Goal: Information Seeking & Learning: Learn about a topic

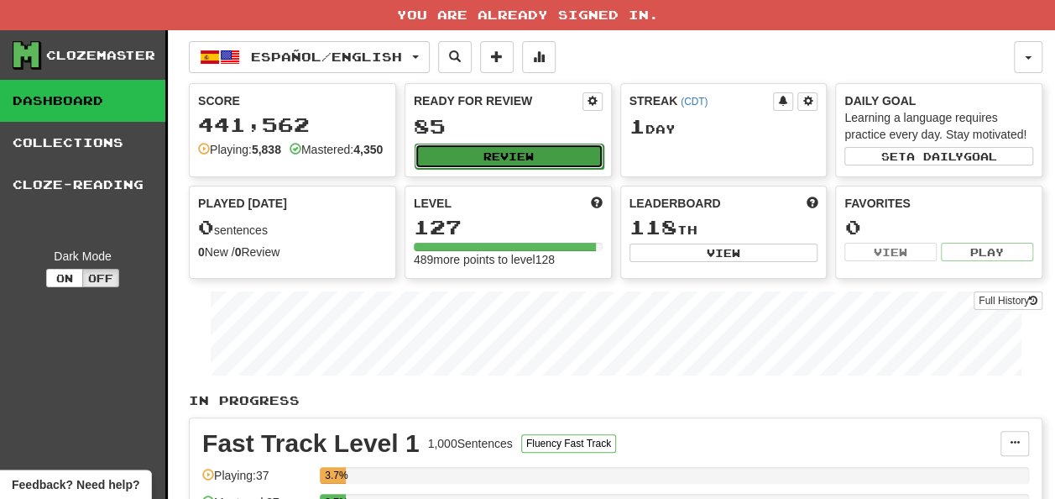
click at [525, 149] on button "Review" at bounding box center [509, 156] width 189 height 25
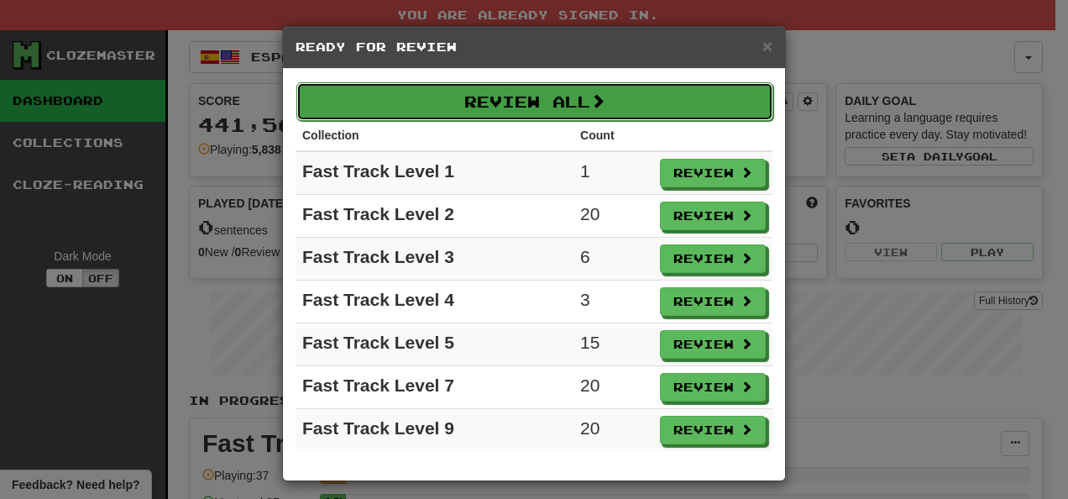
click at [565, 102] on button "Review All" at bounding box center [534, 101] width 477 height 39
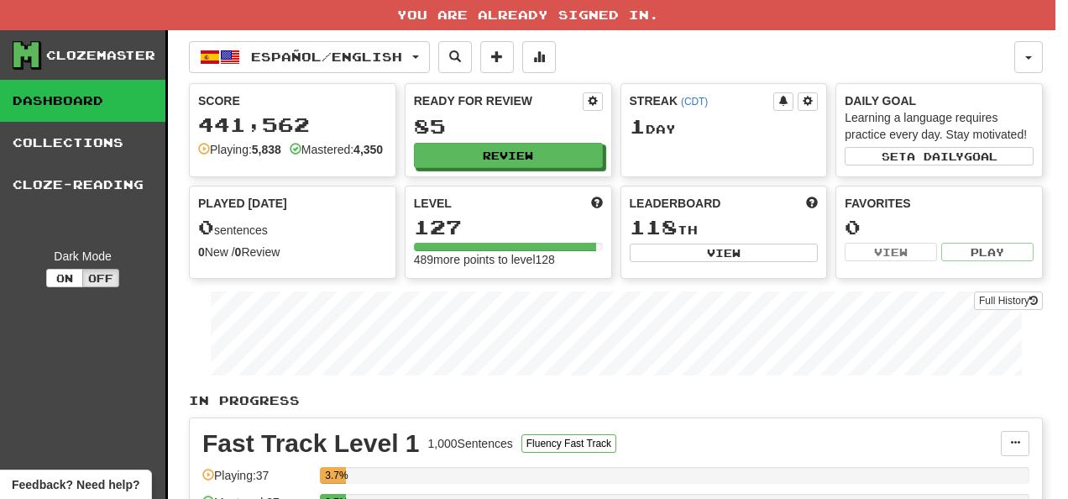
select select "**"
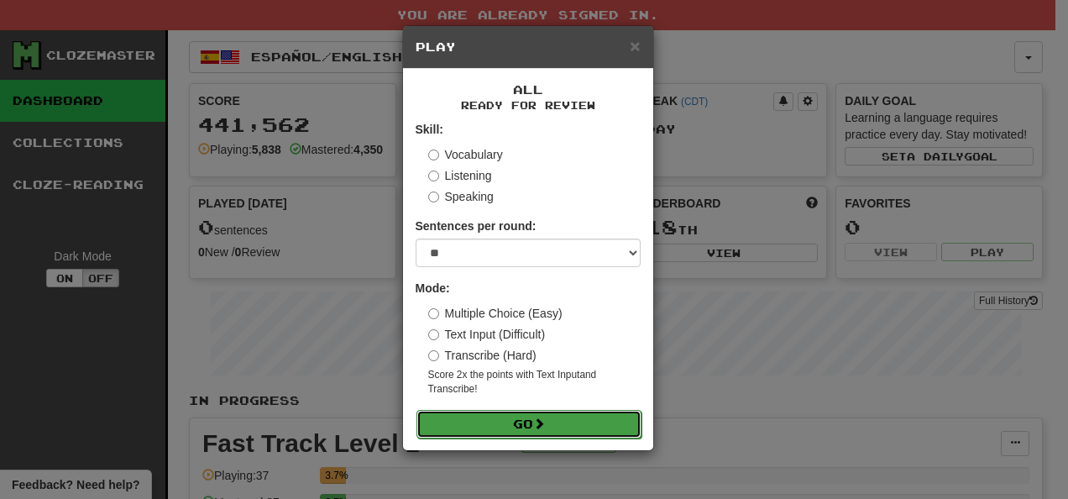
click at [591, 421] on button "Go" at bounding box center [528, 424] width 225 height 29
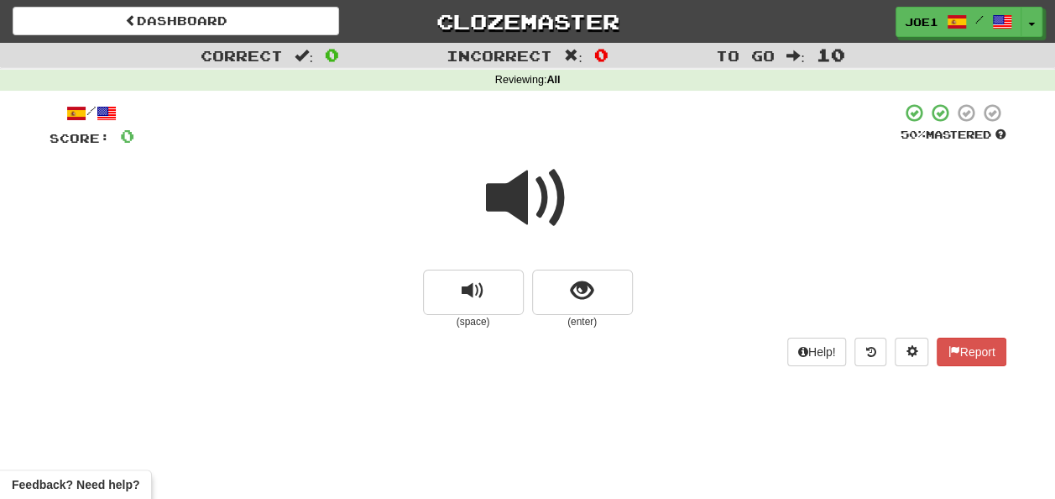
click at [528, 191] on span at bounding box center [528, 198] width 84 height 84
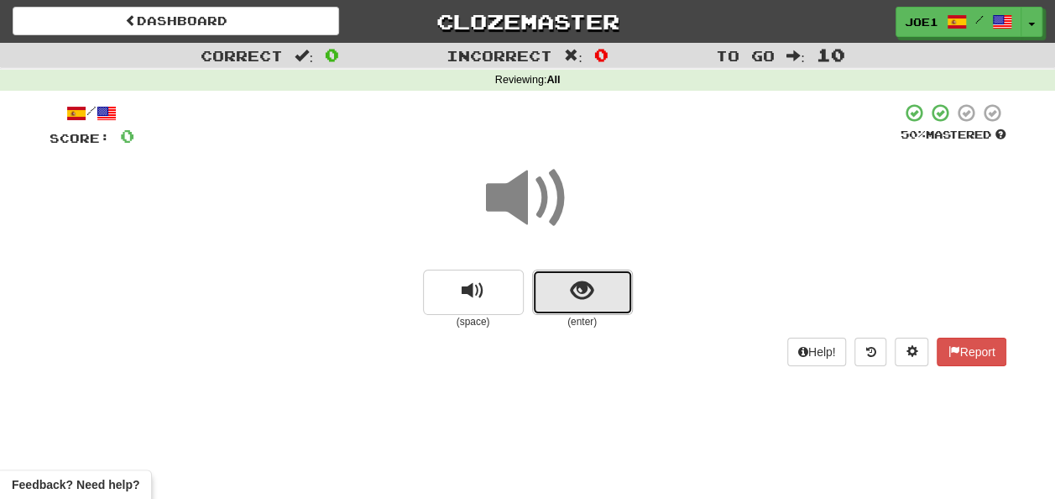
click at [568, 282] on button "show sentence" at bounding box center [582, 291] width 101 height 45
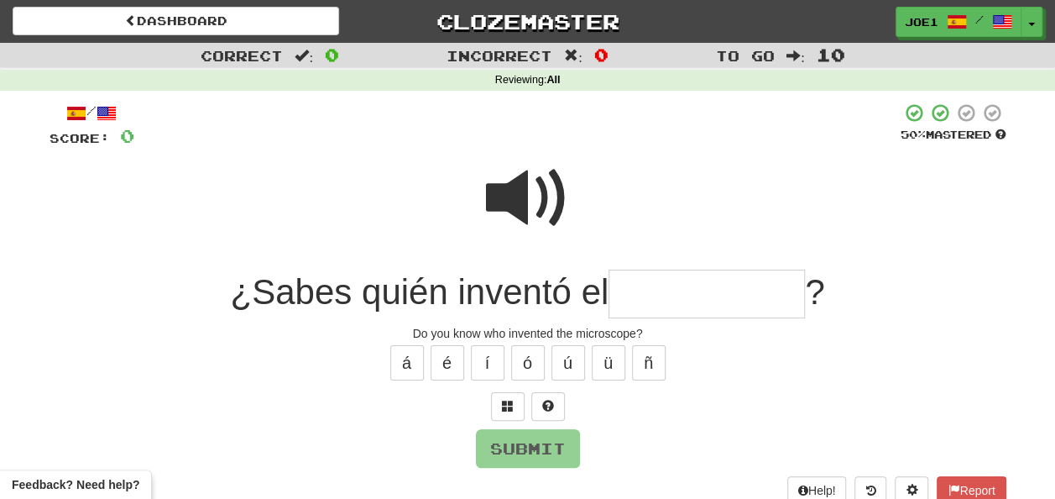
click at [630, 287] on input "text" at bounding box center [707, 294] width 196 height 50
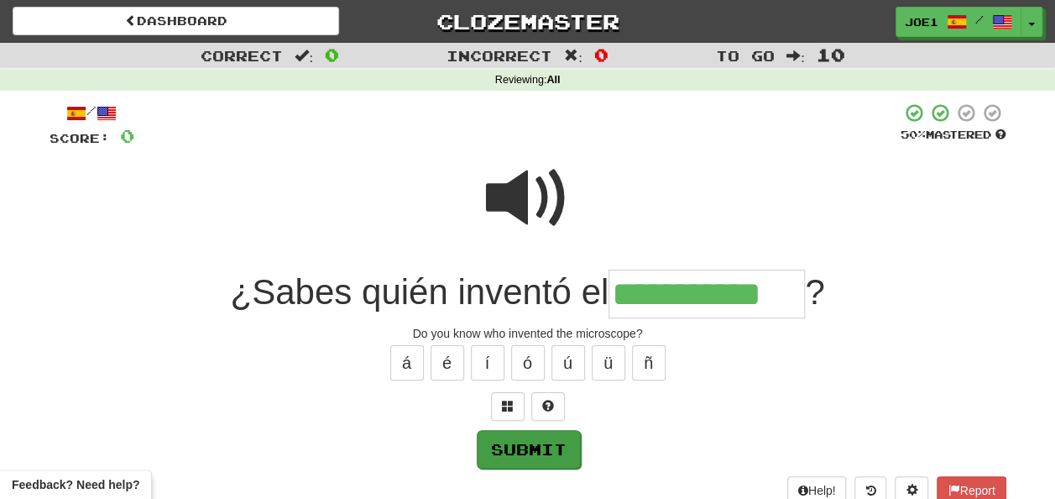
type input "**********"
click at [546, 440] on button "Submit" at bounding box center [529, 449] width 104 height 39
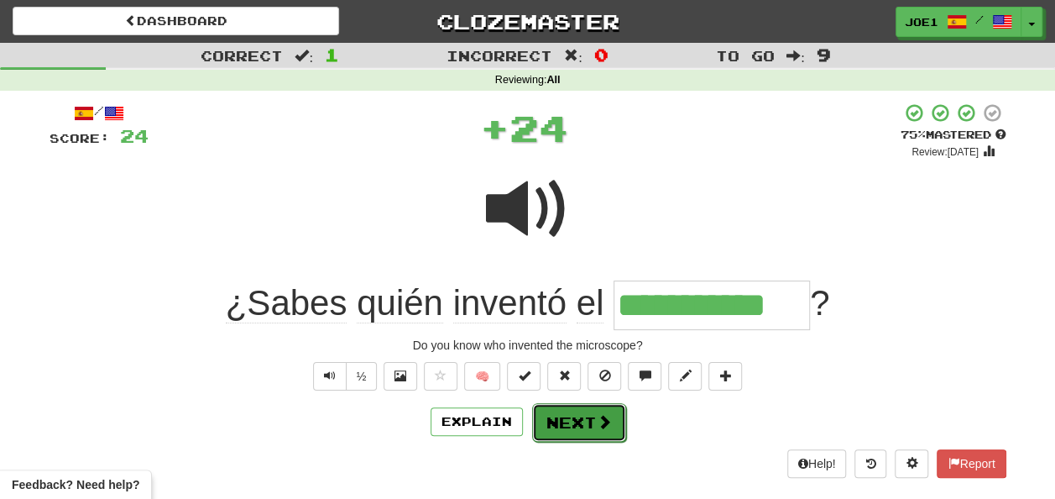
click at [561, 418] on button "Next" at bounding box center [579, 422] width 94 height 39
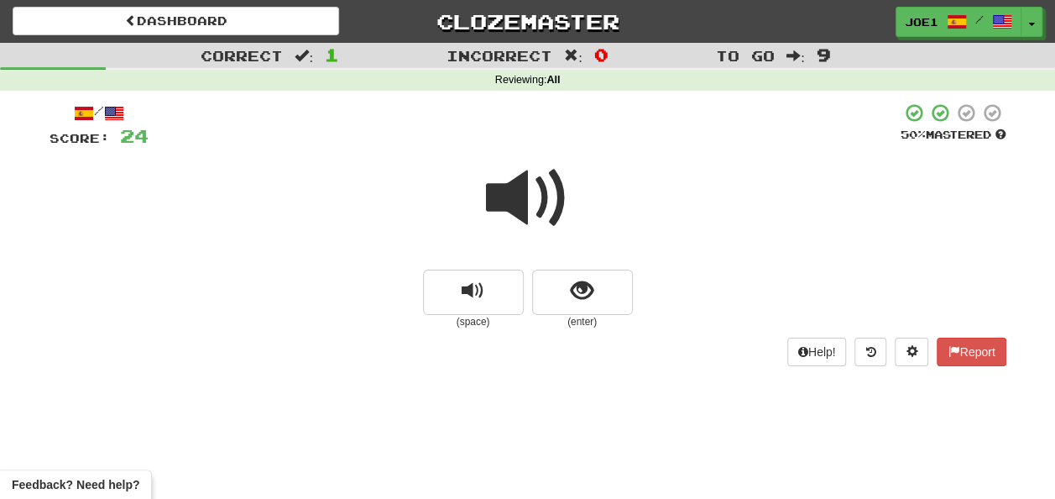
click at [524, 191] on span at bounding box center [528, 198] width 84 height 84
click at [567, 285] on button "show sentence" at bounding box center [582, 291] width 101 height 45
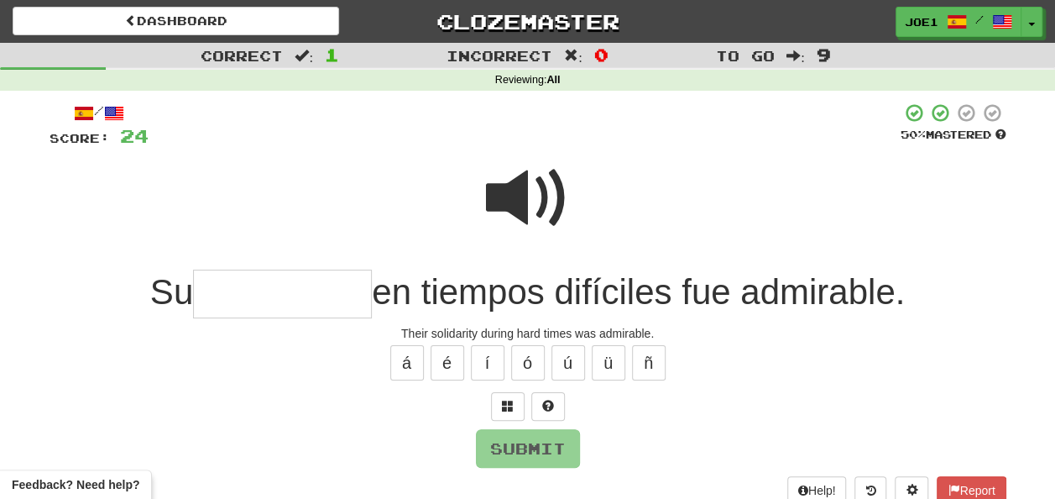
click at [502, 186] on span at bounding box center [528, 198] width 84 height 84
click at [221, 292] on input "text" at bounding box center [282, 294] width 179 height 50
click at [515, 195] on span at bounding box center [528, 198] width 84 height 84
click at [212, 292] on input "text" at bounding box center [282, 294] width 179 height 50
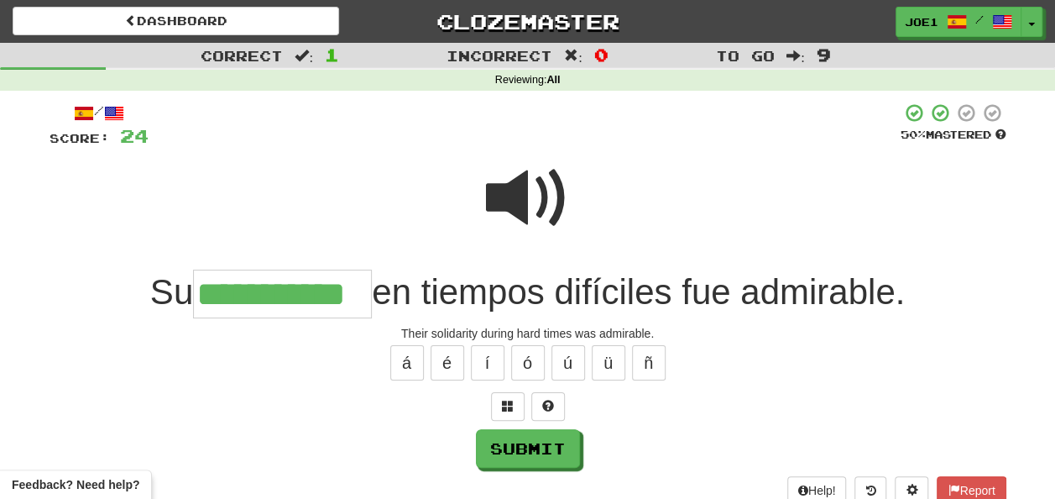
type input "**********"
click at [519, 196] on span at bounding box center [528, 198] width 84 height 84
click at [520, 196] on span at bounding box center [528, 198] width 84 height 84
click at [520, 198] on span at bounding box center [528, 198] width 84 height 84
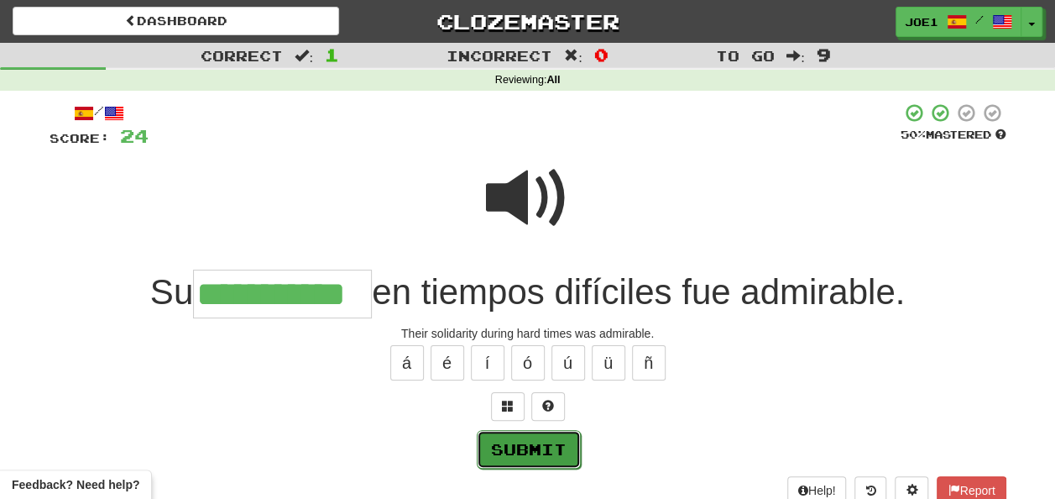
click at [529, 433] on button "Submit" at bounding box center [529, 449] width 104 height 39
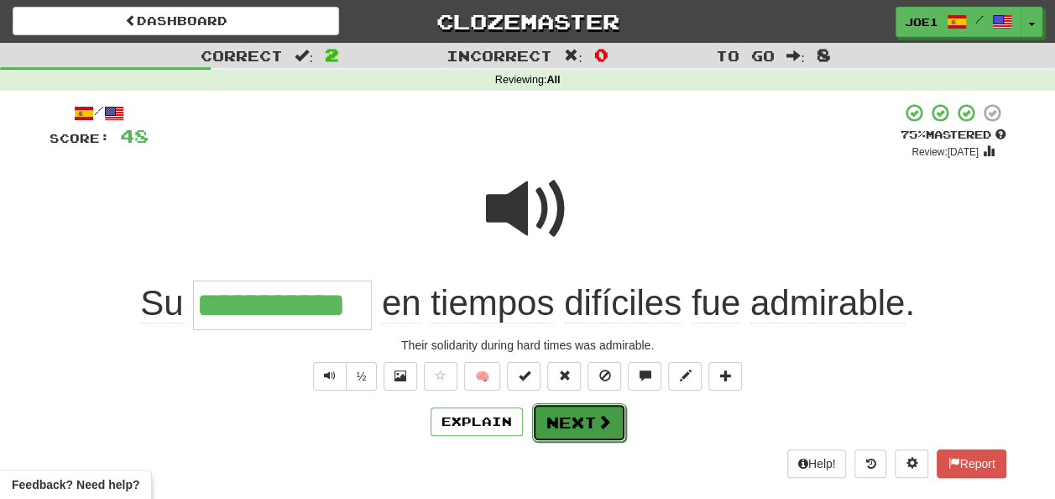
click at [566, 420] on button "Next" at bounding box center [579, 422] width 94 height 39
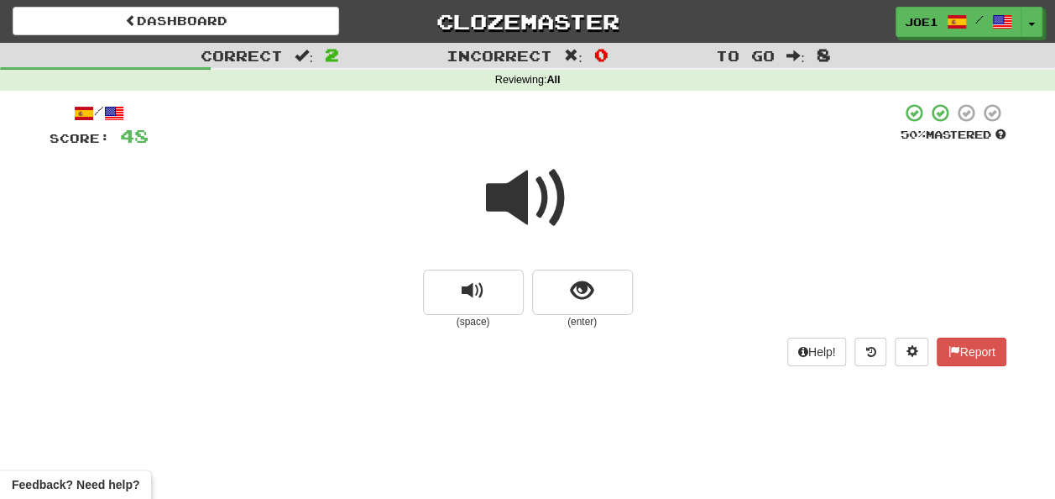
click at [520, 196] on span at bounding box center [528, 198] width 84 height 84
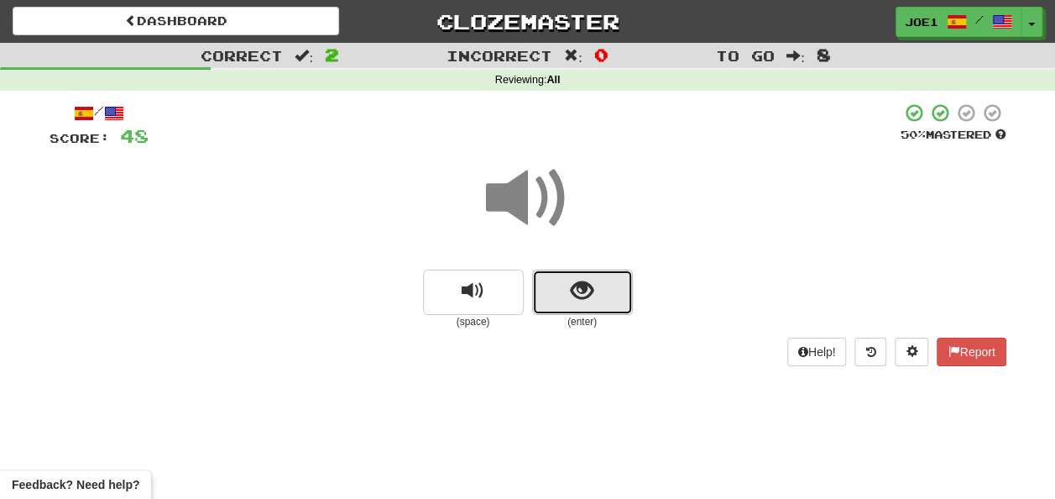
click at [573, 291] on span "show sentence" at bounding box center [582, 291] width 23 height 23
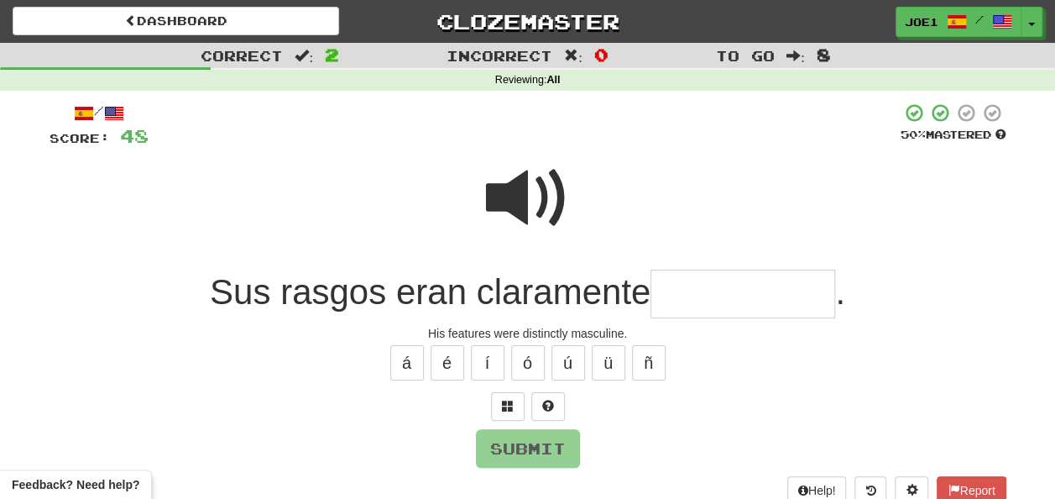
click at [668, 294] on input "text" at bounding box center [743, 294] width 185 height 50
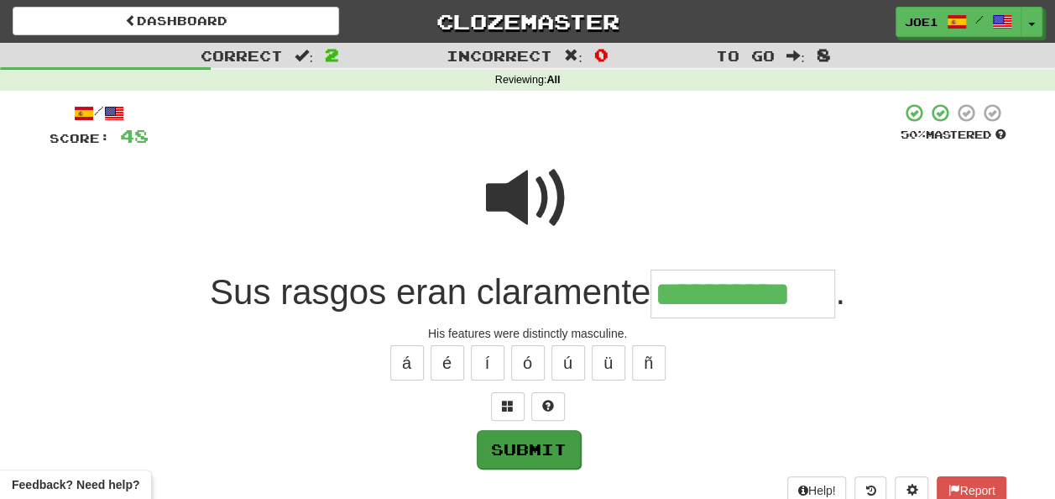
type input "**********"
click at [529, 442] on button "Submit" at bounding box center [529, 449] width 104 height 39
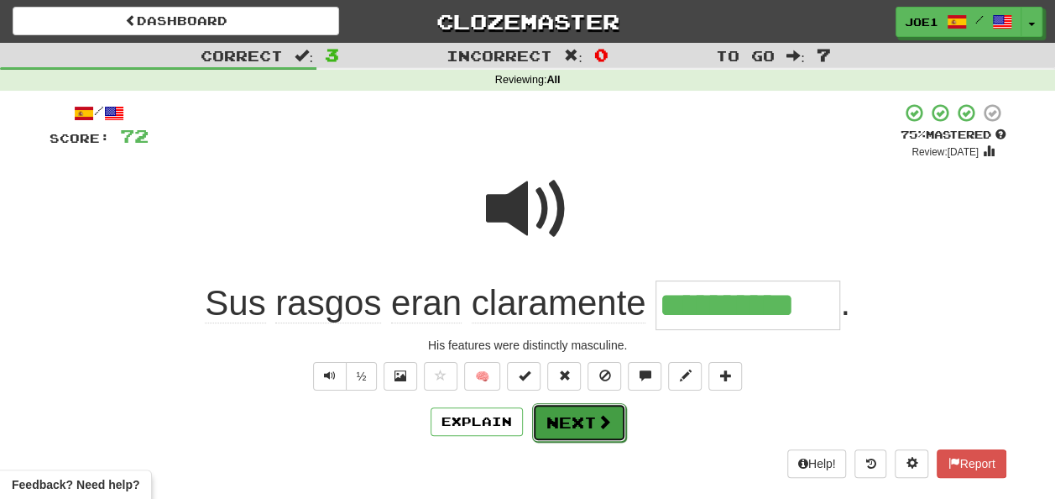
click at [562, 416] on button "Next" at bounding box center [579, 422] width 94 height 39
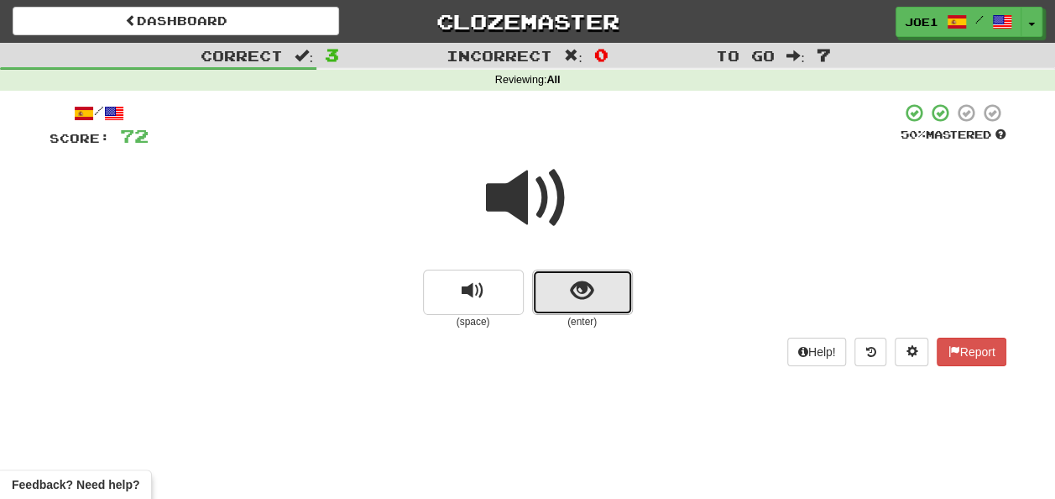
click at [566, 292] on button "show sentence" at bounding box center [582, 291] width 101 height 45
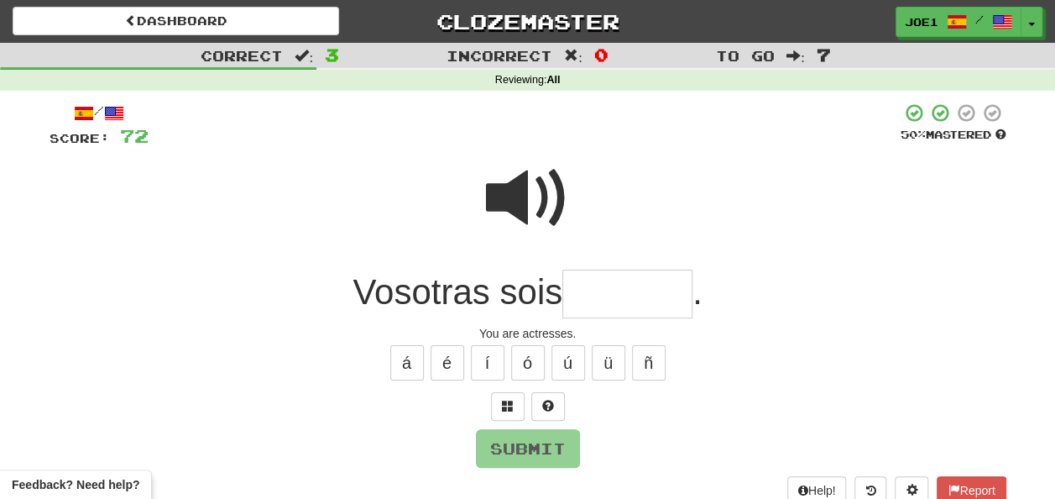
click at [577, 294] on input "text" at bounding box center [627, 294] width 130 height 50
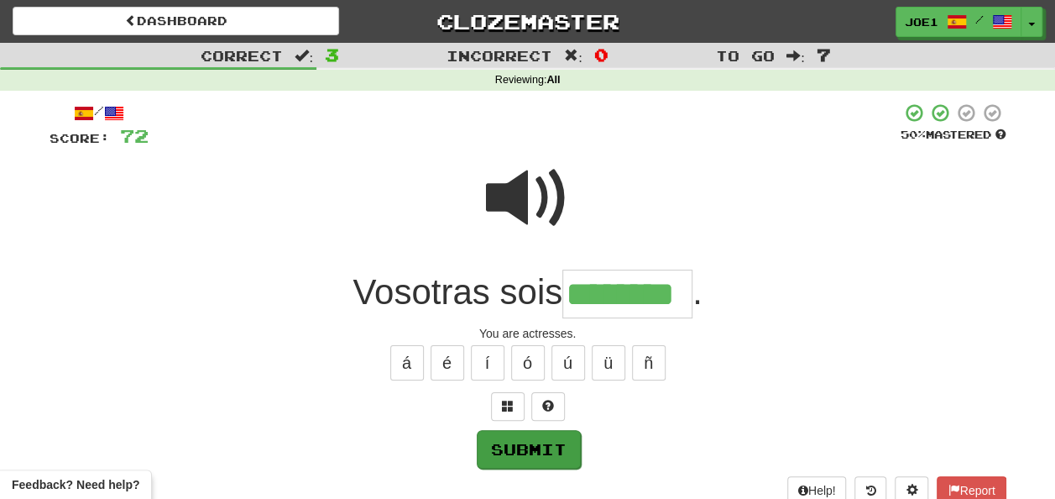
type input "********"
click at [534, 443] on button "Submit" at bounding box center [529, 449] width 104 height 39
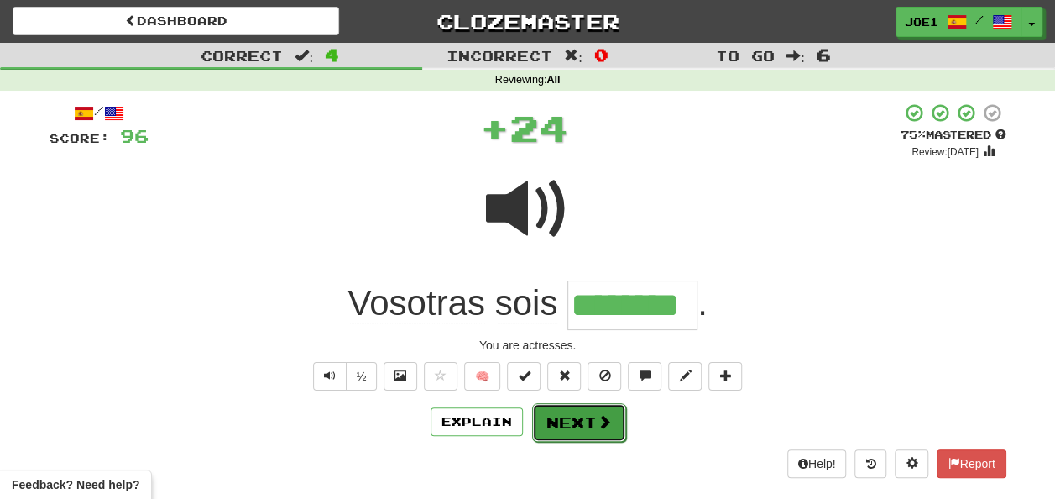
click at [572, 423] on button "Next" at bounding box center [579, 422] width 94 height 39
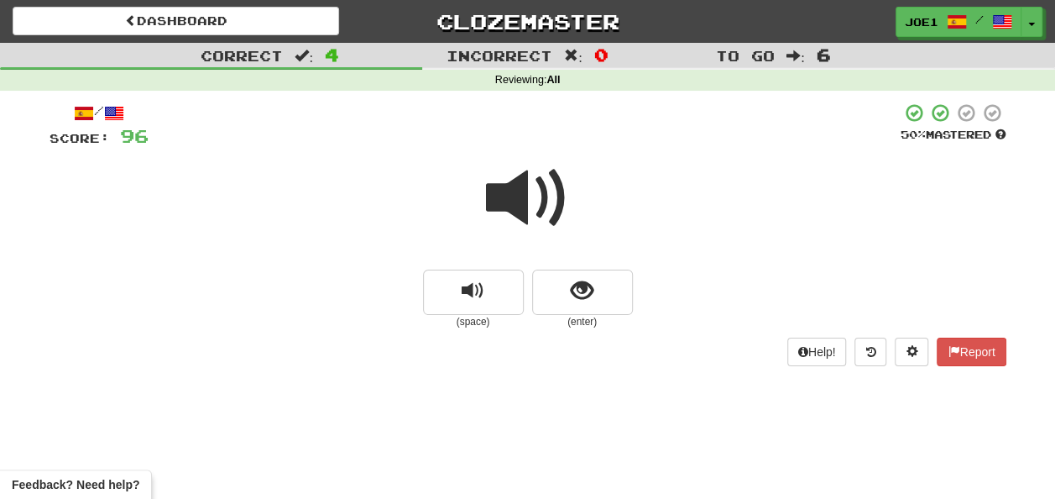
click at [520, 191] on span at bounding box center [528, 198] width 84 height 84
click at [573, 293] on span "show sentence" at bounding box center [582, 291] width 23 height 23
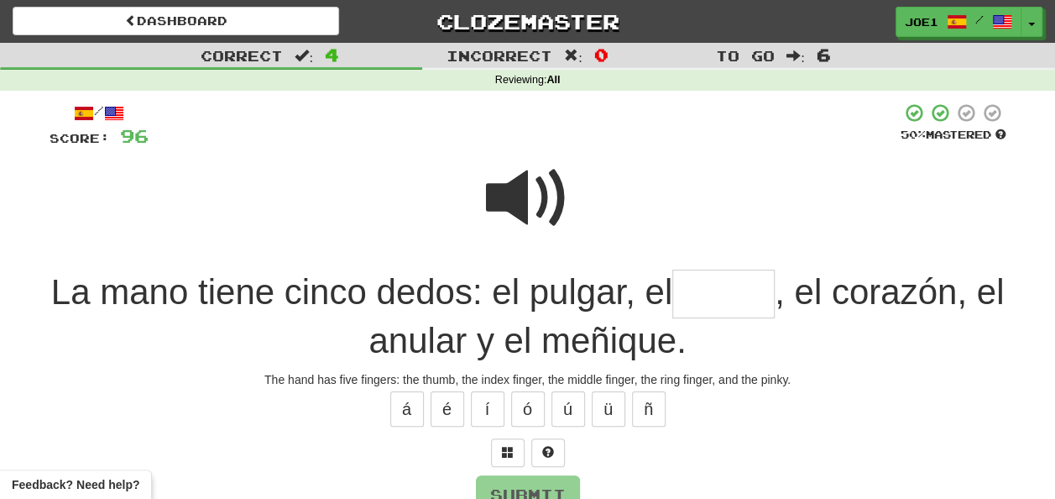
click at [722, 295] on input "text" at bounding box center [723, 294] width 102 height 50
type input "*"
click at [473, 405] on button "í" at bounding box center [488, 408] width 34 height 35
type input "******"
click at [531, 484] on button "Submit" at bounding box center [529, 495] width 104 height 39
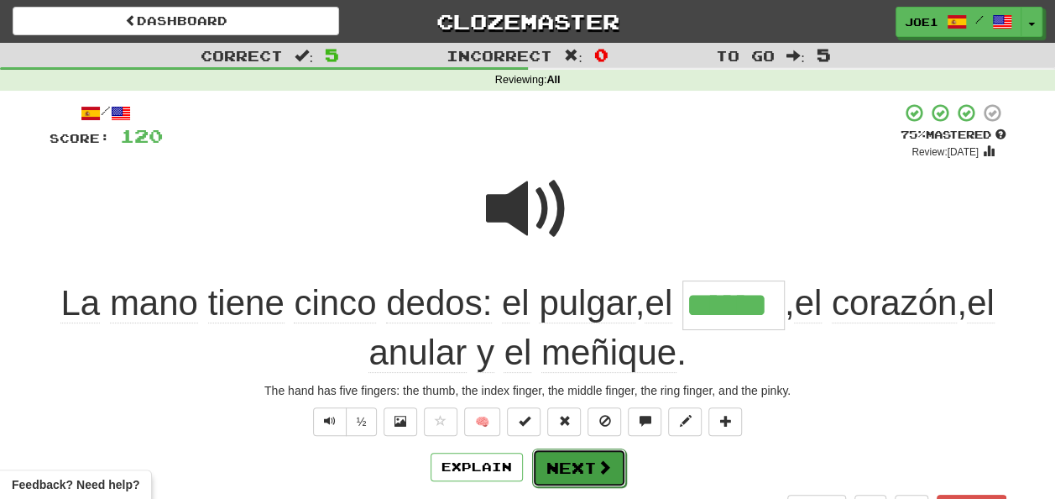
click at [579, 465] on button "Next" at bounding box center [579, 467] width 94 height 39
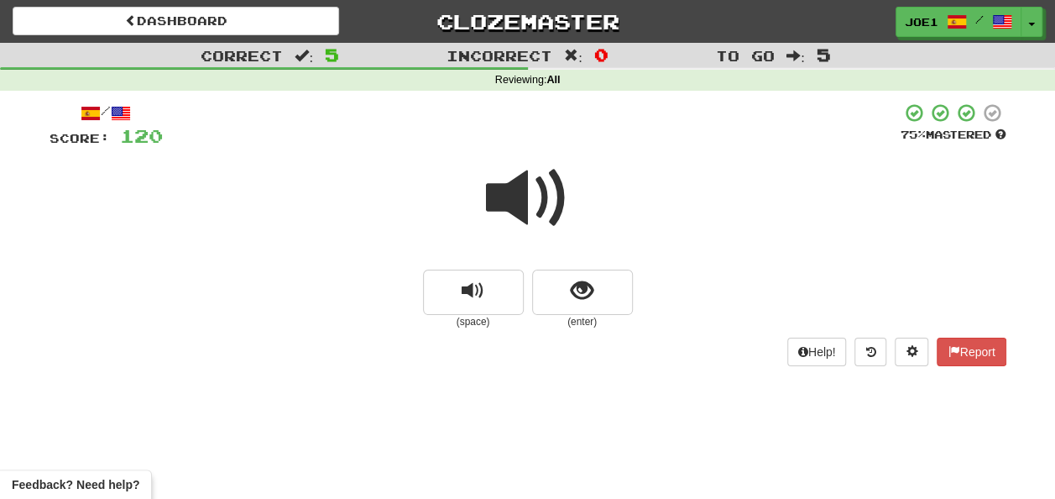
click at [526, 196] on span at bounding box center [528, 198] width 84 height 84
click at [569, 279] on button "show sentence" at bounding box center [582, 291] width 101 height 45
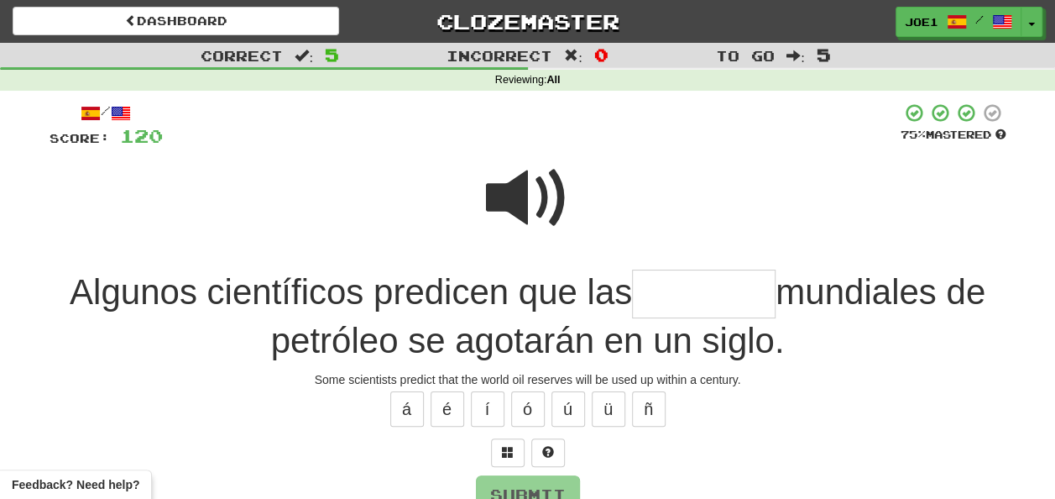
click at [660, 297] on input "text" at bounding box center [704, 294] width 144 height 50
type input "*"
type input "********"
drag, startPoint x: 528, startPoint y: 196, endPoint x: 531, endPoint y: 213, distance: 17.9
click at [531, 203] on span at bounding box center [528, 198] width 84 height 84
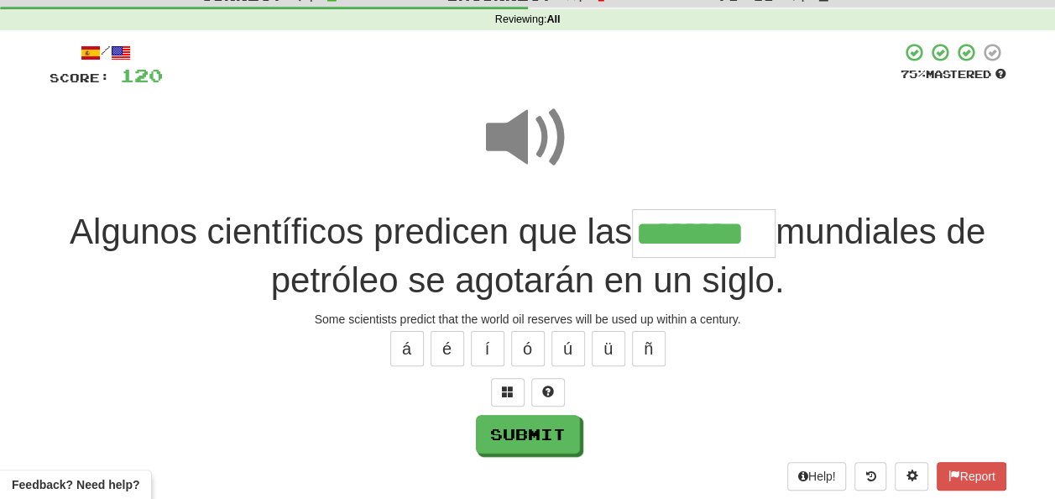
scroll to position [84, 0]
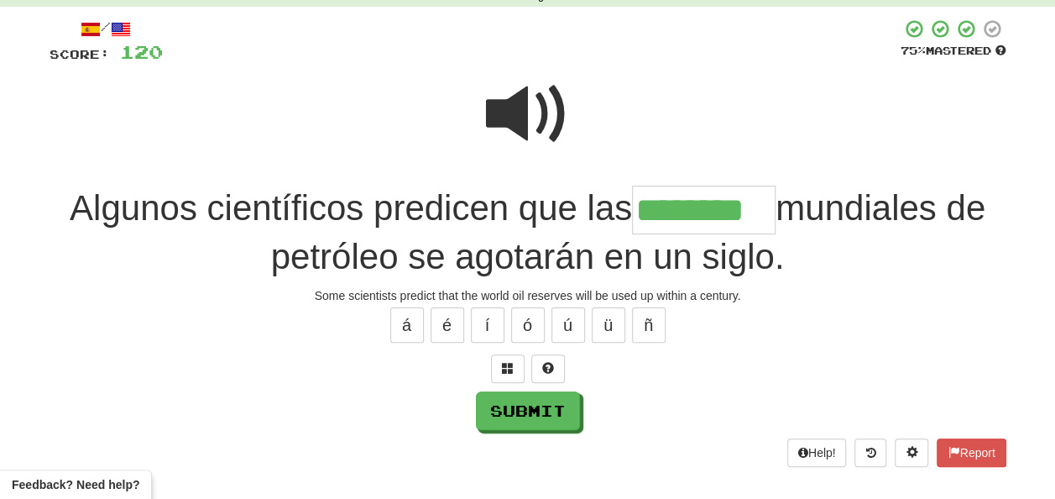
click at [525, 118] on span at bounding box center [528, 114] width 84 height 84
click at [531, 128] on span at bounding box center [528, 114] width 84 height 84
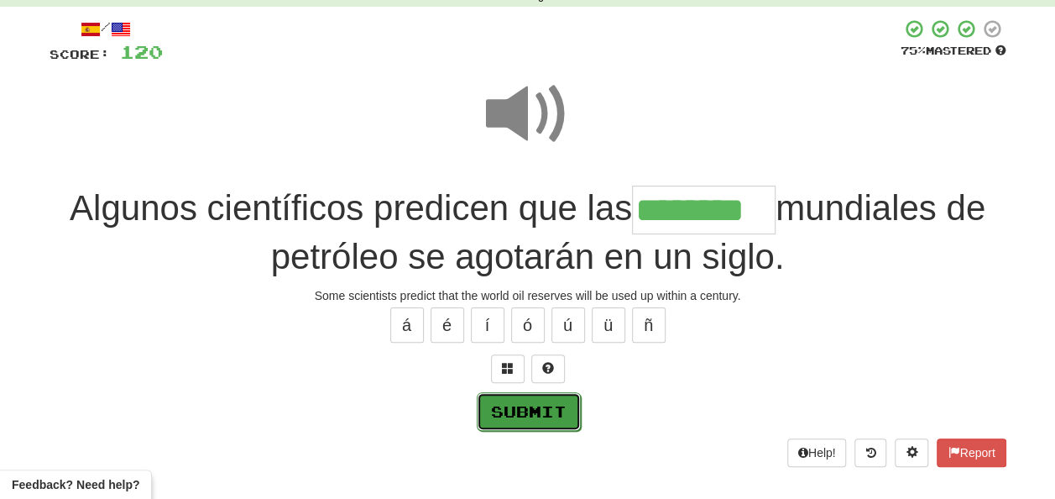
click at [562, 408] on button "Submit" at bounding box center [529, 411] width 104 height 39
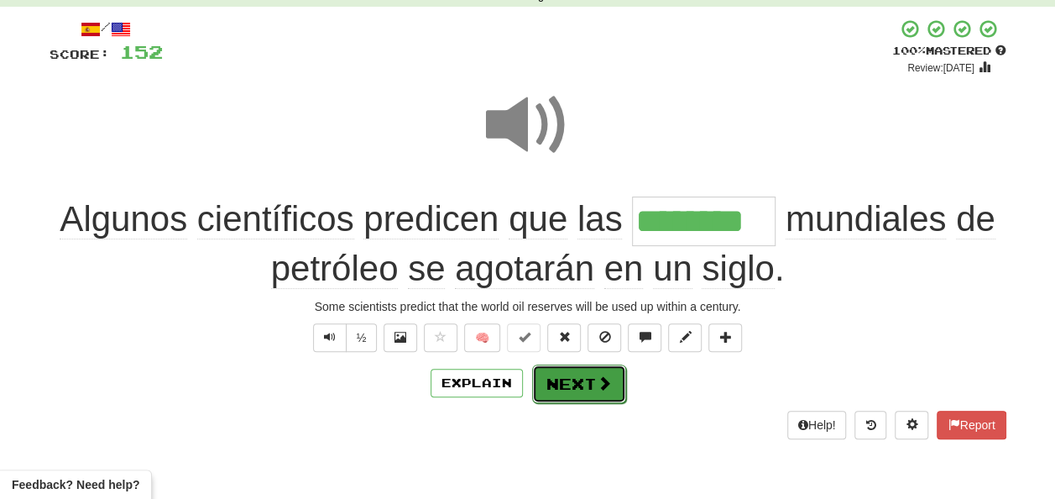
click at [574, 368] on button "Next" at bounding box center [579, 383] width 94 height 39
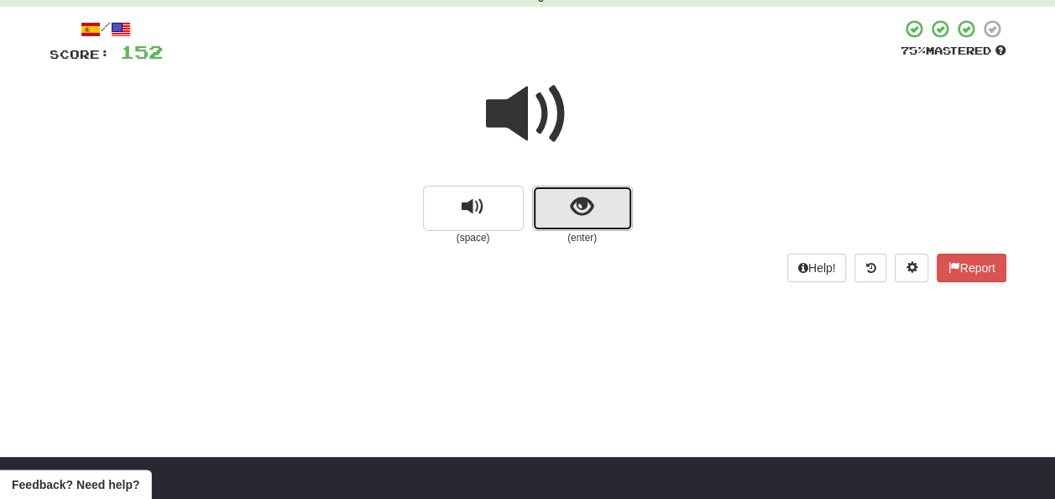
click at [581, 207] on span "show sentence" at bounding box center [582, 207] width 23 height 23
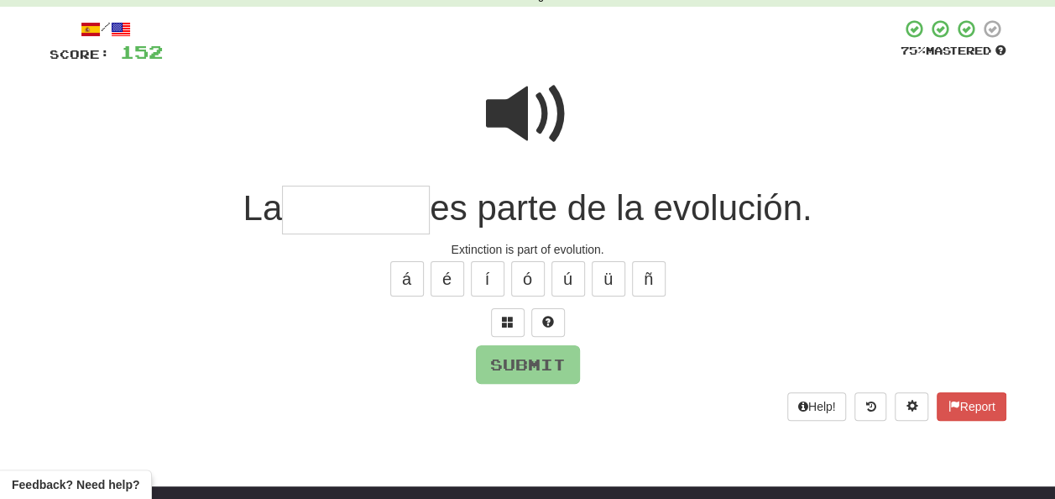
click at [302, 217] on input "text" at bounding box center [356, 211] width 148 height 50
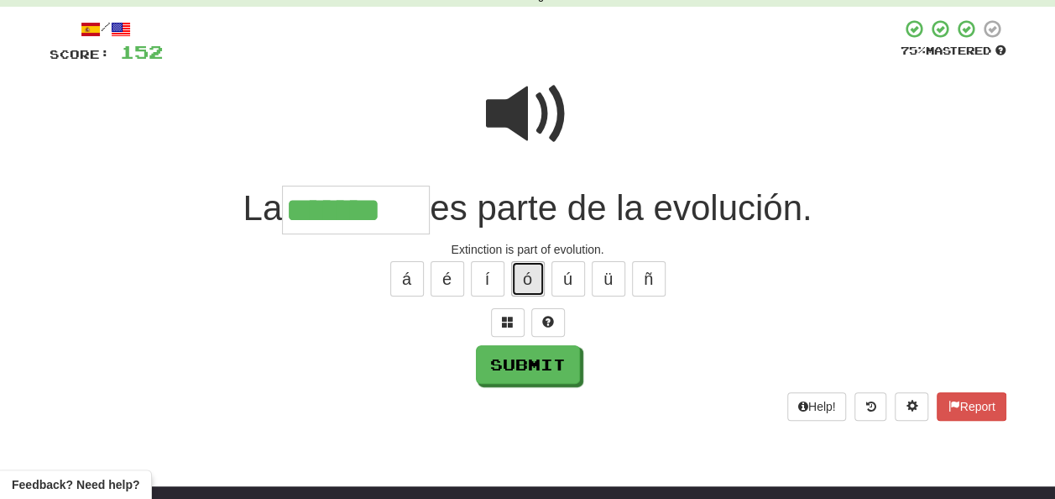
click at [525, 276] on button "ó" at bounding box center [528, 278] width 34 height 35
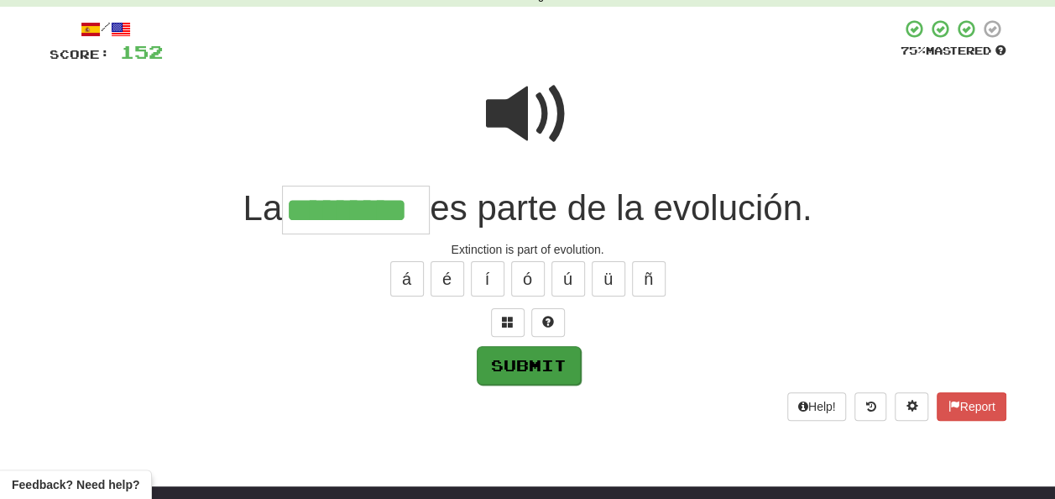
type input "*********"
click at [531, 368] on button "Submit" at bounding box center [529, 365] width 104 height 39
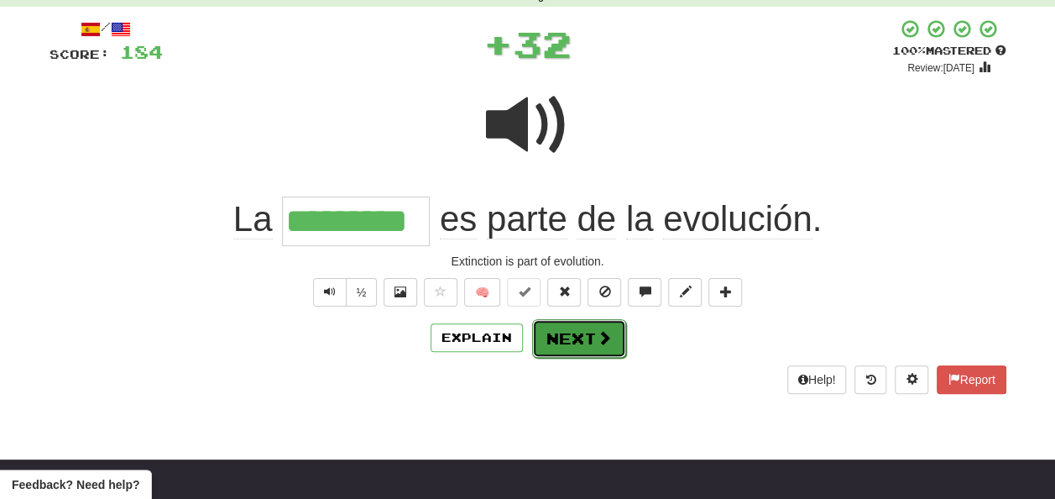
click at [571, 333] on button "Next" at bounding box center [579, 338] width 94 height 39
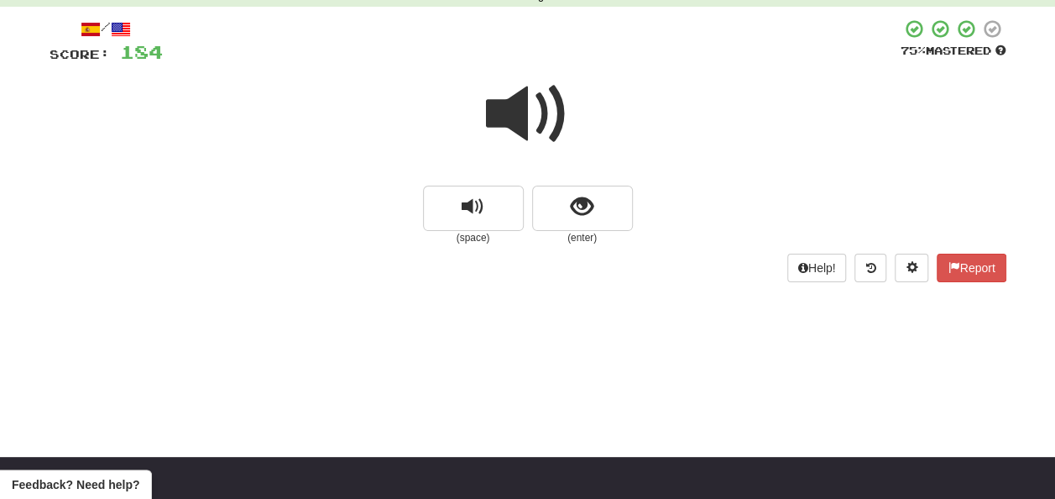
click at [527, 107] on span at bounding box center [528, 114] width 84 height 84
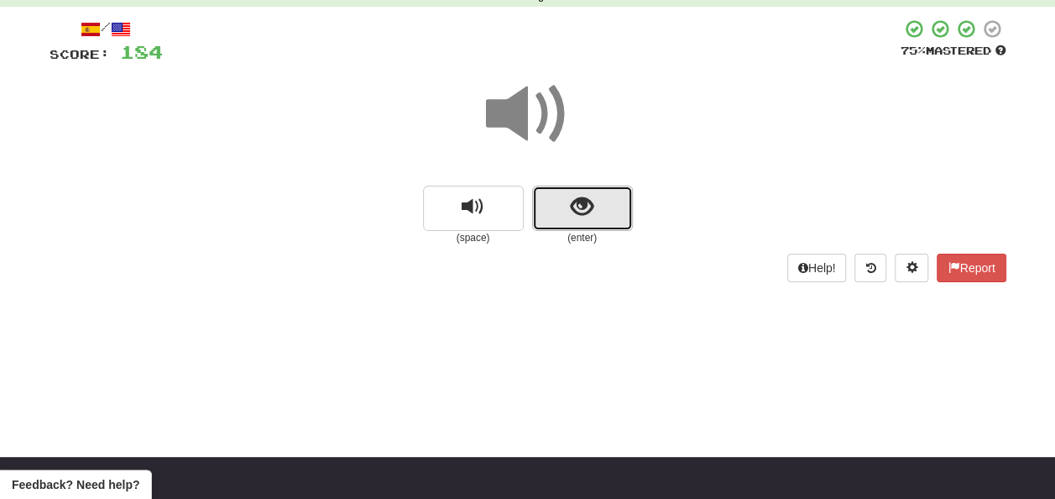
click at [573, 204] on span "show sentence" at bounding box center [582, 207] width 23 height 23
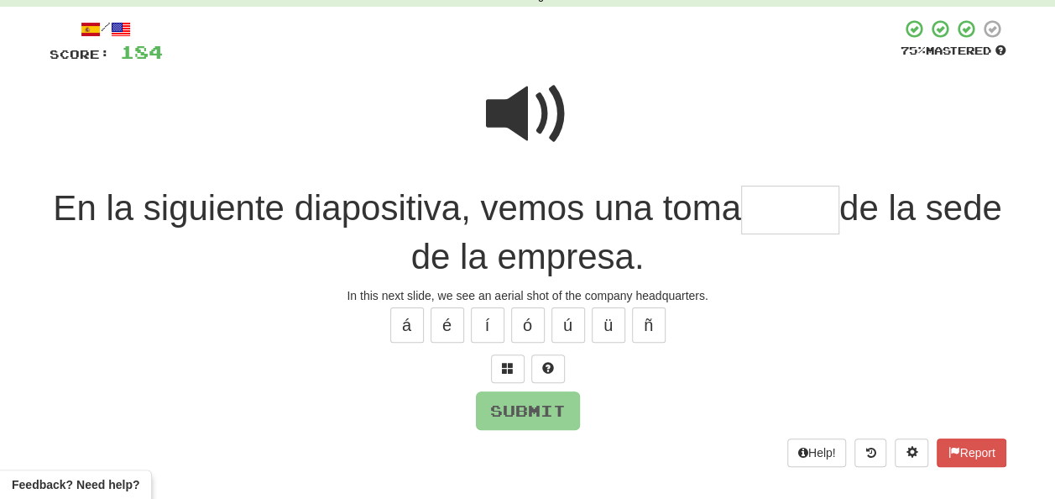
click at [533, 83] on span at bounding box center [528, 114] width 84 height 84
click at [534, 88] on span at bounding box center [528, 114] width 84 height 84
click at [792, 204] on input "text" at bounding box center [790, 211] width 98 height 50
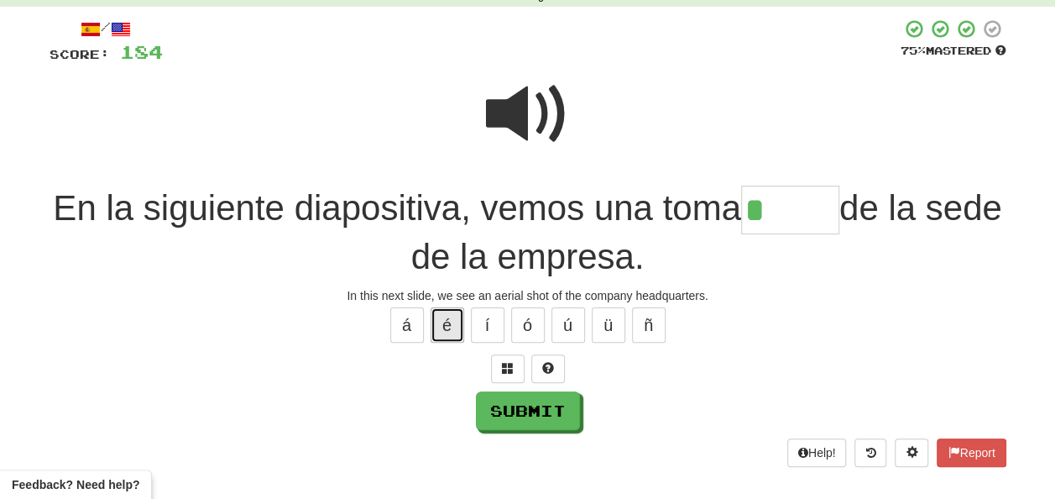
click at [442, 329] on button "é" at bounding box center [448, 324] width 34 height 35
type input "*****"
click at [536, 112] on span at bounding box center [528, 114] width 84 height 84
click at [536, 118] on span at bounding box center [528, 114] width 84 height 84
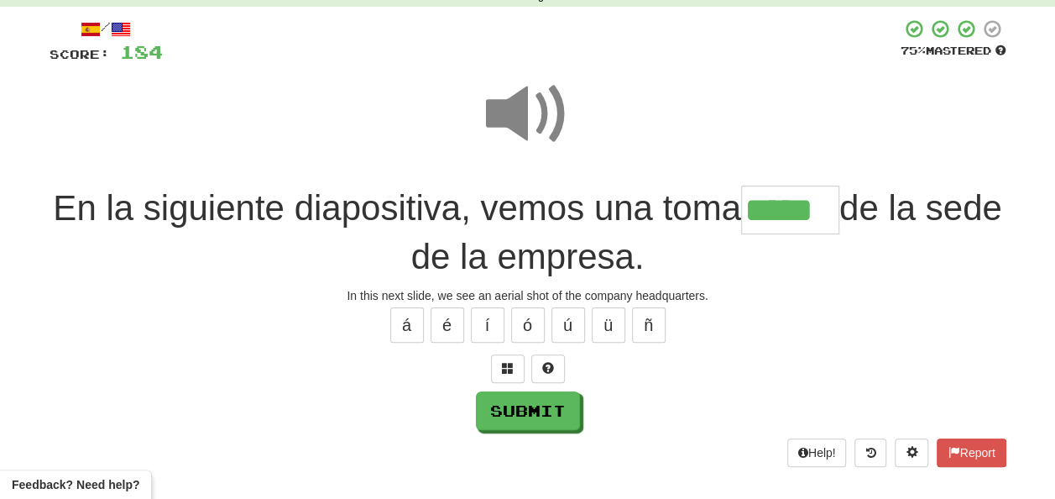
click at [536, 118] on span at bounding box center [528, 114] width 84 height 84
click at [541, 121] on span at bounding box center [528, 114] width 84 height 84
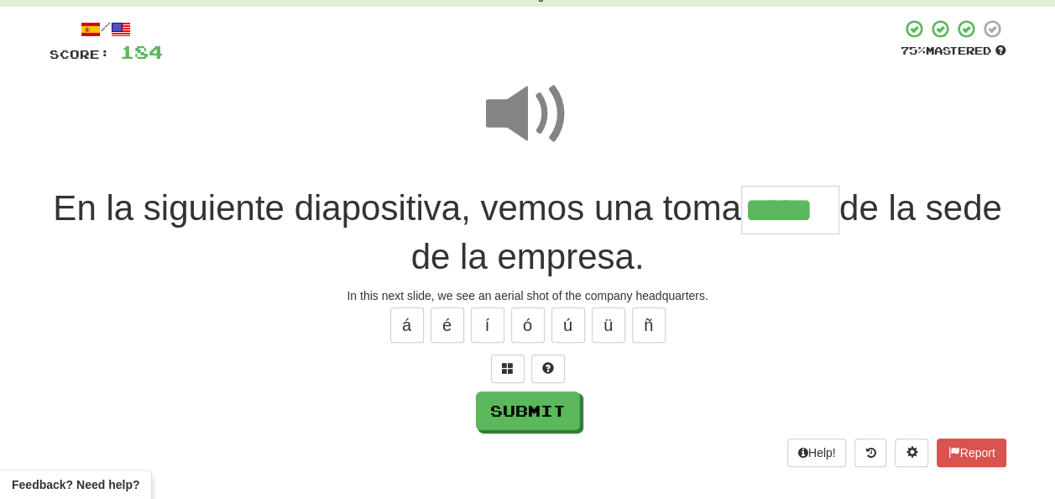
click at [541, 121] on span at bounding box center [528, 114] width 84 height 84
click at [531, 405] on button "Submit" at bounding box center [529, 411] width 104 height 39
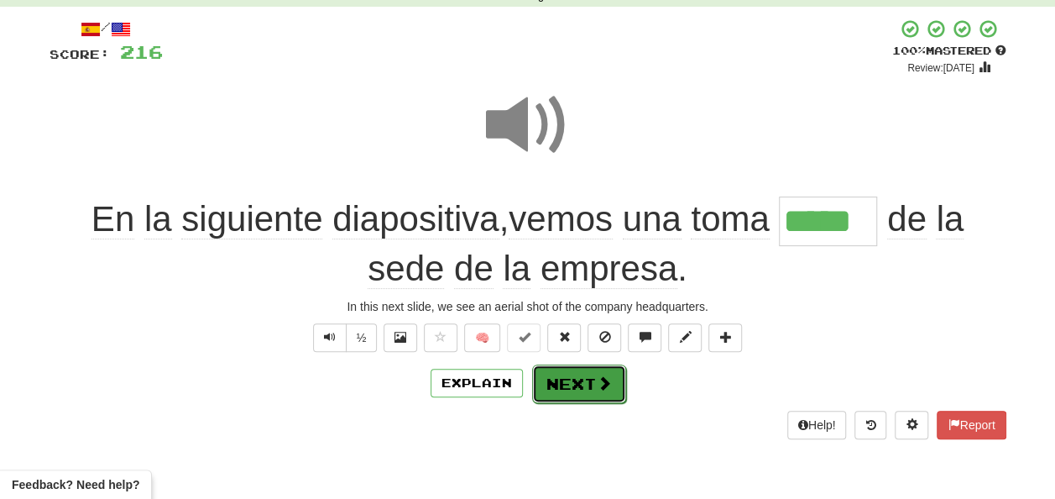
click at [552, 379] on button "Next" at bounding box center [579, 383] width 94 height 39
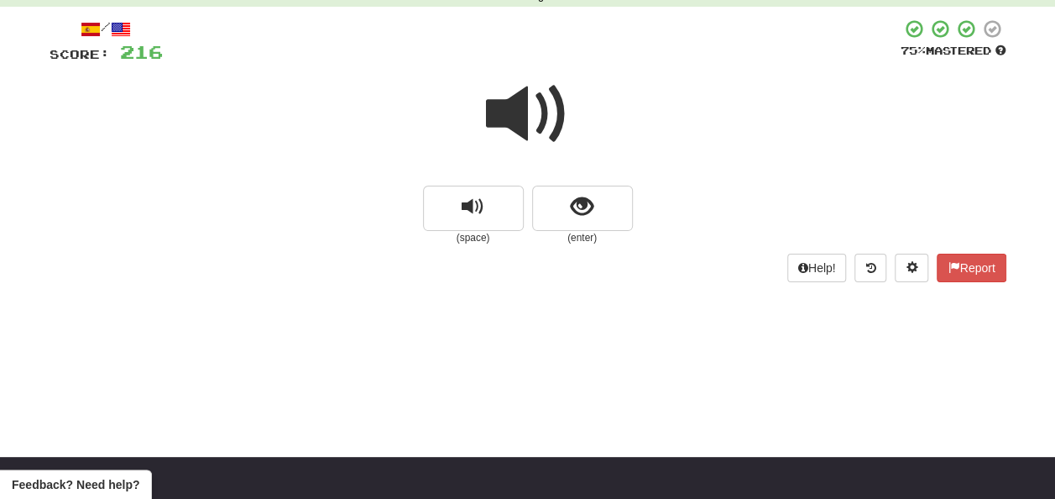
click at [544, 114] on span at bounding box center [528, 114] width 84 height 84
click at [571, 207] on span "show sentence" at bounding box center [582, 207] width 23 height 23
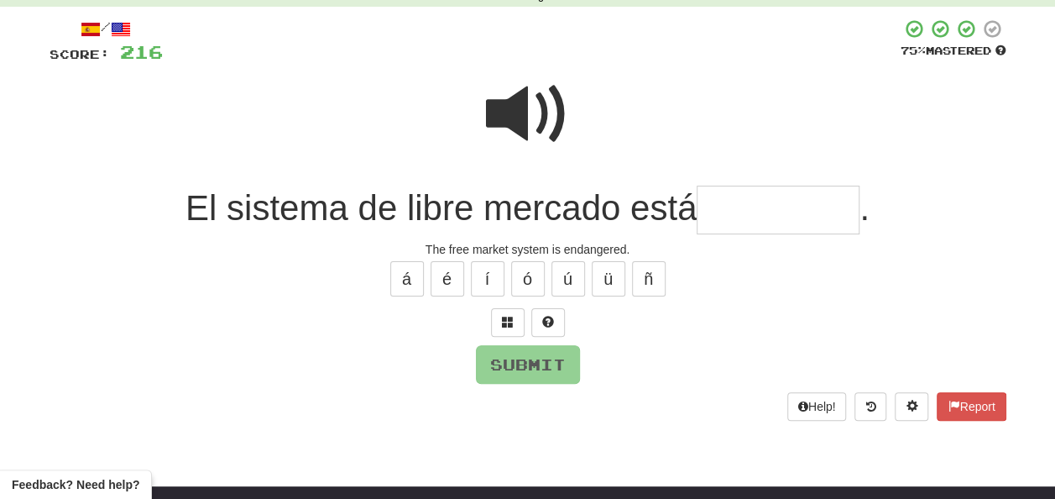
click at [718, 203] on input "text" at bounding box center [778, 211] width 163 height 50
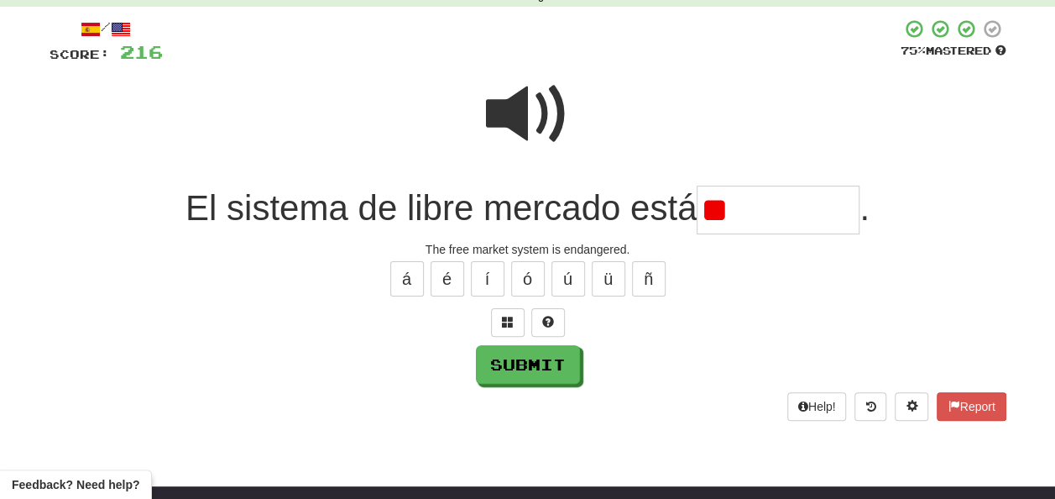
type input "*"
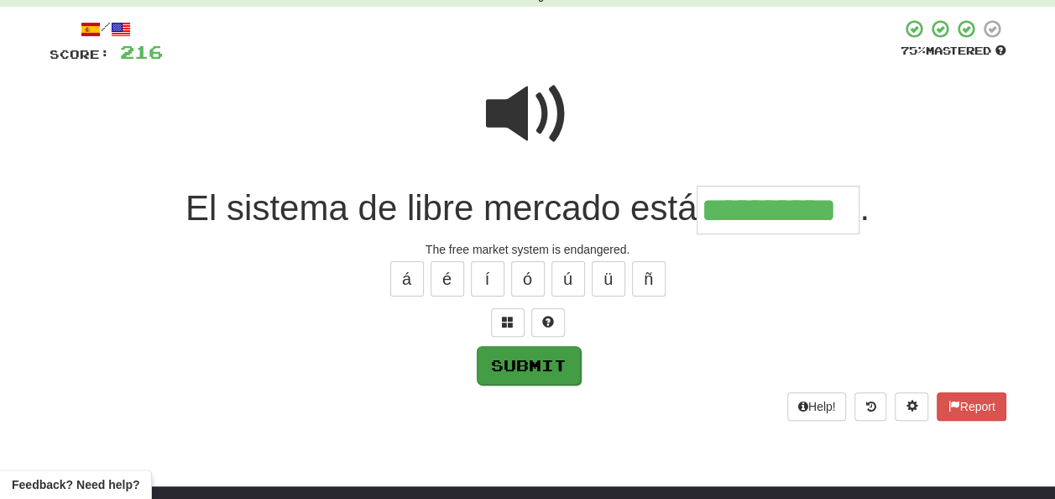
type input "**********"
click at [541, 362] on button "Submit" at bounding box center [529, 365] width 104 height 39
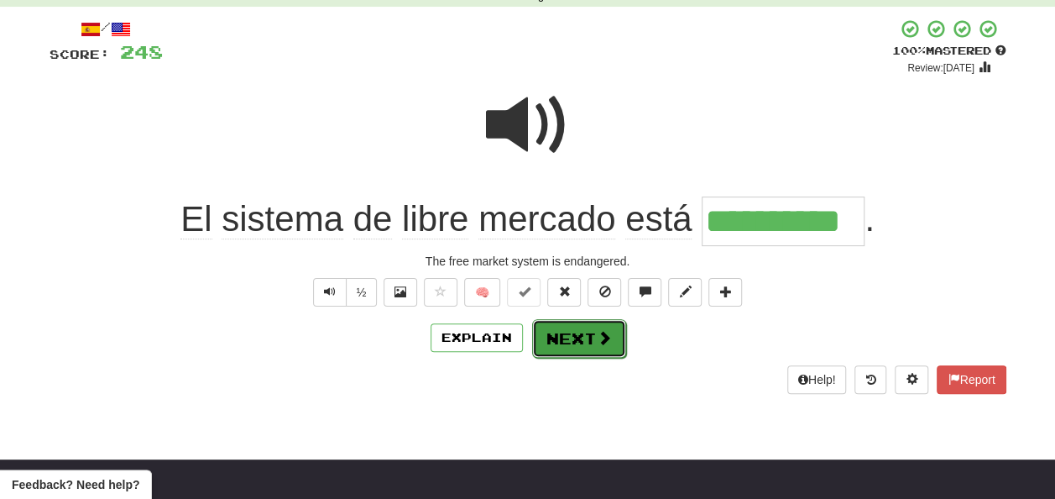
click at [570, 328] on button "Next" at bounding box center [579, 338] width 94 height 39
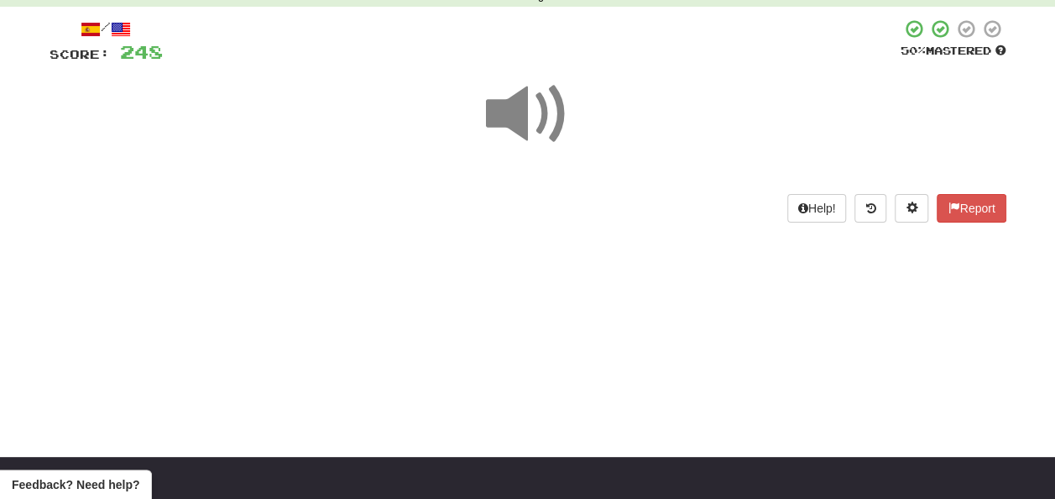
click at [522, 117] on span at bounding box center [528, 114] width 84 height 84
click at [530, 136] on span at bounding box center [528, 114] width 84 height 84
click at [520, 116] on span at bounding box center [528, 114] width 84 height 84
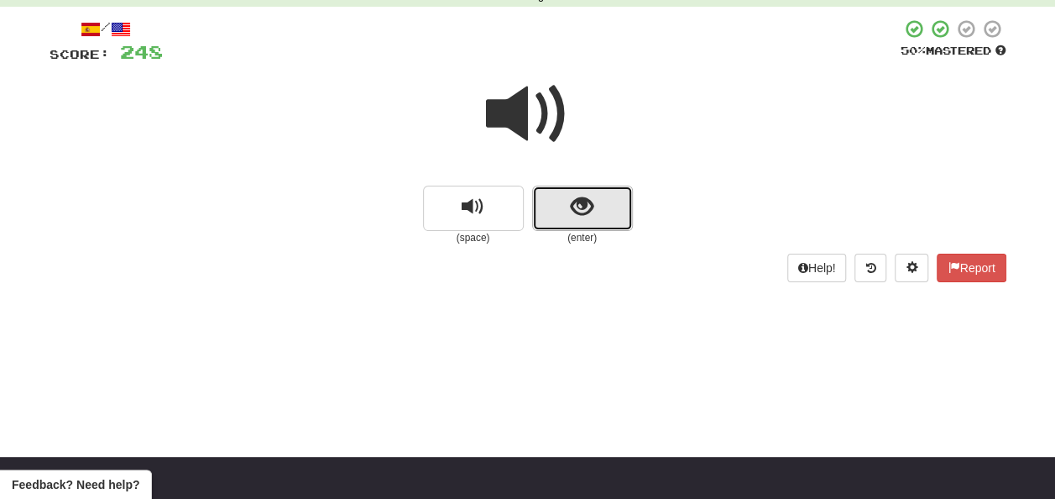
click at [583, 213] on span "show sentence" at bounding box center [582, 207] width 23 height 23
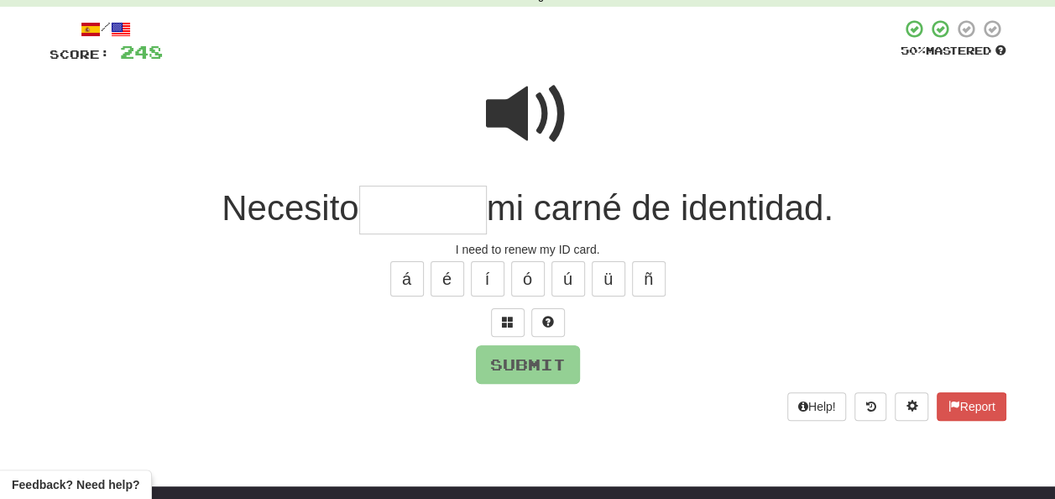
click at [528, 106] on span at bounding box center [528, 114] width 84 height 84
click at [369, 211] on input "text" at bounding box center [423, 211] width 128 height 50
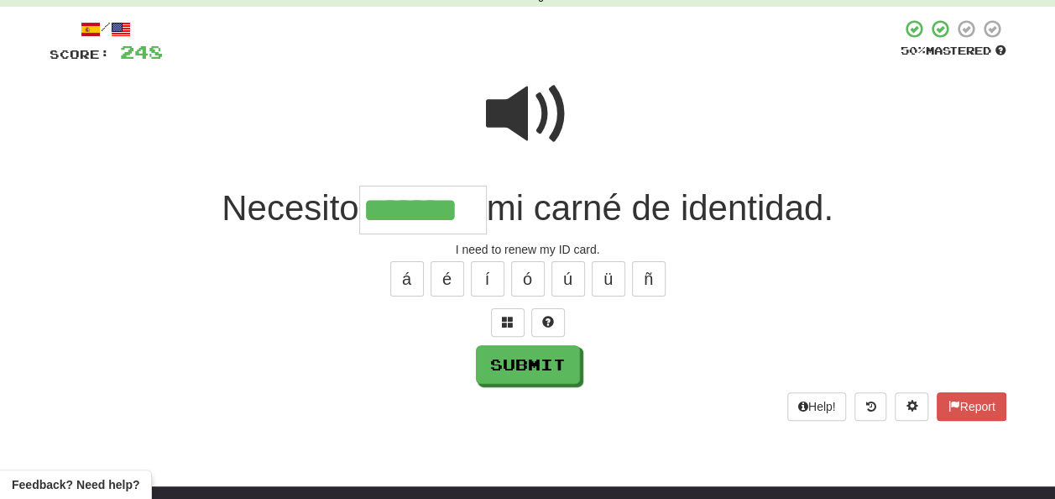
type input "*******"
click at [512, 121] on span at bounding box center [528, 114] width 84 height 84
click at [521, 132] on span at bounding box center [528, 114] width 84 height 84
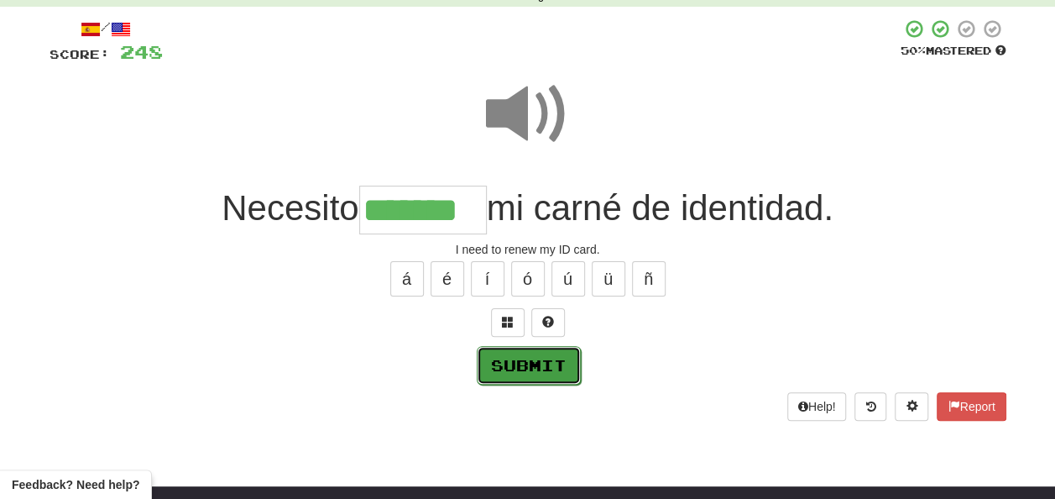
click at [521, 359] on button "Submit" at bounding box center [529, 365] width 104 height 39
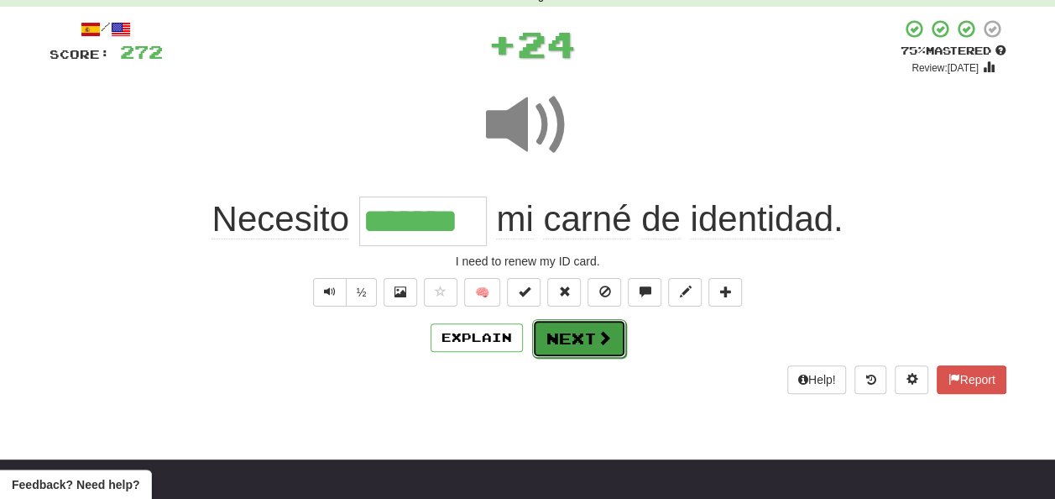
click at [572, 329] on button "Next" at bounding box center [579, 338] width 94 height 39
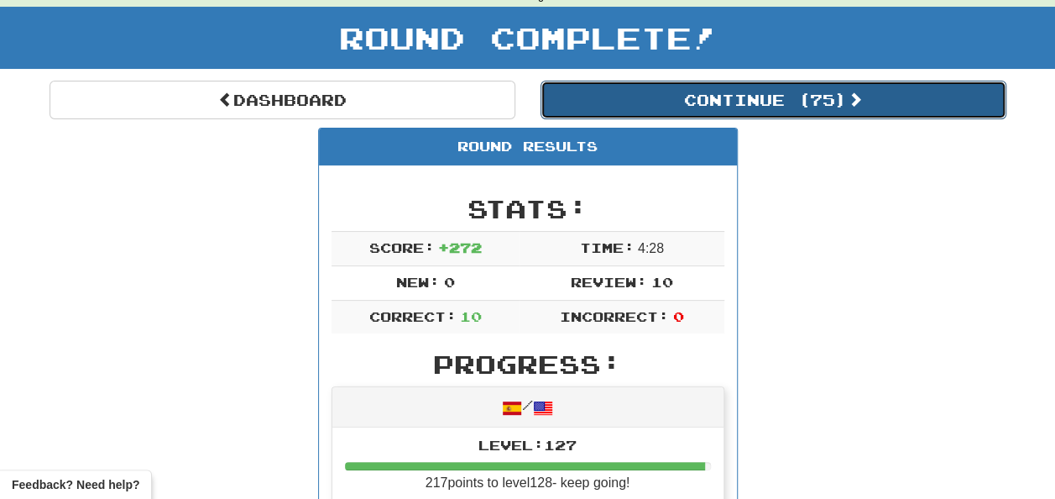
click at [705, 100] on button "Continue ( 75 )" at bounding box center [774, 100] width 466 height 39
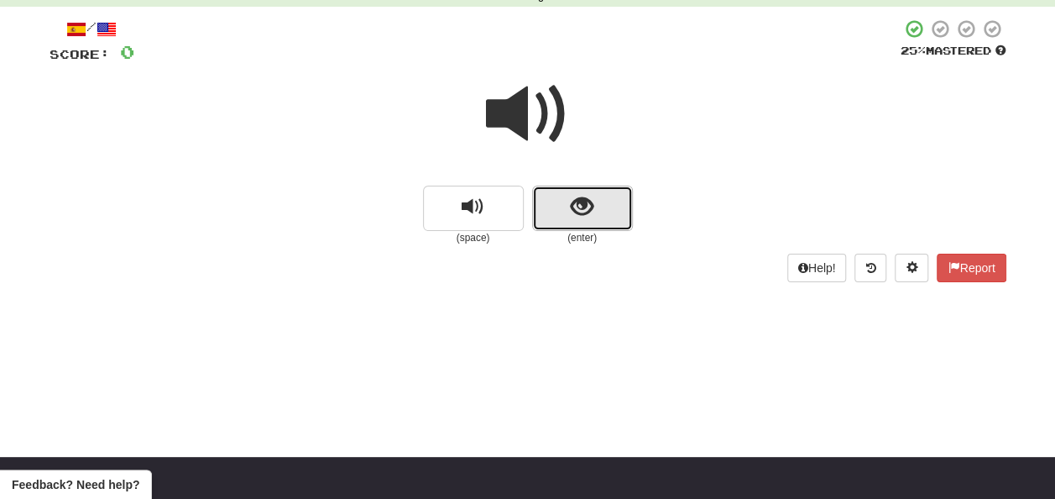
click at [586, 213] on span "show sentence" at bounding box center [582, 207] width 23 height 23
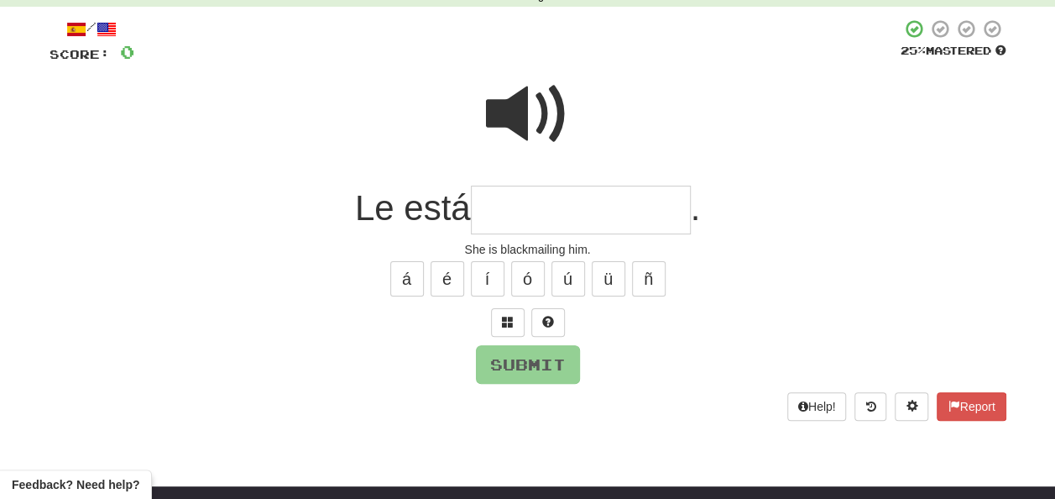
click at [586, 213] on input "text" at bounding box center [581, 211] width 220 height 50
type input "*"
click at [547, 104] on span at bounding box center [528, 114] width 84 height 84
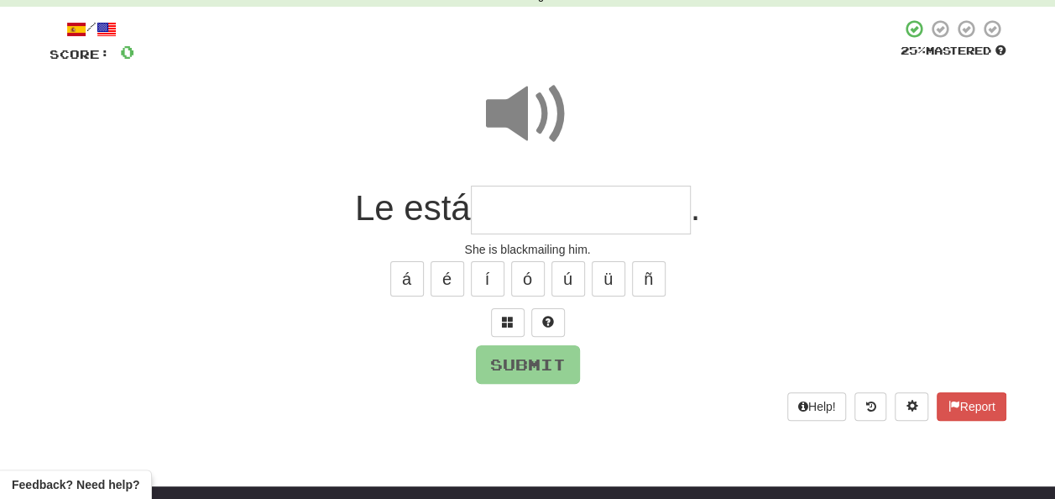
drag, startPoint x: 507, startPoint y: 210, endPoint x: 520, endPoint y: 230, distance: 24.2
click at [514, 219] on input "text" at bounding box center [581, 211] width 220 height 50
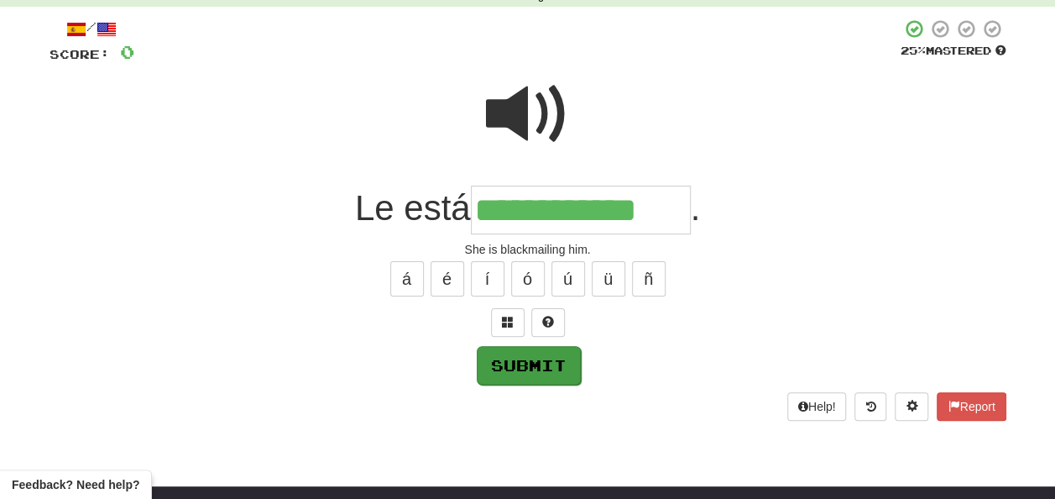
type input "**********"
click at [531, 369] on button "Submit" at bounding box center [529, 365] width 104 height 39
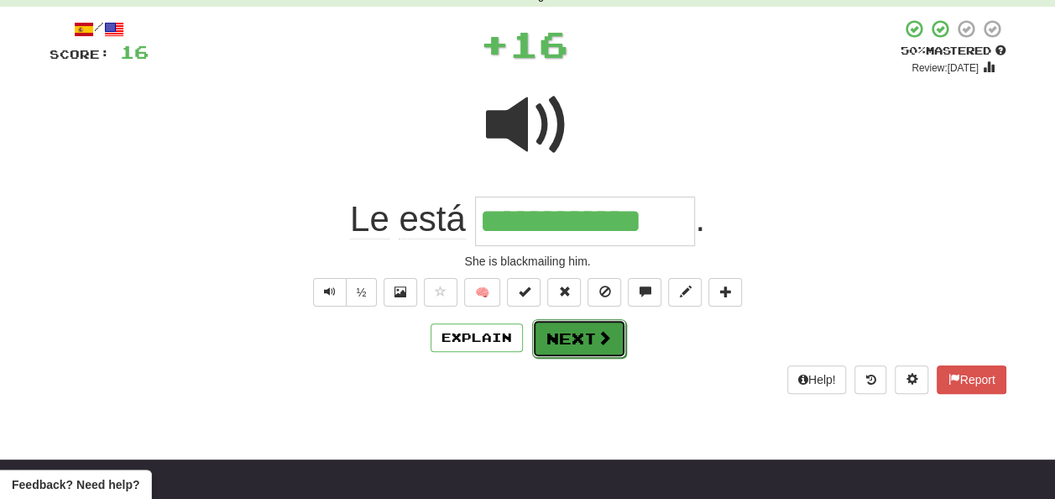
click at [569, 344] on button "Next" at bounding box center [579, 338] width 94 height 39
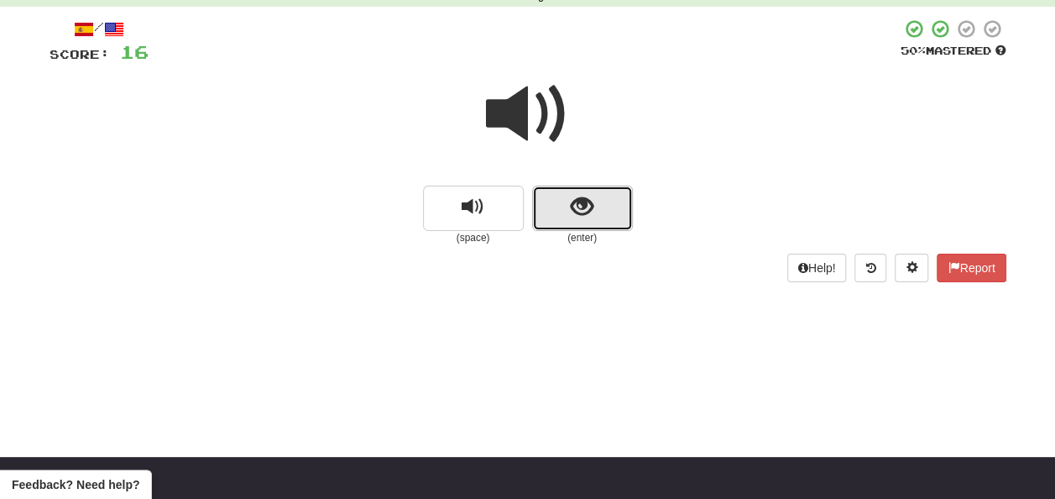
click at [559, 214] on button "show sentence" at bounding box center [582, 208] width 101 height 45
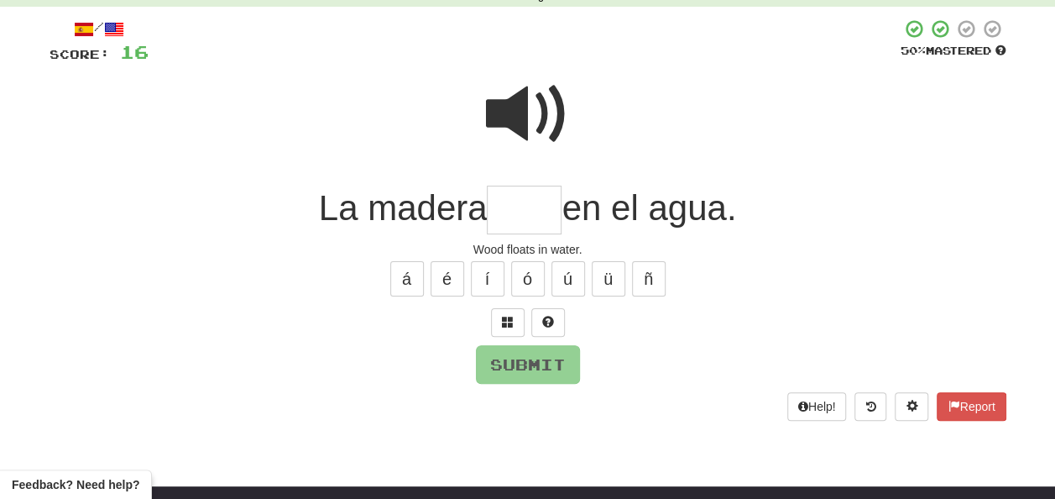
click at [511, 212] on input "text" at bounding box center [524, 211] width 75 height 50
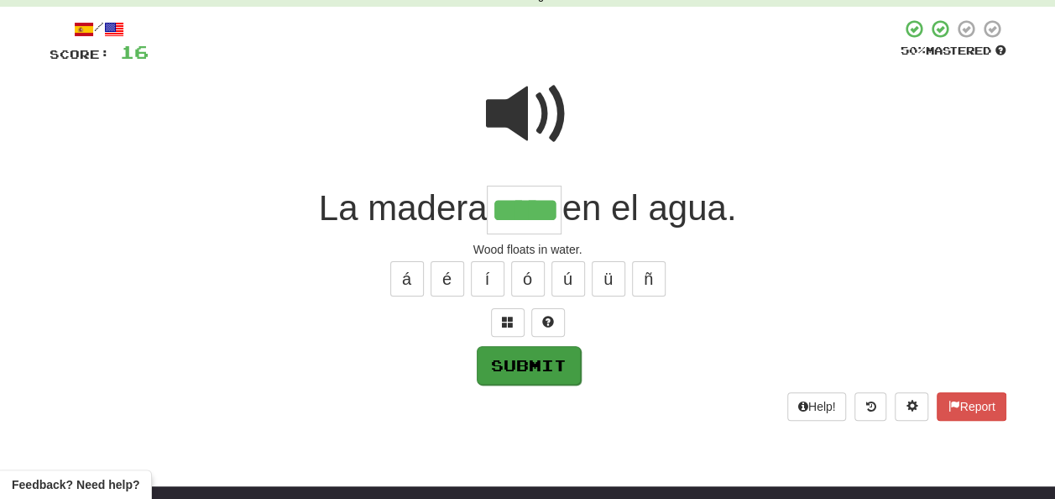
type input "*****"
click at [557, 358] on button "Submit" at bounding box center [528, 364] width 104 height 39
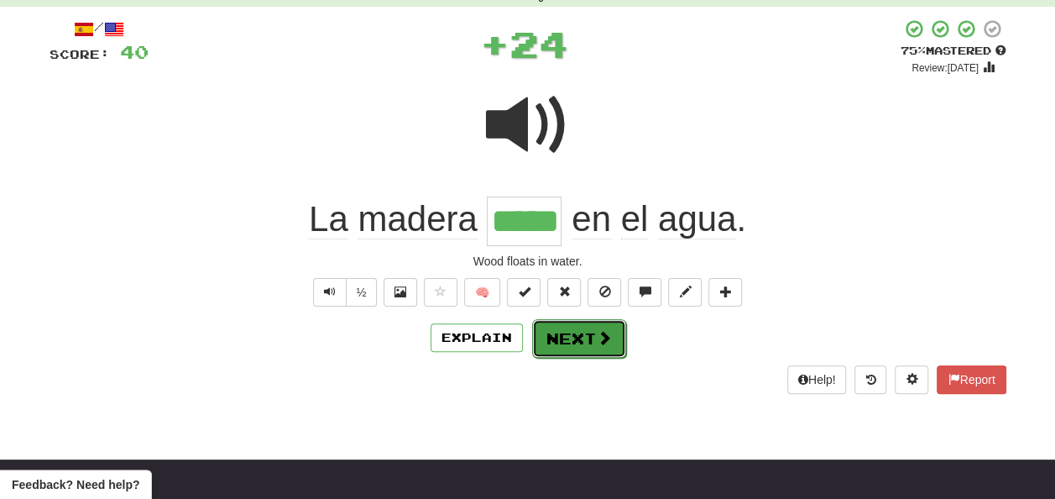
click at [580, 330] on button "Next" at bounding box center [579, 338] width 94 height 39
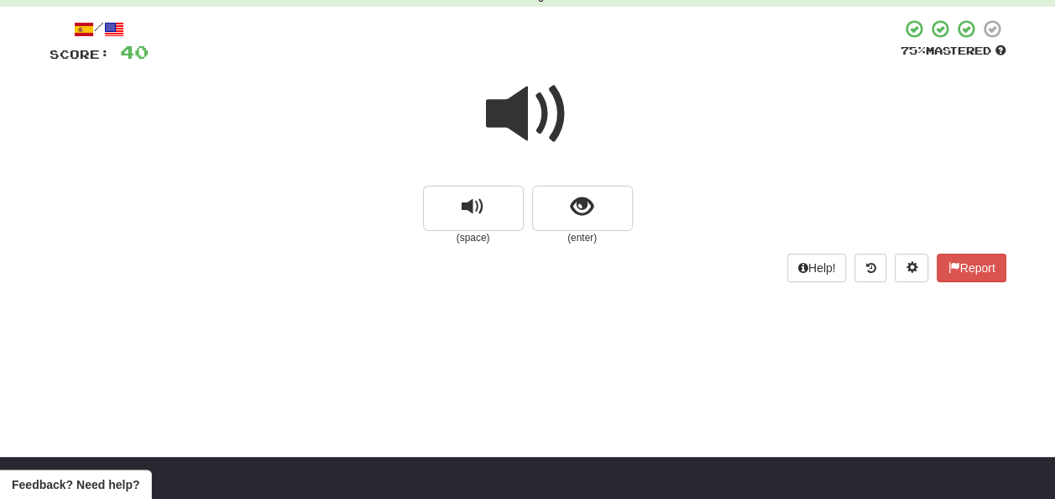
click at [511, 110] on span at bounding box center [528, 114] width 84 height 84
click at [523, 108] on span at bounding box center [528, 114] width 84 height 84
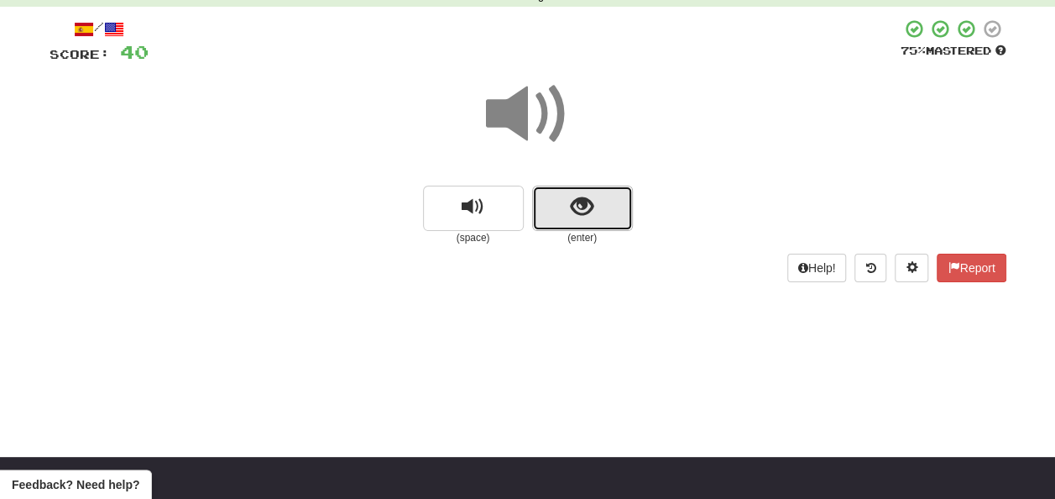
click at [576, 205] on span "show sentence" at bounding box center [582, 207] width 23 height 23
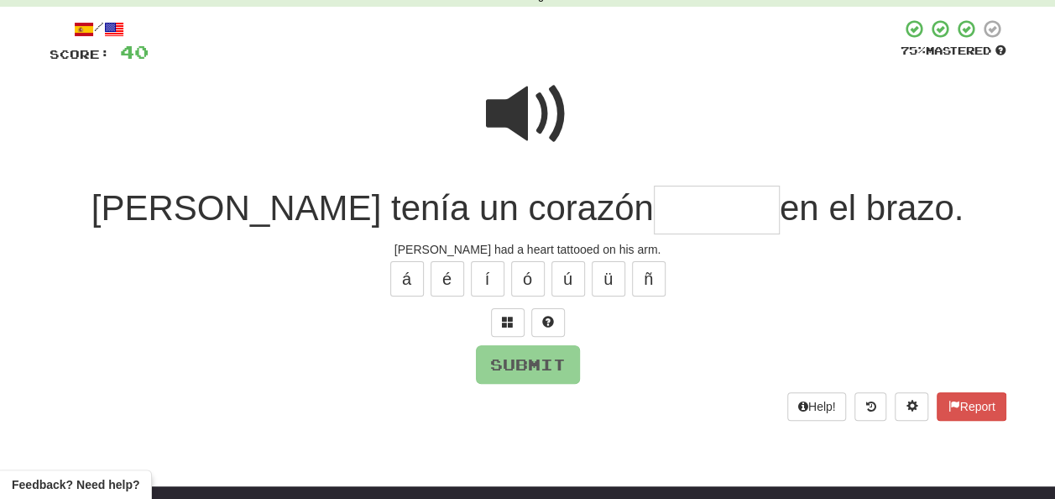
click at [654, 213] on input "text" at bounding box center [717, 211] width 126 height 50
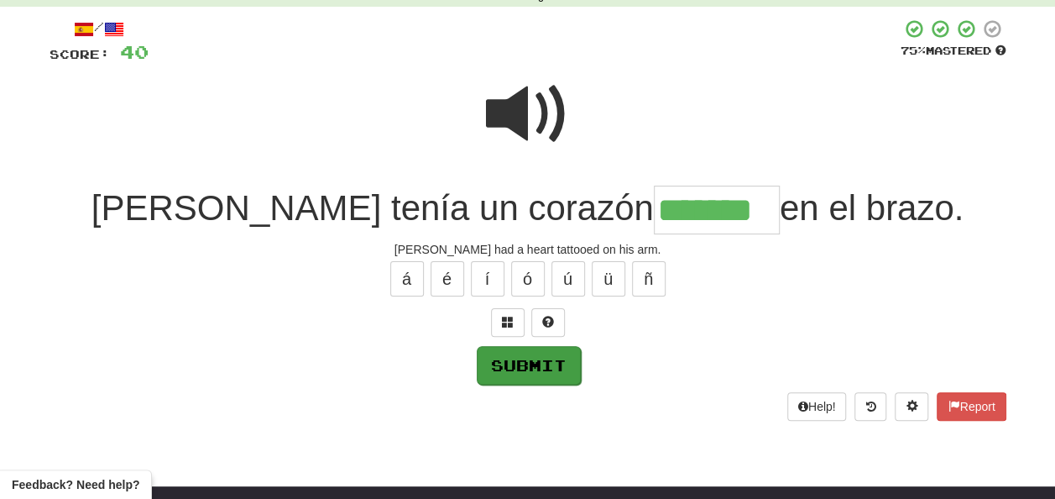
type input "*******"
click at [537, 371] on button "Submit" at bounding box center [529, 365] width 104 height 39
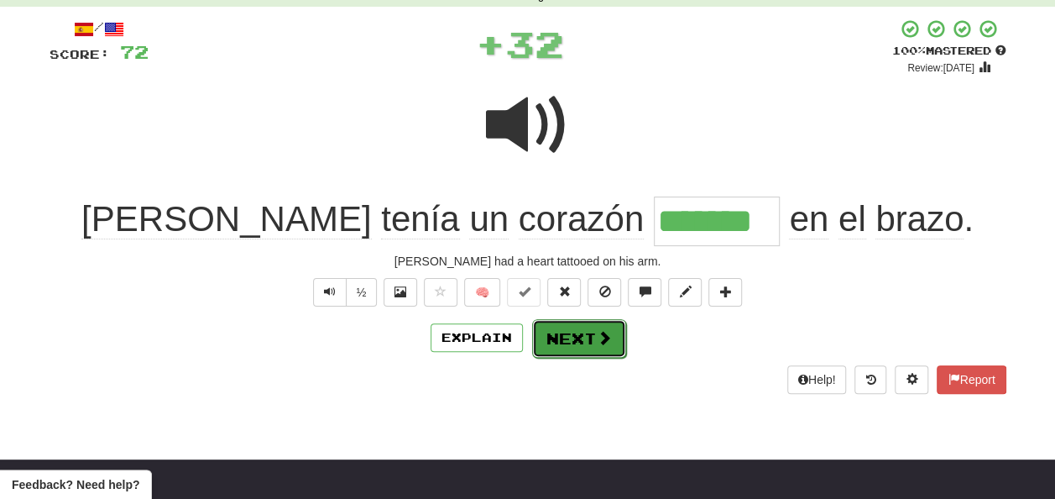
click at [568, 326] on button "Next" at bounding box center [579, 338] width 94 height 39
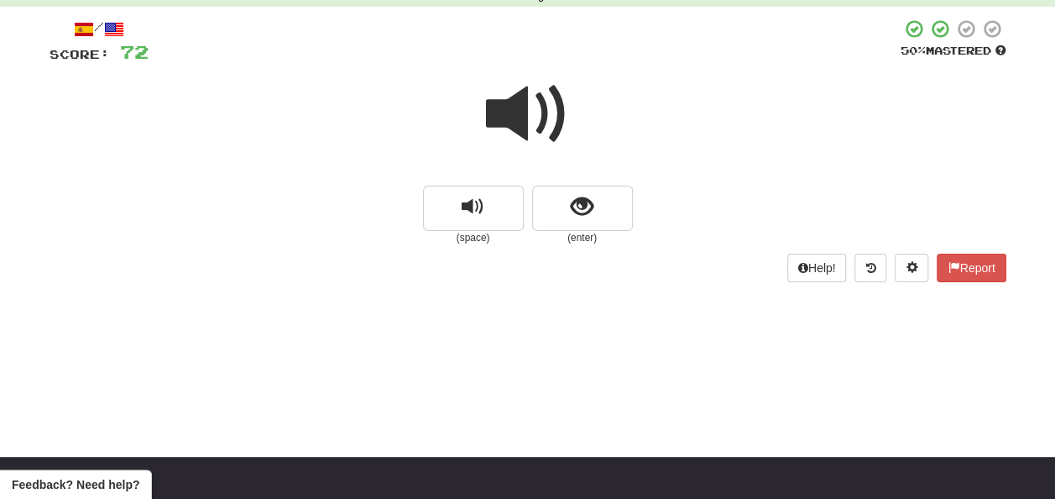
click at [530, 116] on span at bounding box center [528, 114] width 84 height 84
click at [529, 120] on span at bounding box center [528, 114] width 84 height 84
click at [573, 205] on span "show sentence" at bounding box center [582, 207] width 23 height 23
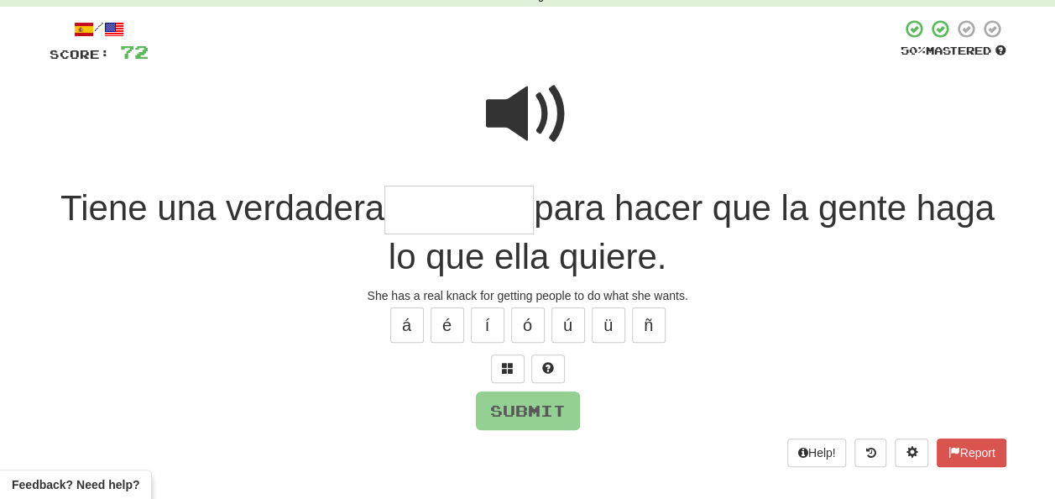
click at [521, 117] on span at bounding box center [528, 114] width 84 height 84
click at [421, 200] on input "text" at bounding box center [458, 211] width 149 height 50
type input "*"
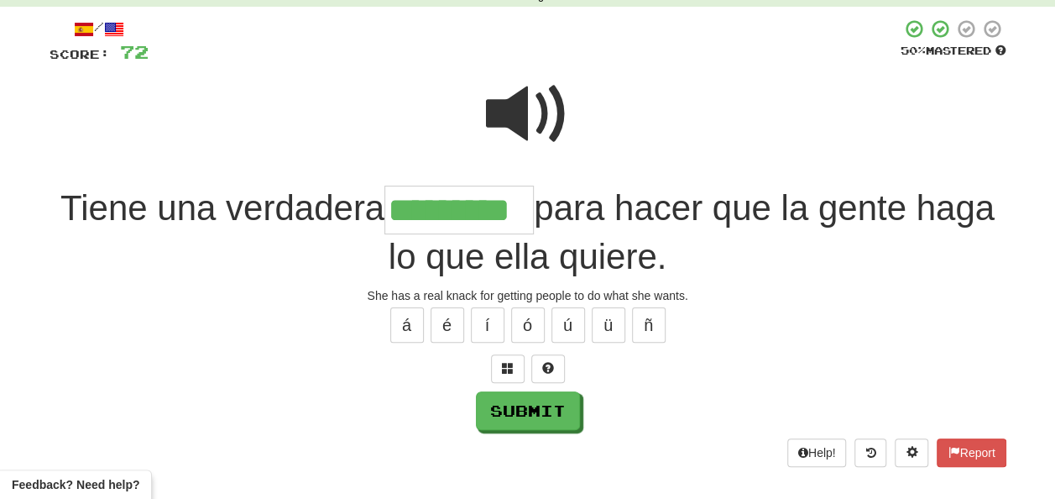
type input "*********"
click at [509, 103] on span at bounding box center [528, 114] width 84 height 84
click at [505, 111] on span at bounding box center [528, 114] width 84 height 84
click at [524, 110] on span at bounding box center [528, 114] width 84 height 84
click at [524, 111] on span at bounding box center [528, 114] width 84 height 84
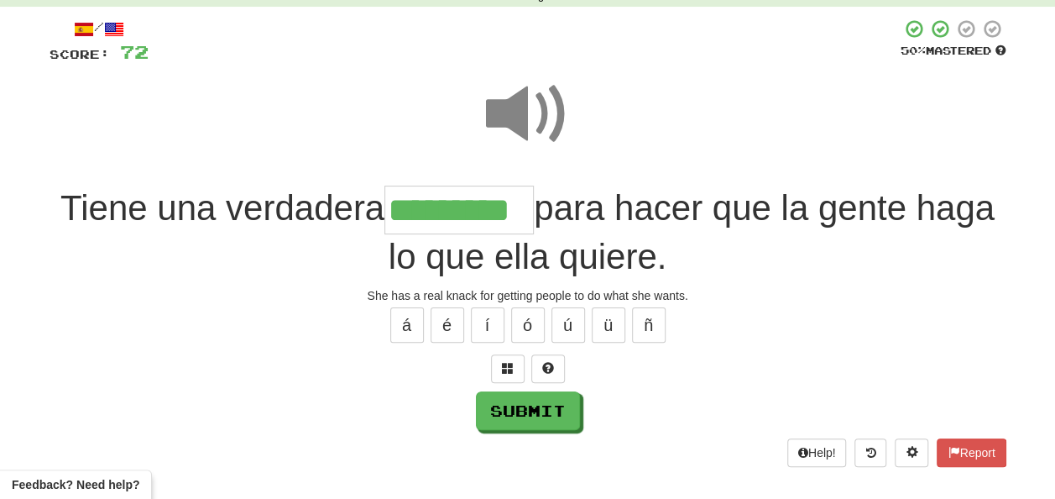
click at [524, 111] on span at bounding box center [528, 114] width 84 height 84
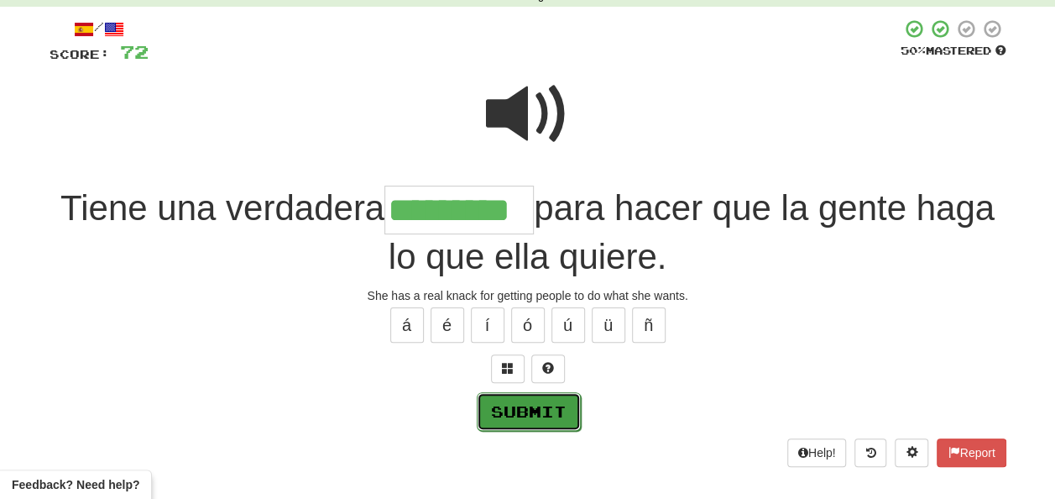
click at [529, 407] on button "Submit" at bounding box center [529, 411] width 104 height 39
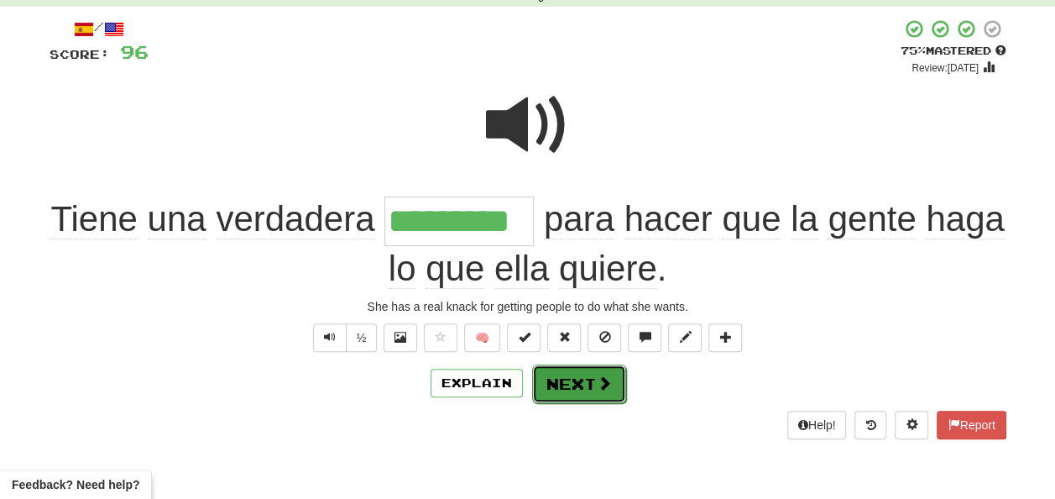
click at [578, 373] on button "Next" at bounding box center [579, 383] width 94 height 39
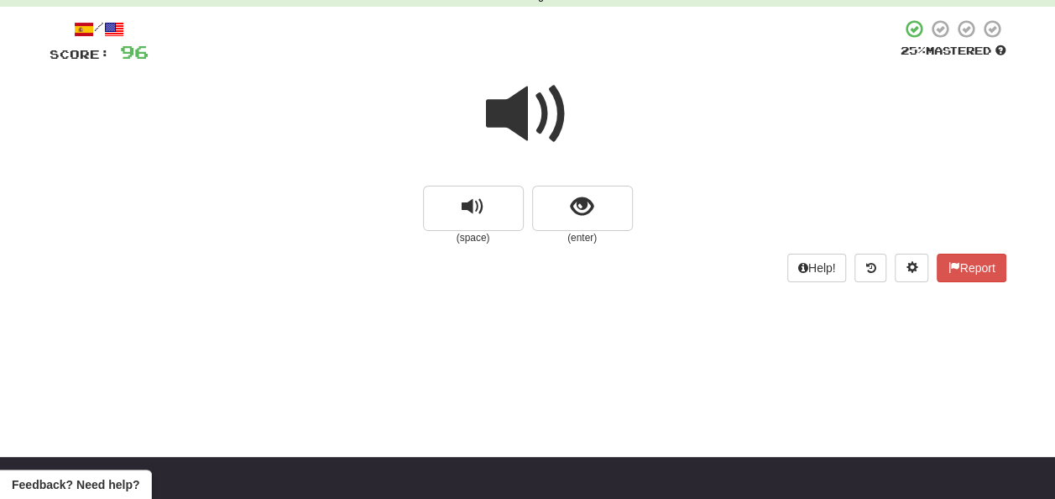
click at [534, 104] on span at bounding box center [528, 114] width 84 height 84
click at [535, 107] on span at bounding box center [528, 114] width 84 height 84
click at [561, 205] on button "show sentence" at bounding box center [582, 208] width 101 height 45
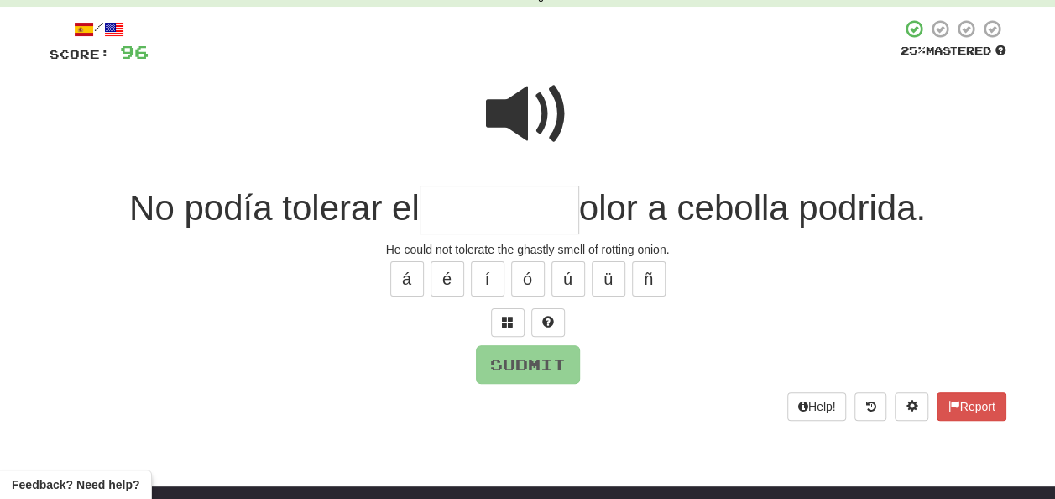
click at [516, 101] on span at bounding box center [528, 114] width 84 height 84
click at [440, 206] on input "text" at bounding box center [499, 211] width 159 height 50
type input "*"
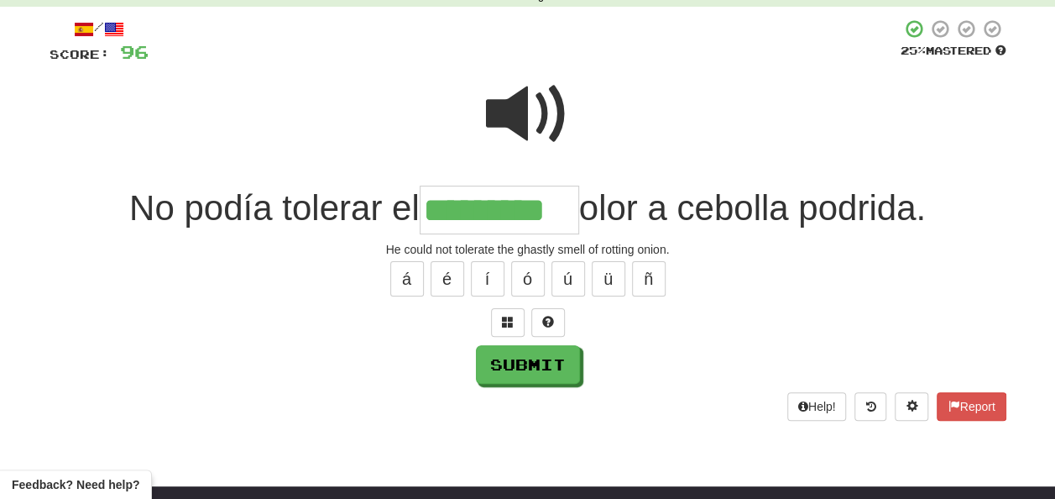
type input "*********"
click at [534, 106] on span at bounding box center [528, 114] width 84 height 84
click at [536, 112] on span at bounding box center [528, 114] width 84 height 84
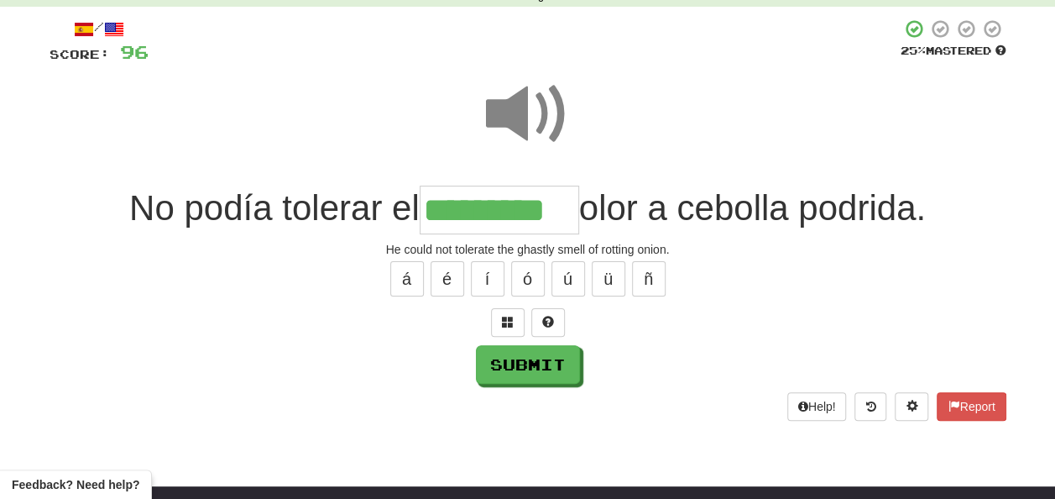
click at [536, 118] on span at bounding box center [528, 114] width 84 height 84
click at [536, 123] on span at bounding box center [528, 114] width 84 height 84
click at [535, 367] on button "Submit" at bounding box center [529, 365] width 104 height 39
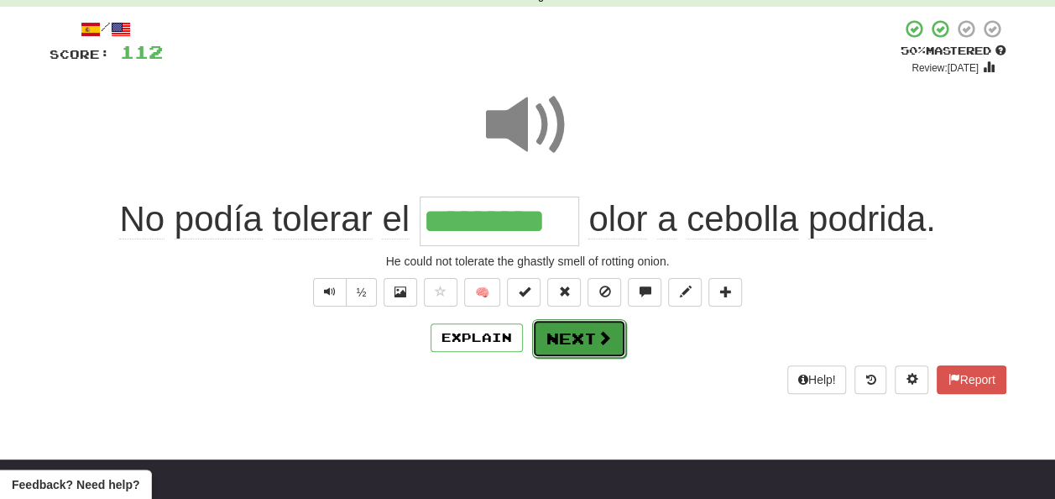
click at [577, 319] on button "Next" at bounding box center [579, 338] width 94 height 39
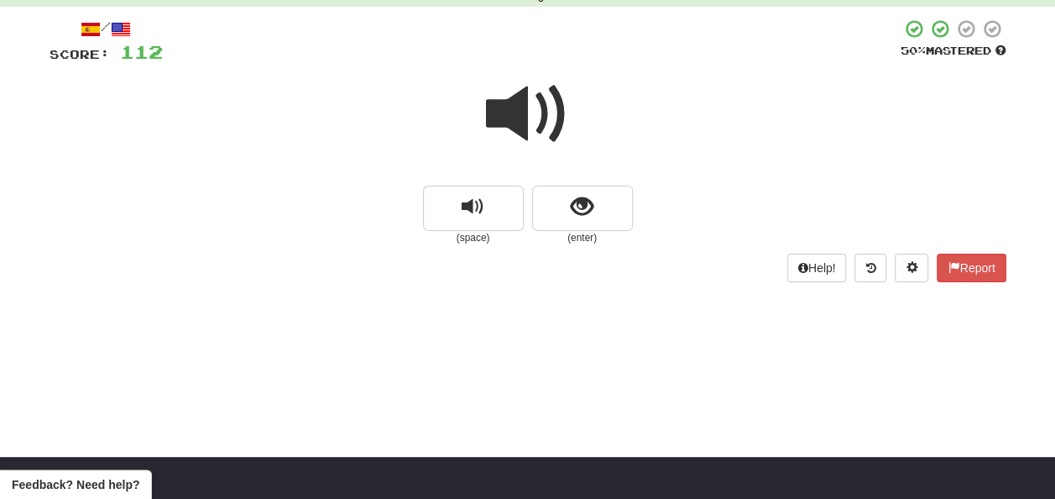
click at [525, 119] on span at bounding box center [528, 114] width 84 height 84
click at [523, 114] on span at bounding box center [528, 114] width 84 height 84
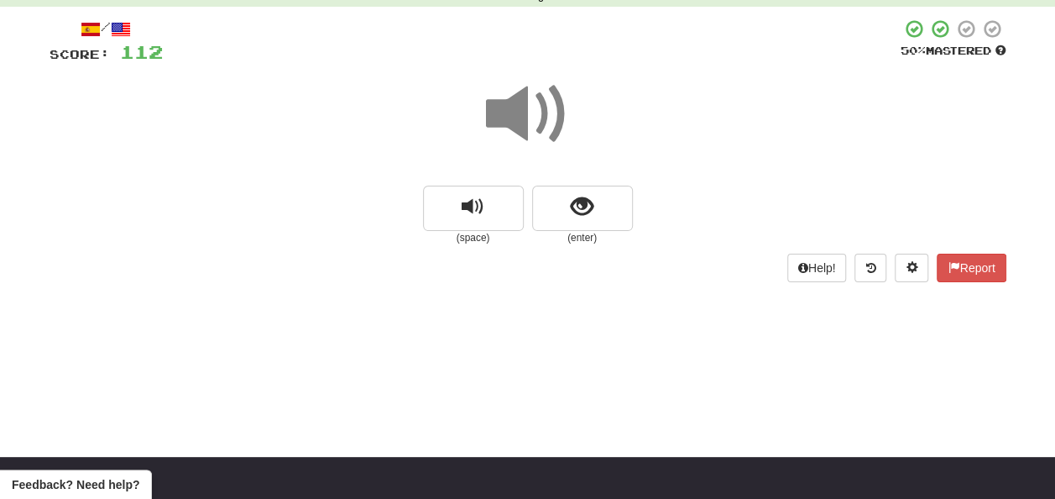
click at [523, 114] on span at bounding box center [528, 114] width 84 height 84
click at [525, 107] on span at bounding box center [528, 114] width 84 height 84
click at [526, 109] on span at bounding box center [528, 114] width 84 height 84
click at [526, 108] on span at bounding box center [528, 114] width 84 height 84
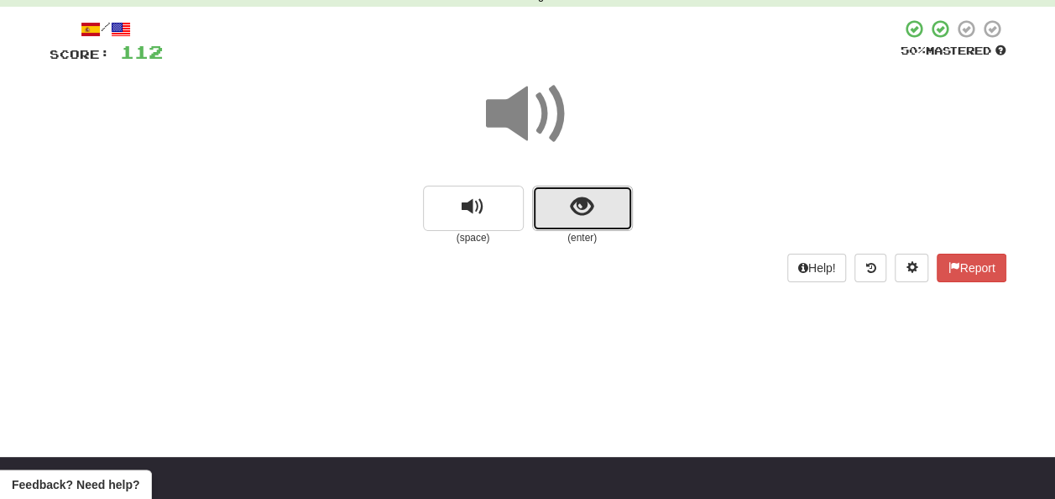
click at [562, 200] on button "show sentence" at bounding box center [582, 208] width 101 height 45
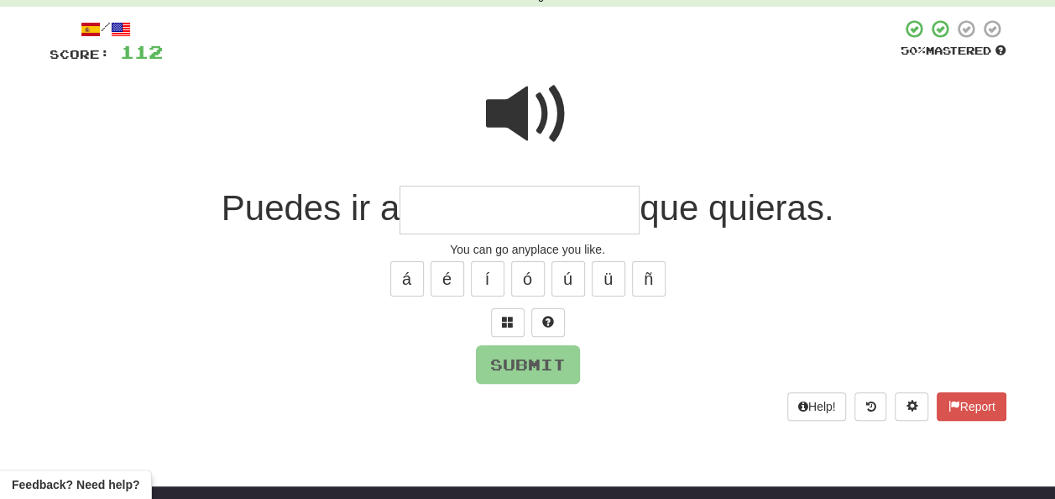
click at [524, 100] on span at bounding box center [528, 114] width 84 height 84
click at [413, 210] on input "text" at bounding box center [520, 211] width 240 height 50
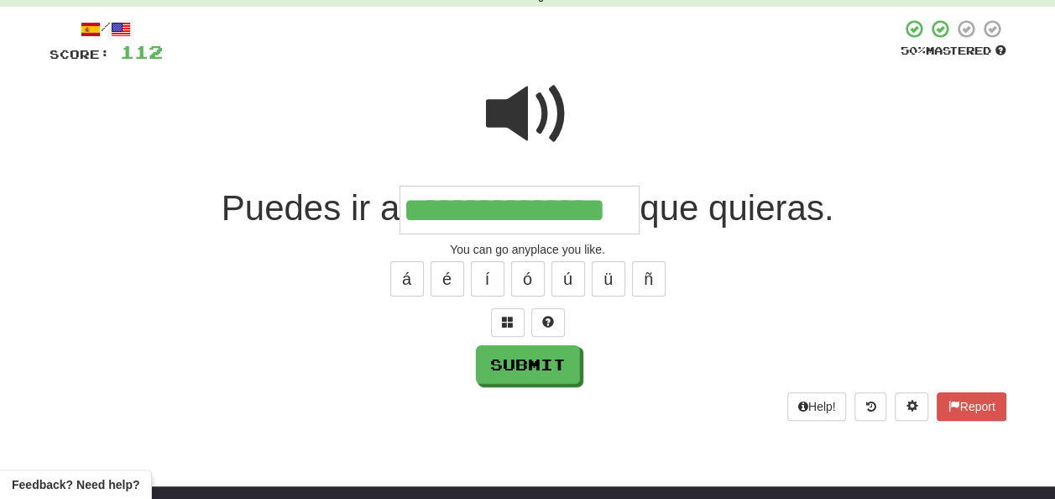
type input "**********"
click at [528, 102] on span at bounding box center [528, 114] width 84 height 84
click at [524, 102] on span at bounding box center [528, 114] width 84 height 84
click at [524, 104] on span at bounding box center [528, 114] width 84 height 84
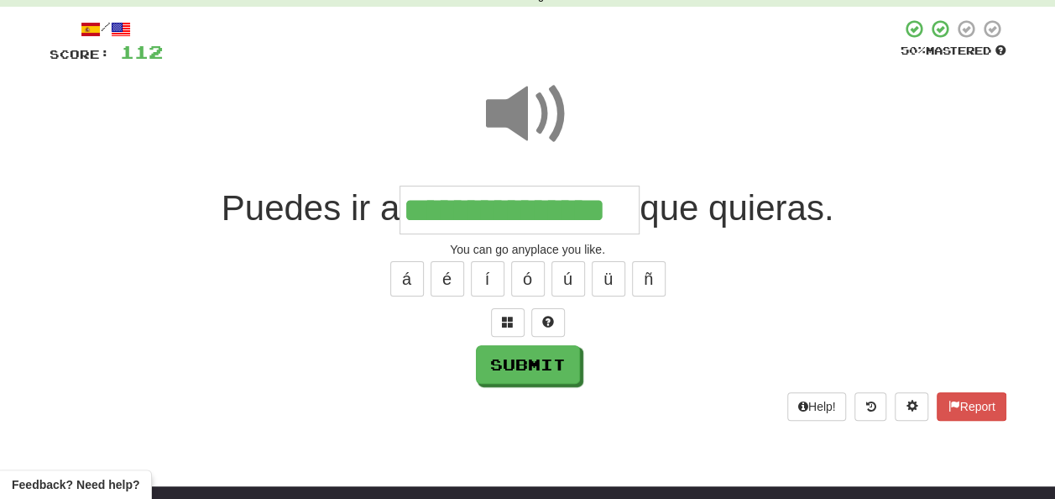
click at [524, 104] on span at bounding box center [528, 114] width 84 height 84
click at [527, 356] on button "Submit" at bounding box center [529, 365] width 104 height 39
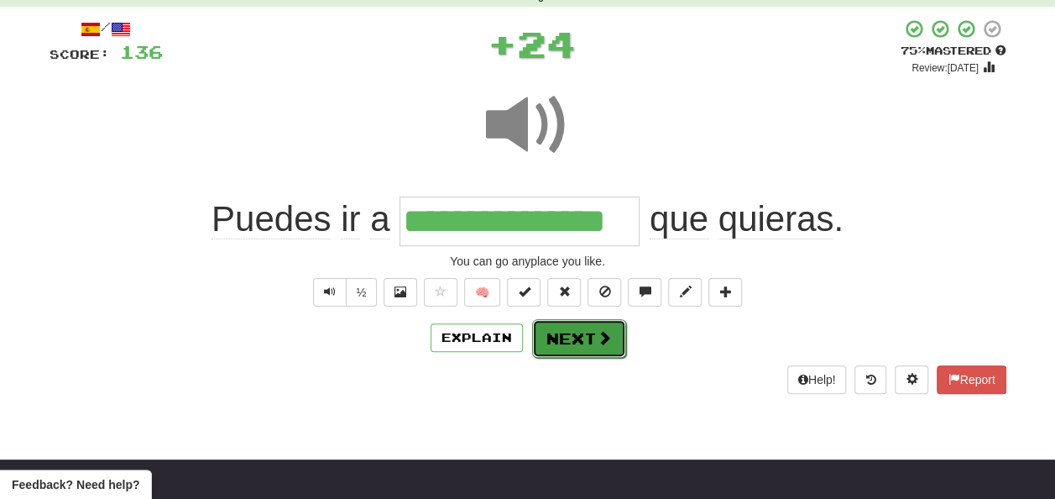
click at [559, 336] on button "Next" at bounding box center [579, 338] width 94 height 39
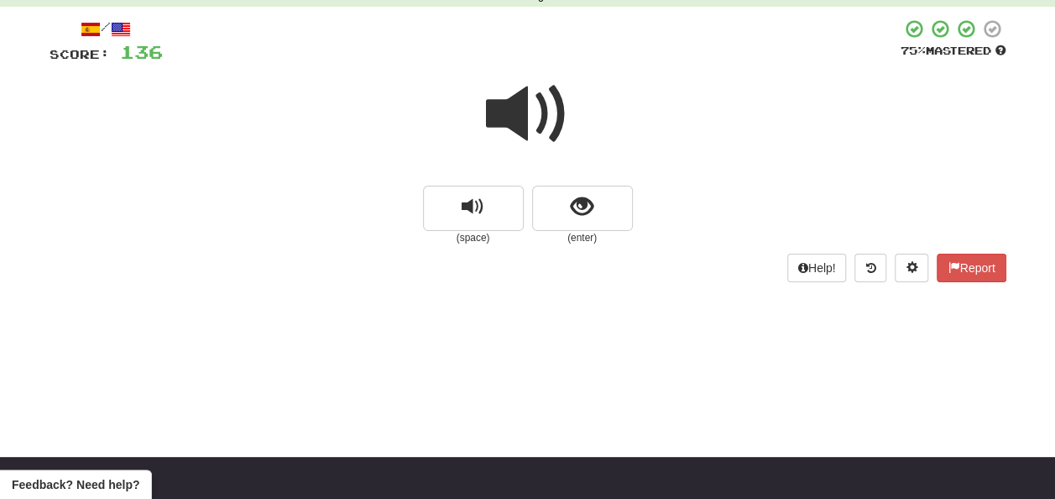
click at [525, 101] on span at bounding box center [528, 114] width 84 height 84
click at [526, 106] on span at bounding box center [528, 114] width 84 height 84
click at [562, 207] on button "show sentence" at bounding box center [582, 208] width 101 height 45
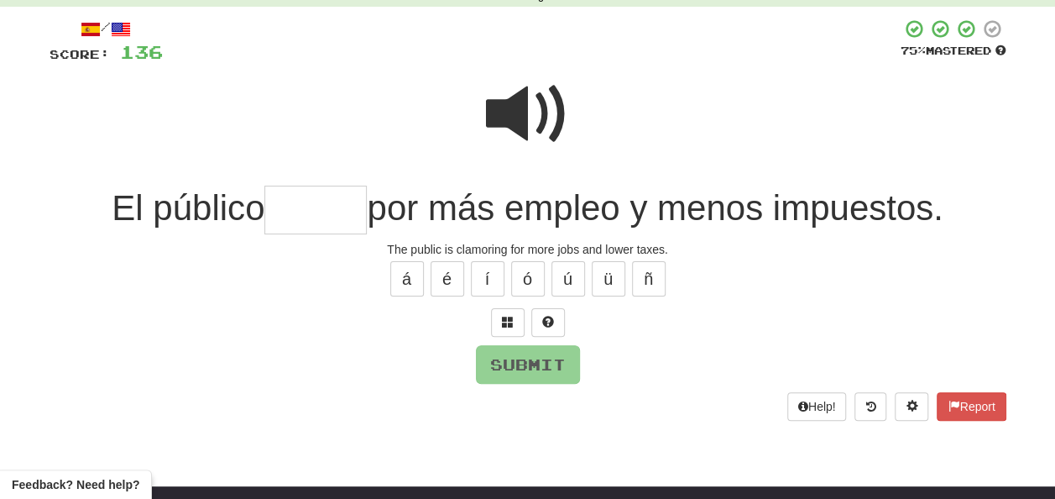
click at [524, 103] on span at bounding box center [528, 114] width 84 height 84
click at [287, 206] on input "text" at bounding box center [315, 211] width 102 height 50
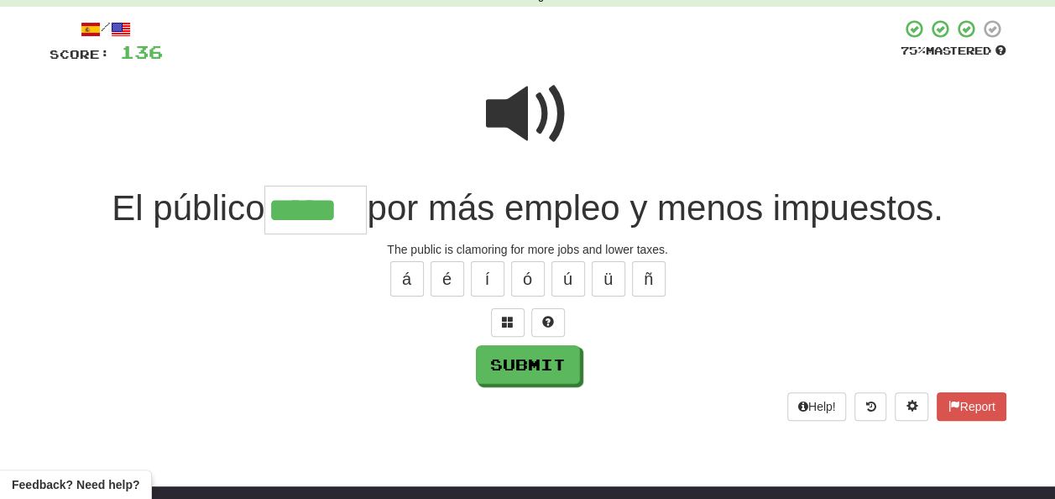
type input "*****"
click at [527, 116] on span at bounding box center [528, 114] width 84 height 84
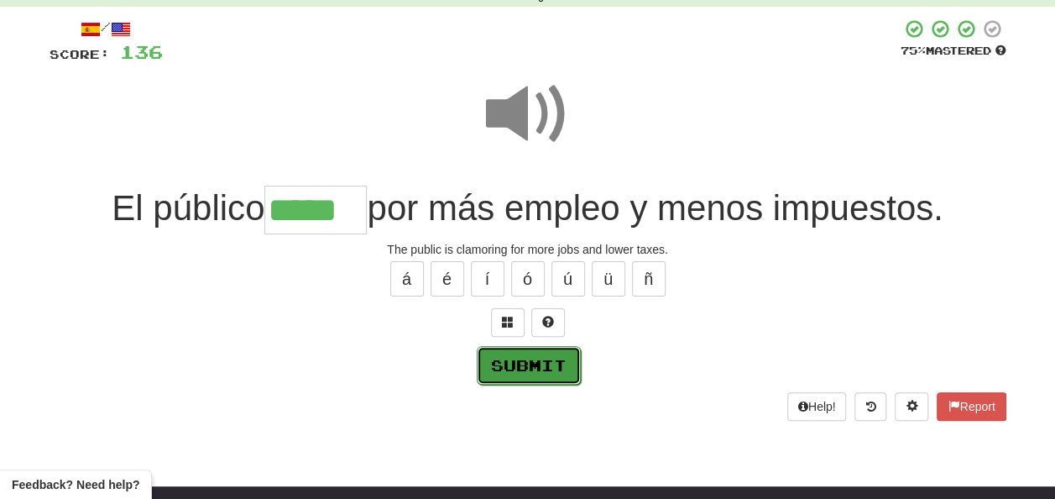
click at [531, 359] on button "Submit" at bounding box center [529, 365] width 104 height 39
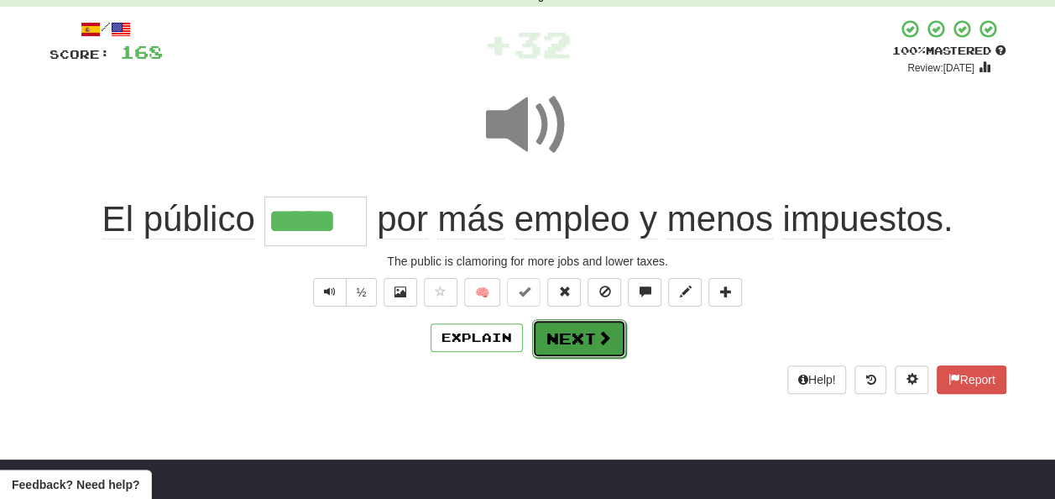
click at [561, 328] on button "Next" at bounding box center [579, 338] width 94 height 39
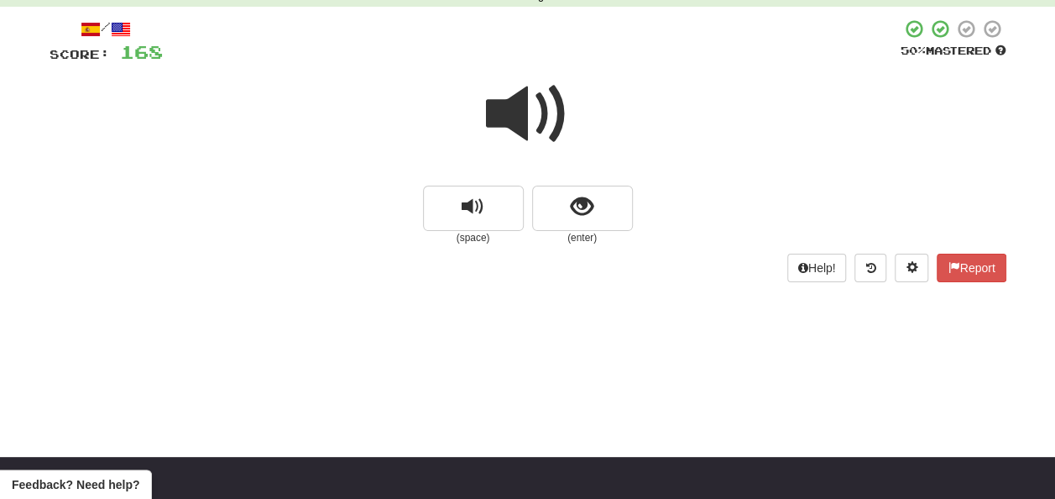
click at [523, 125] on span at bounding box center [528, 114] width 84 height 84
click at [520, 122] on span at bounding box center [528, 114] width 84 height 84
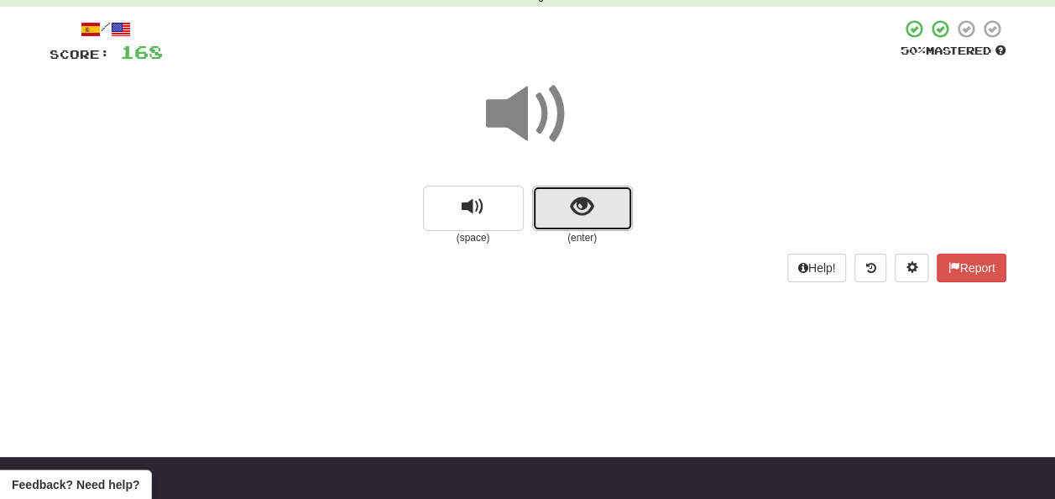
click at [556, 202] on button "show sentence" at bounding box center [582, 208] width 101 height 45
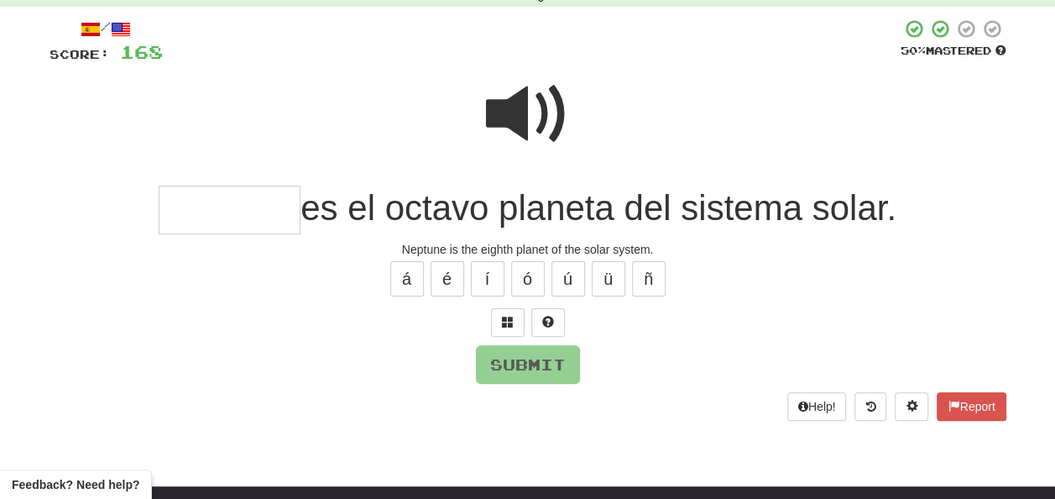
click at [522, 99] on span at bounding box center [528, 114] width 84 height 84
click at [522, 110] on span at bounding box center [528, 114] width 84 height 84
click at [168, 205] on input "text" at bounding box center [230, 211] width 142 height 50
type input "*"
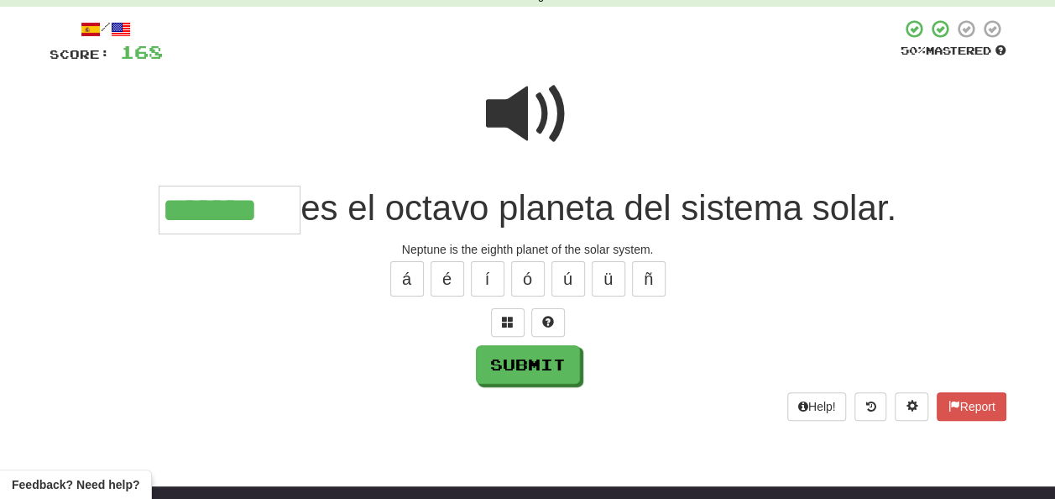
type input "*******"
click at [544, 102] on span at bounding box center [528, 114] width 84 height 84
click at [544, 103] on span at bounding box center [528, 114] width 84 height 84
click at [524, 357] on button "Submit" at bounding box center [529, 365] width 104 height 39
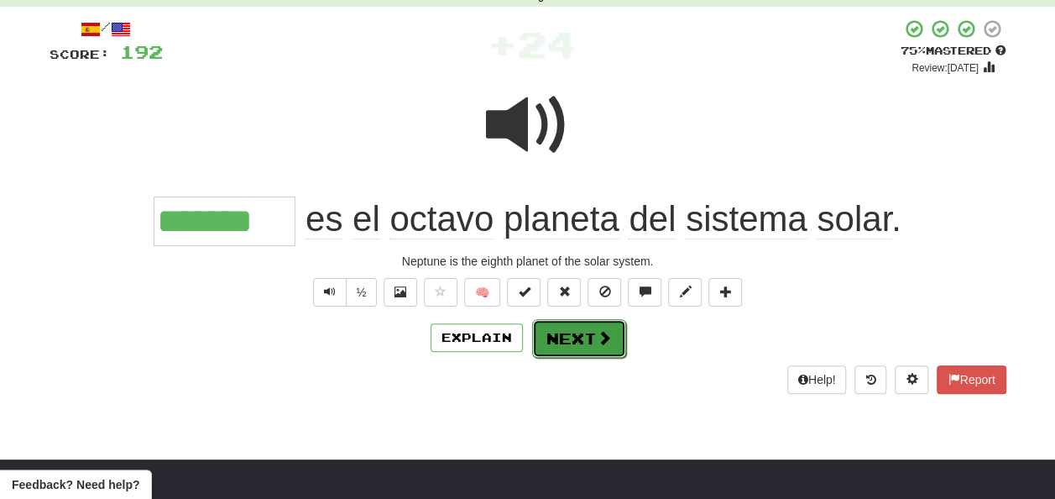
click at [559, 333] on button "Next" at bounding box center [579, 338] width 94 height 39
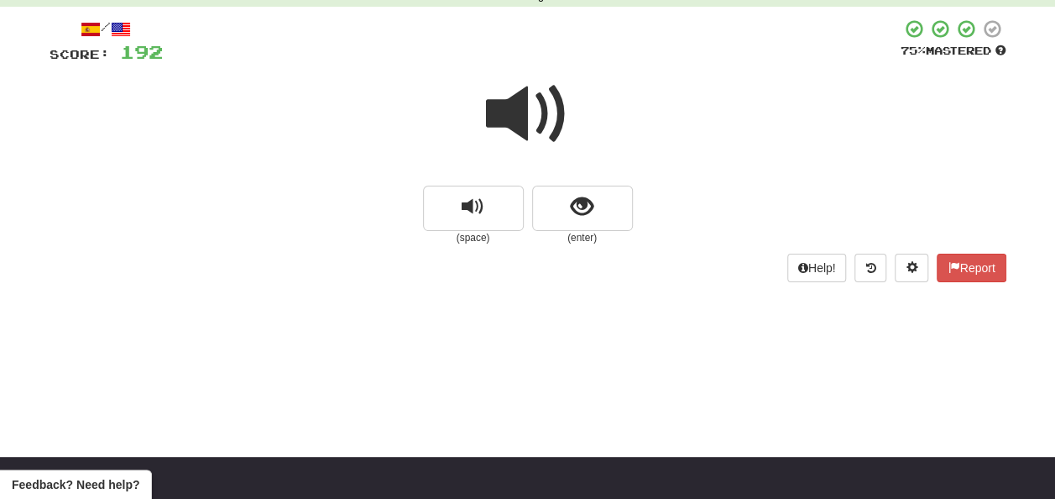
click at [515, 116] on span at bounding box center [528, 114] width 84 height 84
click at [520, 114] on span at bounding box center [528, 114] width 84 height 84
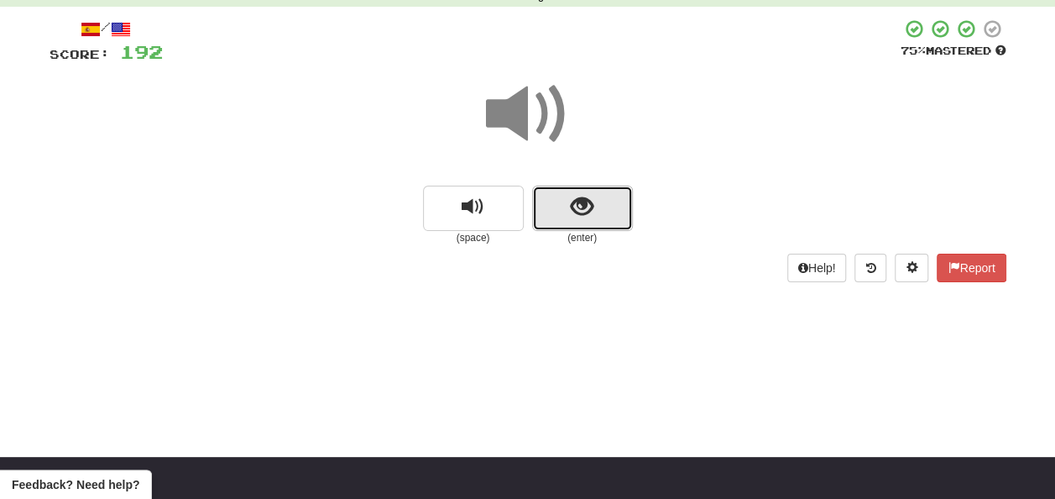
click at [567, 211] on button "show sentence" at bounding box center [582, 208] width 101 height 45
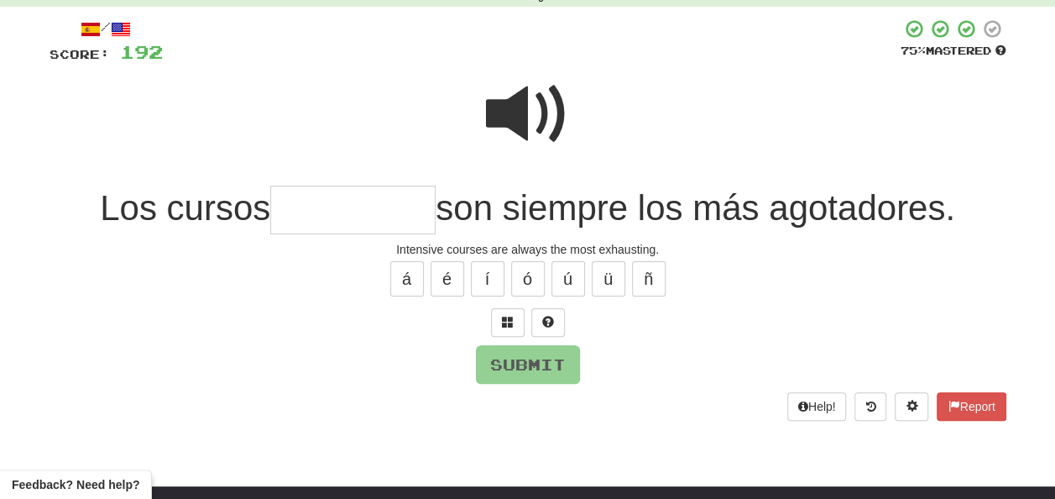
click at [527, 90] on span at bounding box center [528, 114] width 84 height 84
click at [287, 208] on input "text" at bounding box center [352, 211] width 165 height 50
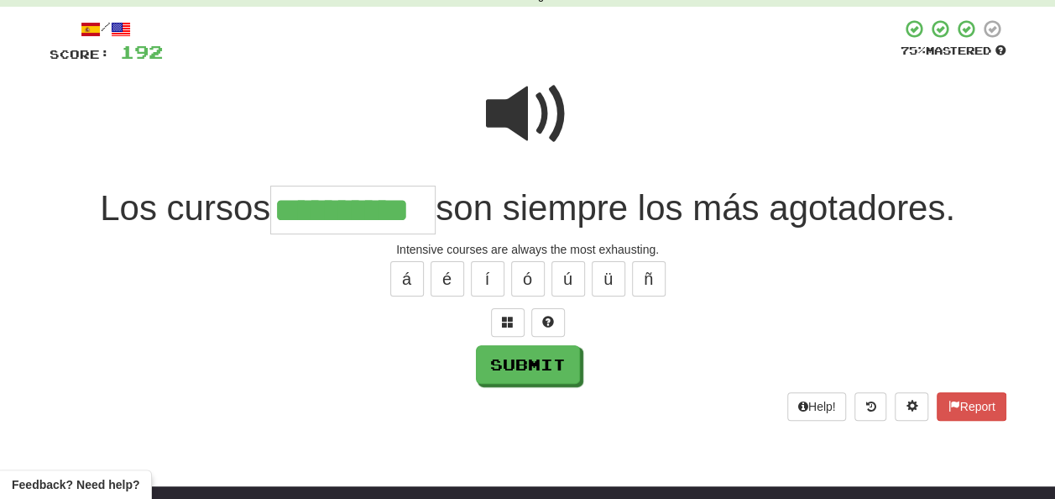
type input "**********"
click at [505, 125] on span at bounding box center [528, 114] width 84 height 84
click at [515, 112] on span at bounding box center [528, 114] width 84 height 84
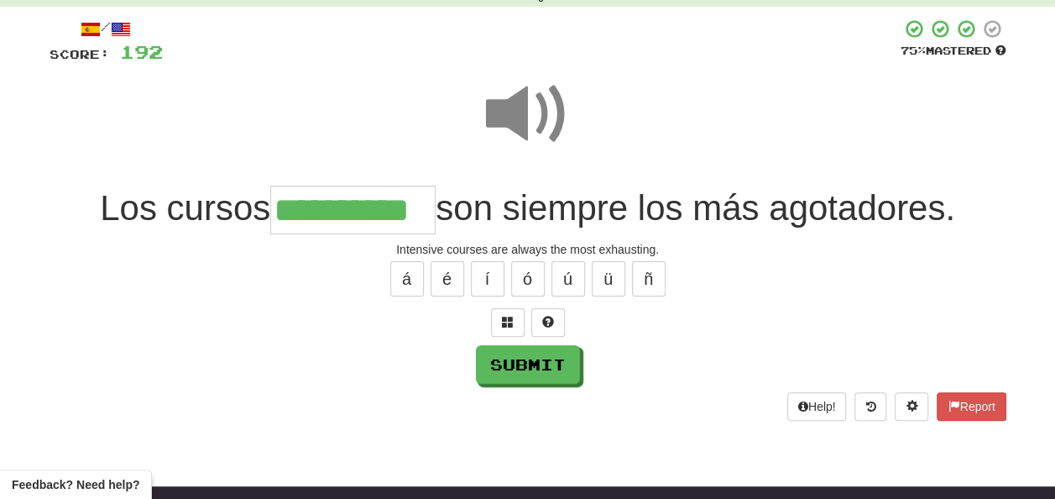
click at [515, 112] on span at bounding box center [528, 114] width 84 height 84
click at [516, 112] on span at bounding box center [528, 114] width 84 height 84
click at [499, 359] on button "Submit" at bounding box center [529, 365] width 104 height 39
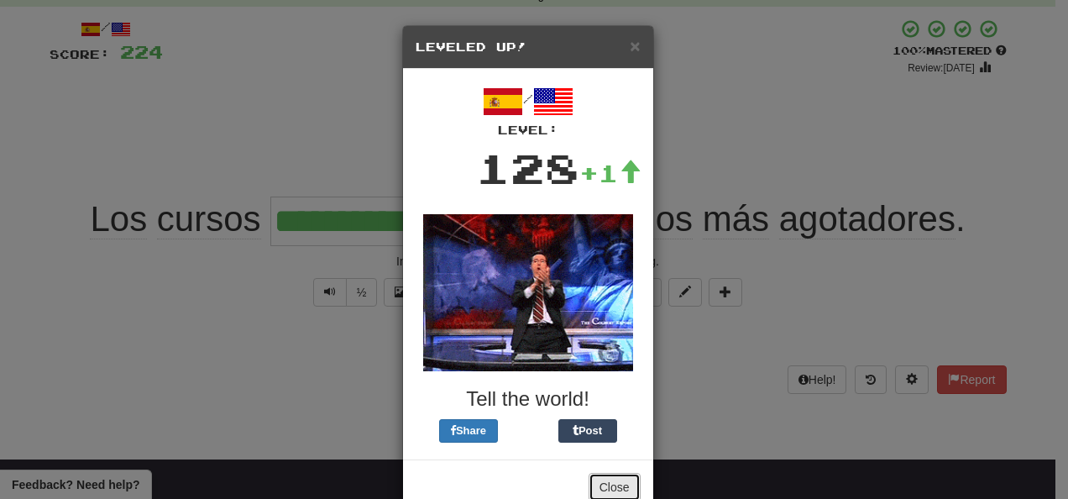
click at [604, 485] on button "Close" at bounding box center [614, 487] width 52 height 29
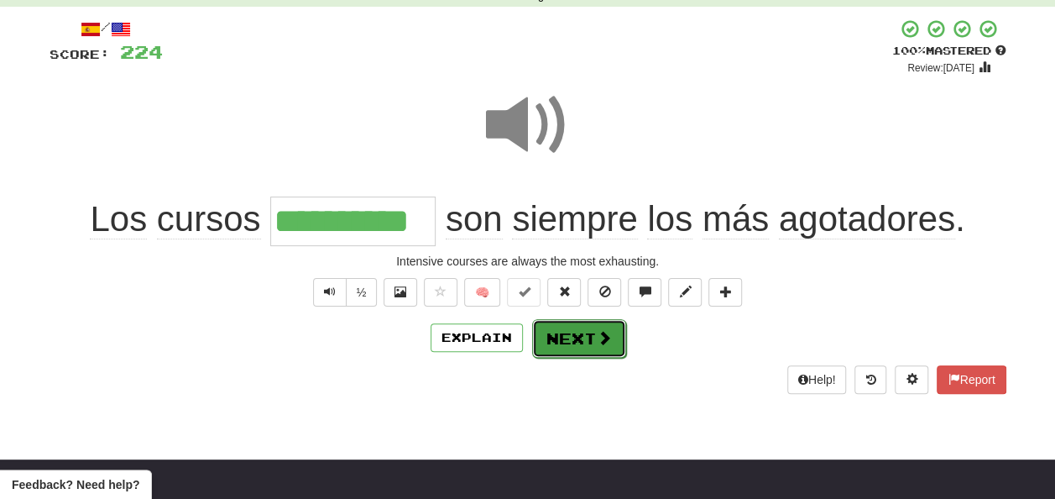
click at [574, 327] on button "Next" at bounding box center [579, 338] width 94 height 39
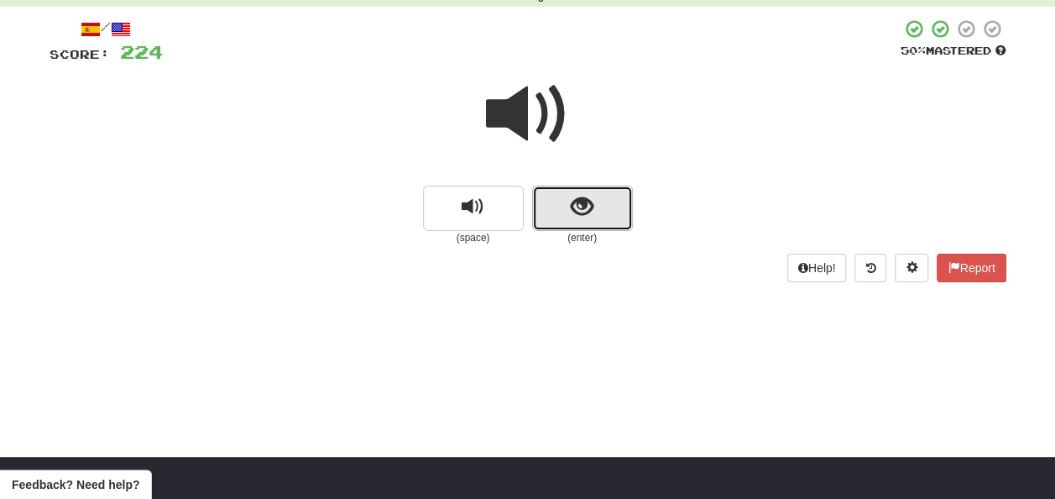
click at [574, 207] on span "show sentence" at bounding box center [582, 207] width 23 height 23
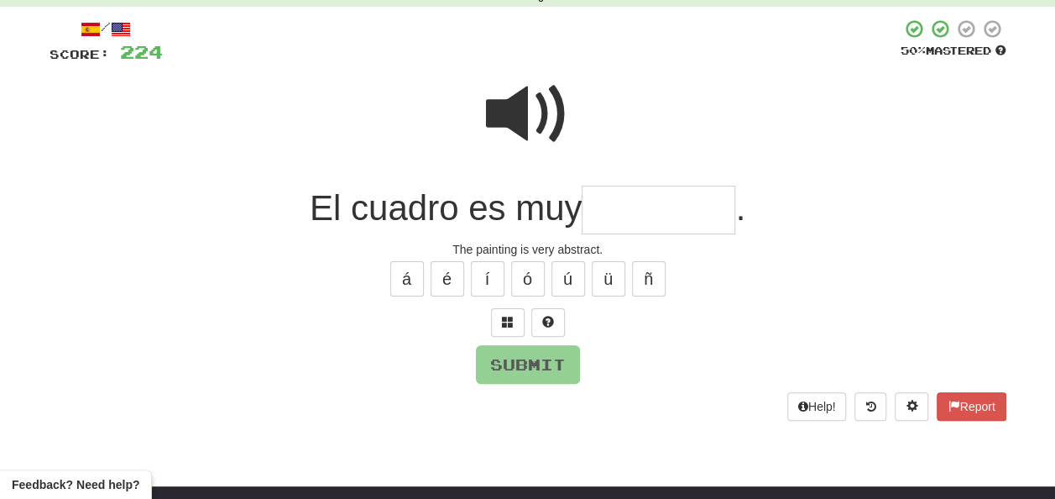
click at [604, 205] on input "text" at bounding box center [659, 211] width 154 height 50
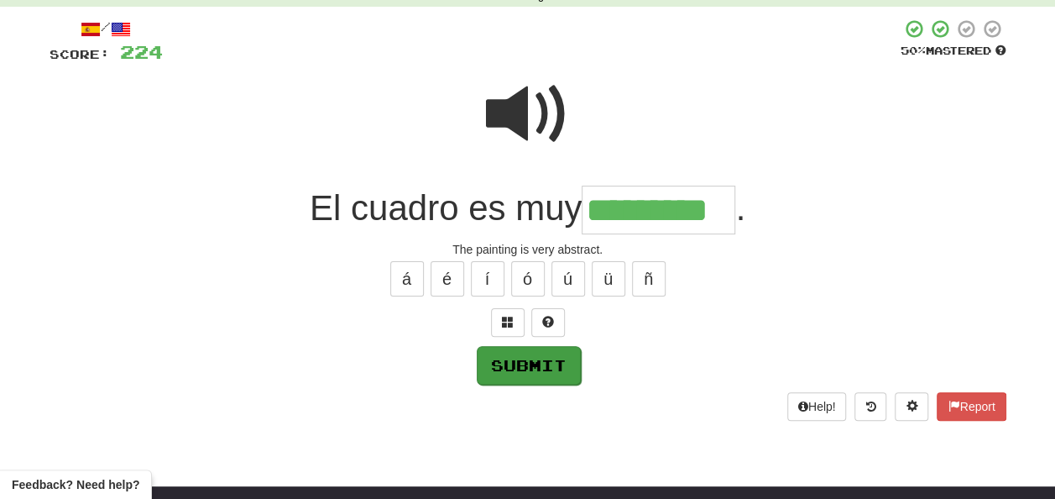
type input "*********"
click at [553, 353] on button "Submit" at bounding box center [529, 365] width 104 height 39
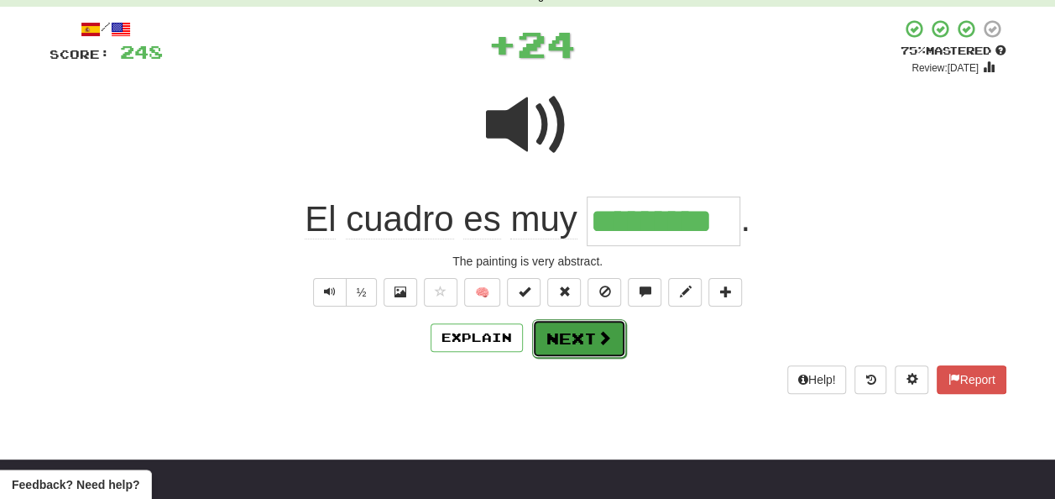
click at [574, 337] on button "Next" at bounding box center [579, 338] width 94 height 39
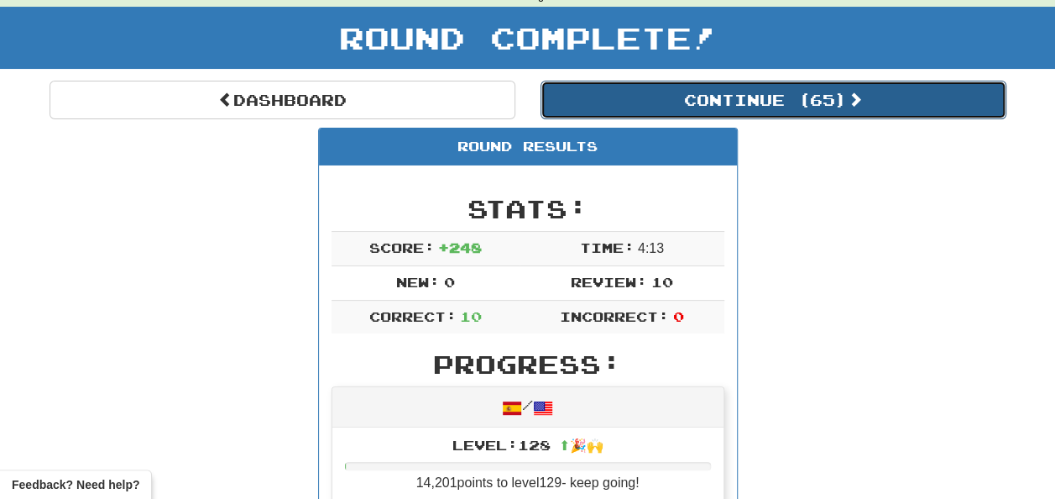
click at [633, 101] on button "Continue ( 65 )" at bounding box center [774, 100] width 466 height 39
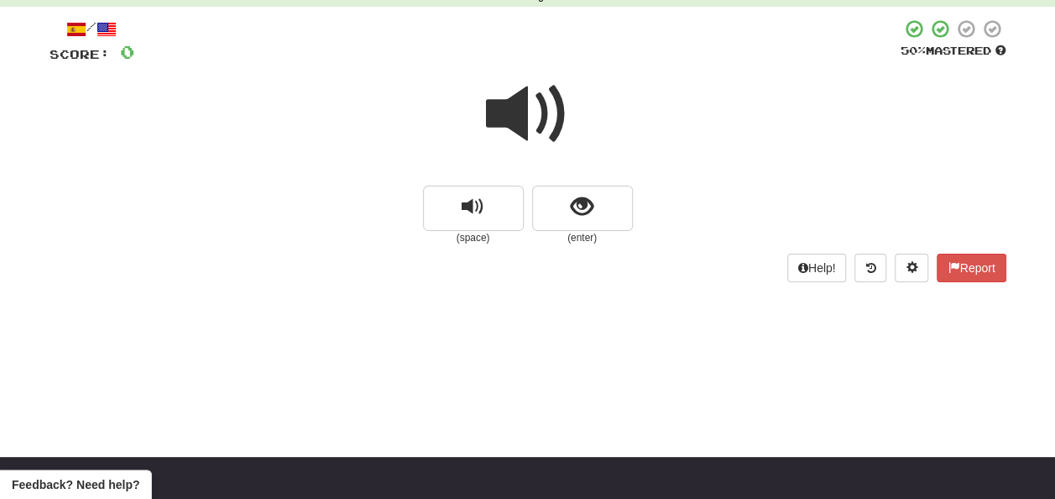
click at [507, 118] on span at bounding box center [528, 114] width 84 height 84
click at [511, 119] on span at bounding box center [528, 114] width 84 height 84
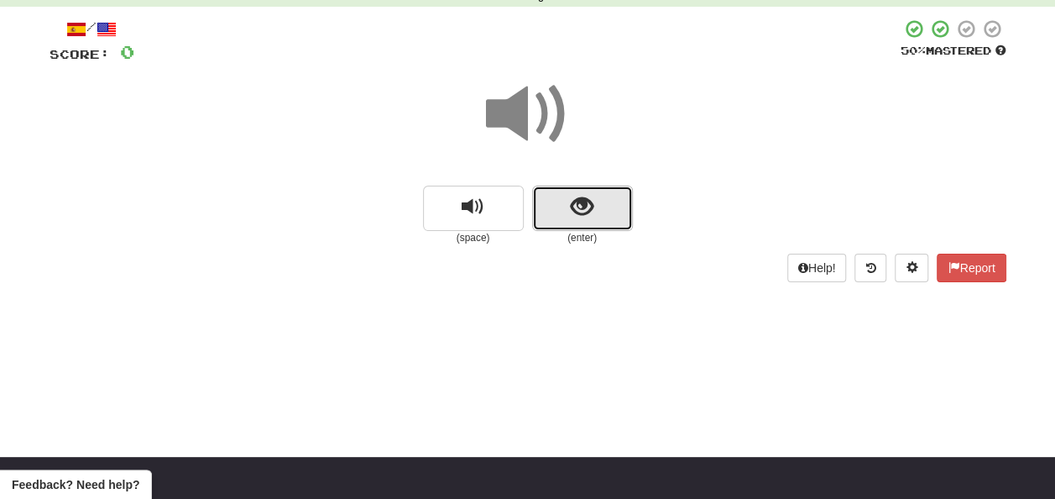
click at [553, 204] on button "show sentence" at bounding box center [582, 208] width 101 height 45
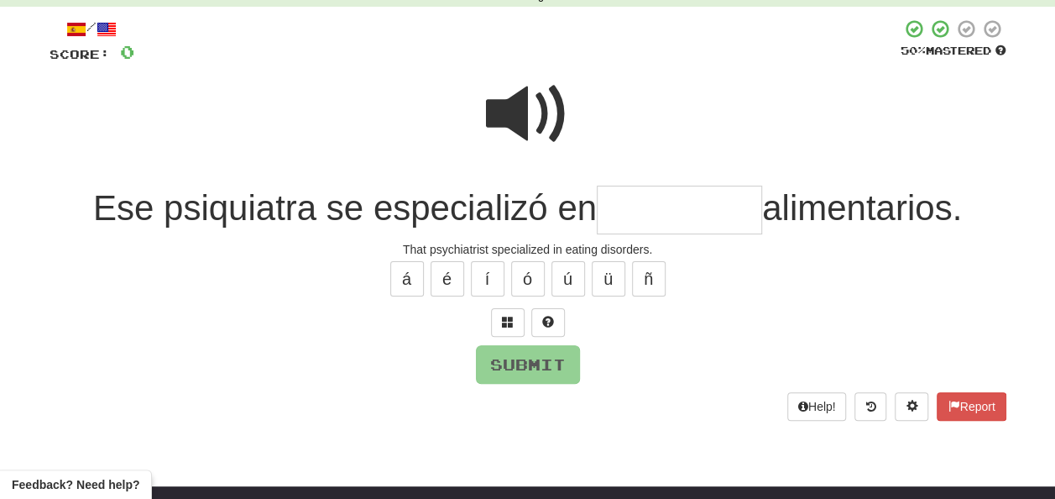
click at [535, 93] on span at bounding box center [528, 114] width 84 height 84
click at [616, 206] on input "text" at bounding box center [679, 211] width 165 height 50
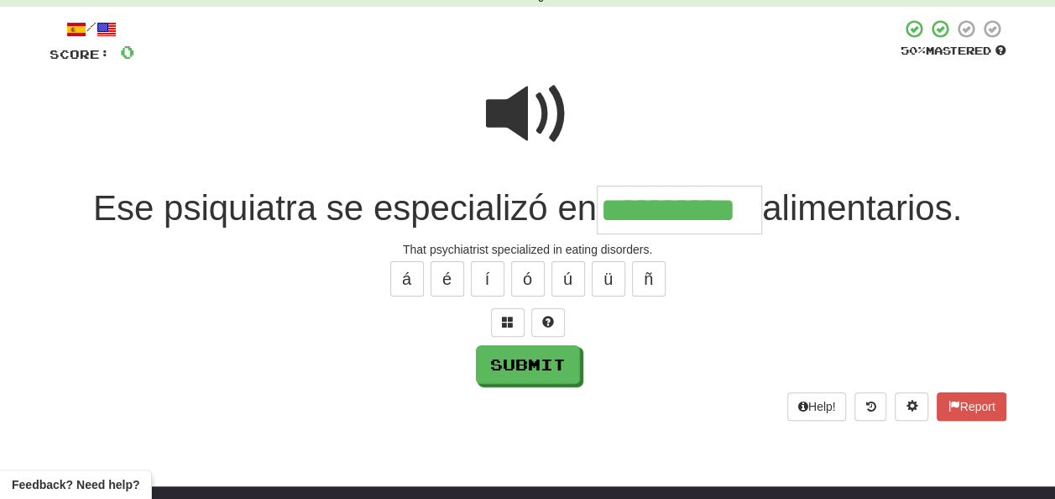
type input "**********"
click at [531, 97] on span at bounding box center [528, 114] width 84 height 84
click at [531, 99] on span at bounding box center [528, 114] width 84 height 84
click at [531, 101] on span at bounding box center [528, 114] width 84 height 84
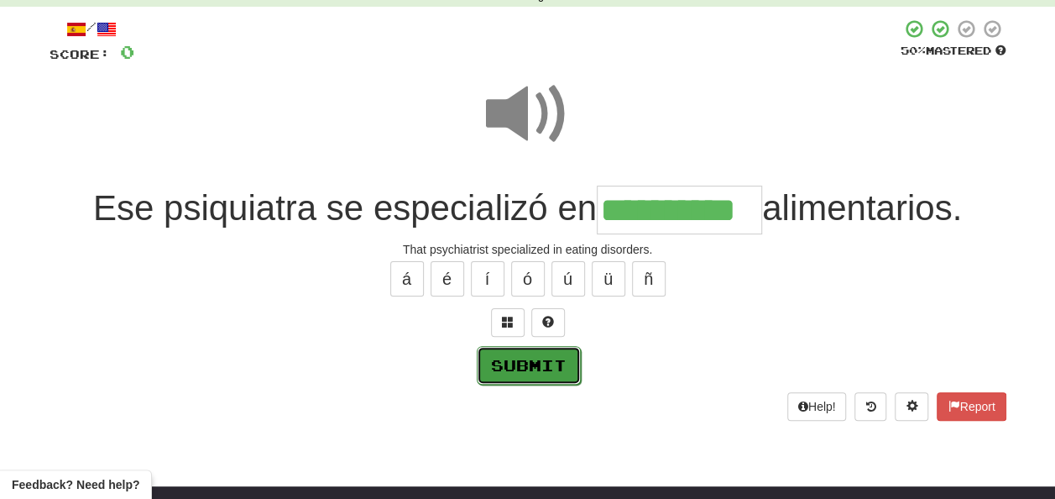
click at [538, 362] on button "Submit" at bounding box center [529, 365] width 104 height 39
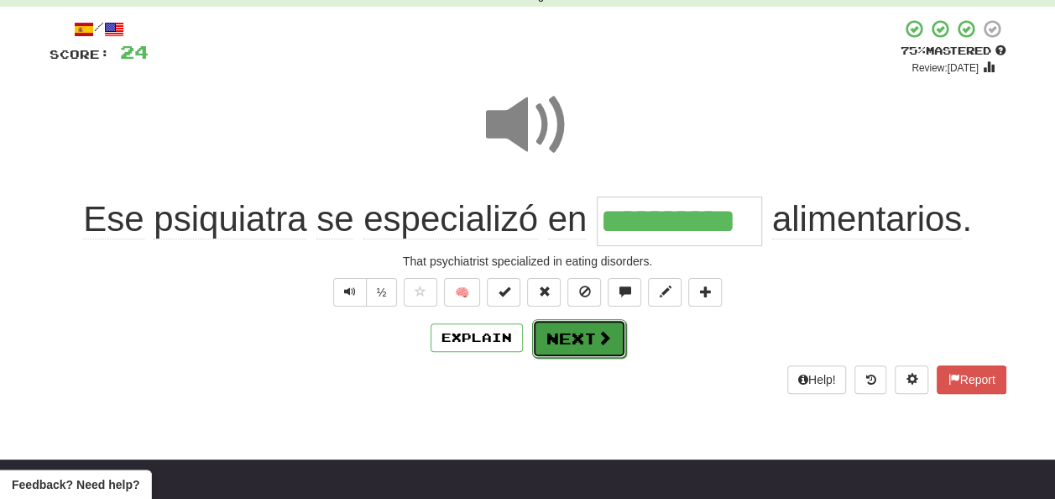
click at [559, 332] on button "Next" at bounding box center [579, 338] width 94 height 39
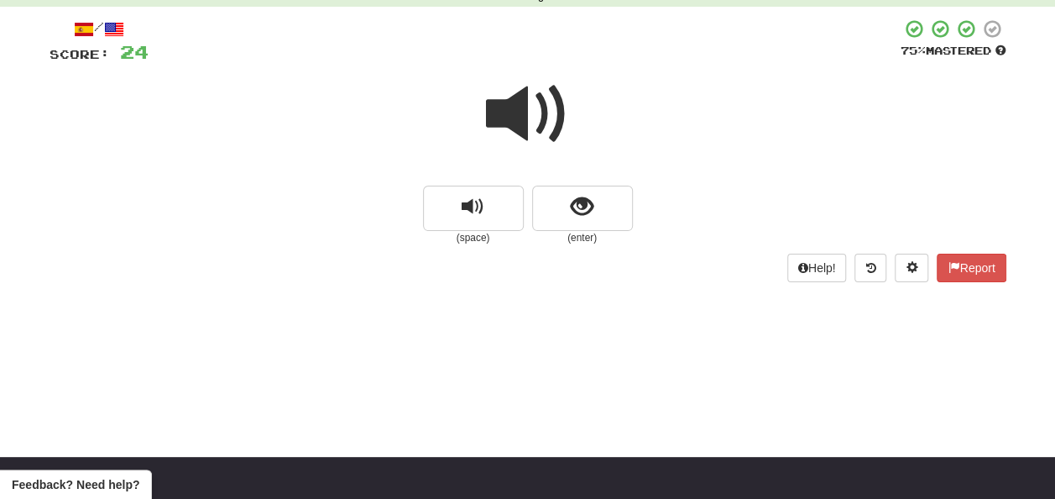
click at [531, 117] on span at bounding box center [528, 114] width 84 height 84
click at [531, 118] on span at bounding box center [528, 114] width 84 height 84
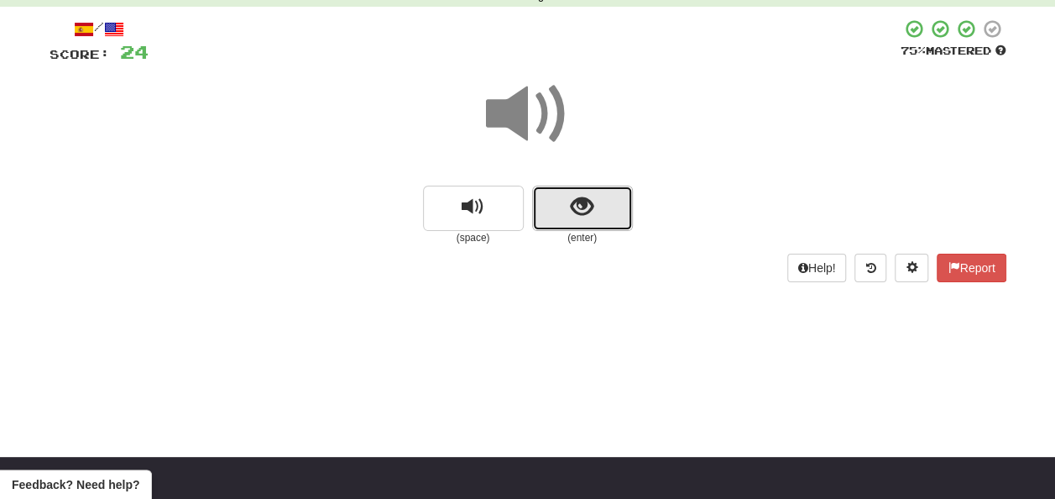
click at [557, 205] on button "show sentence" at bounding box center [582, 208] width 101 height 45
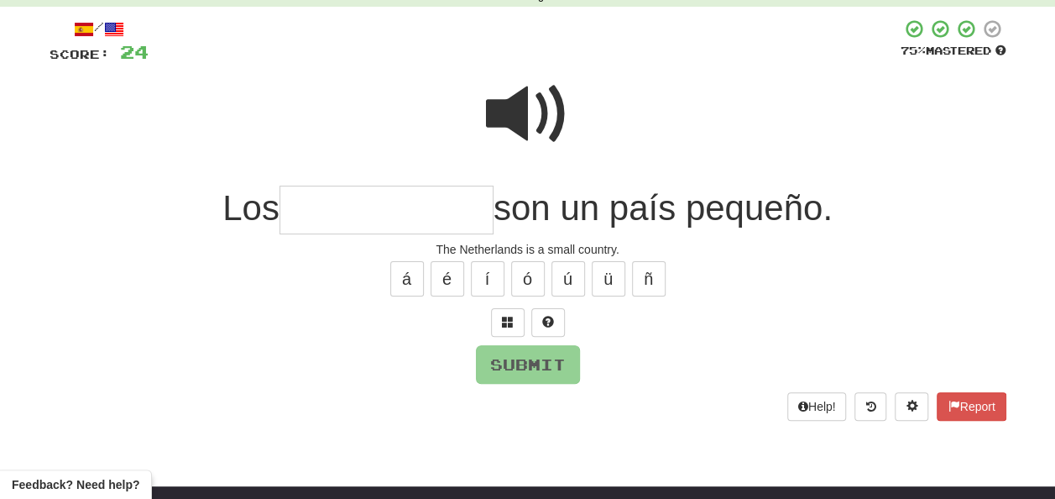
click at [522, 101] on span at bounding box center [528, 114] width 84 height 84
click at [310, 208] on input "text" at bounding box center [387, 211] width 214 height 50
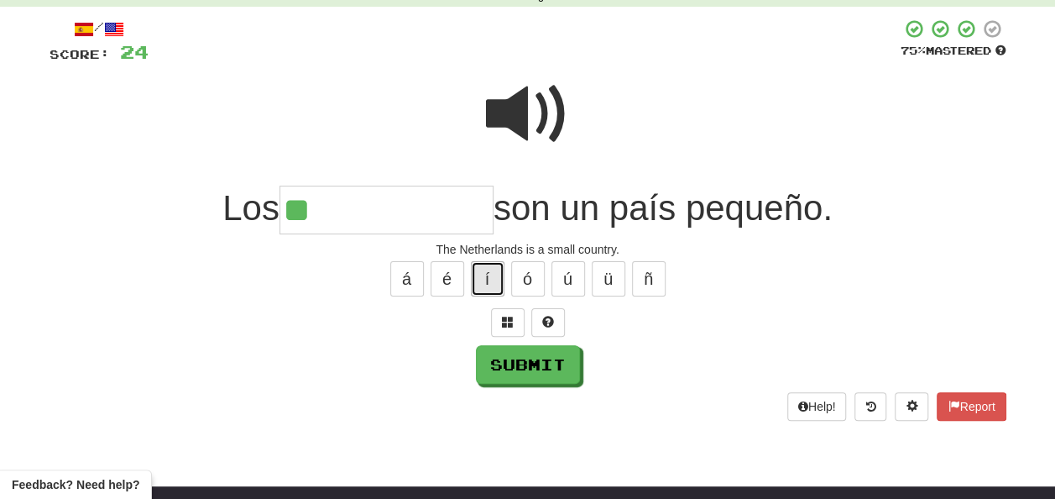
click at [484, 275] on button "í" at bounding box center [488, 278] width 34 height 35
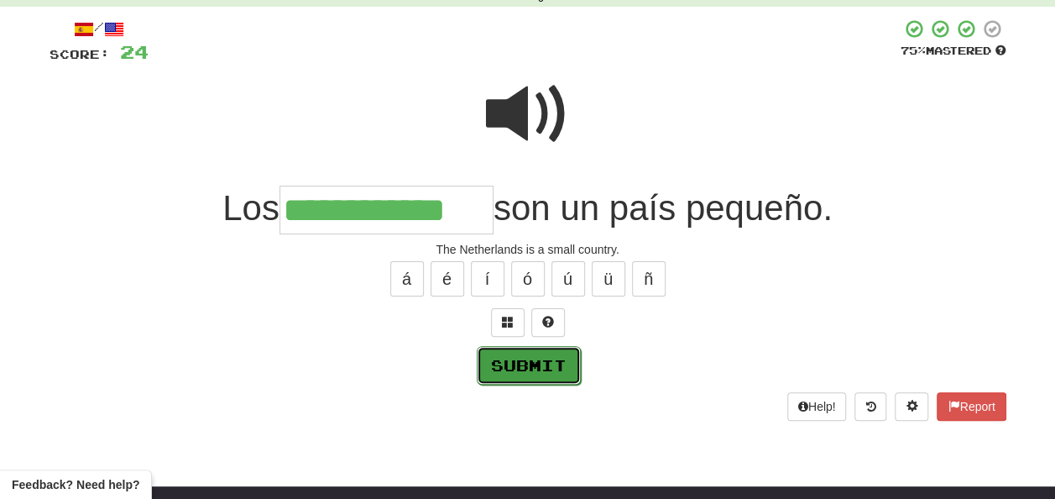
click at [536, 358] on button "Submit" at bounding box center [529, 365] width 104 height 39
type input "**********"
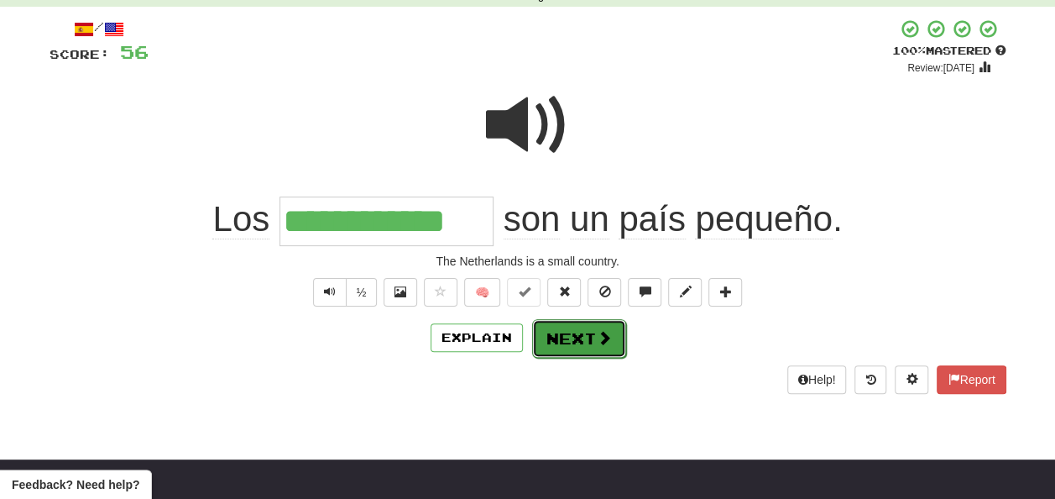
click at [569, 326] on button "Next" at bounding box center [579, 338] width 94 height 39
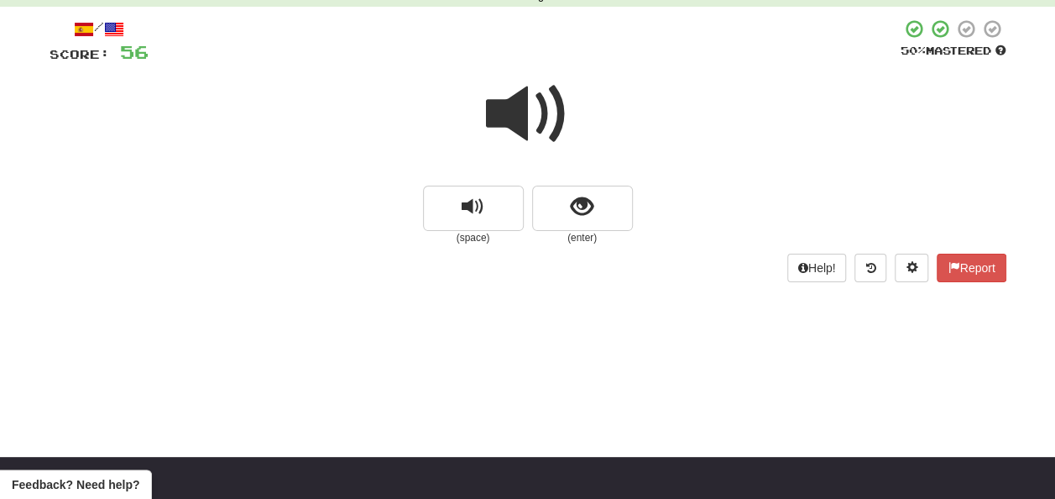
click at [532, 97] on span at bounding box center [528, 114] width 84 height 84
drag, startPoint x: 517, startPoint y: 97, endPoint x: 517, endPoint y: 107, distance: 10.9
click at [517, 107] on span at bounding box center [528, 114] width 84 height 84
click at [557, 205] on button "show sentence" at bounding box center [582, 208] width 101 height 45
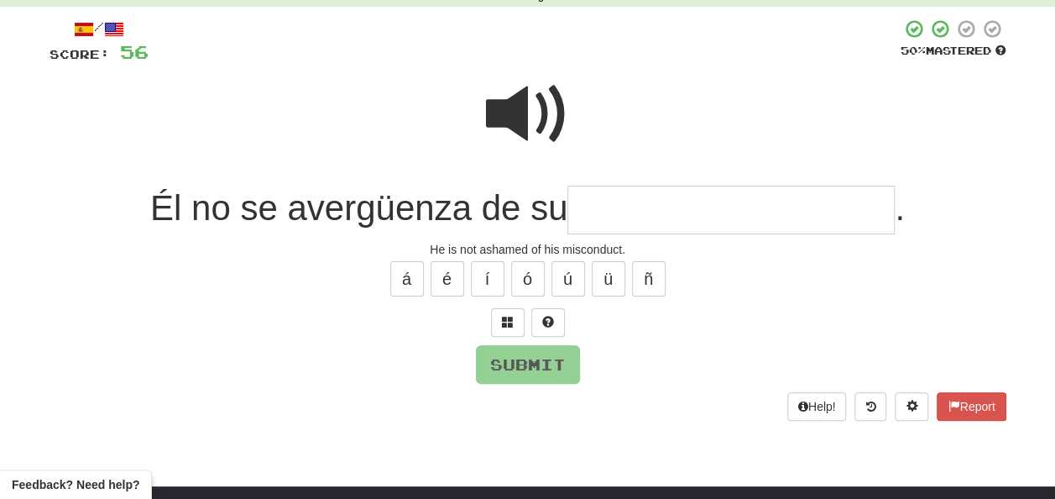
click at [509, 114] on span at bounding box center [528, 114] width 84 height 84
click at [591, 217] on input "text" at bounding box center [730, 211] width 327 height 50
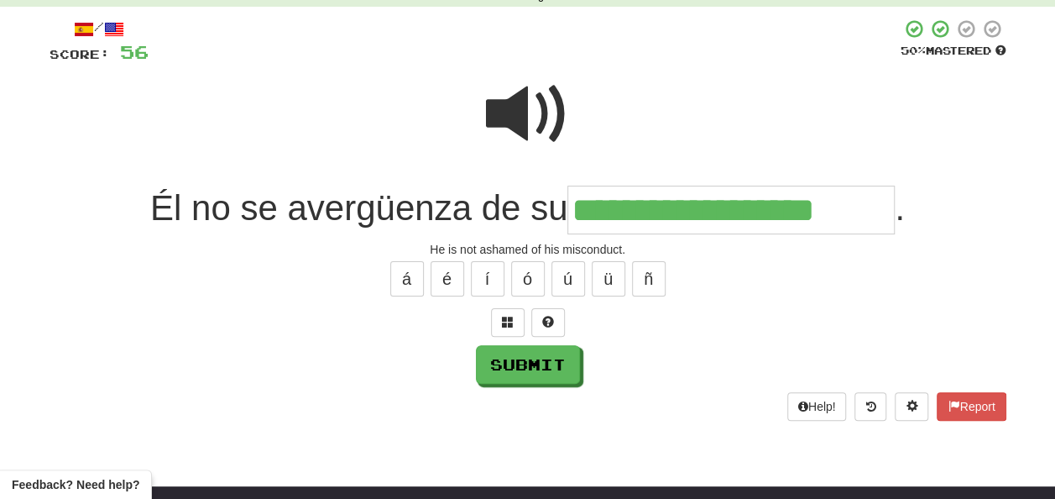
type input "**********"
click at [525, 104] on span at bounding box center [528, 114] width 84 height 84
click at [525, 105] on span at bounding box center [528, 114] width 84 height 84
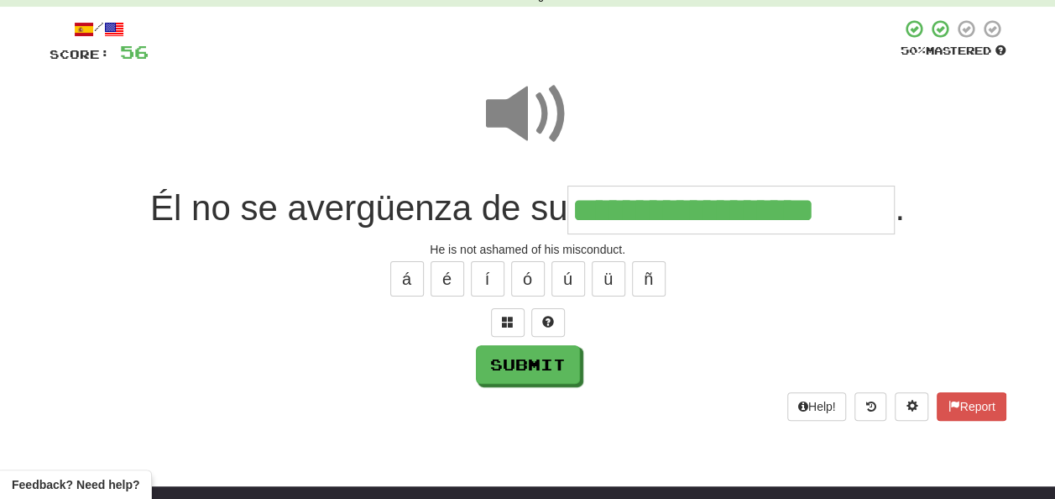
click at [525, 105] on span at bounding box center [528, 114] width 84 height 84
click at [509, 353] on button "Submit" at bounding box center [529, 365] width 104 height 39
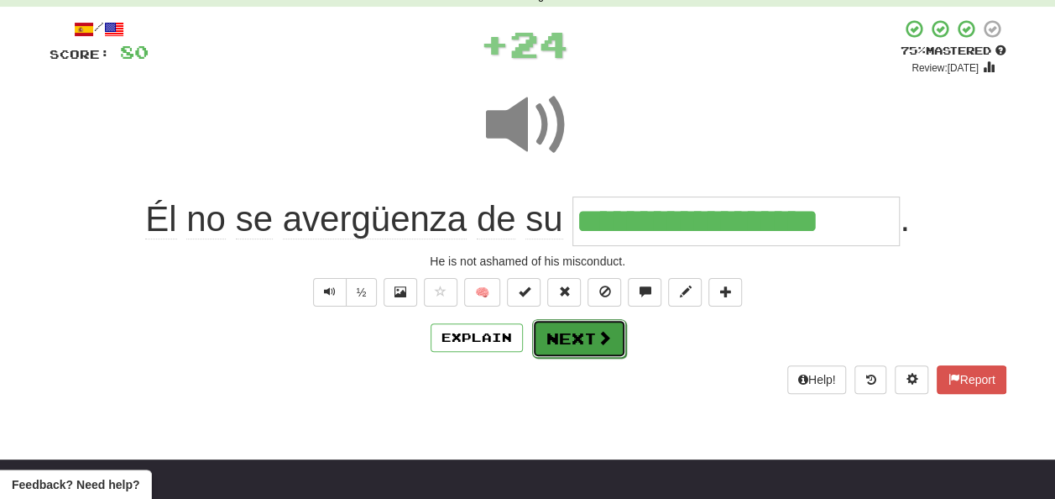
click at [562, 334] on button "Next" at bounding box center [579, 338] width 94 height 39
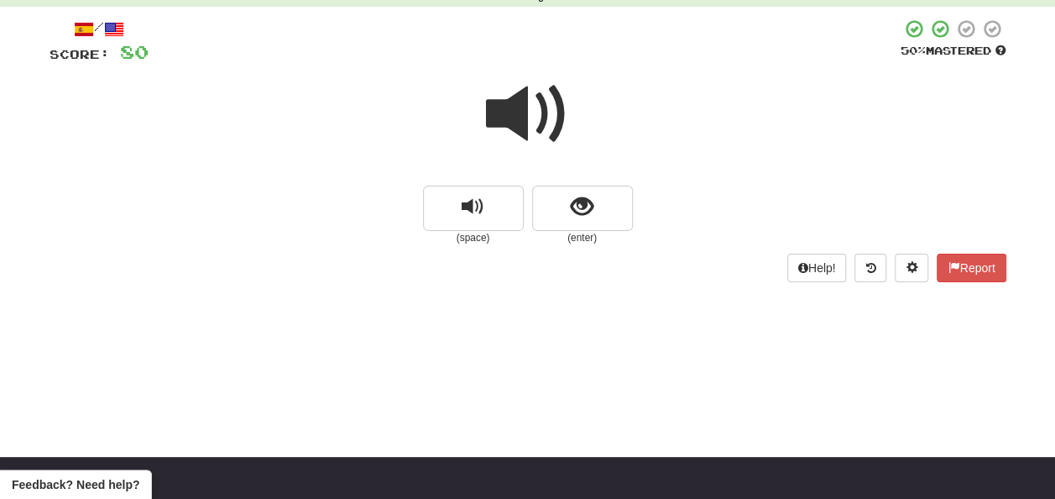
click at [533, 121] on span at bounding box center [528, 114] width 84 height 84
click at [527, 118] on span at bounding box center [528, 114] width 84 height 84
click at [524, 114] on span at bounding box center [528, 114] width 84 height 84
click at [571, 201] on span "show sentence" at bounding box center [582, 207] width 23 height 23
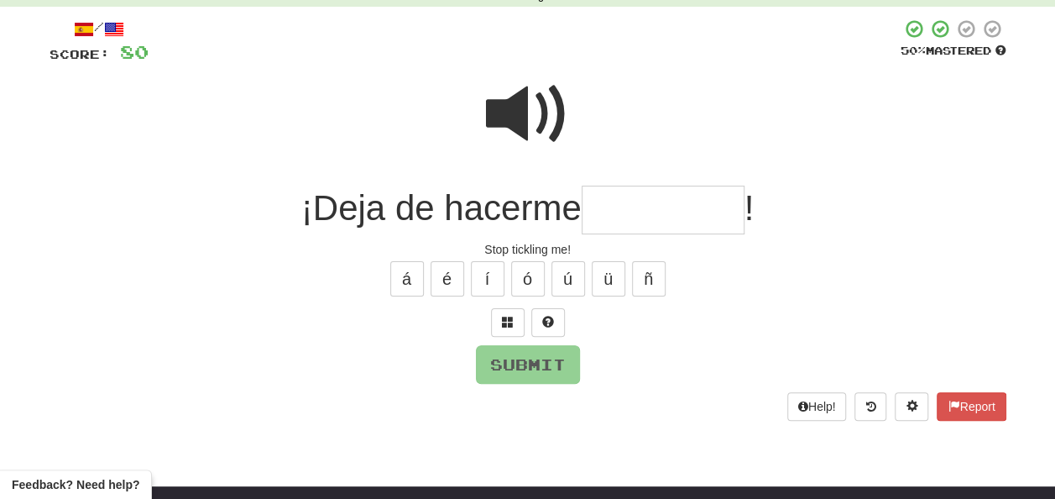
click at [614, 205] on input "text" at bounding box center [663, 211] width 163 height 50
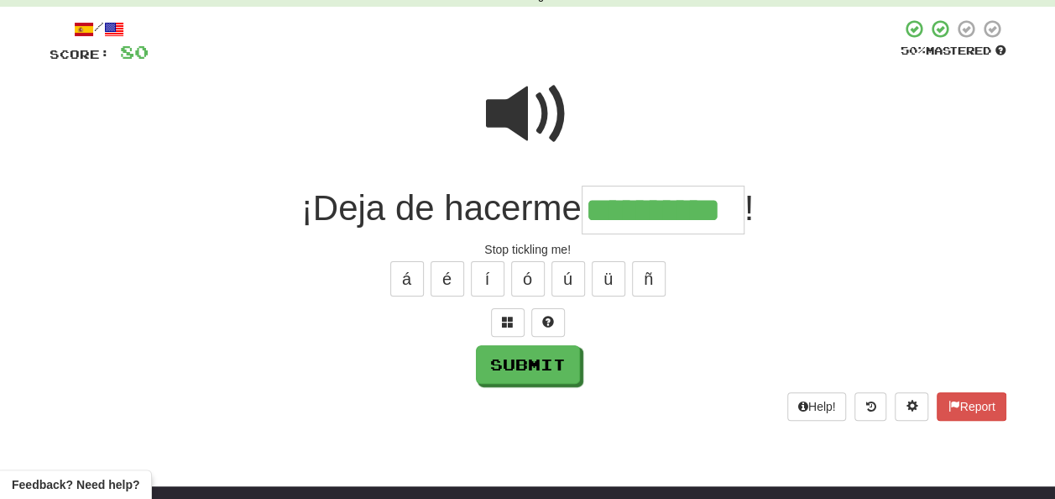
type input "**********"
click at [539, 124] on span at bounding box center [528, 114] width 84 height 84
click at [536, 121] on span at bounding box center [528, 114] width 84 height 84
click at [536, 122] on span at bounding box center [528, 114] width 84 height 84
click at [536, 123] on span at bounding box center [528, 114] width 84 height 84
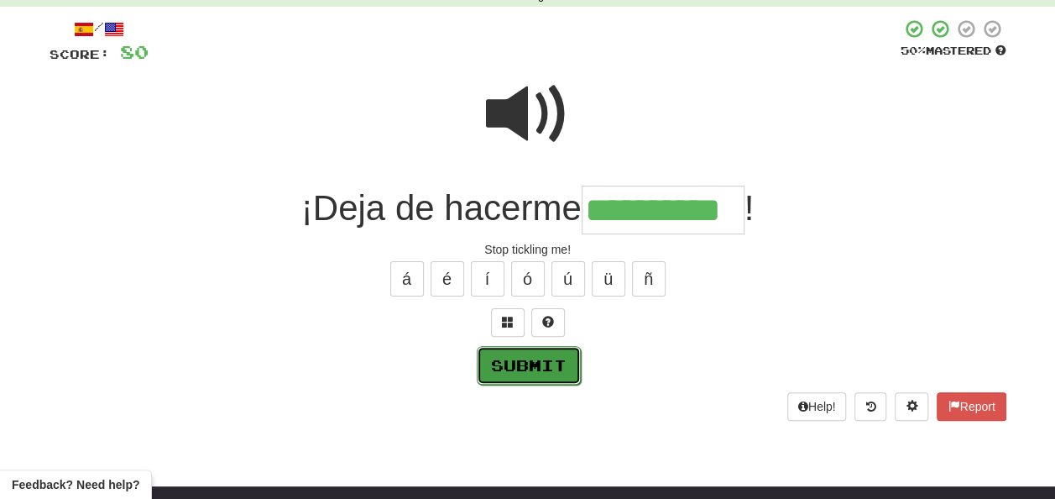
click at [536, 358] on button "Submit" at bounding box center [529, 365] width 104 height 39
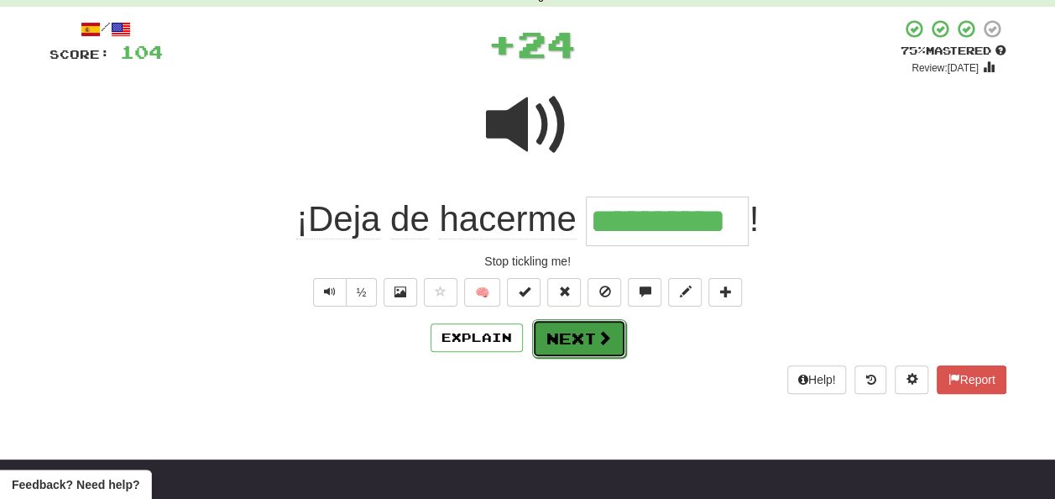
click at [562, 336] on button "Next" at bounding box center [579, 338] width 94 height 39
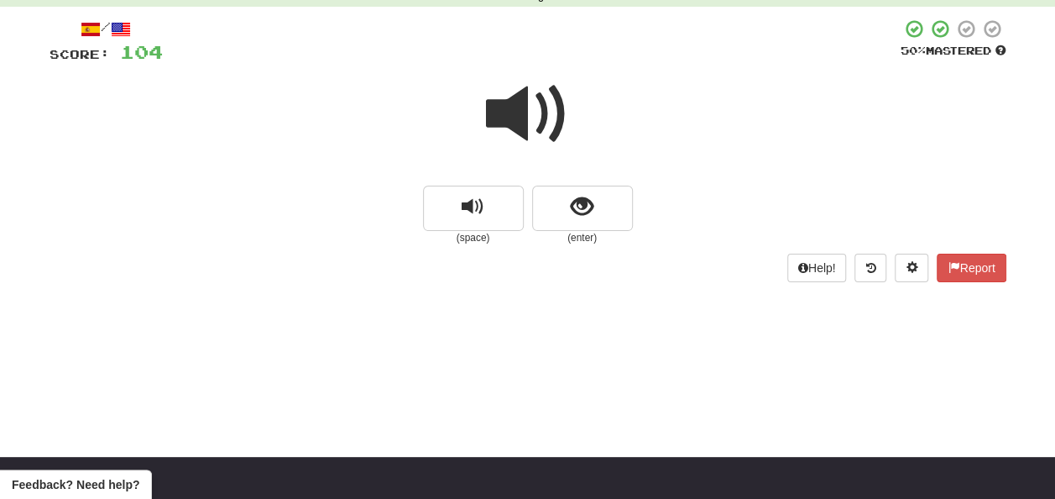
click at [523, 120] on span at bounding box center [528, 114] width 84 height 84
click at [517, 110] on span at bounding box center [528, 114] width 84 height 84
click at [519, 111] on span at bounding box center [528, 114] width 84 height 84
click at [538, 110] on span at bounding box center [528, 114] width 84 height 84
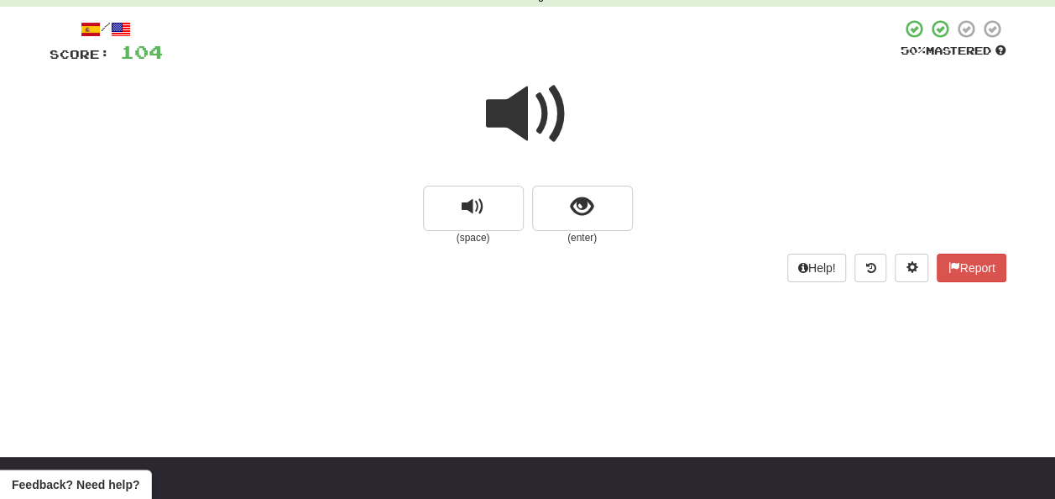
click at [539, 114] on span at bounding box center [528, 114] width 84 height 84
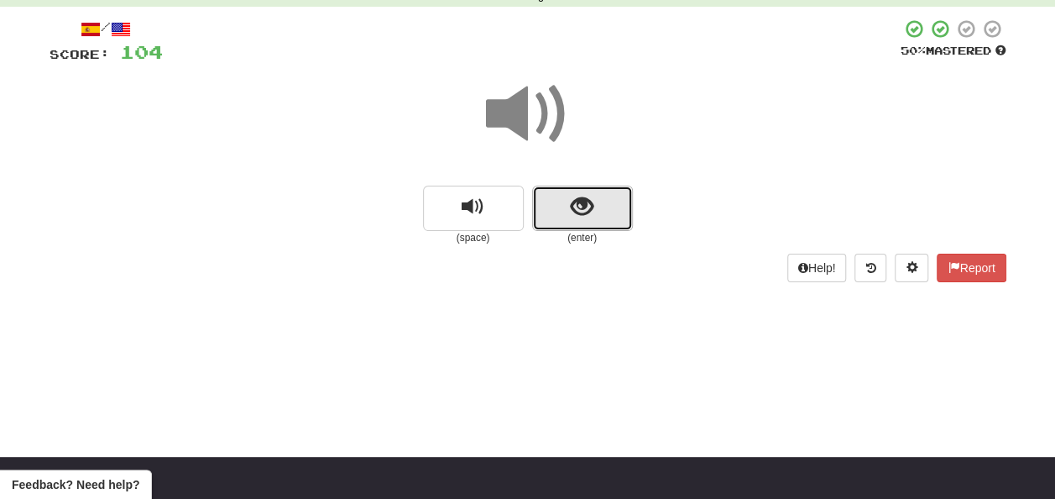
click at [578, 207] on span "show sentence" at bounding box center [582, 207] width 23 height 23
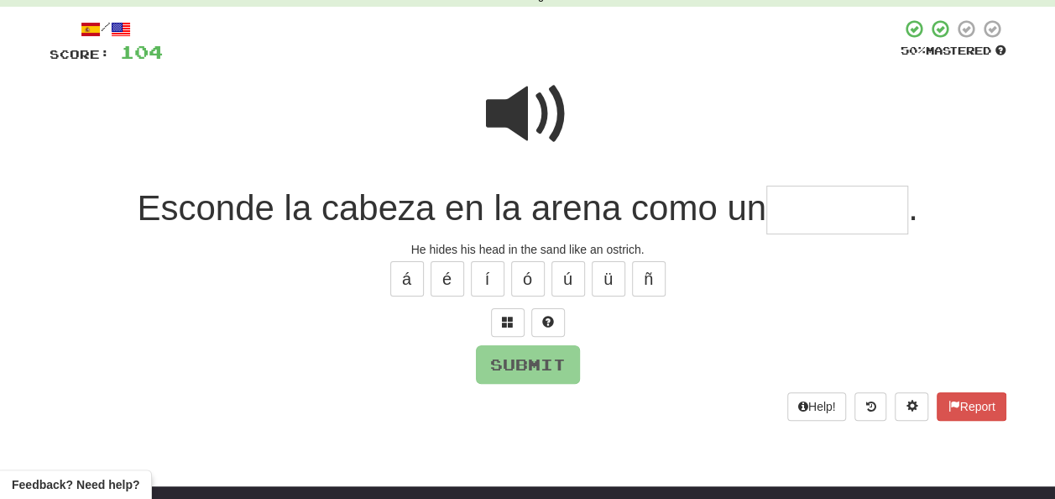
click at [519, 112] on span at bounding box center [528, 114] width 84 height 84
click at [788, 207] on input "text" at bounding box center [837, 211] width 142 height 50
type input "*"
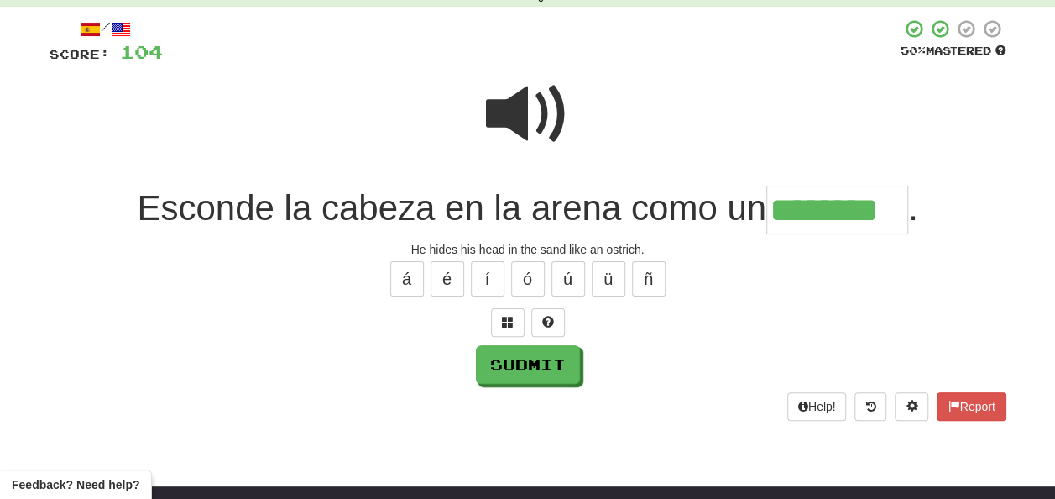
type input "********"
click at [510, 114] on span at bounding box center [528, 114] width 84 height 84
click at [531, 106] on span at bounding box center [528, 114] width 84 height 84
click at [534, 107] on span at bounding box center [528, 114] width 84 height 84
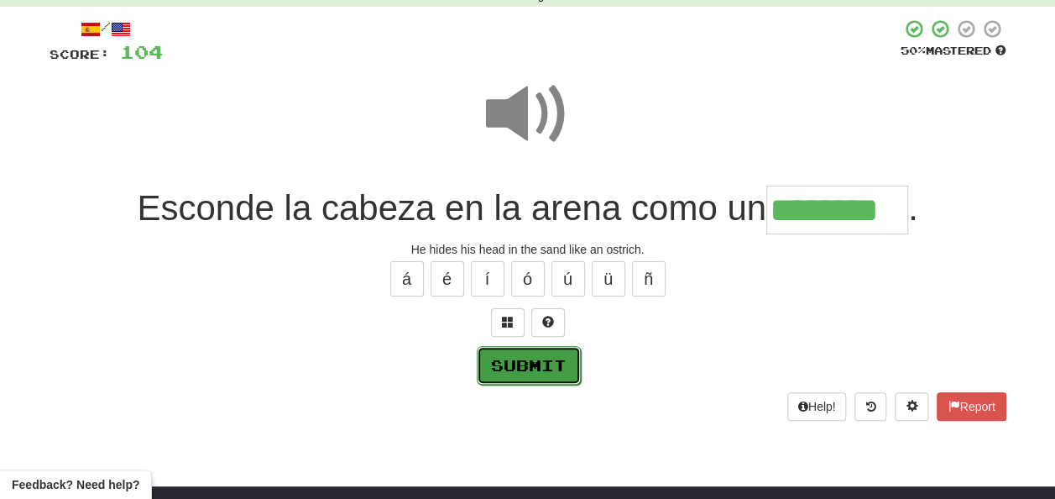
click at [515, 359] on button "Submit" at bounding box center [529, 365] width 104 height 39
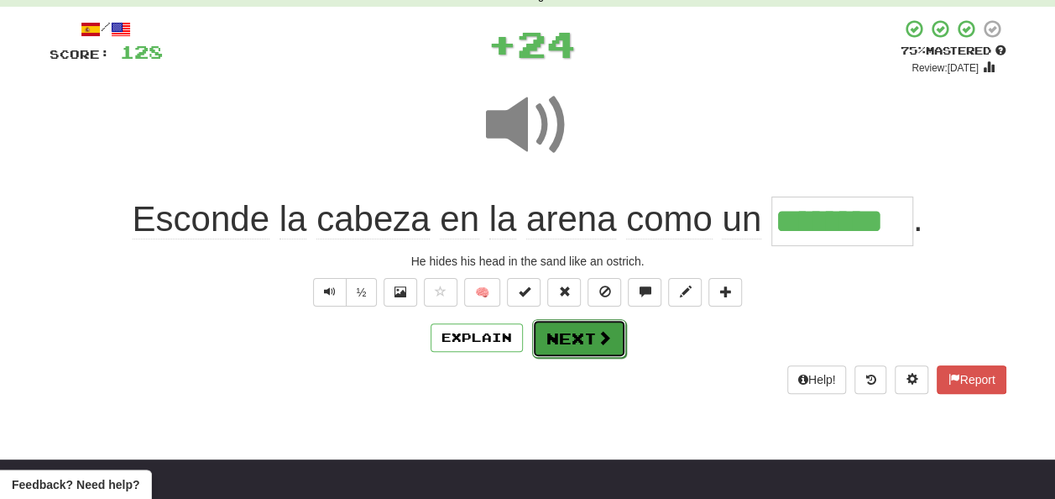
click at [559, 342] on button "Next" at bounding box center [579, 338] width 94 height 39
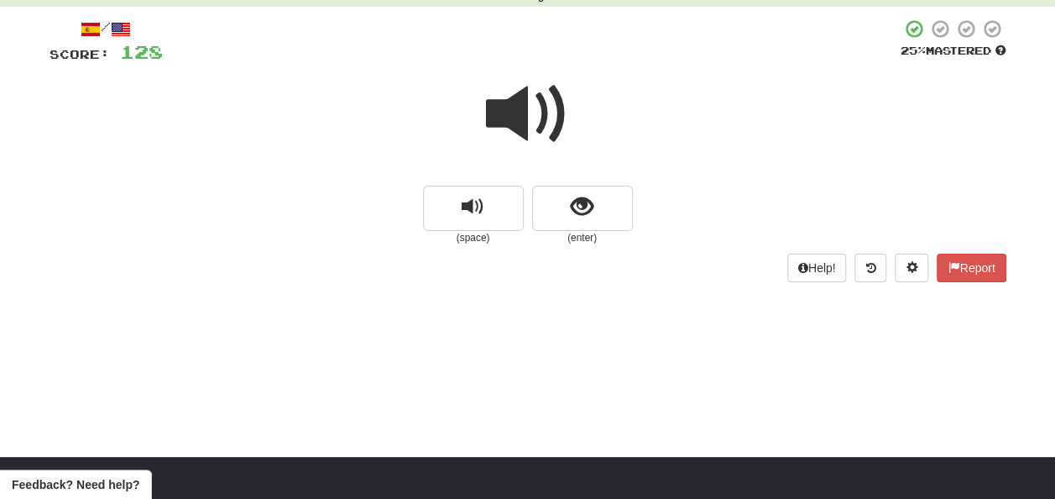
click at [525, 107] on span at bounding box center [528, 114] width 84 height 84
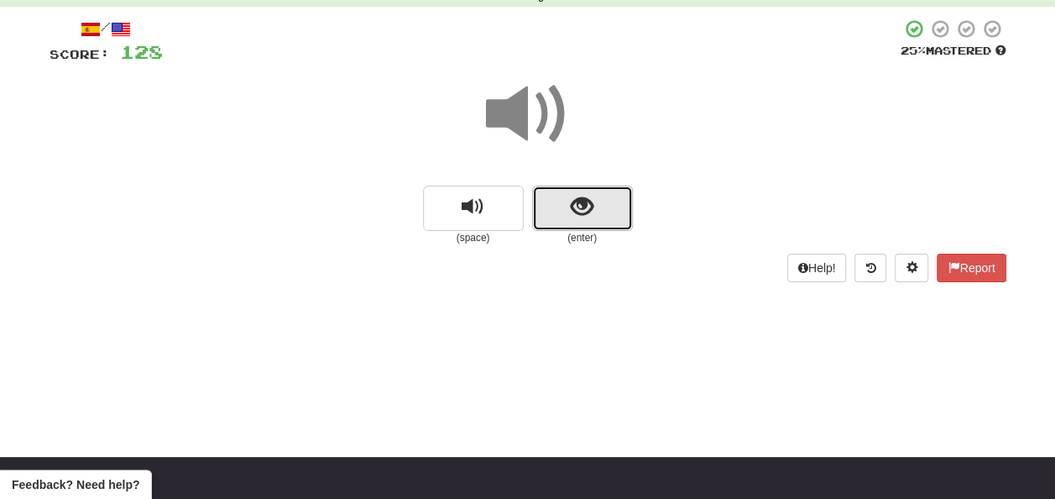
click at [567, 208] on button "show sentence" at bounding box center [582, 208] width 101 height 45
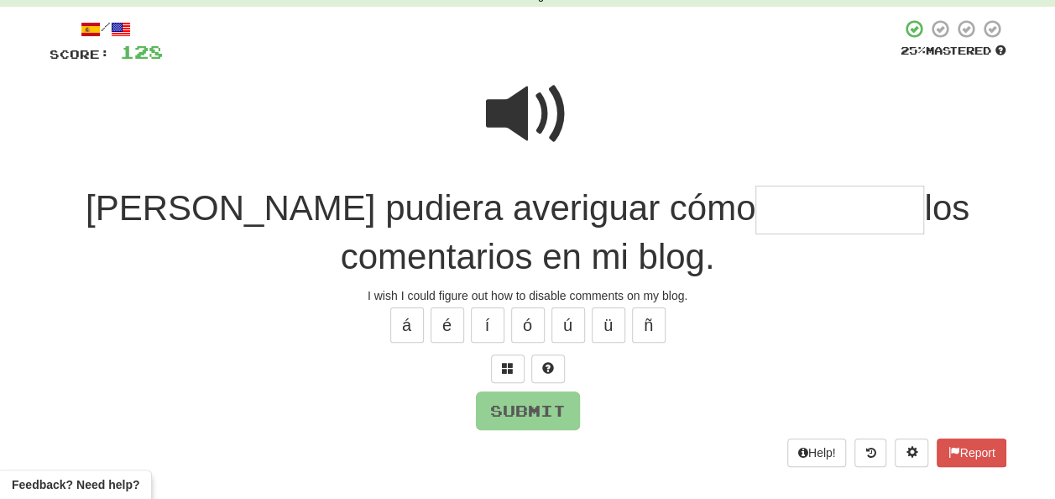
click at [515, 104] on span at bounding box center [528, 114] width 84 height 84
click at [516, 106] on span at bounding box center [528, 114] width 84 height 84
click at [756, 205] on input "text" at bounding box center [840, 211] width 169 height 50
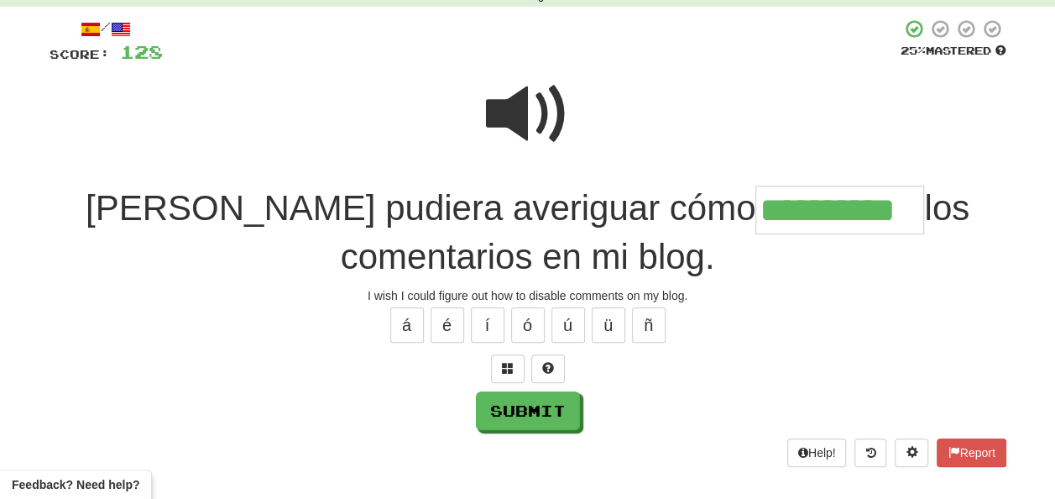
type input "**********"
click at [532, 104] on span at bounding box center [528, 114] width 84 height 84
click at [519, 104] on span at bounding box center [528, 114] width 84 height 84
click at [517, 106] on span at bounding box center [528, 114] width 84 height 84
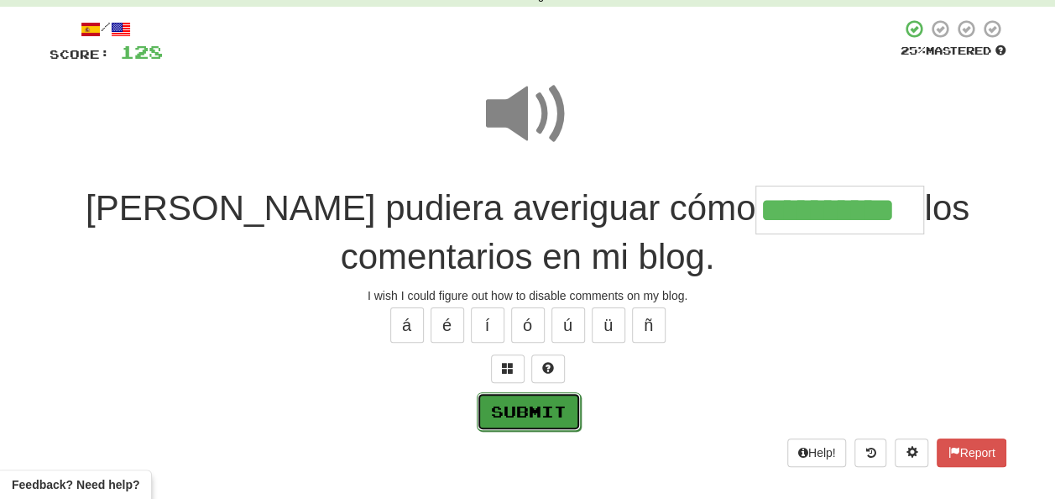
click at [515, 405] on button "Submit" at bounding box center [529, 411] width 104 height 39
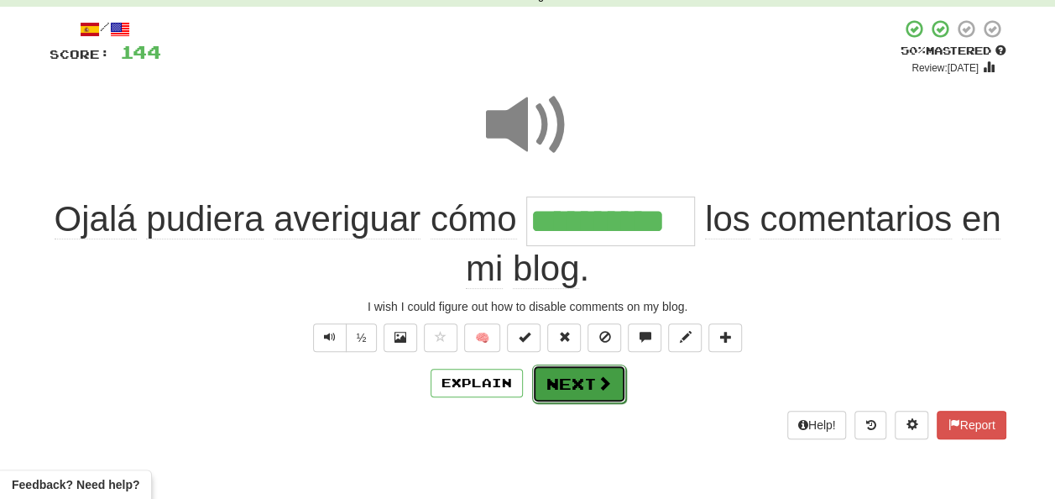
click at [568, 376] on button "Next" at bounding box center [579, 383] width 94 height 39
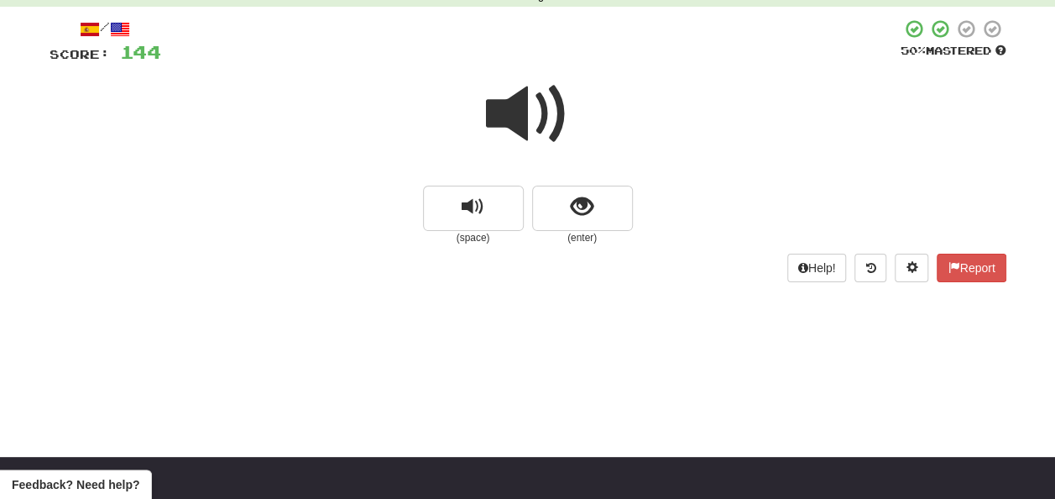
click at [537, 99] on span at bounding box center [528, 114] width 84 height 84
click at [536, 97] on span at bounding box center [528, 114] width 84 height 84
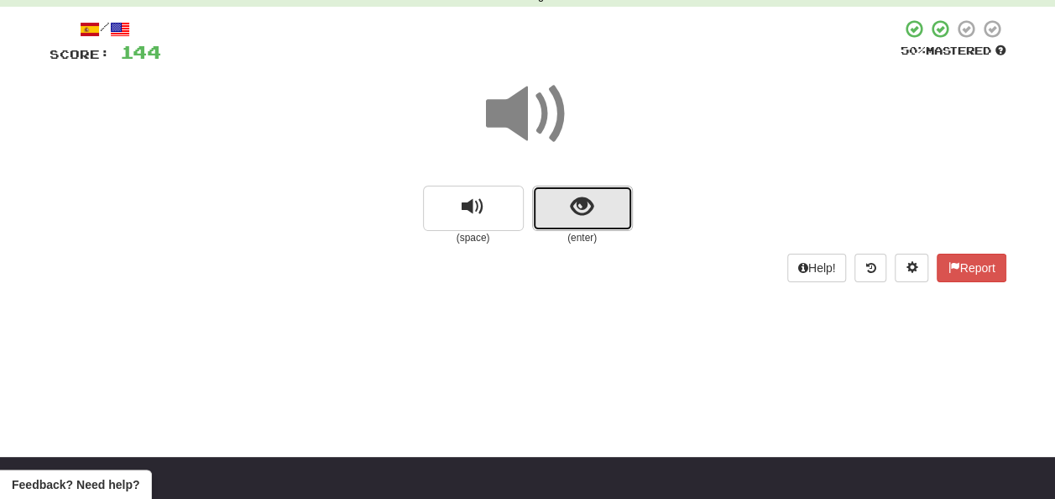
click at [574, 203] on span "show sentence" at bounding box center [582, 207] width 23 height 23
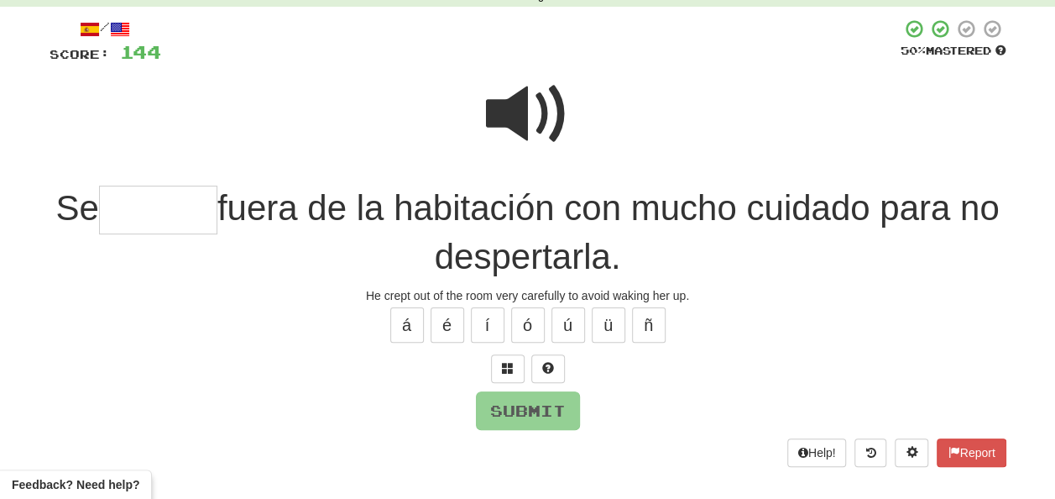
click at [520, 107] on span at bounding box center [528, 114] width 84 height 84
click at [149, 208] on input "text" at bounding box center [158, 211] width 118 height 50
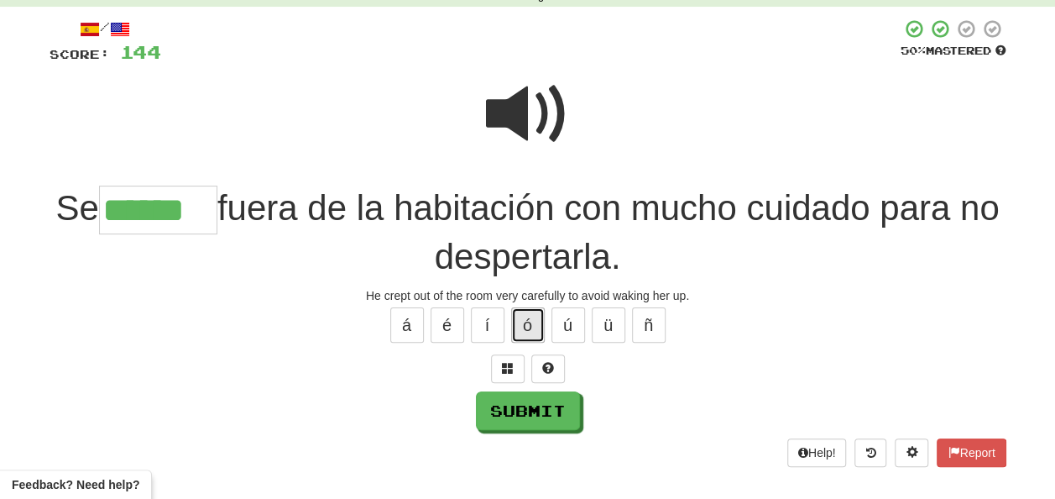
click at [525, 319] on button "ó" at bounding box center [528, 324] width 34 height 35
type input "*******"
click at [533, 105] on span at bounding box center [528, 114] width 84 height 84
click at [532, 117] on span at bounding box center [528, 114] width 84 height 84
click at [531, 116] on span at bounding box center [528, 114] width 84 height 84
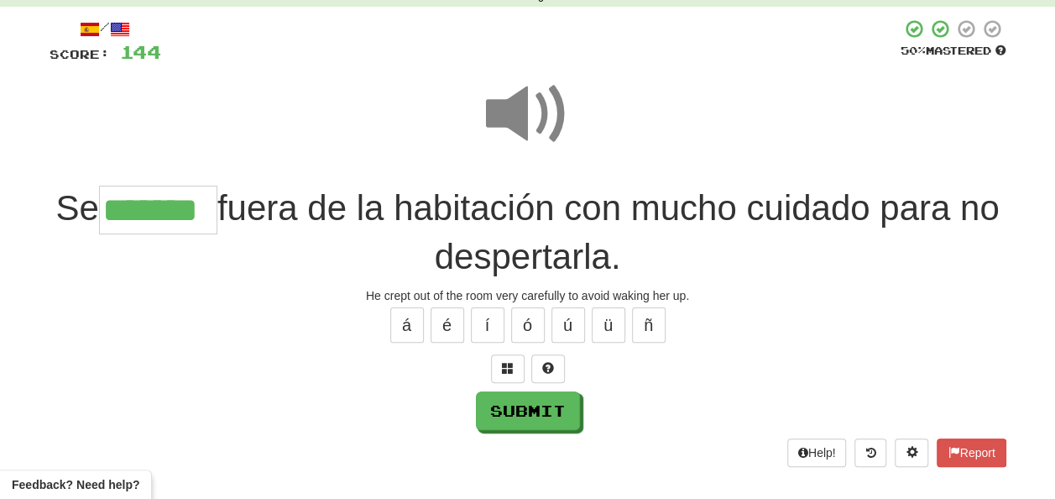
click at [530, 116] on span at bounding box center [528, 114] width 84 height 84
click at [531, 117] on span at bounding box center [528, 114] width 84 height 84
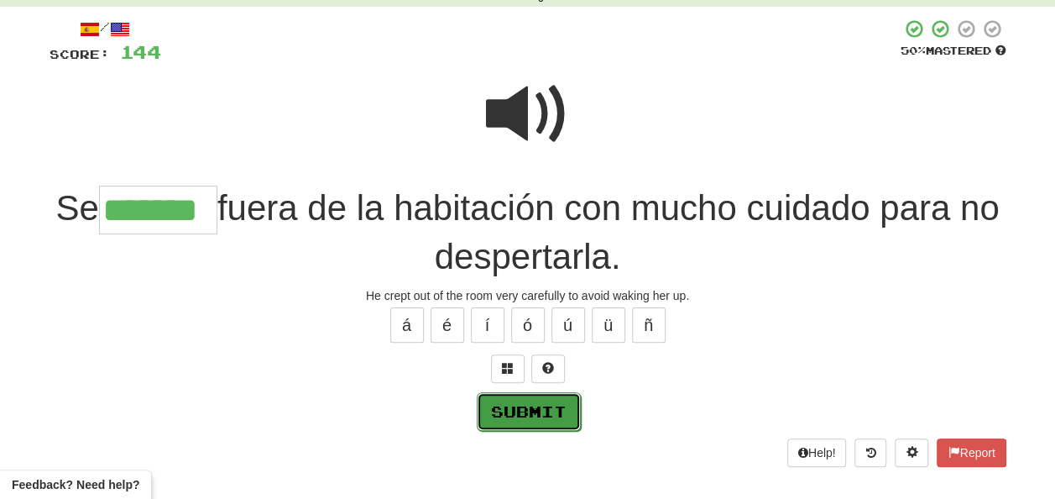
click at [520, 406] on button "Submit" at bounding box center [529, 411] width 104 height 39
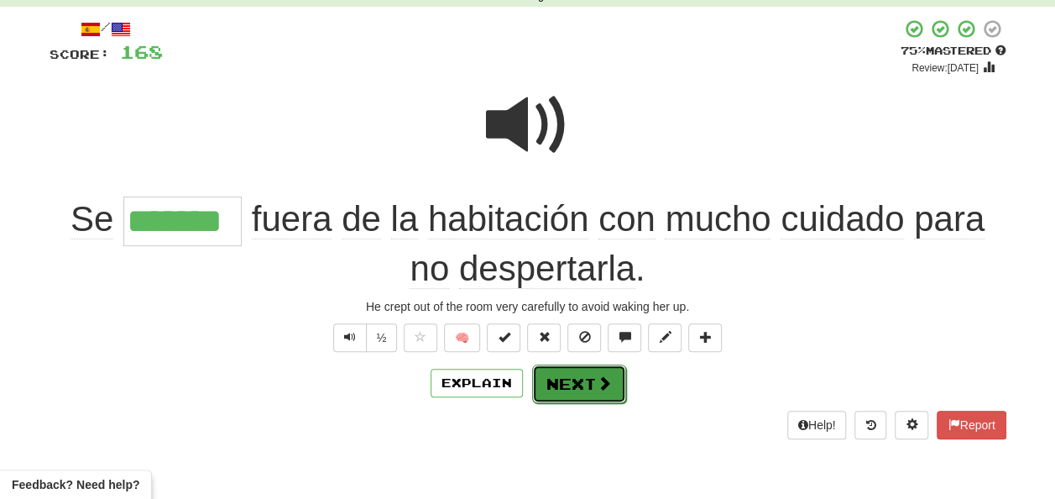
click at [564, 374] on button "Next" at bounding box center [579, 383] width 94 height 39
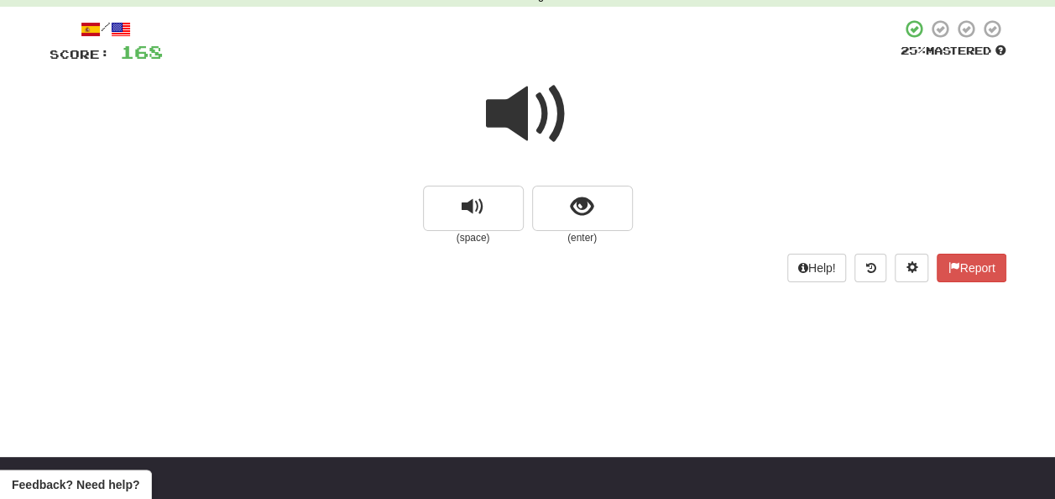
click at [527, 121] on span at bounding box center [528, 114] width 84 height 84
click at [531, 131] on span at bounding box center [528, 114] width 84 height 84
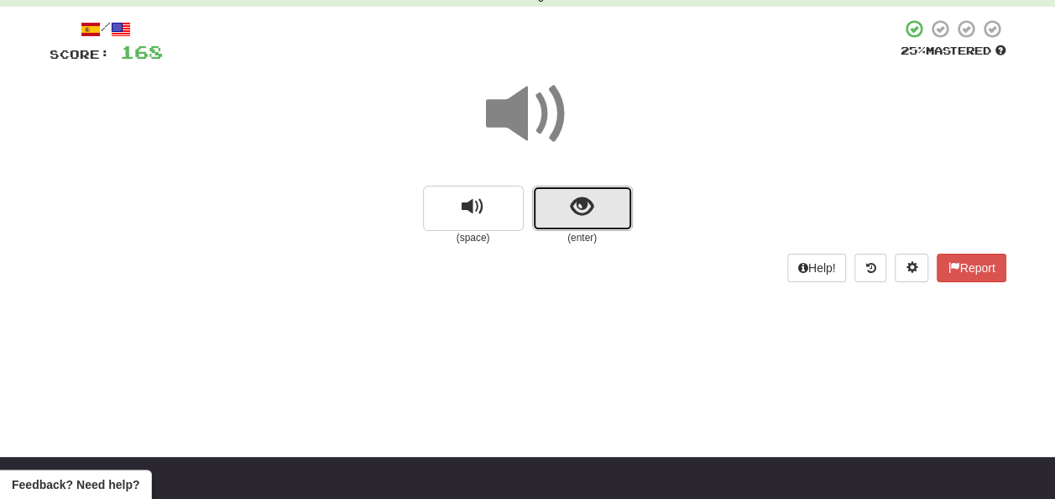
click at [573, 213] on span "show sentence" at bounding box center [582, 207] width 23 height 23
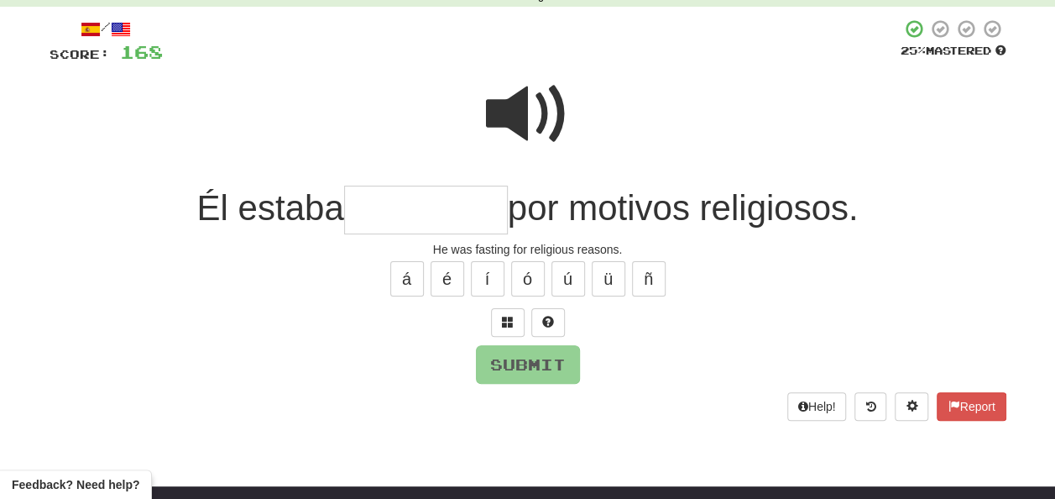
click at [400, 208] on input "text" at bounding box center [426, 211] width 164 height 50
type input "*"
click at [510, 122] on span at bounding box center [528, 114] width 84 height 84
click at [356, 215] on input "text" at bounding box center [426, 211] width 164 height 50
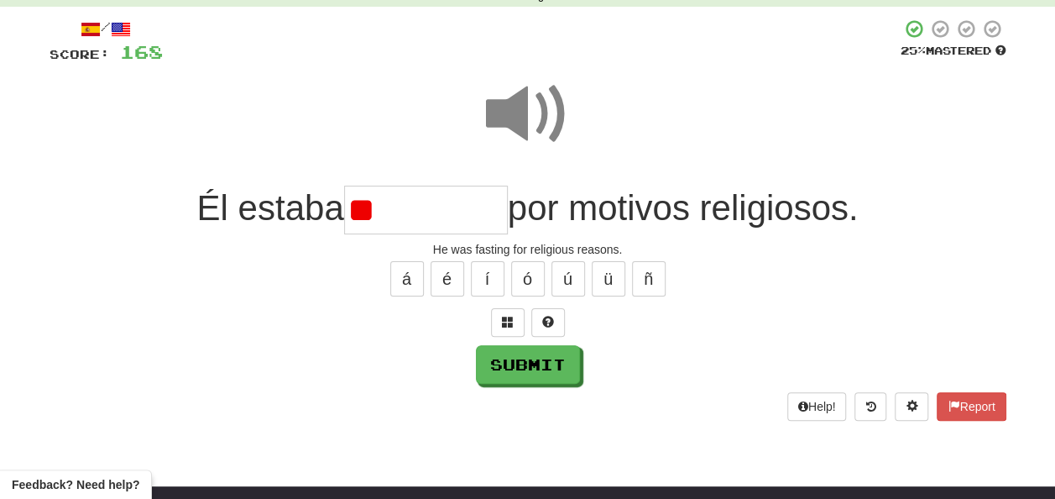
type input "*"
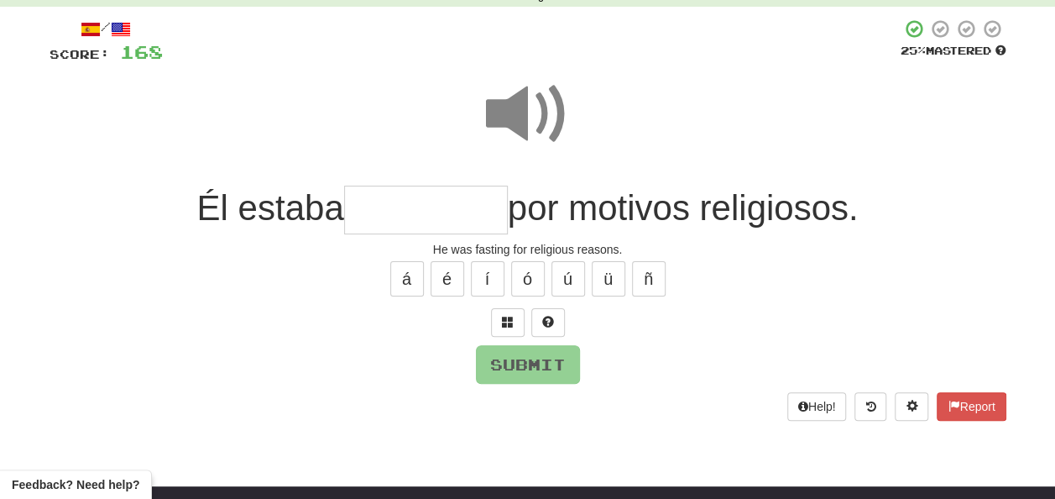
type input "*"
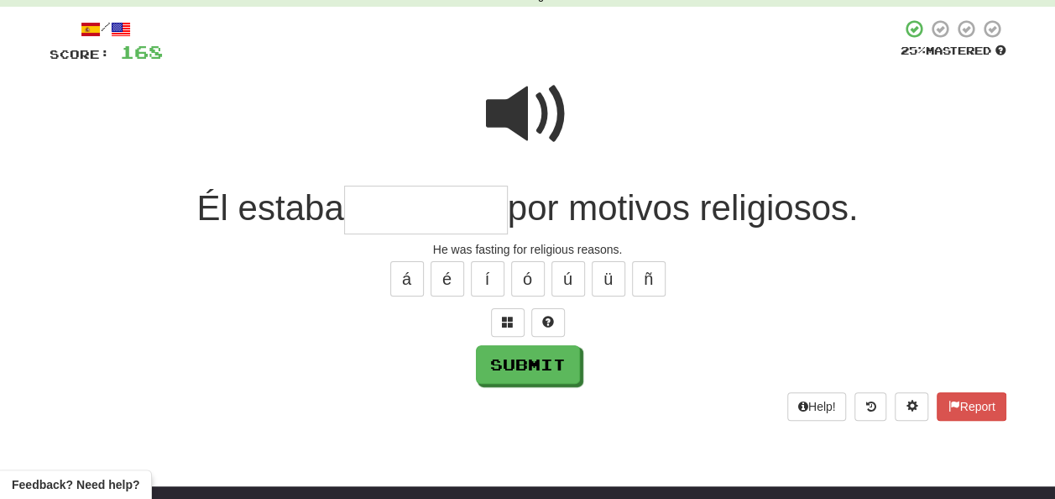
type input "*"
click at [499, 354] on button "Submit" at bounding box center [529, 365] width 104 height 39
type input "********"
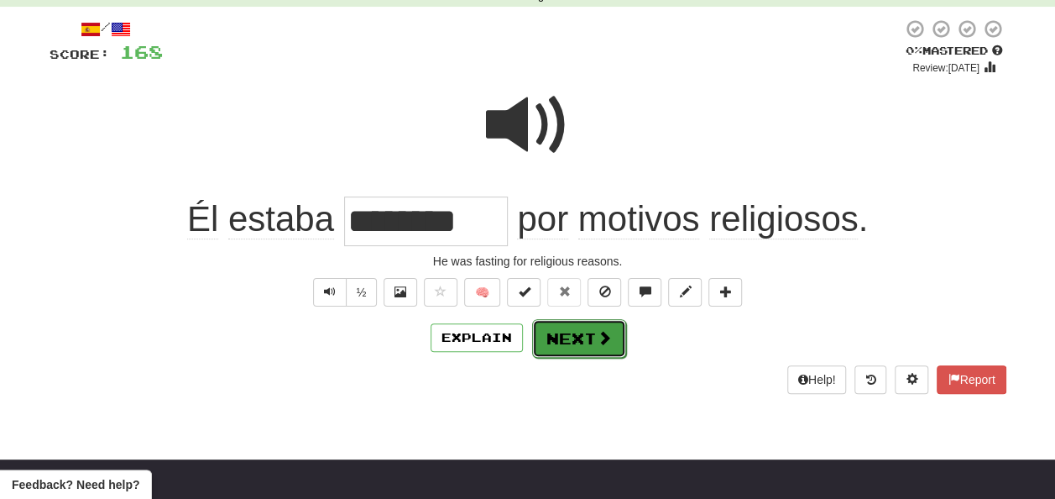
drag, startPoint x: 569, startPoint y: 335, endPoint x: 585, endPoint y: 336, distance: 16.0
click at [585, 336] on button "Next" at bounding box center [579, 338] width 94 height 39
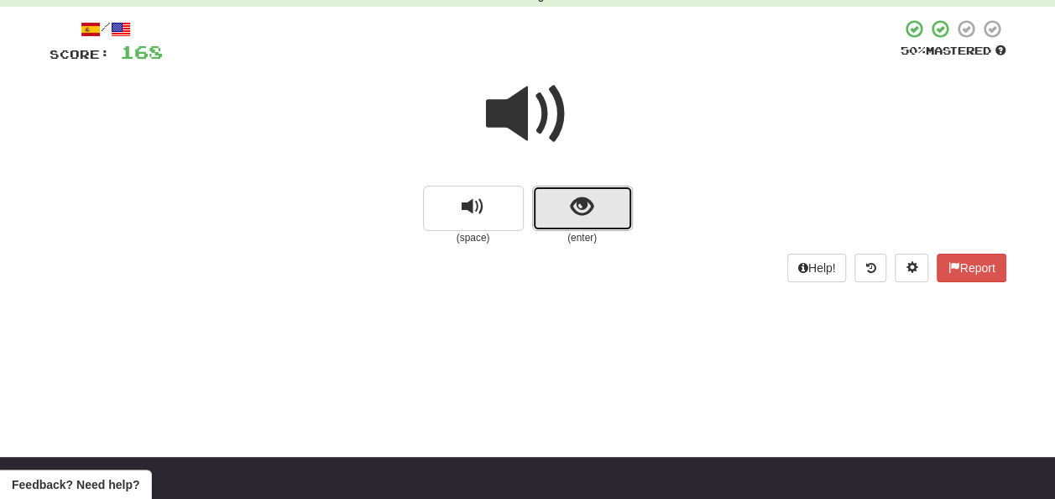
click at [593, 201] on span "show sentence" at bounding box center [582, 207] width 23 height 23
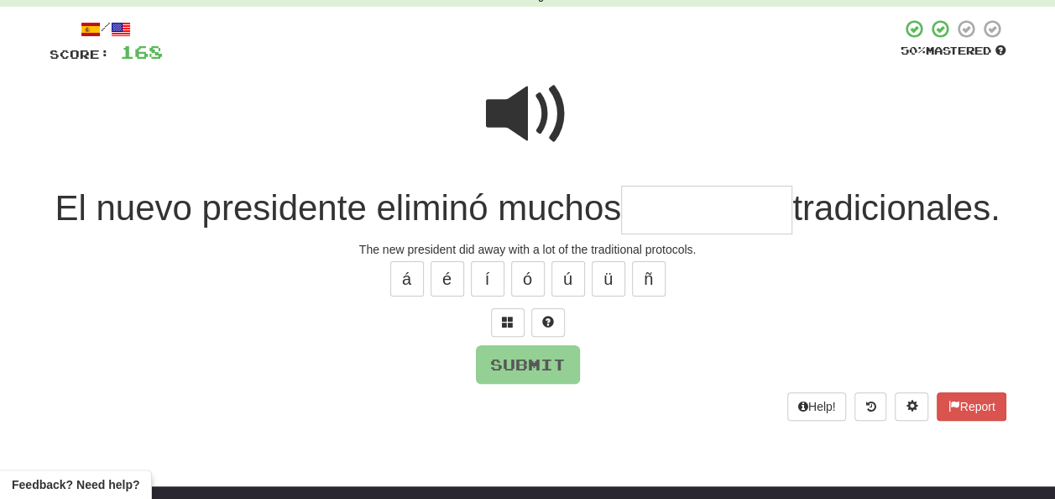
click at [760, 205] on input "text" at bounding box center [706, 211] width 171 height 50
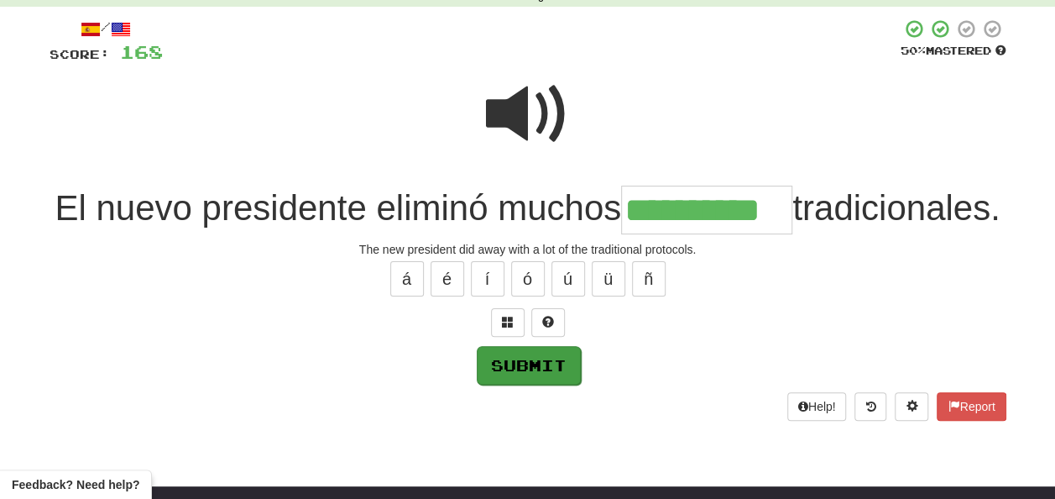
type input "**********"
click at [556, 384] on button "Submit" at bounding box center [529, 365] width 104 height 39
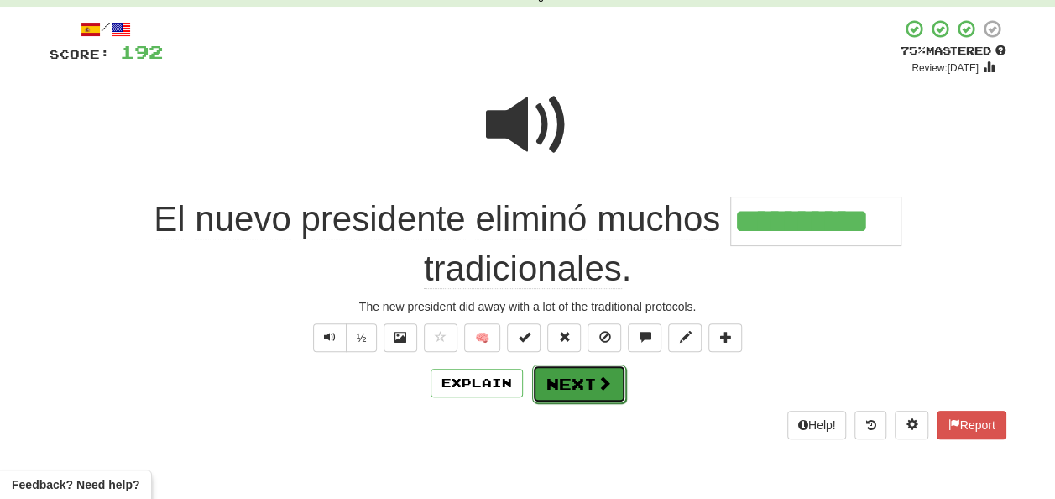
click at [568, 374] on button "Next" at bounding box center [579, 383] width 94 height 39
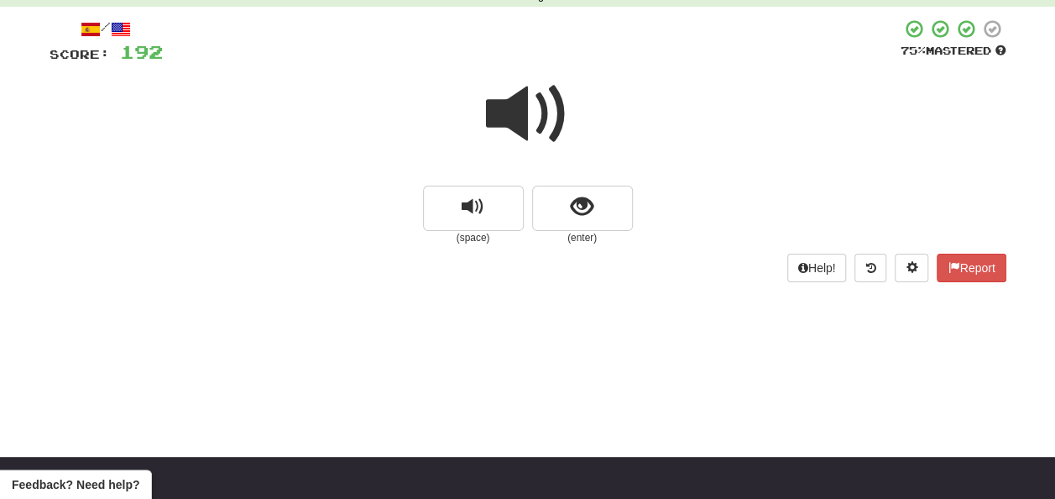
click at [516, 114] on span at bounding box center [528, 114] width 84 height 84
click at [526, 114] on span at bounding box center [528, 114] width 84 height 84
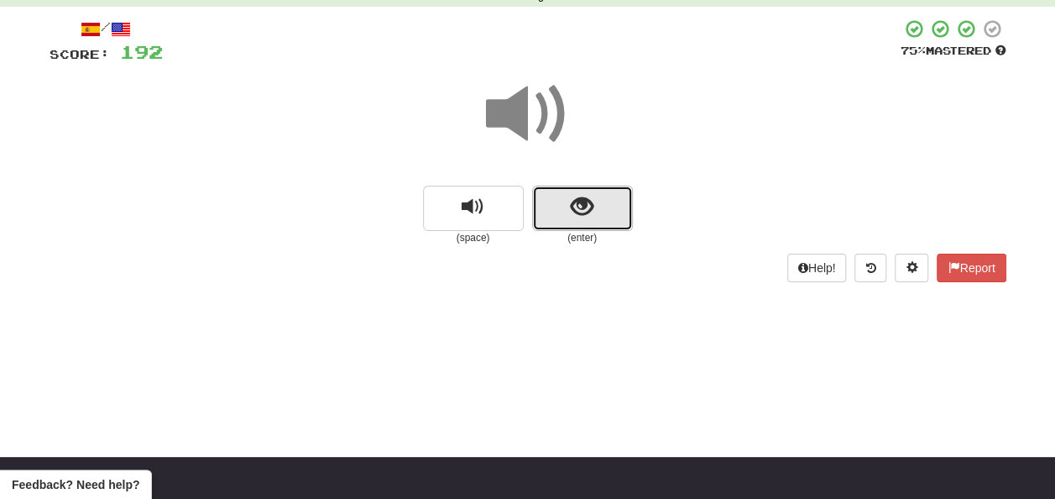
click at [573, 208] on span "show sentence" at bounding box center [582, 207] width 23 height 23
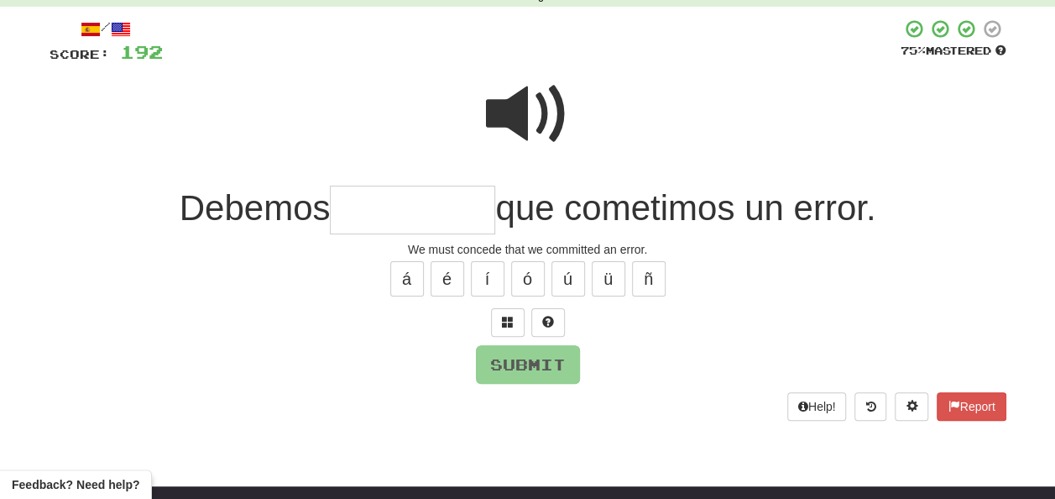
click at [524, 119] on span at bounding box center [528, 114] width 84 height 84
click at [531, 135] on span at bounding box center [528, 114] width 84 height 84
click at [344, 213] on input "text" at bounding box center [412, 211] width 165 height 50
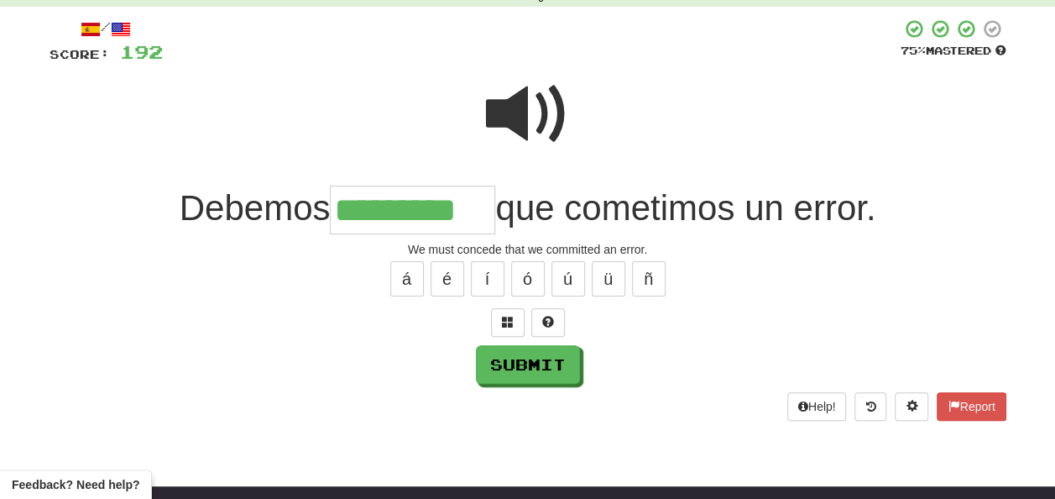
type input "*********"
click at [503, 107] on span at bounding box center [528, 114] width 84 height 84
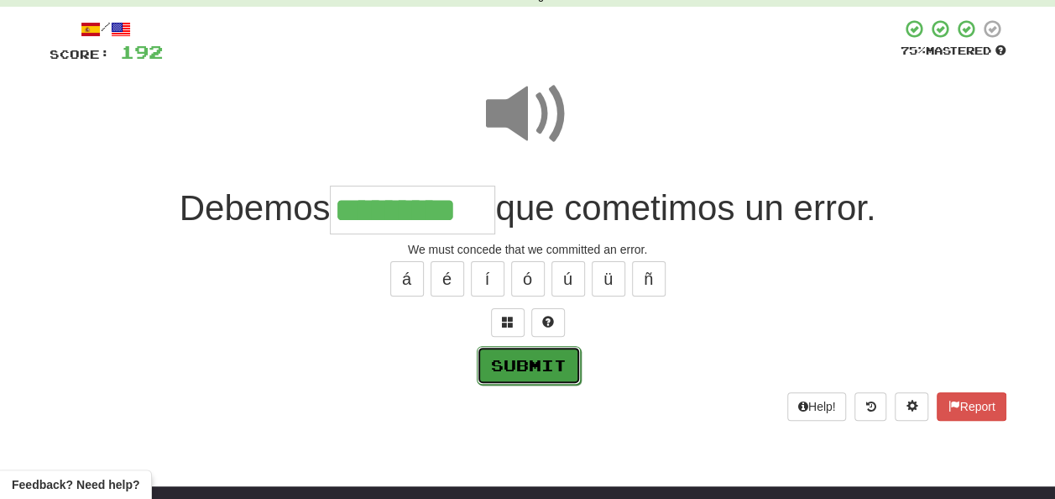
click at [515, 364] on button "Submit" at bounding box center [529, 365] width 104 height 39
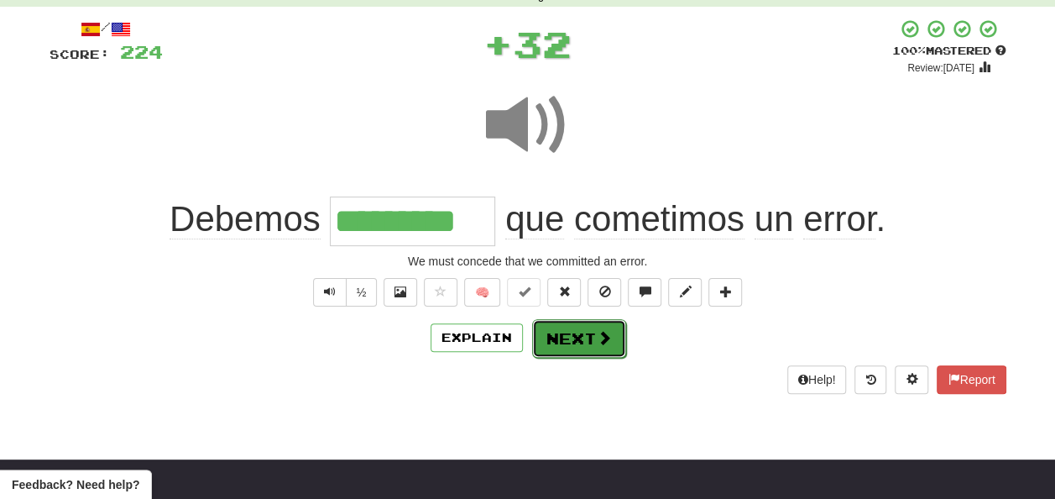
click at [566, 339] on button "Next" at bounding box center [579, 338] width 94 height 39
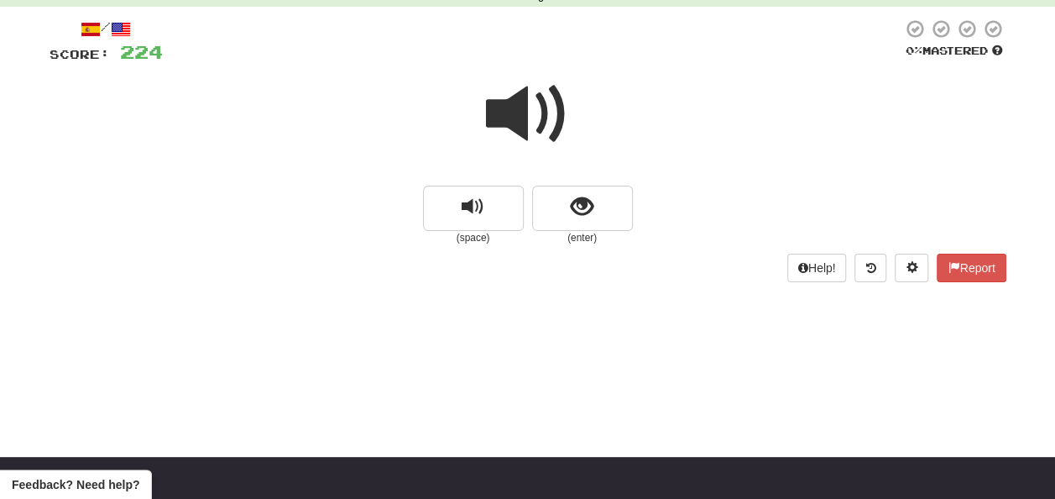
click at [515, 113] on span at bounding box center [528, 114] width 84 height 84
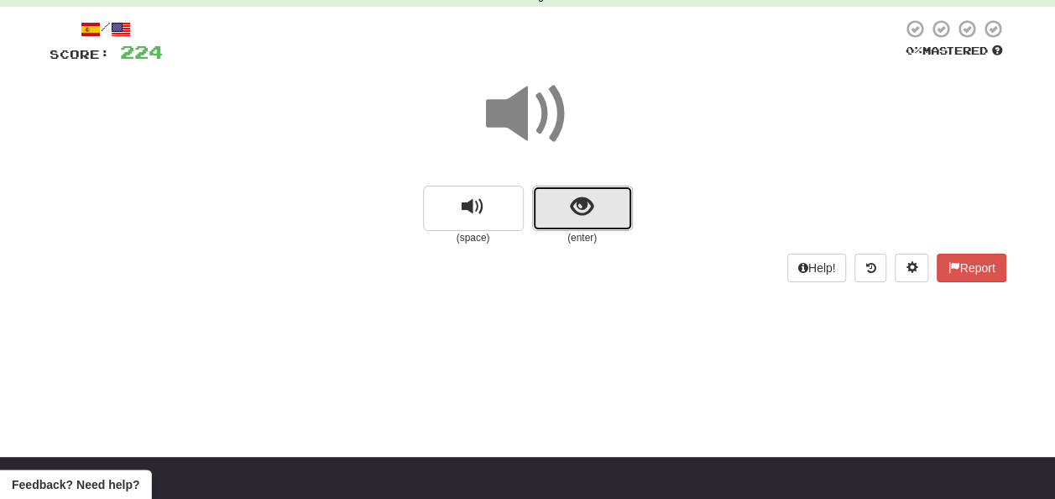
click at [564, 210] on button "show sentence" at bounding box center [582, 208] width 101 height 45
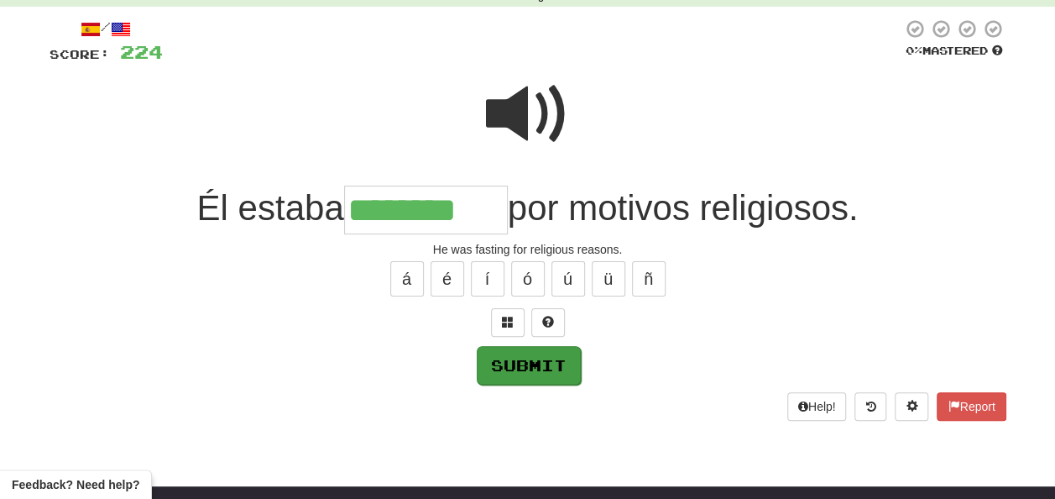
type input "********"
click at [560, 353] on button "Submit" at bounding box center [529, 365] width 104 height 39
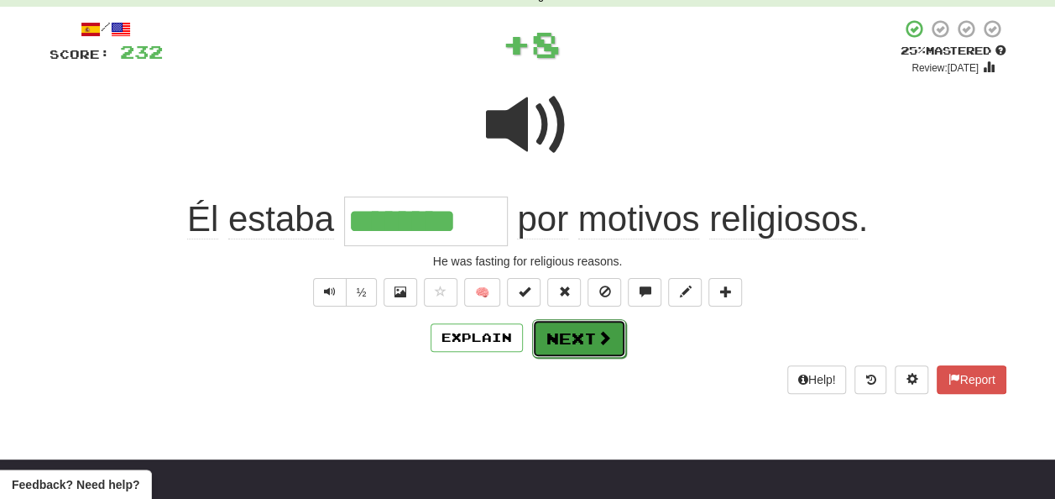
click at [580, 341] on button "Next" at bounding box center [579, 338] width 94 height 39
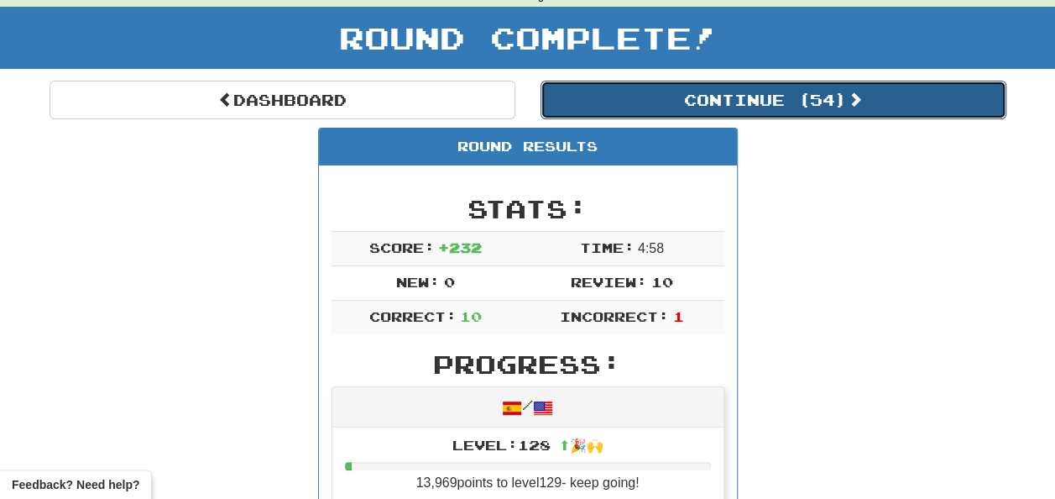
click at [651, 101] on button "Continue ( 54 )" at bounding box center [774, 100] width 466 height 39
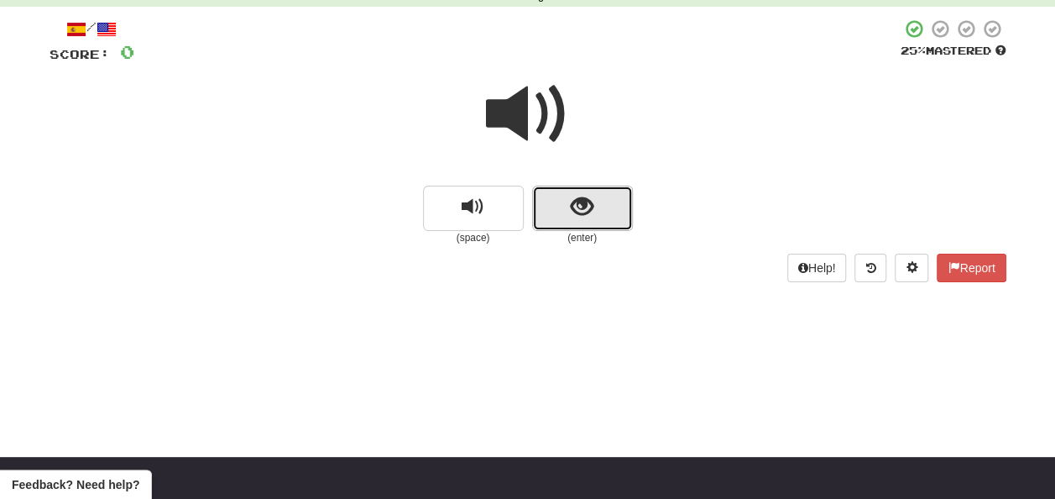
click at [556, 205] on button "show sentence" at bounding box center [582, 208] width 101 height 45
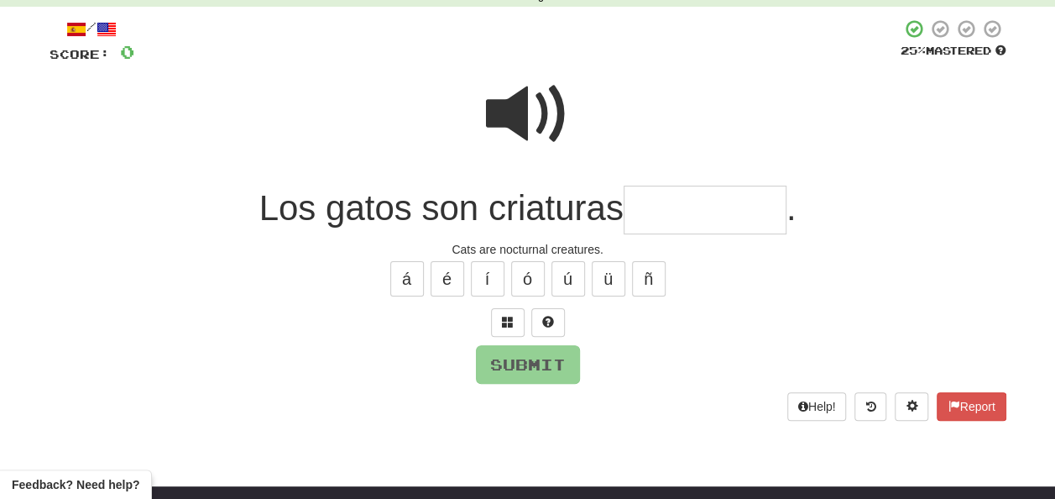
click at [646, 207] on input "text" at bounding box center [705, 211] width 163 height 50
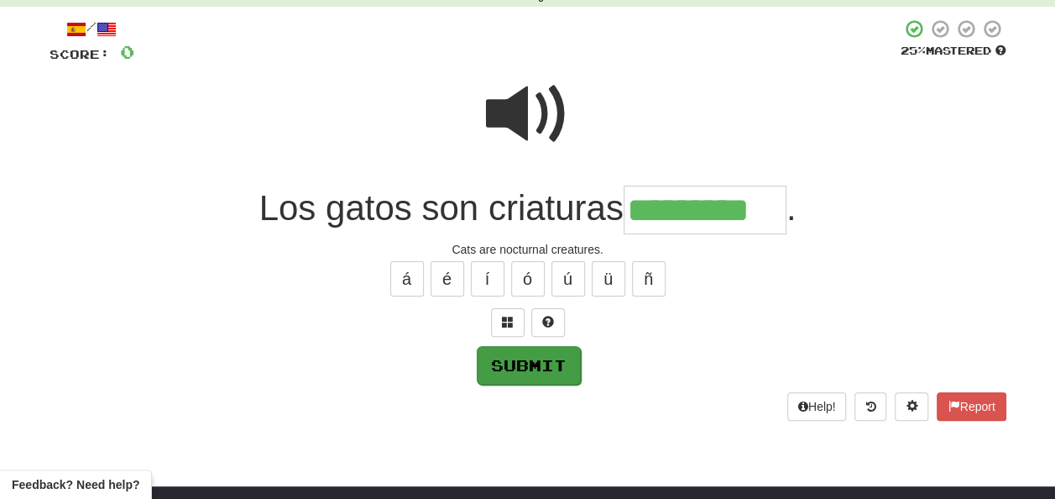
type input "*********"
click at [494, 370] on button "Submit" at bounding box center [528, 364] width 104 height 39
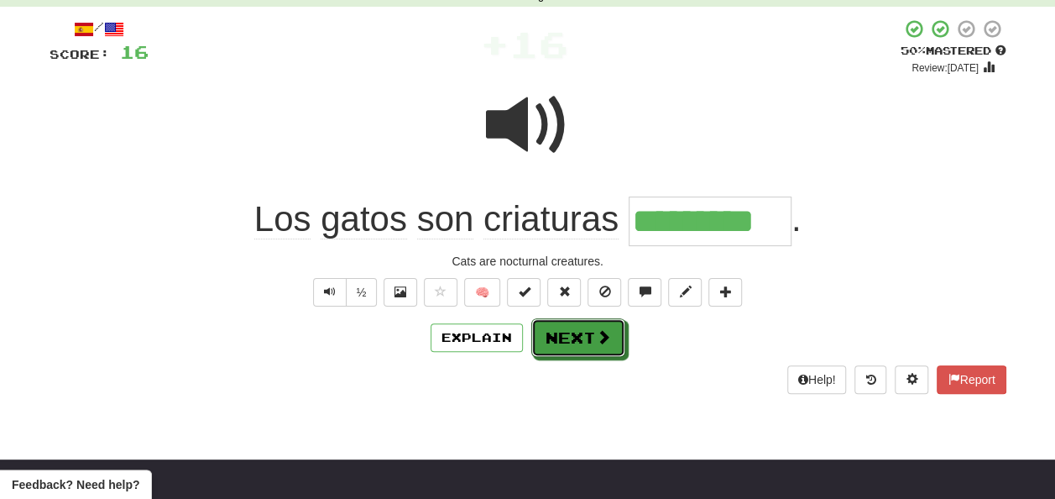
click at [564, 334] on button "Next" at bounding box center [578, 337] width 94 height 39
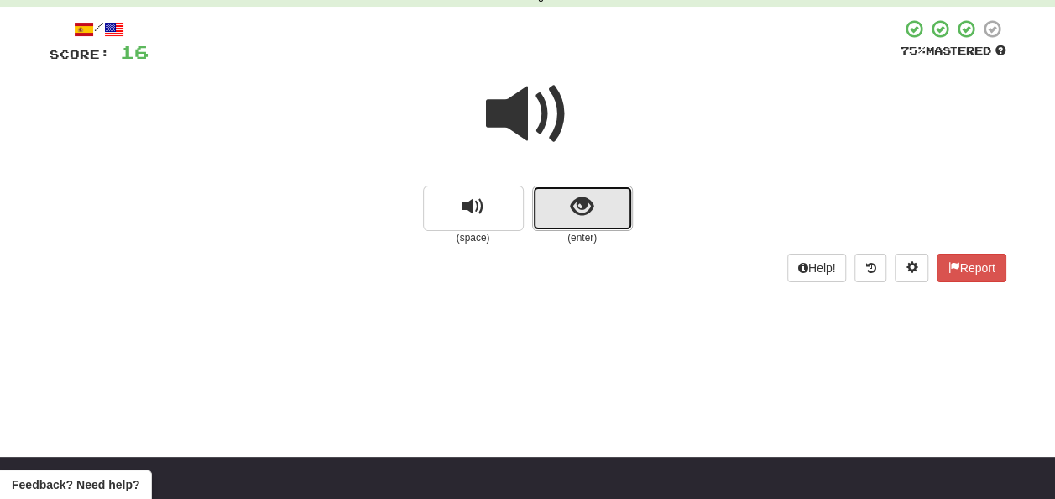
click at [579, 208] on span "show sentence" at bounding box center [582, 207] width 23 height 23
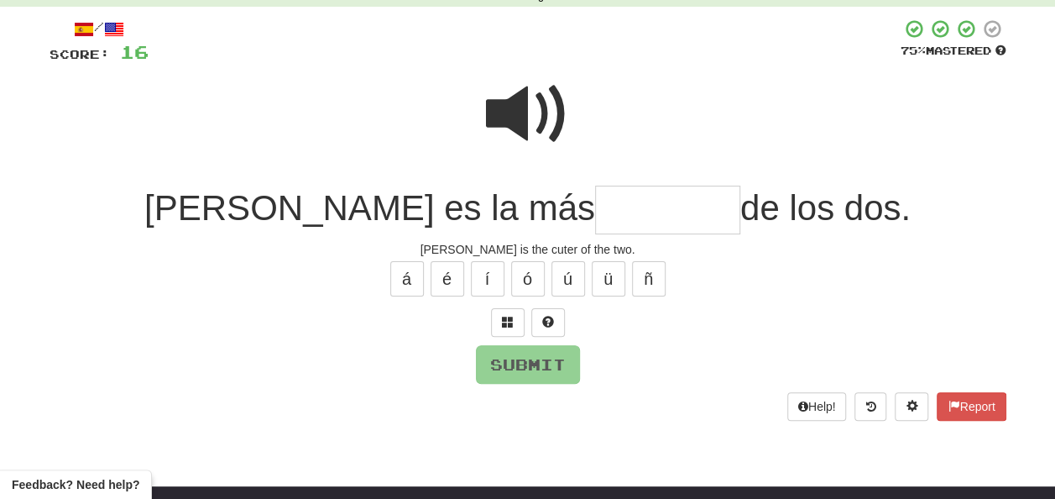
click at [595, 209] on input "text" at bounding box center [667, 211] width 145 height 50
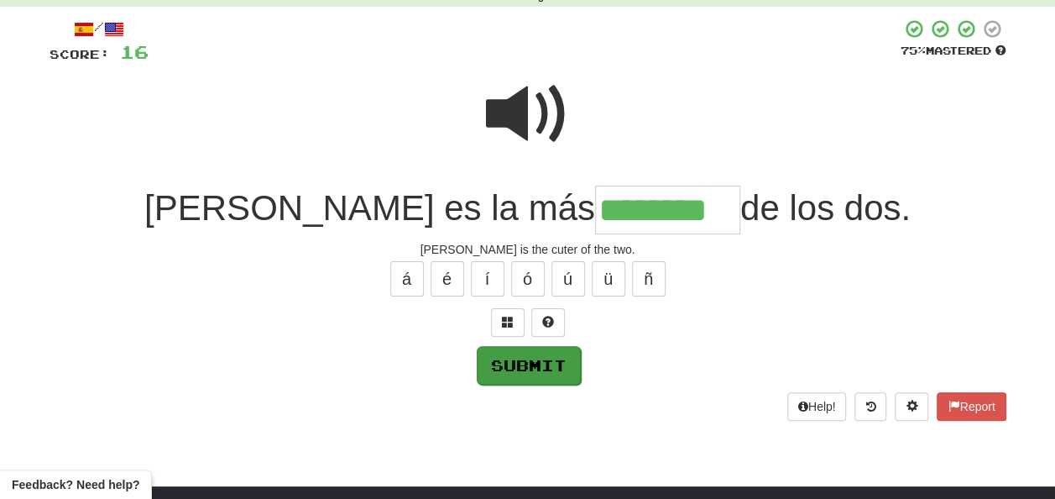
type input "********"
click at [519, 374] on button "Submit" at bounding box center [528, 364] width 104 height 39
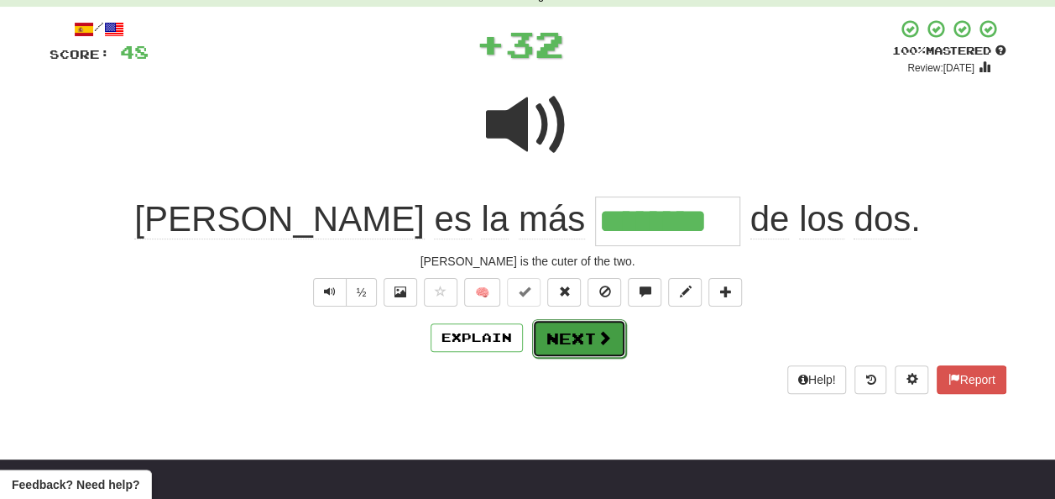
click at [576, 334] on button "Next" at bounding box center [579, 338] width 94 height 39
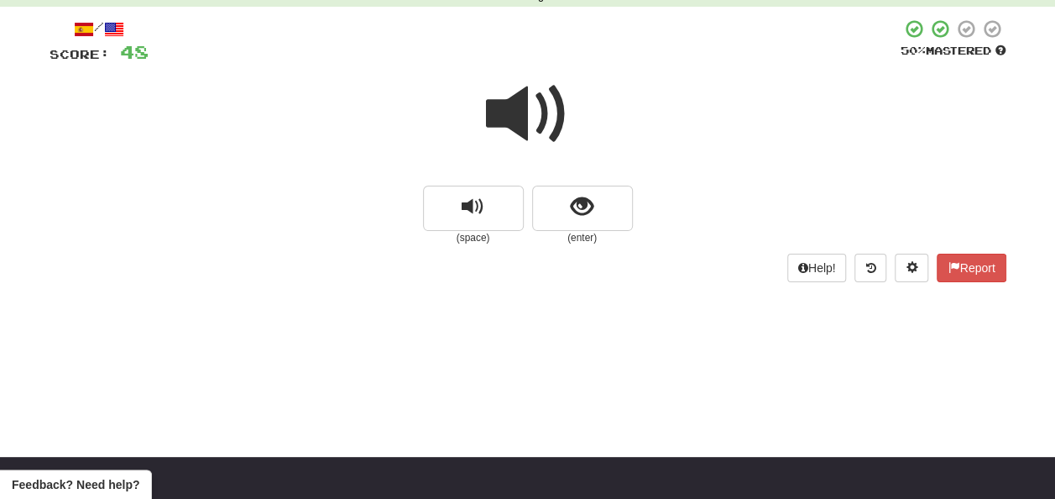
click at [536, 123] on span at bounding box center [528, 114] width 84 height 84
click at [537, 124] on span at bounding box center [528, 114] width 84 height 84
click at [536, 123] on span at bounding box center [528, 114] width 84 height 84
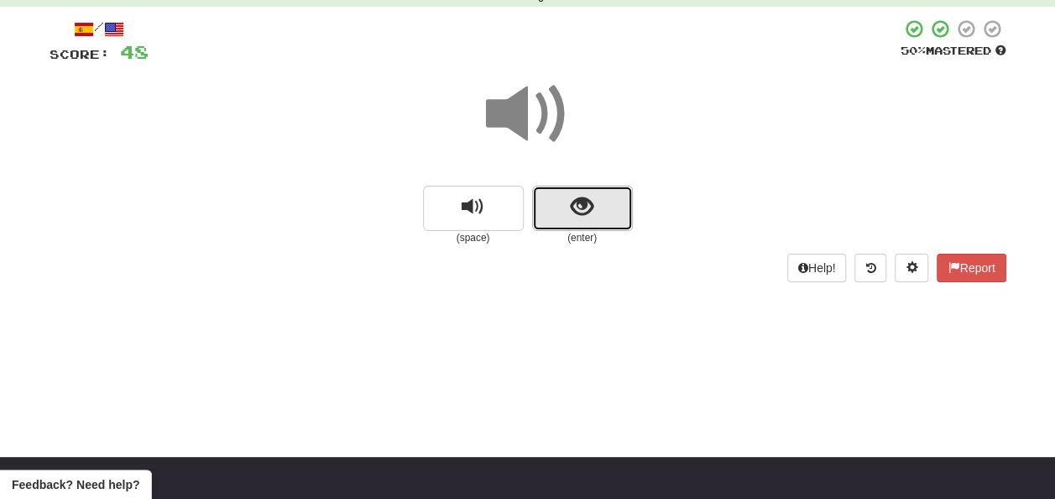
click at [567, 207] on button "show sentence" at bounding box center [582, 208] width 101 height 45
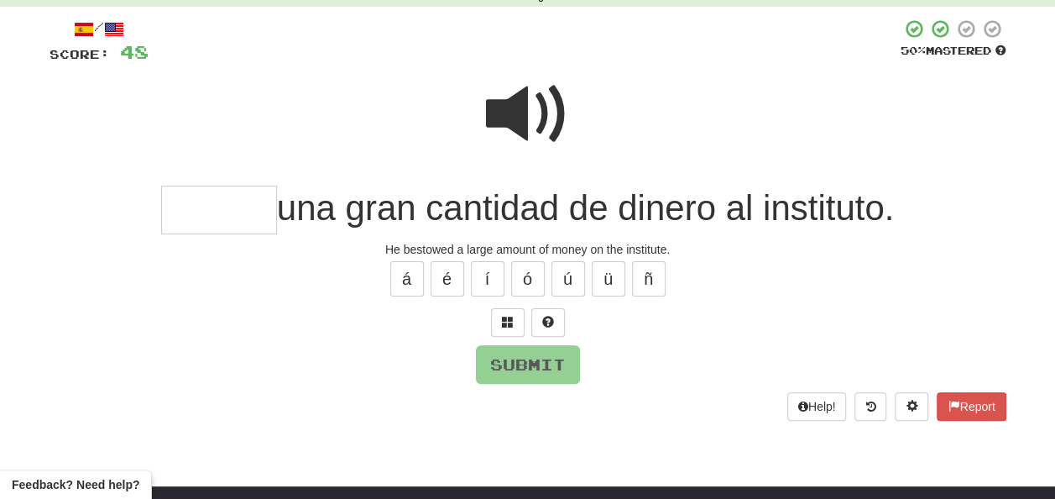
click at [524, 95] on span at bounding box center [528, 114] width 84 height 84
click at [528, 112] on span at bounding box center [528, 114] width 84 height 84
click at [190, 207] on input "text" at bounding box center [219, 211] width 116 height 50
type input "*"
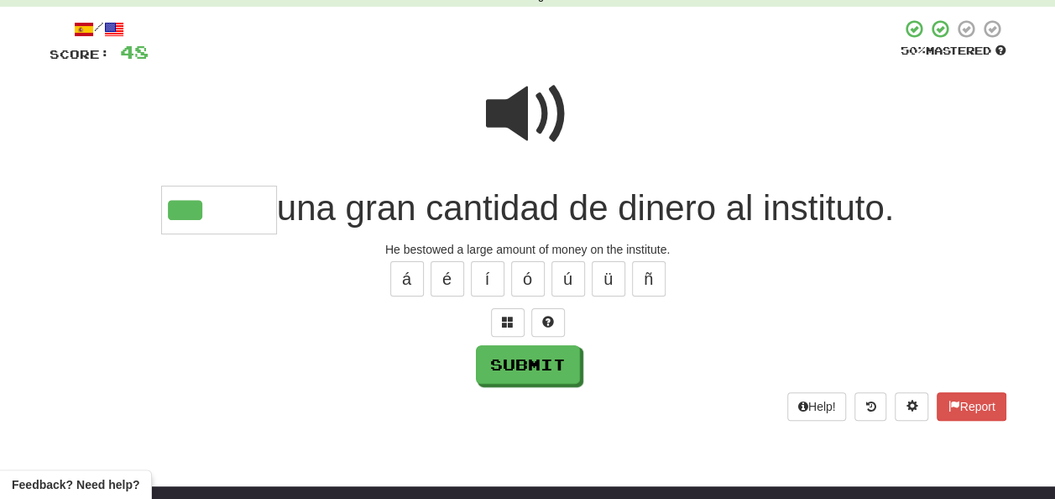
click at [571, 112] on div at bounding box center [528, 125] width 957 height 120
click at [223, 207] on input "***" at bounding box center [219, 211] width 116 height 50
click at [525, 279] on button "ó" at bounding box center [528, 278] width 34 height 35
type input "******"
click at [531, 106] on span at bounding box center [528, 114] width 84 height 84
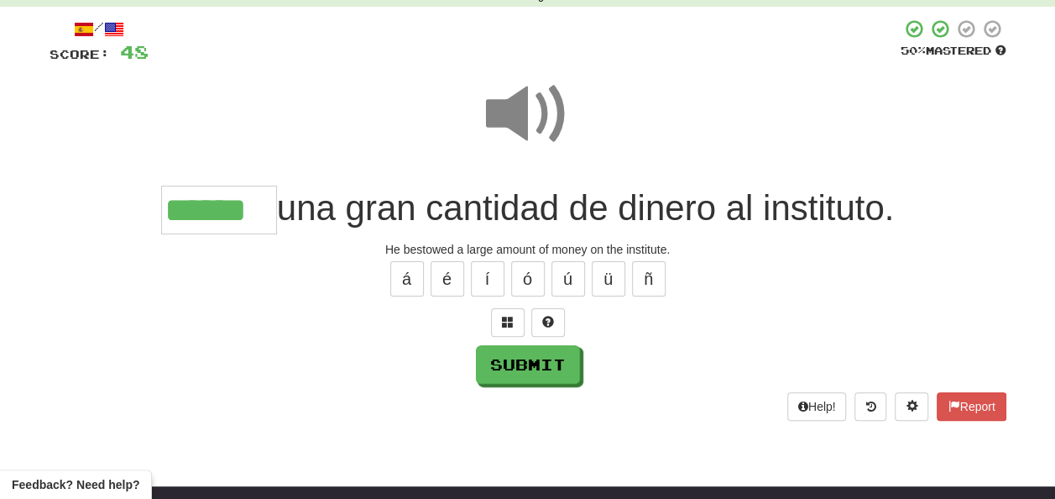
click at [522, 107] on span at bounding box center [528, 114] width 84 height 84
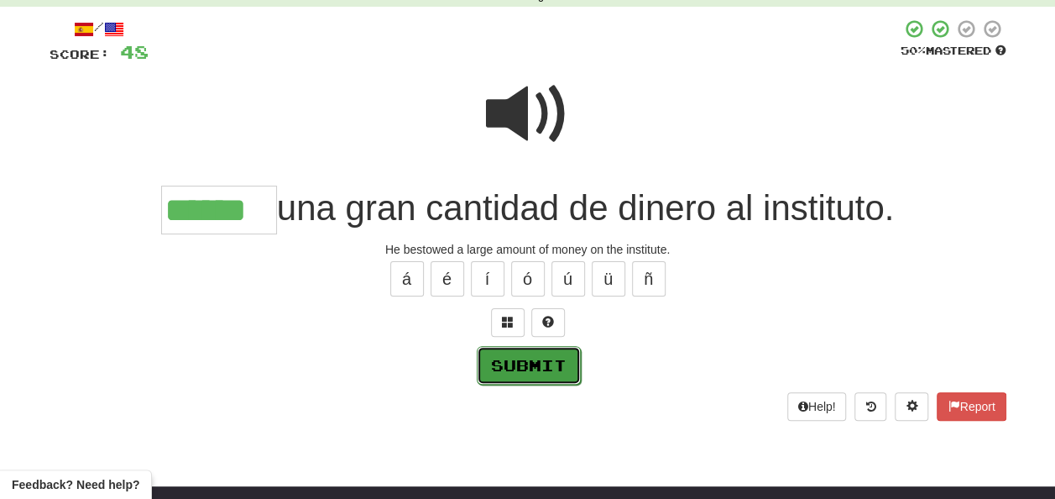
click at [534, 355] on button "Submit" at bounding box center [529, 365] width 104 height 39
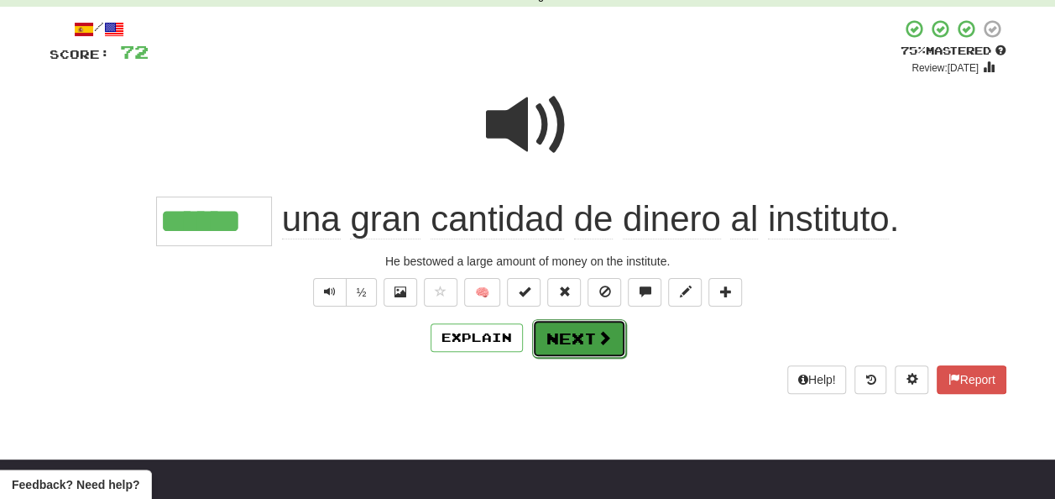
click at [565, 337] on button "Next" at bounding box center [579, 338] width 94 height 39
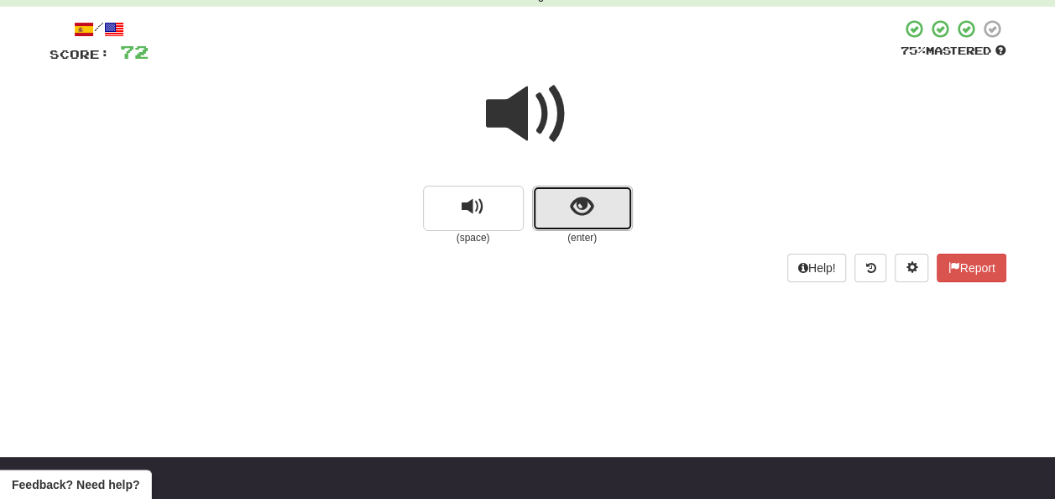
click at [573, 221] on button "show sentence" at bounding box center [582, 208] width 101 height 45
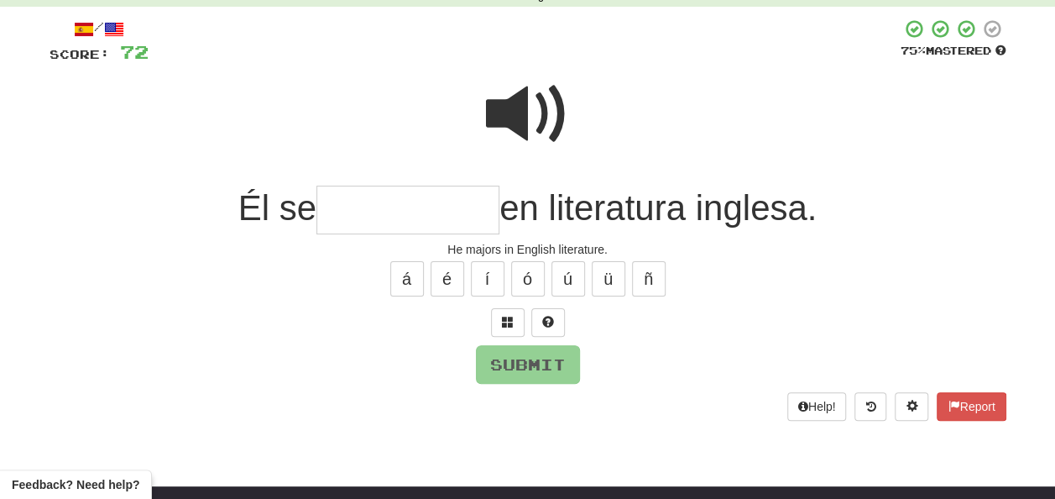
click at [353, 210] on input "text" at bounding box center [407, 211] width 183 height 50
type input "*"
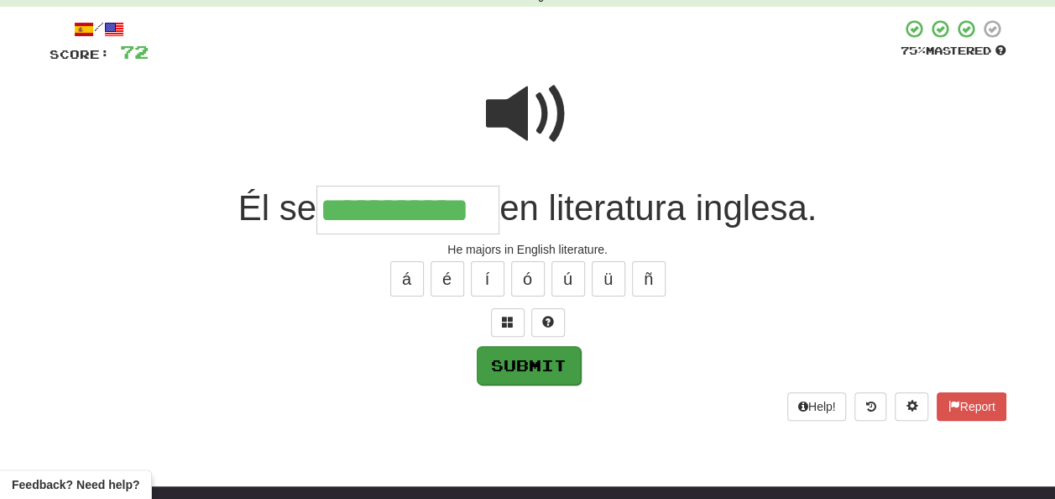
type input "**********"
click at [522, 359] on button "Submit" at bounding box center [529, 365] width 104 height 39
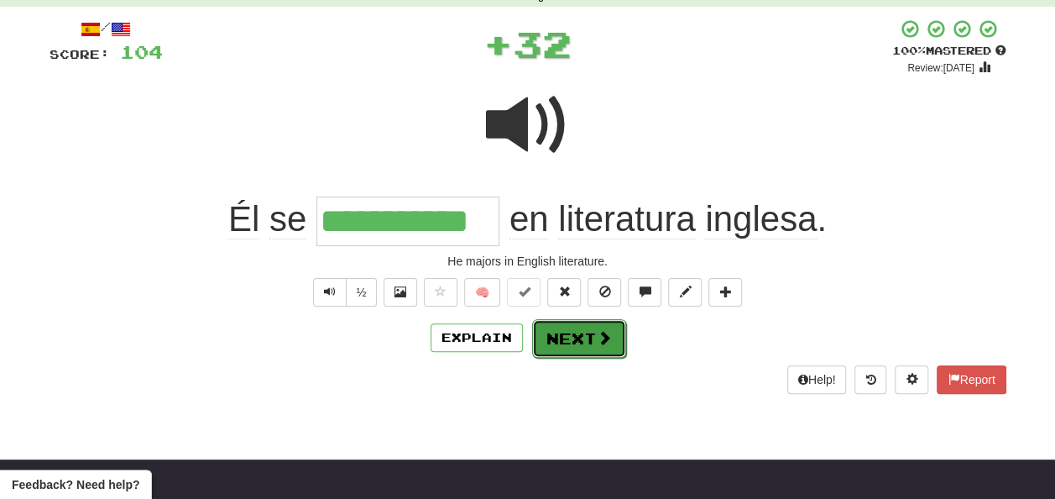
click at [562, 329] on button "Next" at bounding box center [579, 338] width 94 height 39
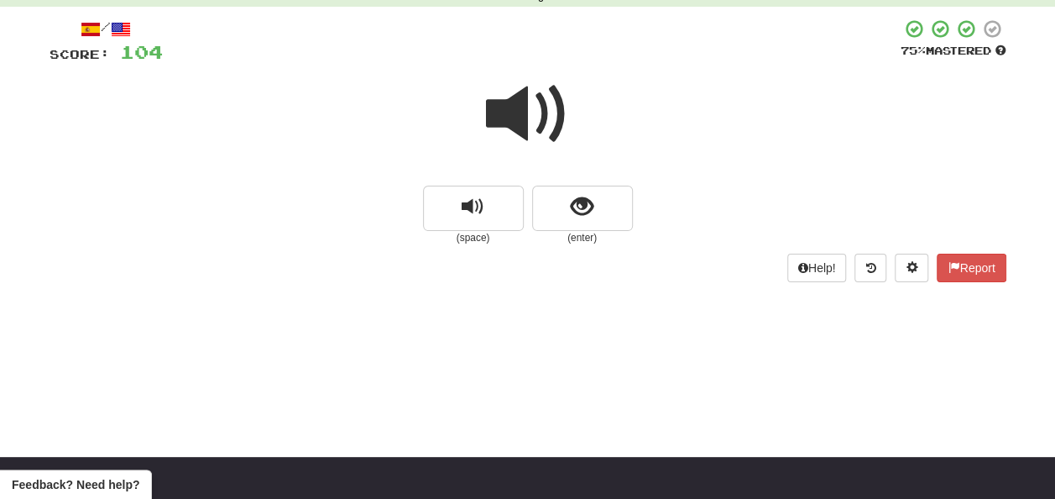
click at [522, 118] on span at bounding box center [528, 114] width 84 height 84
click at [527, 120] on span at bounding box center [528, 114] width 84 height 84
click at [527, 119] on span at bounding box center [528, 114] width 84 height 84
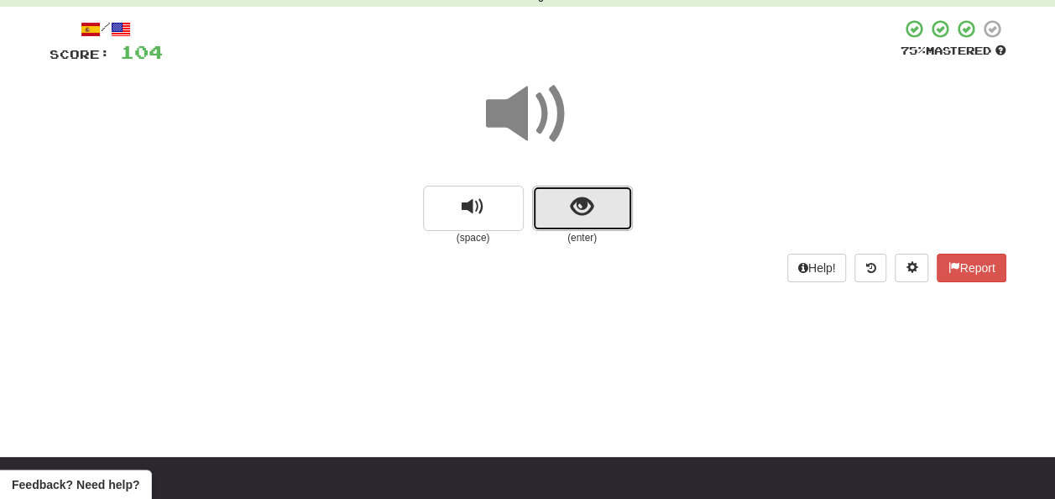
click at [569, 201] on button "show sentence" at bounding box center [582, 208] width 101 height 45
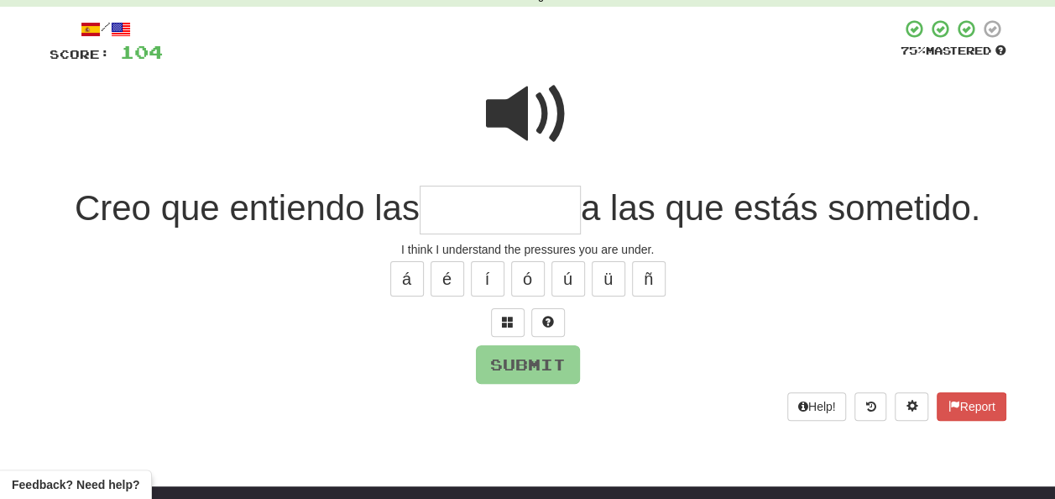
click at [521, 106] on span at bounding box center [528, 114] width 84 height 84
click at [445, 204] on input "text" at bounding box center [500, 211] width 161 height 50
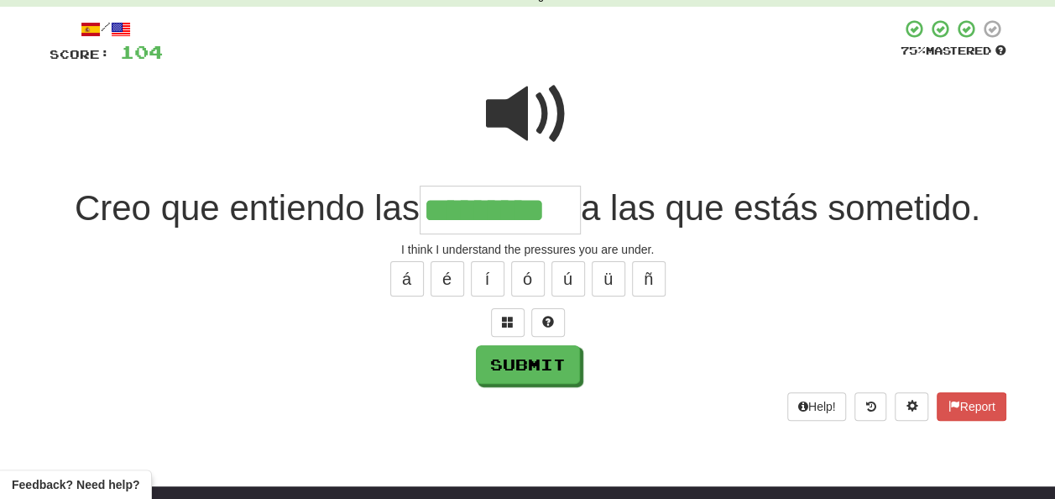
type input "*********"
click at [518, 115] on span at bounding box center [528, 114] width 84 height 84
click at [525, 114] on span at bounding box center [528, 114] width 84 height 84
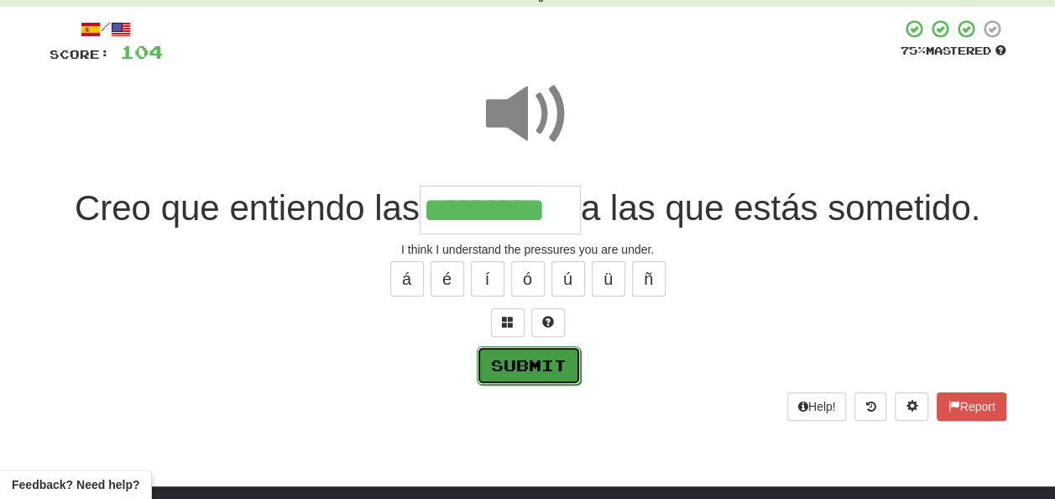
click at [546, 357] on button "Submit" at bounding box center [529, 365] width 104 height 39
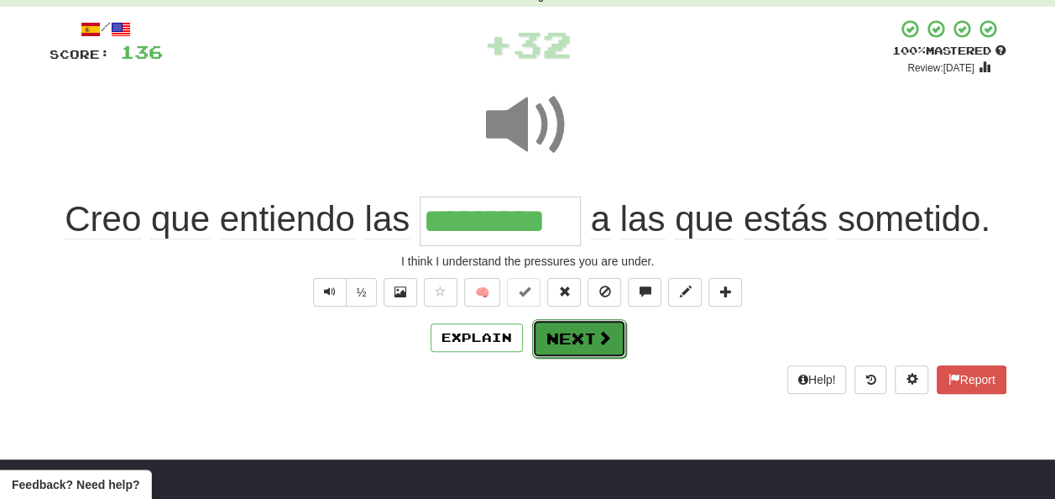
click at [558, 342] on button "Next" at bounding box center [579, 338] width 94 height 39
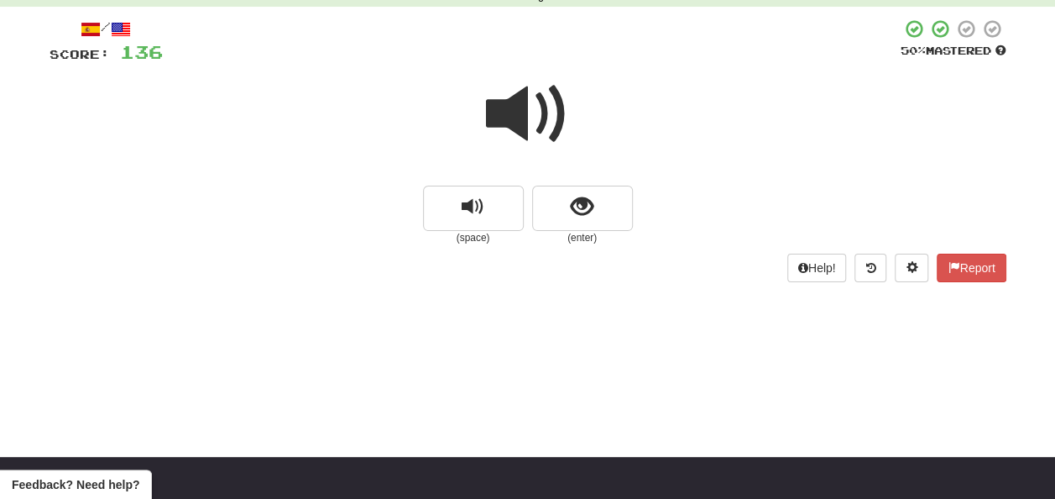
click at [520, 112] on span at bounding box center [528, 114] width 84 height 84
click at [559, 202] on button "show sentence" at bounding box center [582, 208] width 101 height 45
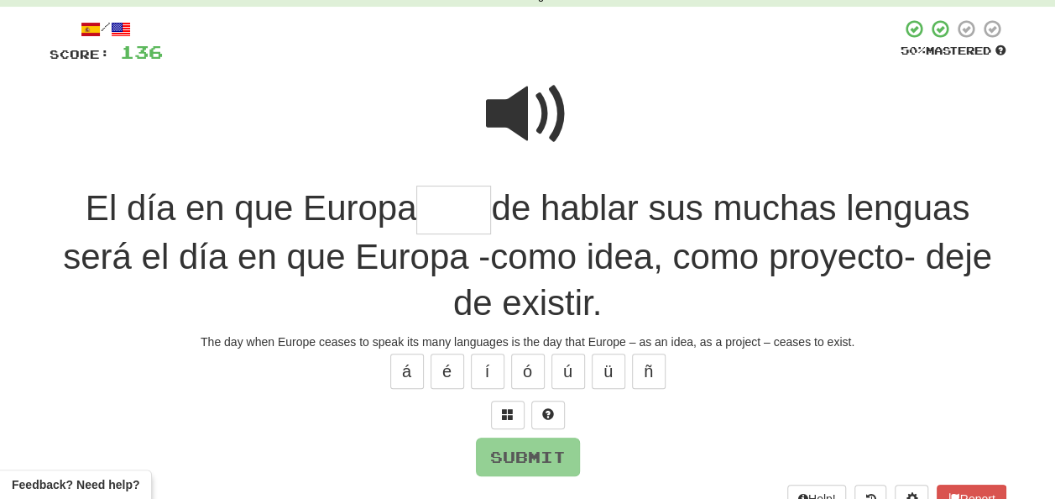
click at [524, 94] on span at bounding box center [528, 114] width 84 height 84
click at [431, 208] on input "text" at bounding box center [453, 211] width 75 height 50
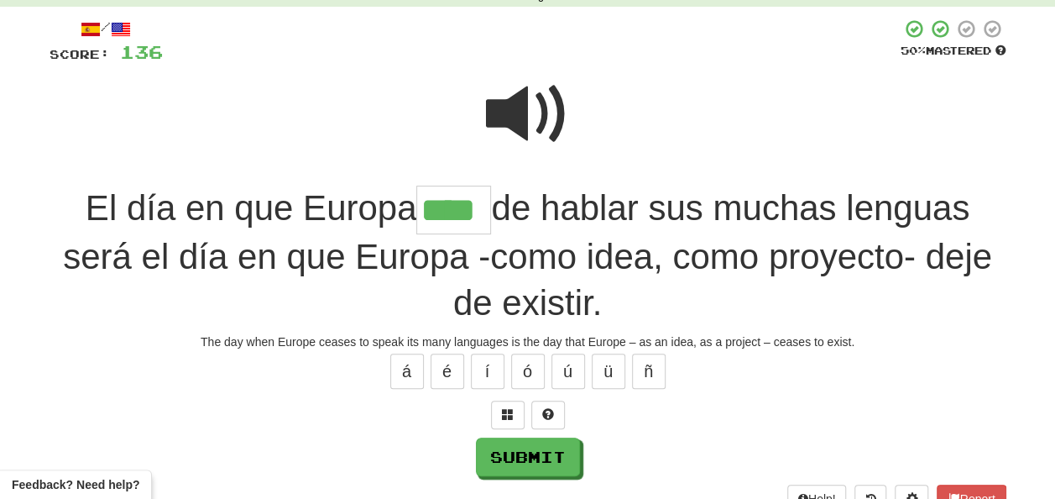
type input "****"
click at [515, 107] on span at bounding box center [528, 114] width 84 height 84
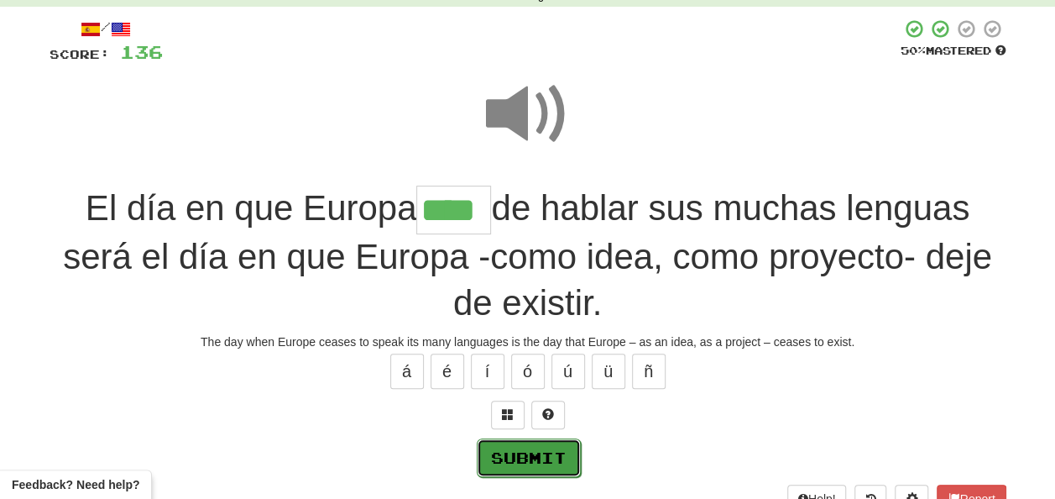
click at [522, 449] on button "Submit" at bounding box center [529, 457] width 104 height 39
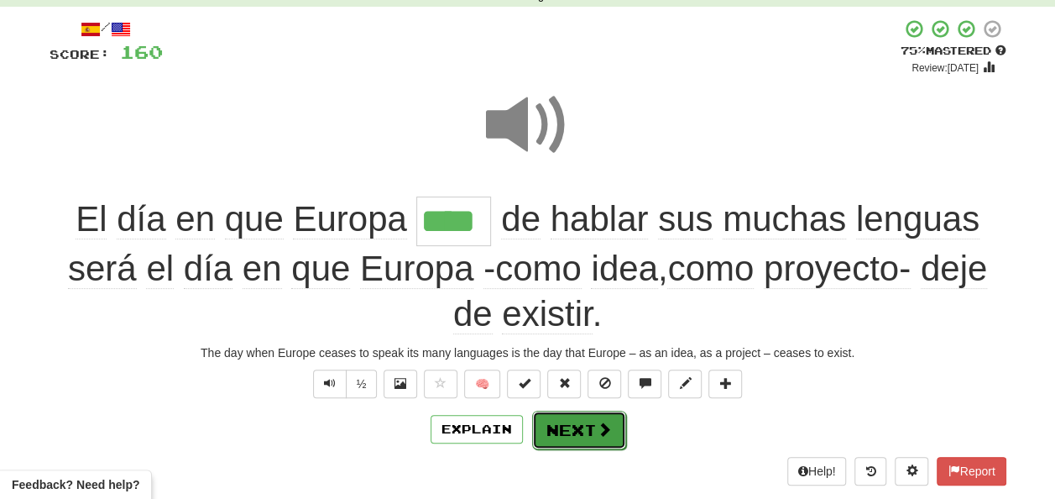
click at [573, 423] on button "Next" at bounding box center [579, 429] width 94 height 39
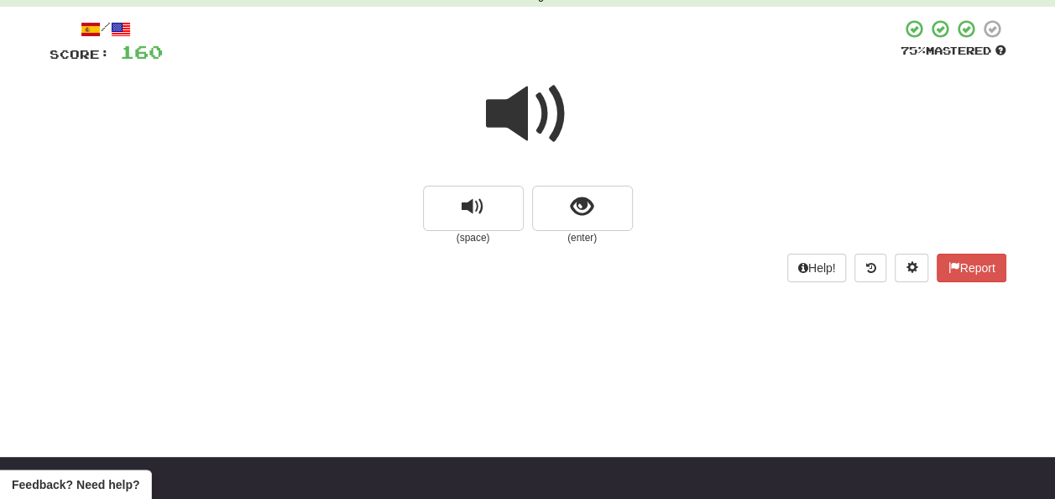
click at [520, 104] on span at bounding box center [528, 114] width 84 height 84
click at [569, 207] on button "show sentence" at bounding box center [582, 208] width 101 height 45
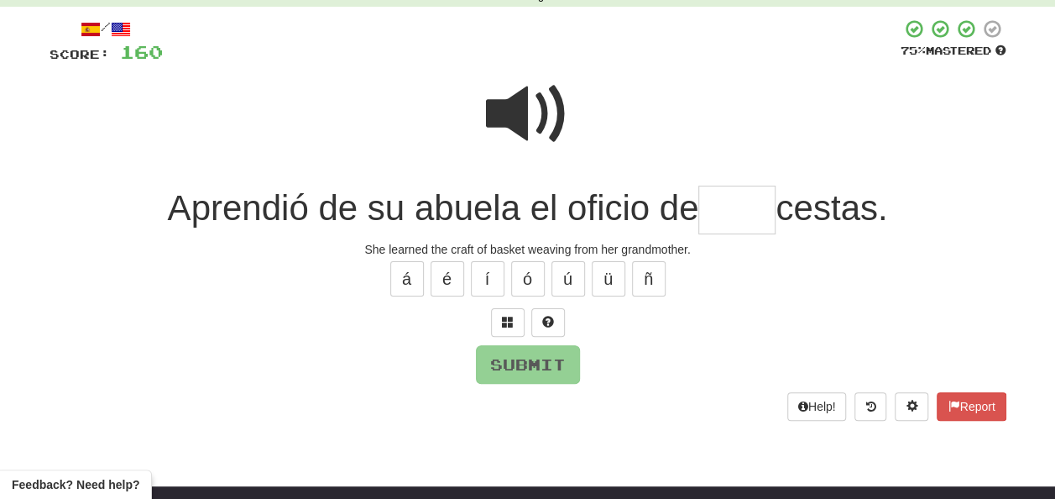
click at [524, 86] on span at bounding box center [528, 114] width 84 height 84
click at [710, 203] on input "text" at bounding box center [736, 211] width 77 height 50
click at [541, 105] on span at bounding box center [528, 114] width 84 height 84
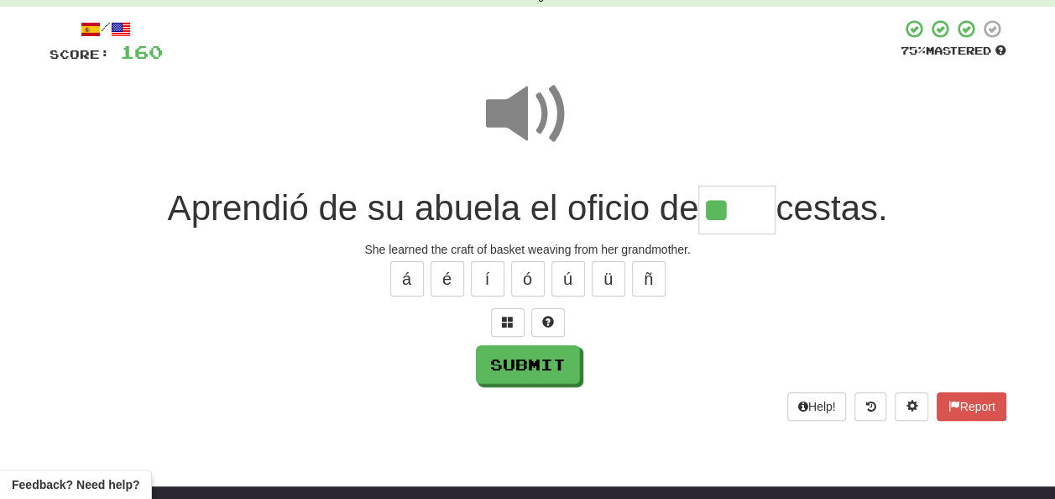
click at [740, 212] on input "**" at bounding box center [736, 211] width 77 height 50
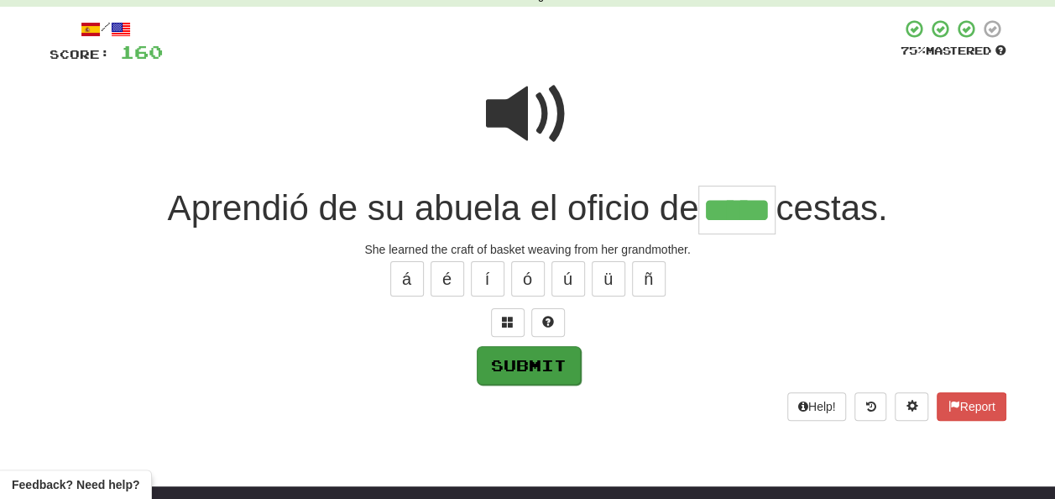
type input "*****"
click at [545, 354] on button "Submit" at bounding box center [529, 365] width 104 height 39
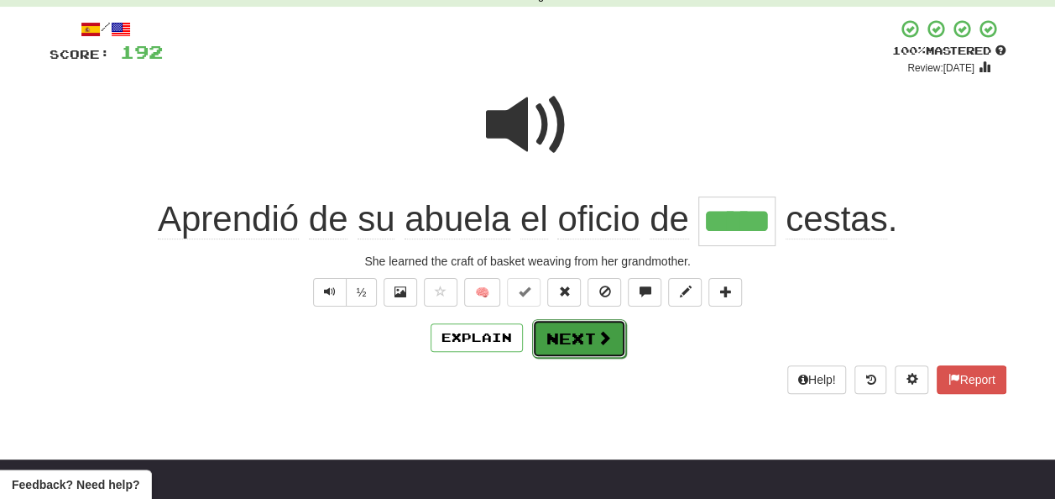
click at [562, 333] on button "Next" at bounding box center [579, 338] width 94 height 39
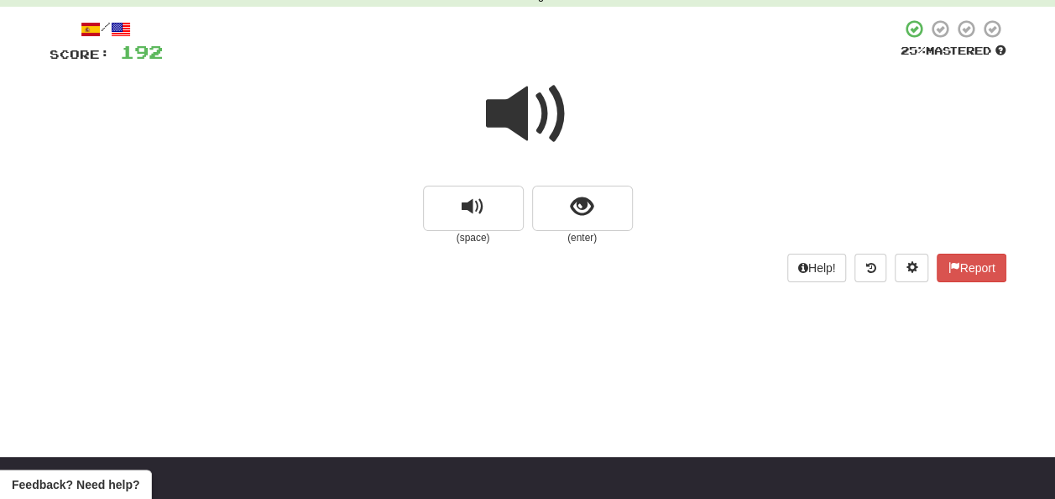
click at [512, 101] on span at bounding box center [528, 114] width 84 height 84
click at [528, 107] on span at bounding box center [528, 114] width 84 height 84
click at [529, 107] on span at bounding box center [528, 114] width 84 height 84
click at [530, 107] on span at bounding box center [528, 114] width 84 height 84
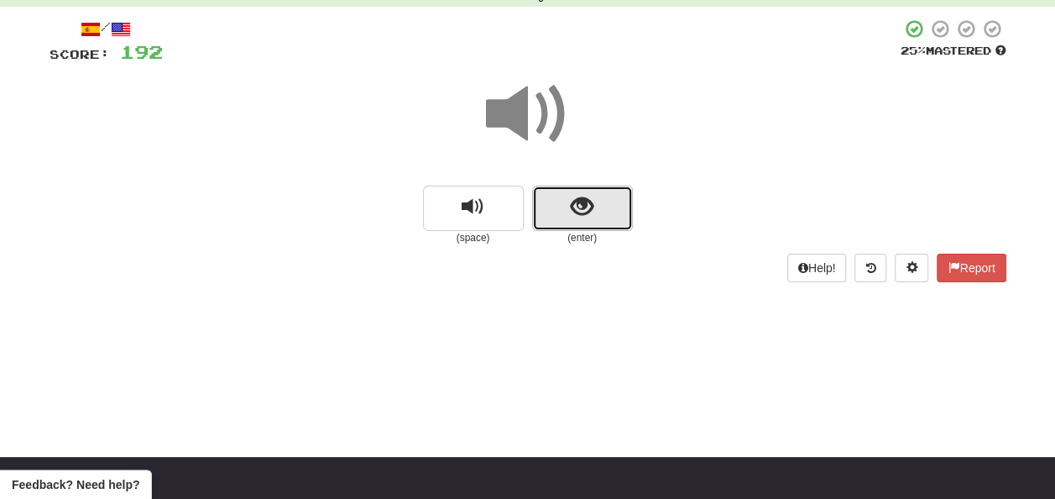
click at [572, 207] on span "show sentence" at bounding box center [582, 207] width 23 height 23
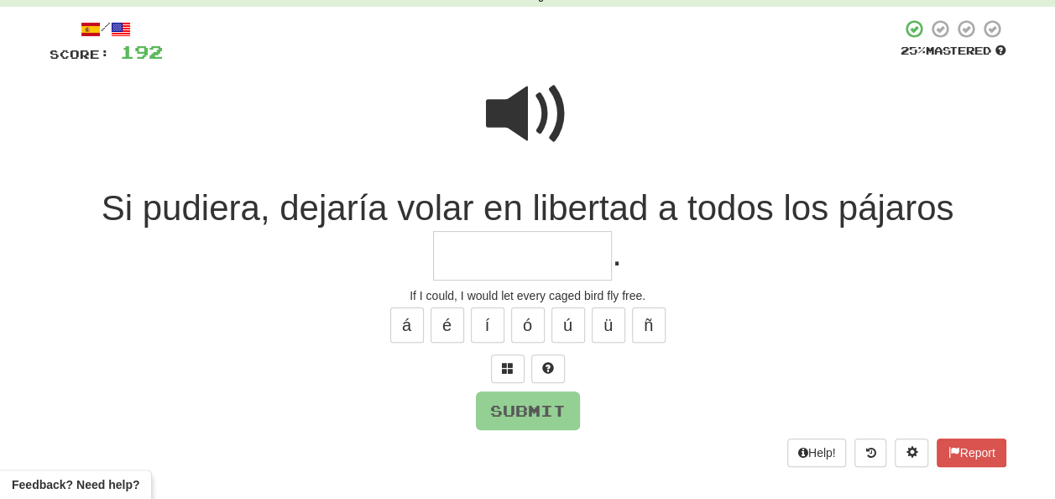
click at [527, 107] on span at bounding box center [528, 114] width 84 height 84
click at [536, 96] on span at bounding box center [528, 114] width 84 height 84
click at [464, 254] on input "text" at bounding box center [522, 256] width 179 height 50
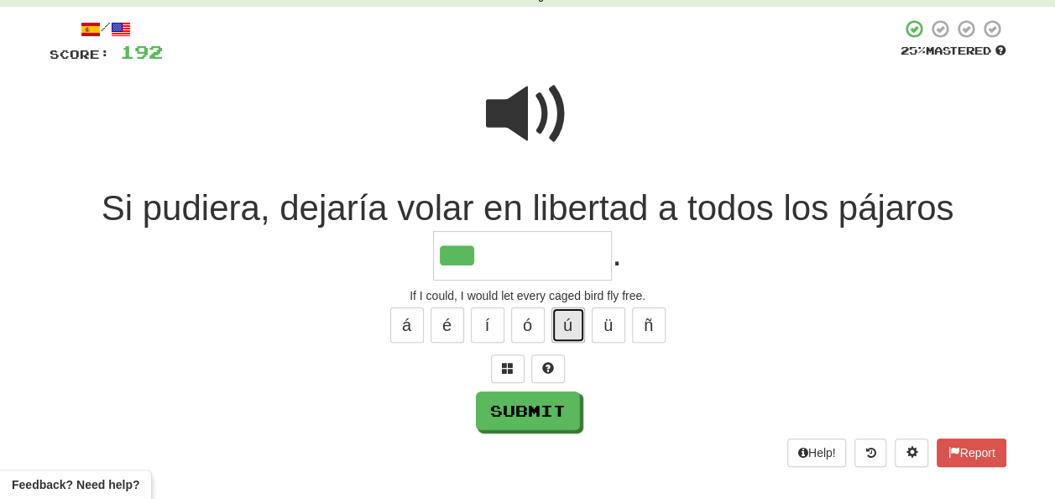
click at [564, 322] on button "ú" at bounding box center [569, 324] width 34 height 35
click at [531, 322] on button "ó" at bounding box center [528, 324] width 34 height 35
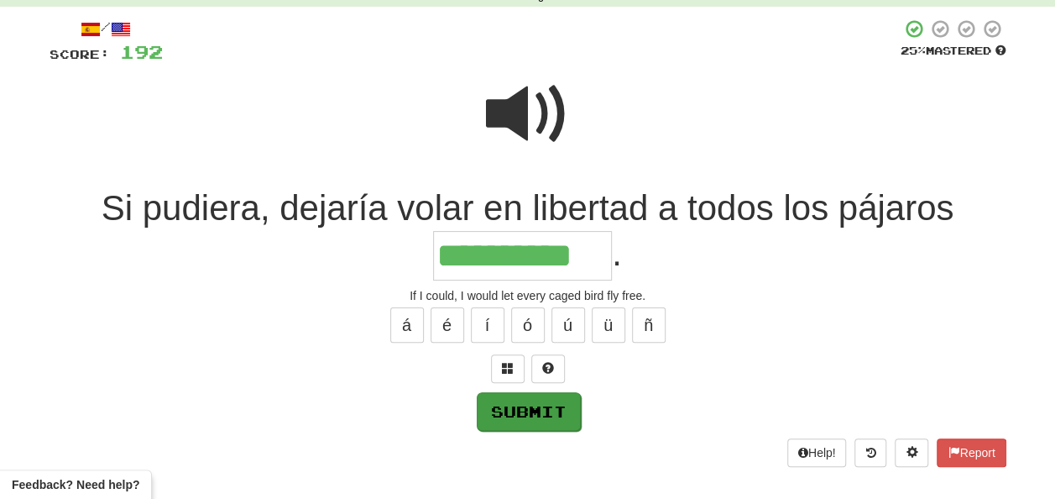
type input "**********"
click at [527, 414] on button "Submit" at bounding box center [528, 410] width 104 height 39
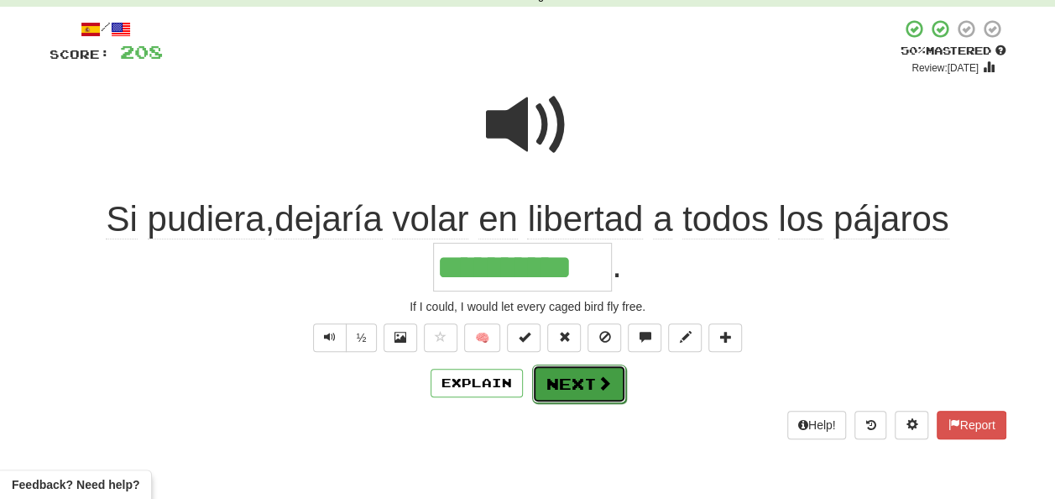
click at [564, 378] on button "Next" at bounding box center [579, 383] width 94 height 39
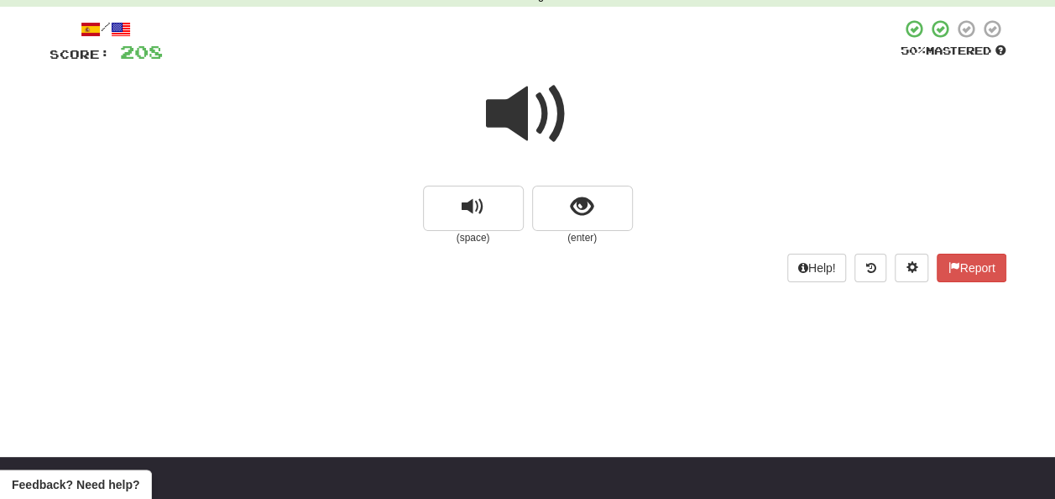
click at [527, 118] on span at bounding box center [528, 114] width 84 height 84
click at [527, 123] on span at bounding box center [528, 114] width 84 height 84
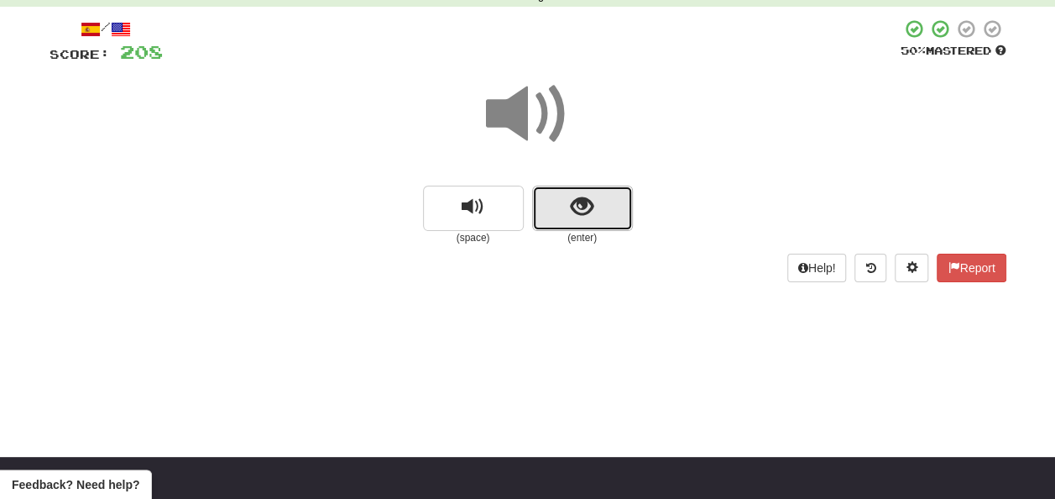
click at [574, 203] on span "show sentence" at bounding box center [582, 207] width 23 height 23
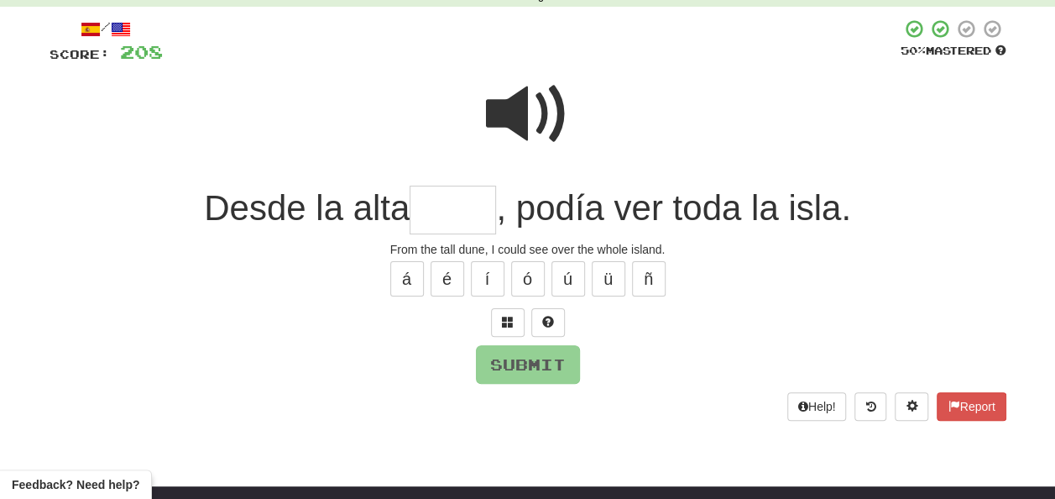
click at [507, 106] on span at bounding box center [528, 114] width 84 height 84
click at [428, 209] on input "text" at bounding box center [453, 211] width 86 height 50
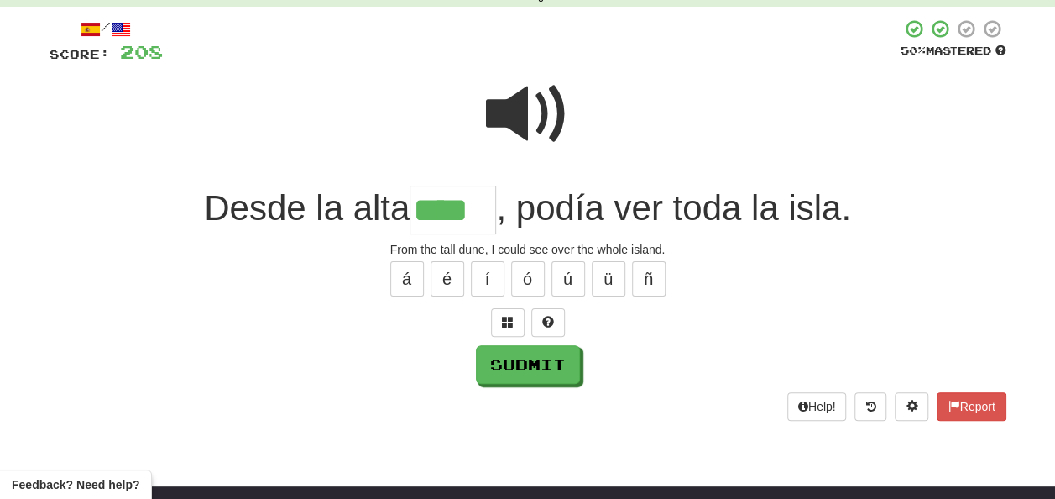
type input "****"
click at [511, 101] on span at bounding box center [528, 114] width 84 height 84
click at [511, 102] on span at bounding box center [528, 114] width 84 height 84
click at [515, 103] on span at bounding box center [528, 114] width 84 height 84
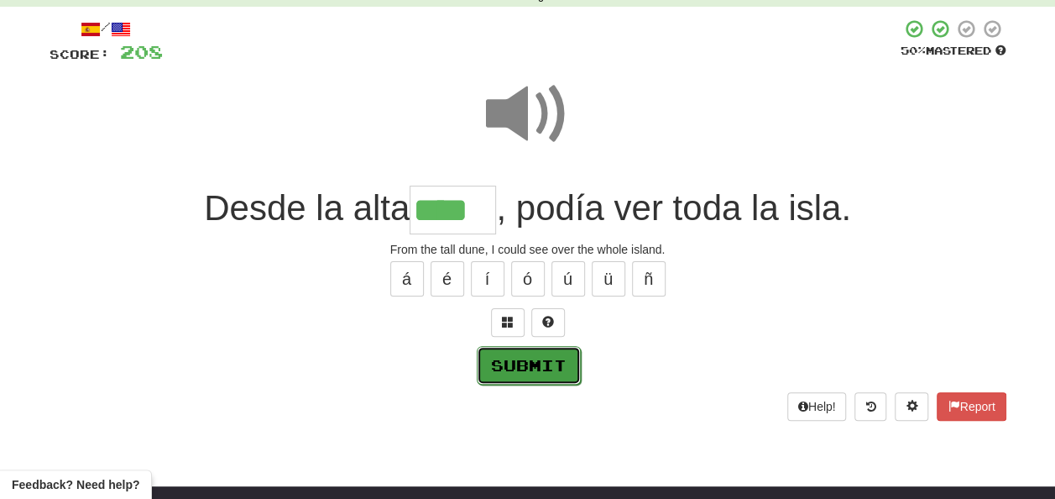
click at [536, 359] on button "Submit" at bounding box center [529, 365] width 104 height 39
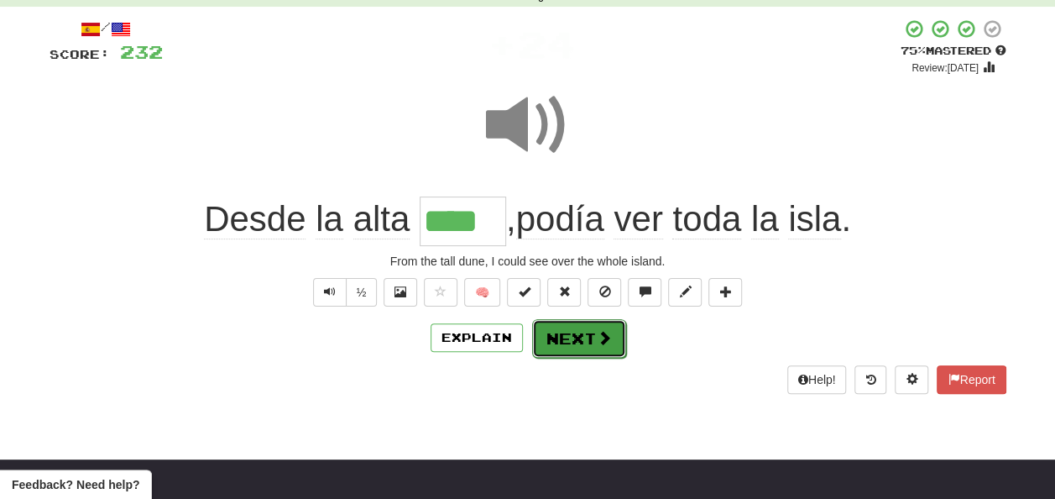
click at [563, 326] on button "Next" at bounding box center [579, 338] width 94 height 39
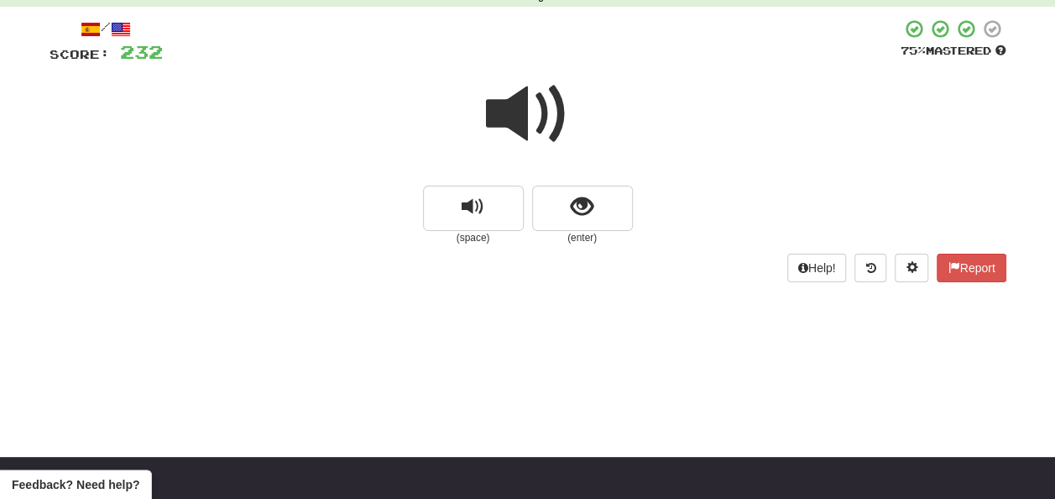
click at [515, 111] on span at bounding box center [528, 114] width 84 height 84
click at [519, 112] on span at bounding box center [528, 114] width 84 height 84
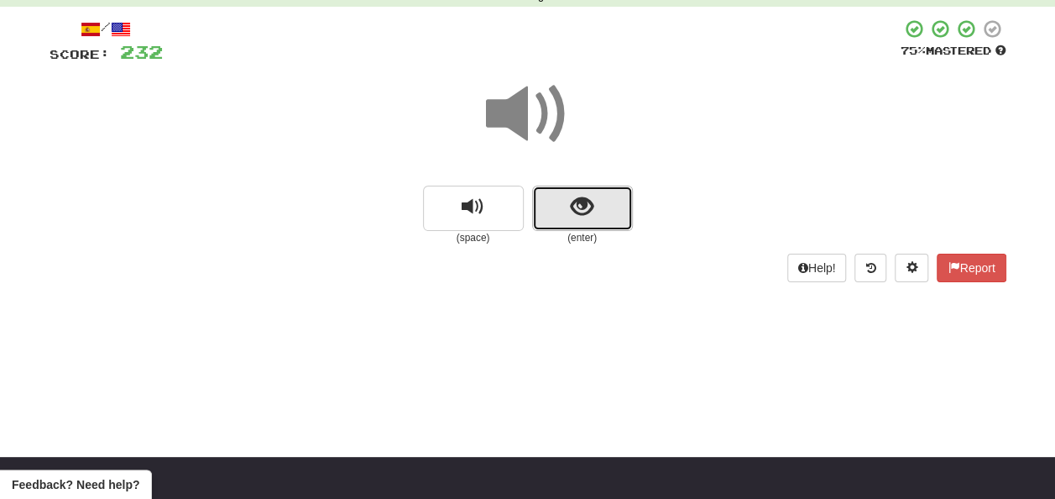
click at [571, 205] on span "show sentence" at bounding box center [582, 207] width 23 height 23
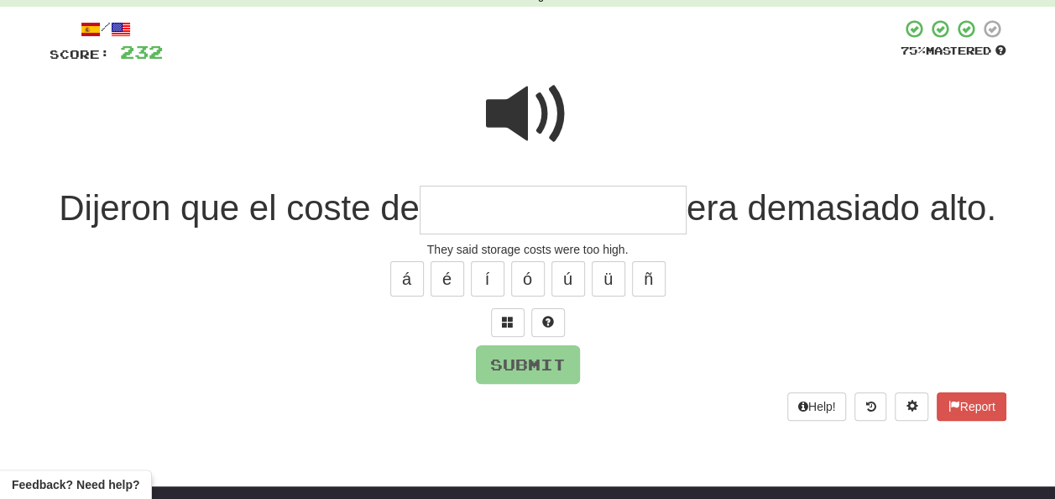
click at [534, 101] on span at bounding box center [528, 114] width 84 height 84
click at [439, 203] on input "text" at bounding box center [553, 211] width 267 height 50
click at [513, 98] on span at bounding box center [528, 114] width 84 height 84
click at [431, 200] on input "text" at bounding box center [553, 211] width 267 height 50
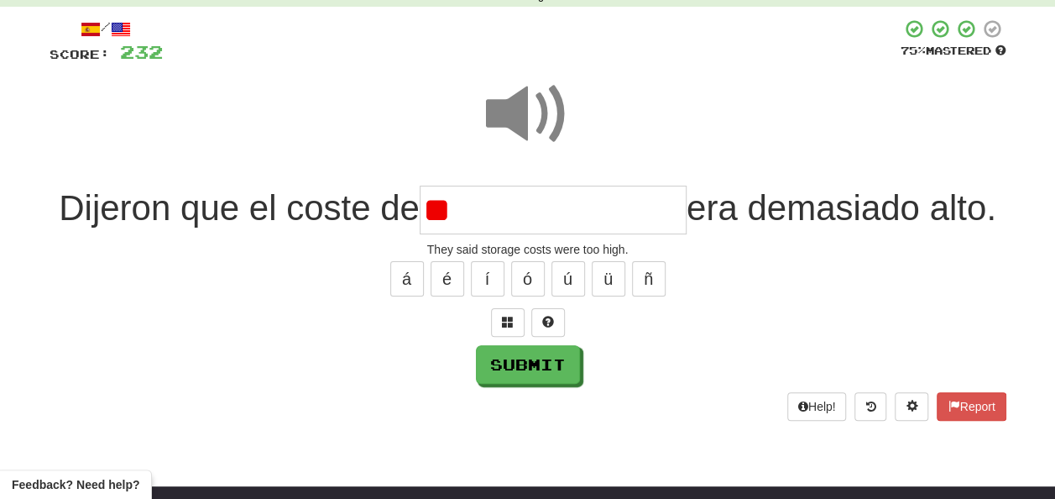
type input "*"
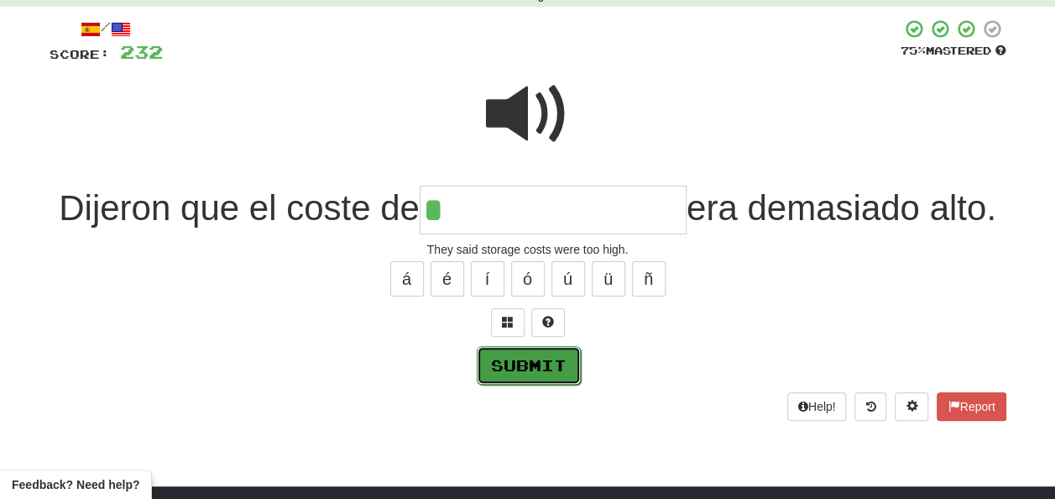
click at [520, 363] on button "Submit" at bounding box center [529, 365] width 104 height 39
type input "**********"
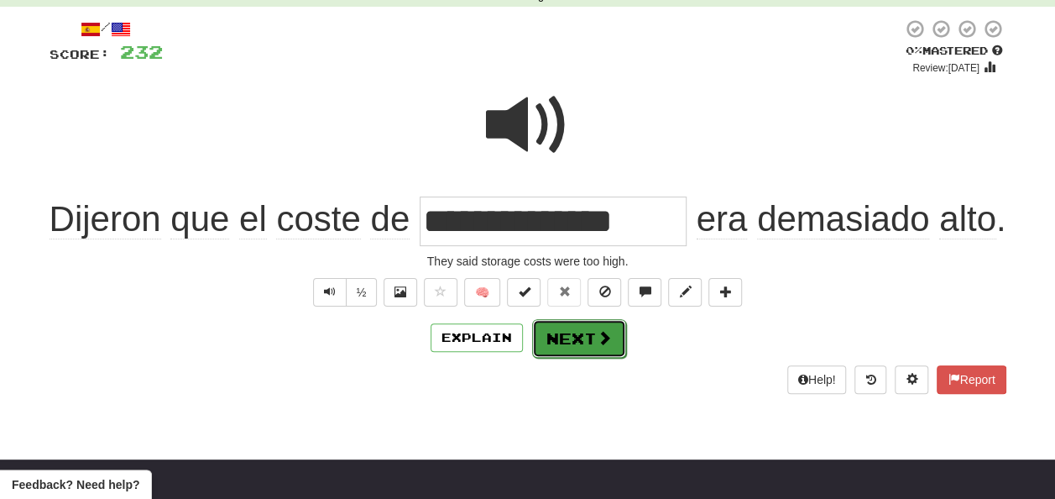
click at [562, 322] on button "Next" at bounding box center [579, 338] width 94 height 39
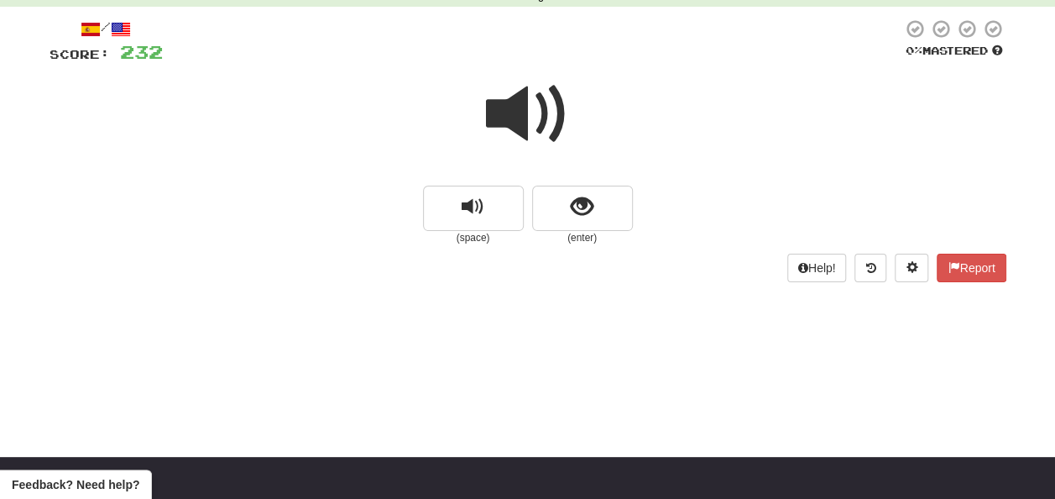
click at [520, 117] on span at bounding box center [528, 114] width 84 height 84
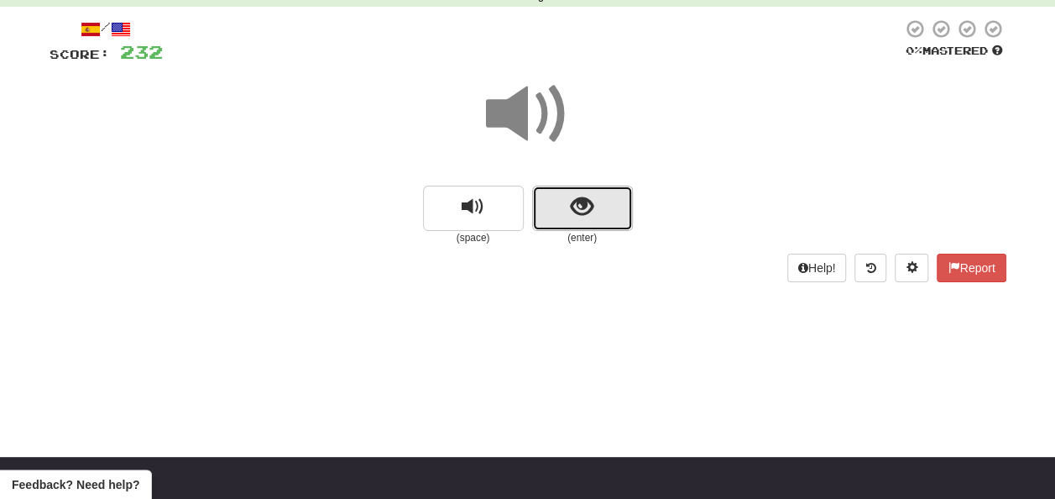
click at [581, 205] on span "show sentence" at bounding box center [582, 207] width 23 height 23
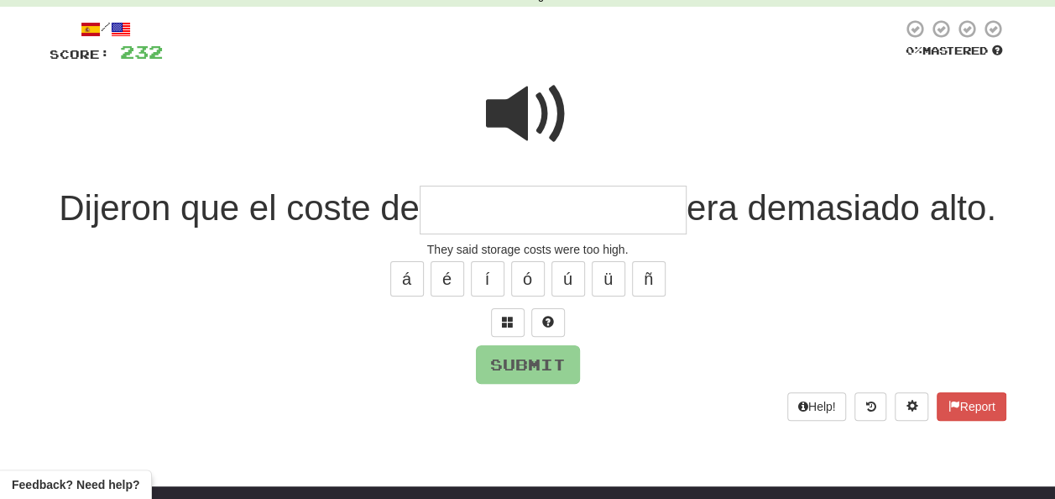
drag, startPoint x: 425, startPoint y: 226, endPoint x: 444, endPoint y: 224, distance: 19.4
click at [431, 227] on input "text" at bounding box center [553, 211] width 267 height 50
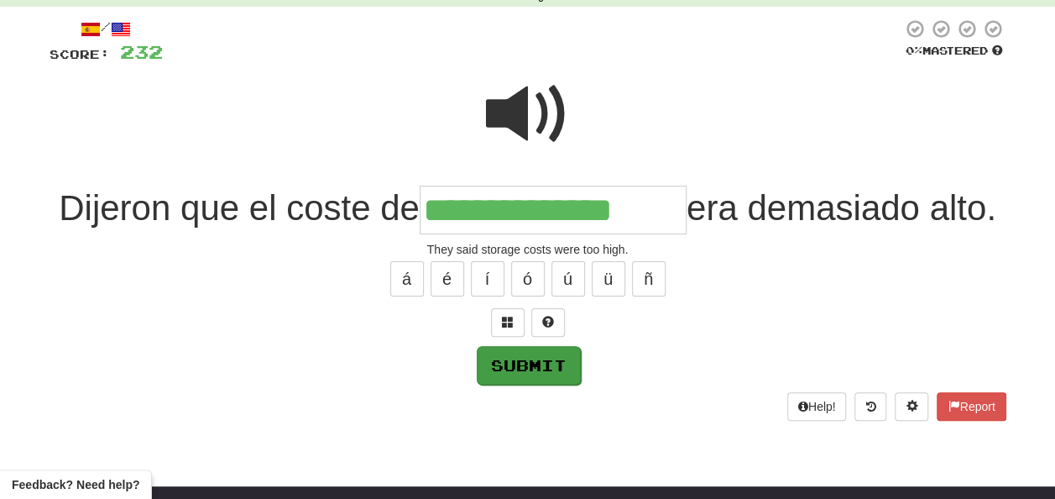
type input "**********"
click at [529, 355] on button "Submit" at bounding box center [529, 365] width 104 height 39
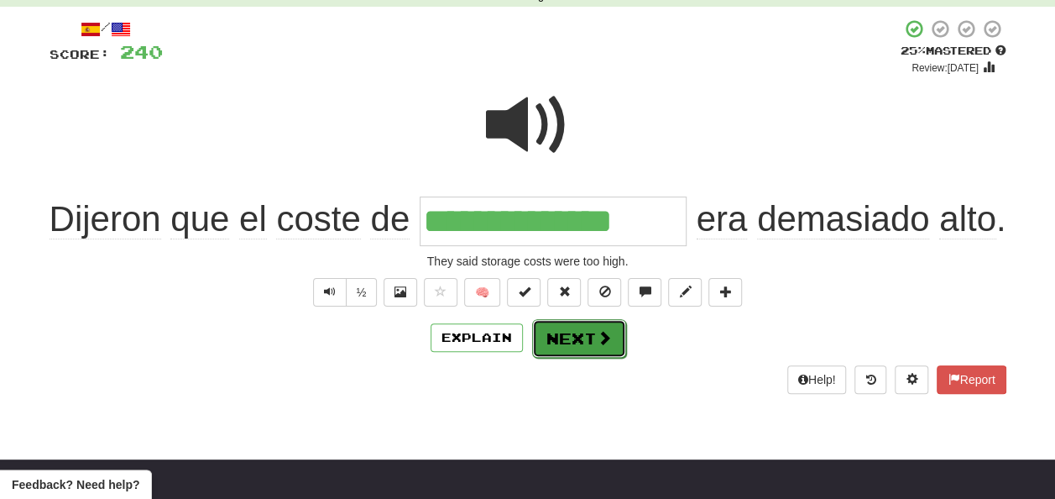
click at [576, 328] on button "Next" at bounding box center [579, 338] width 94 height 39
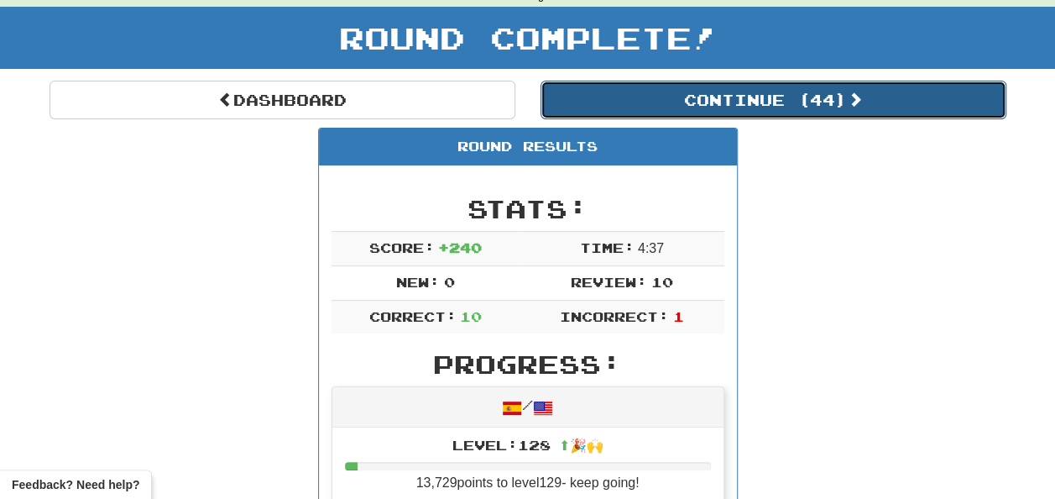
click at [698, 96] on button "Continue ( 44 )" at bounding box center [774, 100] width 466 height 39
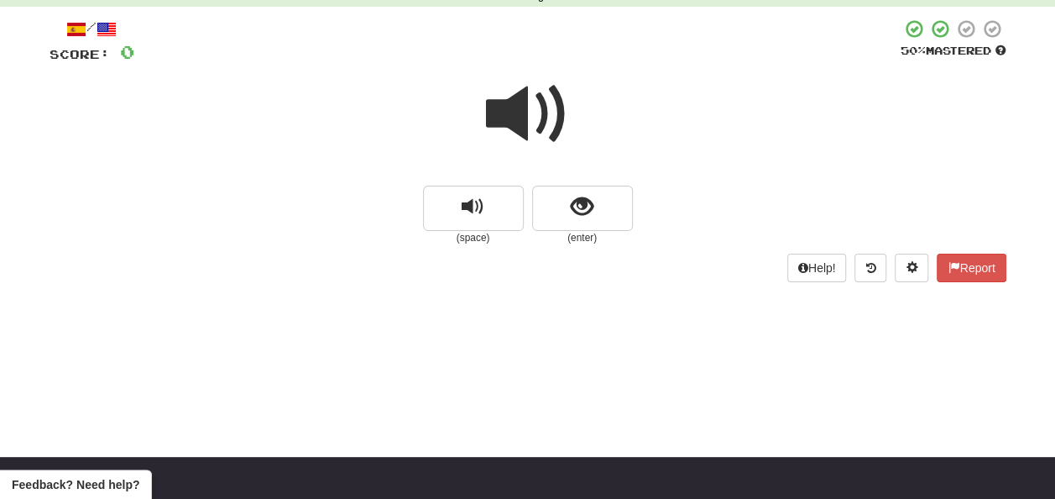
click at [523, 120] on span at bounding box center [528, 114] width 84 height 84
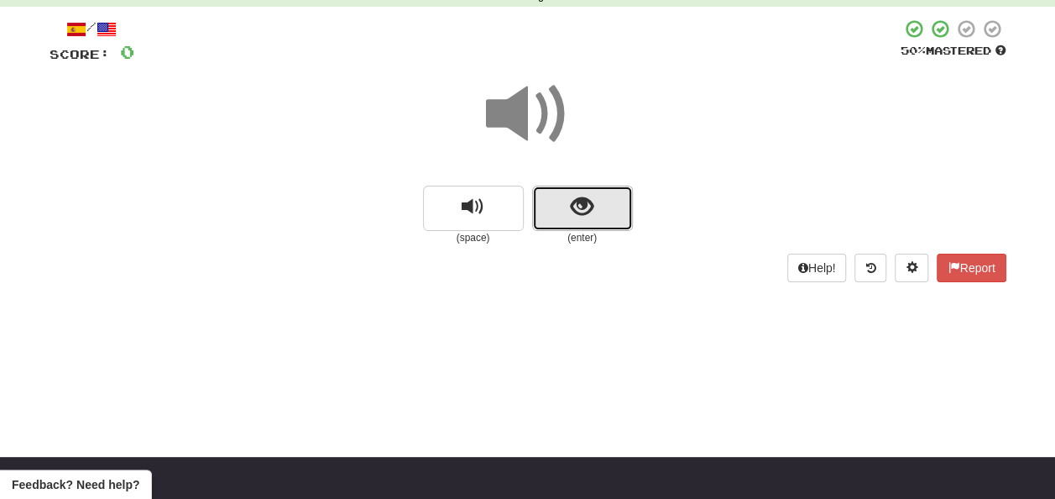
click at [567, 215] on button "show sentence" at bounding box center [582, 208] width 101 height 45
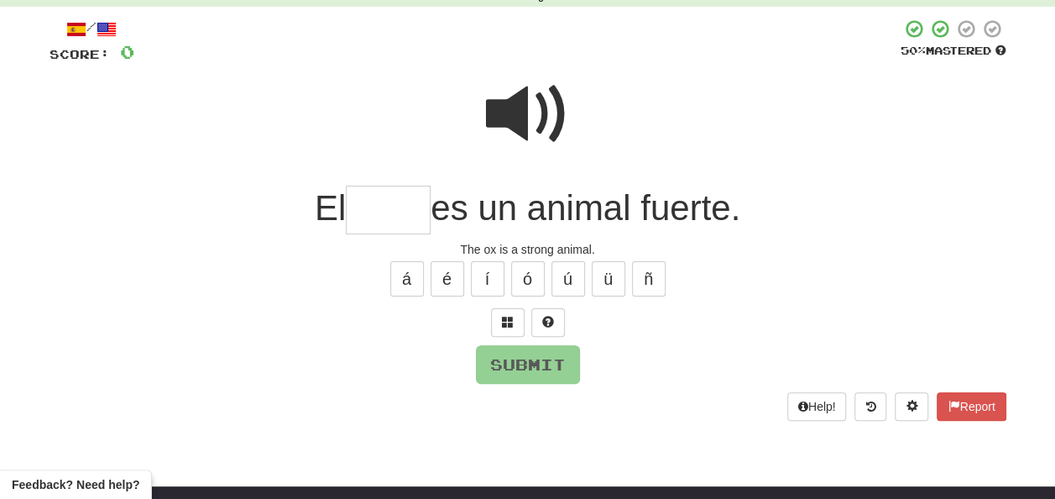
click at [374, 215] on input "text" at bounding box center [388, 211] width 85 height 50
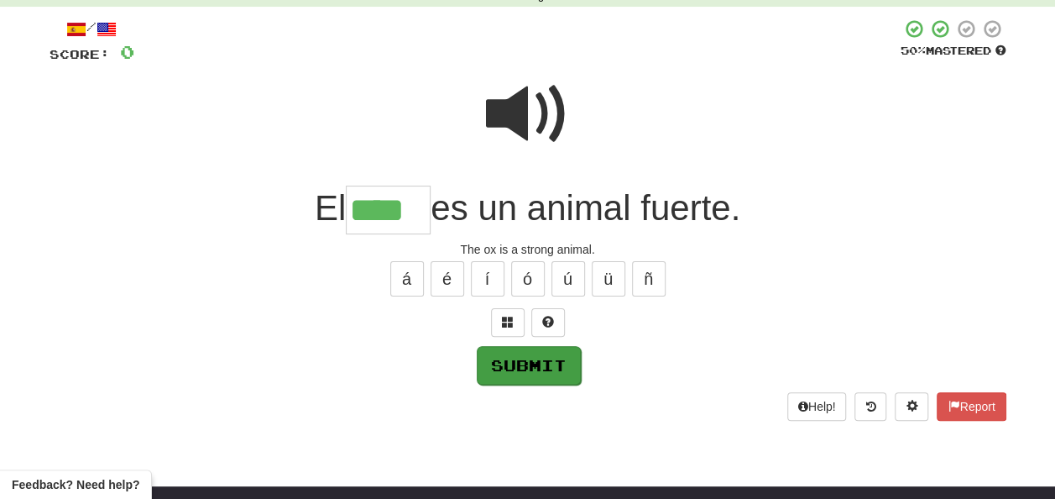
type input "****"
click at [531, 363] on button "Submit" at bounding box center [529, 365] width 104 height 39
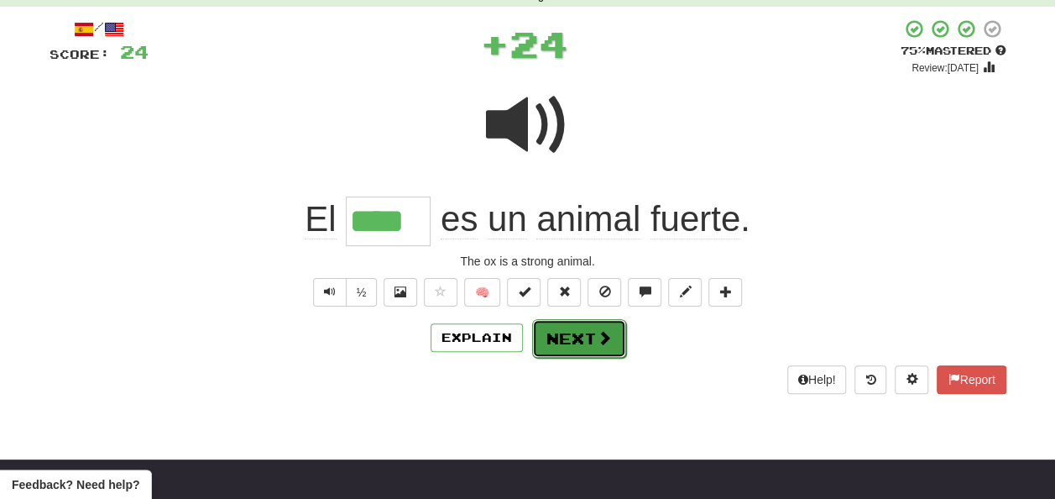
click at [573, 331] on button "Next" at bounding box center [579, 338] width 94 height 39
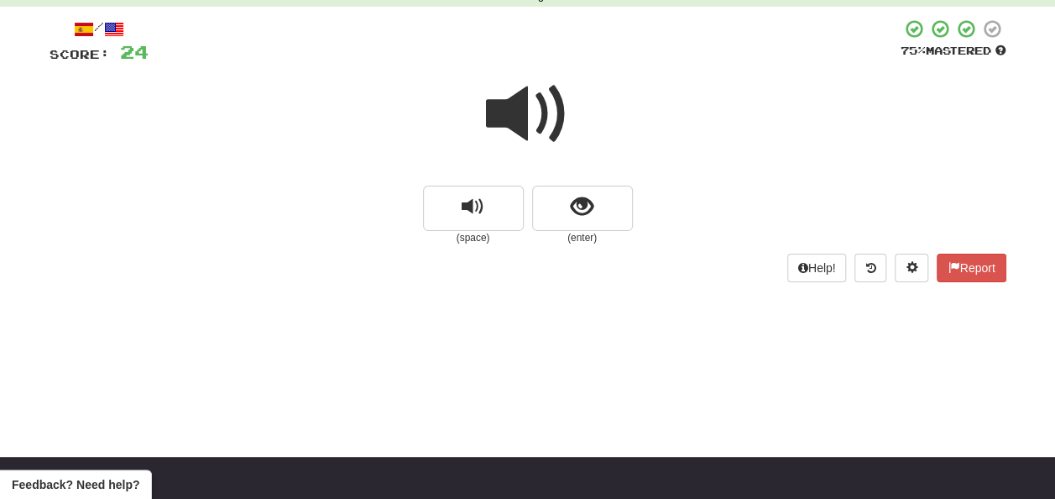
click at [501, 113] on span at bounding box center [528, 114] width 84 height 84
click at [583, 204] on span "show sentence" at bounding box center [582, 207] width 23 height 23
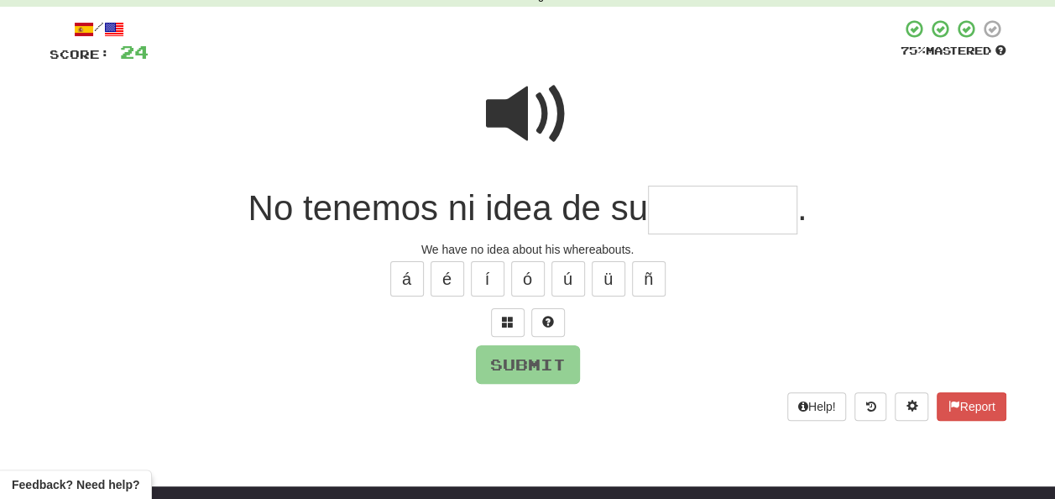
click at [660, 210] on input "text" at bounding box center [722, 211] width 149 height 50
type input "*"
click at [519, 118] on span at bounding box center [528, 114] width 84 height 84
click at [672, 212] on input "text" at bounding box center [722, 211] width 149 height 50
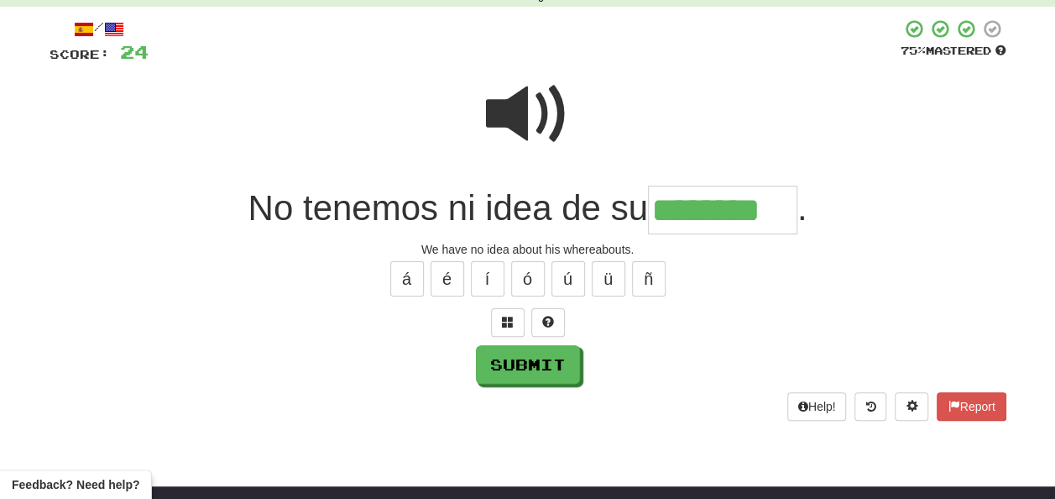
type input "********"
click at [505, 110] on span at bounding box center [528, 114] width 84 height 84
click at [546, 355] on button "Submit" at bounding box center [528, 364] width 104 height 39
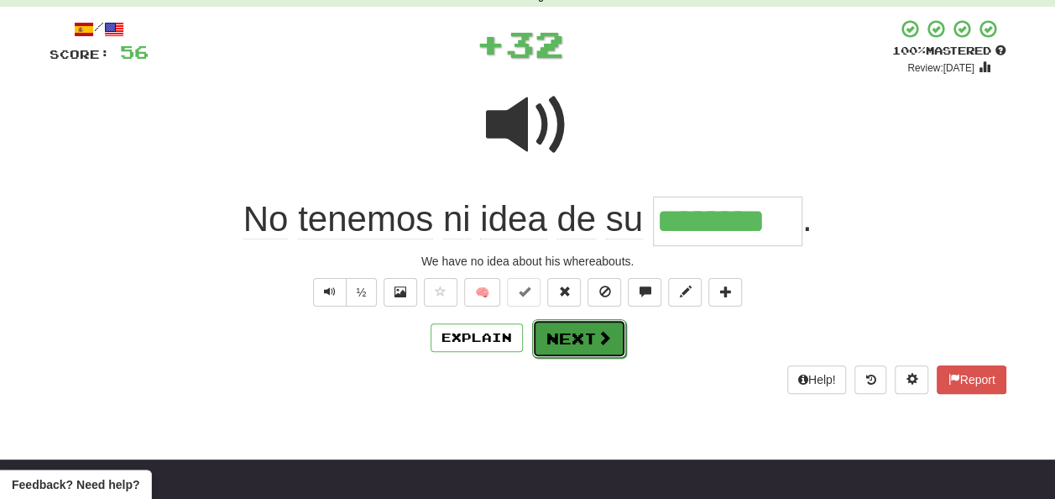
click at [576, 341] on button "Next" at bounding box center [579, 338] width 94 height 39
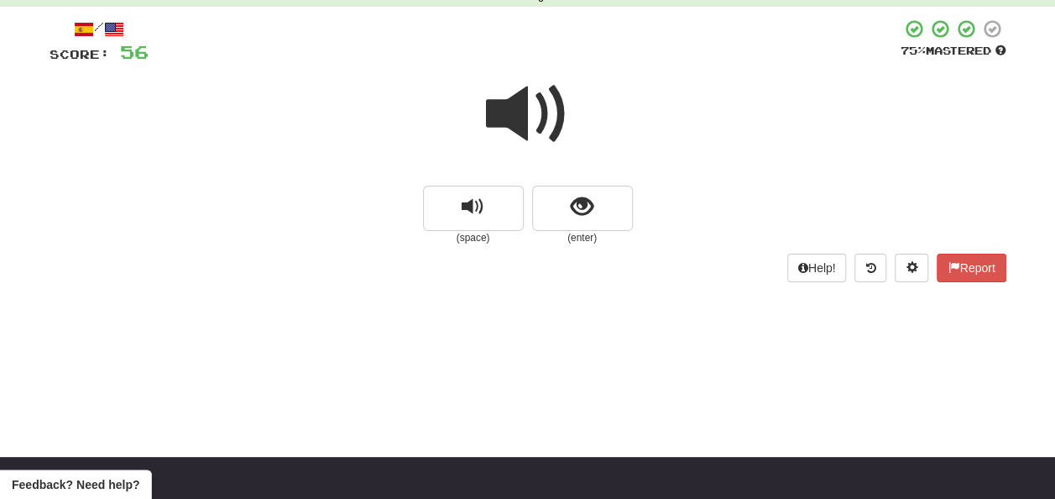
click at [510, 116] on span at bounding box center [528, 114] width 84 height 84
click at [512, 116] on span at bounding box center [528, 114] width 84 height 84
click at [526, 122] on span at bounding box center [528, 114] width 84 height 84
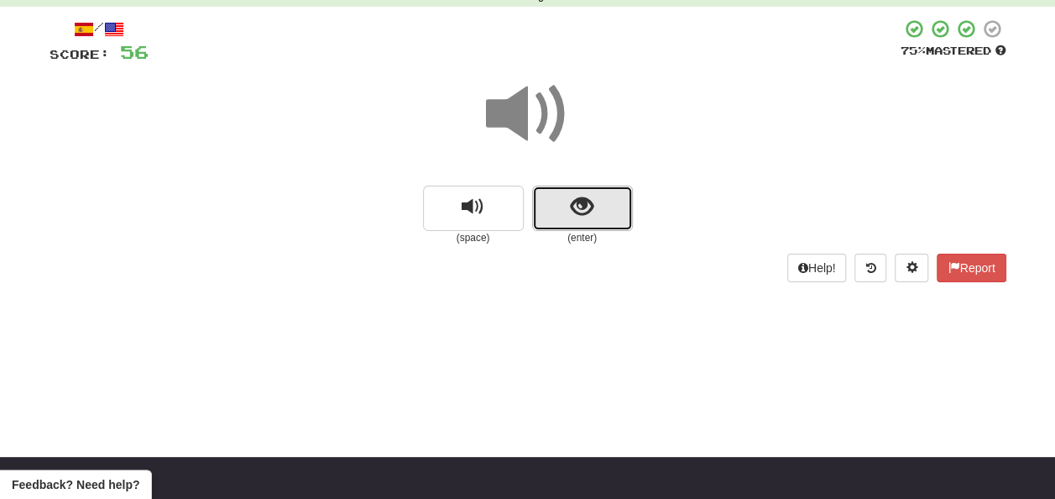
click at [564, 207] on button "show sentence" at bounding box center [582, 208] width 101 height 45
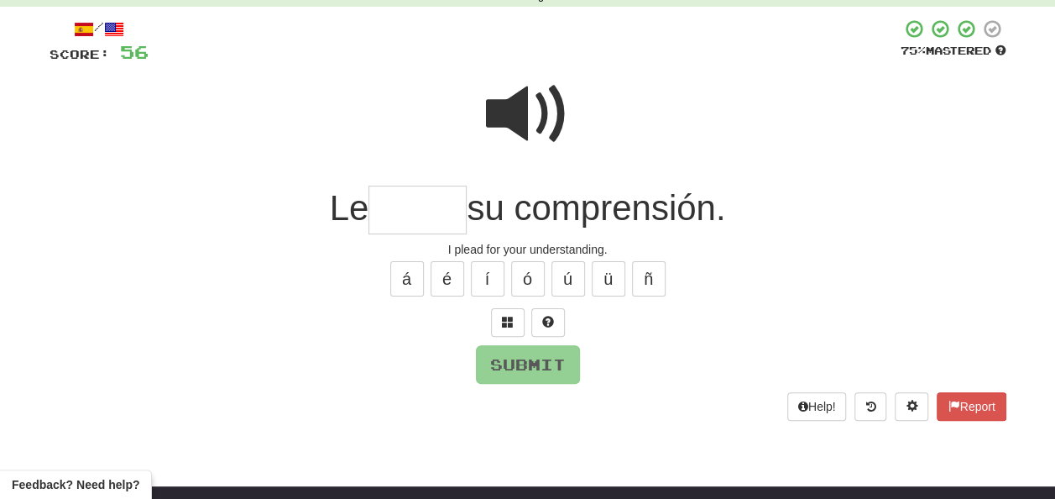
click at [517, 102] on span at bounding box center [528, 114] width 84 height 84
click at [395, 205] on input "text" at bounding box center [418, 211] width 98 height 50
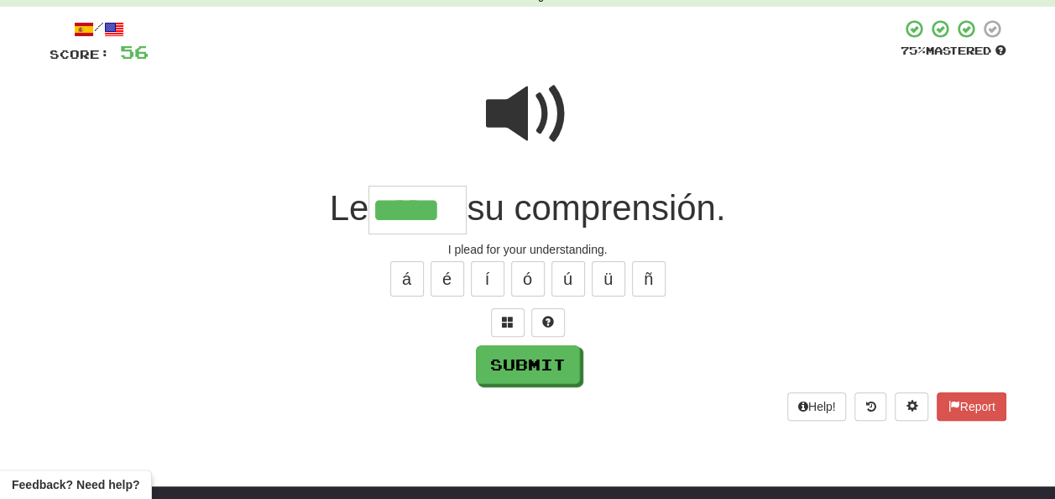
type input "*****"
click at [509, 124] on span at bounding box center [528, 114] width 84 height 84
click at [515, 128] on span at bounding box center [528, 114] width 84 height 84
click at [522, 132] on span at bounding box center [528, 114] width 84 height 84
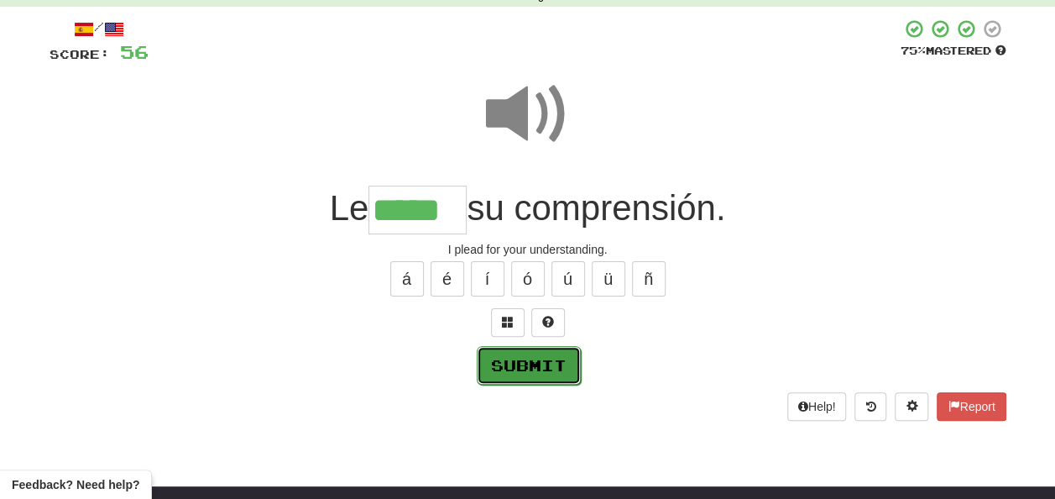
click at [527, 358] on button "Submit" at bounding box center [529, 365] width 104 height 39
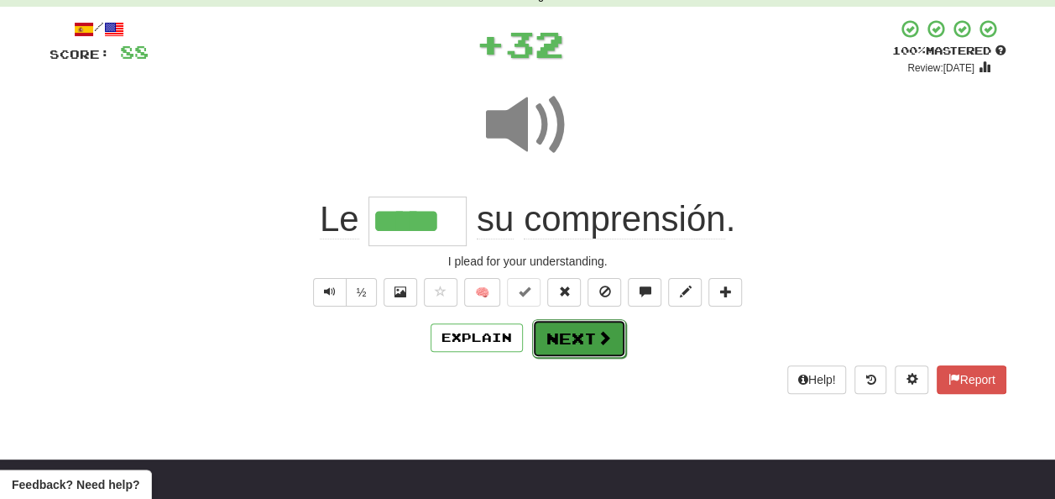
click at [556, 333] on button "Next" at bounding box center [579, 338] width 94 height 39
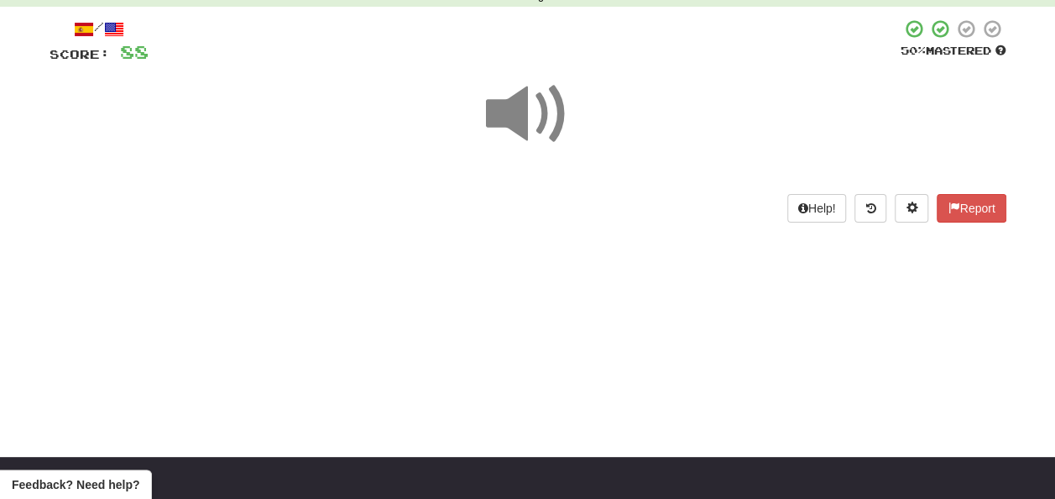
click at [529, 117] on span at bounding box center [528, 114] width 84 height 84
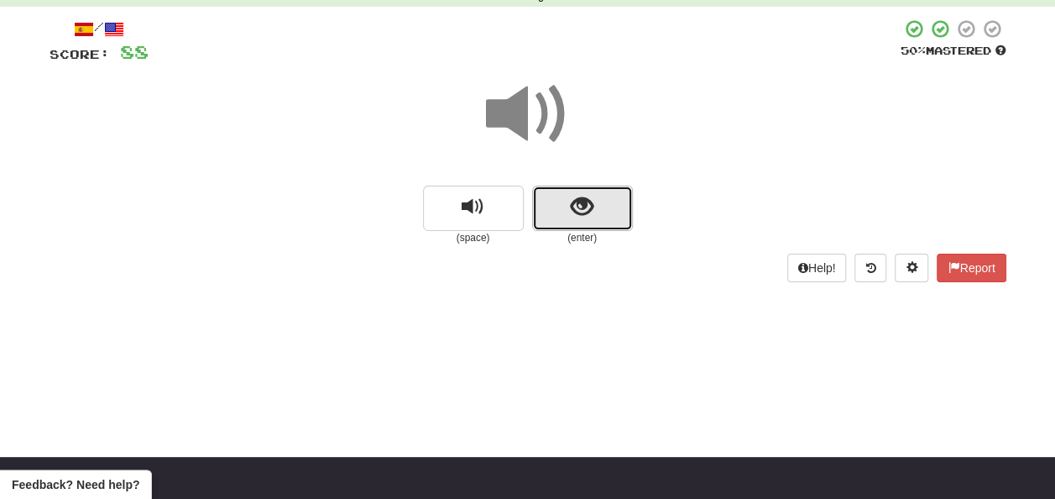
click at [568, 209] on button "show sentence" at bounding box center [582, 208] width 101 height 45
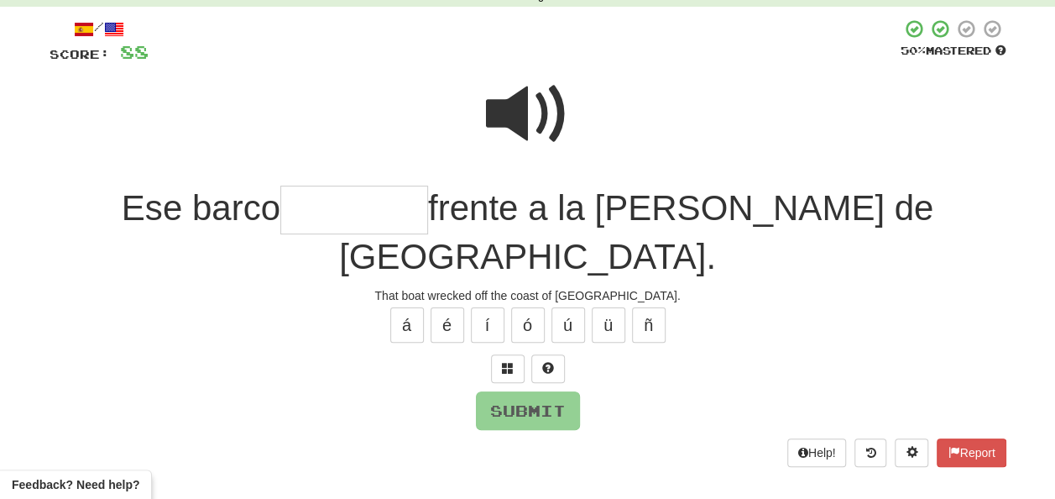
click at [363, 208] on input "text" at bounding box center [354, 211] width 148 height 50
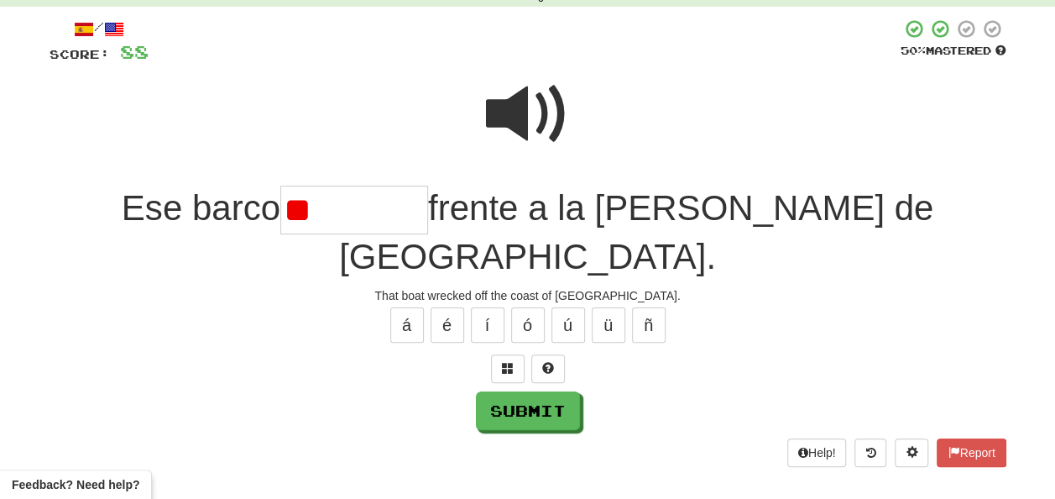
type input "*"
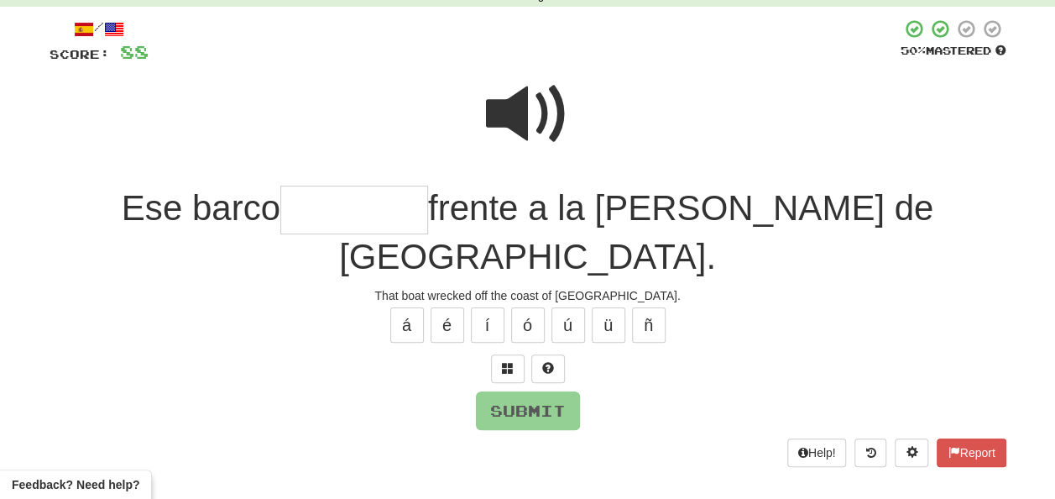
type input "*"
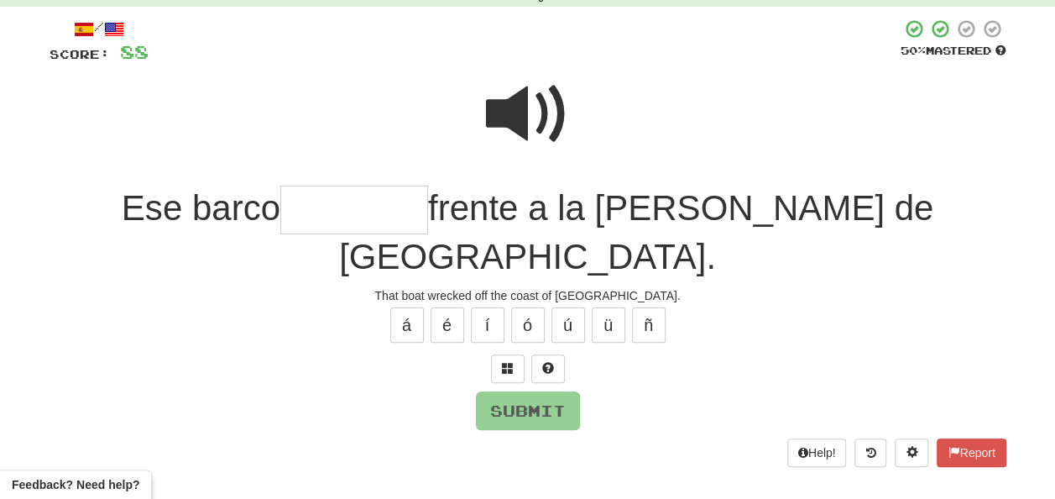
click at [529, 110] on span at bounding box center [528, 114] width 84 height 84
click at [356, 207] on input "text" at bounding box center [354, 211] width 148 height 50
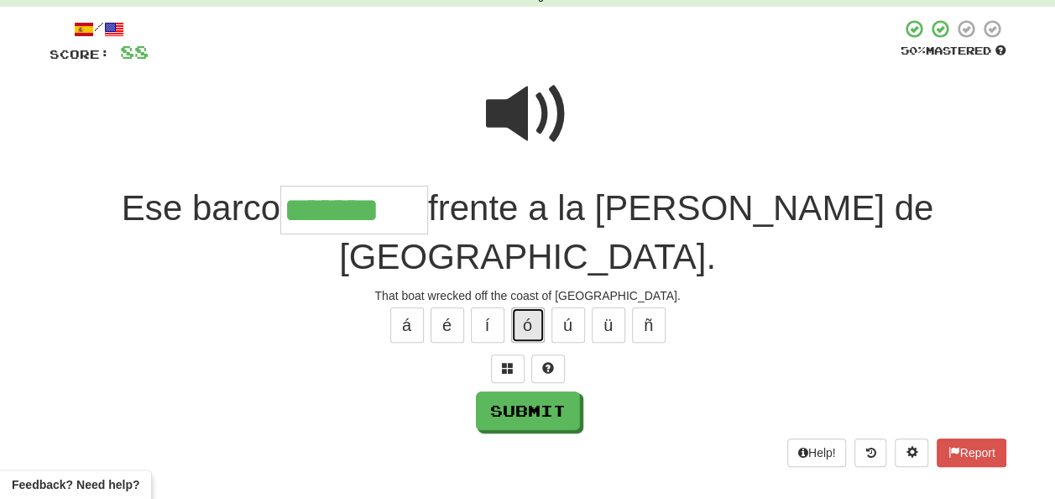
click at [511, 307] on button "ó" at bounding box center [528, 324] width 34 height 35
type input "********"
click at [512, 96] on span at bounding box center [528, 114] width 84 height 84
click at [512, 98] on span at bounding box center [528, 114] width 84 height 84
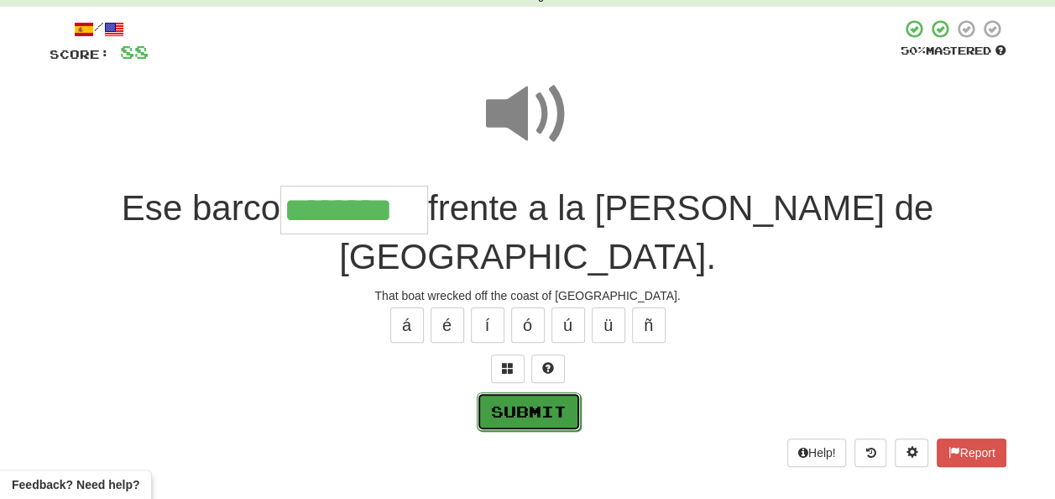
click at [535, 392] on button "Submit" at bounding box center [529, 411] width 104 height 39
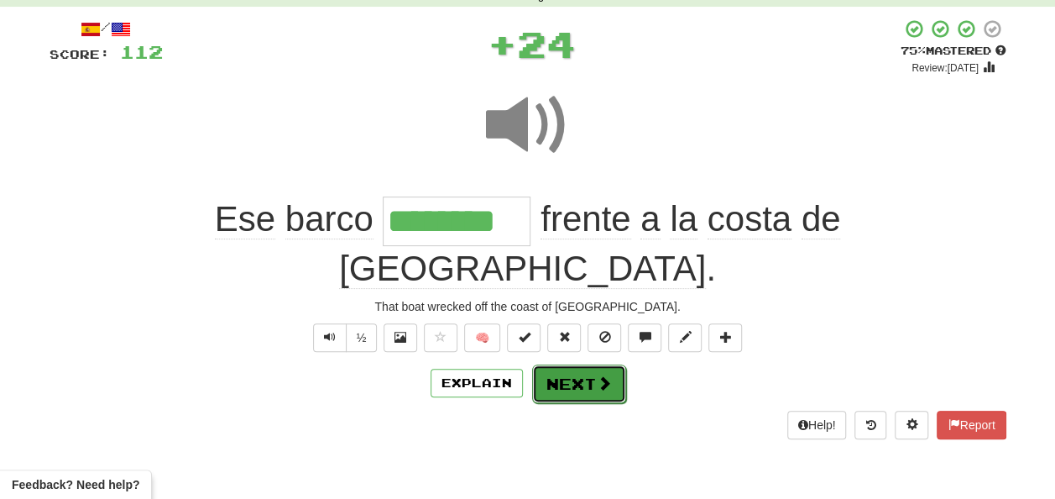
click at [571, 364] on button "Next" at bounding box center [579, 383] width 94 height 39
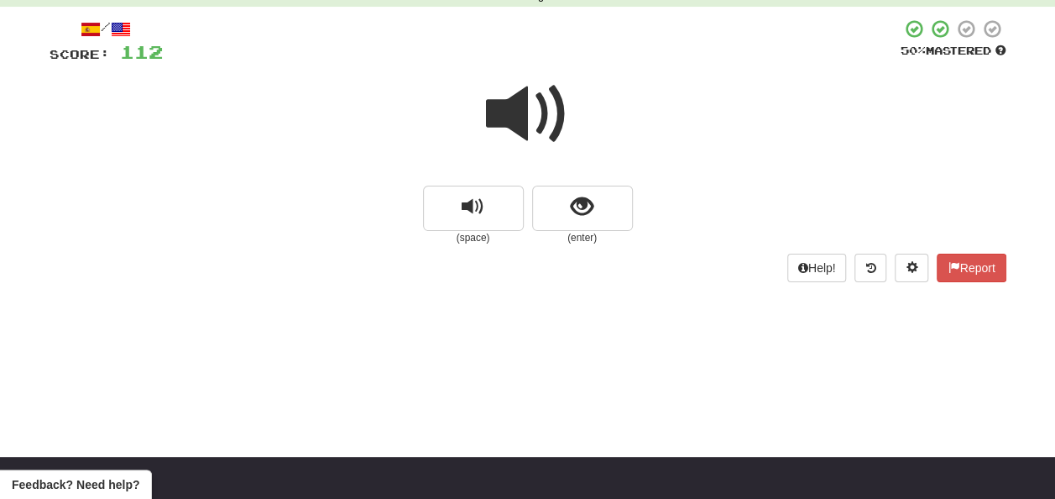
click at [534, 108] on span at bounding box center [528, 114] width 84 height 84
click at [569, 207] on button "show sentence" at bounding box center [582, 208] width 101 height 45
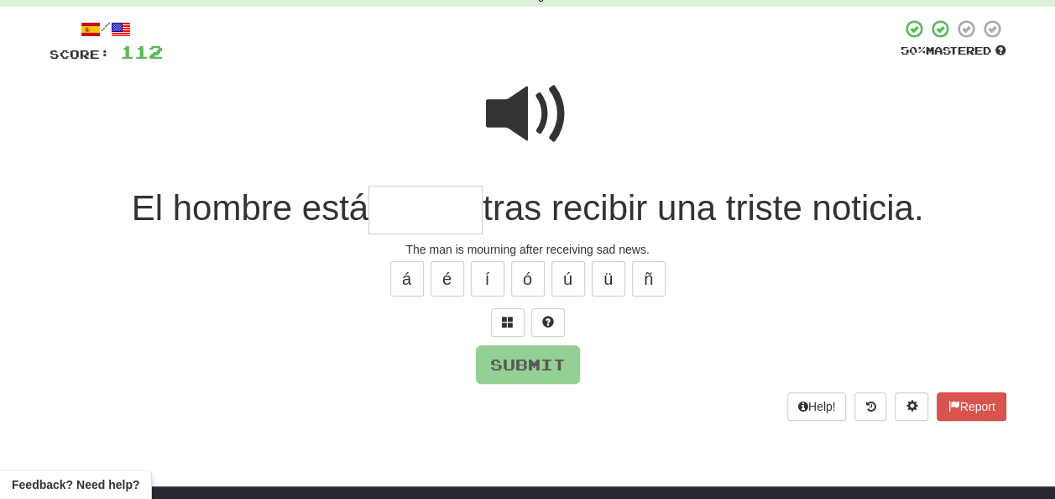
click at [406, 207] on input "text" at bounding box center [426, 211] width 114 height 50
type input "*"
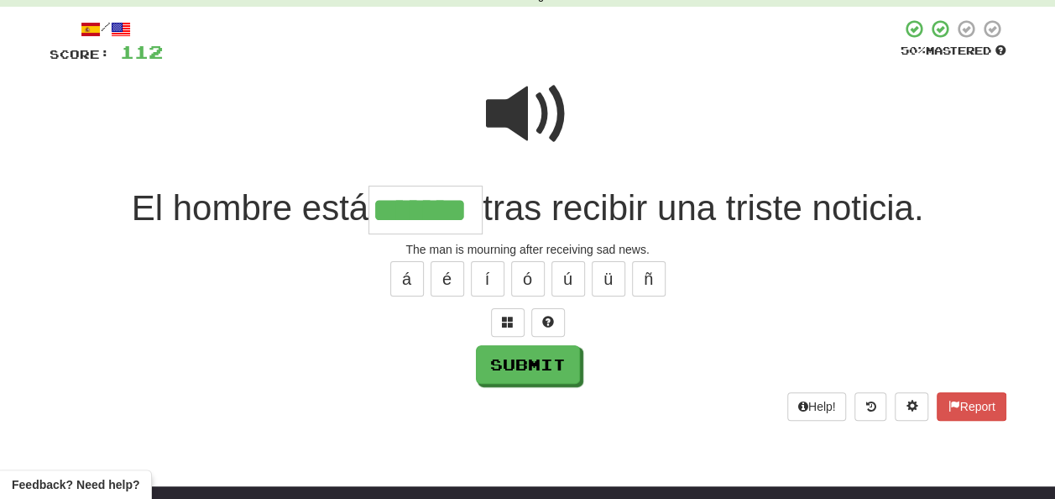
type input "*******"
click at [520, 117] on span at bounding box center [528, 114] width 84 height 84
click at [531, 123] on span at bounding box center [528, 114] width 84 height 84
click at [538, 127] on span at bounding box center [528, 114] width 84 height 84
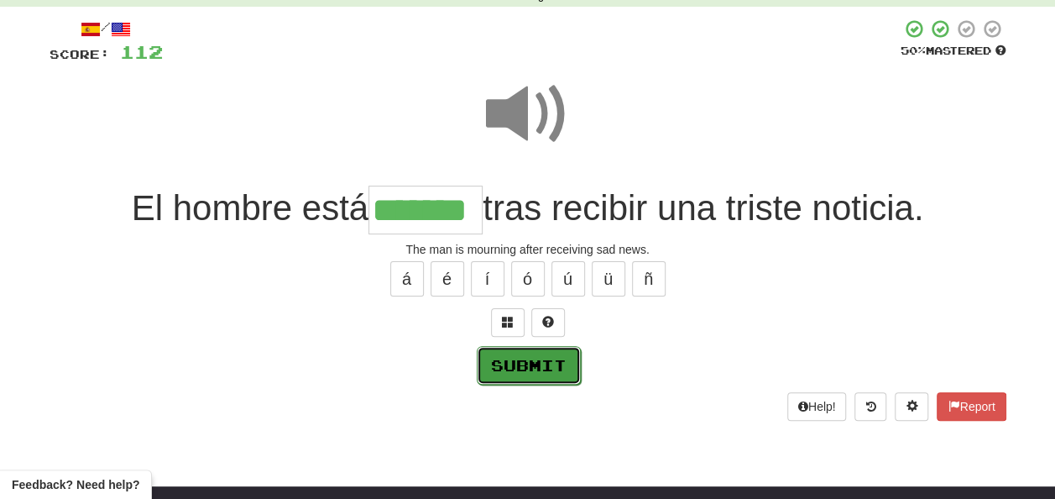
click at [541, 368] on button "Submit" at bounding box center [529, 365] width 104 height 39
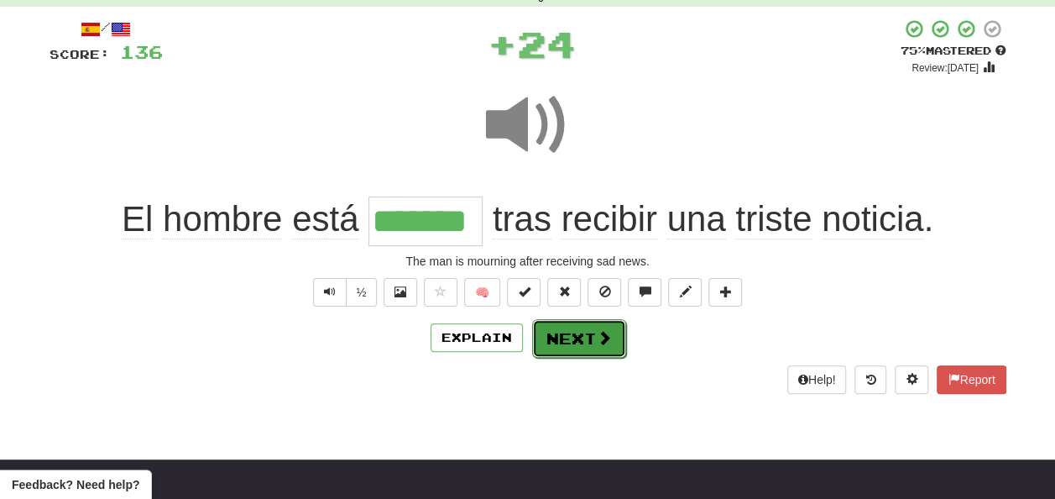
click at [579, 331] on button "Next" at bounding box center [579, 338] width 94 height 39
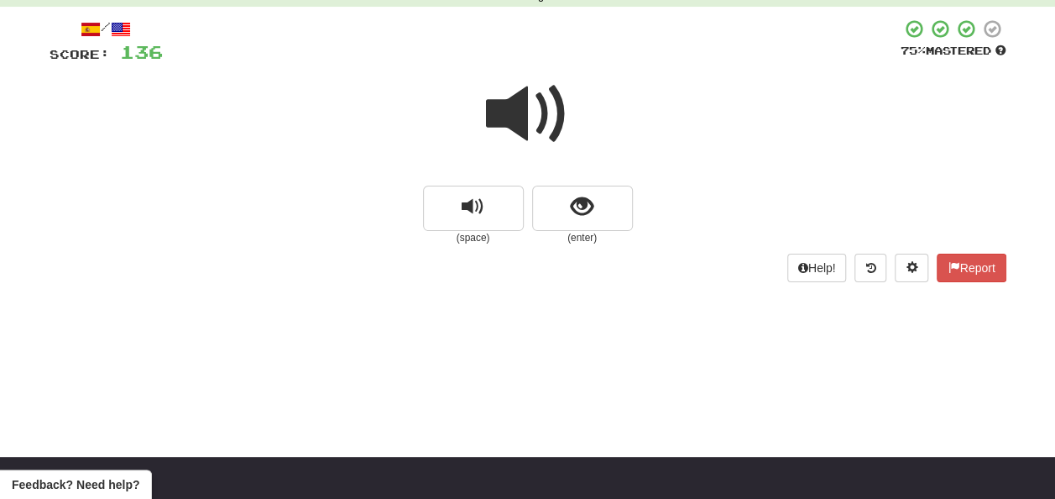
click at [531, 111] on span at bounding box center [528, 114] width 84 height 84
click at [530, 106] on span at bounding box center [528, 114] width 84 height 84
click at [583, 206] on span "show sentence" at bounding box center [582, 207] width 23 height 23
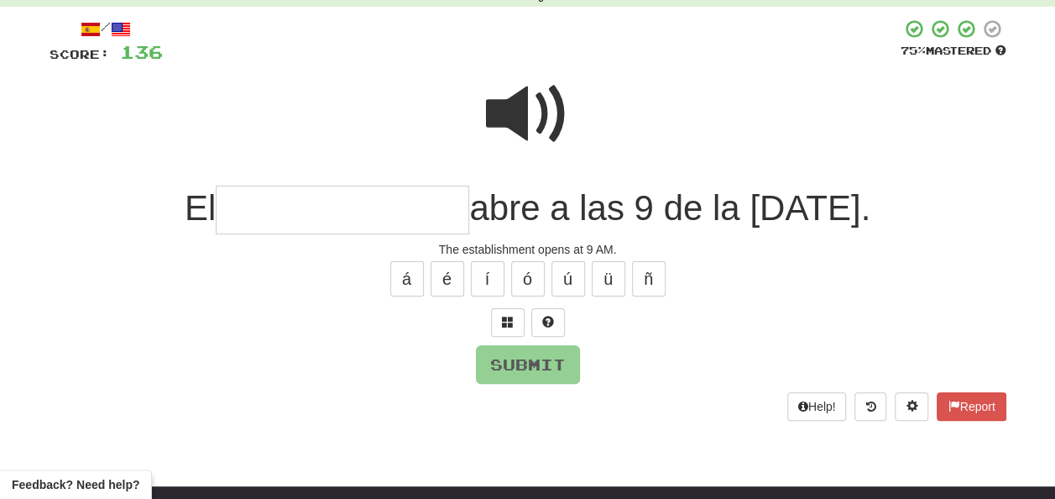
click at [254, 208] on input "text" at bounding box center [343, 211] width 254 height 50
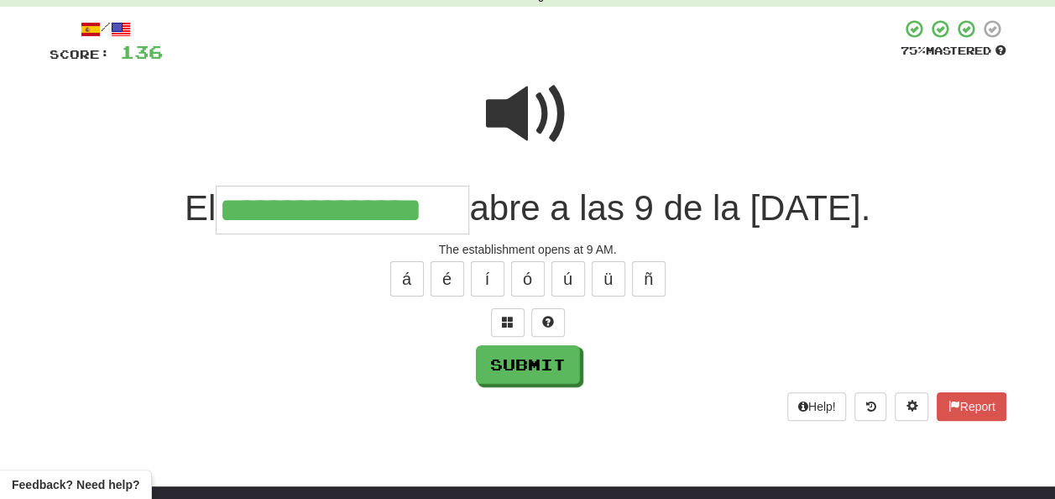
type input "**********"
click at [513, 103] on span at bounding box center [528, 114] width 84 height 84
click at [516, 359] on button "Submit" at bounding box center [529, 365] width 104 height 39
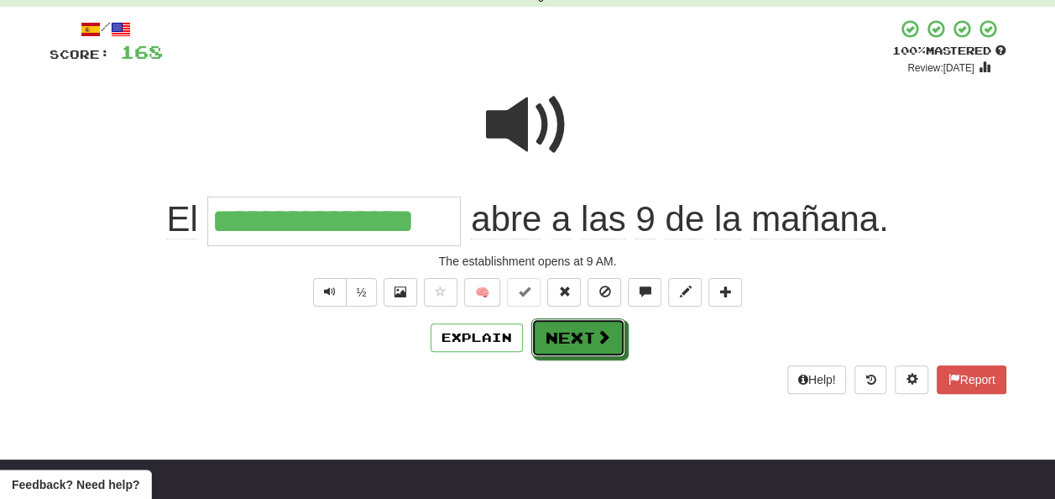
click at [563, 331] on button "Next" at bounding box center [578, 337] width 94 height 39
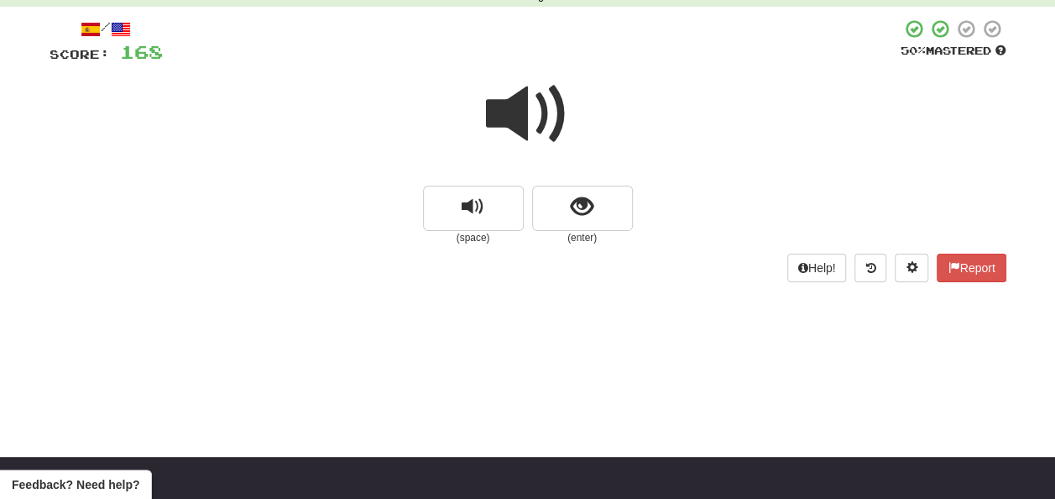
click at [523, 108] on span at bounding box center [528, 114] width 84 height 84
click at [525, 108] on span at bounding box center [528, 114] width 84 height 84
click at [526, 116] on span at bounding box center [528, 114] width 84 height 84
click at [577, 203] on span "show sentence" at bounding box center [582, 207] width 23 height 23
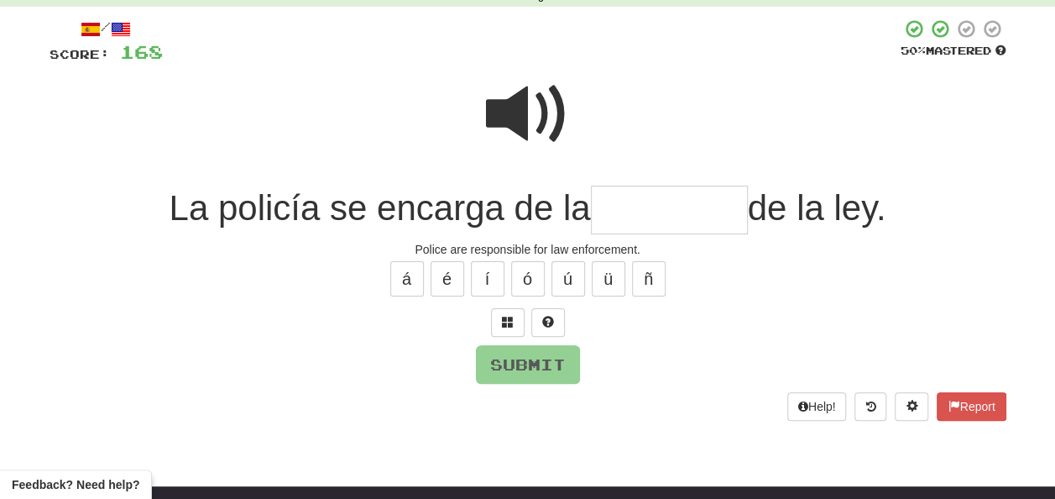
click at [536, 96] on span at bounding box center [528, 114] width 84 height 84
click at [616, 204] on input "text" at bounding box center [669, 211] width 157 height 50
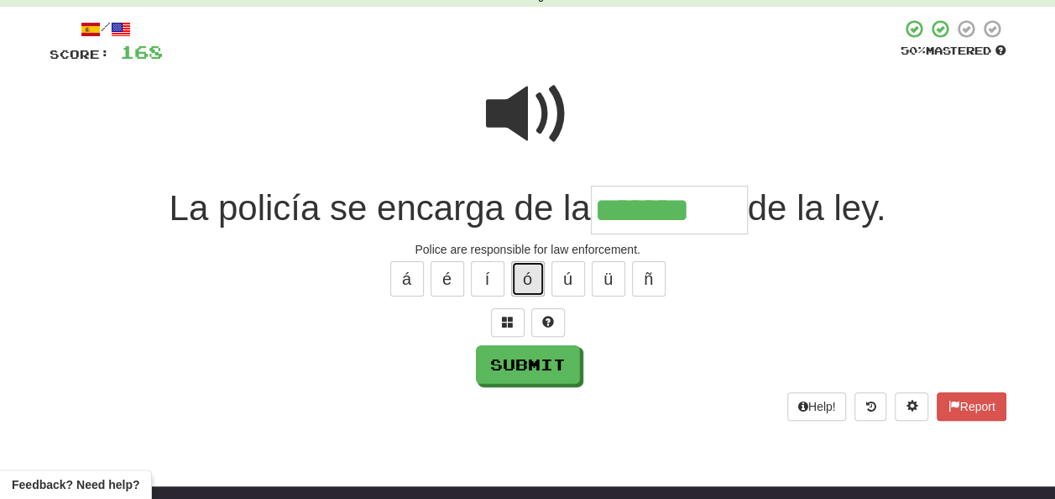
click at [533, 270] on button "ó" at bounding box center [528, 278] width 34 height 35
type input "*********"
click at [530, 109] on span at bounding box center [528, 114] width 84 height 84
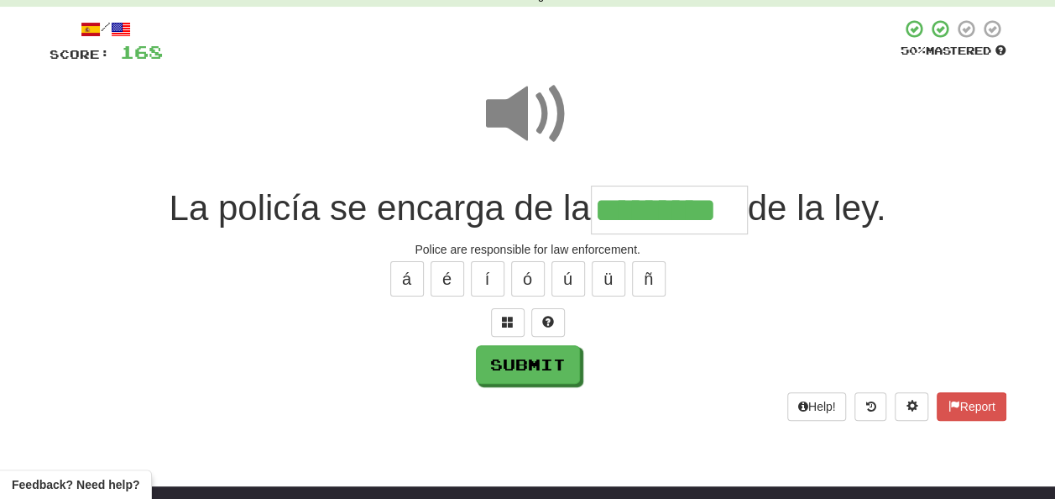
click at [515, 118] on span at bounding box center [528, 114] width 84 height 84
click at [520, 361] on button "Submit" at bounding box center [529, 365] width 104 height 39
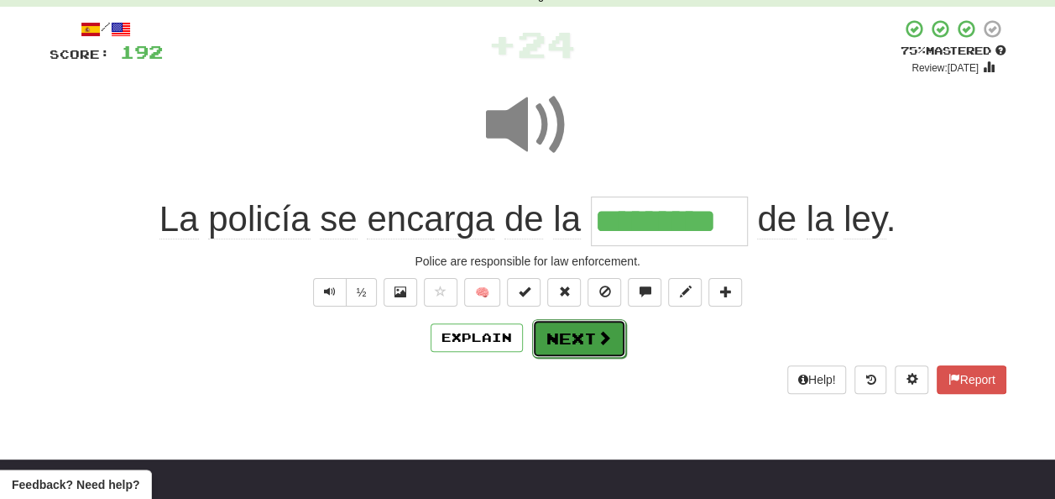
click at [569, 339] on button "Next" at bounding box center [579, 338] width 94 height 39
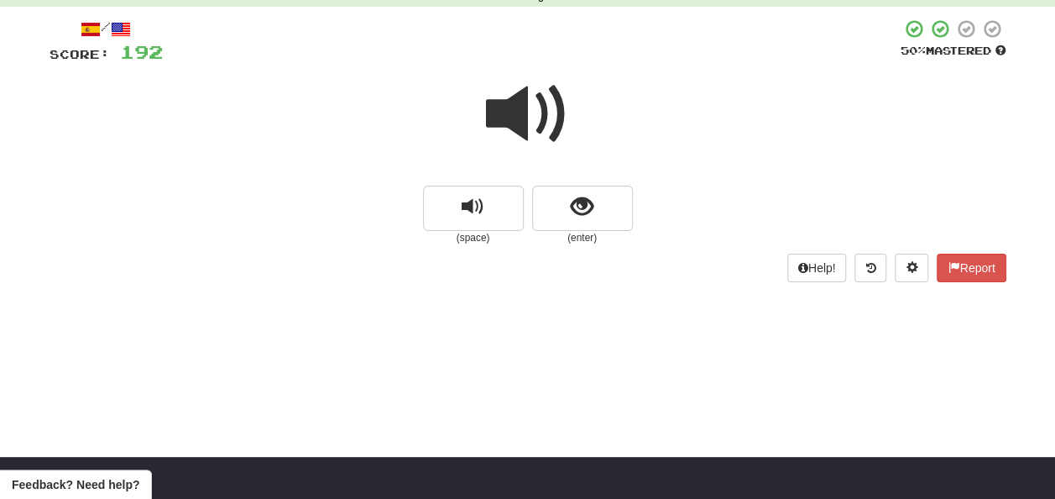
click at [510, 107] on span at bounding box center [528, 114] width 84 height 84
click at [515, 97] on span at bounding box center [528, 114] width 84 height 84
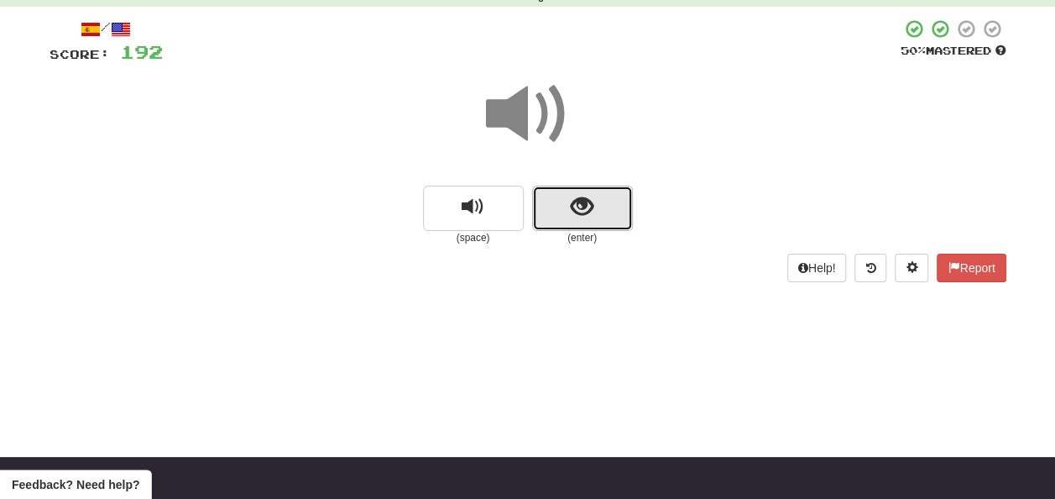
click at [581, 202] on span "show sentence" at bounding box center [582, 207] width 23 height 23
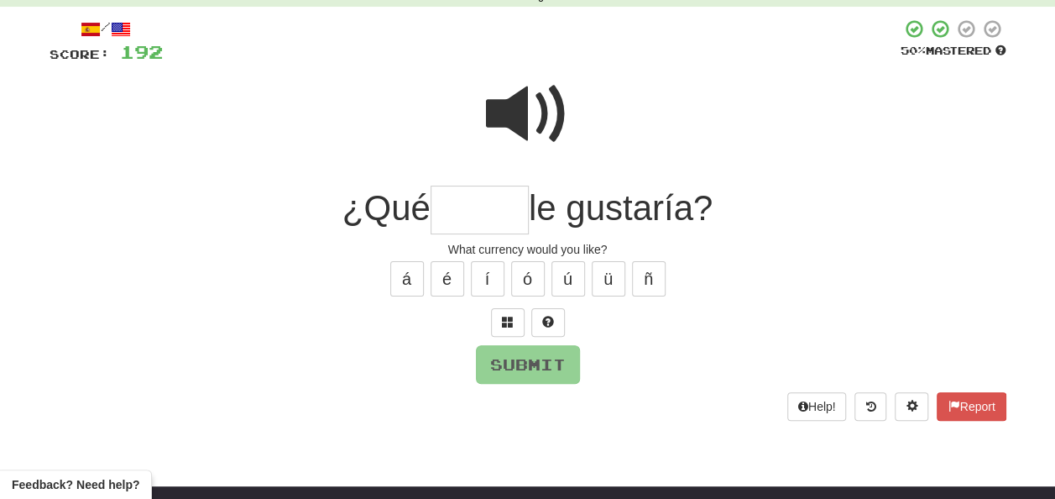
click at [517, 118] on span at bounding box center [528, 114] width 84 height 84
click at [460, 199] on input "text" at bounding box center [480, 211] width 98 height 50
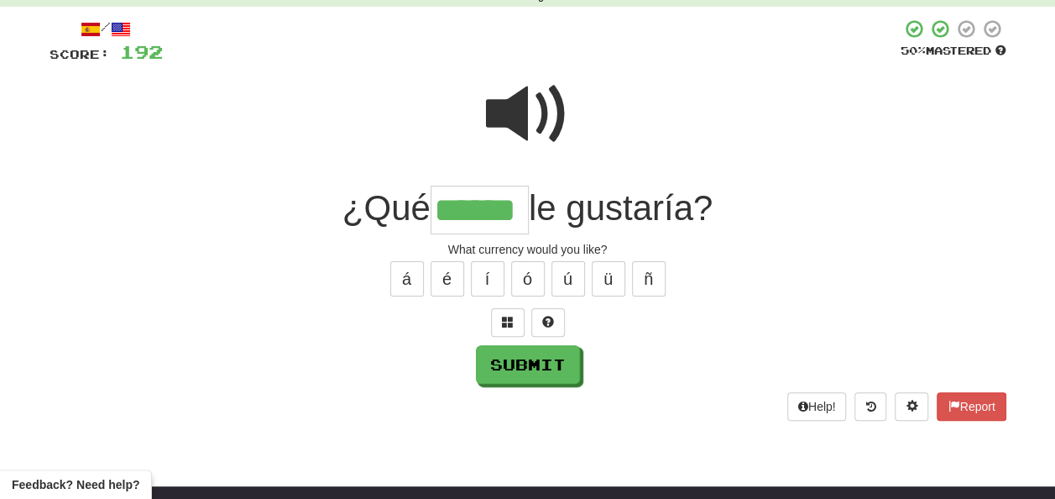
type input "******"
click at [504, 121] on span at bounding box center [528, 114] width 84 height 84
click at [504, 118] on span at bounding box center [528, 114] width 84 height 84
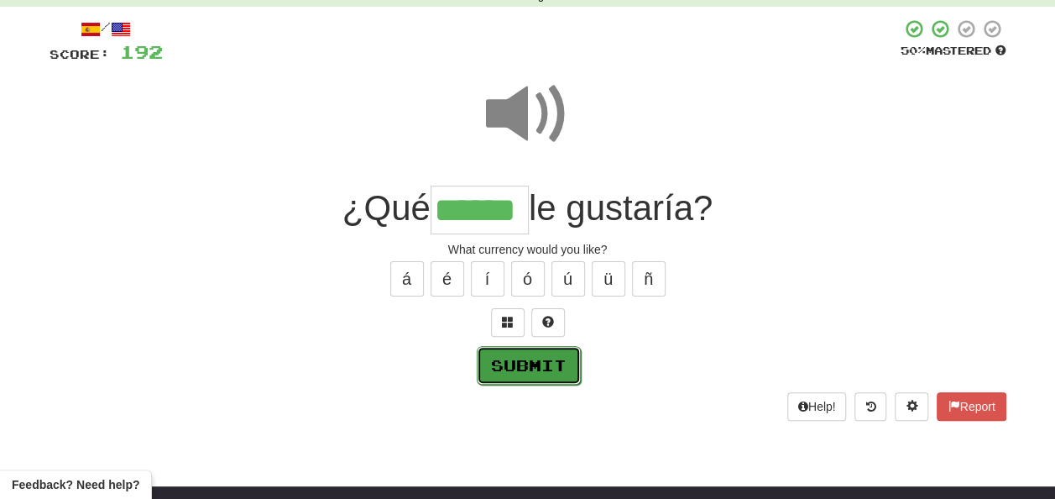
click at [515, 358] on button "Submit" at bounding box center [529, 365] width 104 height 39
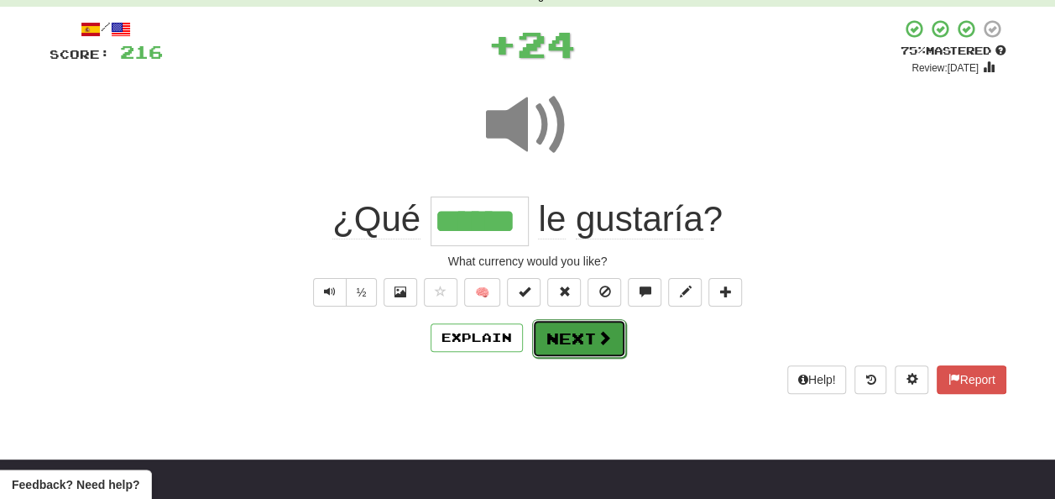
click at [567, 335] on button "Next" at bounding box center [579, 338] width 94 height 39
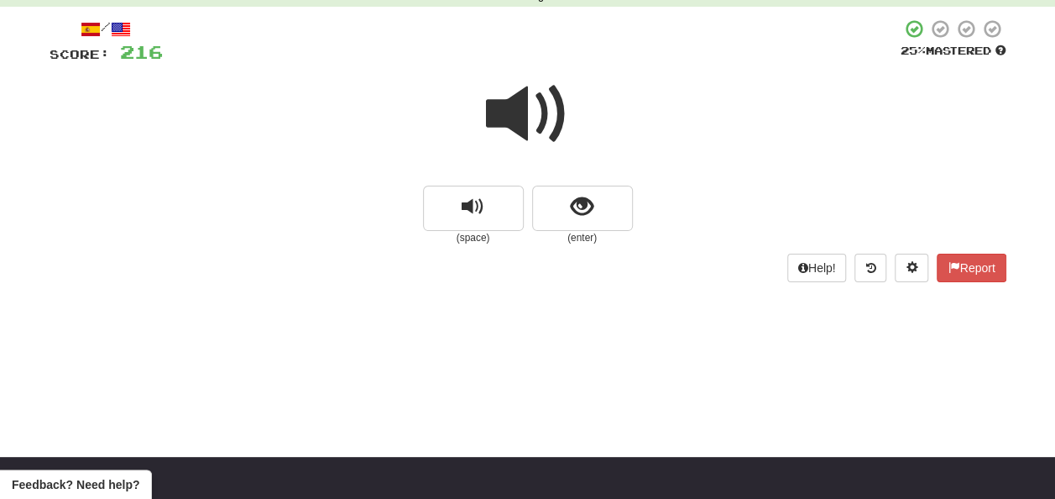
click at [536, 115] on span at bounding box center [528, 114] width 84 height 84
click at [512, 114] on span at bounding box center [528, 114] width 84 height 84
click at [510, 111] on span at bounding box center [528, 114] width 84 height 84
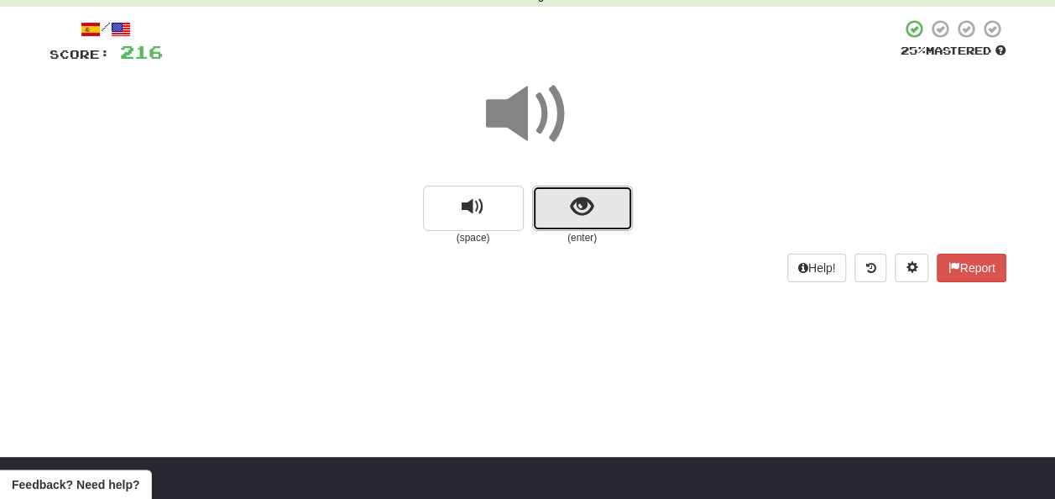
click at [551, 208] on button "show sentence" at bounding box center [582, 208] width 101 height 45
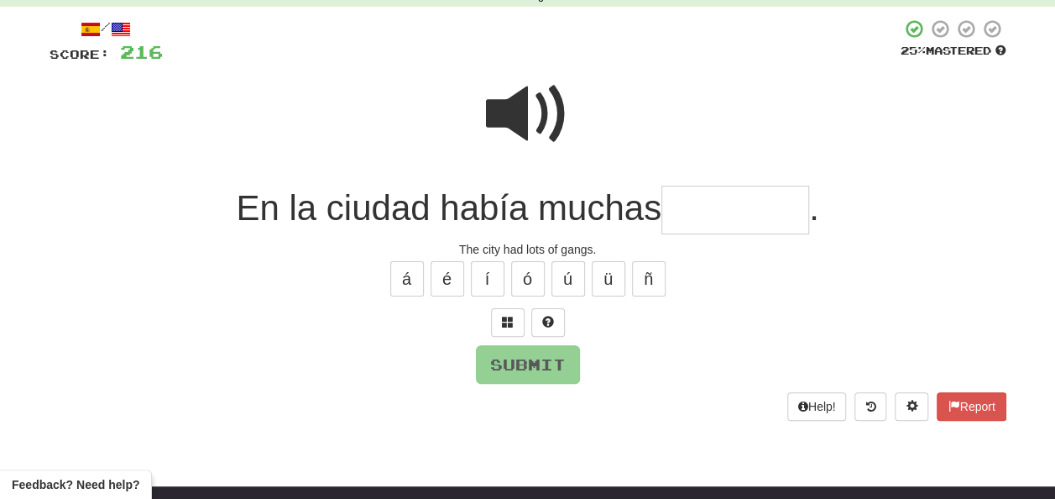
click at [509, 109] on span at bounding box center [528, 114] width 84 height 84
click at [683, 210] on input "text" at bounding box center [735, 211] width 148 height 50
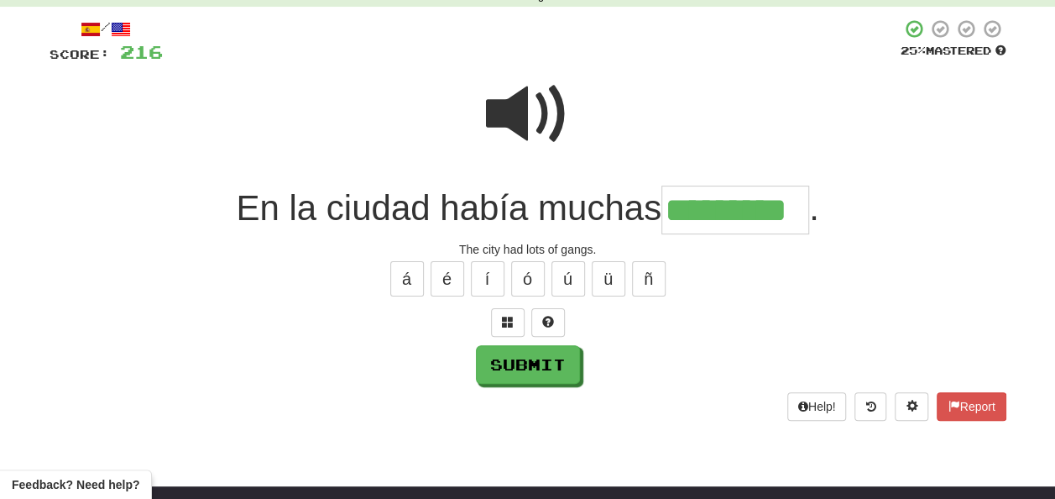
type input "*********"
click at [514, 92] on span at bounding box center [528, 114] width 84 height 84
click at [518, 109] on span at bounding box center [528, 114] width 84 height 84
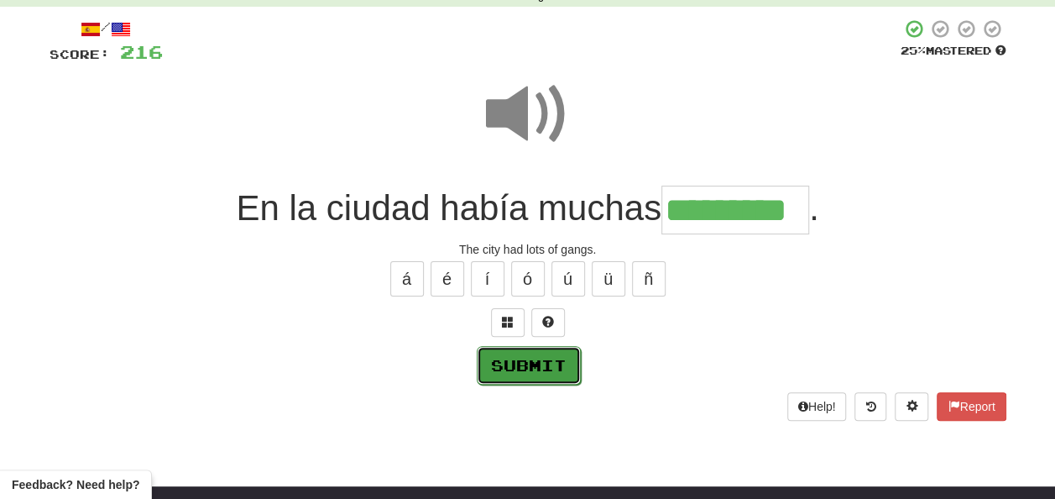
click at [536, 356] on button "Submit" at bounding box center [529, 365] width 104 height 39
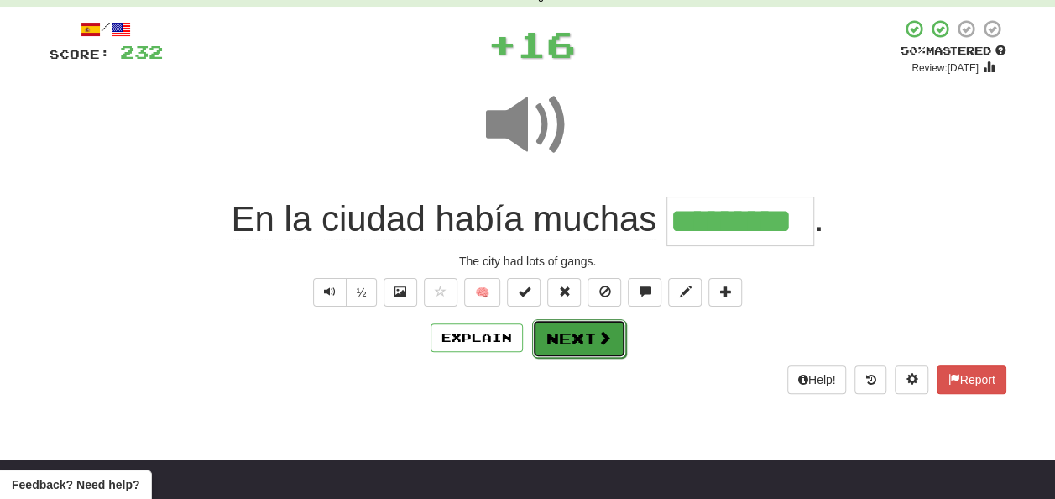
click at [556, 333] on button "Next" at bounding box center [579, 338] width 94 height 39
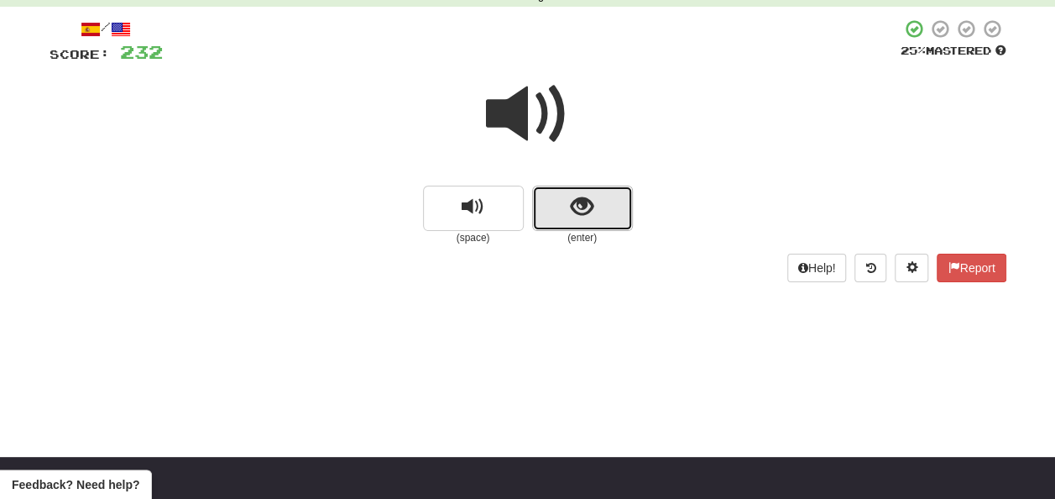
click at [556, 202] on button "show sentence" at bounding box center [582, 208] width 101 height 45
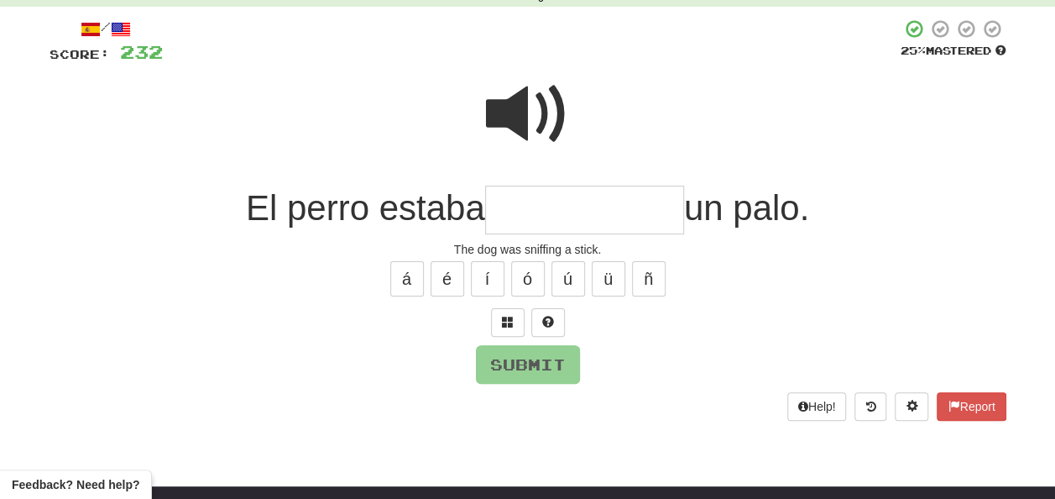
click at [505, 217] on input "text" at bounding box center [584, 211] width 199 height 50
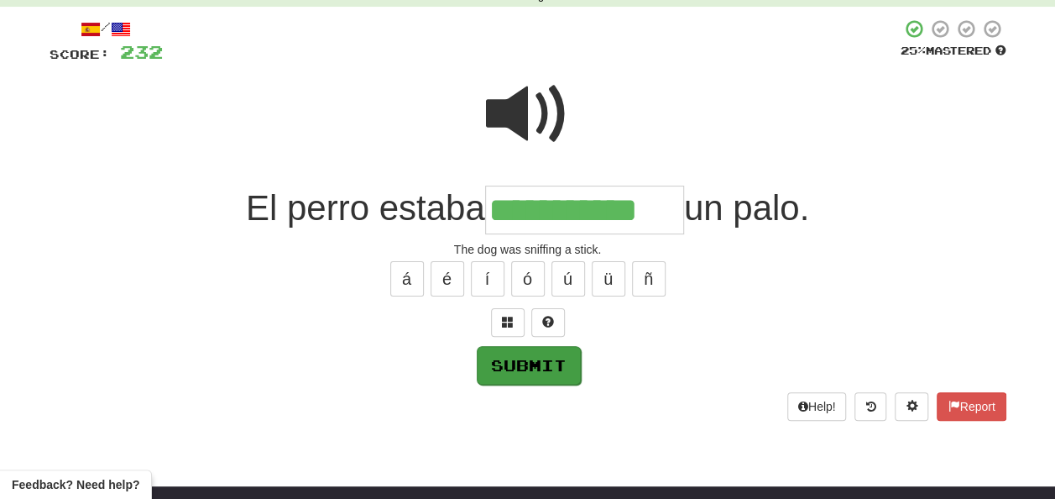
type input "**********"
click at [522, 360] on button "Submit" at bounding box center [529, 365] width 104 height 39
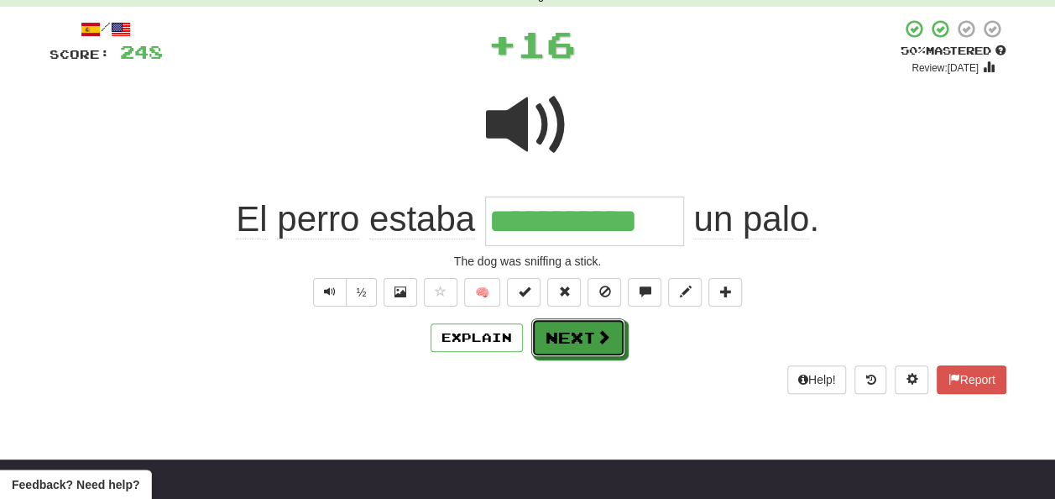
click at [574, 337] on button "Next" at bounding box center [578, 337] width 94 height 39
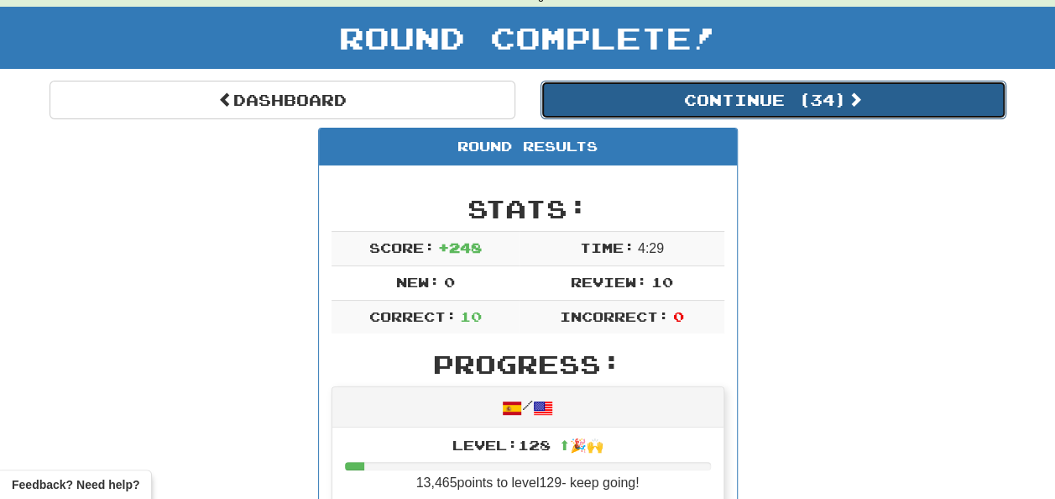
click at [675, 97] on button "Continue ( 34 )" at bounding box center [774, 100] width 466 height 39
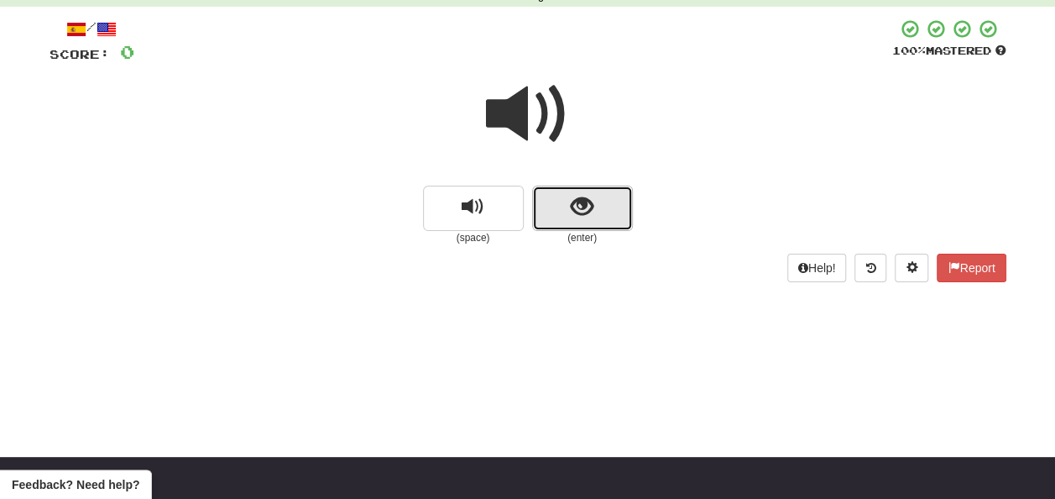
click at [566, 201] on button "show sentence" at bounding box center [582, 208] width 101 height 45
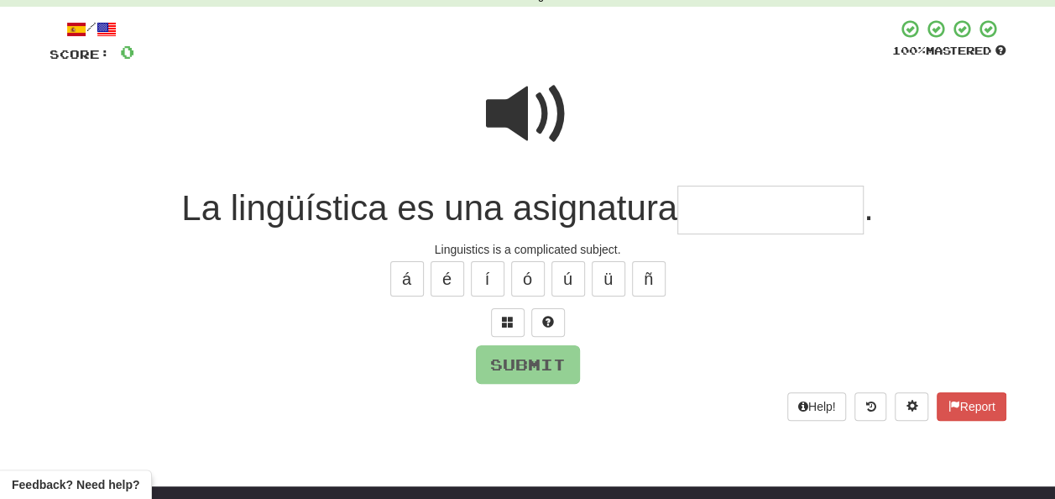
click at [693, 211] on input "text" at bounding box center [770, 211] width 186 height 50
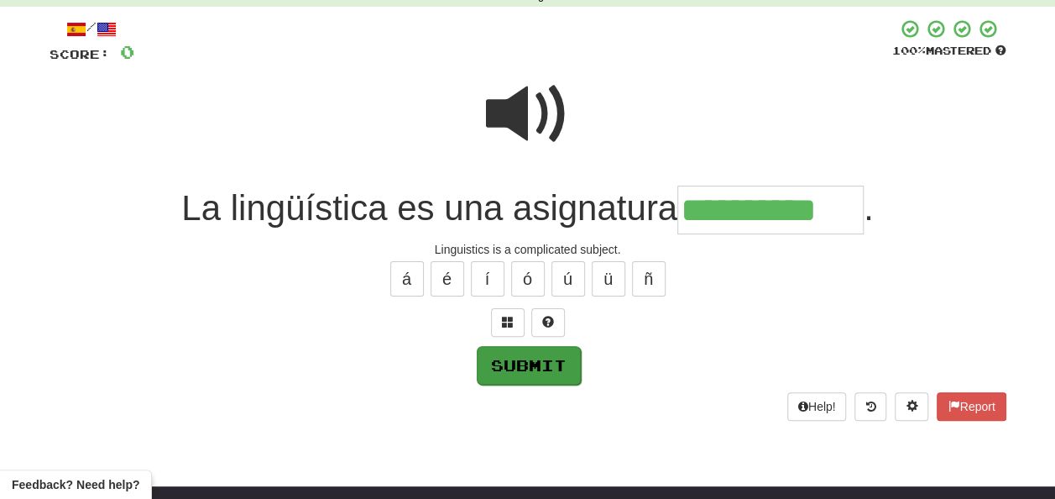
type input "**********"
click at [548, 358] on button "Submit" at bounding box center [529, 365] width 104 height 39
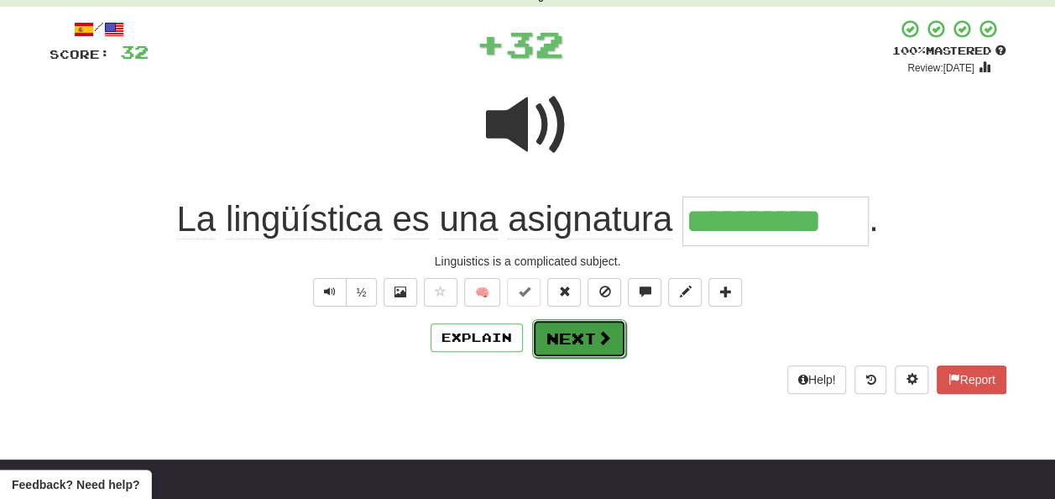
click at [568, 334] on button "Next" at bounding box center [579, 338] width 94 height 39
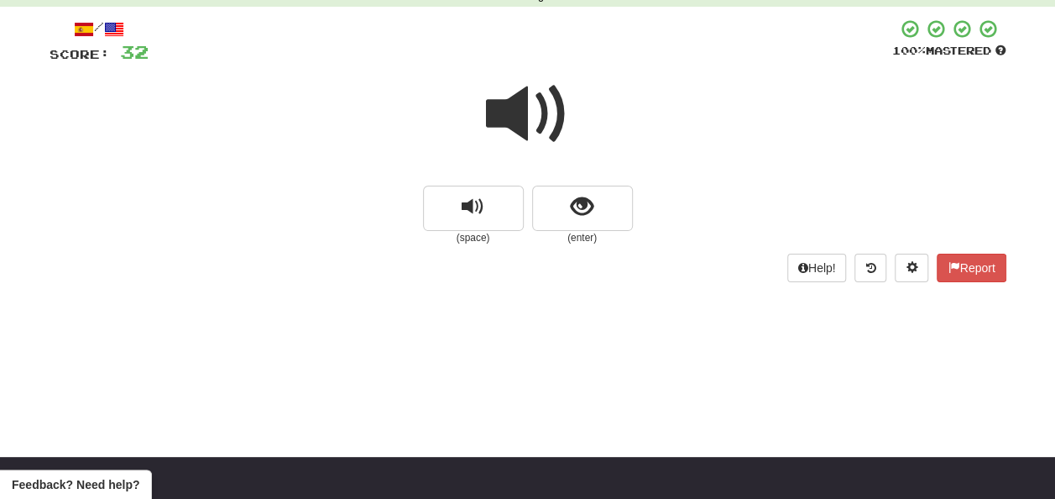
click at [518, 111] on span at bounding box center [528, 114] width 84 height 84
click at [538, 118] on span at bounding box center [528, 114] width 84 height 84
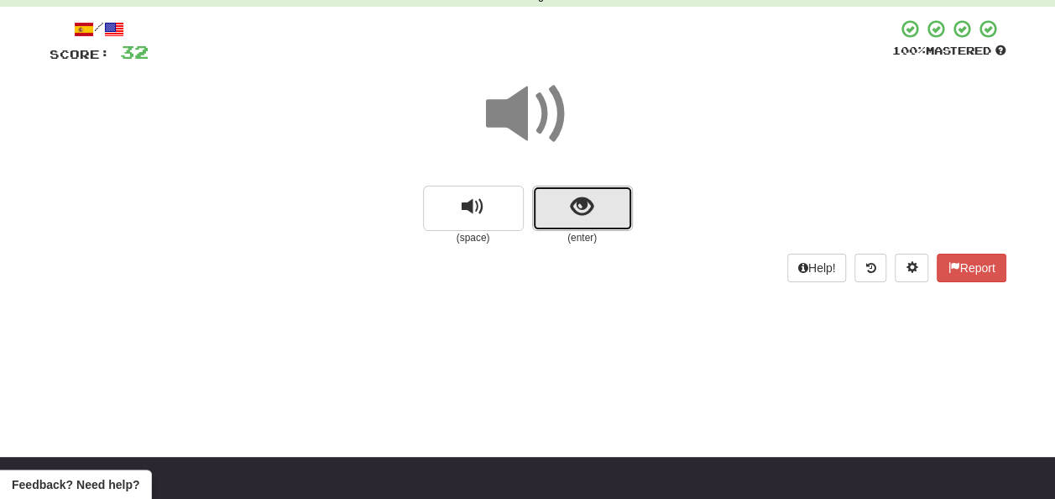
click at [575, 205] on span "show sentence" at bounding box center [582, 207] width 23 height 23
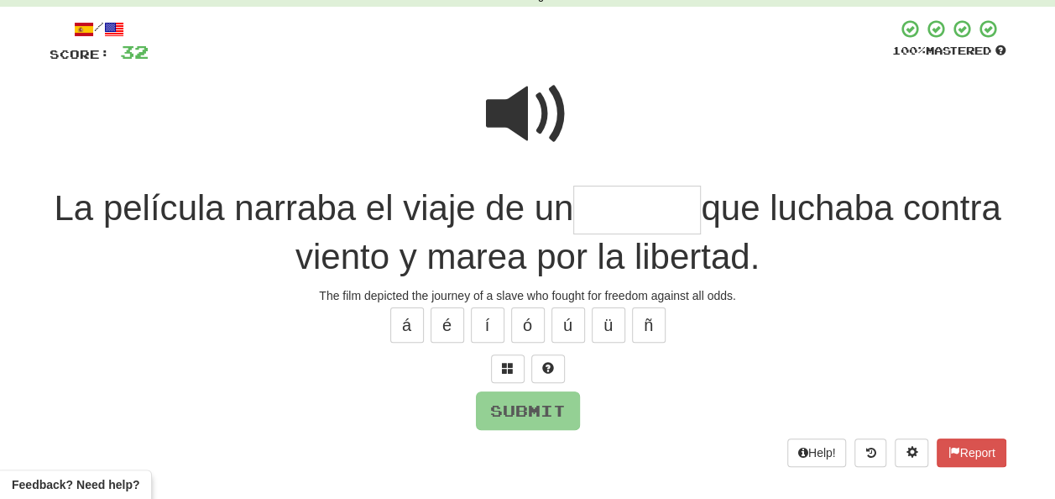
click at [515, 95] on span at bounding box center [528, 114] width 84 height 84
click at [521, 110] on span at bounding box center [528, 114] width 84 height 84
click at [640, 212] on input "text" at bounding box center [637, 211] width 128 height 50
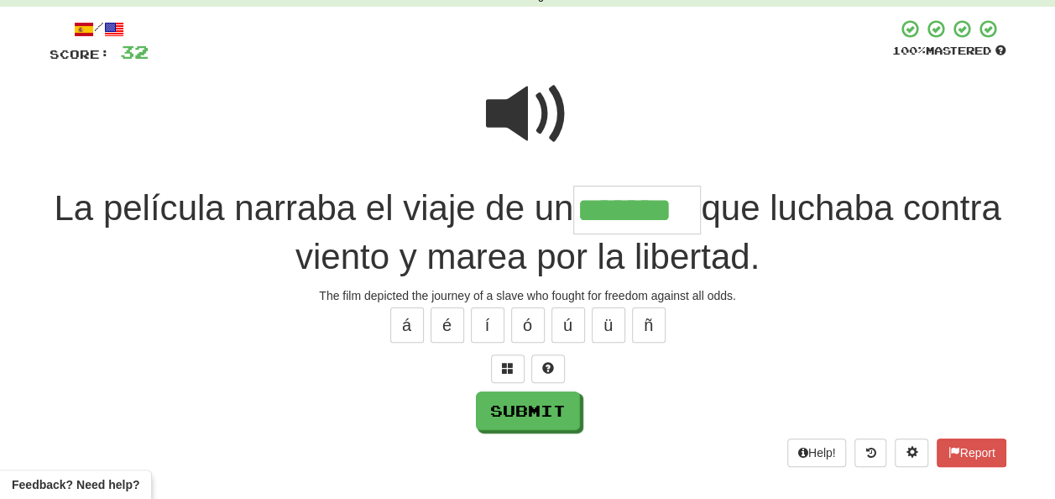
type input "*******"
click at [501, 92] on span at bounding box center [528, 114] width 84 height 84
click at [546, 416] on button "Submit" at bounding box center [528, 410] width 104 height 39
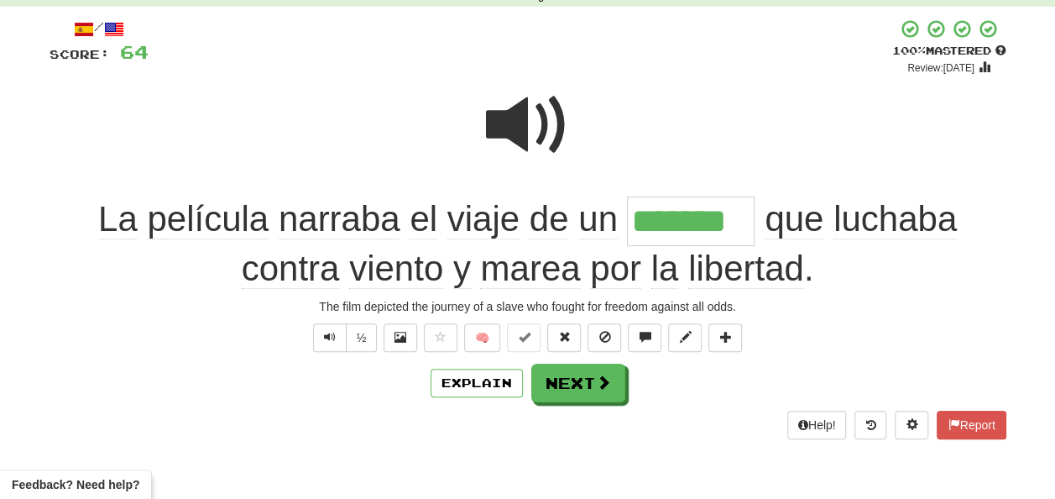
click at [536, 128] on span at bounding box center [528, 125] width 84 height 84
click at [538, 144] on span at bounding box center [528, 125] width 84 height 84
click at [532, 140] on span at bounding box center [528, 125] width 84 height 84
click at [534, 144] on span at bounding box center [528, 125] width 84 height 84
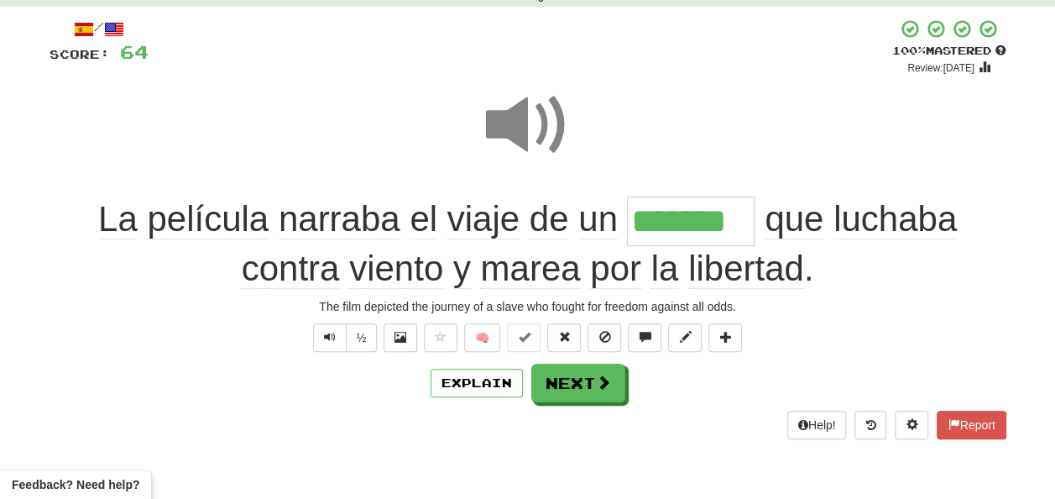
click at [534, 144] on span at bounding box center [528, 125] width 84 height 84
click at [537, 149] on span at bounding box center [528, 125] width 84 height 84
click at [557, 378] on button "Next" at bounding box center [579, 383] width 94 height 39
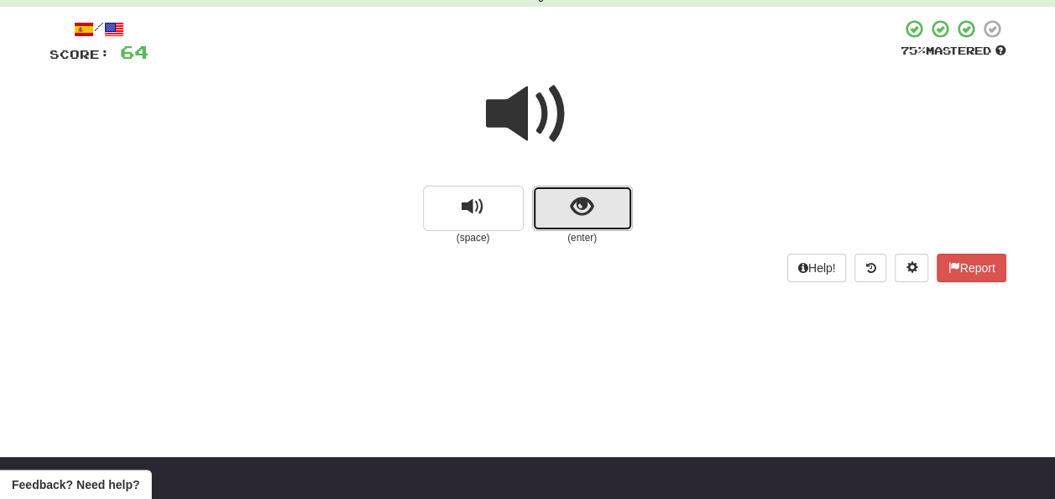
click at [569, 201] on button "show sentence" at bounding box center [582, 208] width 101 height 45
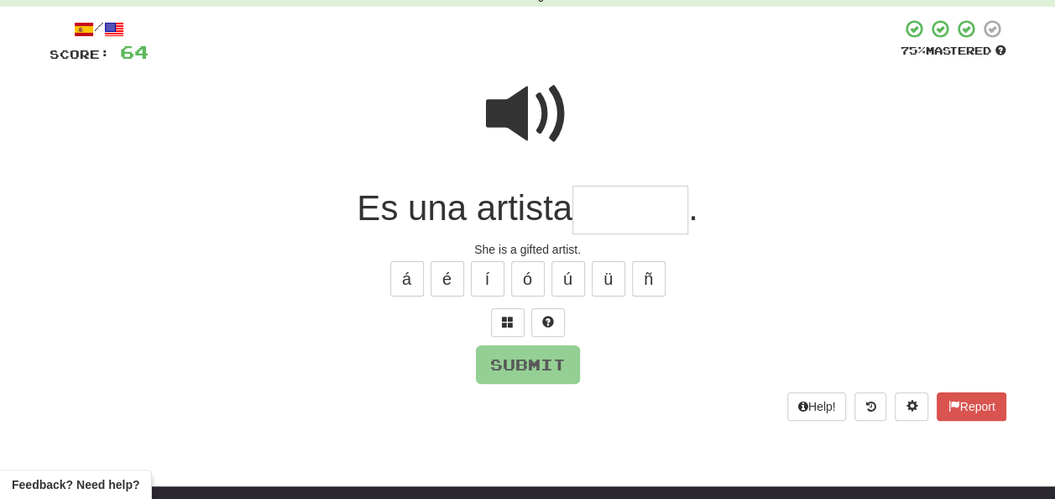
click at [593, 207] on input "text" at bounding box center [631, 211] width 116 height 50
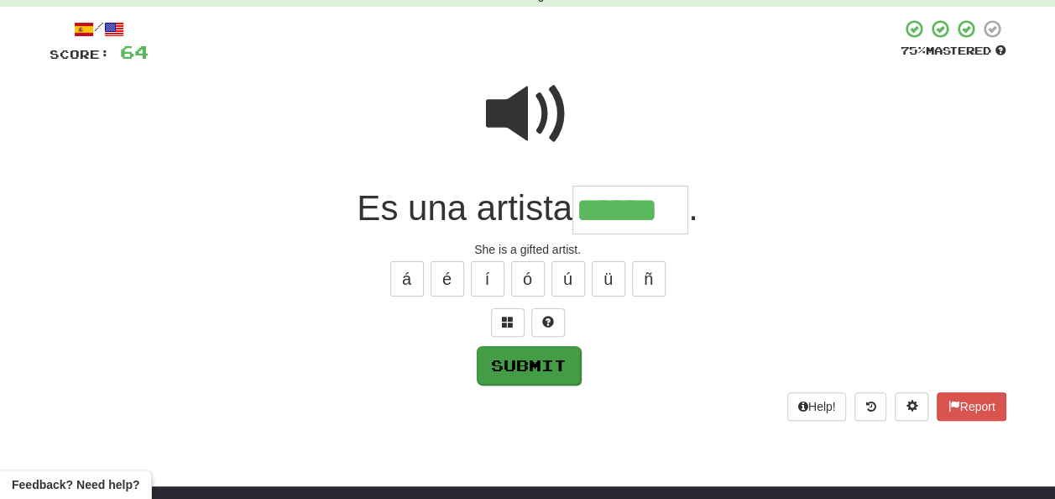
type input "******"
click at [527, 358] on button "Submit" at bounding box center [529, 365] width 104 height 39
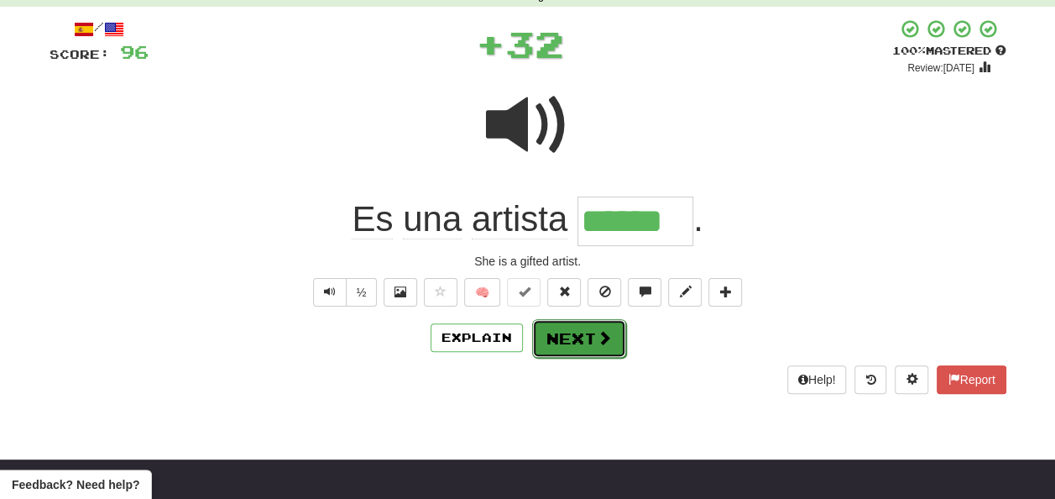
click at [572, 334] on button "Next" at bounding box center [579, 338] width 94 height 39
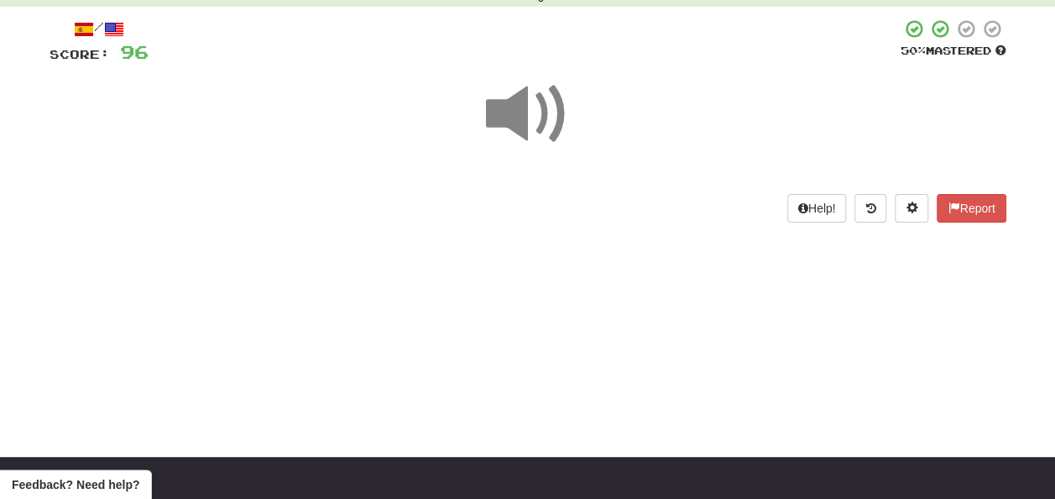
click at [521, 116] on span at bounding box center [528, 114] width 84 height 84
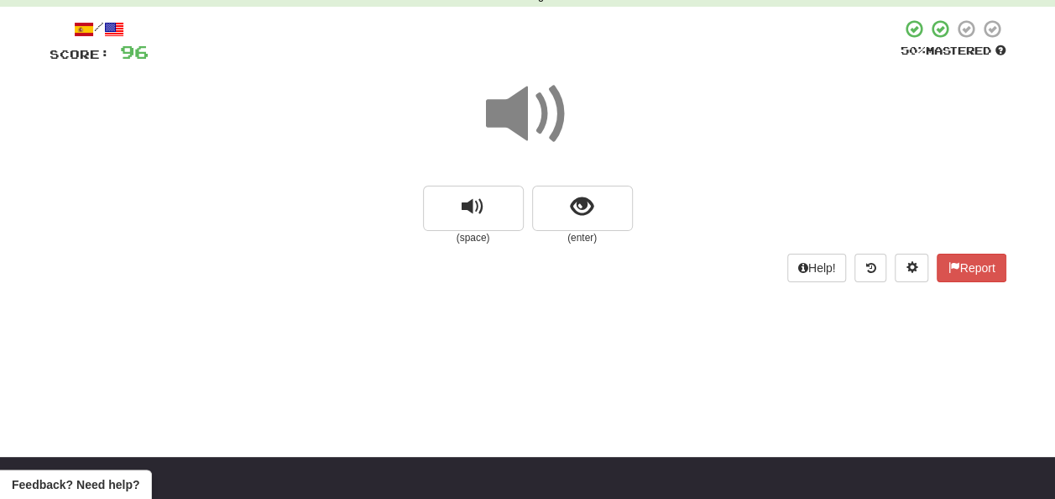
click at [521, 116] on span at bounding box center [528, 114] width 84 height 84
click at [544, 121] on span at bounding box center [528, 114] width 84 height 84
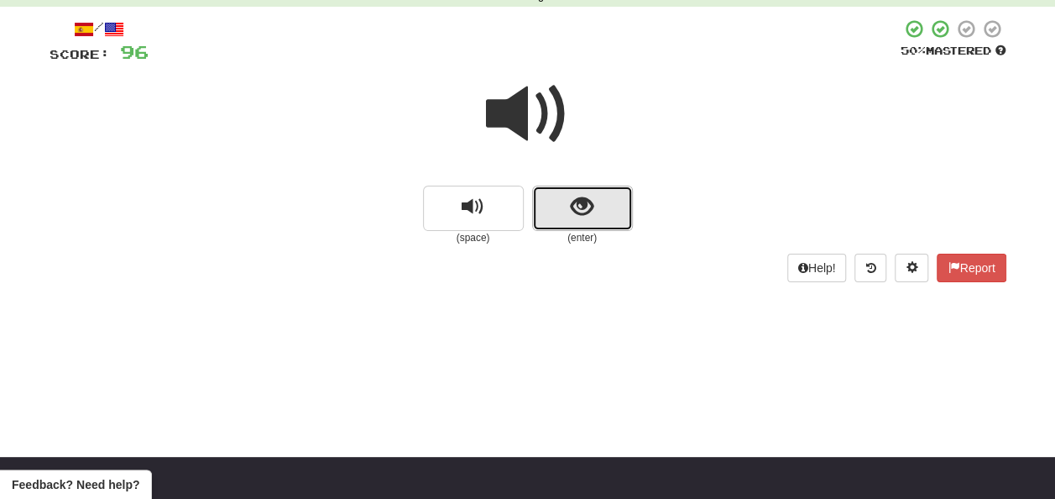
click at [578, 201] on span "show sentence" at bounding box center [582, 207] width 23 height 23
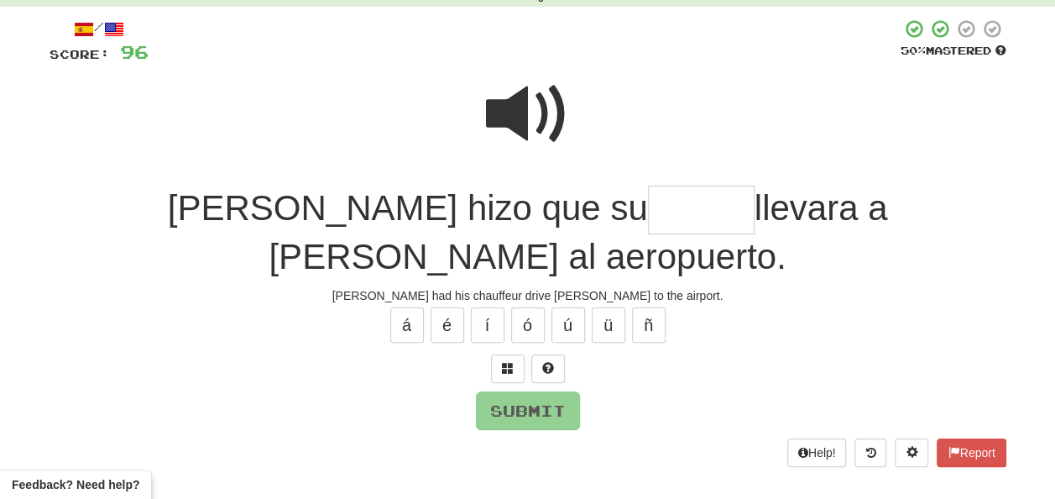
click at [648, 204] on input "text" at bounding box center [701, 211] width 107 height 50
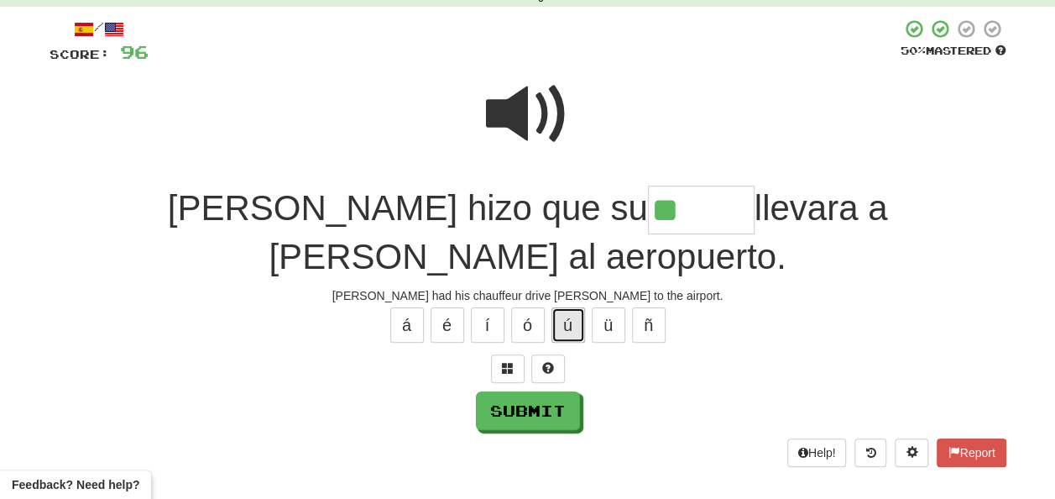
click at [570, 307] on button "ú" at bounding box center [569, 324] width 34 height 35
click at [531, 307] on button "ó" at bounding box center [528, 324] width 34 height 35
type input "******"
click at [515, 107] on span at bounding box center [528, 114] width 84 height 84
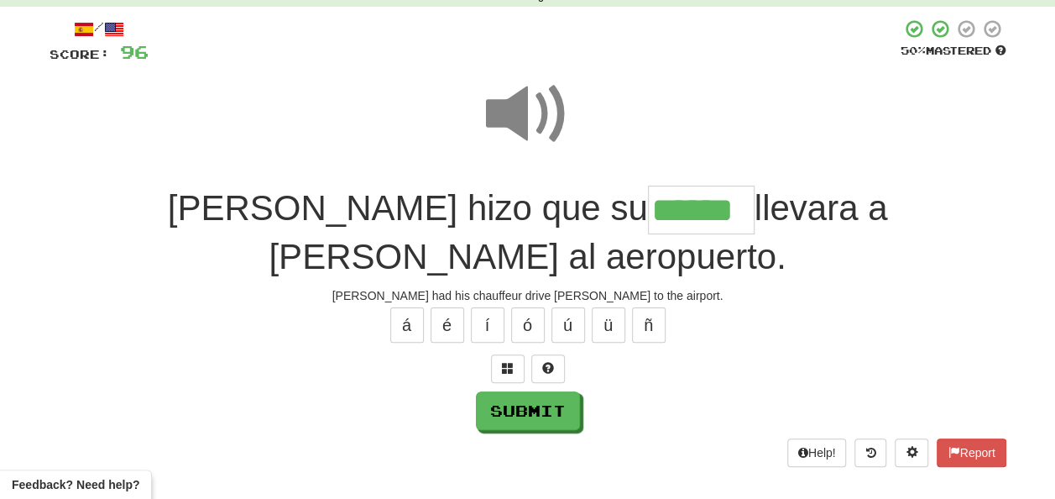
click at [515, 107] on span at bounding box center [528, 114] width 84 height 84
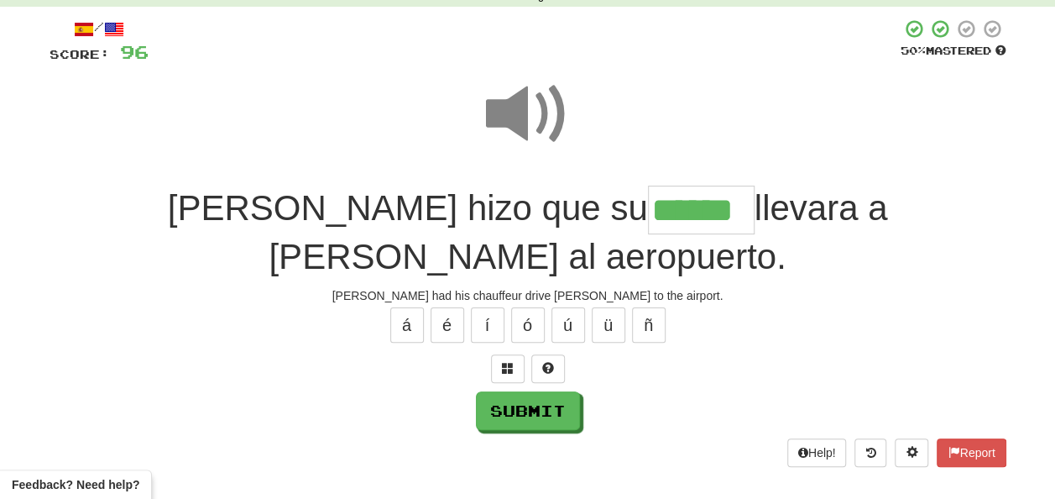
click at [515, 107] on span at bounding box center [528, 114] width 84 height 84
click at [531, 392] on button "Submit" at bounding box center [529, 411] width 104 height 39
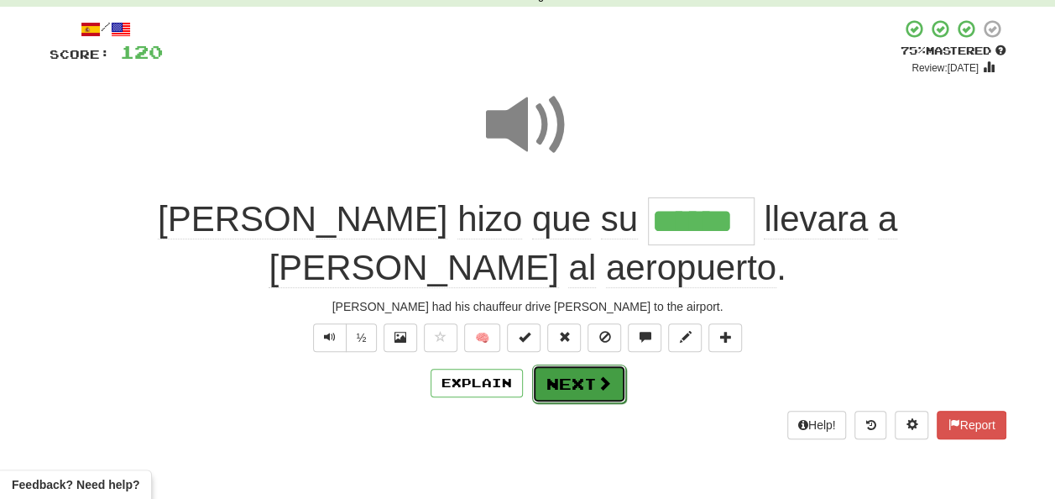
click at [566, 364] on button "Next" at bounding box center [579, 383] width 94 height 39
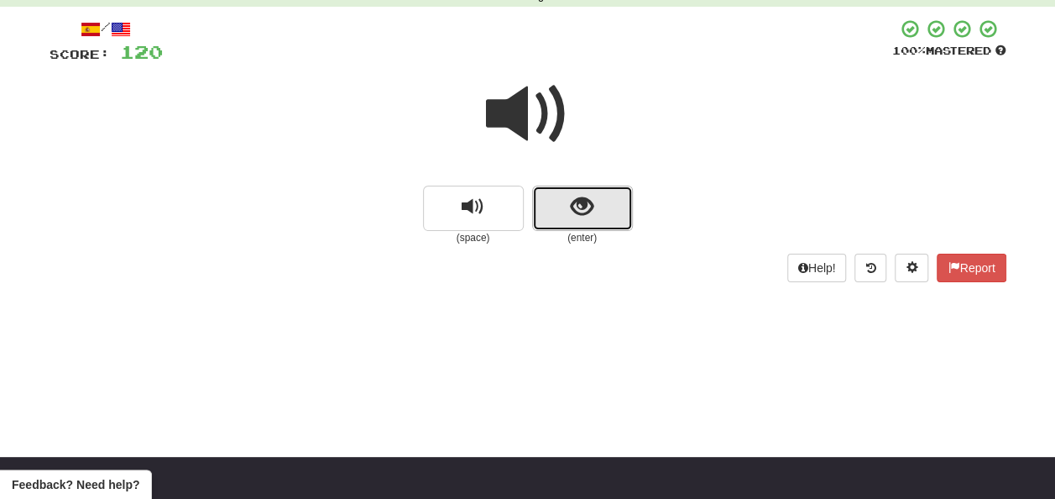
click at [567, 207] on button "show sentence" at bounding box center [582, 208] width 101 height 45
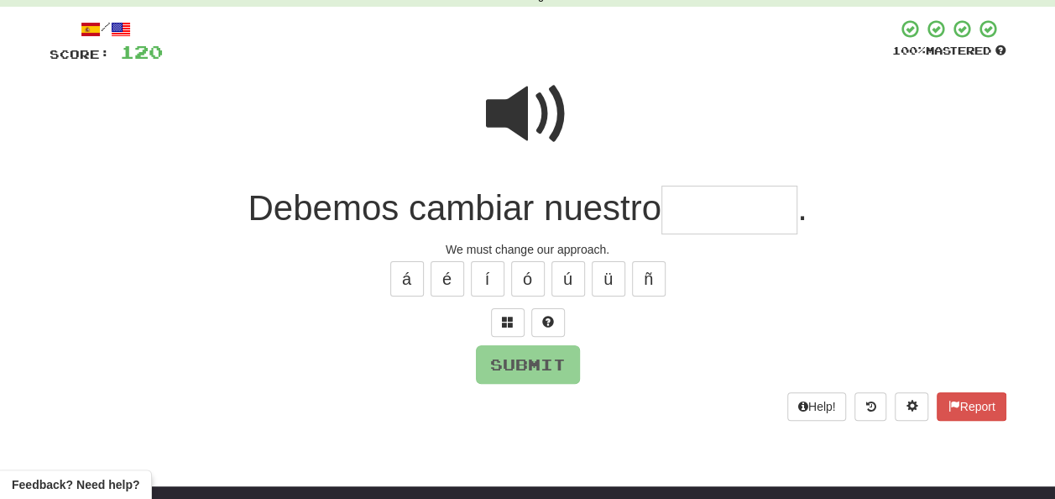
click at [695, 212] on input "text" at bounding box center [729, 211] width 136 height 50
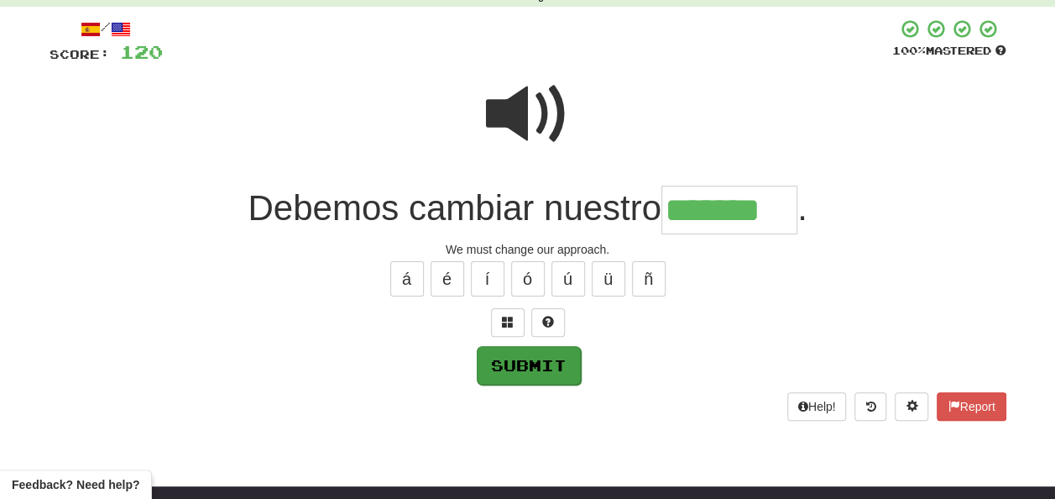
type input "*******"
click at [546, 348] on button "Submit" at bounding box center [529, 365] width 104 height 39
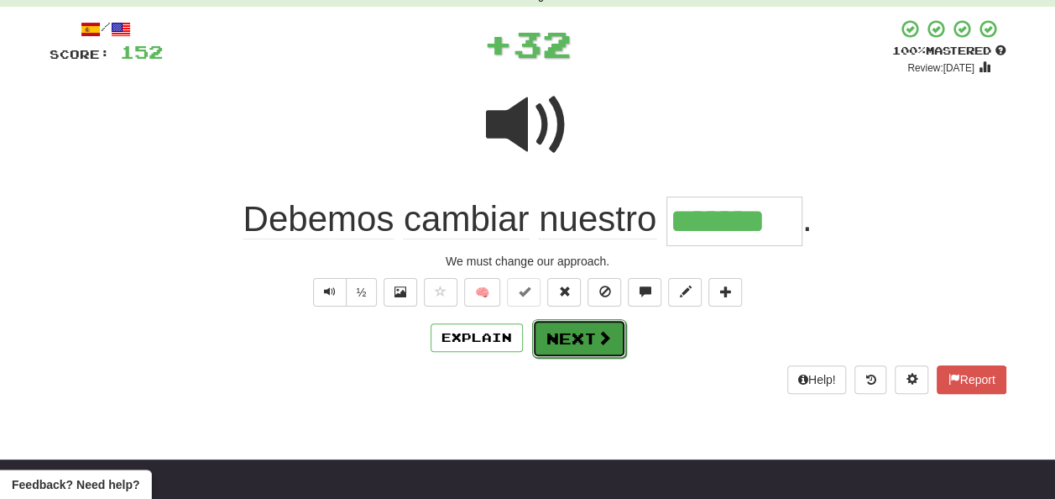
click at [565, 334] on button "Next" at bounding box center [579, 338] width 94 height 39
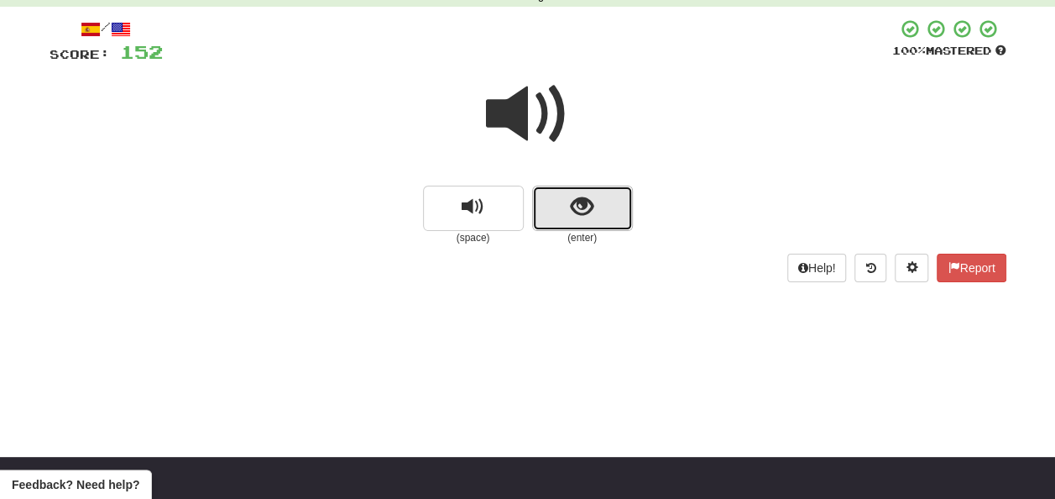
click at [564, 210] on button "show sentence" at bounding box center [582, 208] width 101 height 45
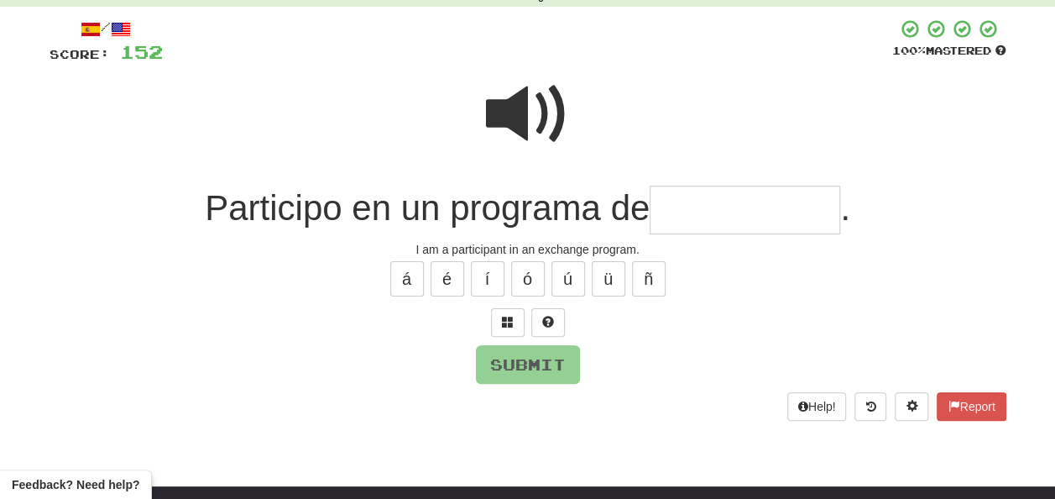
click at [655, 206] on input "text" at bounding box center [745, 211] width 191 height 50
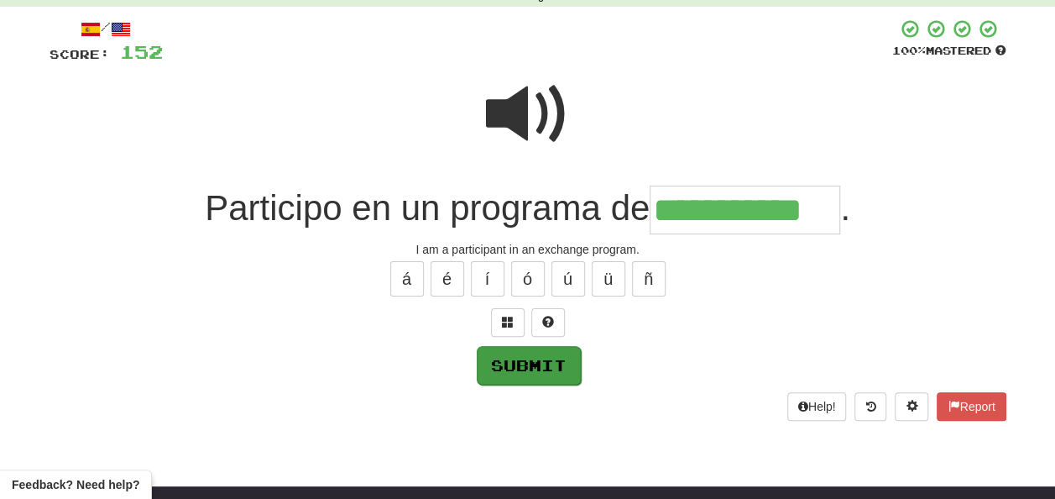
type input "**********"
click at [537, 358] on button "Submit" at bounding box center [529, 365] width 104 height 39
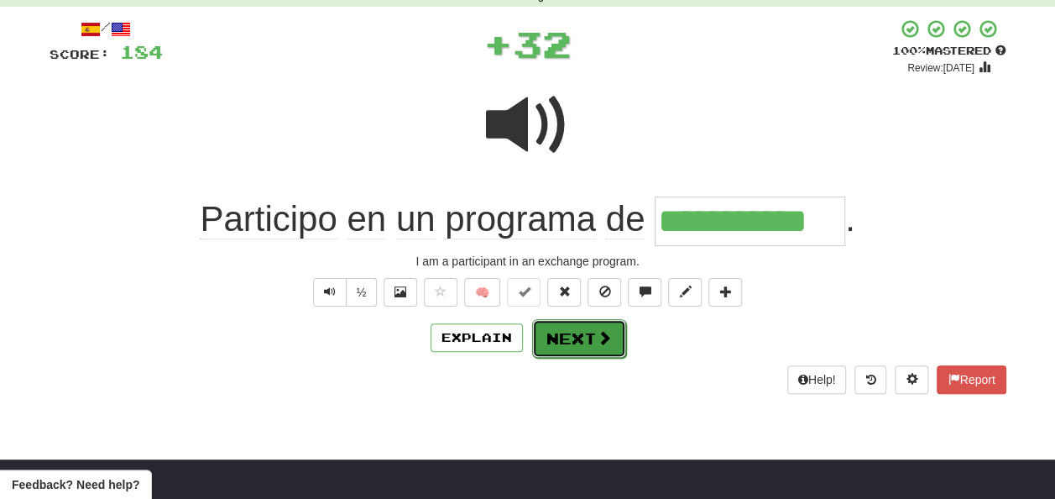
click at [567, 332] on button "Next" at bounding box center [579, 338] width 94 height 39
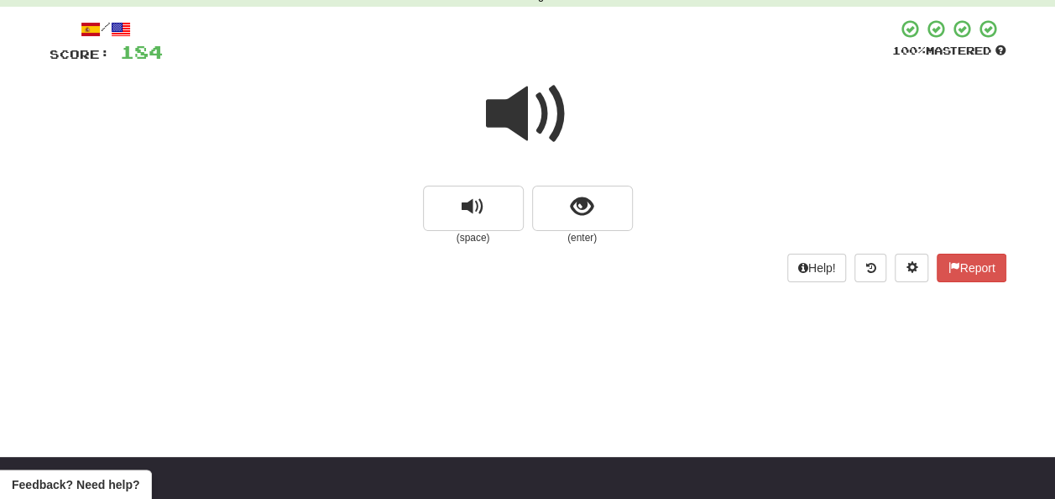
click at [517, 103] on span at bounding box center [528, 114] width 84 height 84
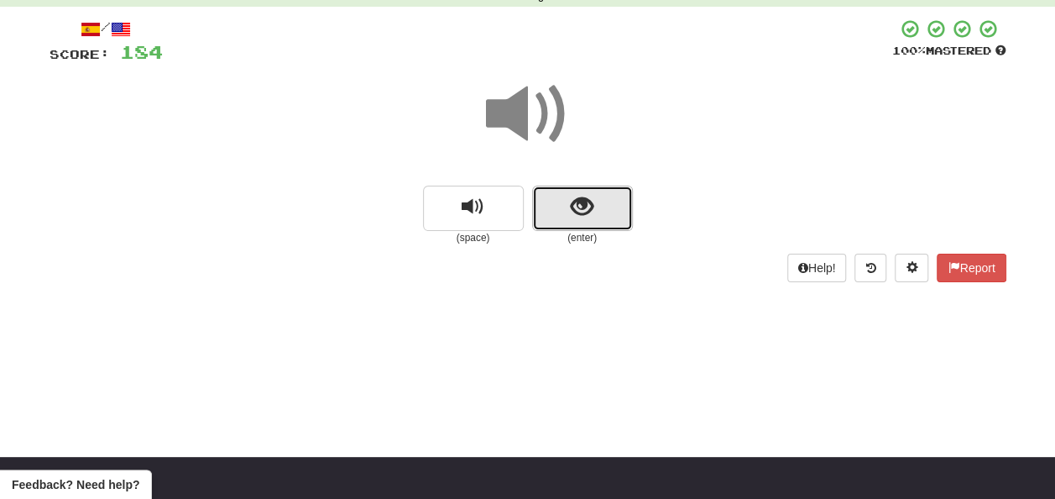
click at [579, 208] on span "show sentence" at bounding box center [582, 207] width 23 height 23
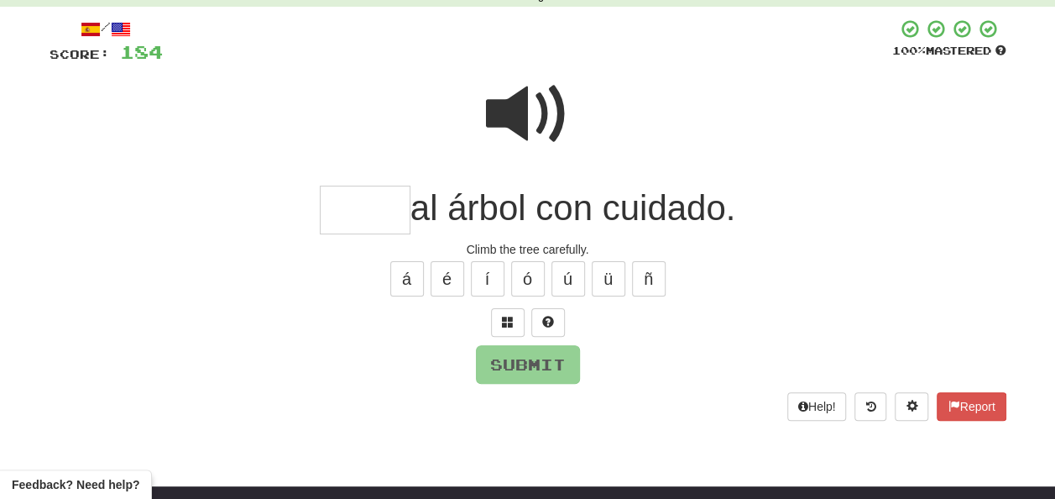
click at [517, 96] on span at bounding box center [528, 114] width 84 height 84
click at [346, 207] on input "text" at bounding box center [365, 211] width 91 height 50
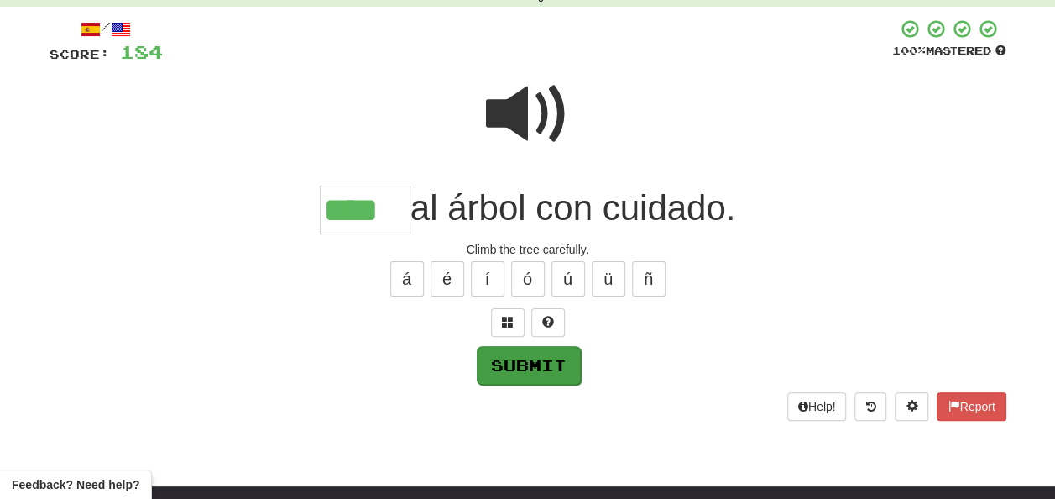
type input "****"
click at [536, 353] on button "Submit" at bounding box center [529, 365] width 104 height 39
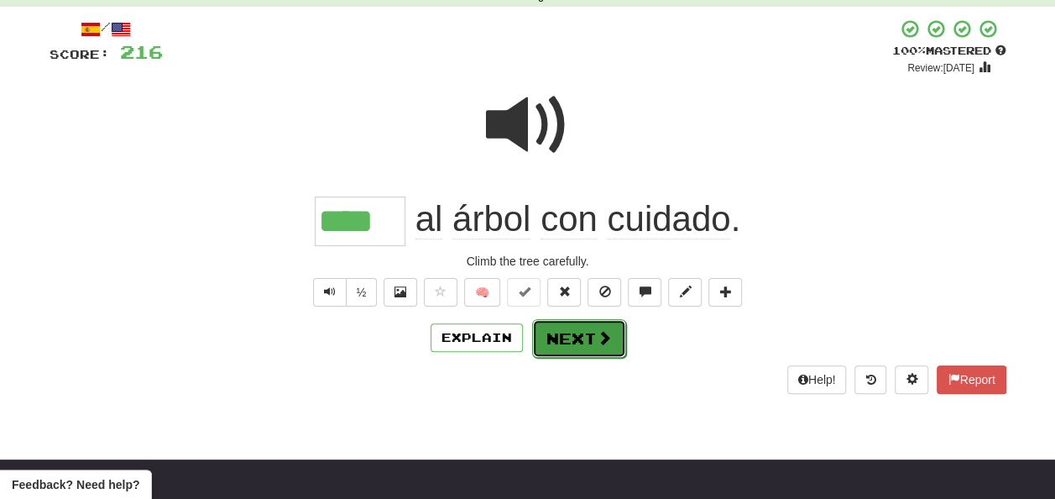
click at [574, 329] on button "Next" at bounding box center [579, 338] width 94 height 39
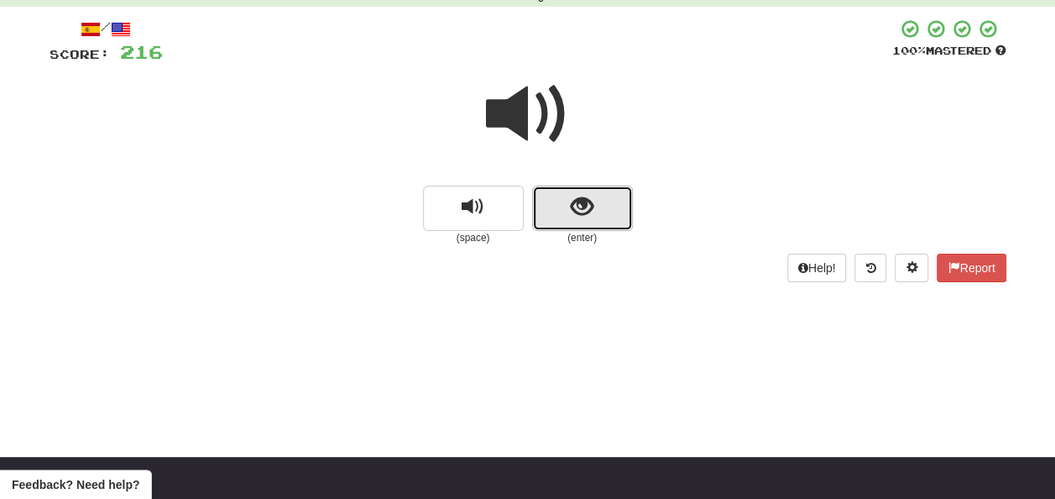
click at [581, 208] on span "show sentence" at bounding box center [582, 207] width 23 height 23
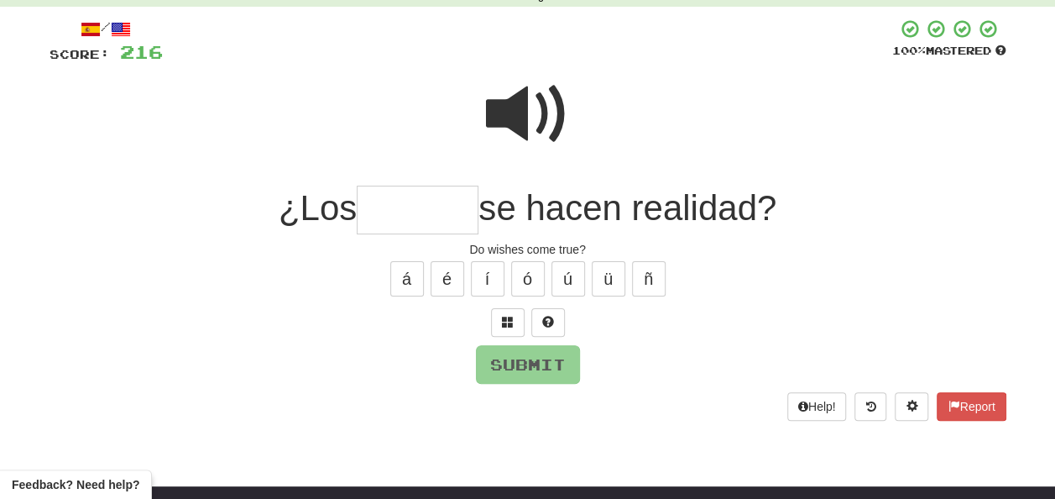
click at [502, 102] on span at bounding box center [528, 114] width 84 height 84
click at [519, 91] on span at bounding box center [528, 114] width 84 height 84
click at [383, 208] on input "text" at bounding box center [418, 211] width 122 height 50
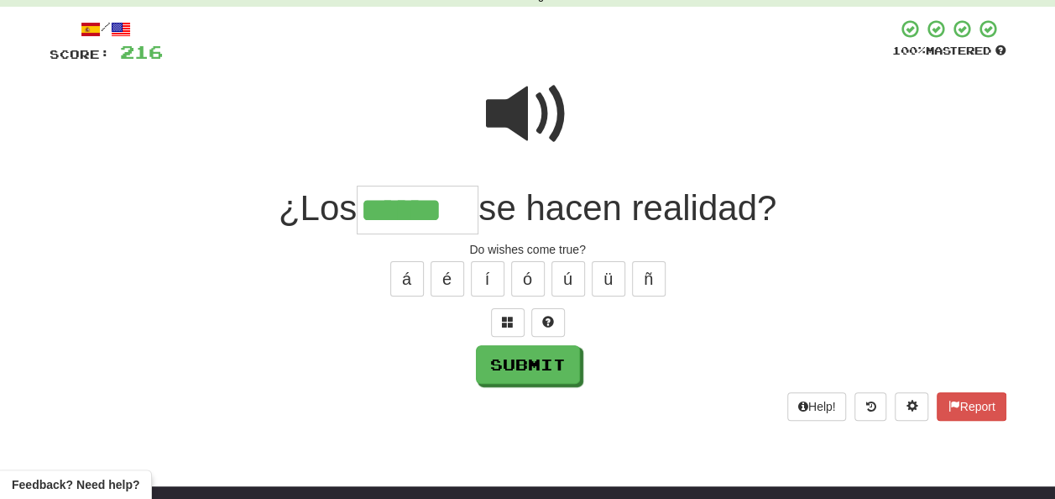
type input "******"
click at [512, 115] on span at bounding box center [528, 114] width 84 height 84
click at [514, 121] on span at bounding box center [528, 114] width 84 height 84
click at [515, 121] on span at bounding box center [528, 114] width 84 height 84
drag, startPoint x: 517, startPoint y: 121, endPoint x: 518, endPoint y: 139, distance: 18.5
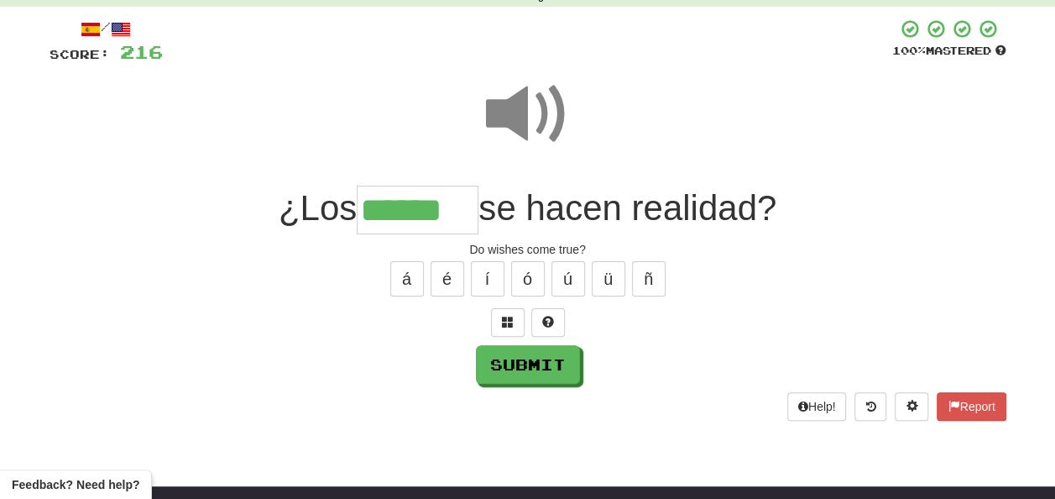
click at [517, 122] on span at bounding box center [528, 114] width 84 height 84
click at [528, 357] on button "Submit" at bounding box center [529, 365] width 104 height 39
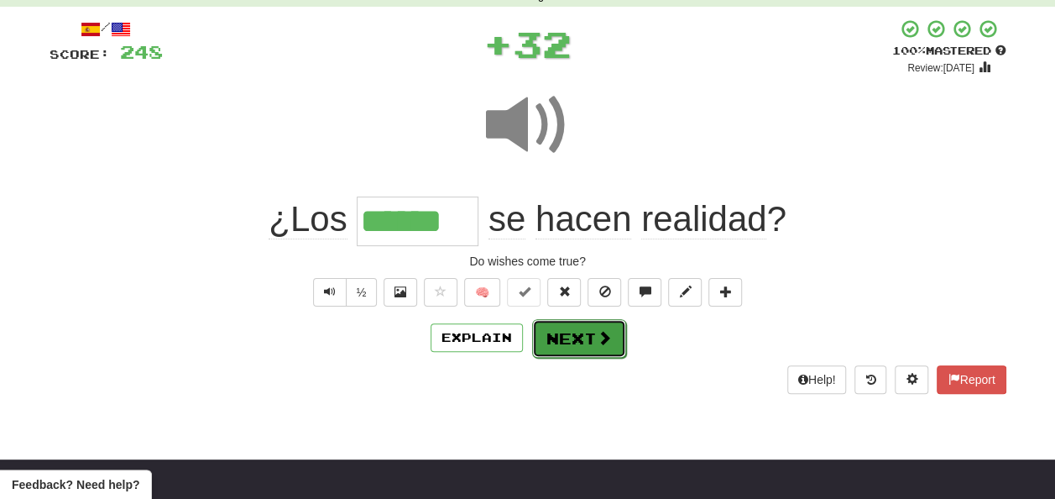
click at [566, 330] on button "Next" at bounding box center [579, 338] width 94 height 39
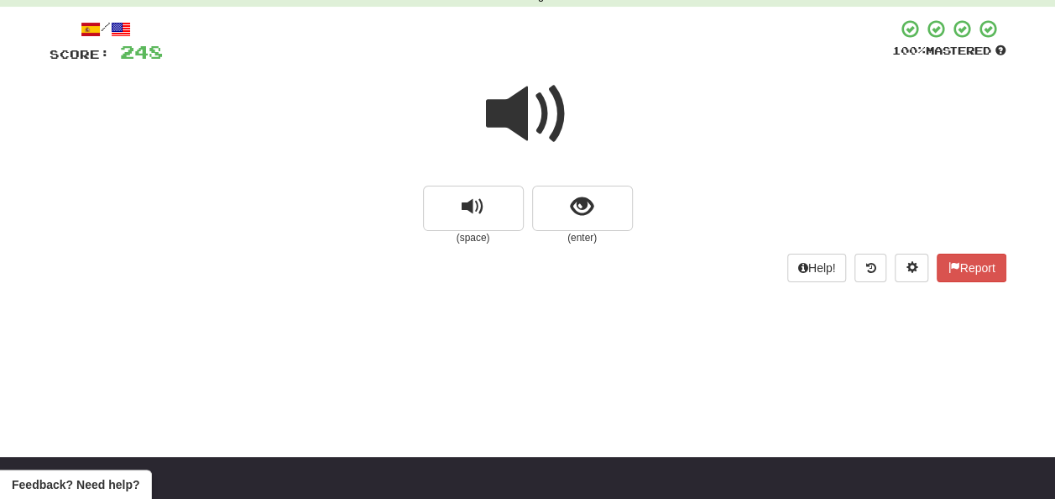
click at [527, 122] on span at bounding box center [528, 114] width 84 height 84
click at [573, 199] on span "show sentence" at bounding box center [582, 207] width 23 height 23
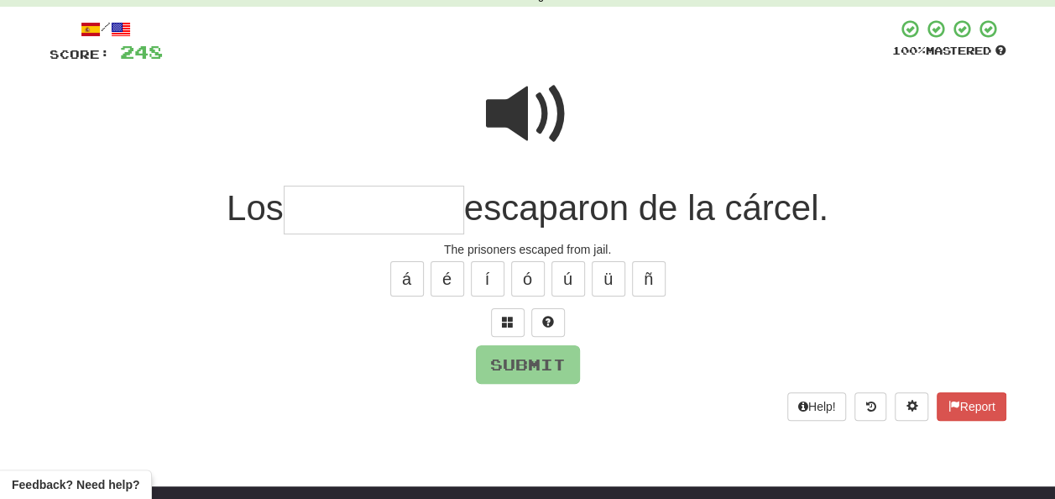
click at [309, 204] on input "text" at bounding box center [374, 211] width 180 height 50
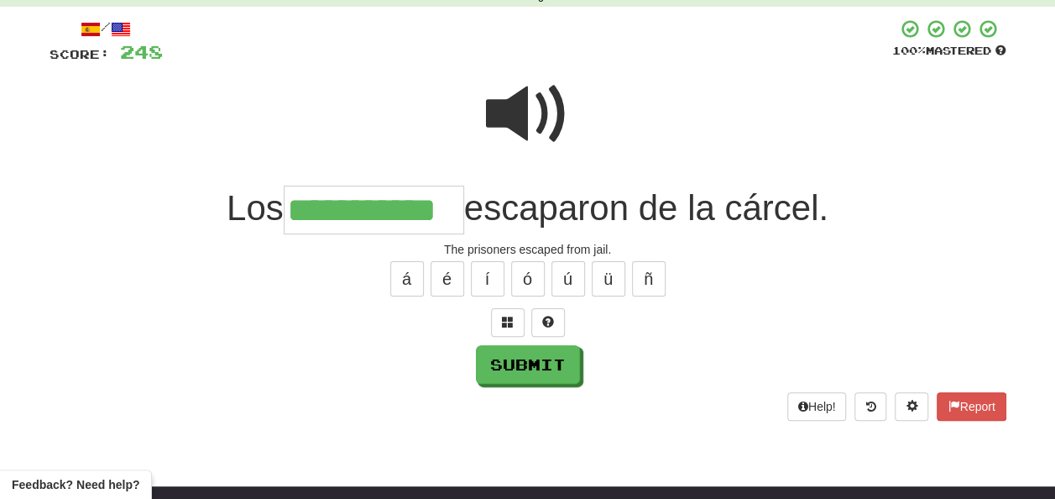
type input "**********"
click at [527, 111] on span at bounding box center [528, 114] width 84 height 84
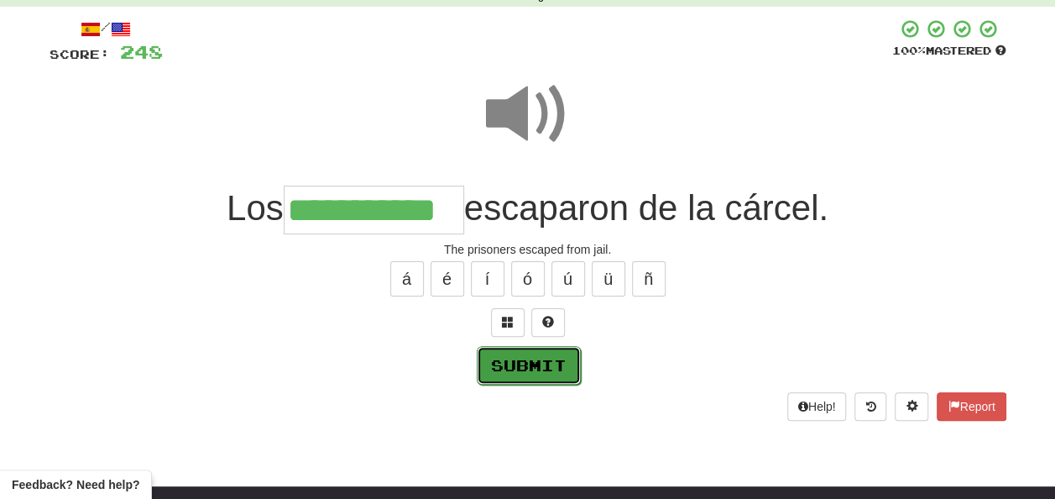
click at [524, 359] on button "Submit" at bounding box center [529, 365] width 104 height 39
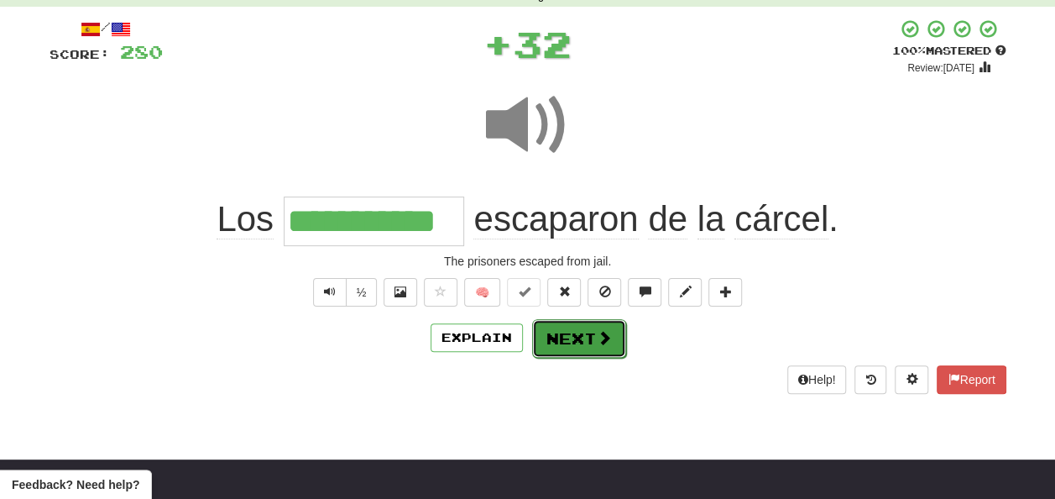
click at [554, 332] on button "Next" at bounding box center [579, 338] width 94 height 39
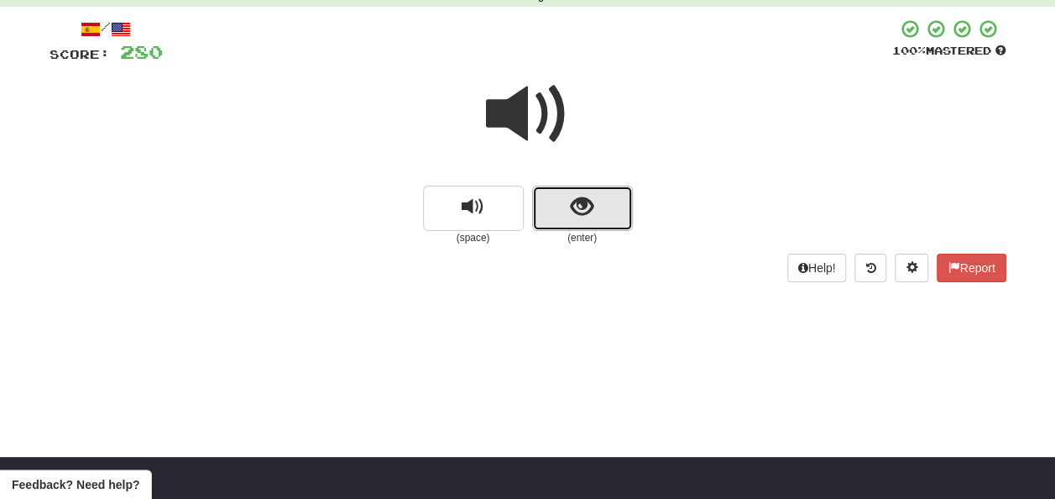
click at [562, 206] on button "show sentence" at bounding box center [582, 208] width 101 height 45
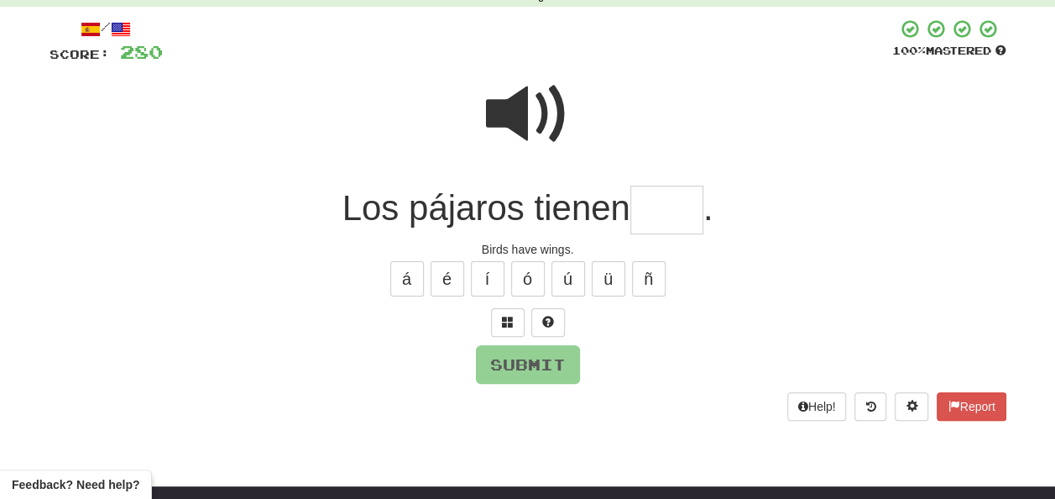
click at [661, 200] on input "text" at bounding box center [666, 211] width 73 height 50
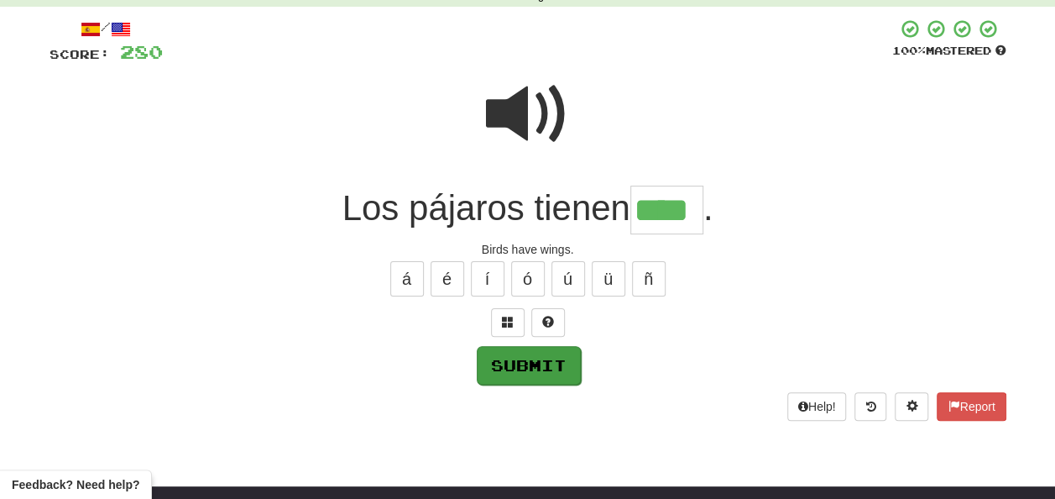
type input "****"
click at [510, 358] on button "Submit" at bounding box center [529, 365] width 104 height 39
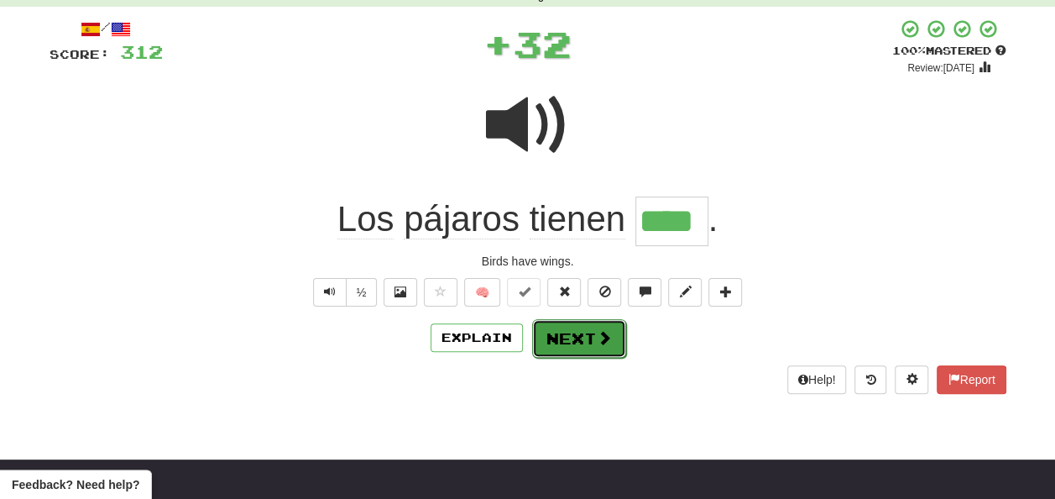
click at [551, 336] on button "Next" at bounding box center [579, 338] width 94 height 39
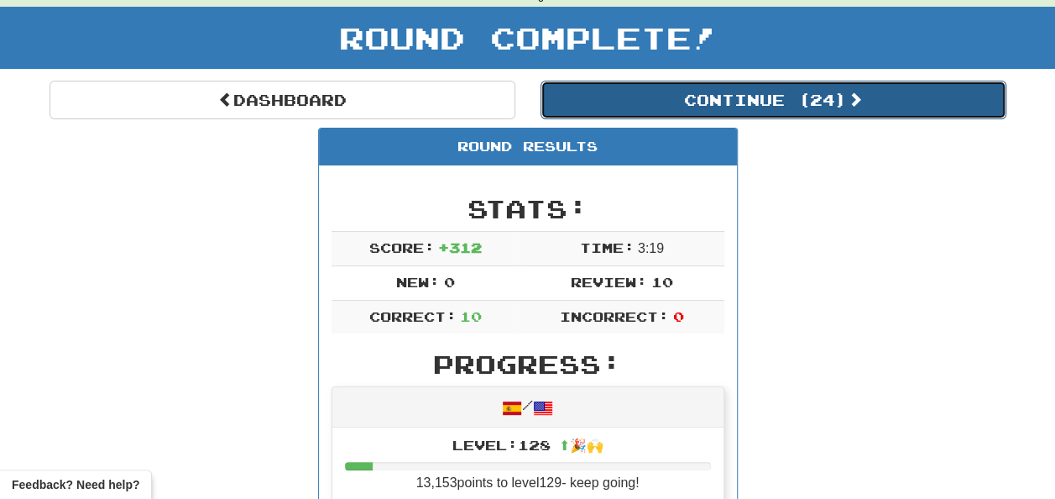
click at [677, 99] on button "Continue ( 24 )" at bounding box center [774, 100] width 466 height 39
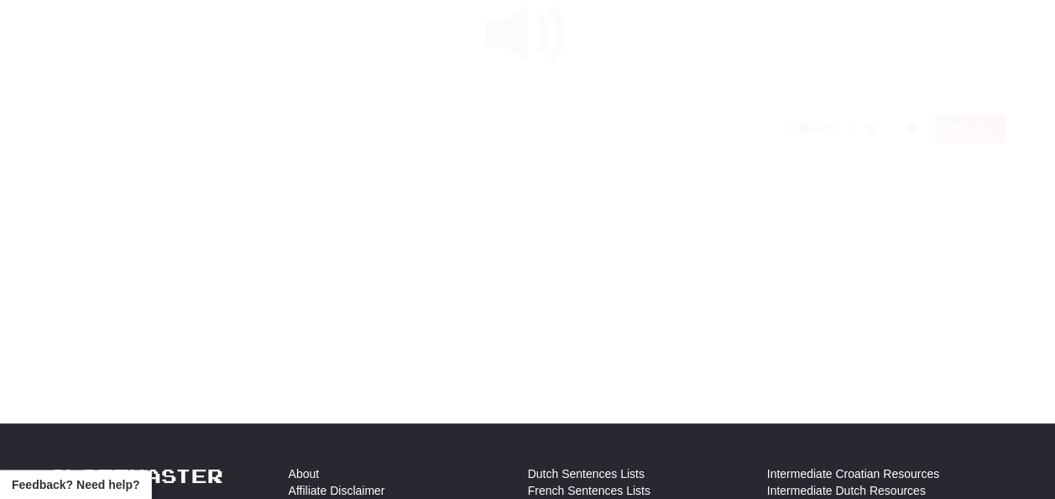
scroll to position [84, 0]
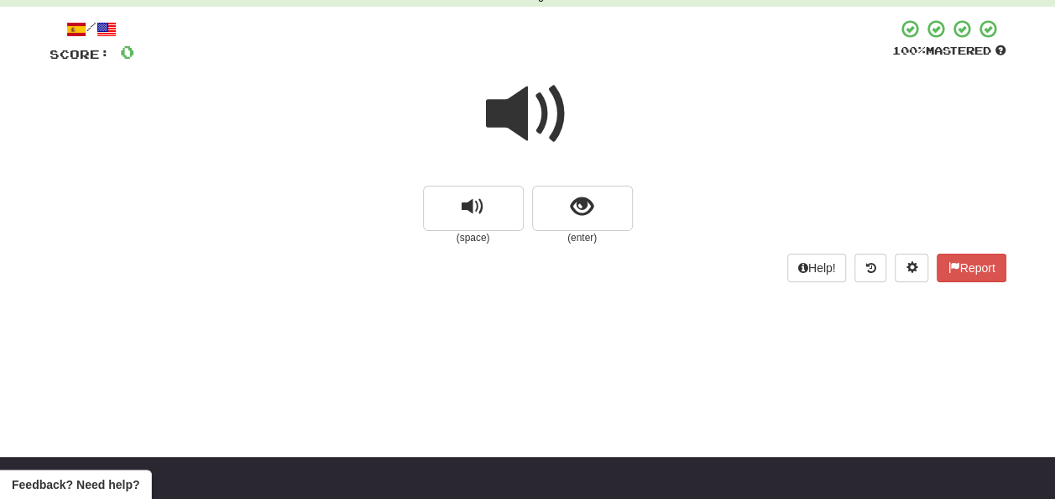
click at [529, 110] on span at bounding box center [528, 114] width 84 height 84
click at [529, 112] on span at bounding box center [528, 114] width 84 height 84
click at [567, 195] on button "show sentence" at bounding box center [582, 208] width 101 height 45
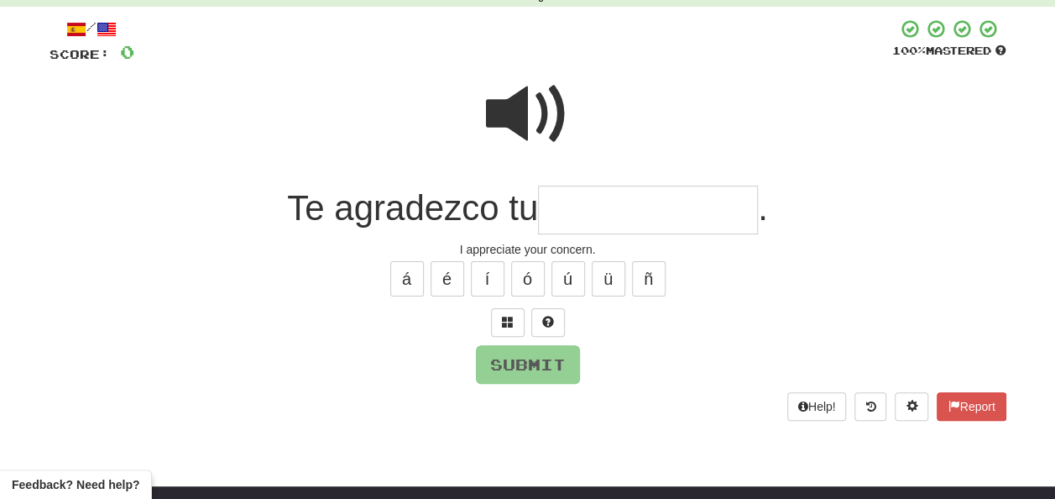
click at [526, 110] on span at bounding box center [528, 114] width 84 height 84
click at [555, 211] on input "text" at bounding box center [648, 211] width 220 height 50
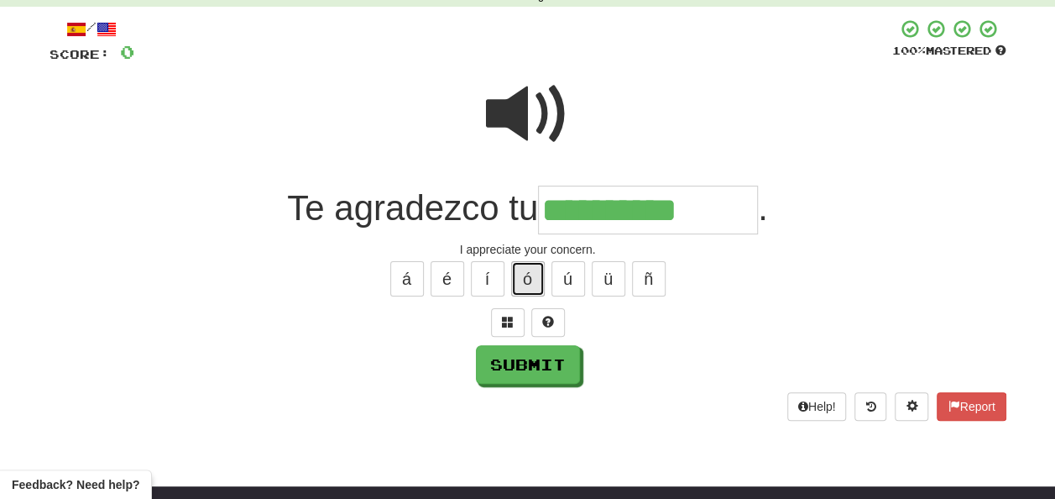
click at [534, 279] on button "ó" at bounding box center [528, 278] width 34 height 35
type input "**********"
click at [535, 124] on span at bounding box center [528, 114] width 84 height 84
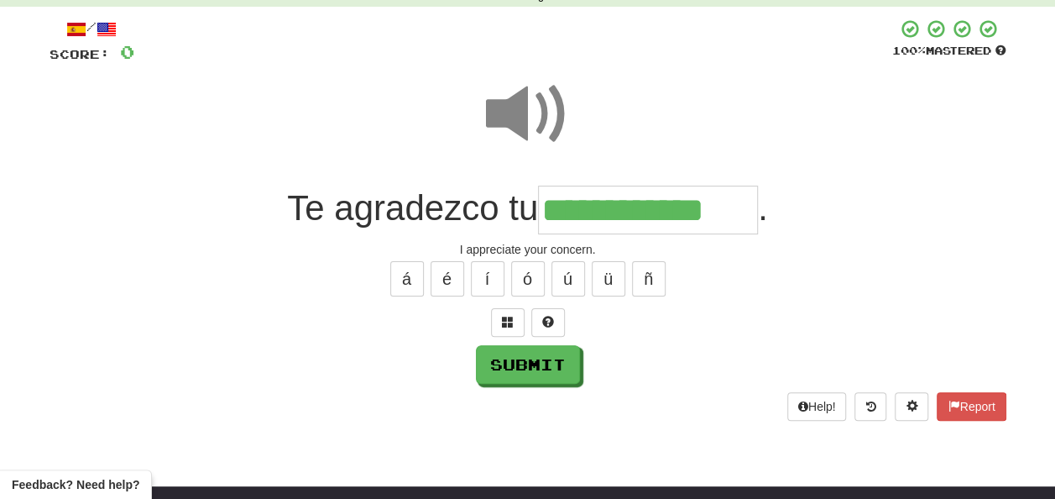
click at [532, 121] on span at bounding box center [528, 114] width 84 height 84
click at [533, 126] on span at bounding box center [528, 114] width 84 height 84
click at [524, 123] on span at bounding box center [528, 114] width 84 height 84
click at [521, 123] on span at bounding box center [528, 114] width 84 height 84
click at [520, 124] on span at bounding box center [528, 114] width 84 height 84
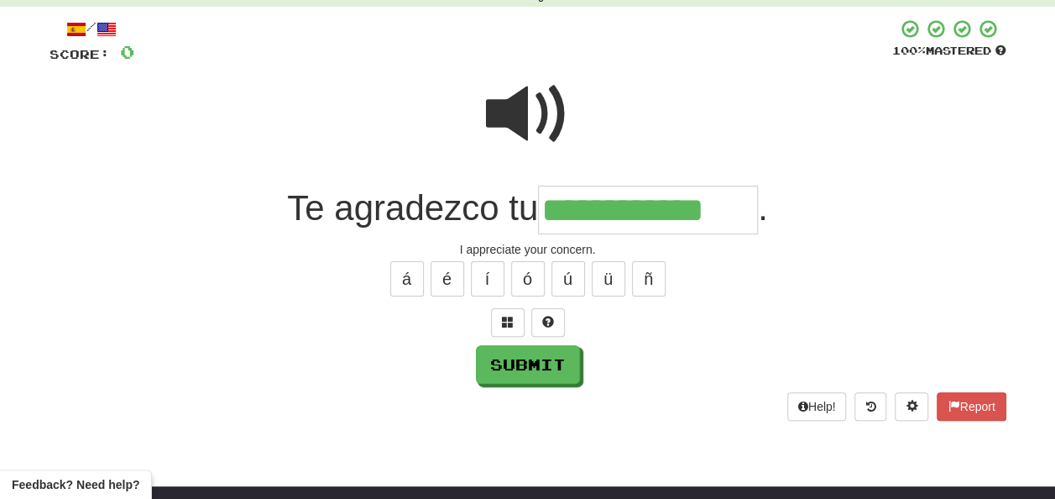
click at [520, 124] on span at bounding box center [528, 114] width 84 height 84
click at [516, 121] on span at bounding box center [528, 114] width 84 height 84
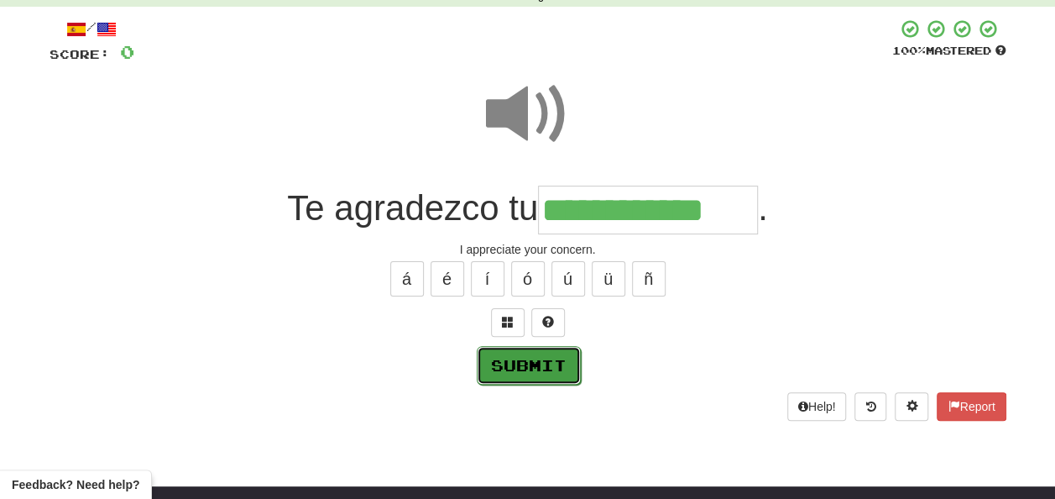
click at [520, 359] on button "Submit" at bounding box center [529, 365] width 104 height 39
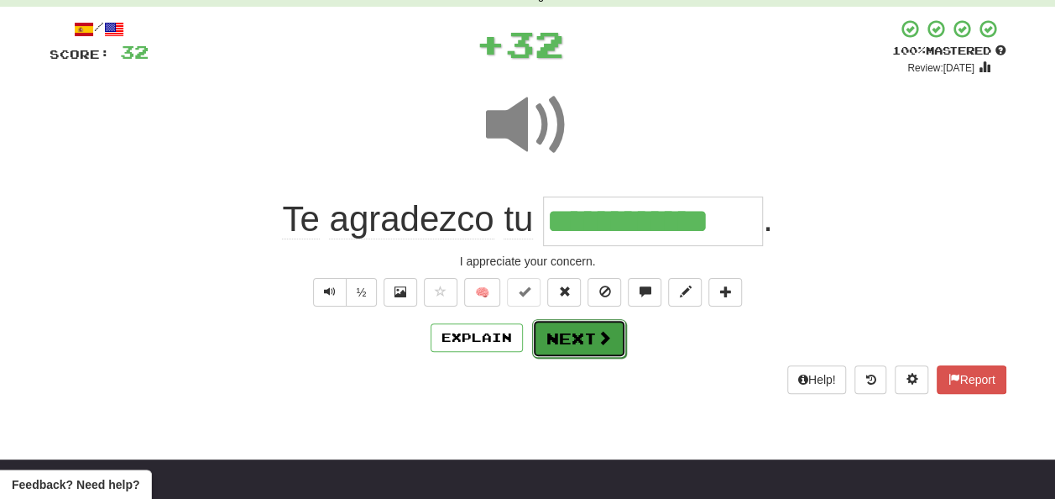
click at [552, 329] on button "Next" at bounding box center [579, 338] width 94 height 39
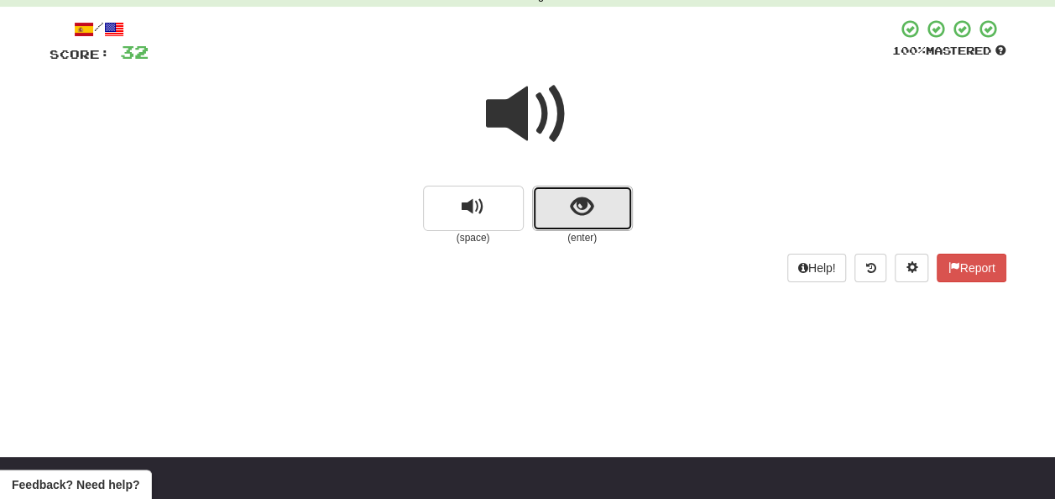
click at [549, 204] on button "show sentence" at bounding box center [582, 208] width 101 height 45
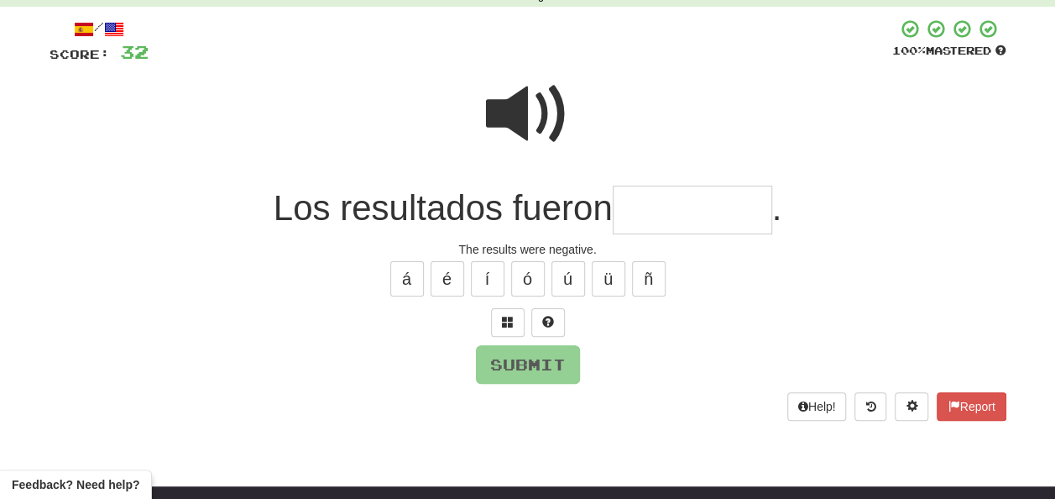
click at [633, 205] on input "text" at bounding box center [692, 211] width 159 height 50
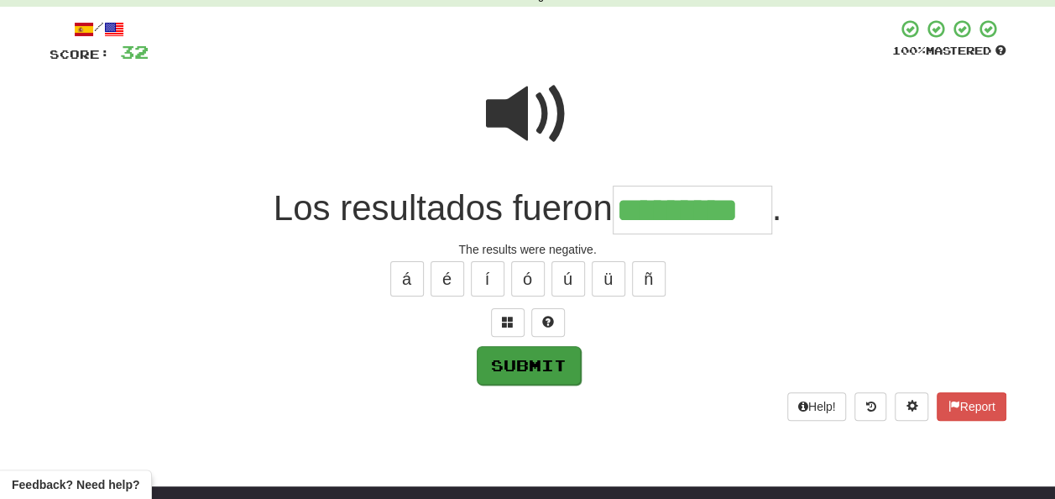
type input "*********"
click at [537, 365] on button "Submit" at bounding box center [529, 365] width 104 height 39
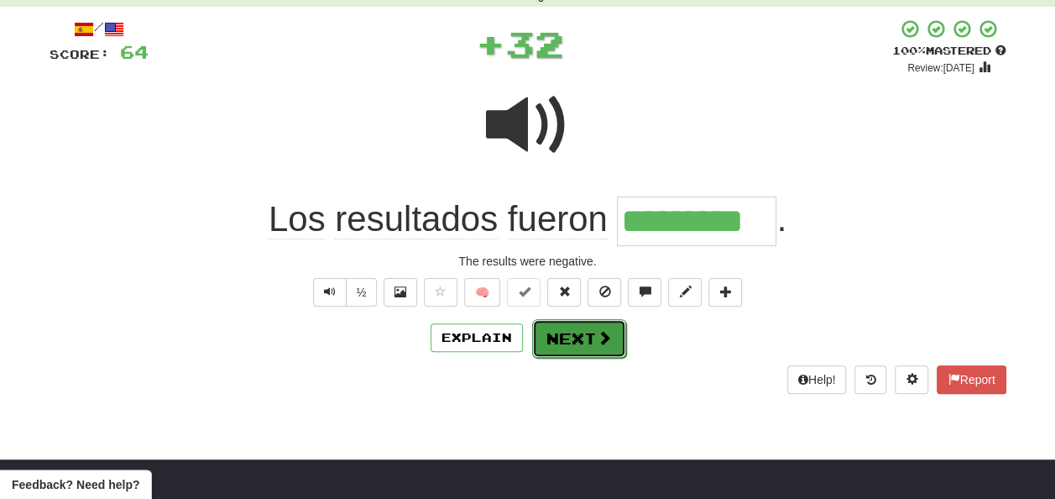
click at [561, 338] on button "Next" at bounding box center [579, 338] width 94 height 39
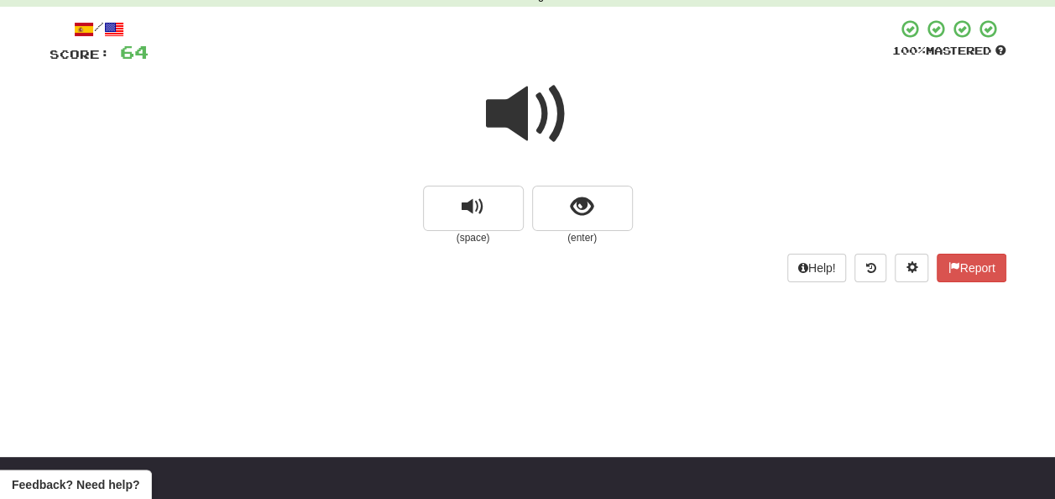
click at [517, 111] on span at bounding box center [528, 114] width 84 height 84
click at [520, 108] on span at bounding box center [528, 114] width 84 height 84
click at [528, 118] on span at bounding box center [528, 114] width 84 height 84
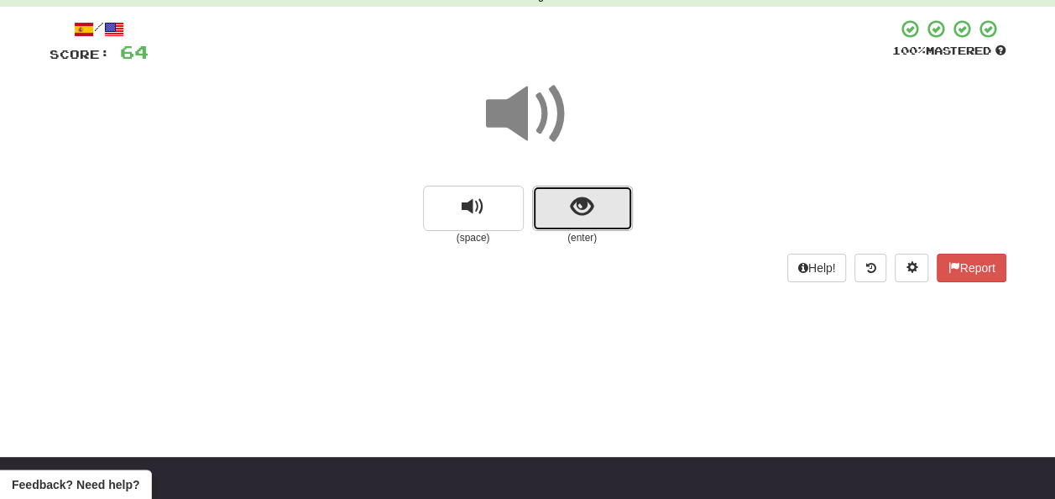
click at [583, 201] on span "show sentence" at bounding box center [582, 207] width 23 height 23
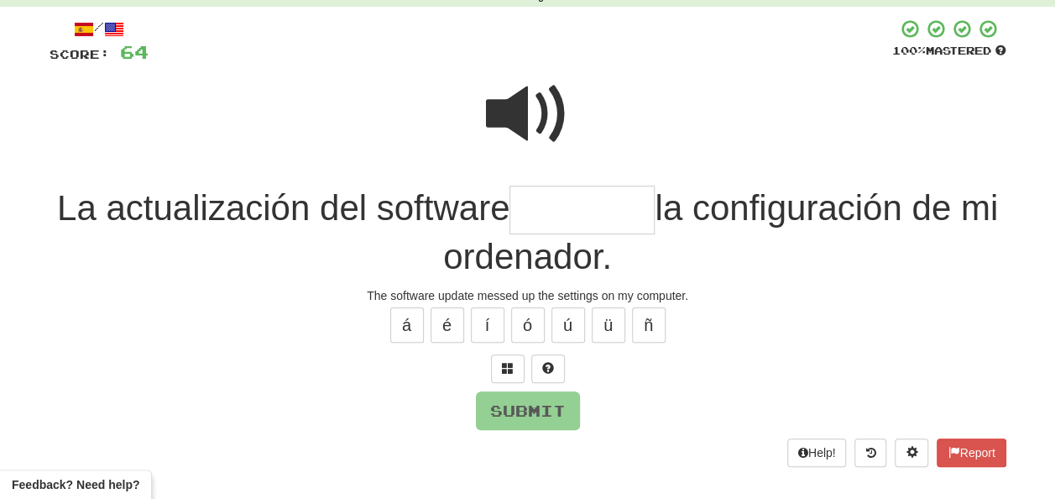
click at [529, 97] on span at bounding box center [528, 114] width 84 height 84
click at [525, 82] on span at bounding box center [528, 114] width 84 height 84
click at [549, 212] on input "text" at bounding box center [582, 211] width 145 height 50
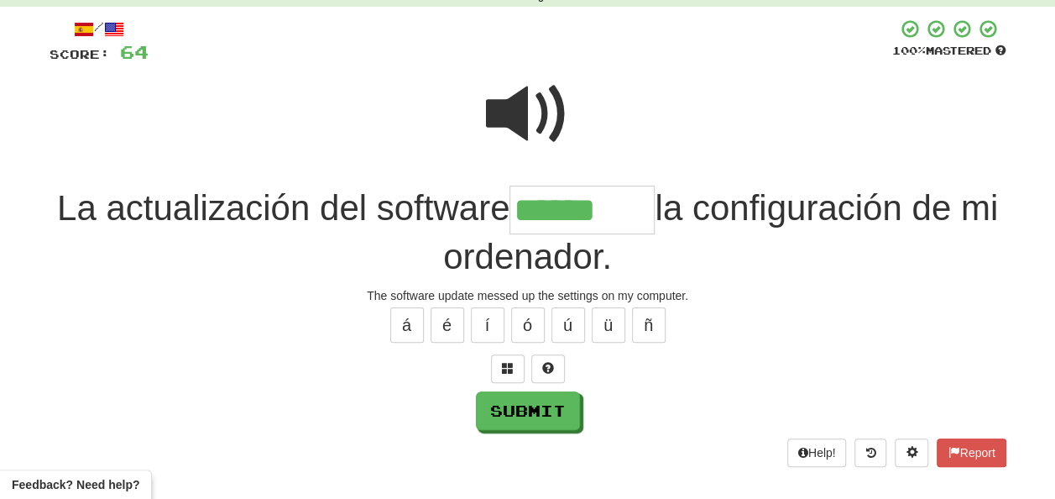
click at [523, 114] on span at bounding box center [528, 114] width 84 height 84
click at [639, 208] on input "******" at bounding box center [582, 211] width 145 height 50
click at [489, 320] on button "í" at bounding box center [488, 324] width 34 height 35
click at [520, 324] on button "ó" at bounding box center [528, 324] width 34 height 35
type input "********"
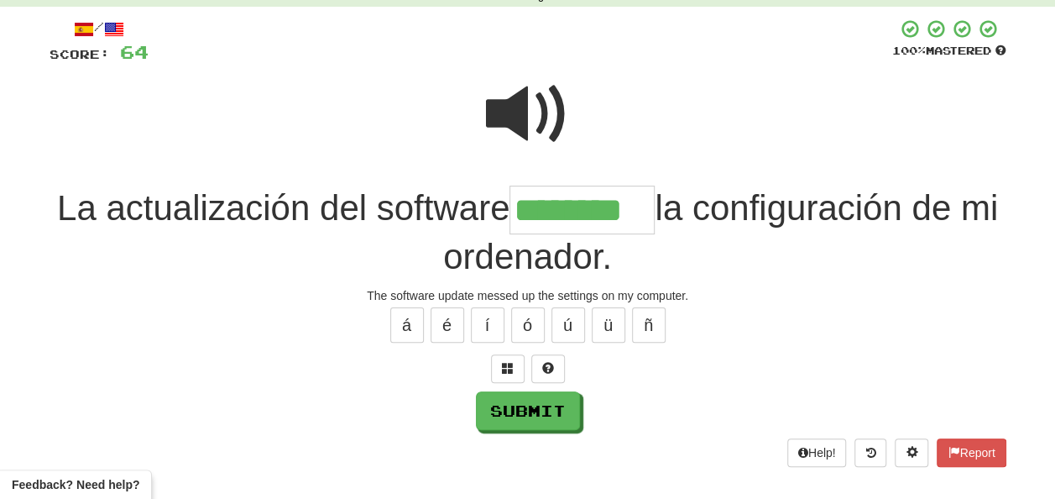
click at [503, 104] on span at bounding box center [528, 114] width 84 height 84
click at [527, 402] on button "Submit" at bounding box center [529, 411] width 104 height 39
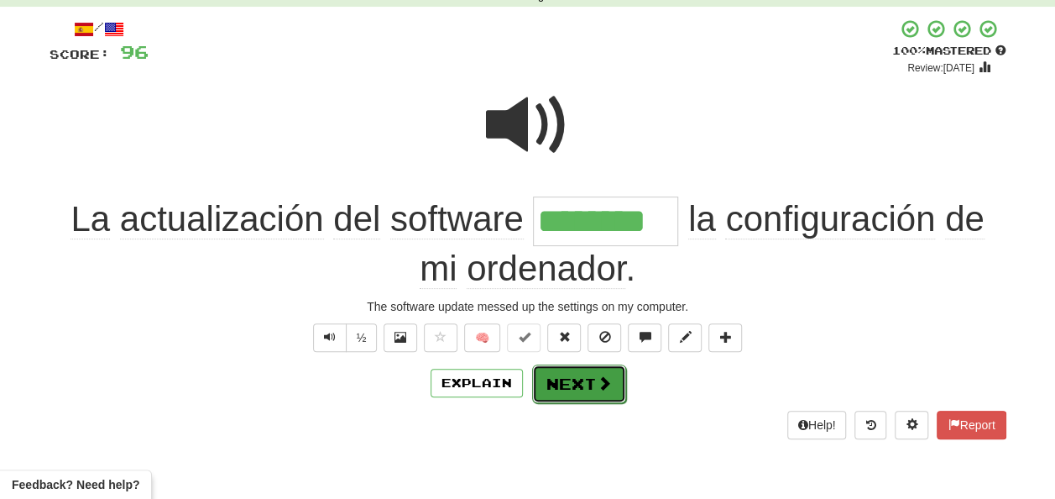
click at [567, 371] on button "Next" at bounding box center [579, 383] width 94 height 39
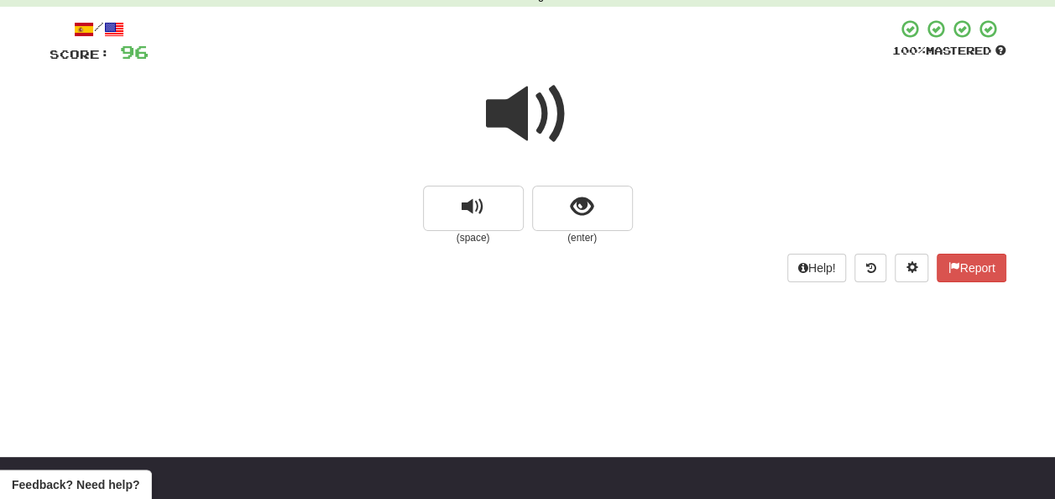
click at [520, 124] on span at bounding box center [528, 114] width 84 height 84
click at [520, 126] on span at bounding box center [528, 114] width 84 height 84
click at [520, 128] on span at bounding box center [528, 114] width 84 height 84
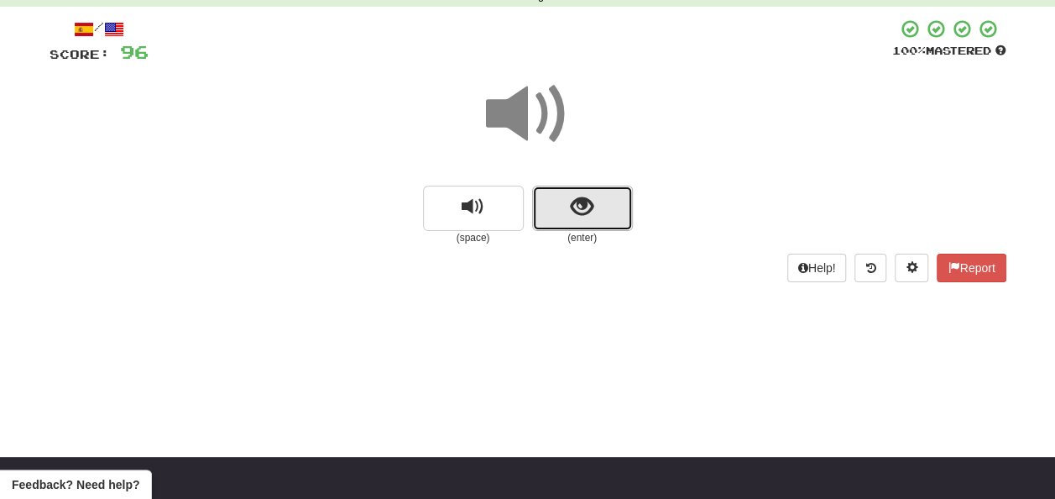
click at [571, 212] on span "show sentence" at bounding box center [582, 207] width 23 height 23
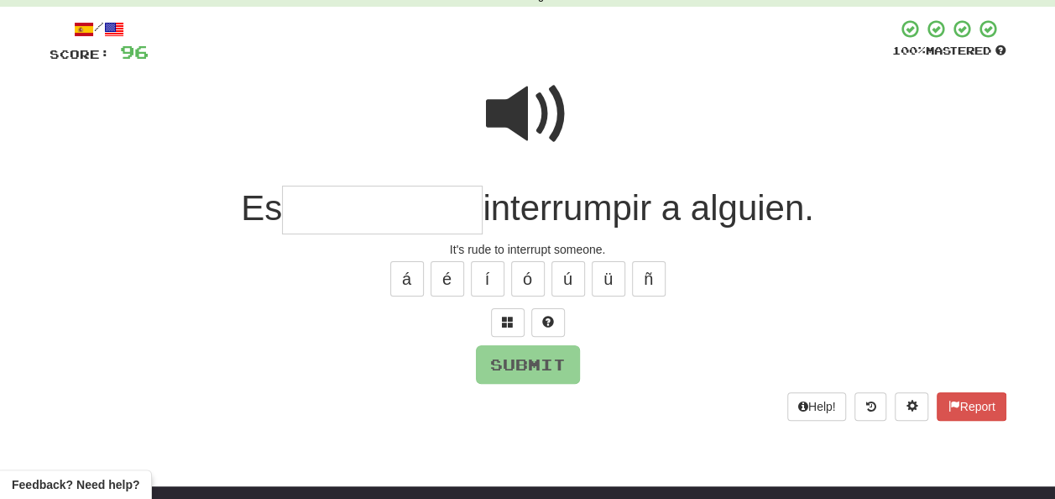
click at [506, 110] on span at bounding box center [528, 114] width 84 height 84
click at [512, 107] on span at bounding box center [528, 114] width 84 height 84
click at [303, 207] on input "text" at bounding box center [382, 211] width 201 height 50
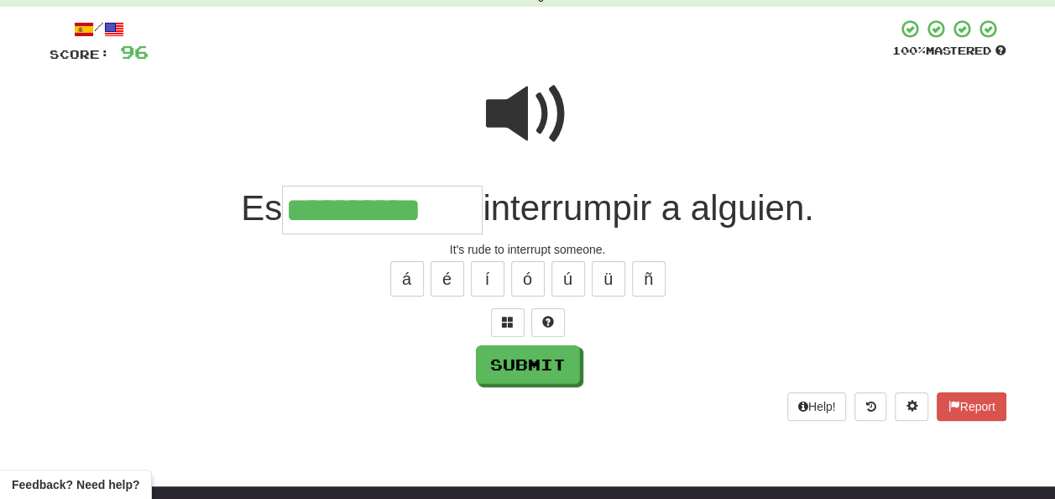
type input "**********"
click at [522, 109] on span at bounding box center [528, 114] width 84 height 84
click at [515, 122] on span at bounding box center [528, 114] width 84 height 84
click at [516, 123] on span at bounding box center [528, 114] width 84 height 84
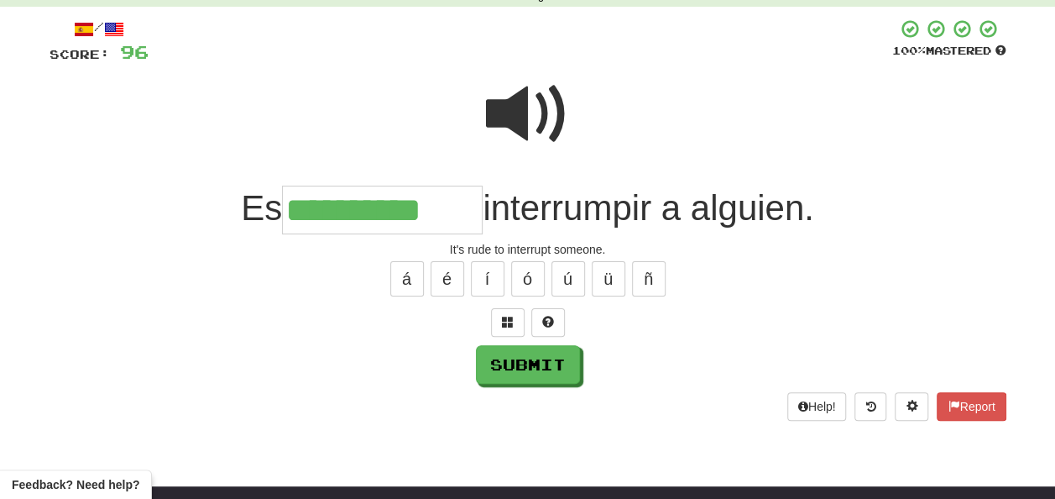
click at [530, 88] on span at bounding box center [528, 114] width 84 height 84
click at [512, 358] on button "Submit" at bounding box center [529, 365] width 104 height 39
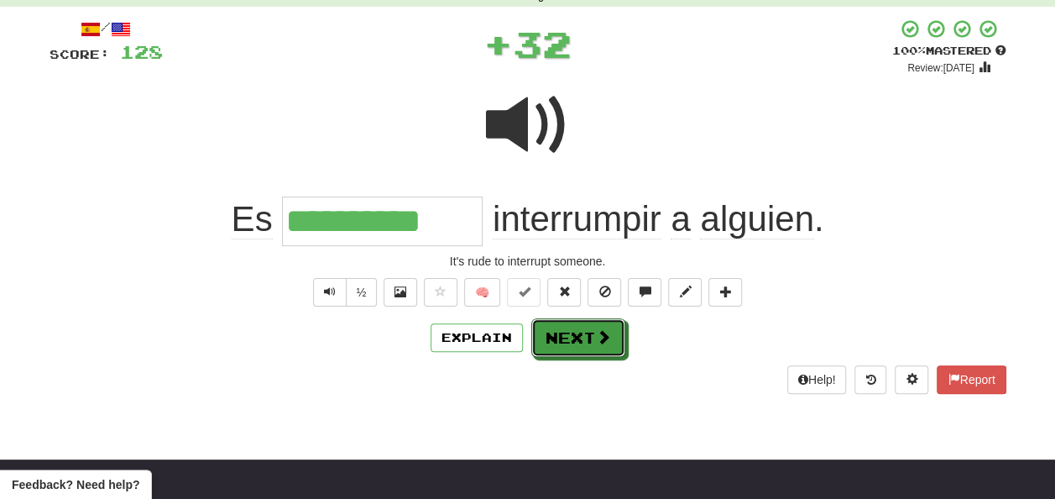
click at [584, 327] on button "Next" at bounding box center [578, 337] width 94 height 39
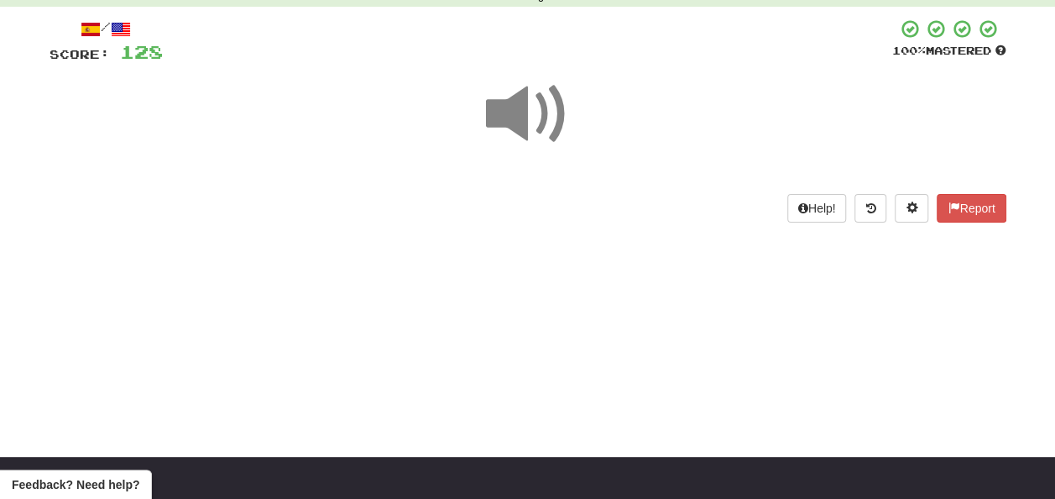
click at [531, 112] on span at bounding box center [528, 114] width 84 height 84
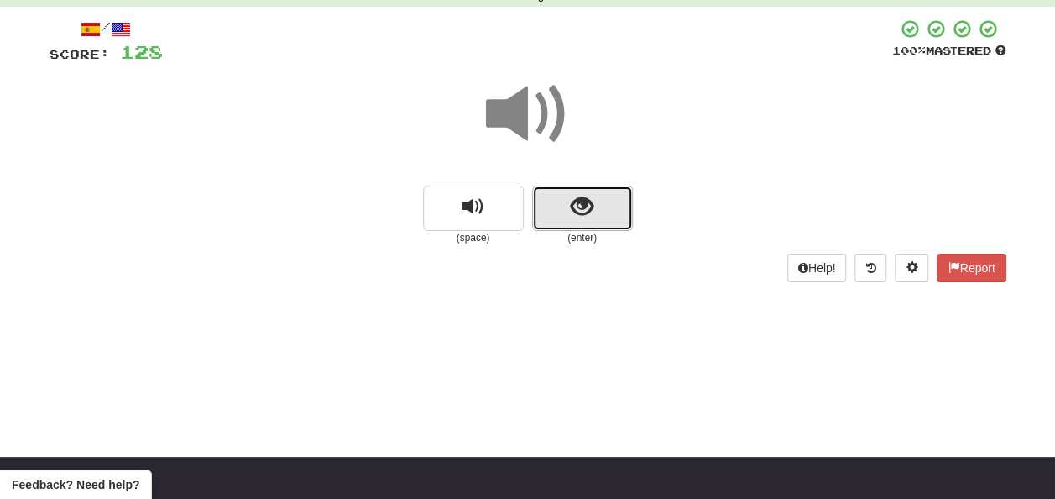
click at [576, 208] on span "show sentence" at bounding box center [582, 207] width 23 height 23
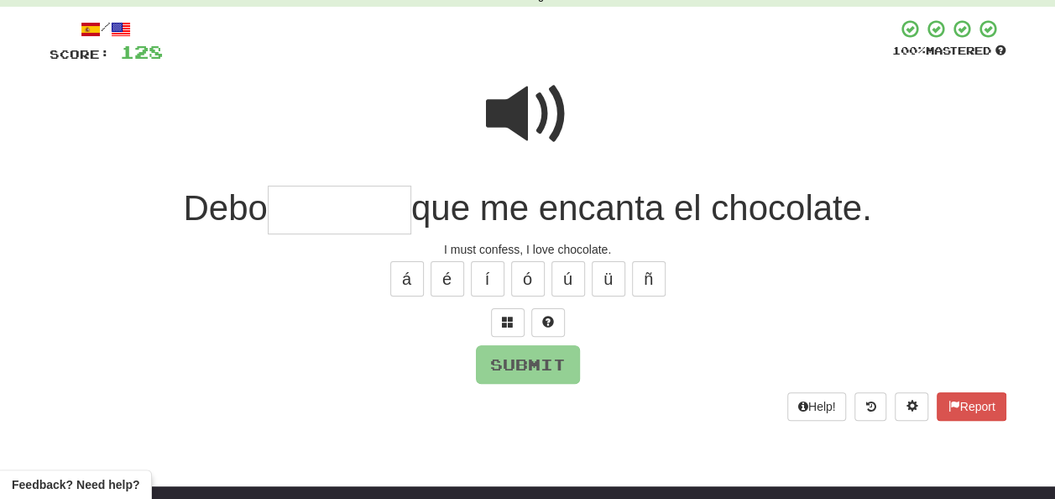
click at [293, 208] on input "text" at bounding box center [340, 211] width 144 height 50
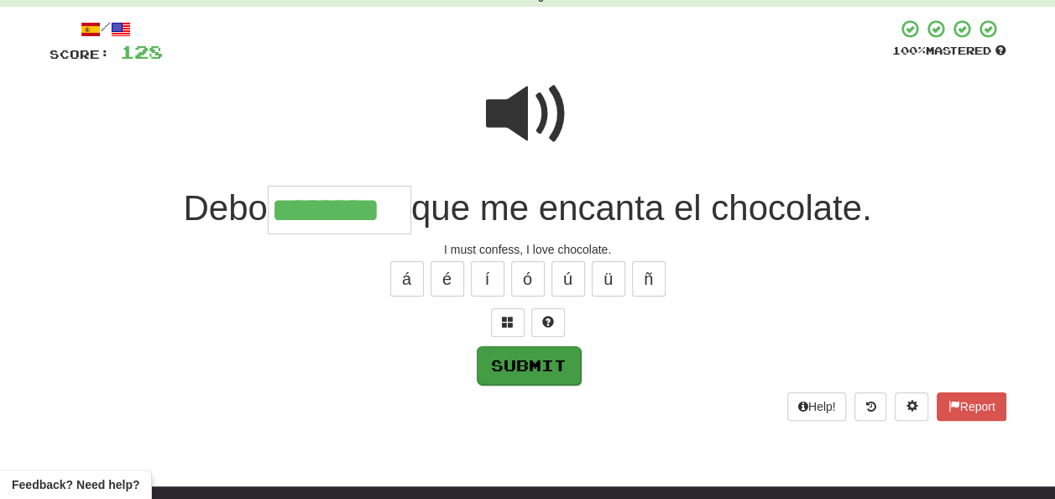
type input "********"
click at [528, 362] on button "Submit" at bounding box center [529, 365] width 104 height 39
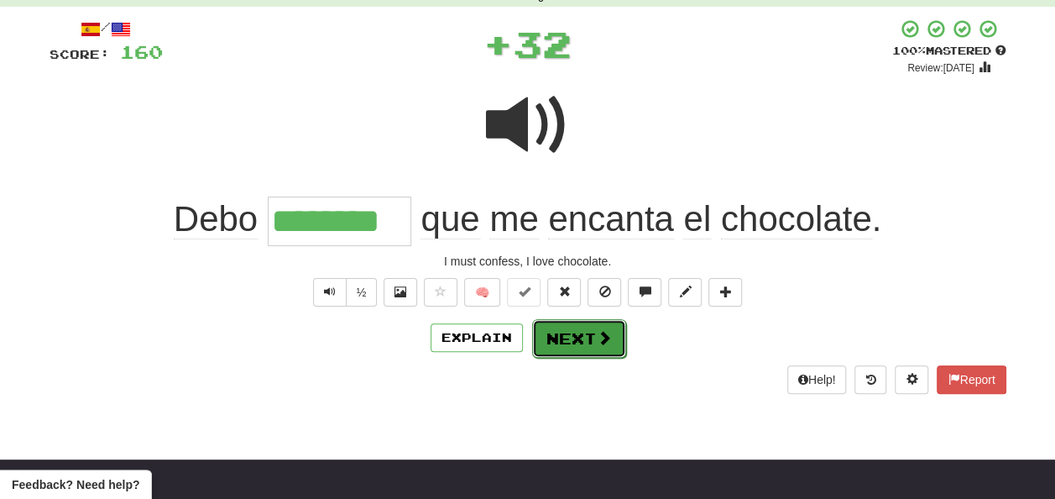
click at [562, 335] on button "Next" at bounding box center [579, 338] width 94 height 39
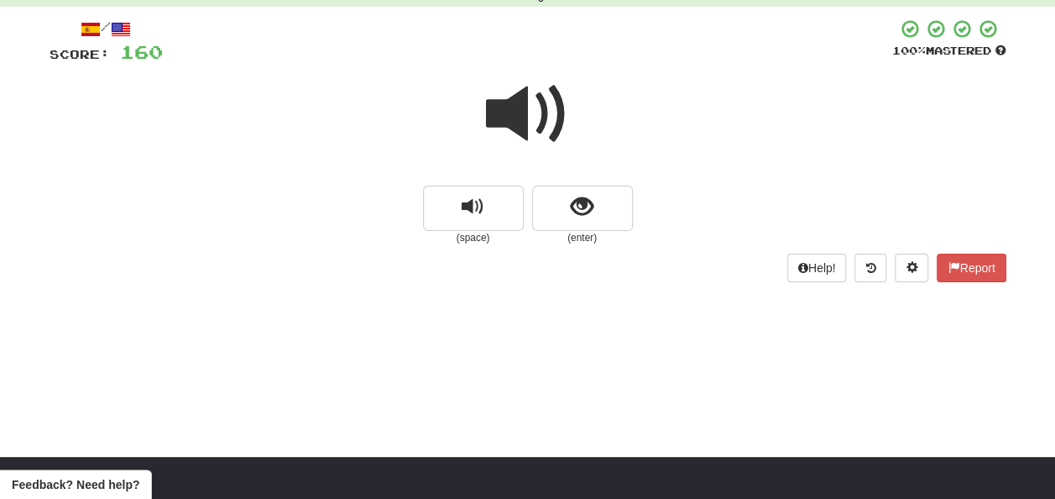
click at [536, 107] on span at bounding box center [528, 114] width 84 height 84
click at [588, 201] on span "show sentence" at bounding box center [582, 207] width 23 height 23
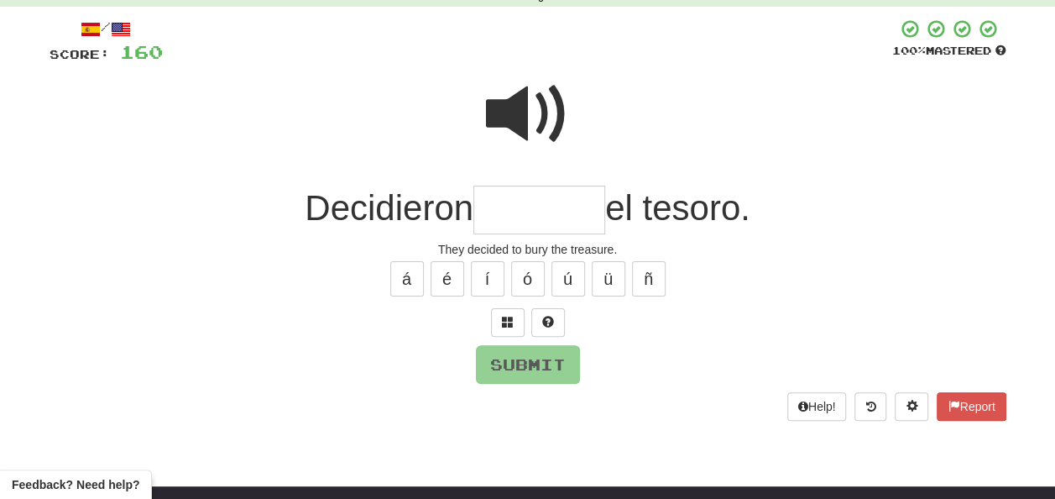
click at [525, 83] on span at bounding box center [528, 114] width 84 height 84
click at [520, 86] on span at bounding box center [528, 114] width 84 height 84
click at [489, 213] on input "text" at bounding box center [539, 211] width 132 height 50
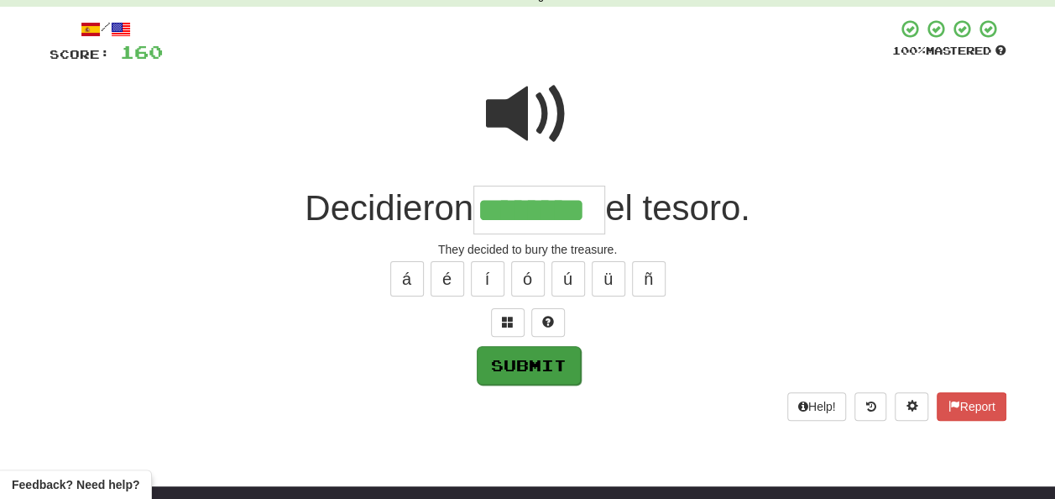
type input "********"
click at [530, 368] on button "Submit" at bounding box center [529, 365] width 104 height 39
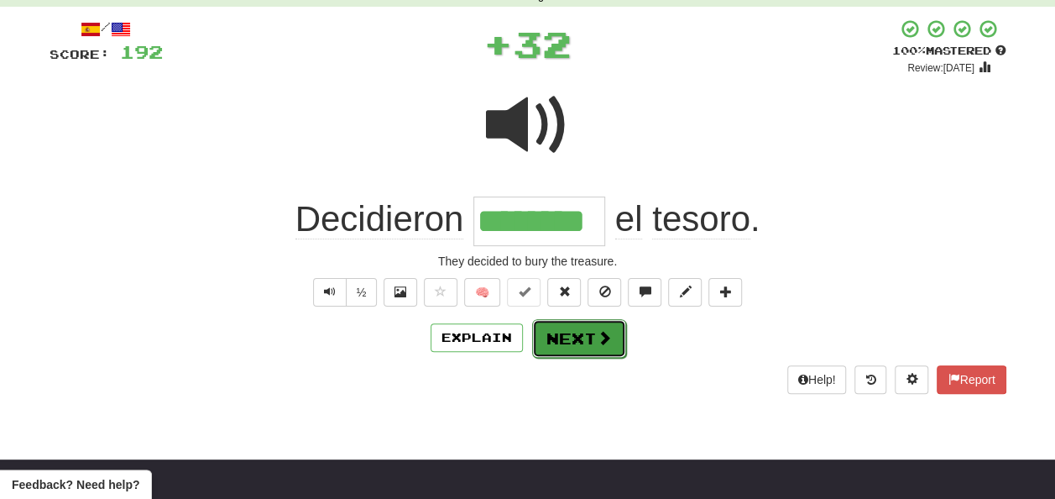
click at [564, 338] on button "Next" at bounding box center [579, 338] width 94 height 39
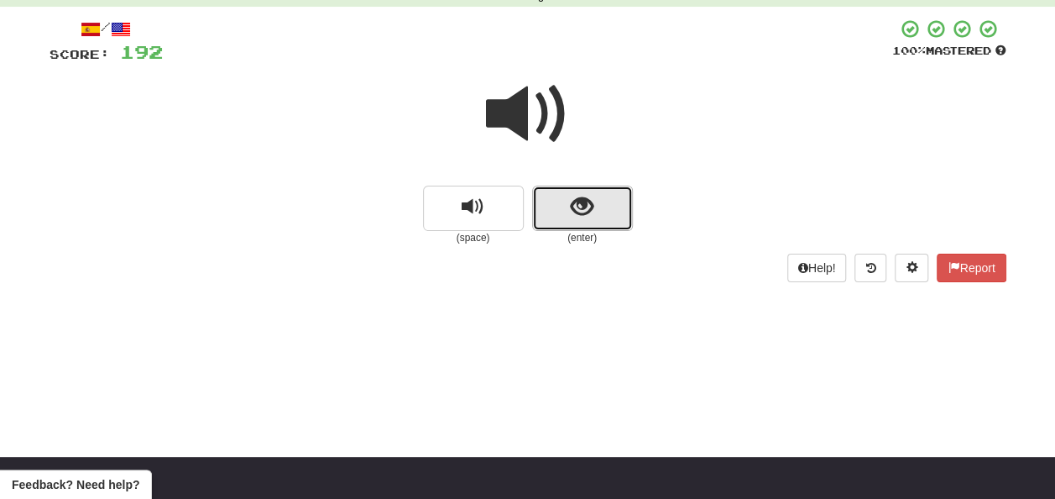
click at [566, 207] on button "show sentence" at bounding box center [582, 208] width 101 height 45
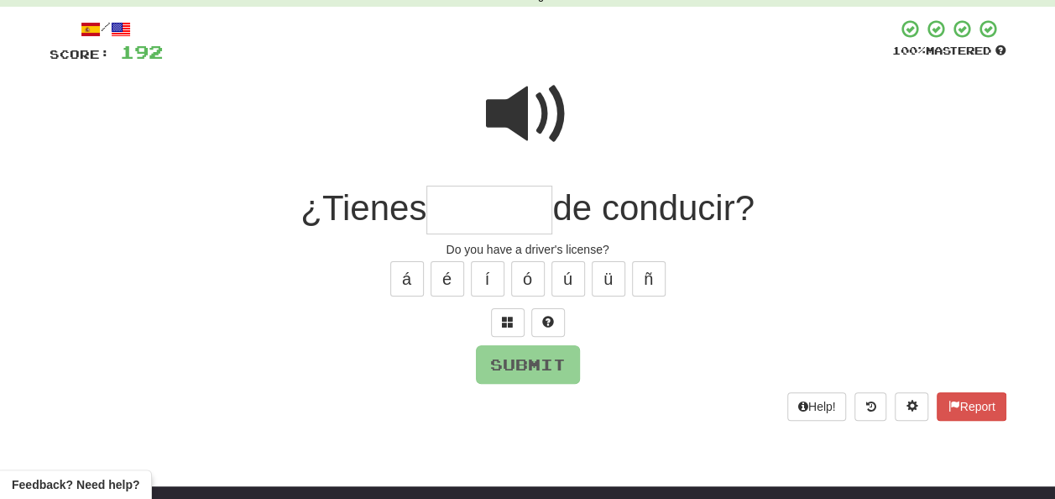
click at [460, 205] on input "text" at bounding box center [489, 211] width 126 height 50
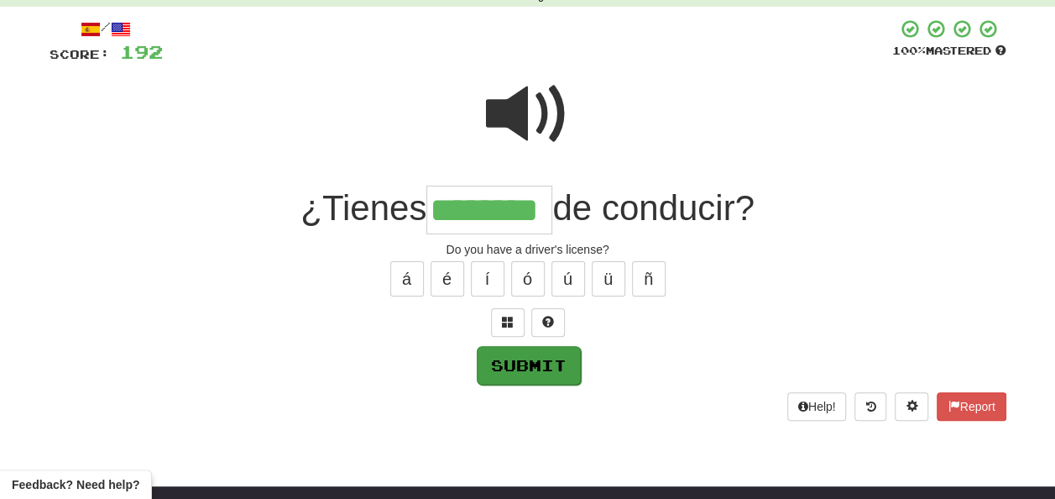
type input "********"
click at [512, 366] on button "Submit" at bounding box center [529, 365] width 104 height 39
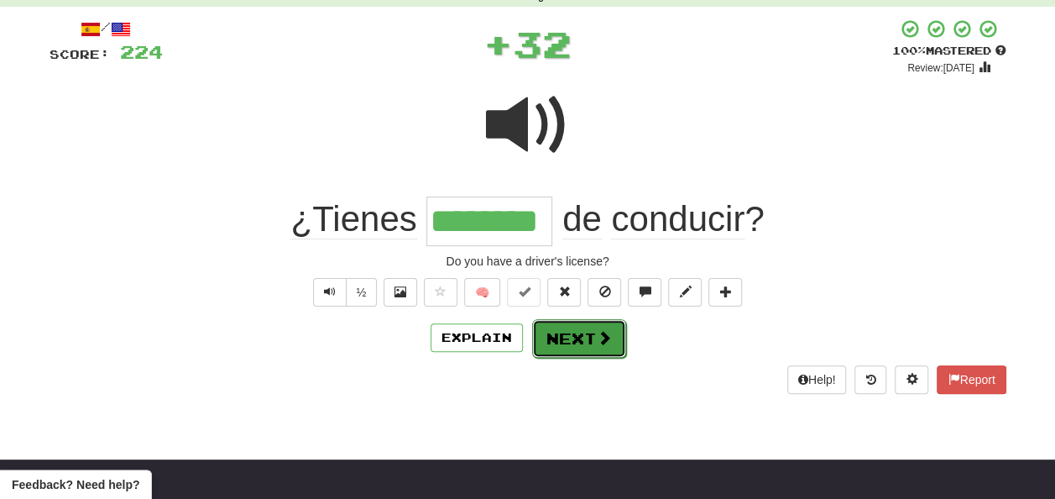
click at [566, 337] on button "Next" at bounding box center [579, 338] width 94 height 39
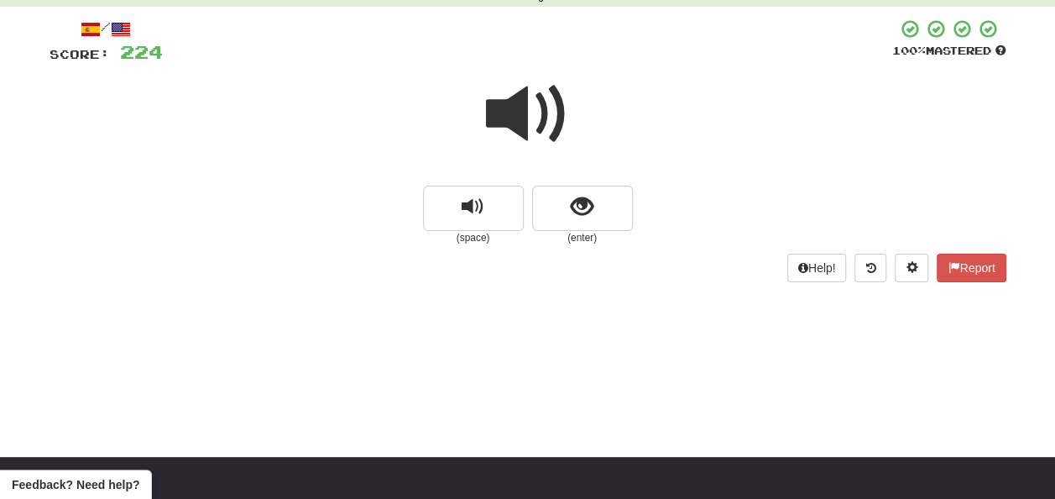
click at [519, 123] on span at bounding box center [528, 114] width 84 height 84
click at [564, 205] on button "show sentence" at bounding box center [582, 208] width 101 height 45
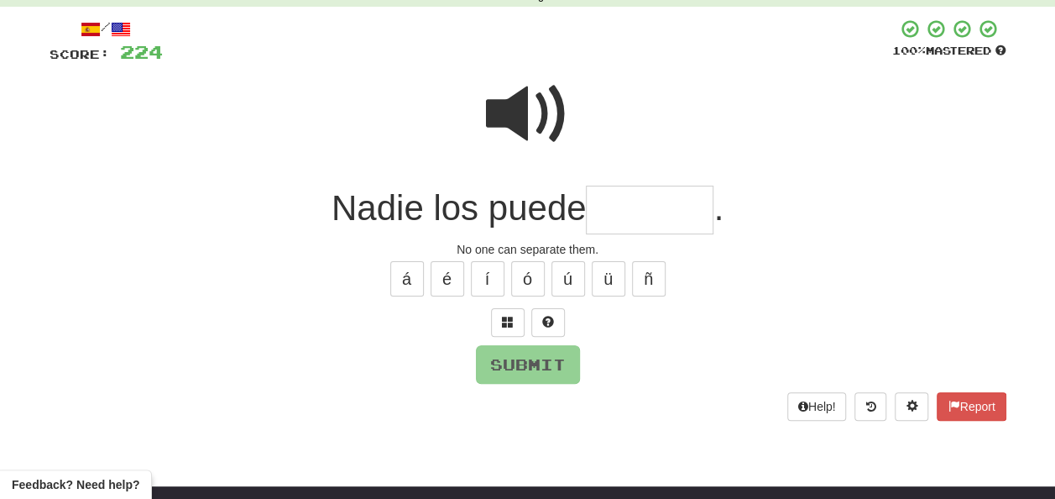
click at [620, 204] on input "text" at bounding box center [650, 211] width 128 height 50
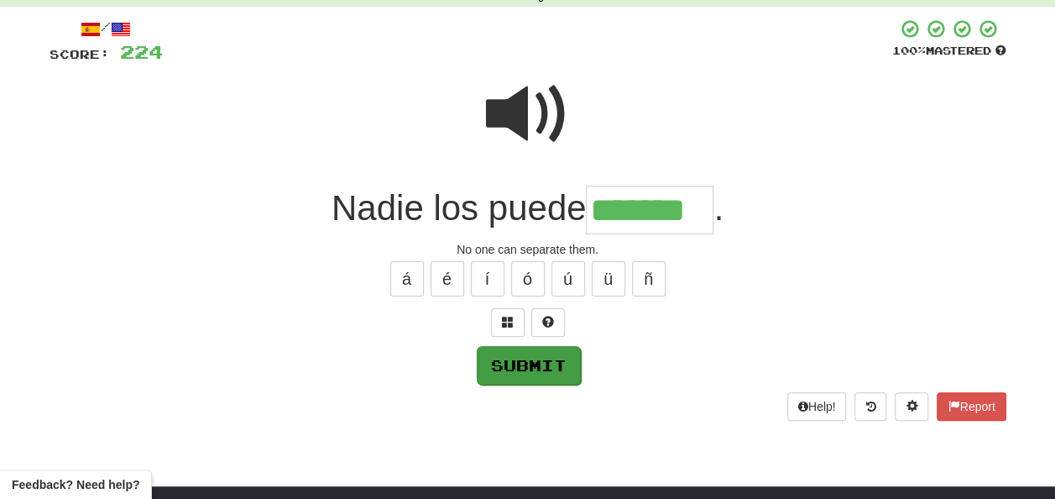
type input "*******"
click at [534, 354] on button "Submit" at bounding box center [529, 365] width 104 height 39
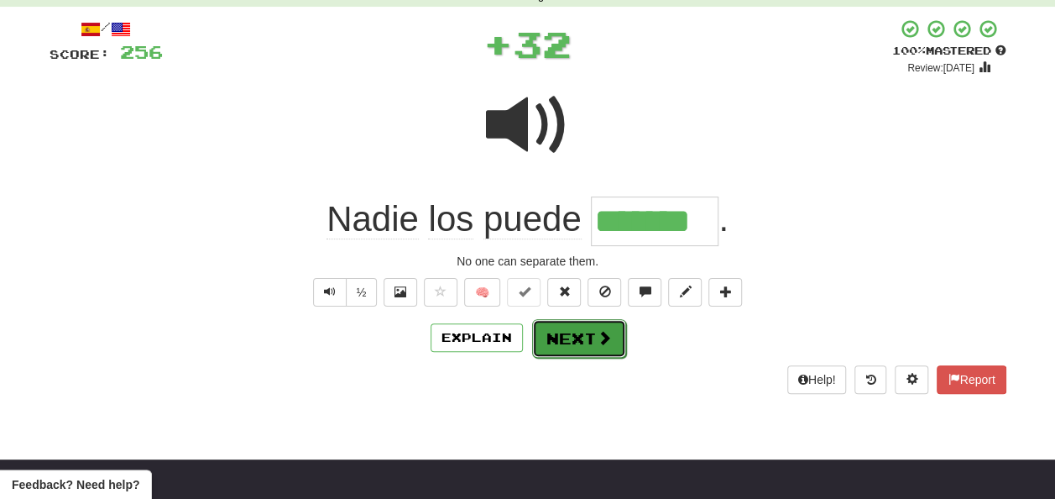
click at [564, 331] on button "Next" at bounding box center [579, 338] width 94 height 39
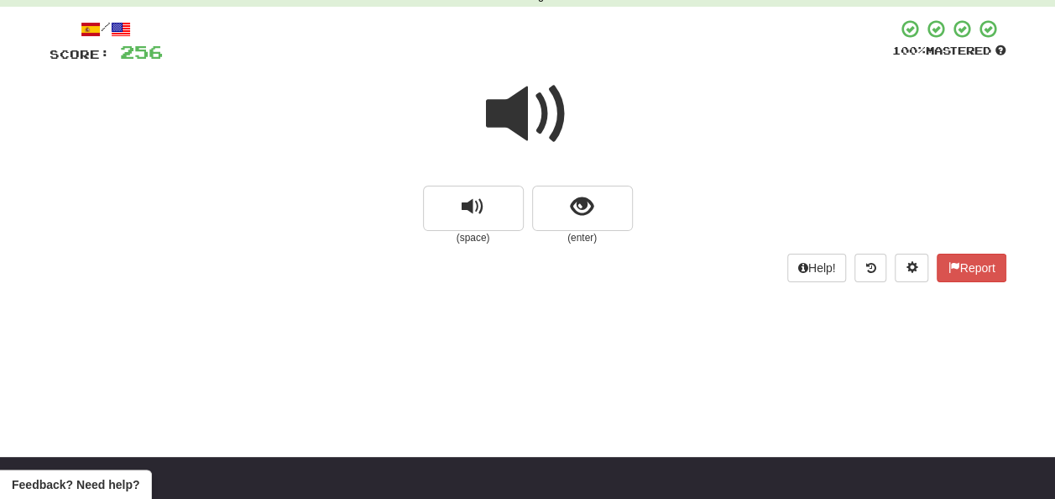
click at [541, 115] on span at bounding box center [528, 114] width 84 height 84
click at [530, 114] on span at bounding box center [528, 114] width 84 height 84
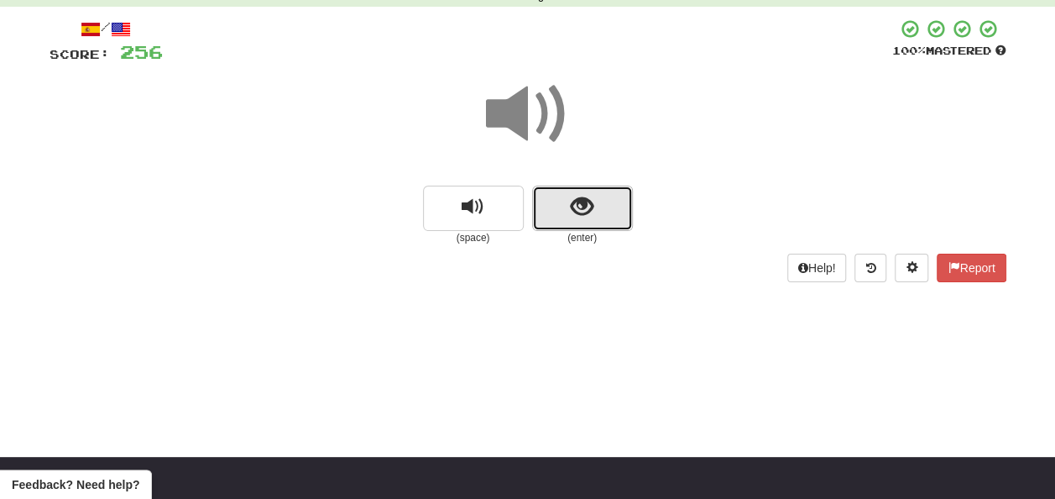
click at [566, 205] on button "show sentence" at bounding box center [582, 208] width 101 height 45
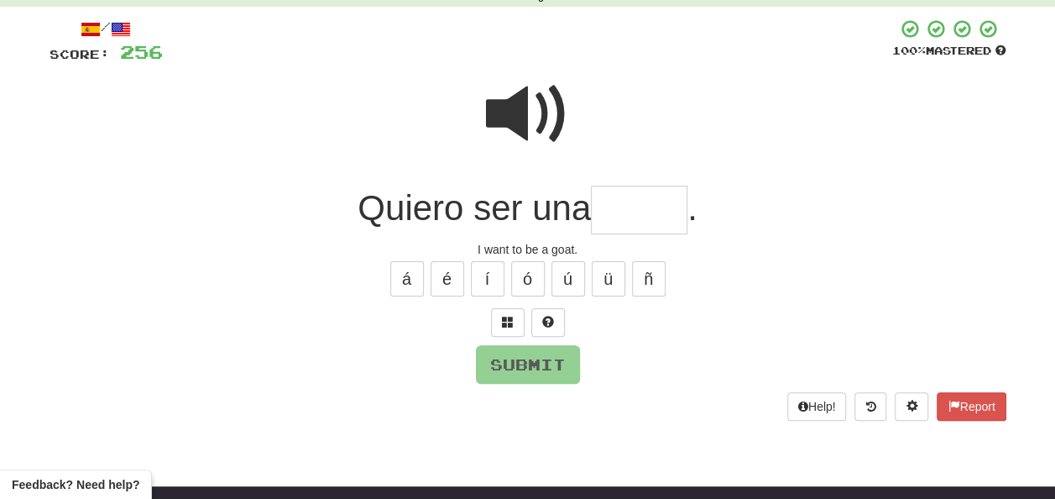
click at [520, 96] on span at bounding box center [528, 114] width 84 height 84
click at [628, 210] on input "text" at bounding box center [639, 211] width 97 height 50
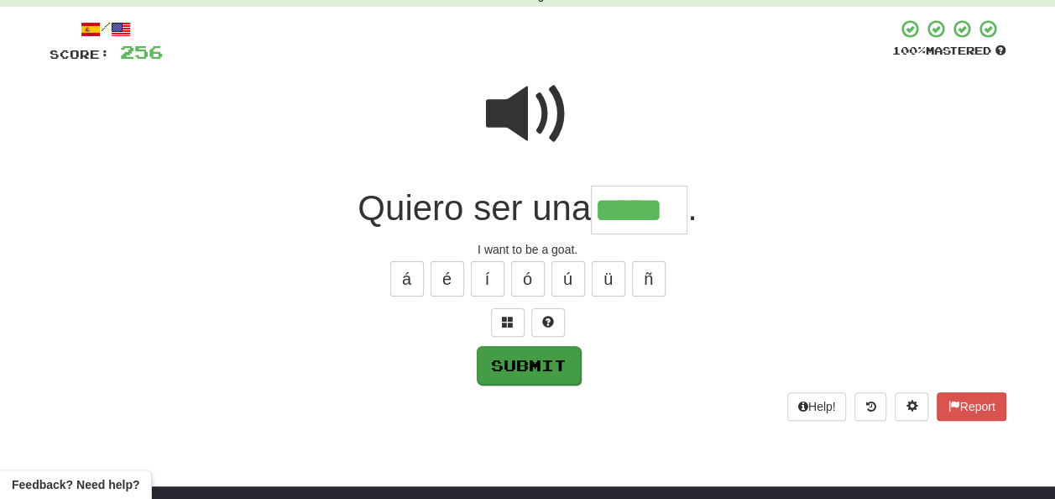
type input "*****"
click at [508, 363] on button "Submit" at bounding box center [529, 365] width 104 height 39
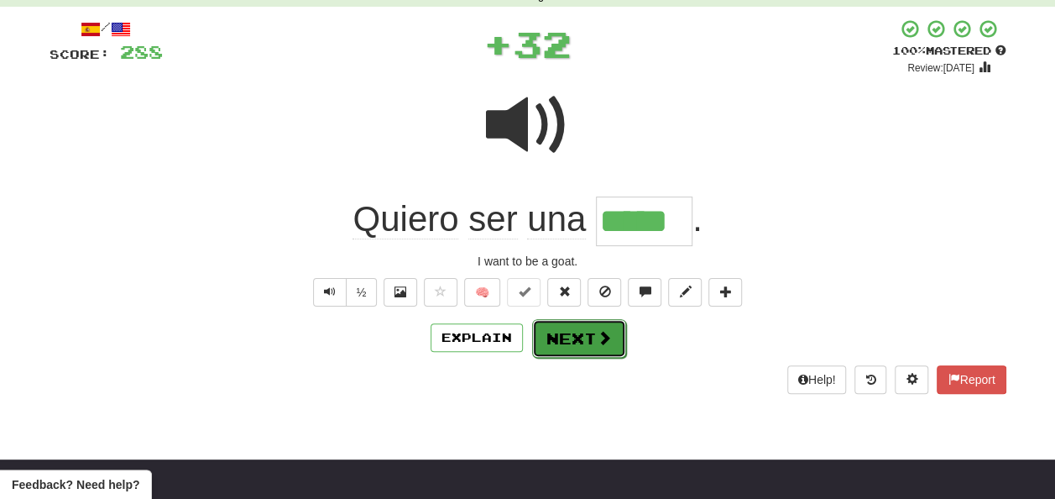
click at [555, 327] on button "Next" at bounding box center [579, 338] width 94 height 39
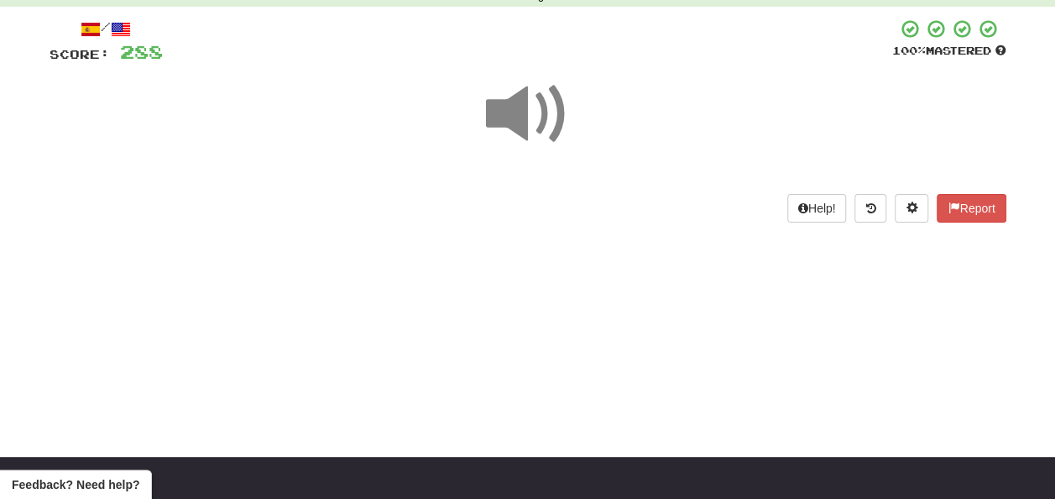
click at [524, 116] on span at bounding box center [528, 114] width 84 height 84
click at [527, 118] on span at bounding box center [528, 114] width 84 height 84
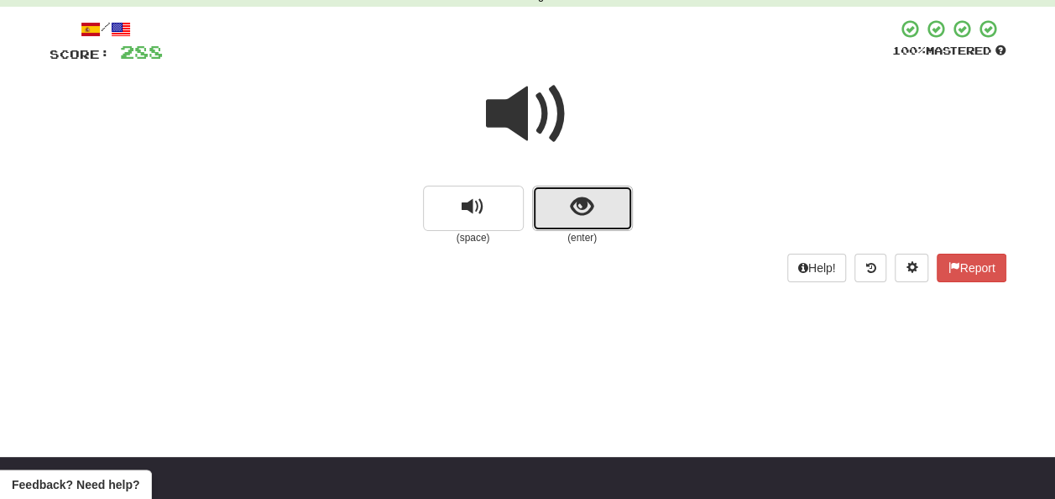
click at [571, 199] on span "show sentence" at bounding box center [582, 207] width 23 height 23
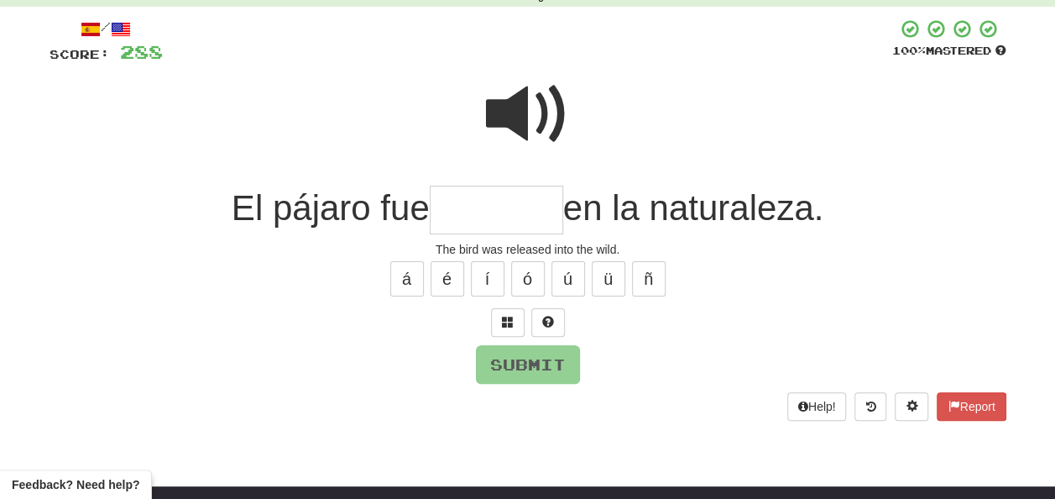
click at [513, 99] on span at bounding box center [528, 114] width 84 height 84
click at [453, 203] on input "text" at bounding box center [496, 211] width 133 height 50
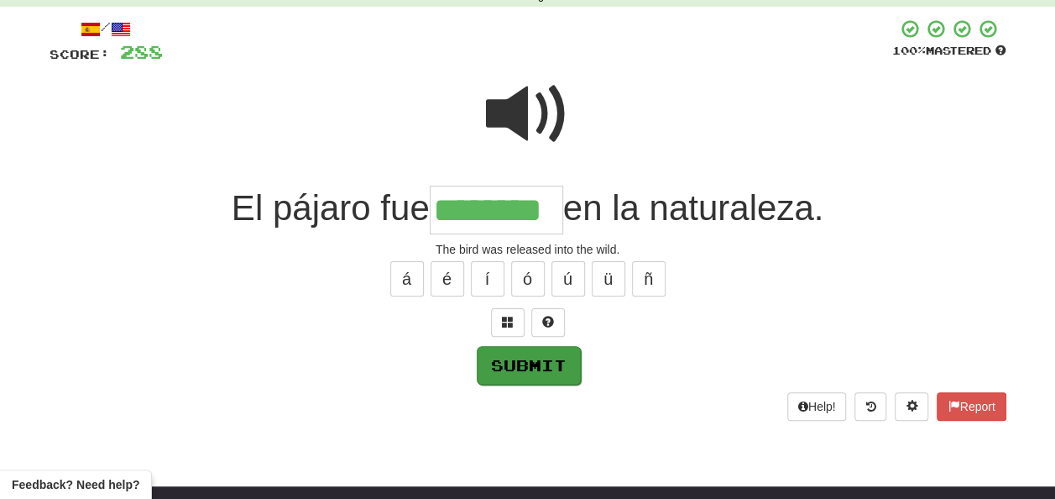
type input "********"
click at [497, 359] on button "Submit" at bounding box center [528, 364] width 104 height 39
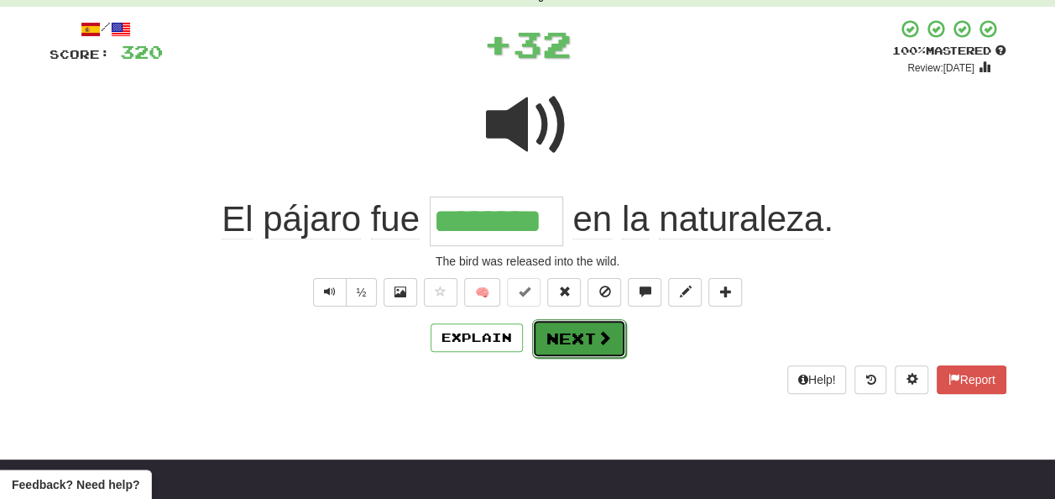
click at [574, 332] on button "Next" at bounding box center [579, 338] width 94 height 39
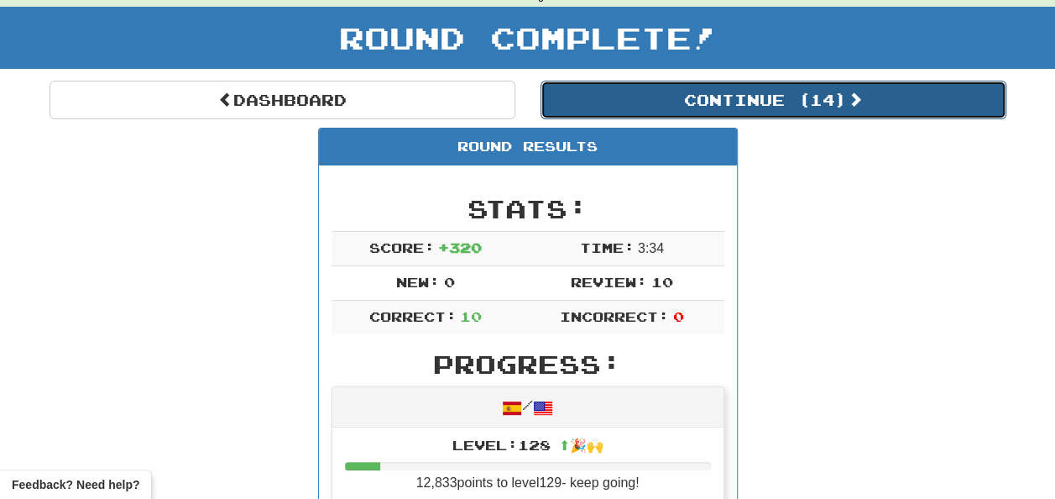
click at [664, 102] on button "Continue ( 14 )" at bounding box center [774, 100] width 466 height 39
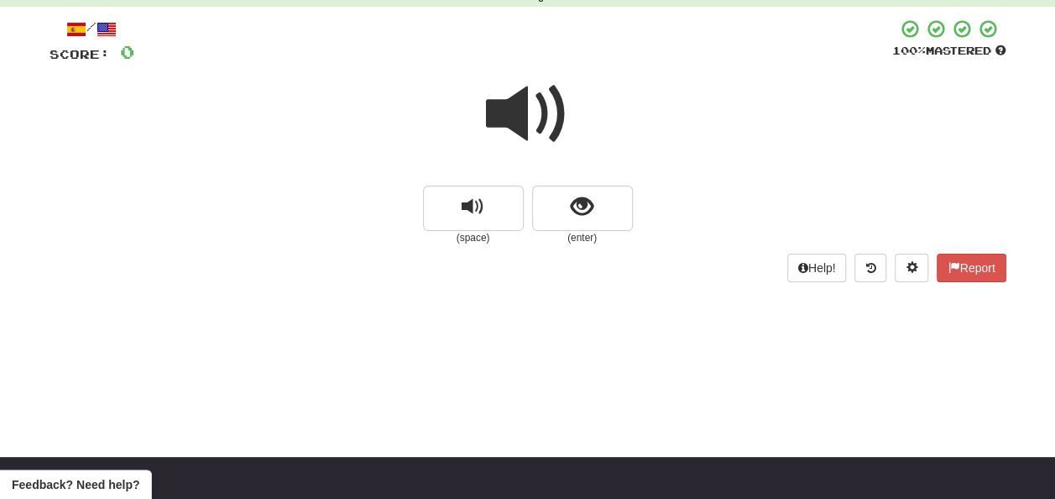
click at [527, 121] on span at bounding box center [528, 114] width 84 height 84
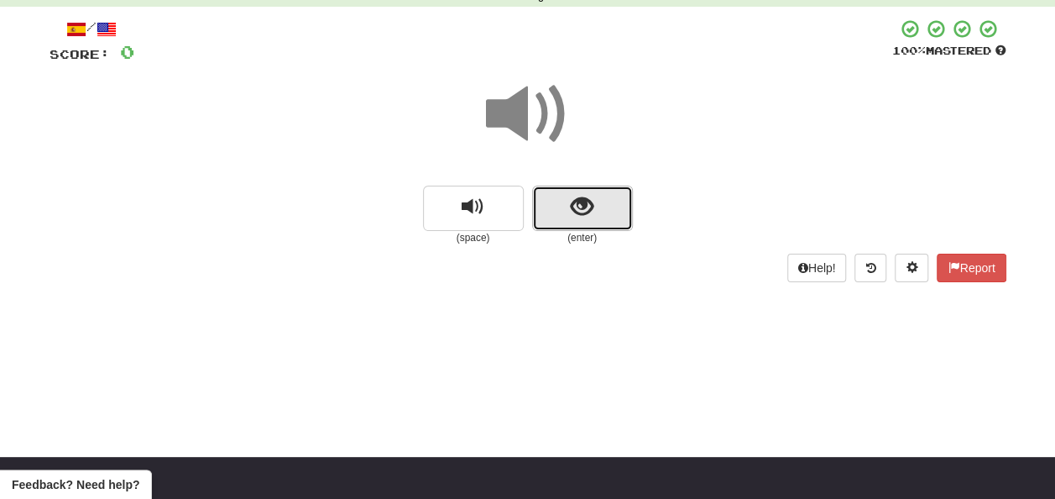
click at [562, 201] on button "show sentence" at bounding box center [582, 208] width 101 height 45
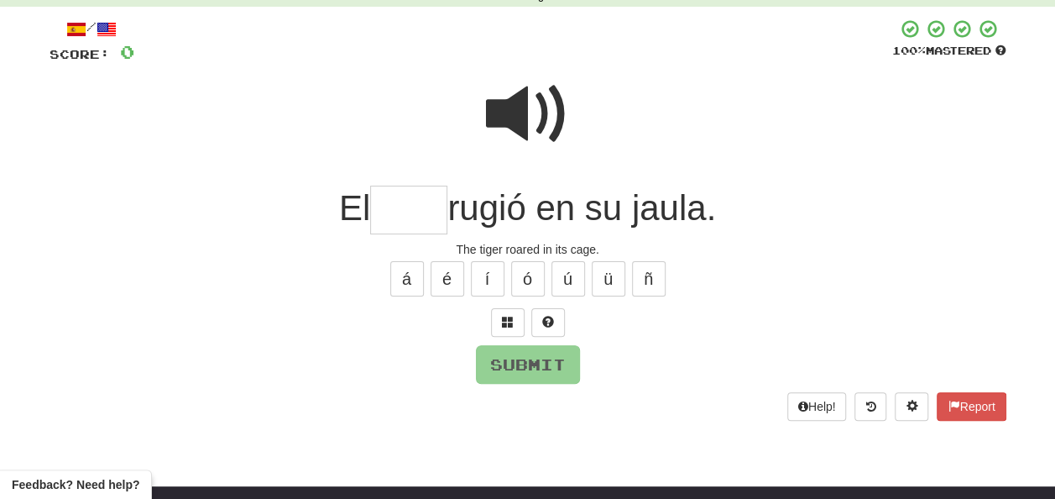
click at [523, 92] on span at bounding box center [528, 114] width 84 height 84
click at [391, 204] on input "text" at bounding box center [408, 211] width 77 height 50
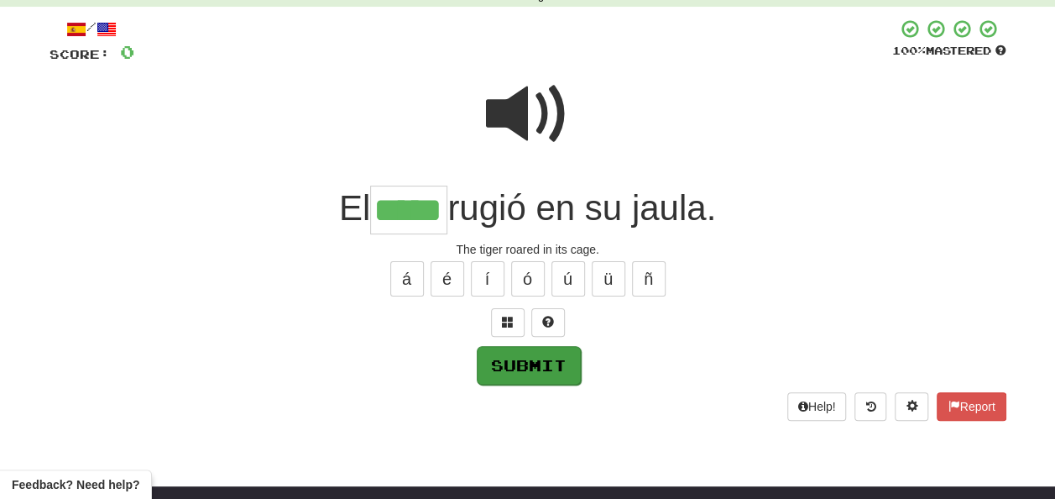
type input "*****"
click at [524, 363] on button "Submit" at bounding box center [529, 365] width 104 height 39
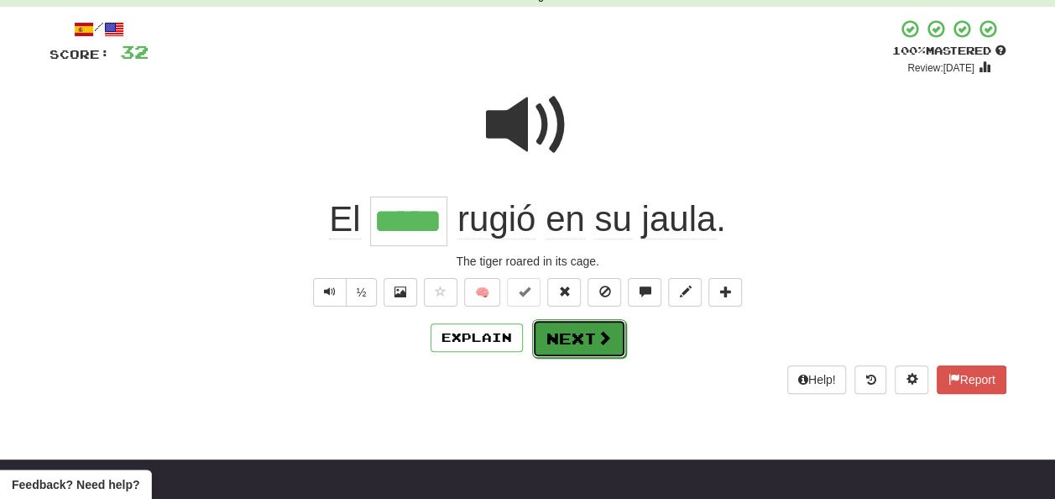
click at [566, 327] on button "Next" at bounding box center [579, 338] width 94 height 39
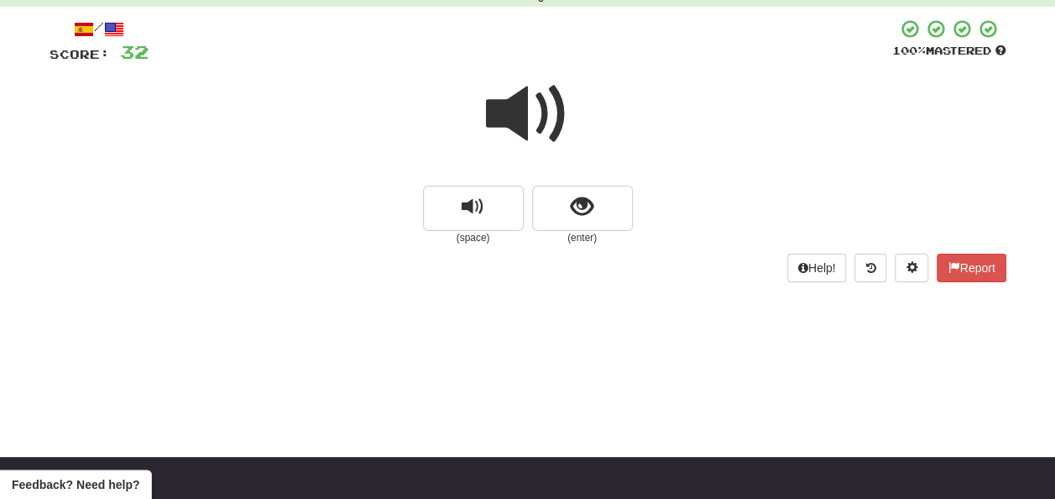
click at [513, 117] on span at bounding box center [528, 114] width 84 height 84
click at [559, 205] on button "show sentence" at bounding box center [582, 208] width 101 height 45
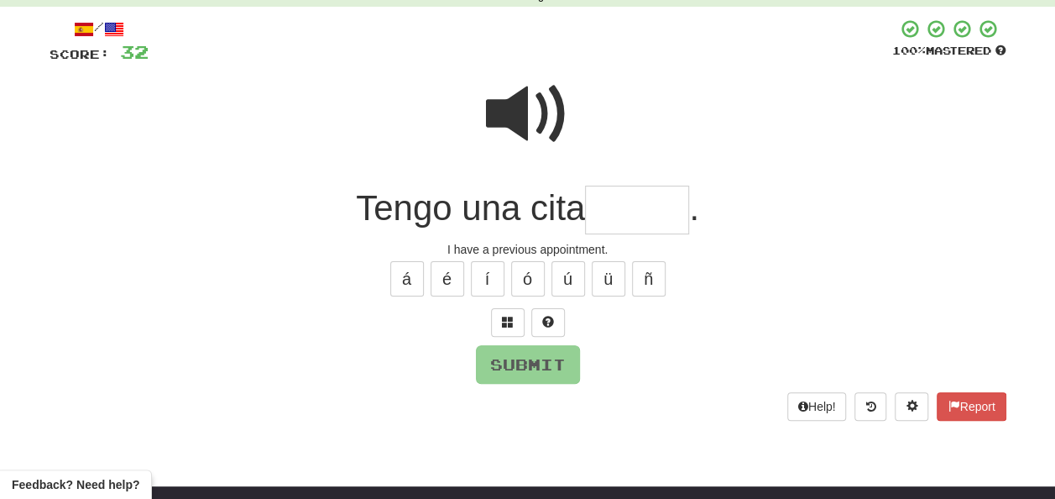
click at [528, 94] on span at bounding box center [528, 114] width 84 height 84
click at [605, 210] on input "text" at bounding box center [637, 211] width 104 height 50
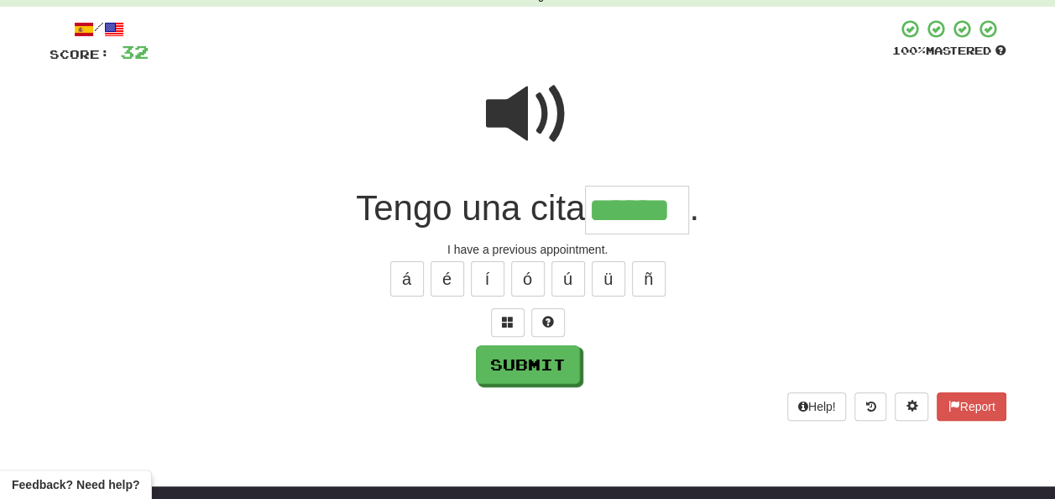
type input "******"
click at [523, 112] on span at bounding box center [528, 114] width 84 height 84
click at [524, 115] on span at bounding box center [528, 114] width 84 height 84
click at [536, 357] on button "Submit" at bounding box center [529, 365] width 104 height 39
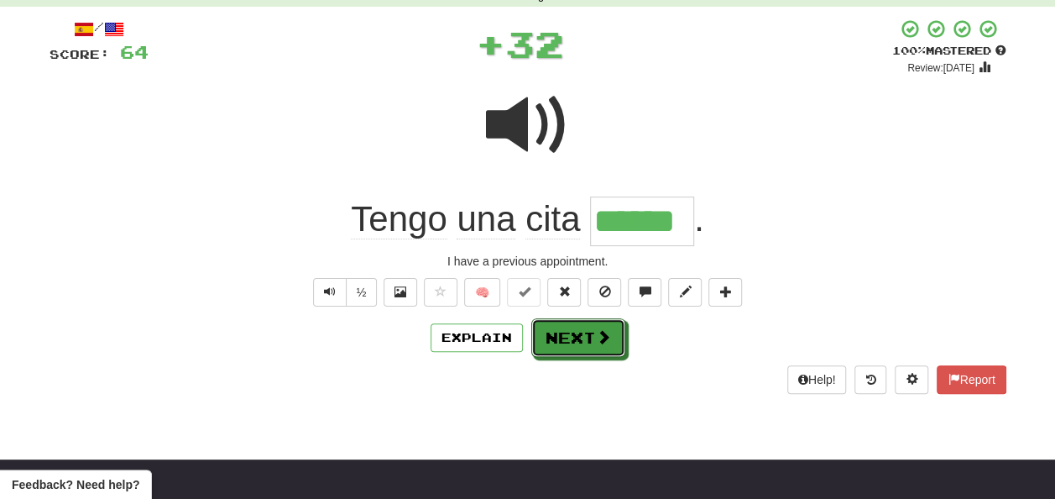
click at [562, 334] on button "Next" at bounding box center [578, 337] width 94 height 39
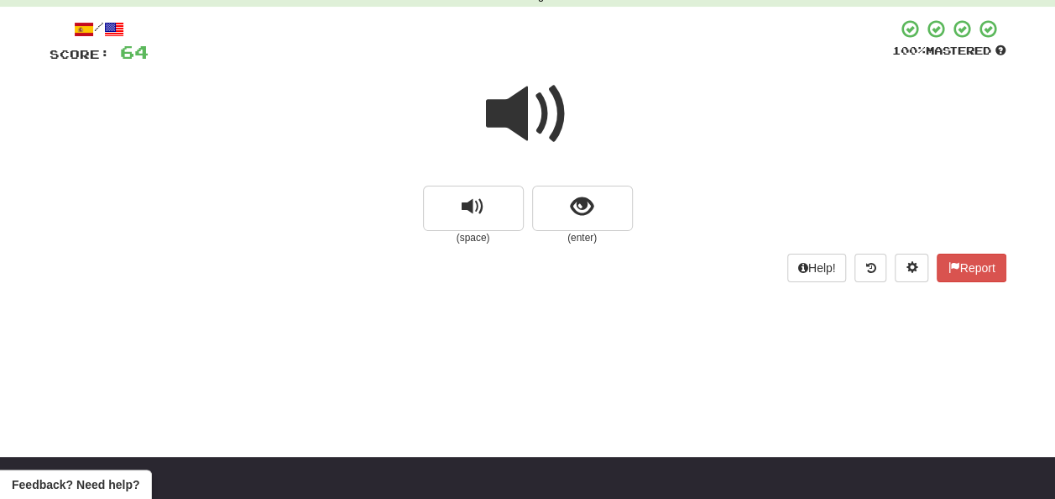
click at [519, 113] on span at bounding box center [528, 114] width 84 height 84
click at [567, 205] on button "show sentence" at bounding box center [582, 208] width 101 height 45
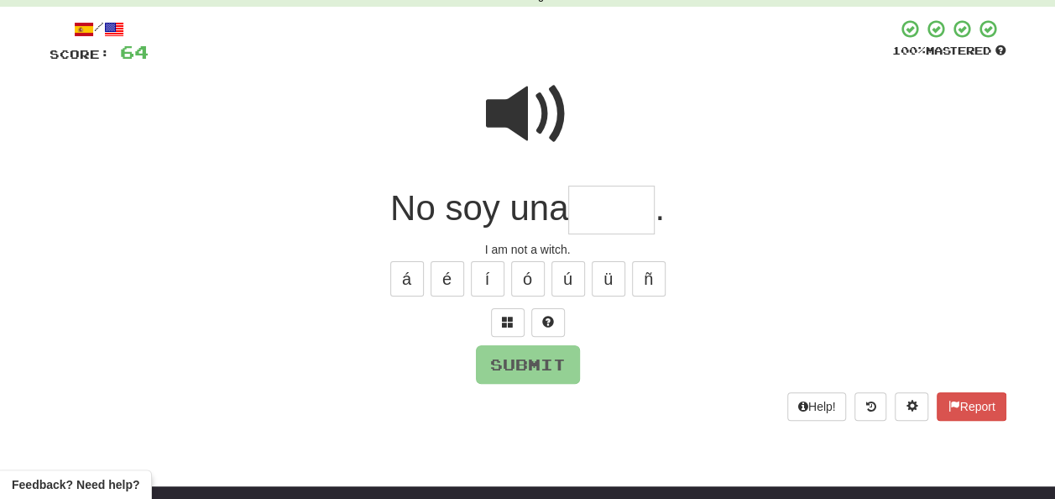
click at [604, 218] on input "text" at bounding box center [611, 211] width 86 height 50
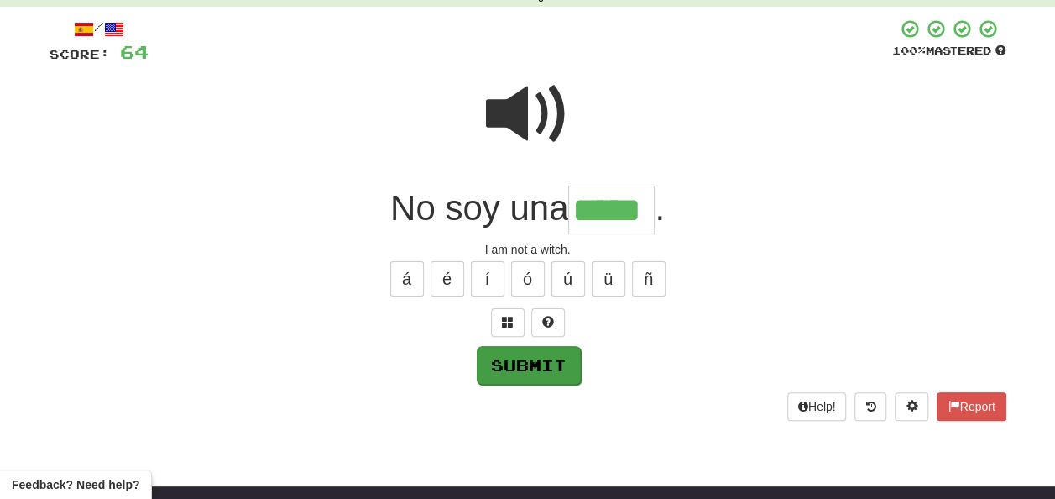
type input "*****"
click at [531, 363] on button "Submit" at bounding box center [529, 365] width 104 height 39
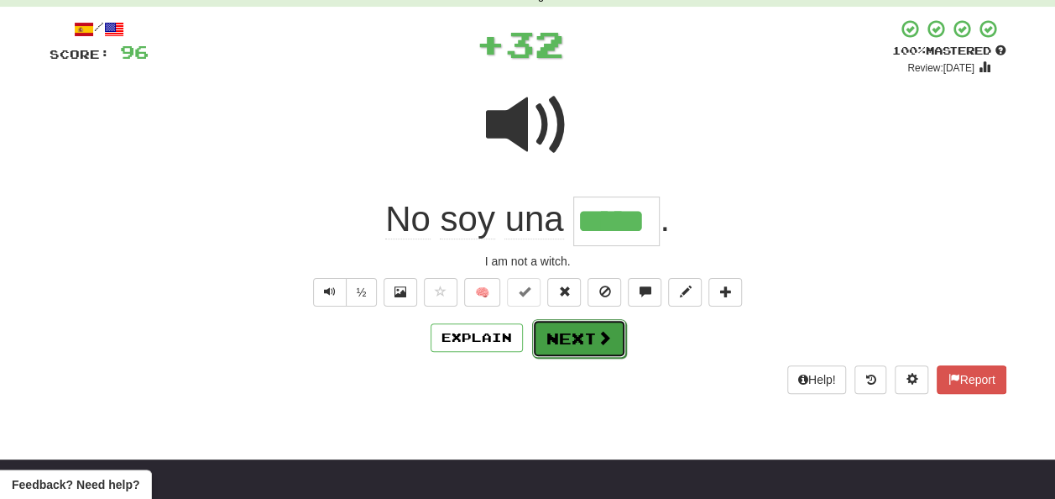
click at [562, 332] on button "Next" at bounding box center [579, 338] width 94 height 39
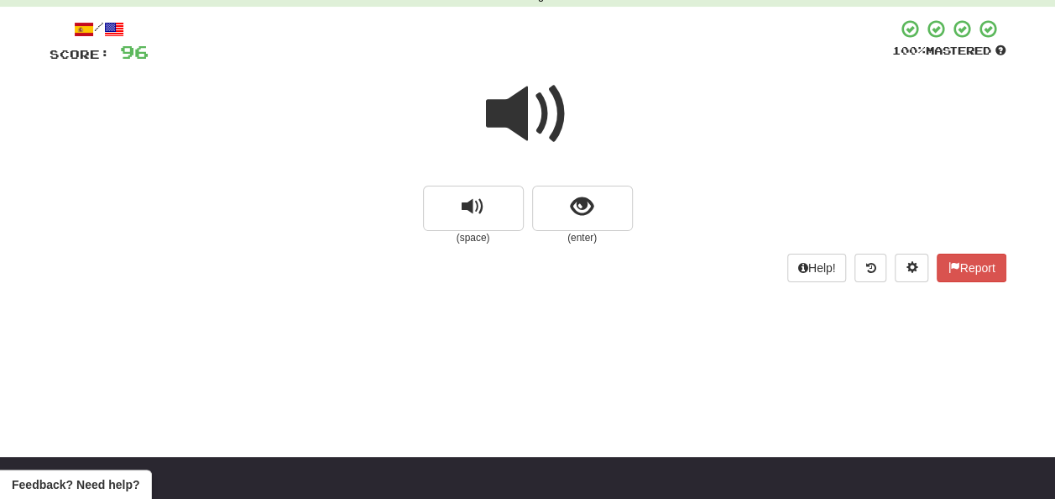
click at [512, 110] on span at bounding box center [528, 114] width 84 height 84
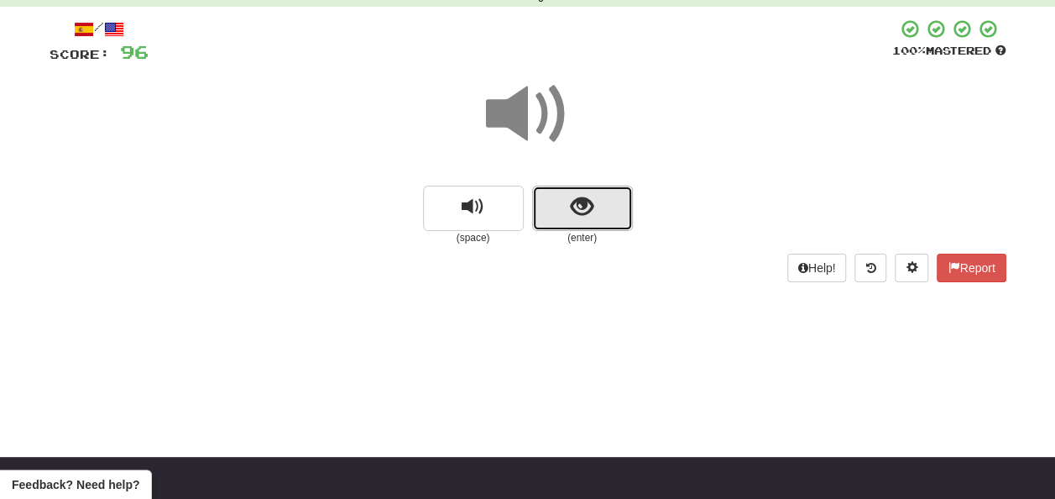
click at [576, 204] on span "show sentence" at bounding box center [582, 207] width 23 height 23
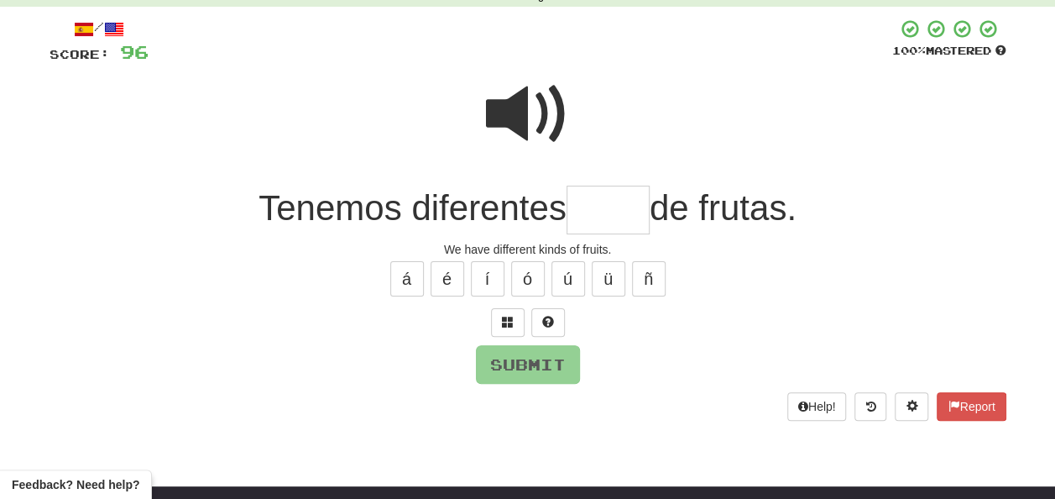
click at [583, 208] on input "text" at bounding box center [608, 211] width 83 height 50
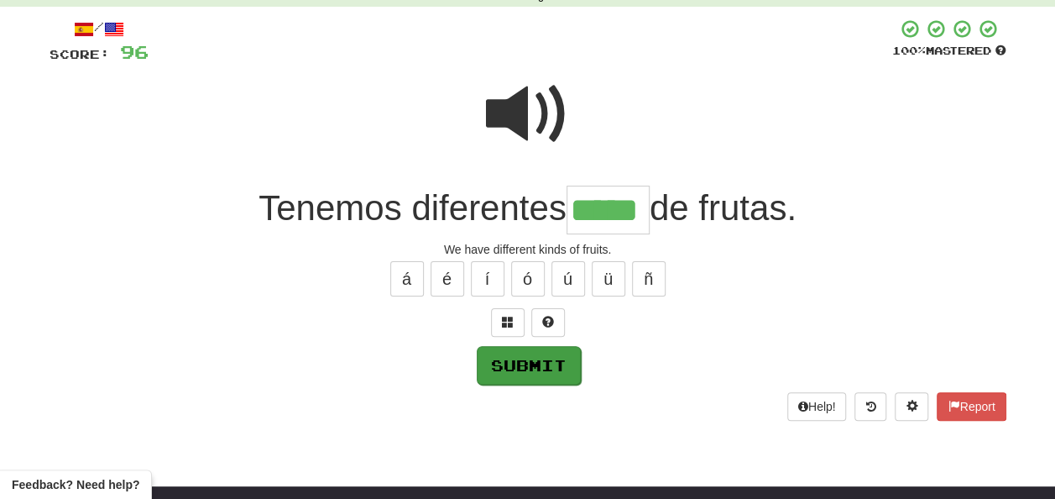
type input "*****"
click at [495, 365] on button "Submit" at bounding box center [529, 365] width 104 height 39
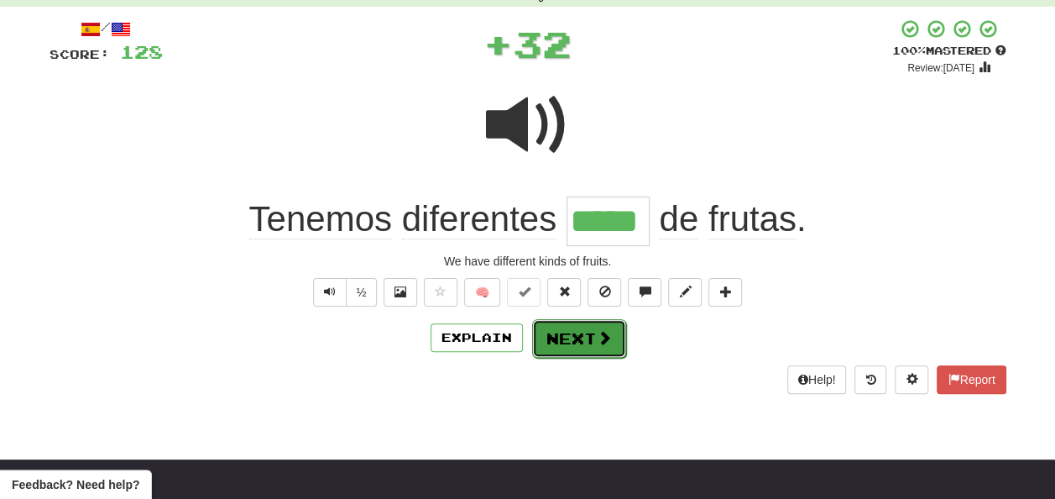
click at [553, 332] on button "Next" at bounding box center [579, 338] width 94 height 39
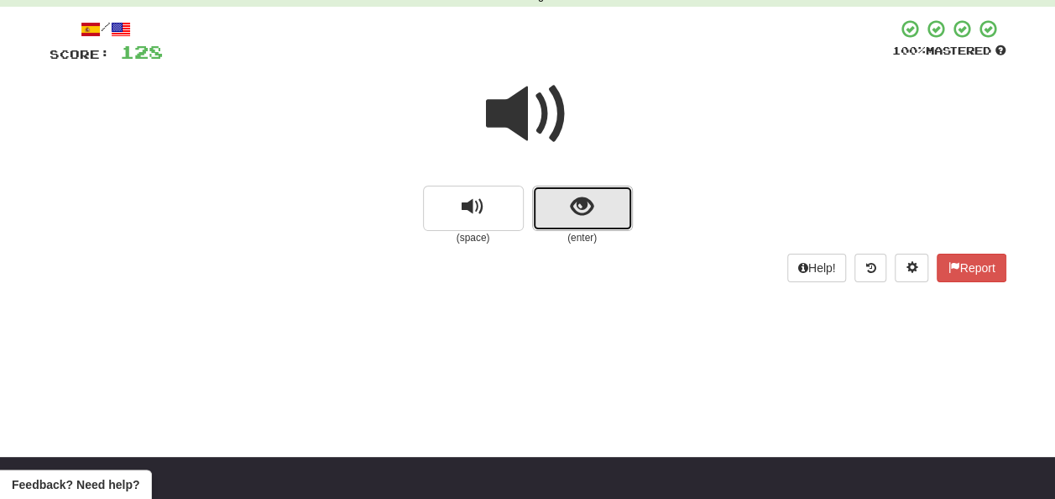
click at [573, 205] on span "show sentence" at bounding box center [582, 207] width 23 height 23
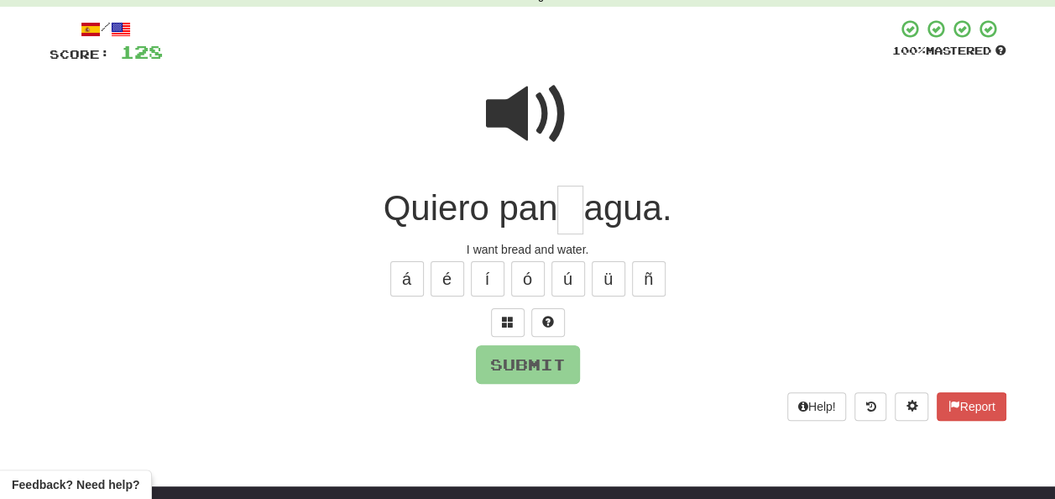
click at [573, 205] on input "text" at bounding box center [570, 211] width 26 height 50
type input "*"
click at [532, 361] on button "Submit" at bounding box center [529, 365] width 104 height 39
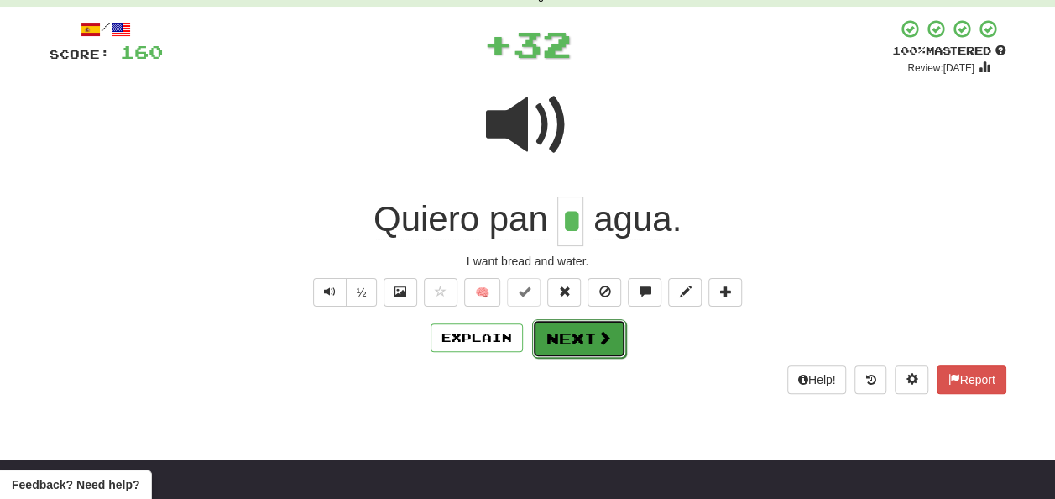
click at [557, 337] on button "Next" at bounding box center [579, 338] width 94 height 39
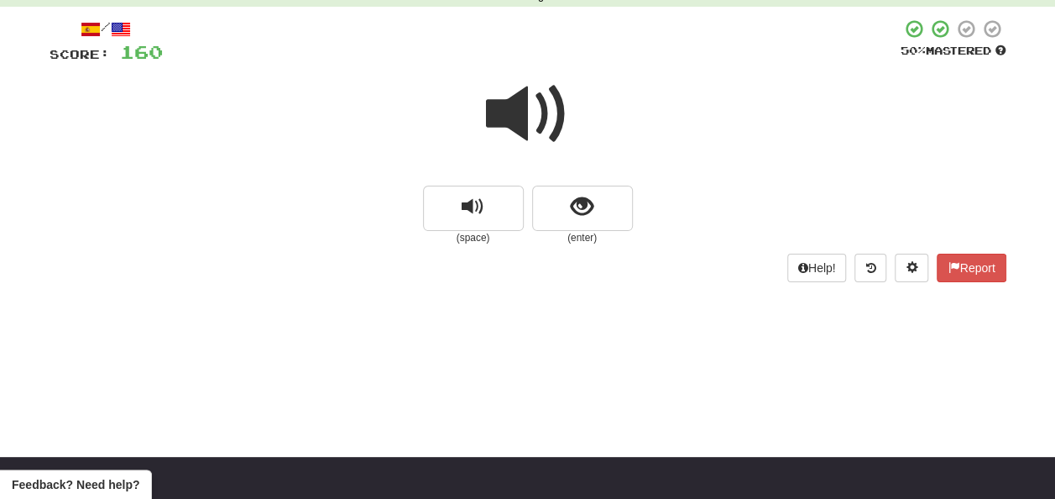
click at [531, 107] on span at bounding box center [528, 114] width 84 height 84
click at [539, 112] on span at bounding box center [528, 114] width 84 height 84
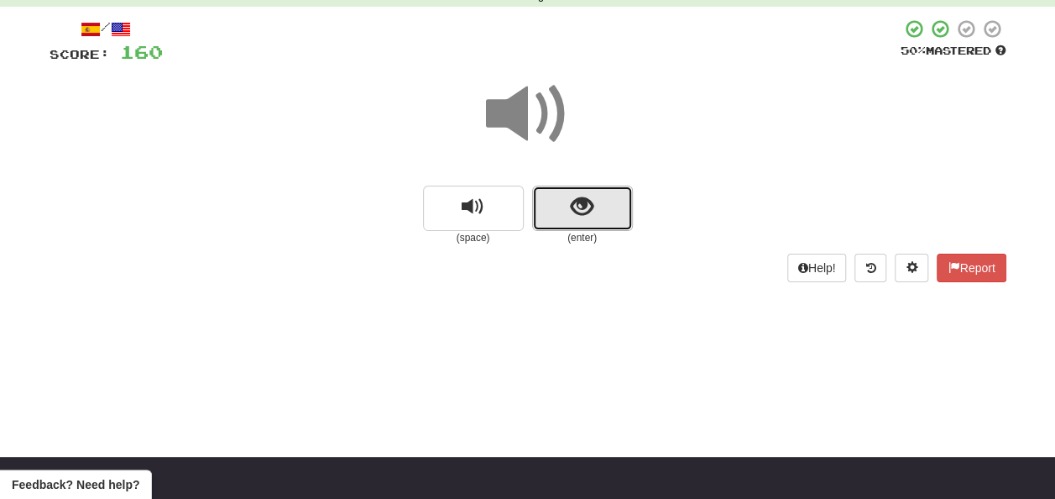
click at [574, 207] on span "show sentence" at bounding box center [582, 207] width 23 height 23
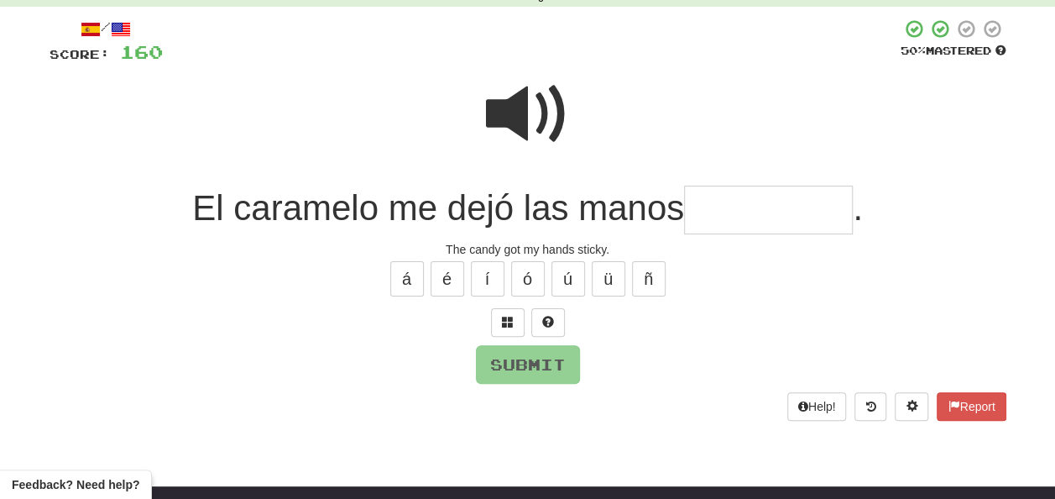
click at [714, 205] on input "text" at bounding box center [768, 211] width 169 height 50
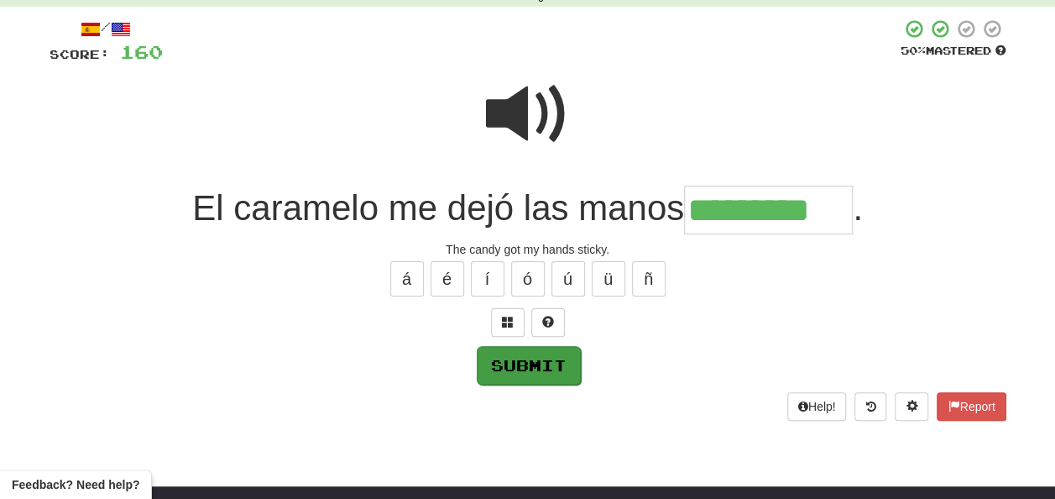
type input "*********"
click at [519, 366] on button "Submit" at bounding box center [529, 365] width 104 height 39
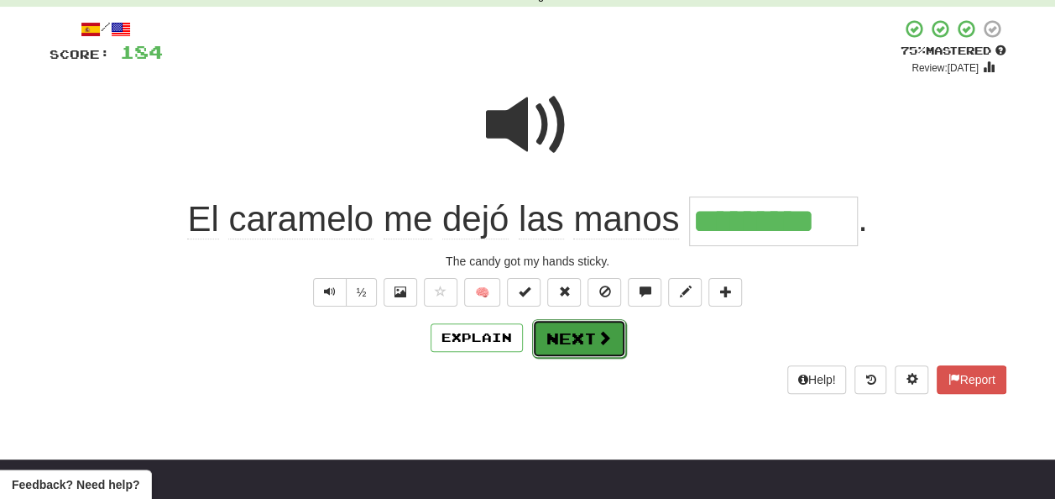
click at [567, 329] on button "Next" at bounding box center [579, 338] width 94 height 39
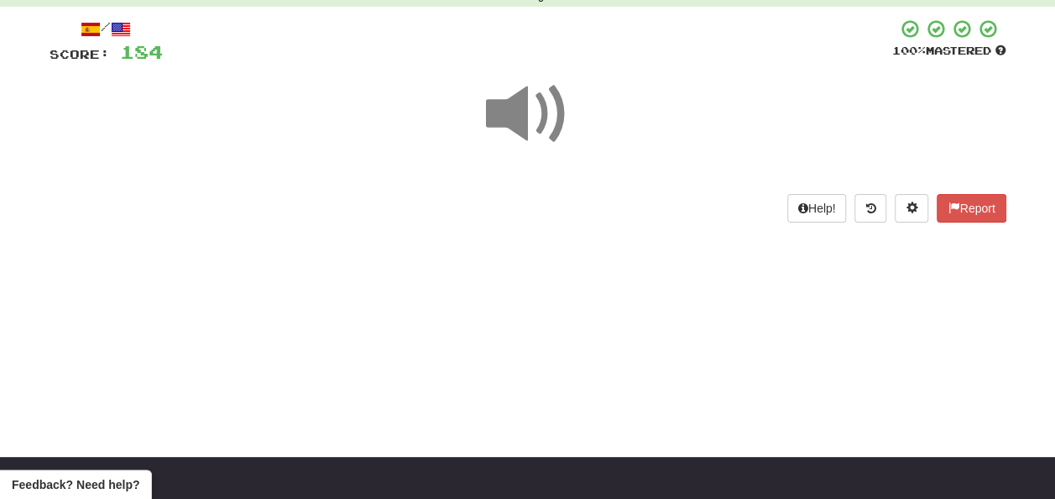
click at [515, 120] on span at bounding box center [528, 114] width 84 height 84
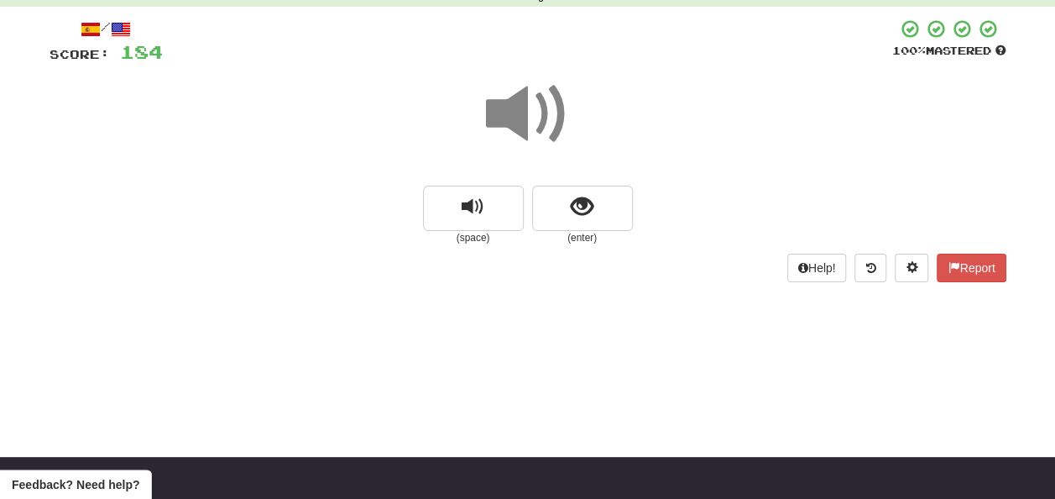
click at [515, 120] on span at bounding box center [528, 114] width 84 height 84
click at [530, 116] on span at bounding box center [528, 114] width 84 height 84
click at [581, 208] on span "show sentence" at bounding box center [582, 207] width 23 height 23
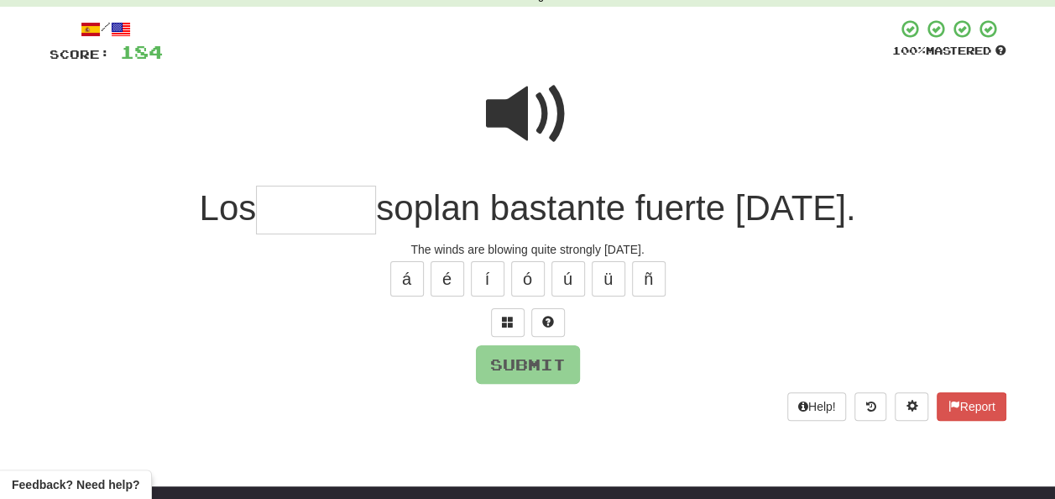
click at [319, 212] on input "text" at bounding box center [316, 211] width 120 height 50
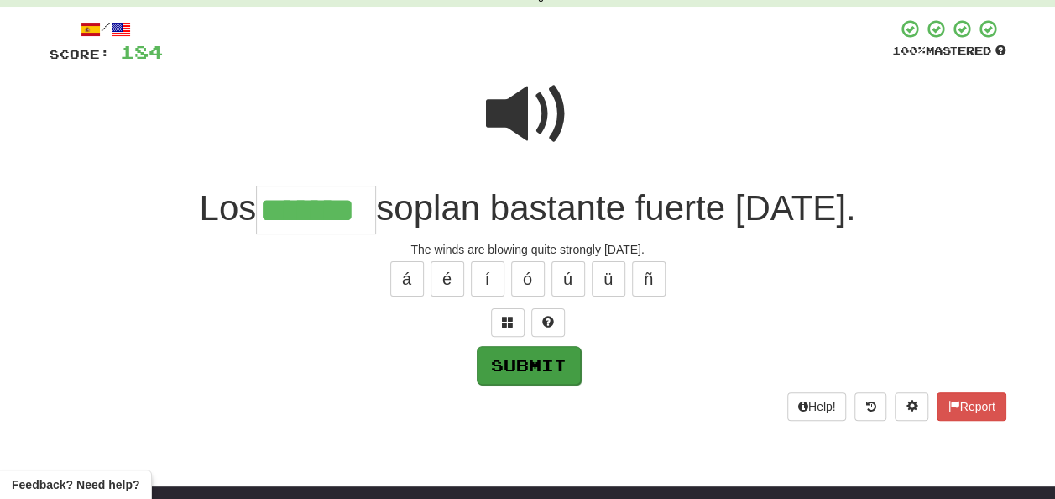
type input "*******"
click at [516, 361] on button "Submit" at bounding box center [529, 365] width 104 height 39
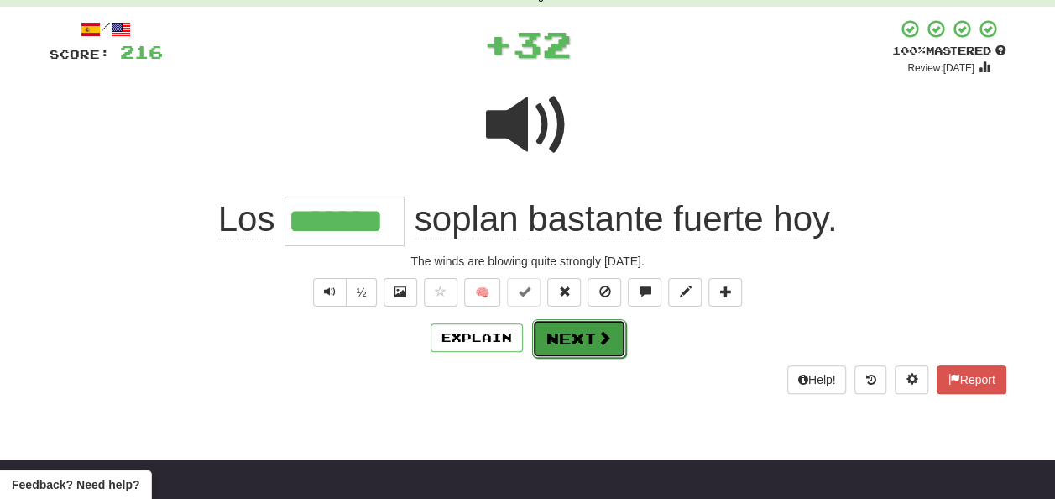
click at [565, 332] on button "Next" at bounding box center [579, 338] width 94 height 39
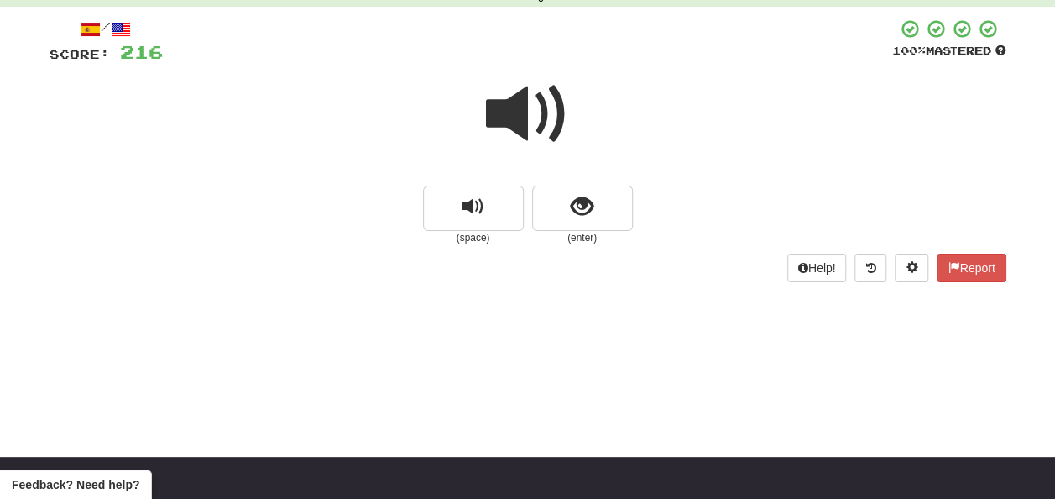
click at [526, 121] on span at bounding box center [528, 114] width 84 height 84
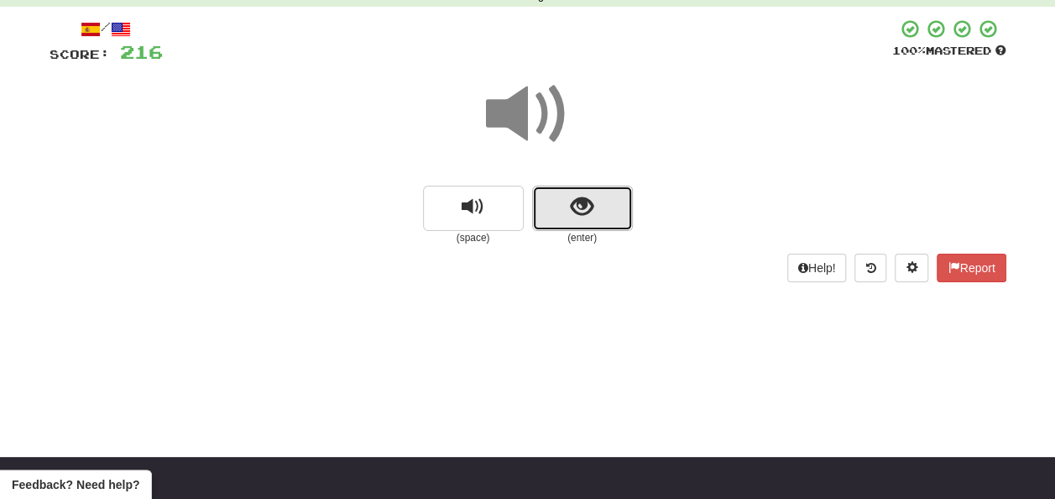
click at [576, 206] on span "show sentence" at bounding box center [582, 207] width 23 height 23
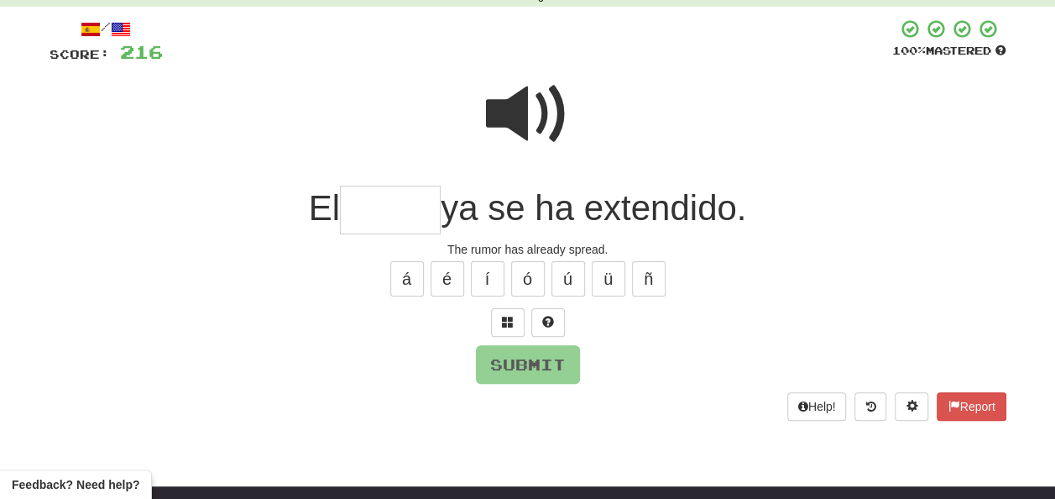
click at [386, 207] on input "text" at bounding box center [390, 211] width 101 height 50
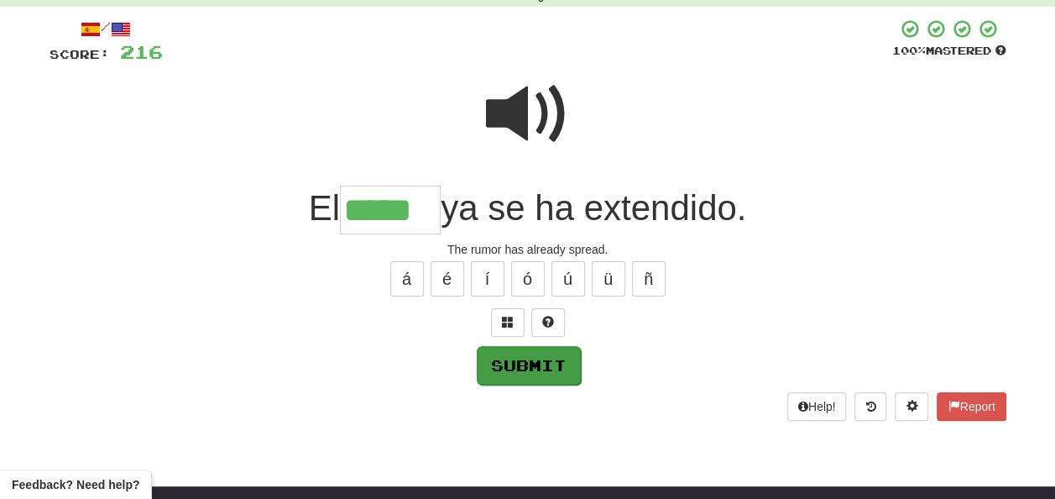
type input "*****"
click at [525, 357] on button "Submit" at bounding box center [529, 365] width 104 height 39
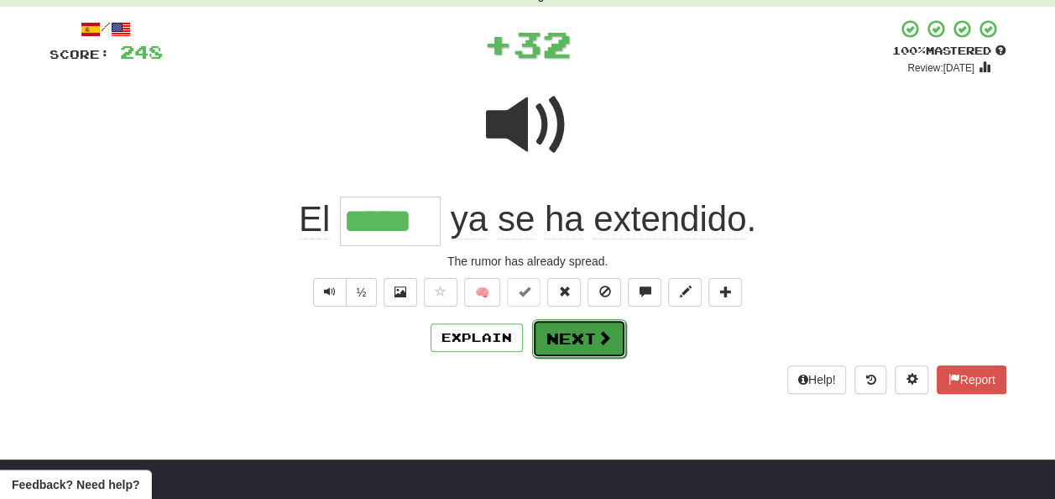
click at [562, 329] on button "Next" at bounding box center [579, 338] width 94 height 39
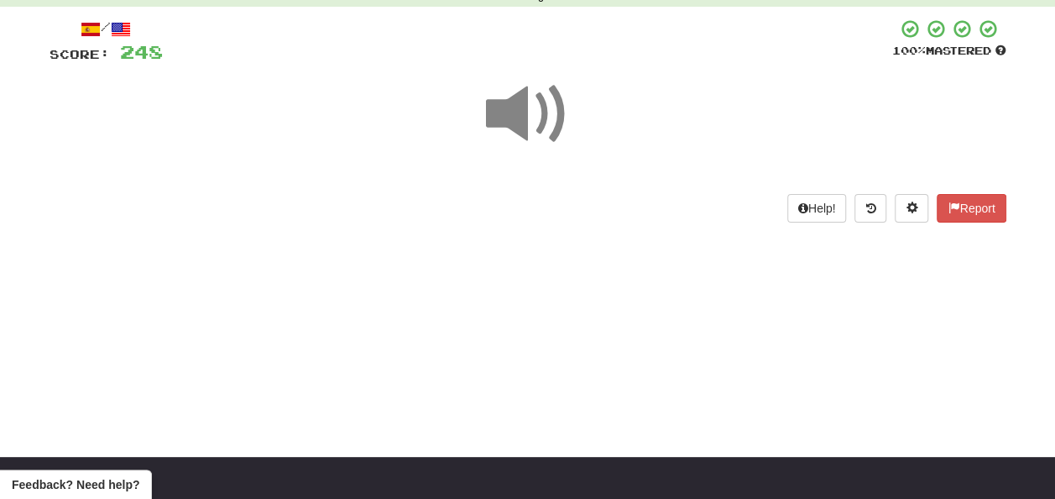
click at [523, 106] on span at bounding box center [528, 114] width 84 height 84
click at [525, 111] on span at bounding box center [528, 114] width 84 height 84
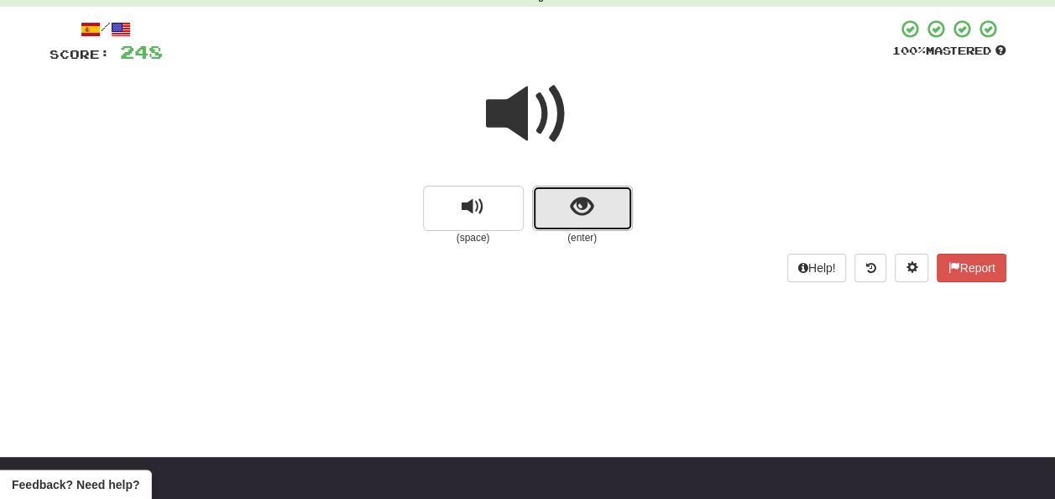
click at [557, 212] on button "show sentence" at bounding box center [582, 208] width 101 height 45
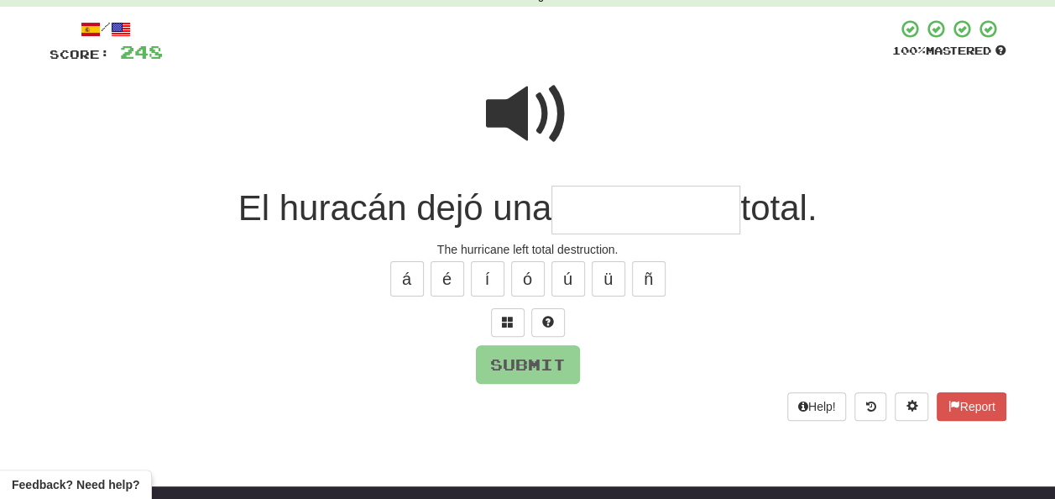
click at [524, 97] on span at bounding box center [528, 114] width 84 height 84
click at [583, 207] on input "text" at bounding box center [646, 211] width 189 height 50
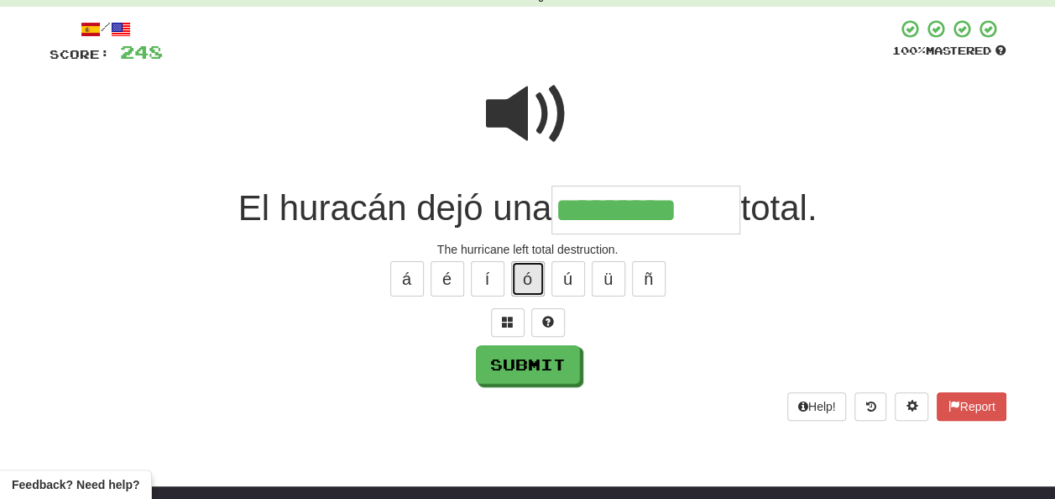
click at [531, 266] on button "ó" at bounding box center [528, 278] width 34 height 35
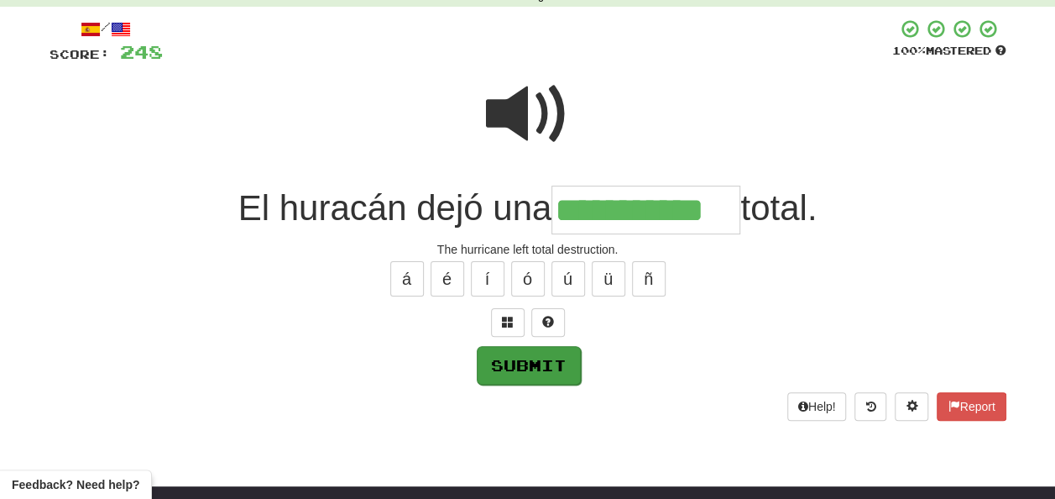
type input "**********"
click at [534, 370] on button "Submit" at bounding box center [529, 365] width 104 height 39
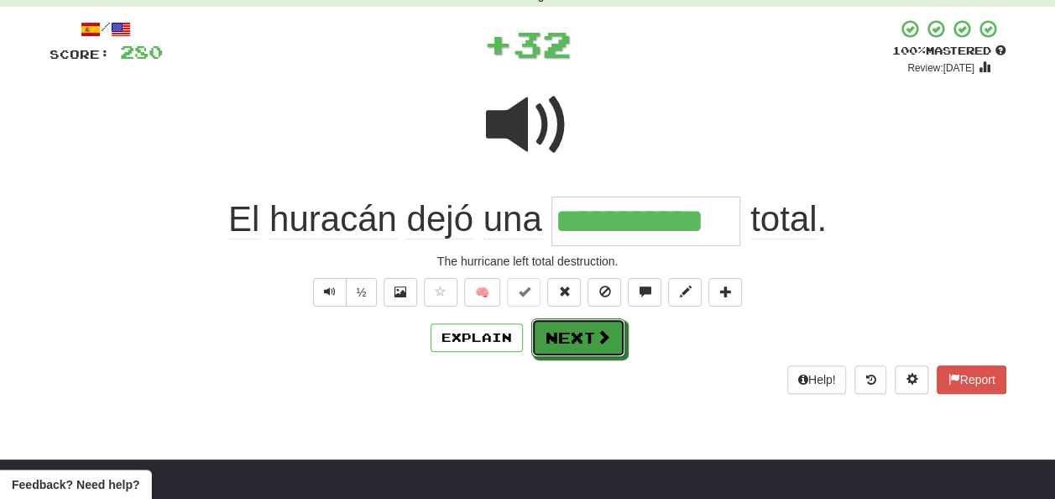
click at [562, 333] on button "Next" at bounding box center [578, 337] width 94 height 39
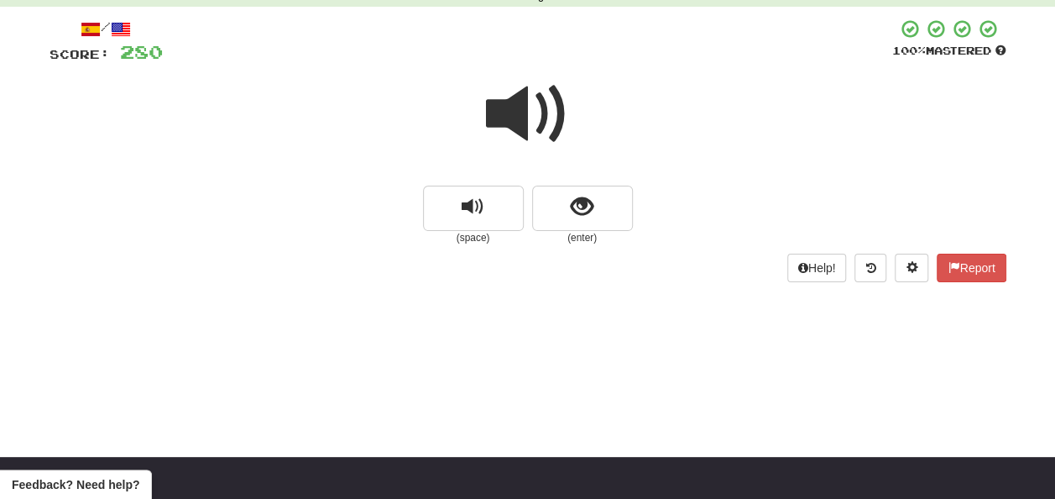
click at [531, 111] on span at bounding box center [528, 114] width 84 height 84
click at [567, 201] on button "show sentence" at bounding box center [582, 208] width 101 height 45
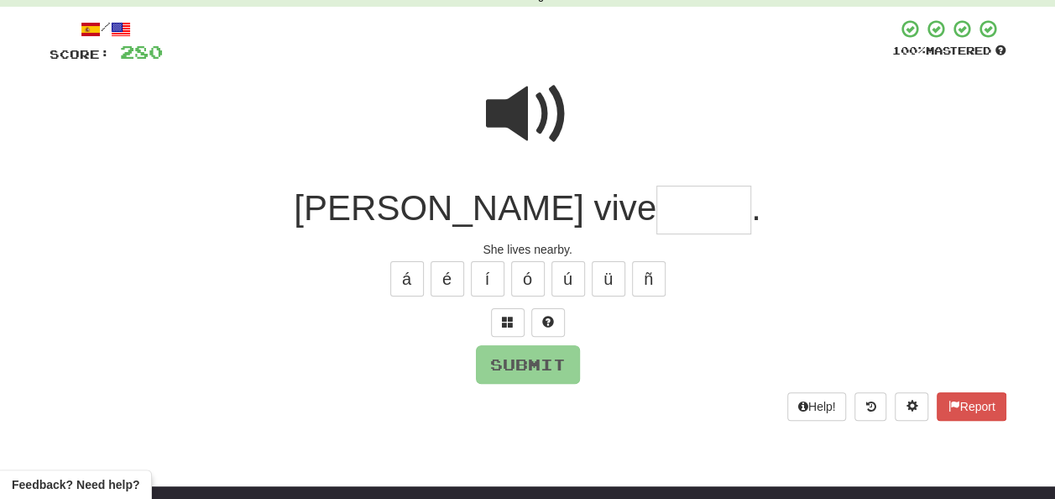
click at [656, 201] on input "text" at bounding box center [703, 211] width 95 height 50
type input "*"
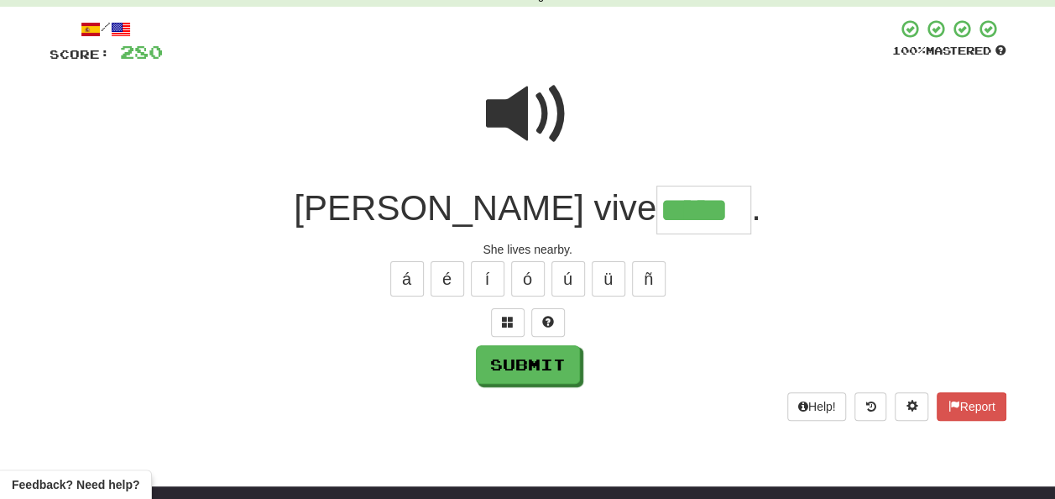
type input "*****"
click at [536, 97] on span at bounding box center [528, 114] width 84 height 84
click at [529, 101] on span at bounding box center [528, 114] width 84 height 84
click at [528, 101] on span at bounding box center [528, 114] width 84 height 84
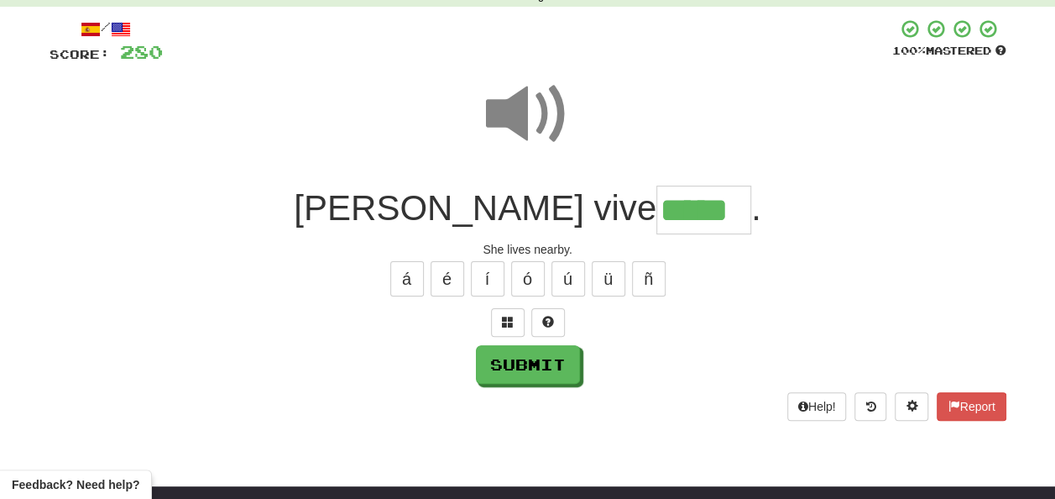
click at [528, 101] on span at bounding box center [528, 114] width 84 height 84
click at [546, 357] on button "Submit" at bounding box center [529, 365] width 104 height 39
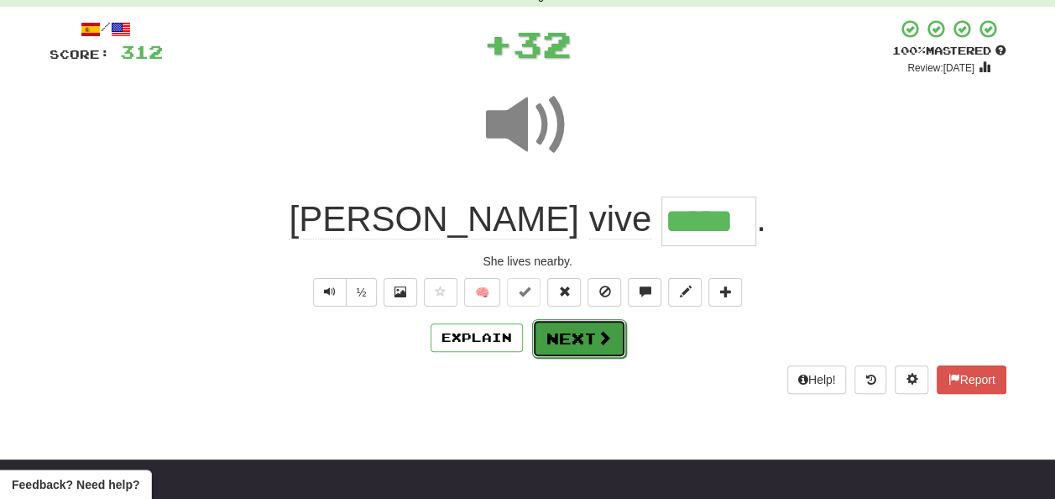
click at [567, 331] on button "Next" at bounding box center [579, 338] width 94 height 39
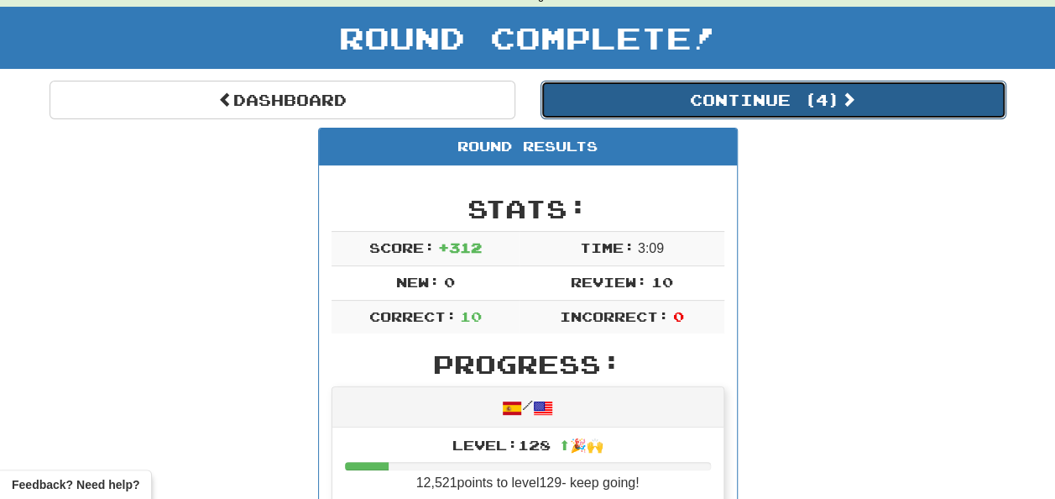
click at [645, 97] on button "Continue ( 4 )" at bounding box center [774, 100] width 466 height 39
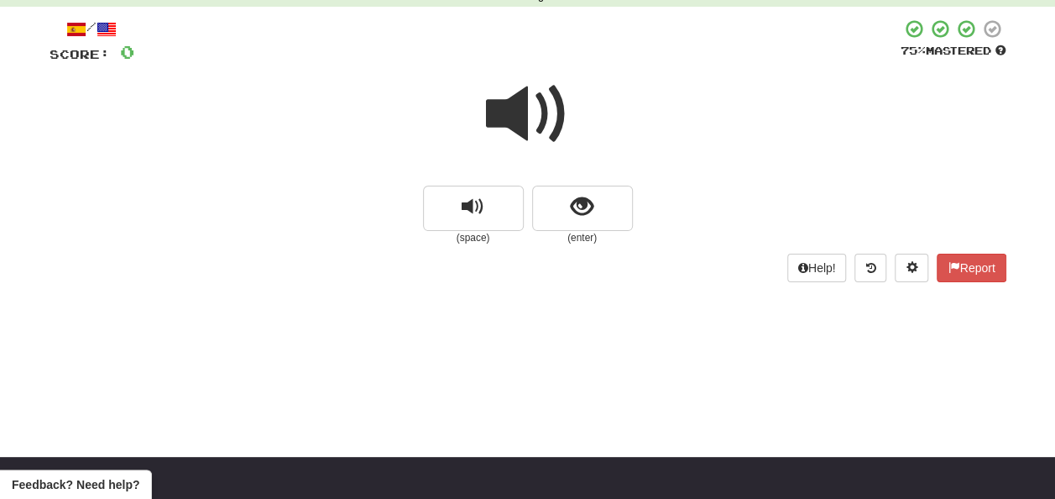
click at [525, 111] on span at bounding box center [528, 114] width 84 height 84
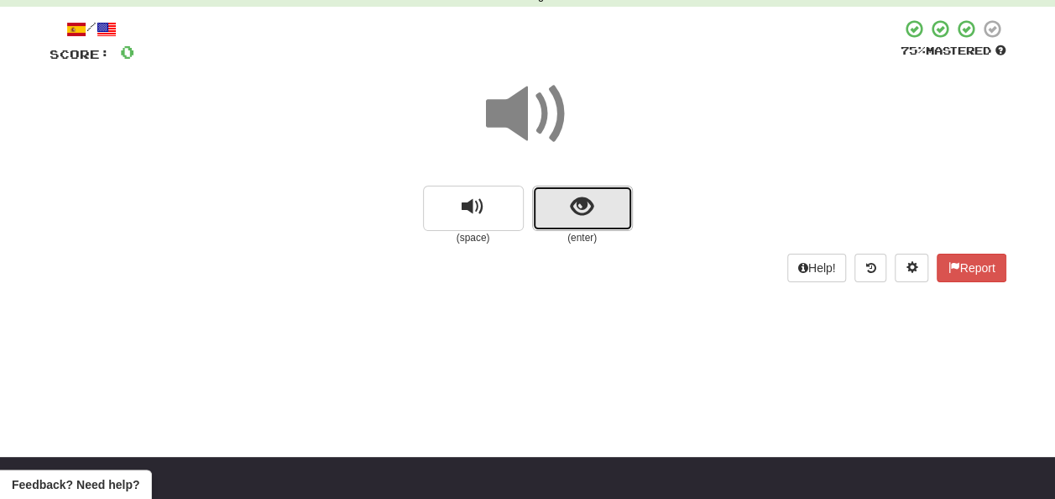
click at [563, 201] on button "show sentence" at bounding box center [582, 208] width 101 height 45
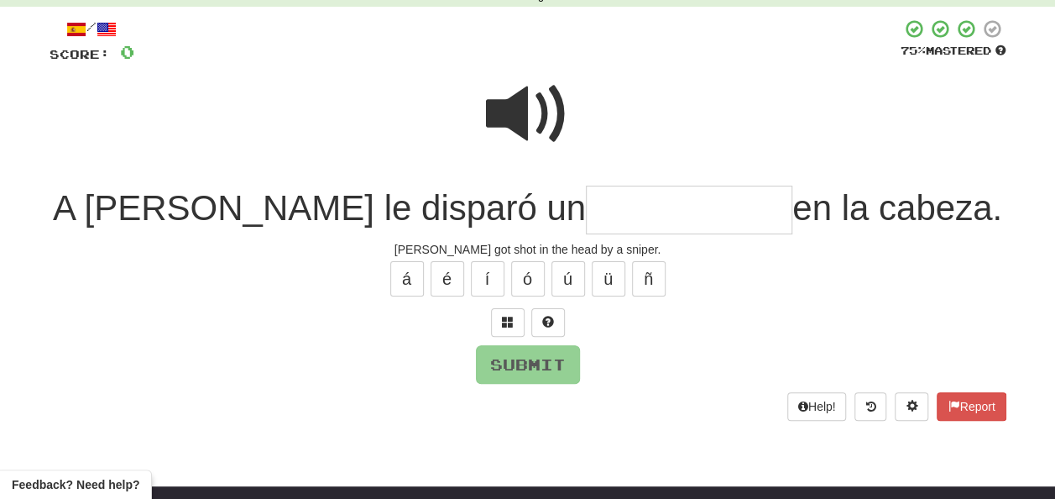
click at [510, 102] on span at bounding box center [528, 114] width 84 height 84
click at [586, 207] on input "text" at bounding box center [689, 211] width 207 height 50
click at [561, 89] on span at bounding box center [528, 114] width 84 height 84
click at [586, 209] on input "text" at bounding box center [689, 211] width 207 height 50
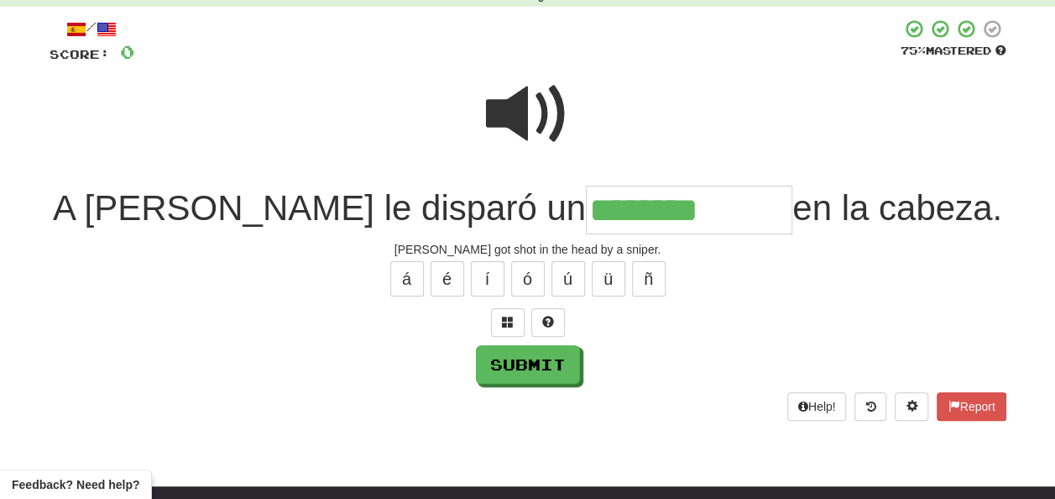
click at [530, 98] on span at bounding box center [528, 114] width 84 height 84
click at [599, 206] on input "********" at bounding box center [689, 211] width 207 height 50
click at [545, 361] on button "Submit" at bounding box center [529, 365] width 104 height 39
type input "**********"
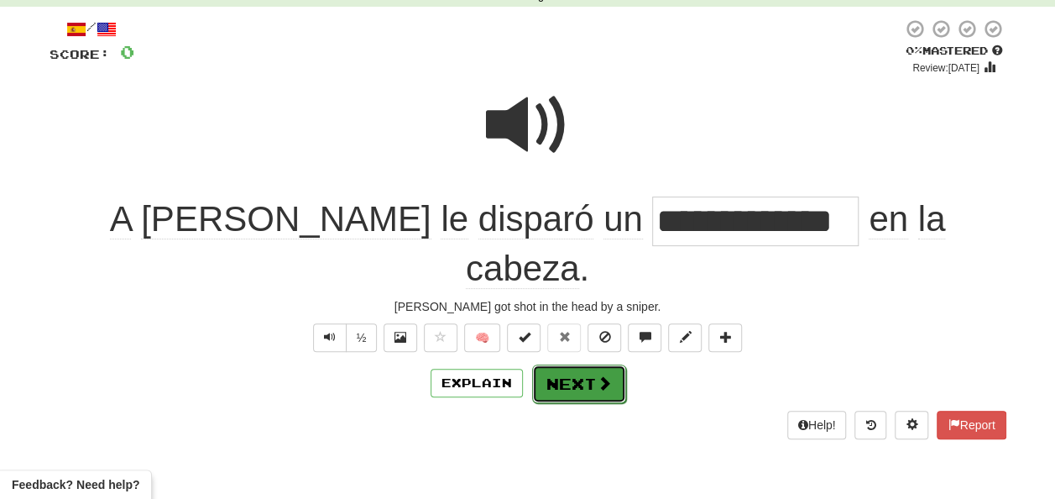
click at [578, 364] on button "Next" at bounding box center [579, 383] width 94 height 39
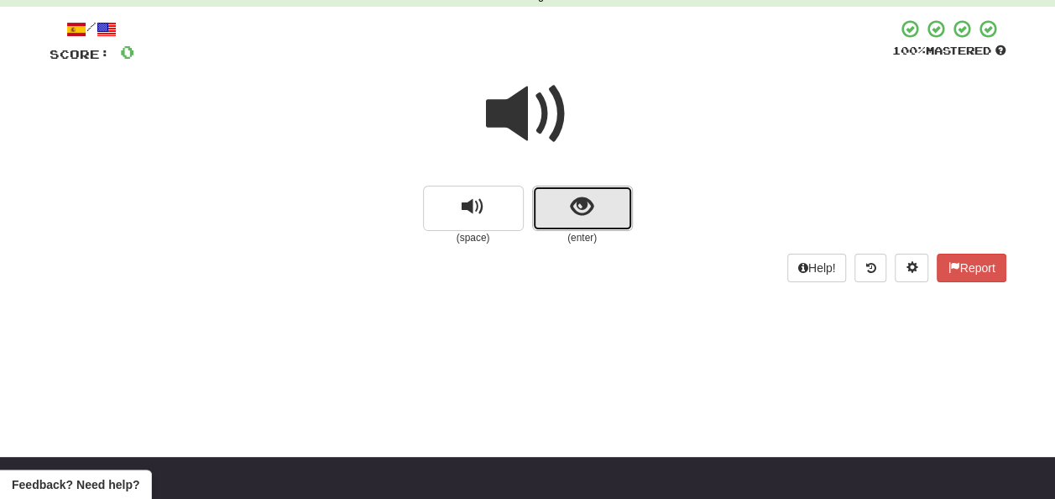
click at [567, 195] on button "show sentence" at bounding box center [582, 208] width 101 height 45
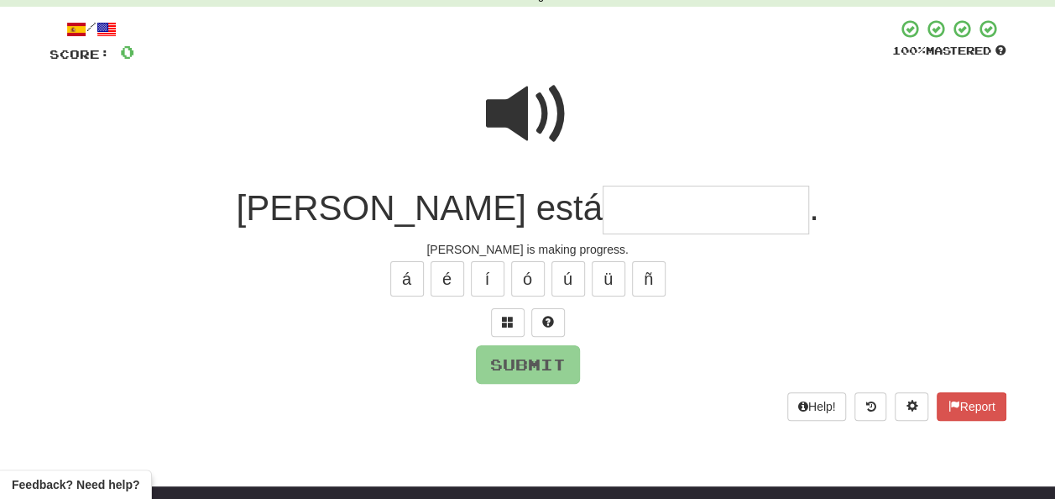
click at [603, 198] on input "text" at bounding box center [706, 211] width 207 height 50
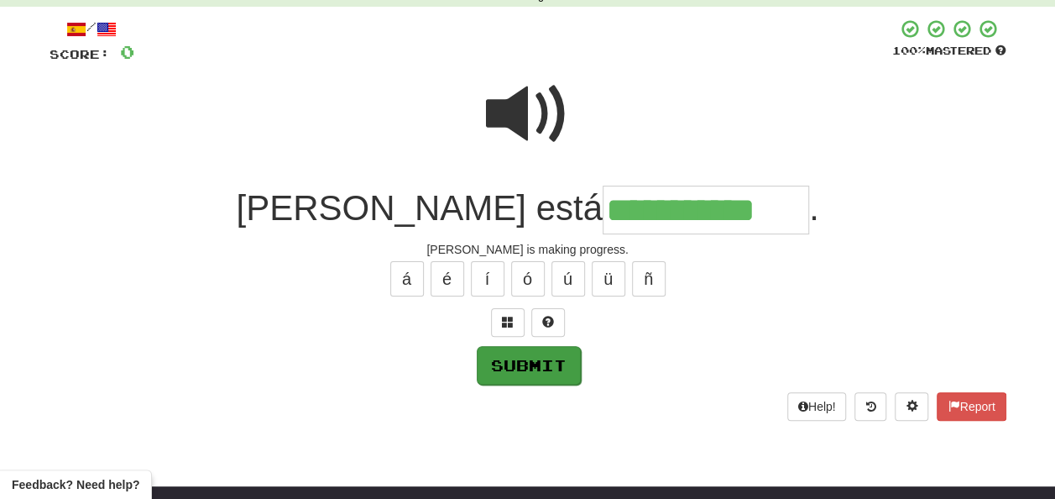
type input "**********"
click at [487, 365] on button "Submit" at bounding box center [529, 365] width 104 height 39
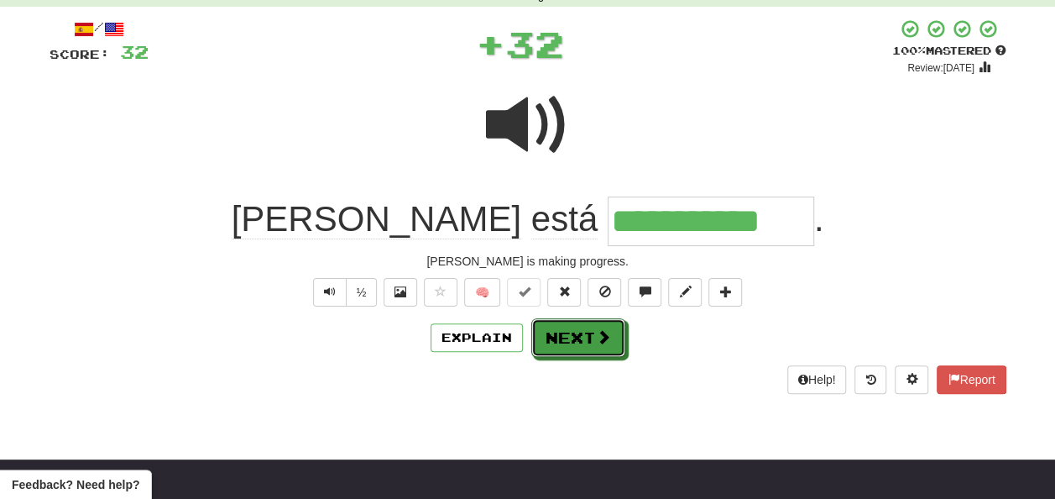
click at [563, 338] on button "Next" at bounding box center [578, 337] width 94 height 39
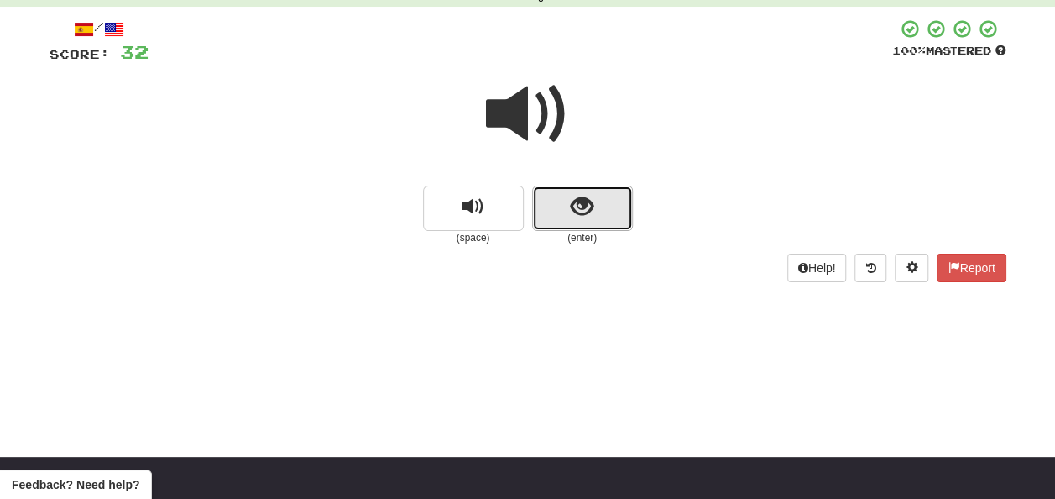
click at [562, 205] on button "show sentence" at bounding box center [582, 208] width 101 height 45
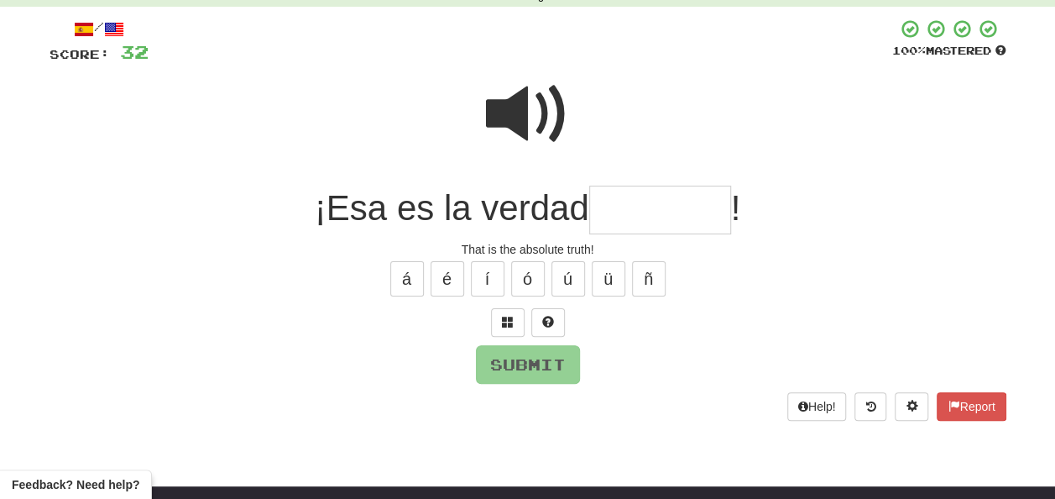
click at [618, 207] on input "text" at bounding box center [660, 211] width 142 height 50
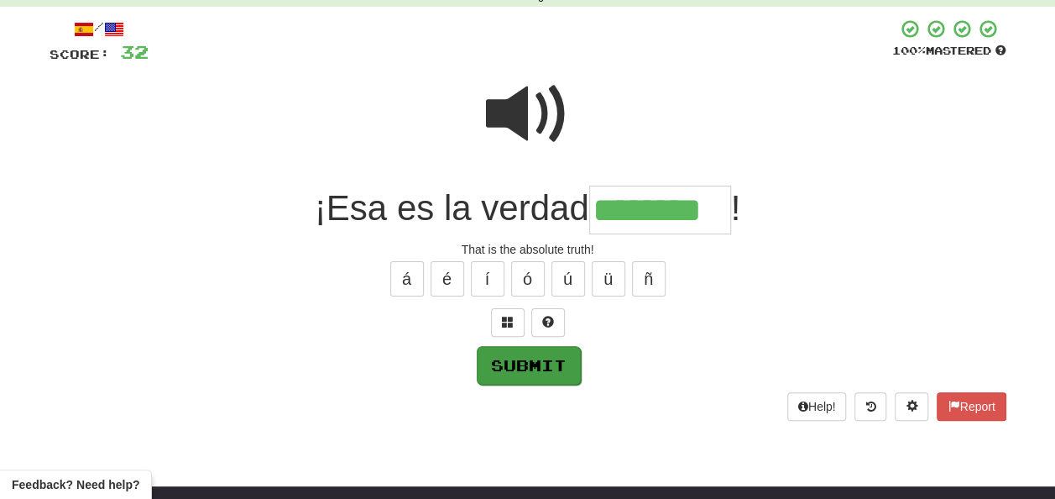
type input "********"
click at [542, 357] on button "Submit" at bounding box center [529, 365] width 104 height 39
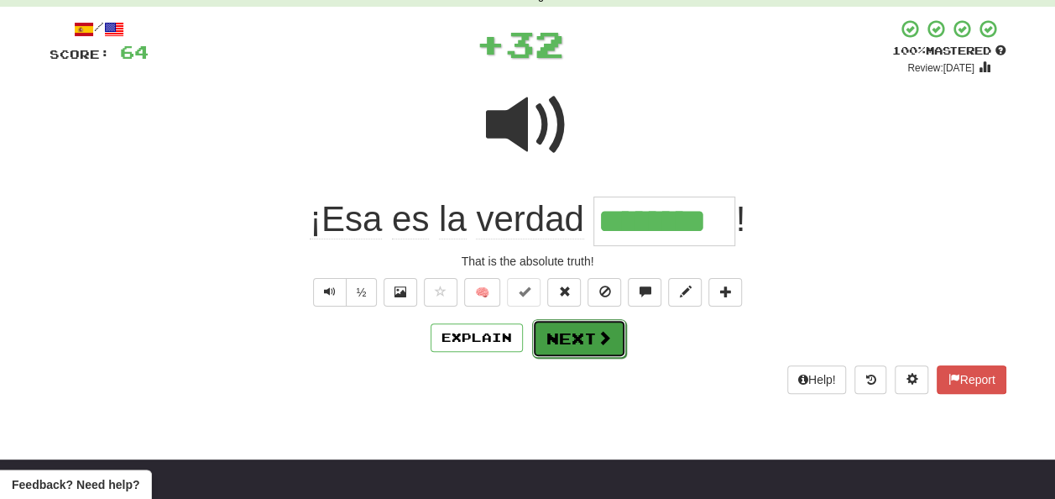
click at [566, 332] on button "Next" at bounding box center [579, 338] width 94 height 39
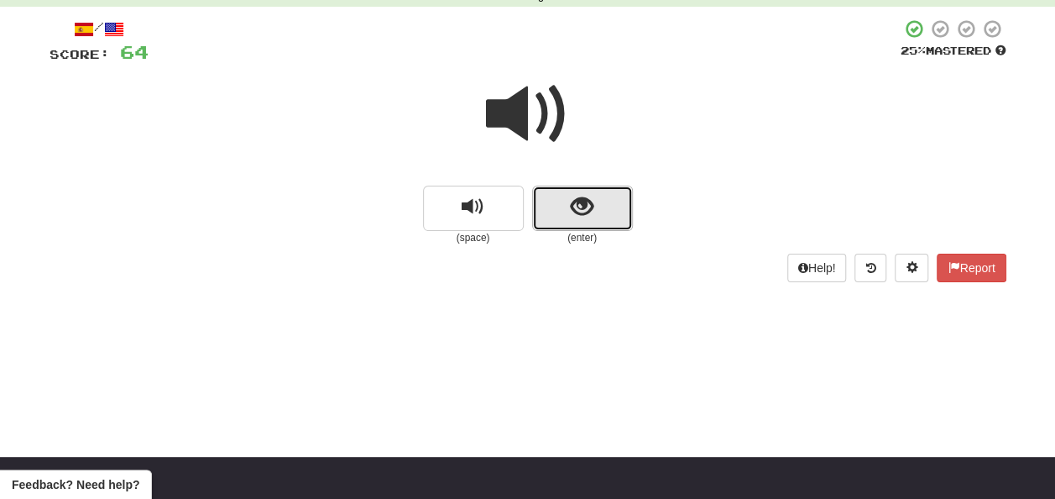
click at [557, 212] on button "show sentence" at bounding box center [582, 208] width 101 height 45
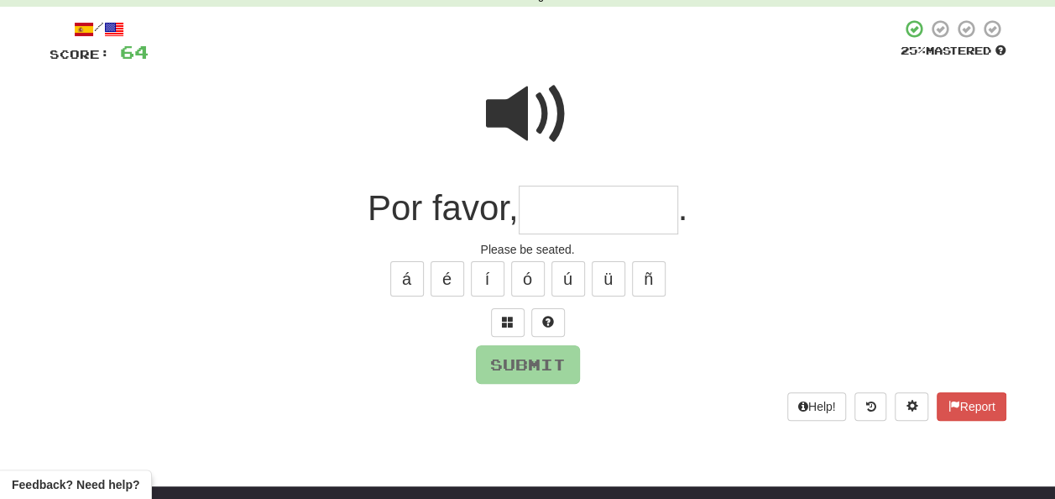
click at [554, 211] on input "text" at bounding box center [598, 211] width 159 height 50
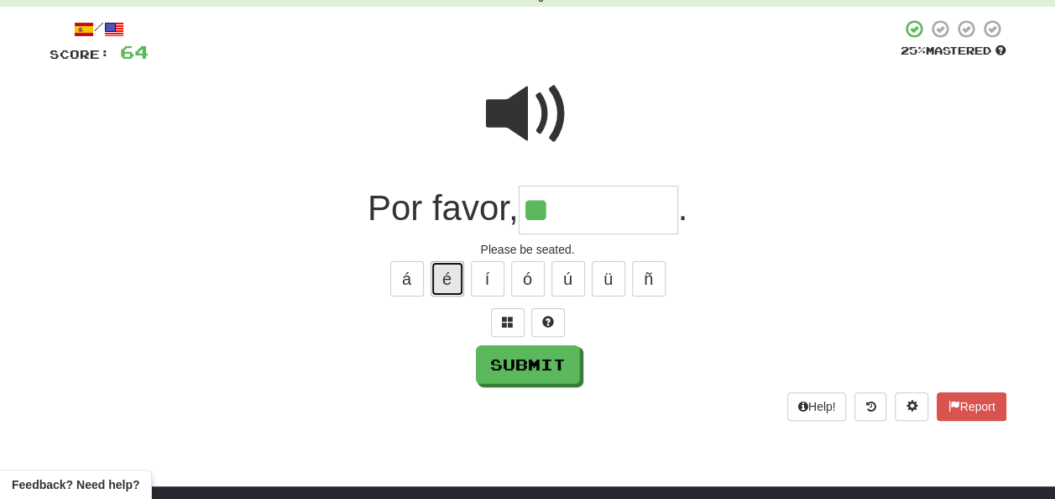
click at [443, 272] on button "é" at bounding box center [448, 278] width 34 height 35
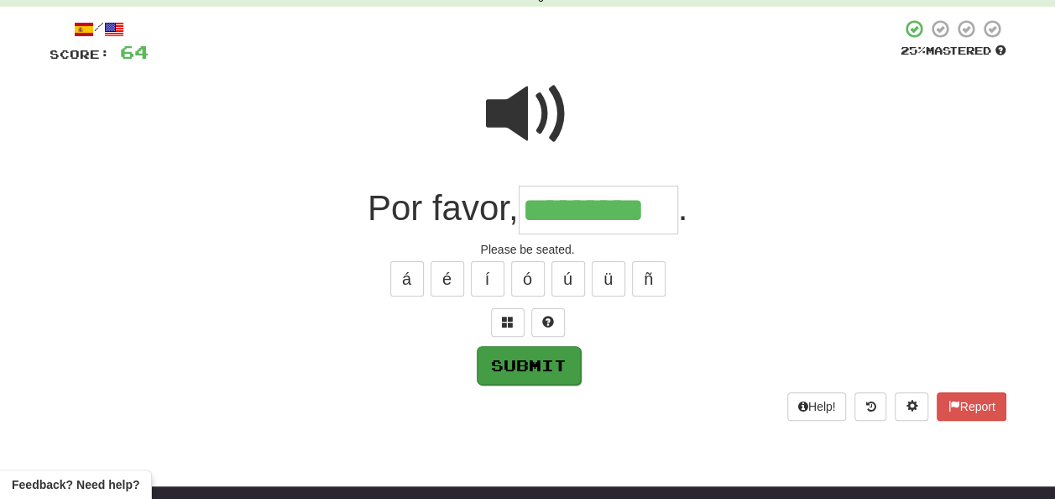
type input "*********"
click at [527, 361] on button "Submit" at bounding box center [529, 365] width 104 height 39
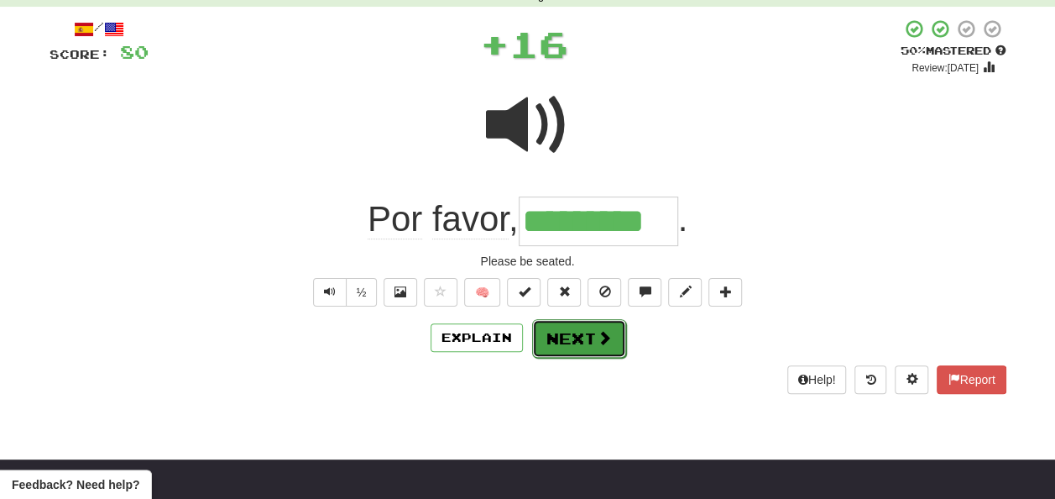
click at [575, 334] on button "Next" at bounding box center [579, 338] width 94 height 39
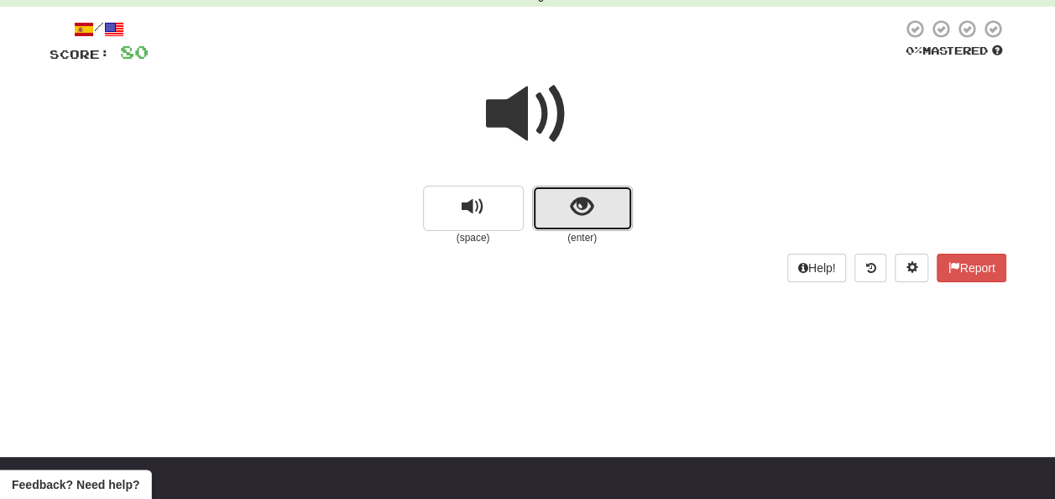
click at [567, 207] on button "show sentence" at bounding box center [582, 208] width 101 height 45
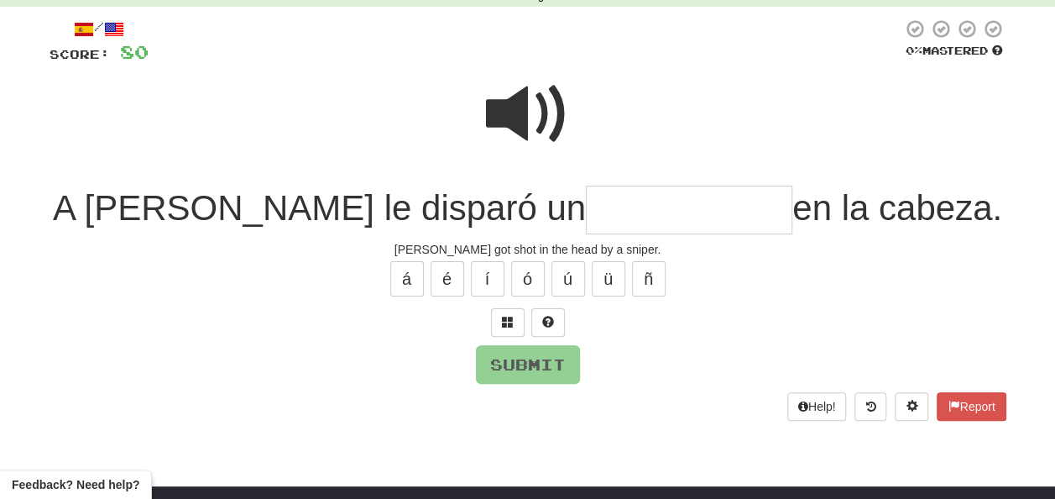
click at [586, 210] on input "text" at bounding box center [689, 211] width 207 height 50
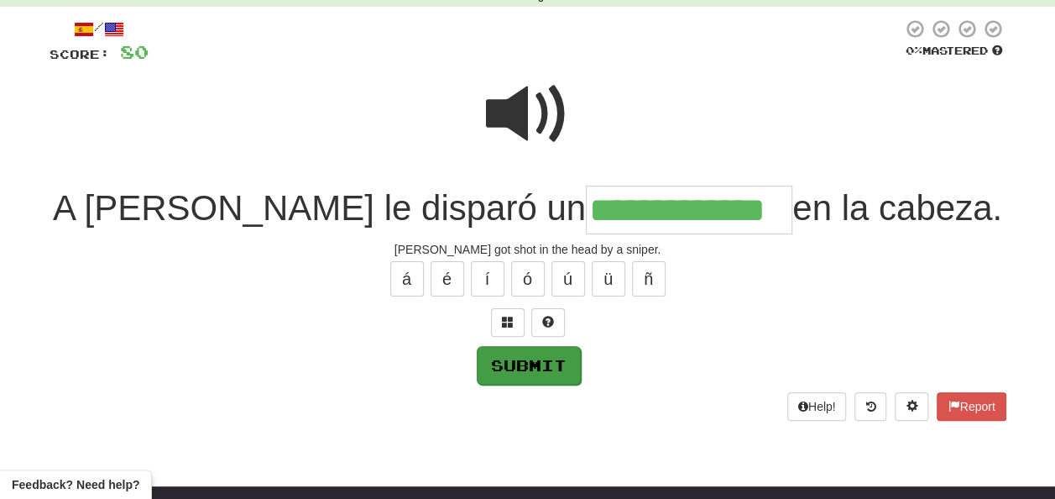
type input "**********"
click at [512, 359] on button "Submit" at bounding box center [529, 365] width 104 height 39
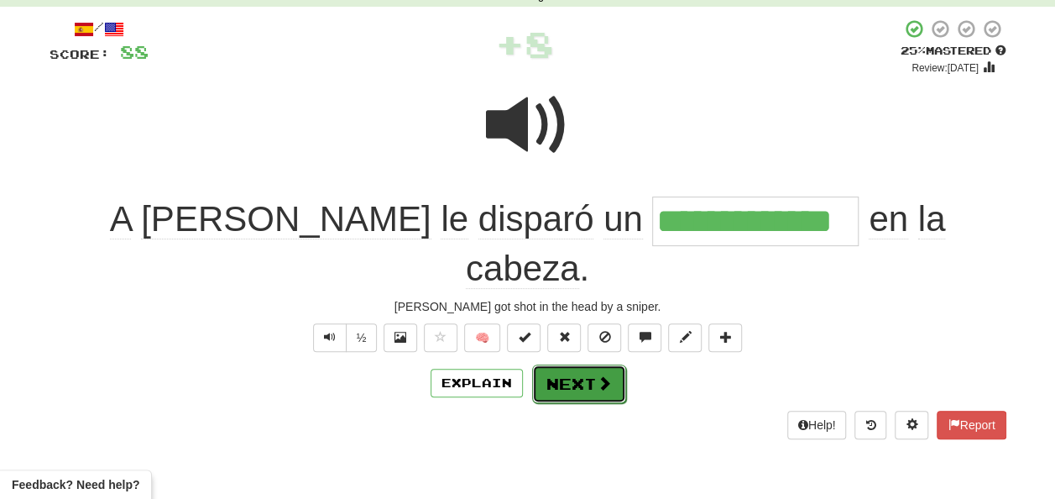
click at [573, 364] on button "Next" at bounding box center [579, 383] width 94 height 39
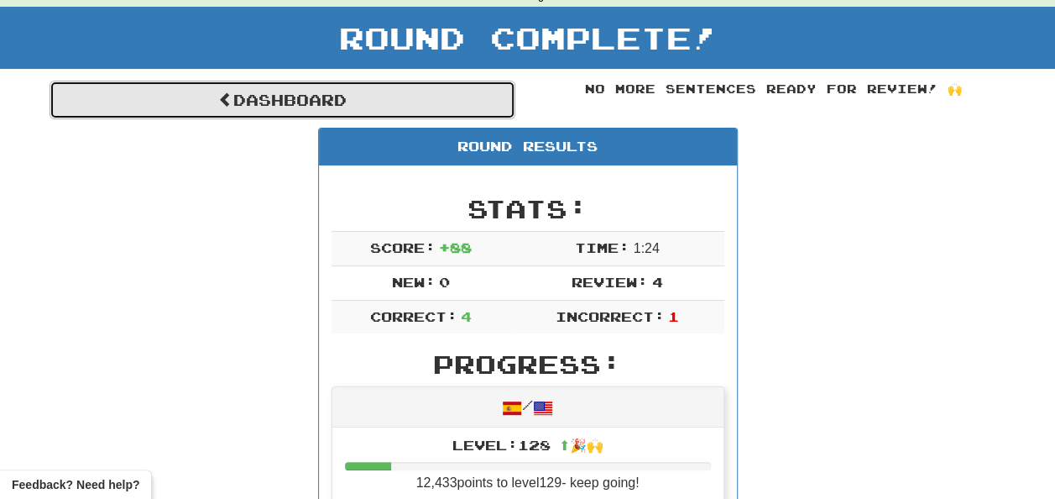
click at [267, 97] on link "Dashboard" at bounding box center [283, 100] width 466 height 39
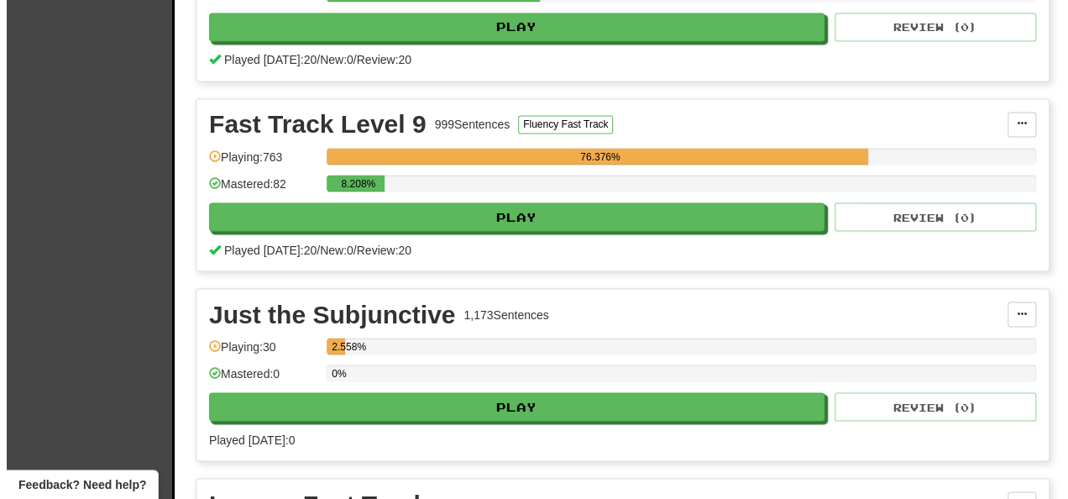
scroll to position [1343, 0]
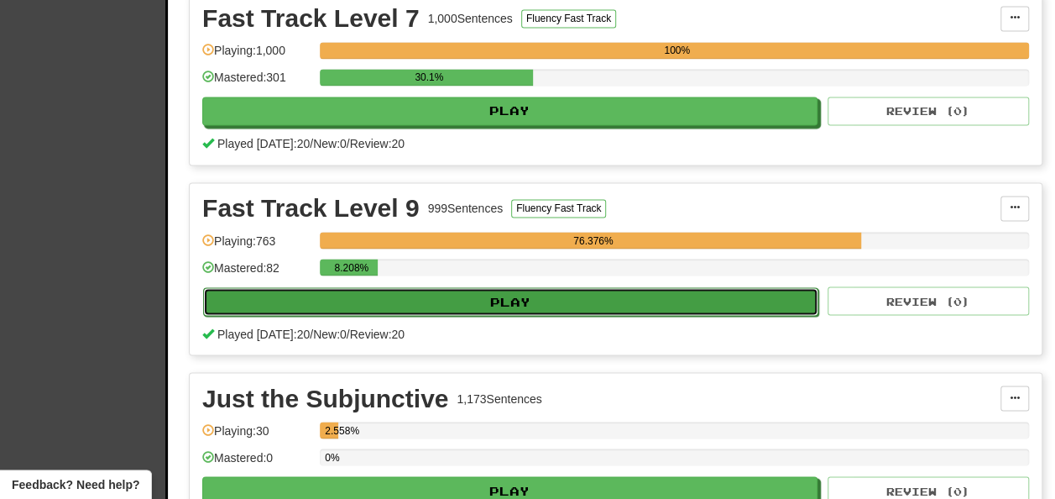
click at [520, 306] on button "Play" at bounding box center [510, 301] width 615 height 29
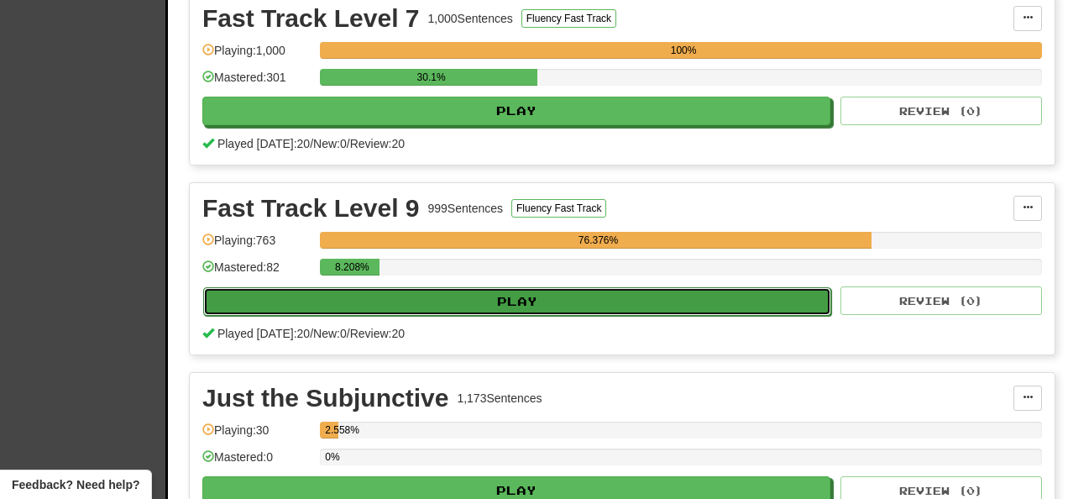
select select "**"
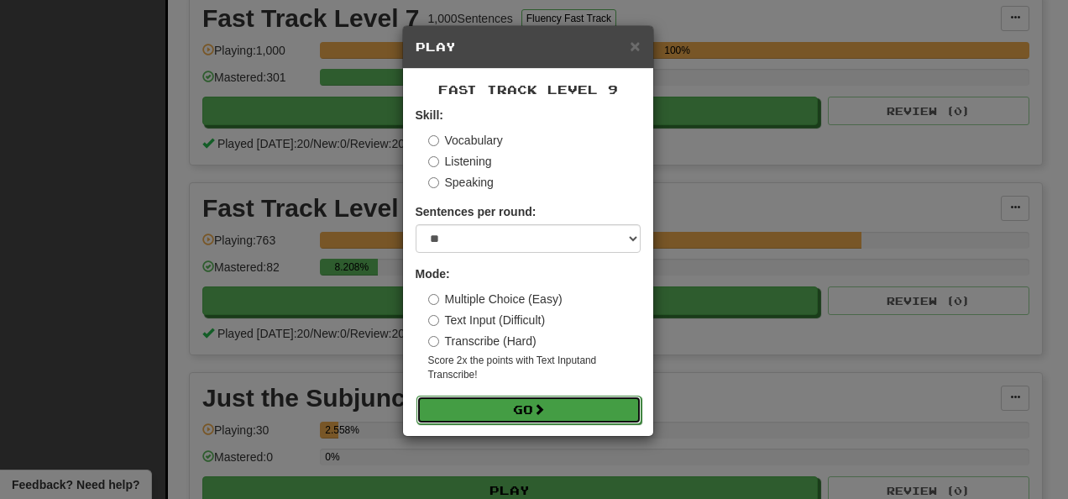
click at [545, 405] on span at bounding box center [539, 409] width 12 height 12
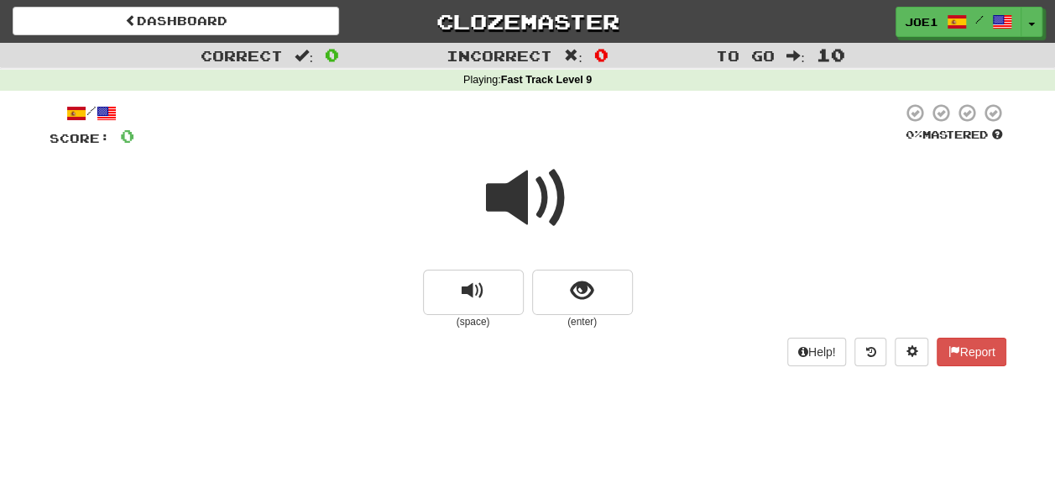
click at [519, 195] on span at bounding box center [528, 198] width 84 height 84
click at [576, 295] on span "show sentence" at bounding box center [582, 291] width 23 height 23
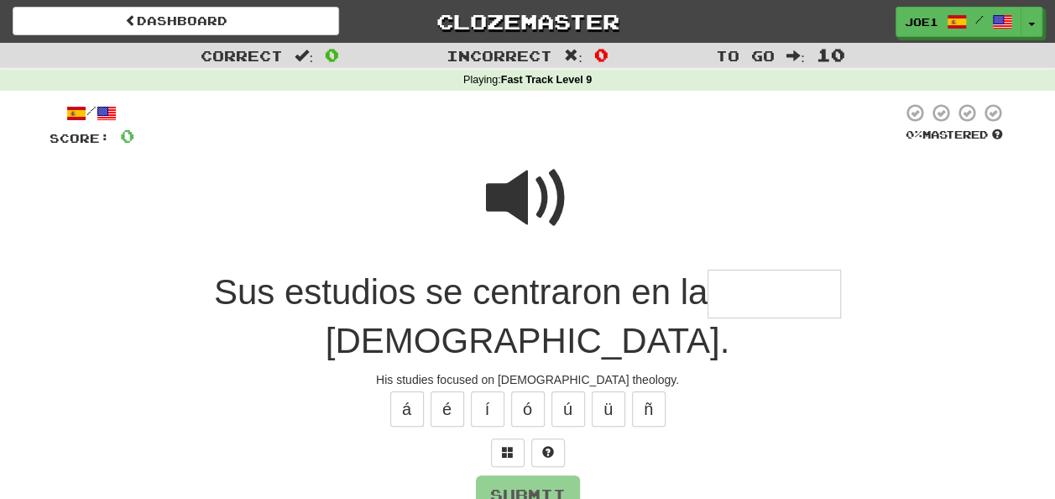
drag, startPoint x: 680, startPoint y: 290, endPoint x: 680, endPoint y: 299, distance: 9.2
click at [708, 298] on input "text" at bounding box center [774, 294] width 133 height 50
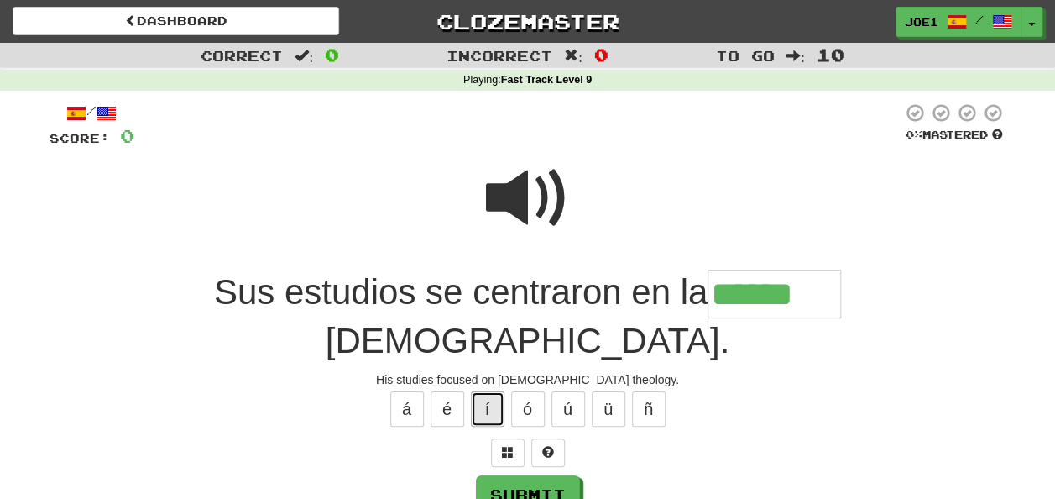
drag, startPoint x: 478, startPoint y: 354, endPoint x: 484, endPoint y: 362, distance: 9.1
click at [480, 391] on button "í" at bounding box center [488, 408] width 34 height 35
type input "********"
click at [527, 476] on button "Submit" at bounding box center [529, 495] width 104 height 39
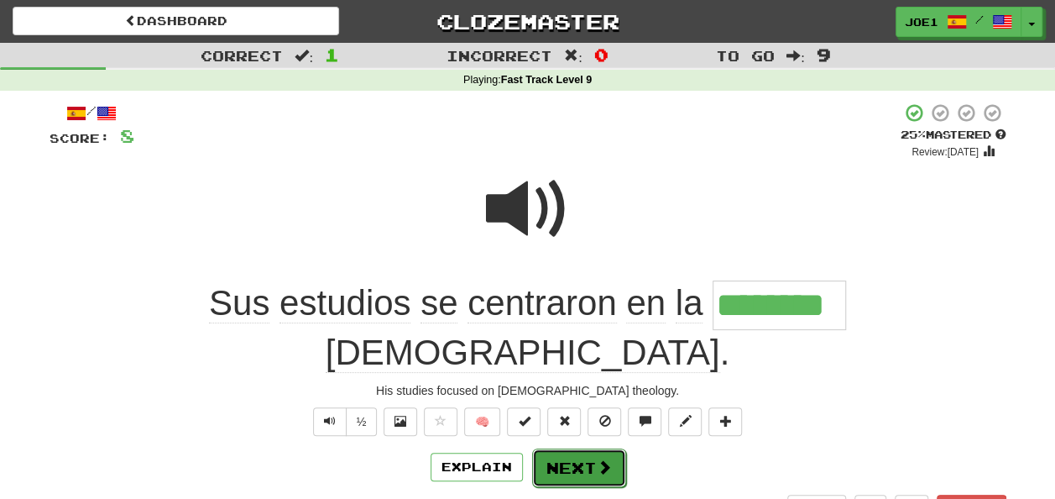
click at [568, 448] on button "Next" at bounding box center [579, 467] width 94 height 39
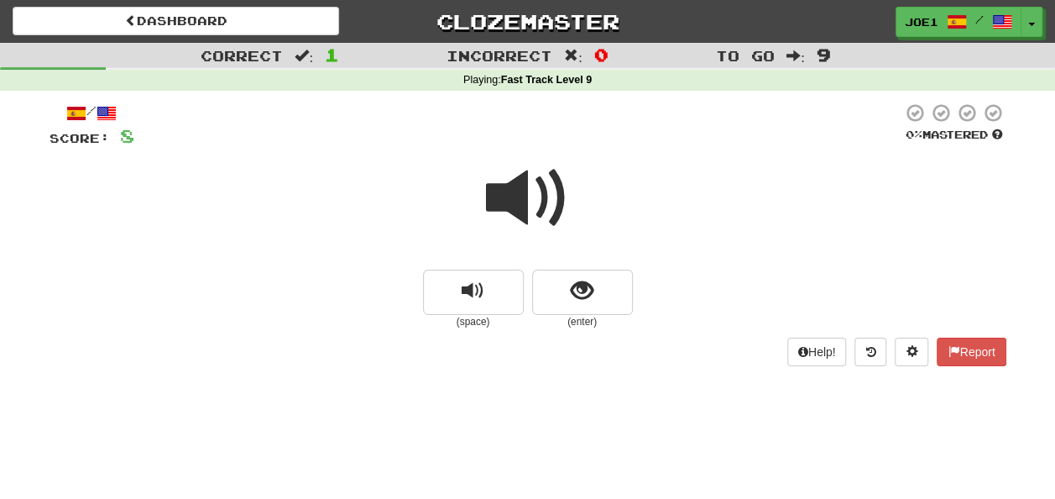
click at [522, 197] on span at bounding box center [528, 198] width 84 height 84
click at [529, 193] on span at bounding box center [528, 198] width 84 height 84
click at [571, 282] on span "show sentence" at bounding box center [582, 291] width 23 height 23
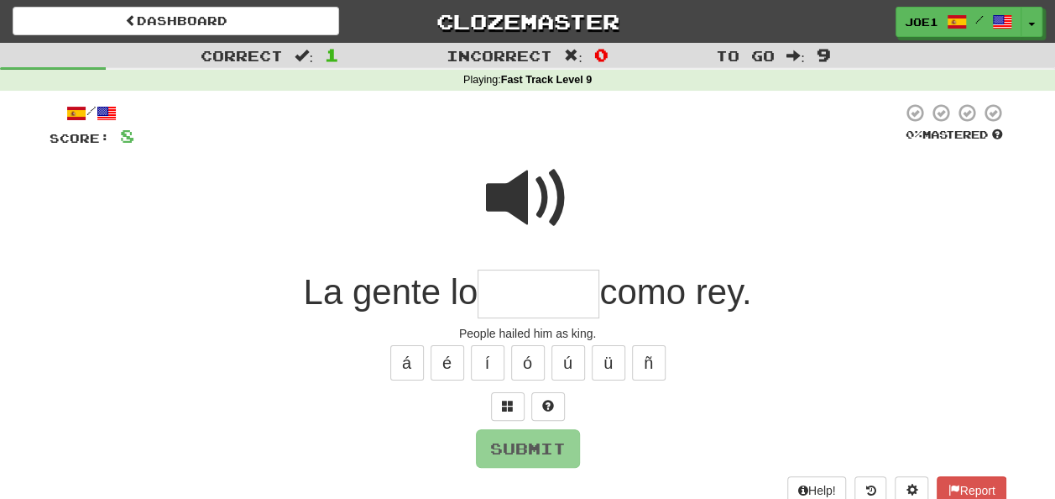
click at [529, 180] on span at bounding box center [528, 198] width 84 height 84
click at [490, 292] on input "text" at bounding box center [539, 294] width 122 height 50
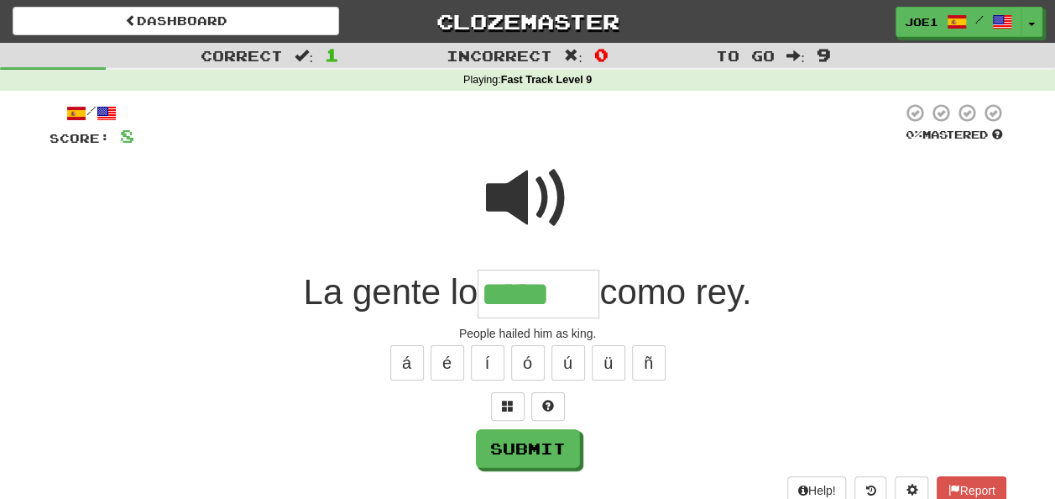
click at [510, 359] on div "á é í ó ú ü ñ" at bounding box center [528, 363] width 957 height 42
click at [529, 361] on button "ó" at bounding box center [528, 362] width 34 height 35
type input "******"
click at [541, 178] on span at bounding box center [528, 198] width 84 height 84
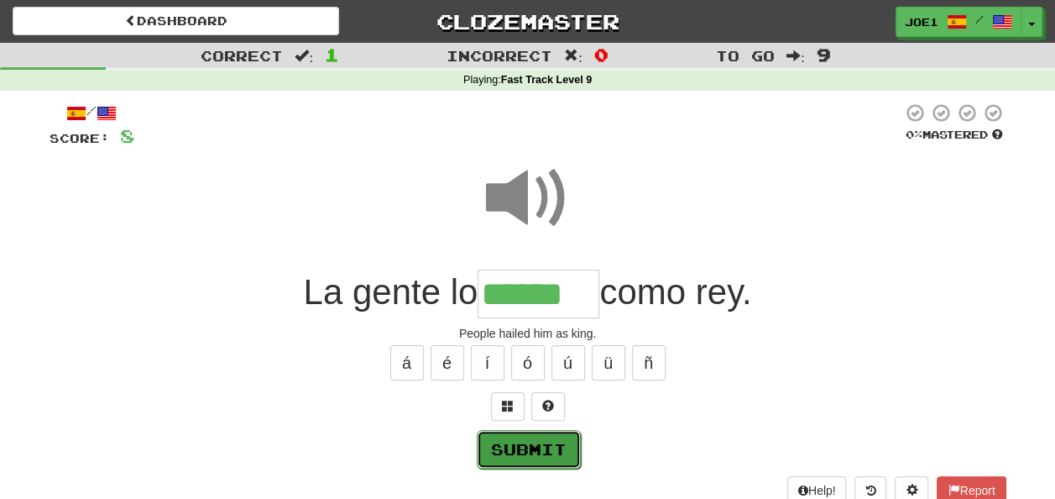
click at [536, 442] on button "Submit" at bounding box center [529, 449] width 104 height 39
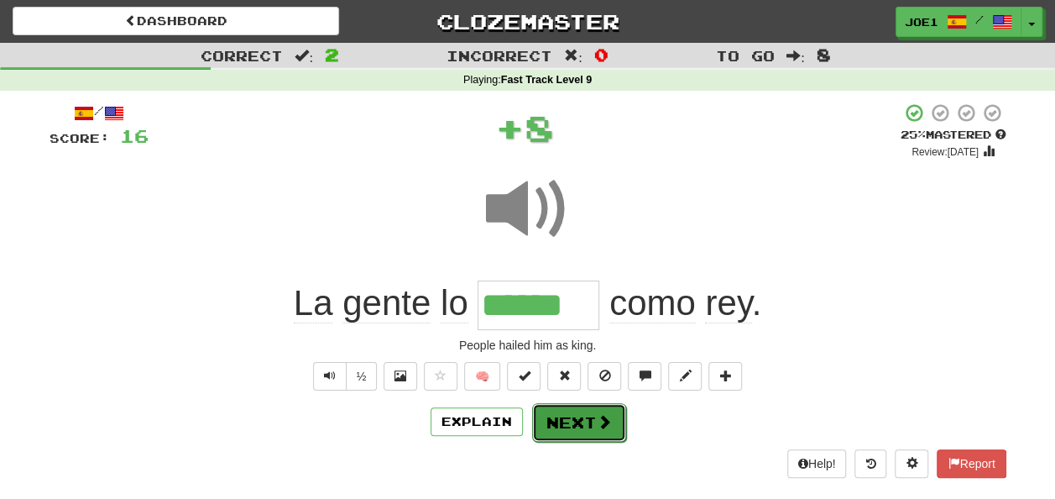
click at [570, 419] on button "Next" at bounding box center [579, 422] width 94 height 39
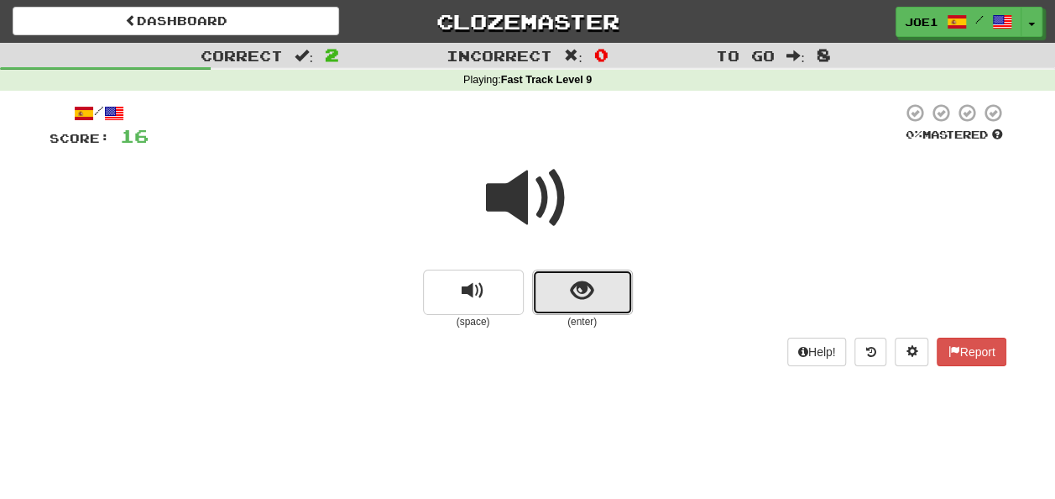
click at [567, 286] on button "show sentence" at bounding box center [582, 291] width 101 height 45
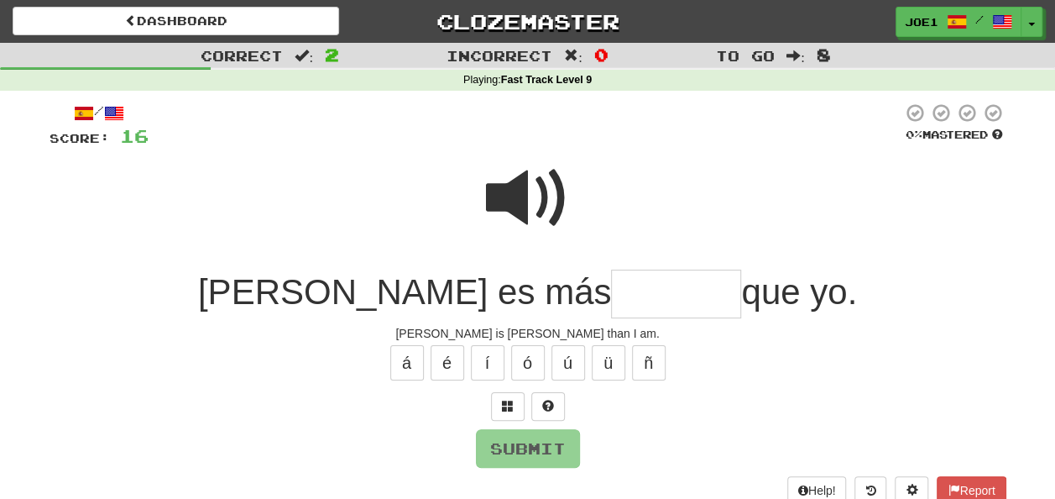
click at [611, 289] on input "text" at bounding box center [676, 294] width 130 height 50
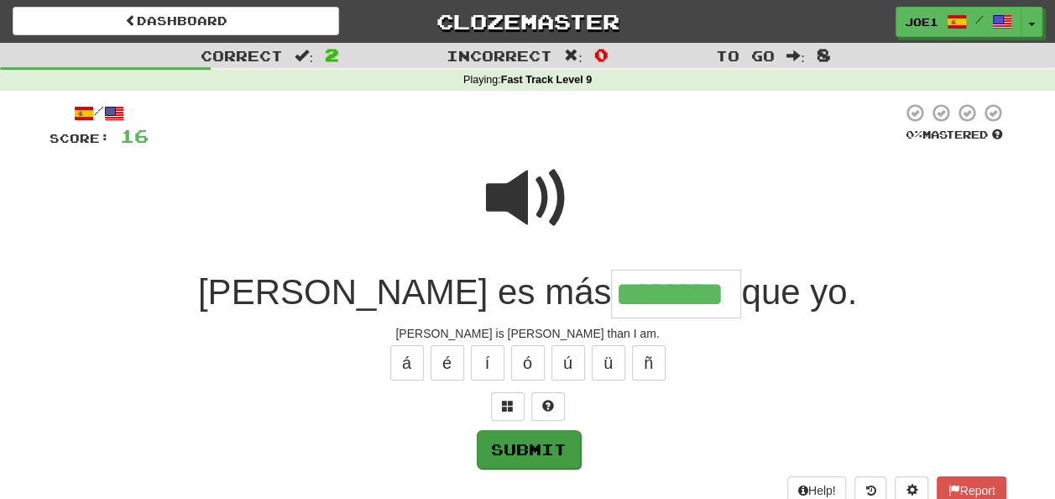
type input "********"
click at [536, 441] on button "Submit" at bounding box center [529, 449] width 104 height 39
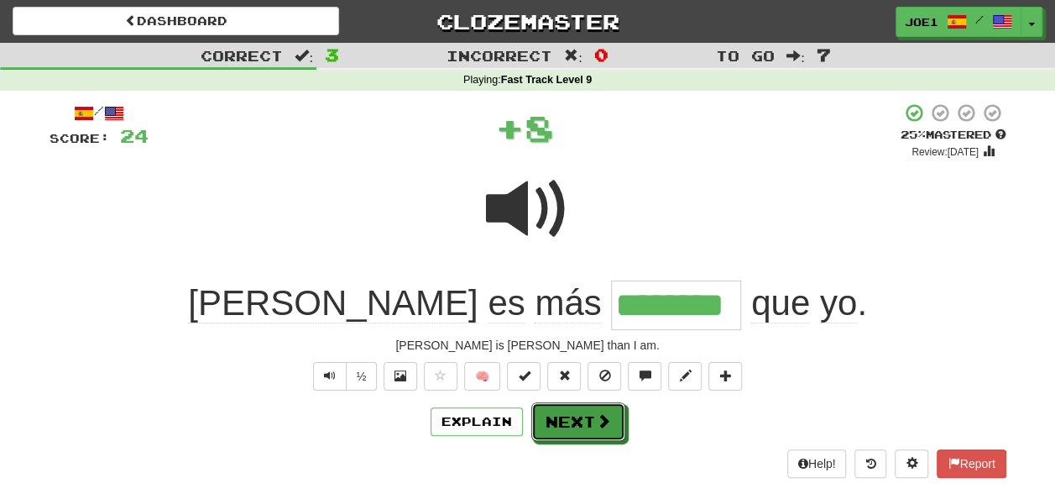
click at [562, 415] on button "Next" at bounding box center [578, 421] width 94 height 39
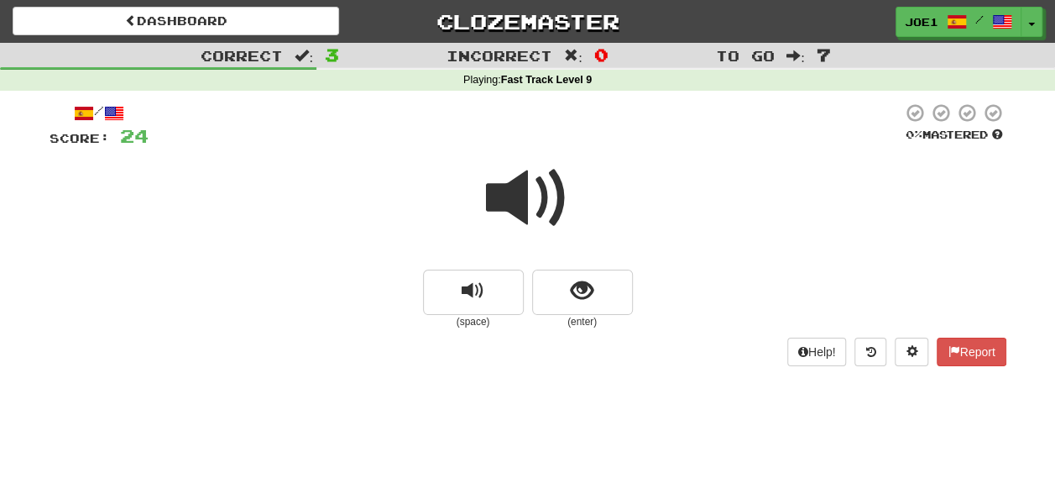
click at [519, 196] on span at bounding box center [528, 198] width 84 height 84
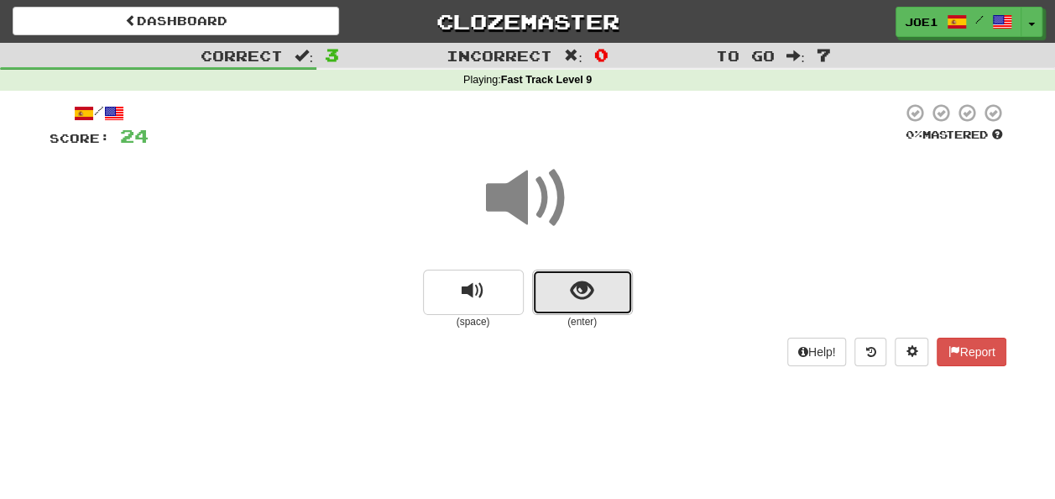
click at [574, 289] on span "show sentence" at bounding box center [582, 291] width 23 height 23
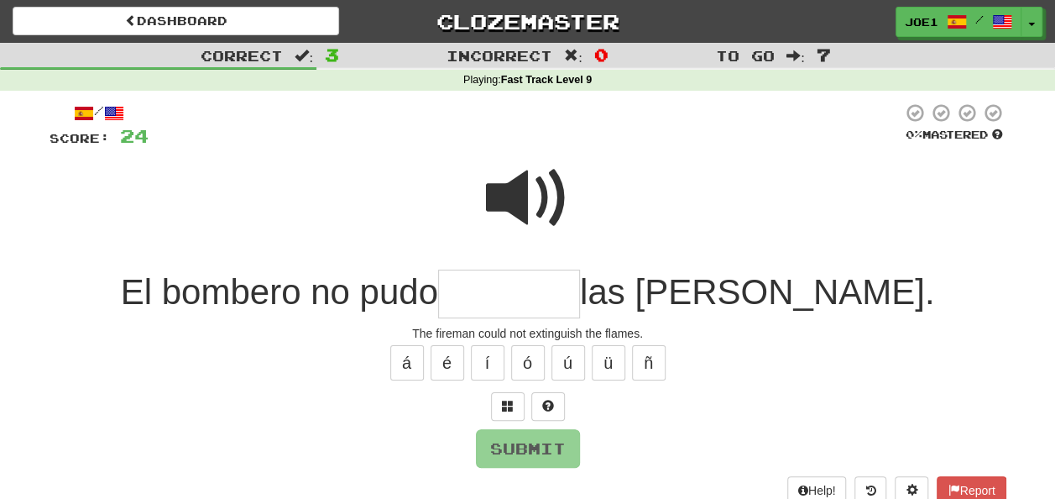
click at [574, 299] on input "text" at bounding box center [509, 294] width 142 height 50
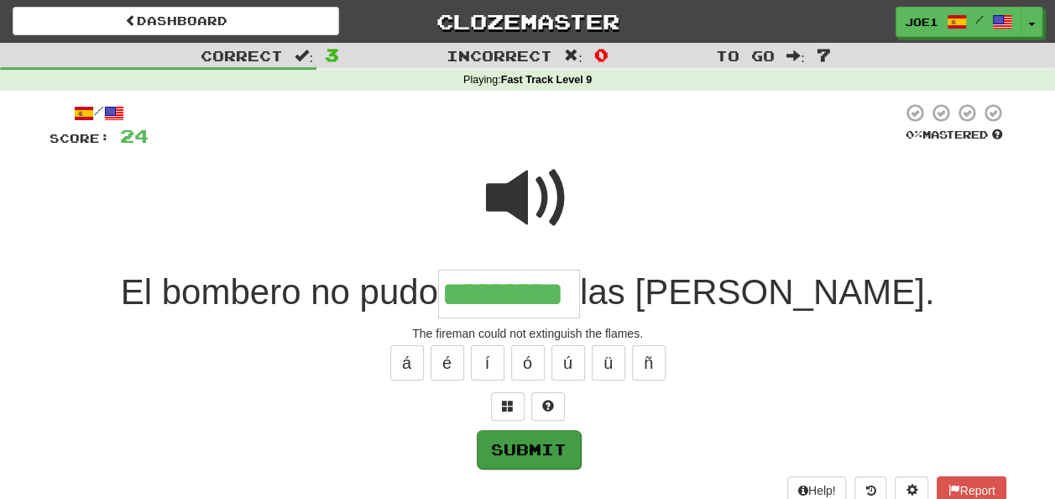
type input "*********"
click at [520, 443] on button "Submit" at bounding box center [529, 449] width 104 height 39
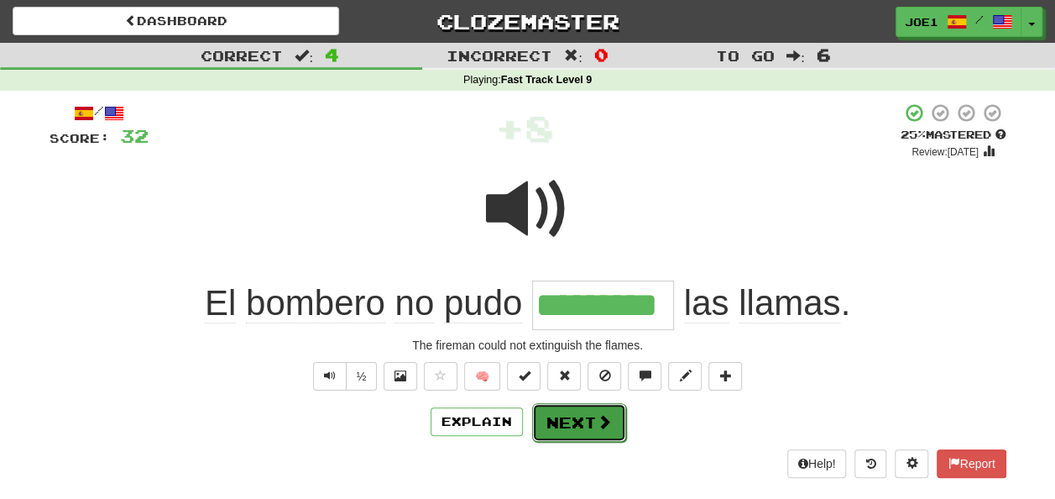
click at [557, 415] on button "Next" at bounding box center [579, 422] width 94 height 39
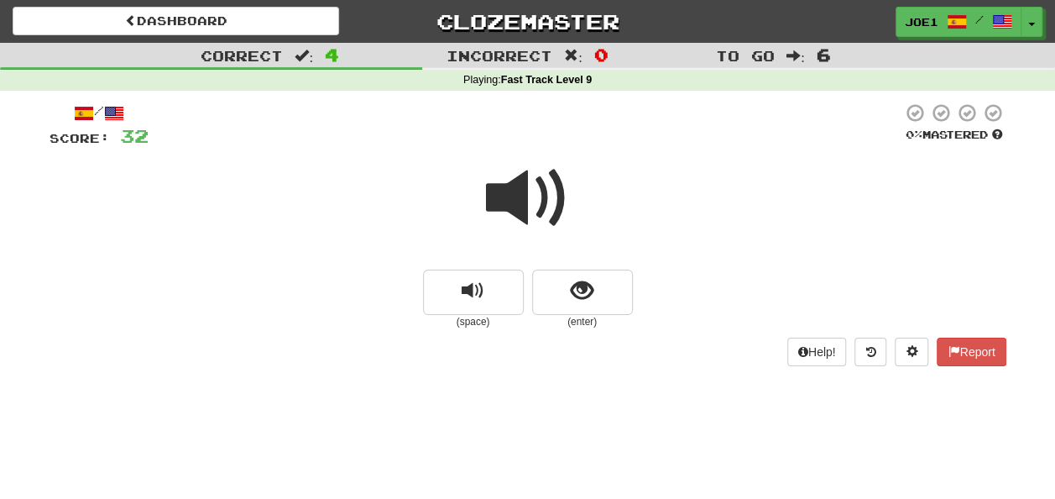
click at [520, 198] on span at bounding box center [528, 198] width 84 height 84
click at [520, 200] on span at bounding box center [528, 198] width 84 height 84
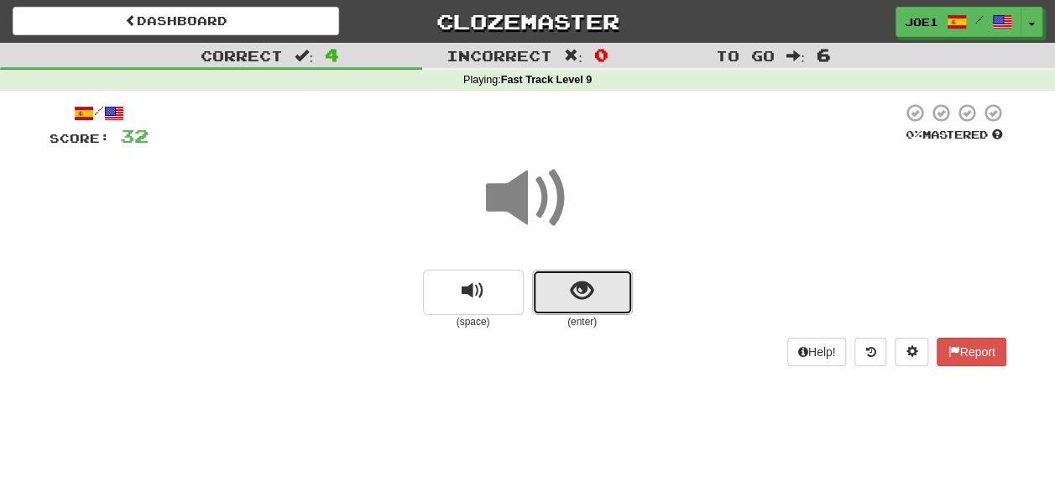
click at [578, 290] on span "show sentence" at bounding box center [582, 291] width 23 height 23
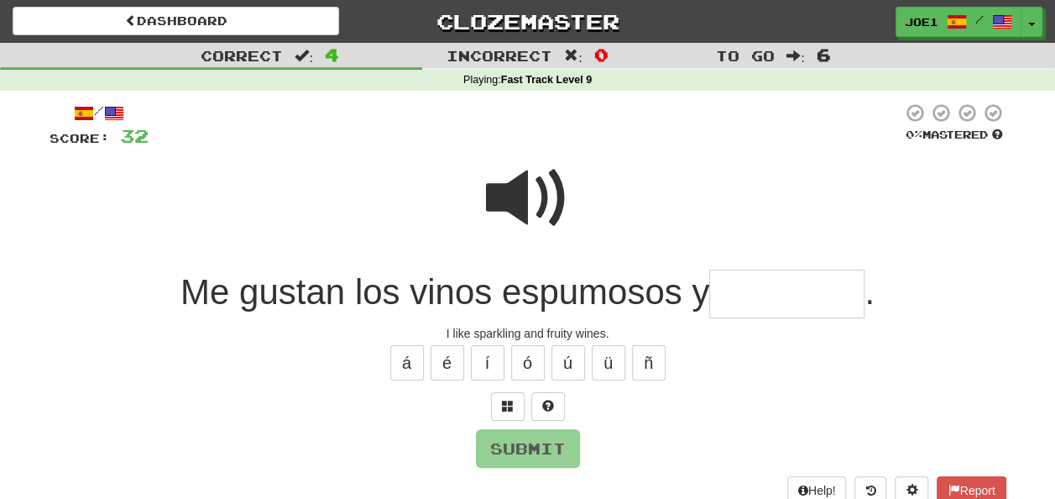
click at [517, 175] on span at bounding box center [528, 198] width 84 height 84
click at [728, 292] on input "text" at bounding box center [786, 294] width 155 height 50
type input "*"
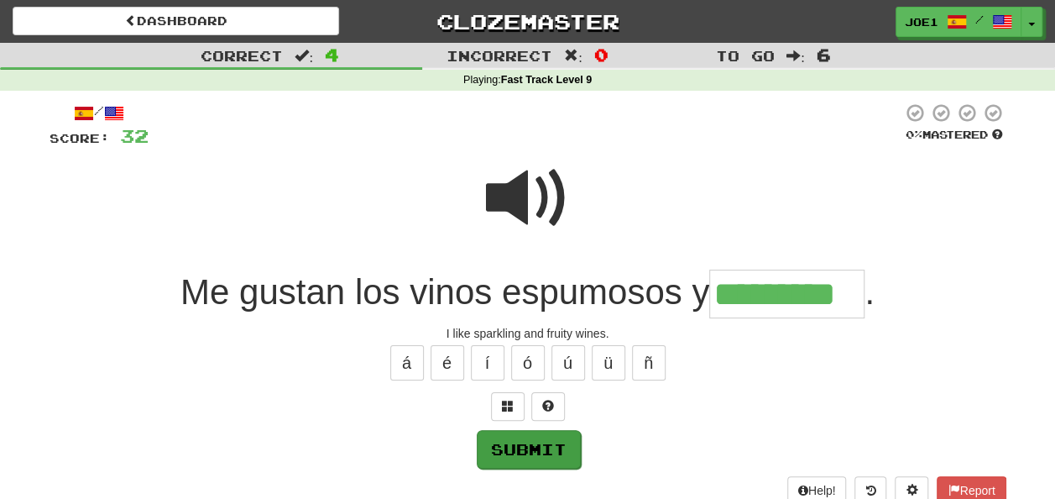
type input "*********"
click at [519, 443] on button "Submit" at bounding box center [529, 449] width 104 height 39
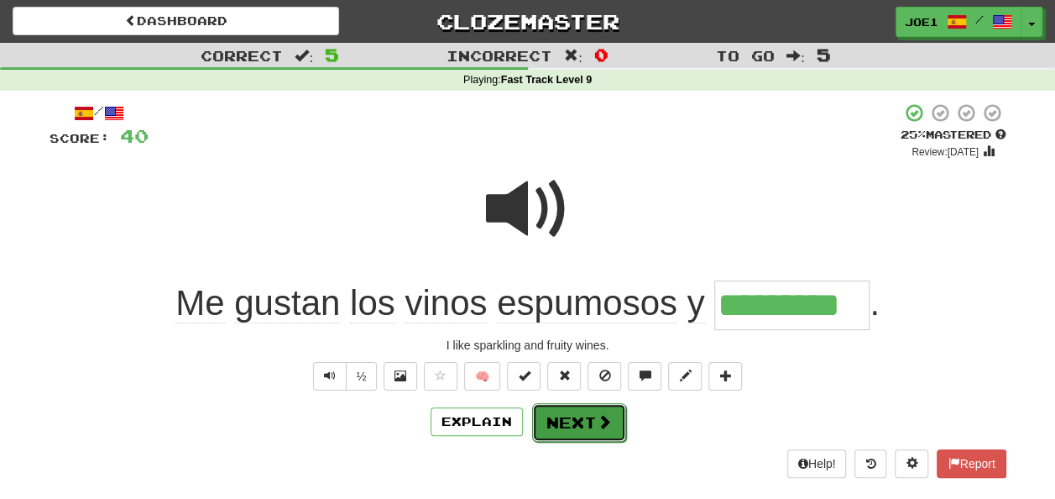
click at [565, 415] on button "Next" at bounding box center [579, 422] width 94 height 39
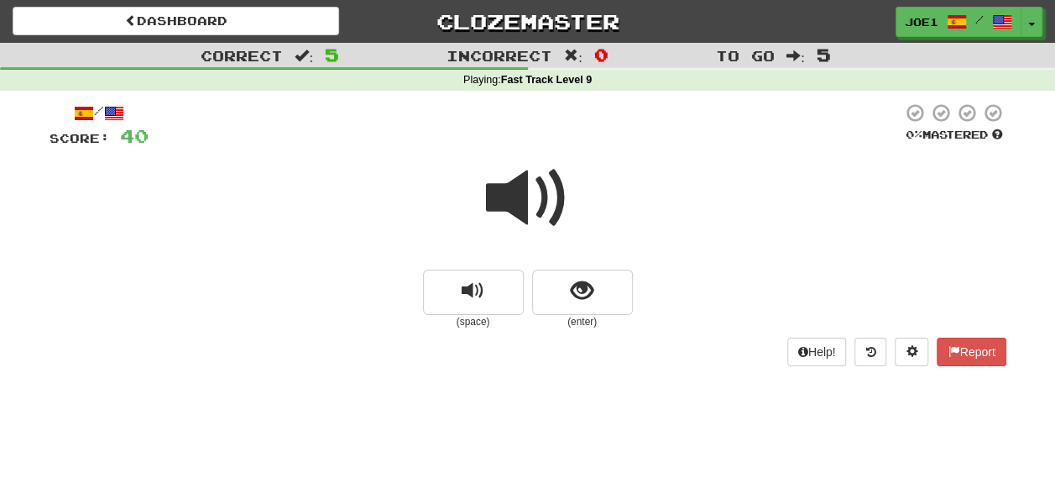
click at [520, 183] on span at bounding box center [528, 198] width 84 height 84
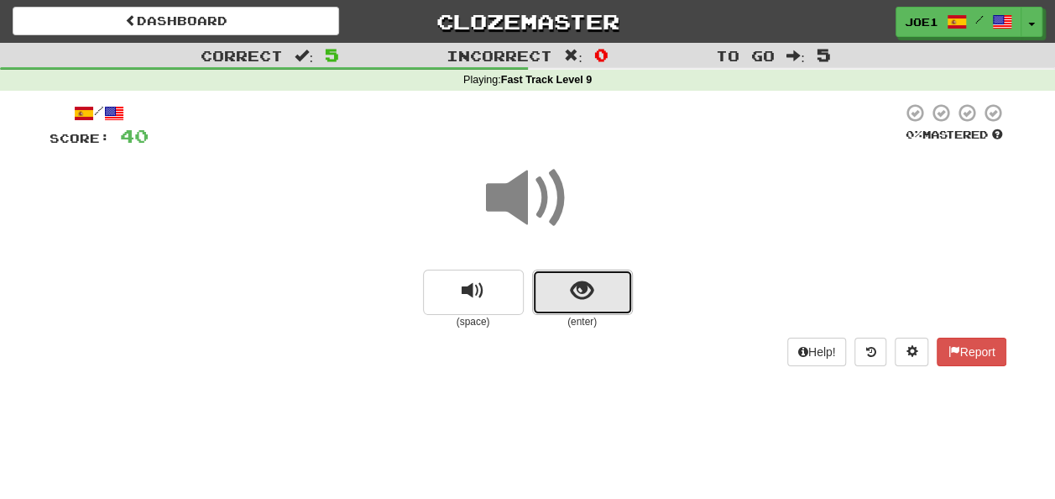
click at [564, 284] on button "show sentence" at bounding box center [582, 291] width 101 height 45
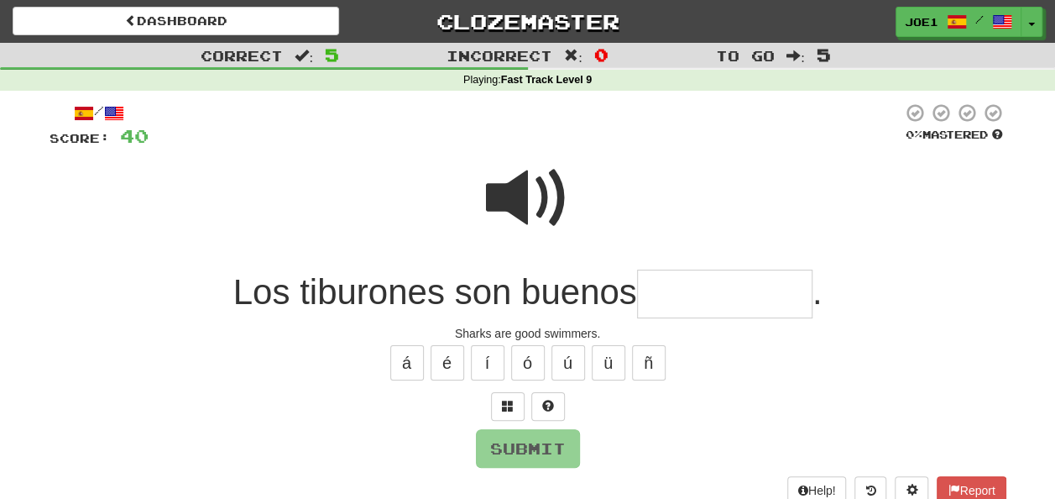
click at [668, 290] on input "text" at bounding box center [724, 294] width 175 height 50
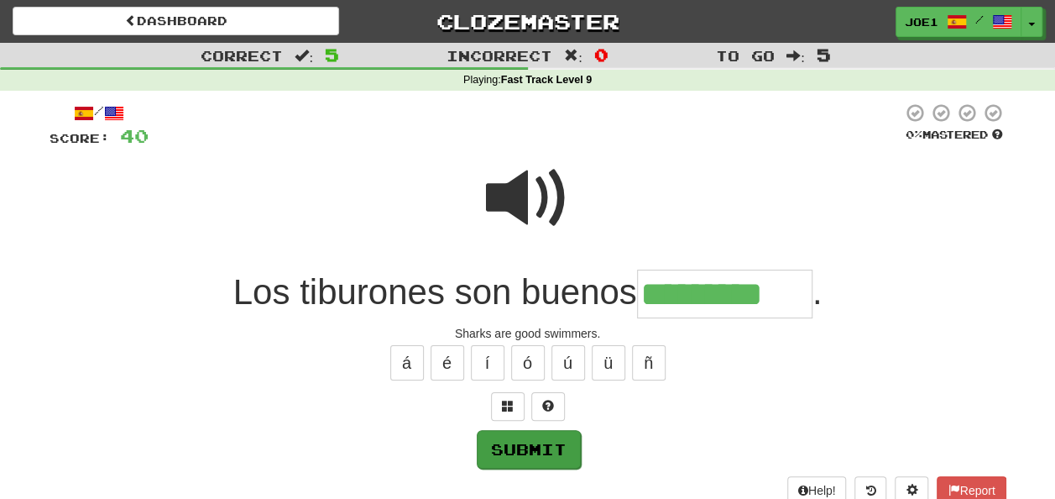
type input "*********"
click at [532, 449] on button "Submit" at bounding box center [529, 449] width 104 height 39
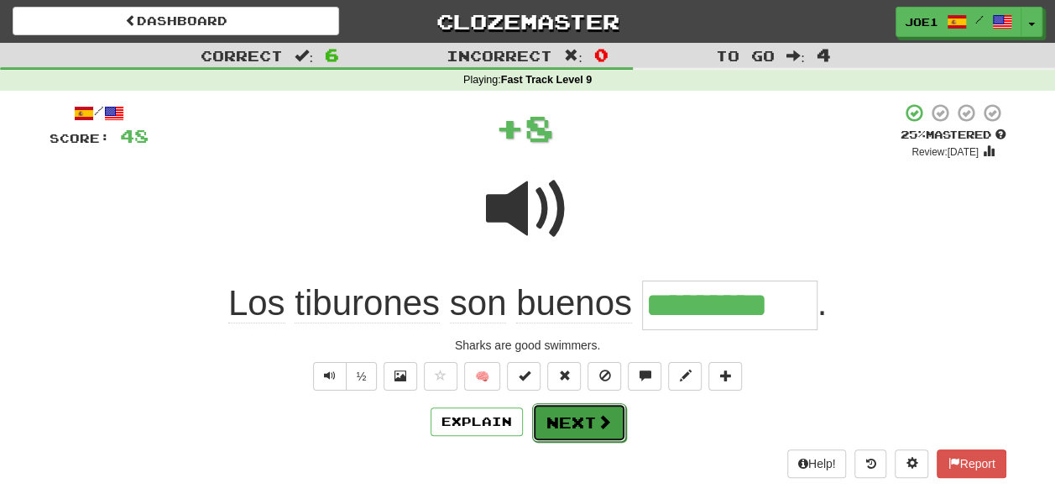
click at [567, 416] on button "Next" at bounding box center [579, 422] width 94 height 39
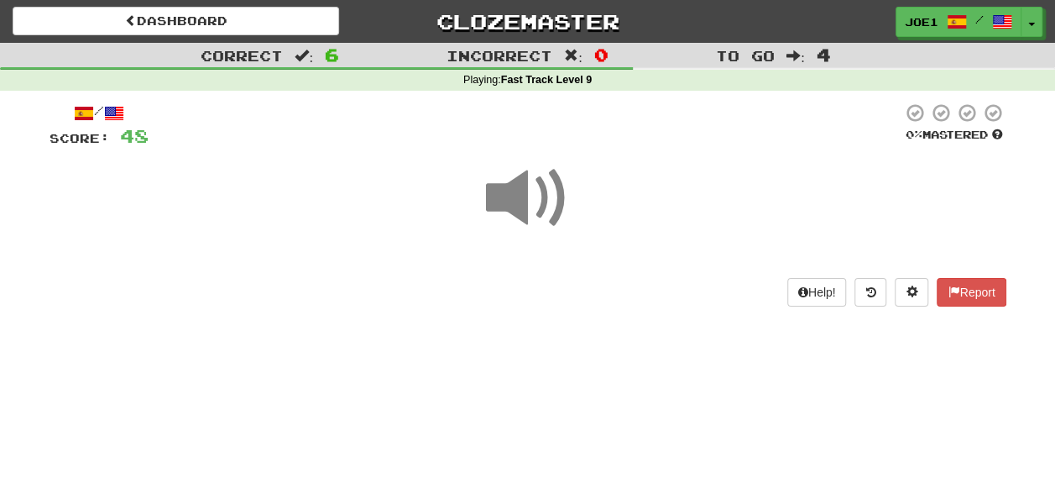
click at [514, 190] on span at bounding box center [528, 198] width 84 height 84
click at [520, 192] on span at bounding box center [528, 198] width 84 height 84
click at [524, 195] on span at bounding box center [528, 198] width 84 height 84
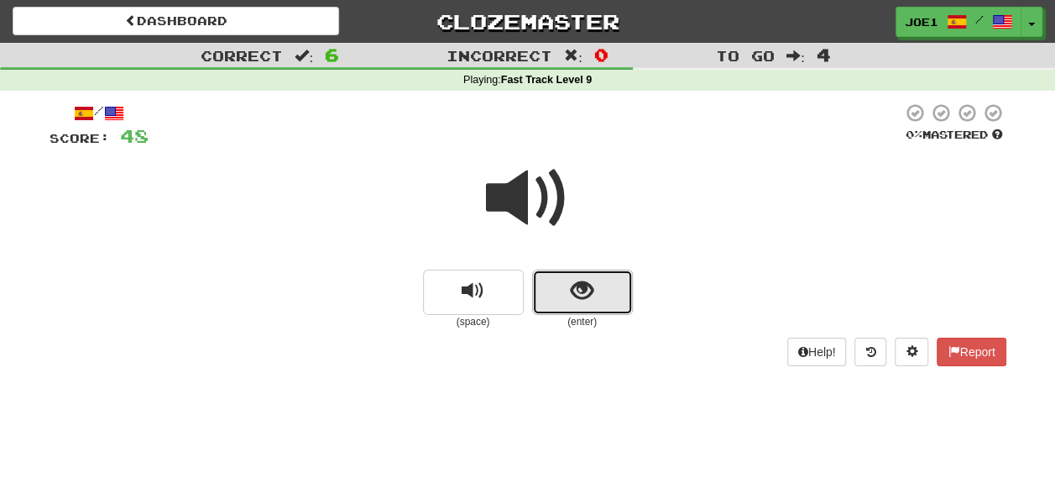
click at [565, 294] on button "show sentence" at bounding box center [582, 291] width 101 height 45
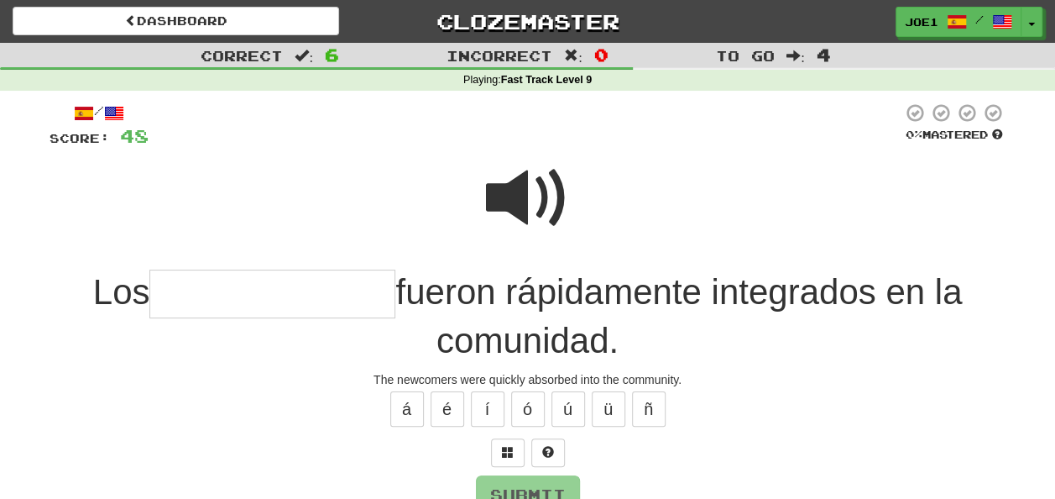
click at [510, 183] on span at bounding box center [528, 198] width 84 height 84
click at [178, 294] on input "text" at bounding box center [272, 294] width 246 height 50
click at [454, 405] on button "é" at bounding box center [448, 408] width 34 height 35
click at [522, 181] on span at bounding box center [528, 198] width 84 height 84
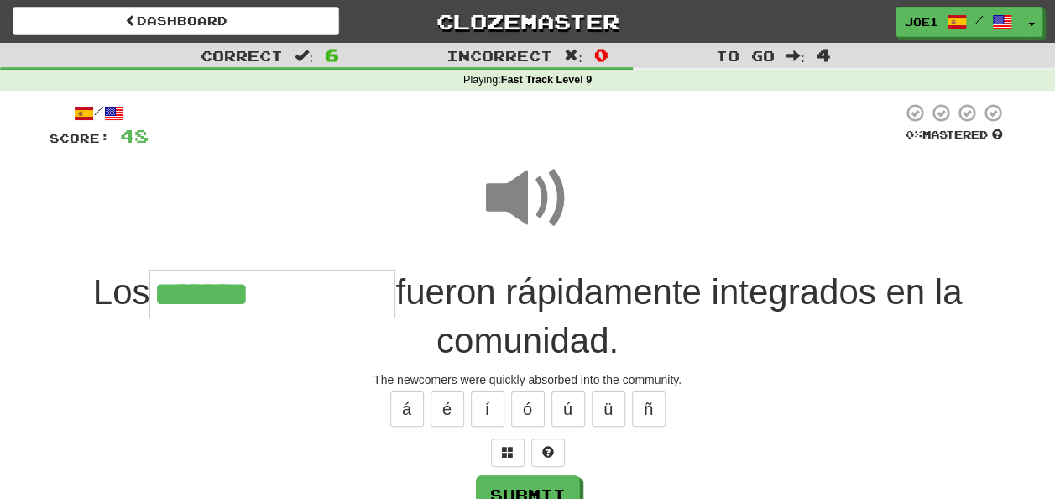
click at [263, 290] on input "******" at bounding box center [272, 294] width 246 height 50
click at [250, 296] on input "******" at bounding box center [272, 294] width 246 height 50
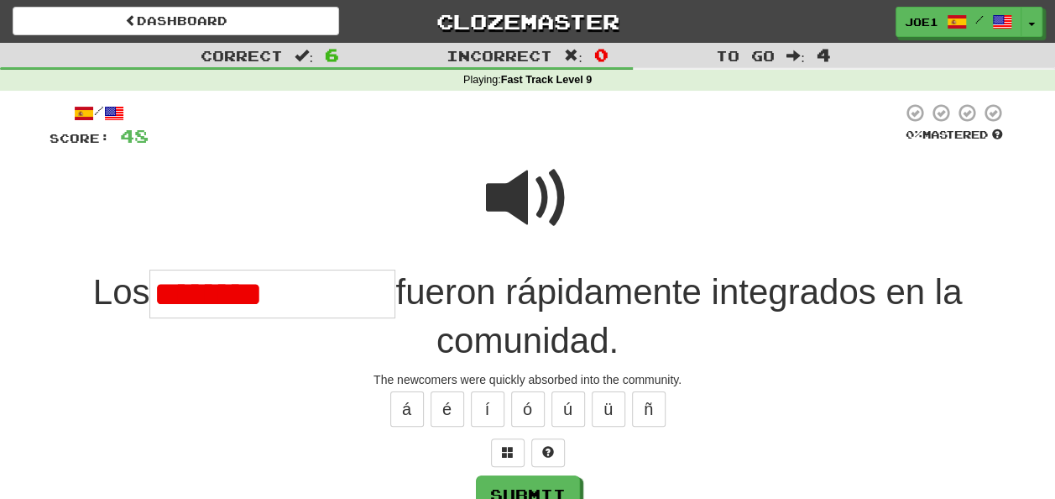
click at [522, 174] on span at bounding box center [528, 198] width 84 height 84
click at [267, 294] on input "******" at bounding box center [272, 294] width 246 height 50
click at [515, 191] on span at bounding box center [528, 198] width 84 height 84
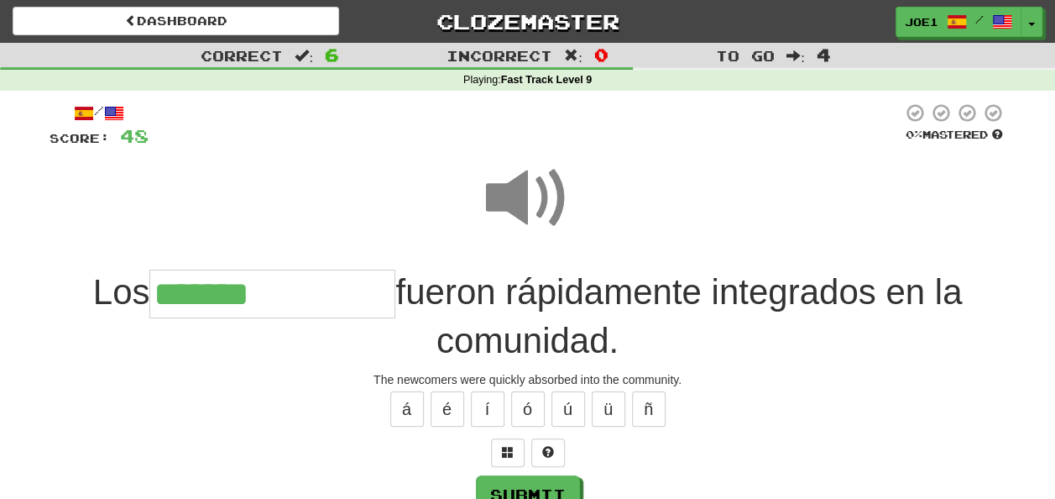
click at [519, 189] on span at bounding box center [528, 198] width 84 height 84
click at [517, 482] on button "Submit" at bounding box center [529, 495] width 104 height 39
type input "**********"
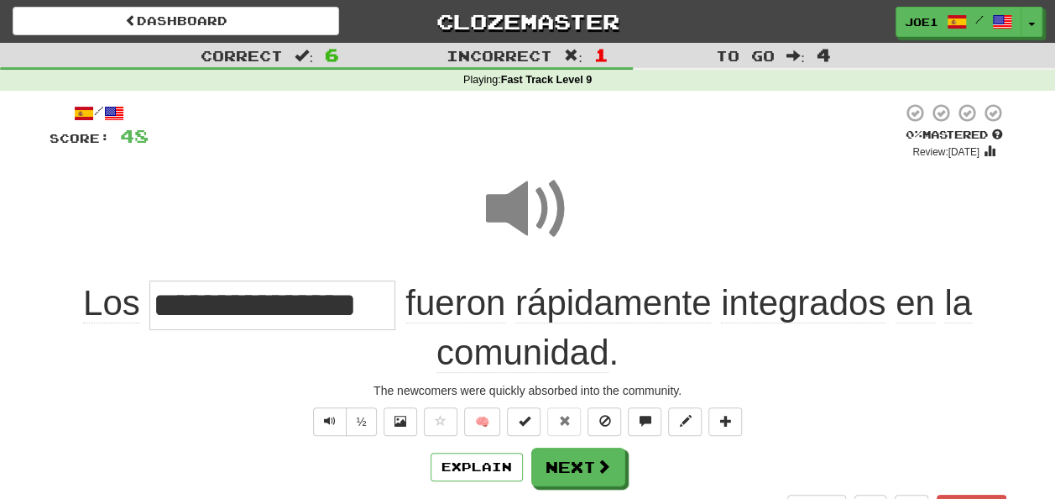
click at [515, 210] on span at bounding box center [528, 209] width 84 height 84
click at [513, 212] on span at bounding box center [528, 209] width 84 height 84
click at [573, 461] on button "Next" at bounding box center [578, 466] width 94 height 39
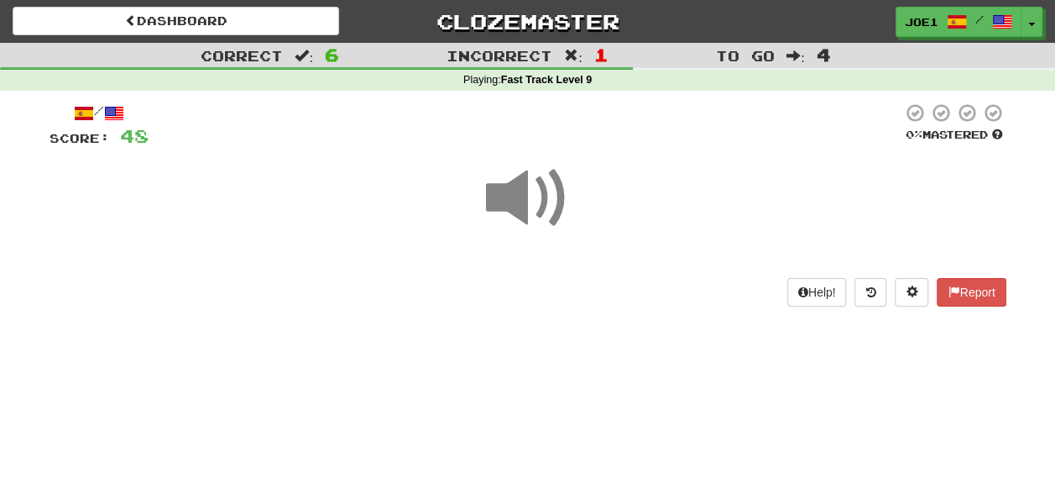
click at [526, 192] on span at bounding box center [528, 198] width 84 height 84
click at [531, 196] on span at bounding box center [528, 198] width 84 height 84
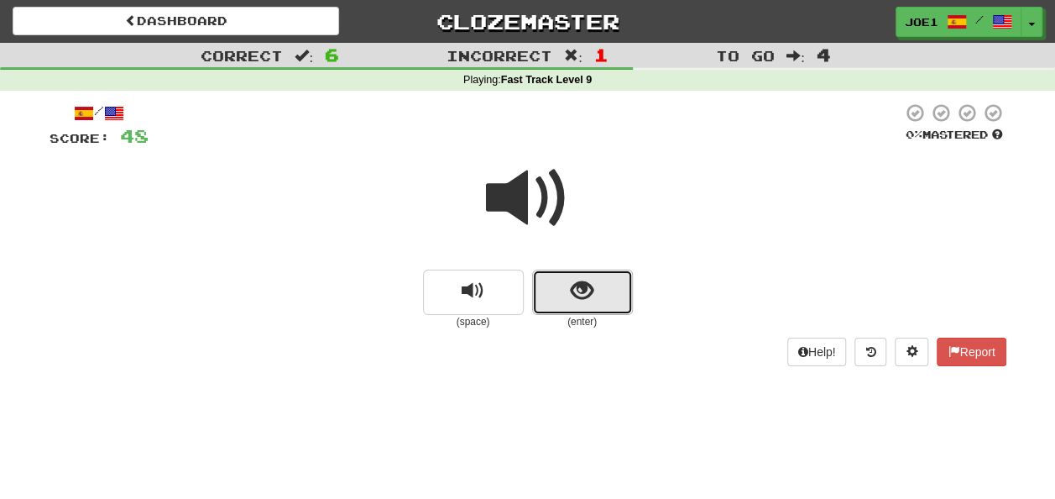
click at [564, 287] on button "show sentence" at bounding box center [582, 291] width 101 height 45
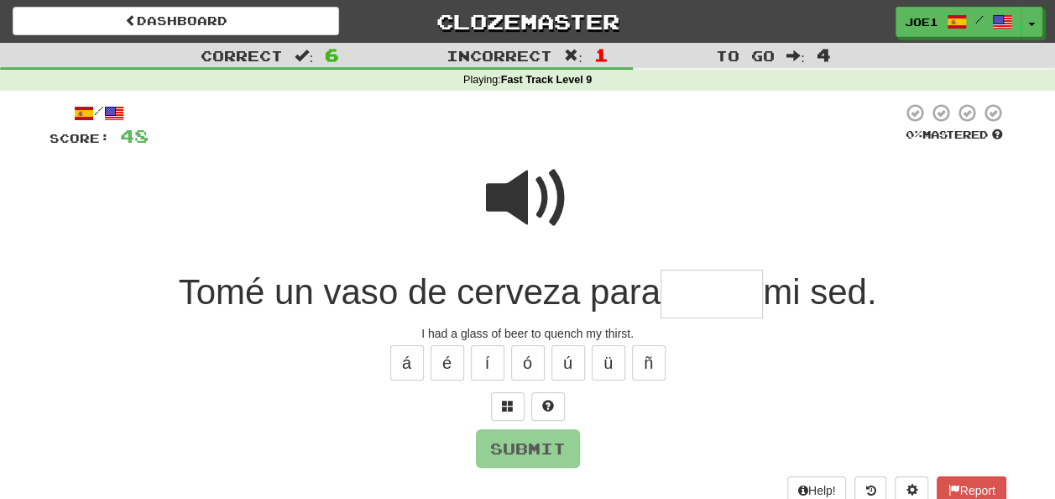
click at [685, 293] on input "text" at bounding box center [712, 294] width 102 height 50
type input "*"
drag, startPoint x: 519, startPoint y: 204, endPoint x: 529, endPoint y: 207, distance: 10.4
click at [529, 207] on span at bounding box center [528, 198] width 84 height 84
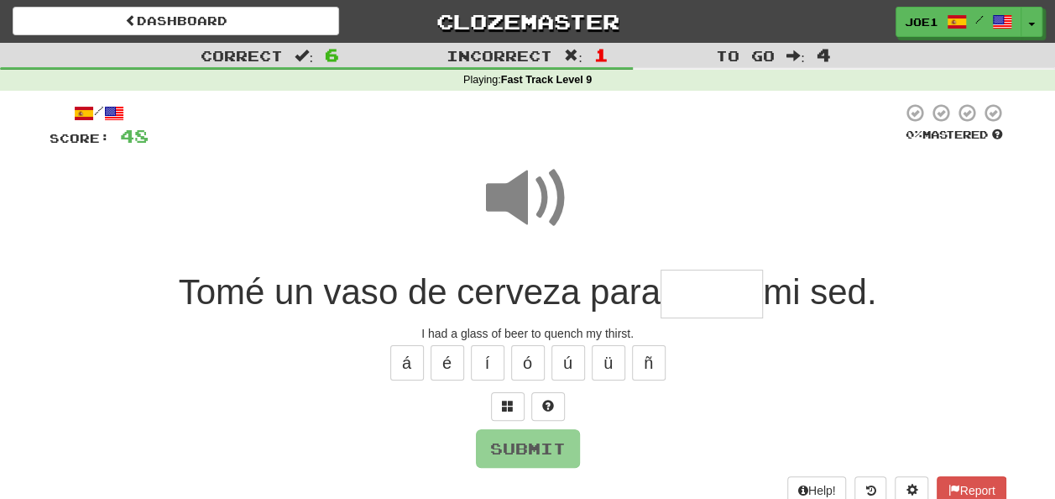
click at [678, 289] on input "text" at bounding box center [712, 294] width 102 height 50
type input "*"
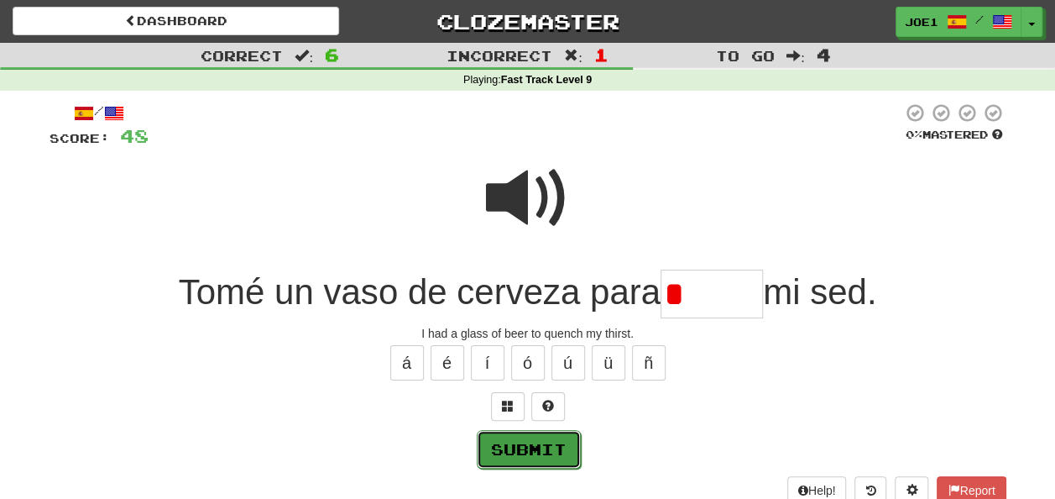
click at [527, 443] on button "Submit" at bounding box center [529, 449] width 104 height 39
type input "******"
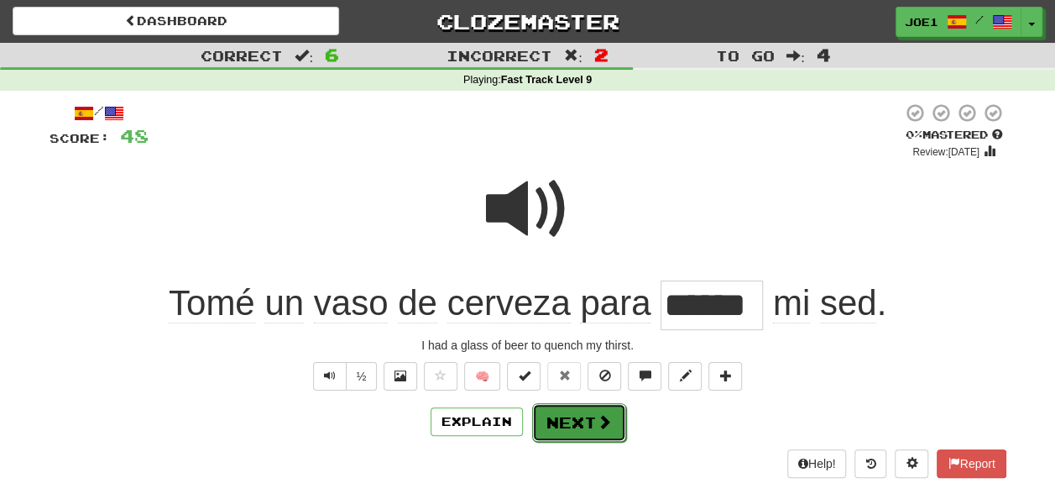
click at [564, 418] on button "Next" at bounding box center [579, 422] width 94 height 39
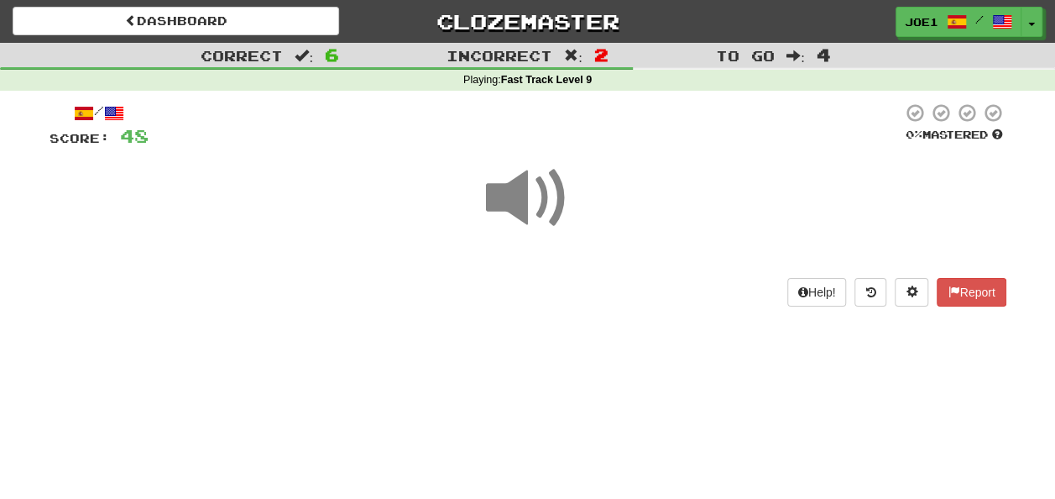
drag, startPoint x: 512, startPoint y: 201, endPoint x: 515, endPoint y: 210, distance: 9.0
click at [515, 210] on span at bounding box center [528, 198] width 84 height 84
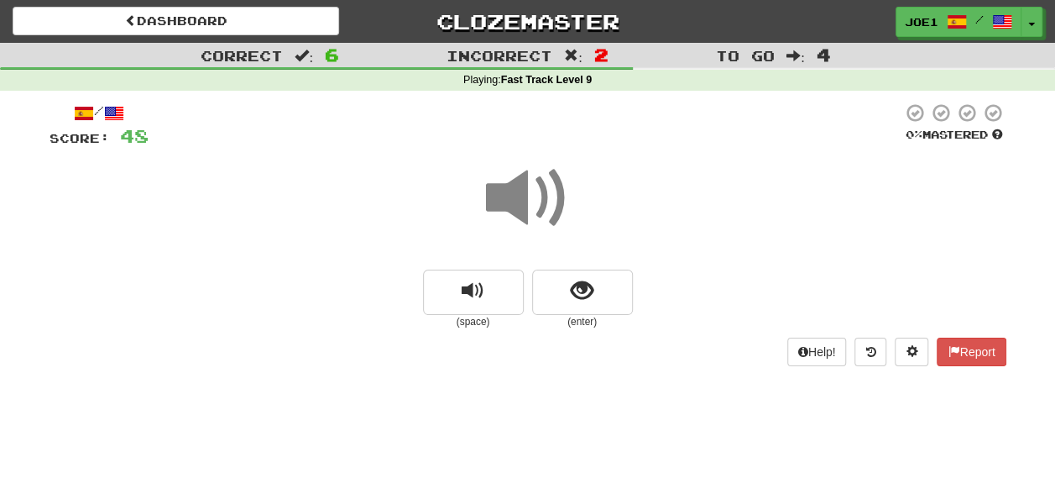
click at [527, 206] on span at bounding box center [528, 198] width 84 height 84
click at [588, 290] on span "show sentence" at bounding box center [582, 291] width 23 height 23
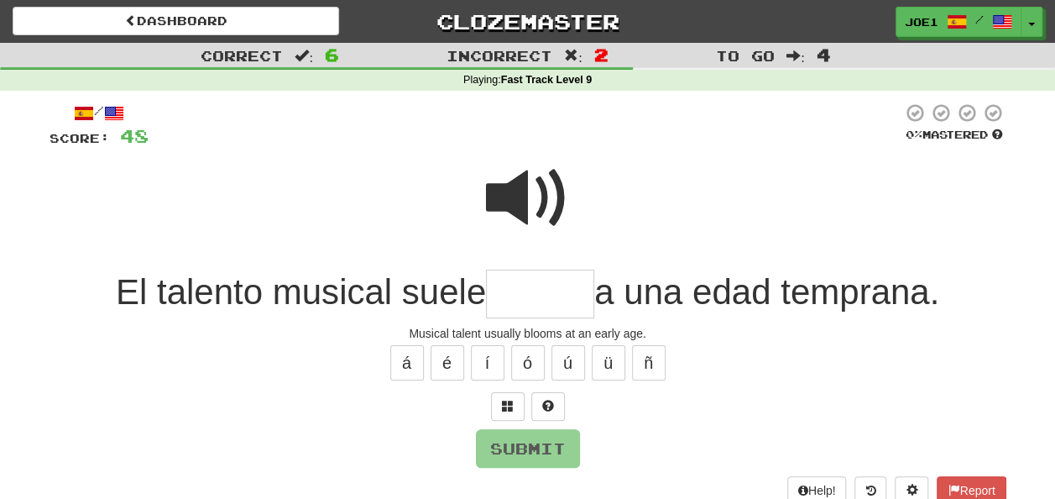
click at [533, 186] on span at bounding box center [528, 198] width 84 height 84
click at [503, 300] on input "text" at bounding box center [540, 294] width 108 height 50
type input "*"
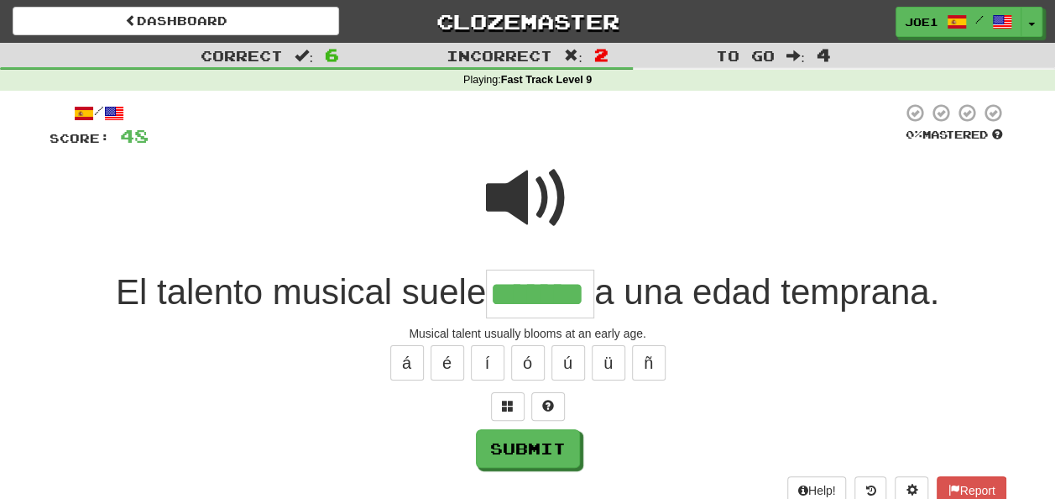
type input "*******"
click at [514, 196] on span at bounding box center [528, 198] width 84 height 84
click at [531, 426] on div "/ Score: 48 0 % Mastered El talento musical suele ******* a una edad temprana. …" at bounding box center [528, 303] width 957 height 402
click at [551, 438] on button "Submit" at bounding box center [529, 449] width 104 height 39
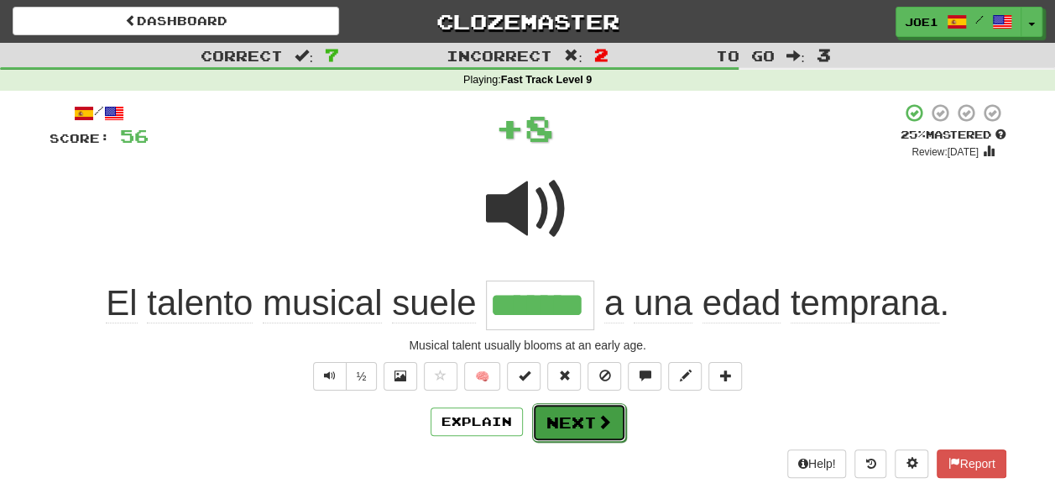
click at [562, 416] on button "Next" at bounding box center [579, 422] width 94 height 39
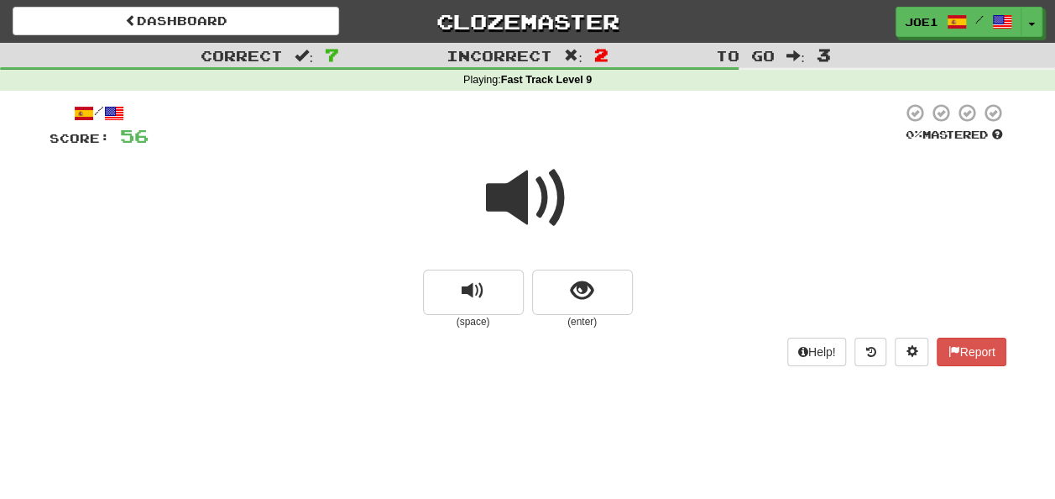
click at [524, 193] on span at bounding box center [528, 198] width 84 height 84
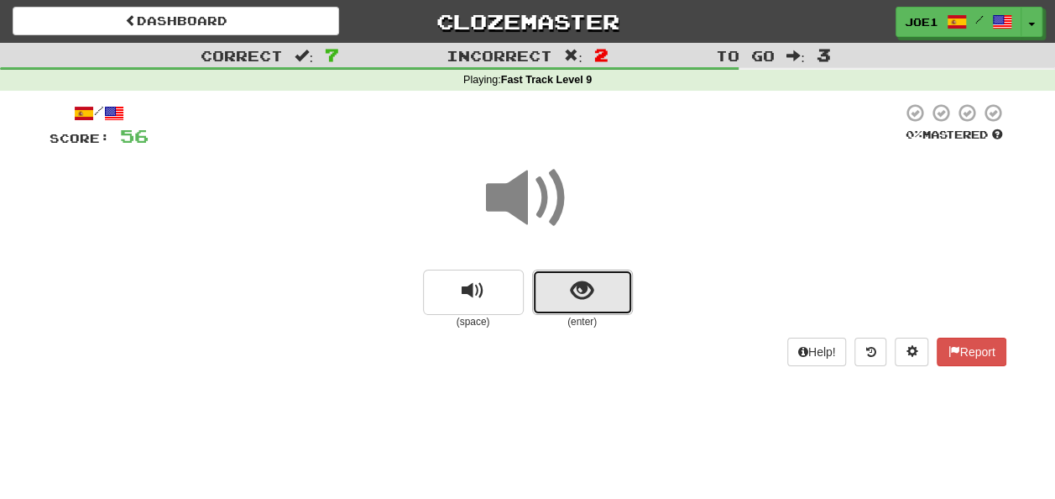
click at [567, 285] on button "show sentence" at bounding box center [582, 291] width 101 height 45
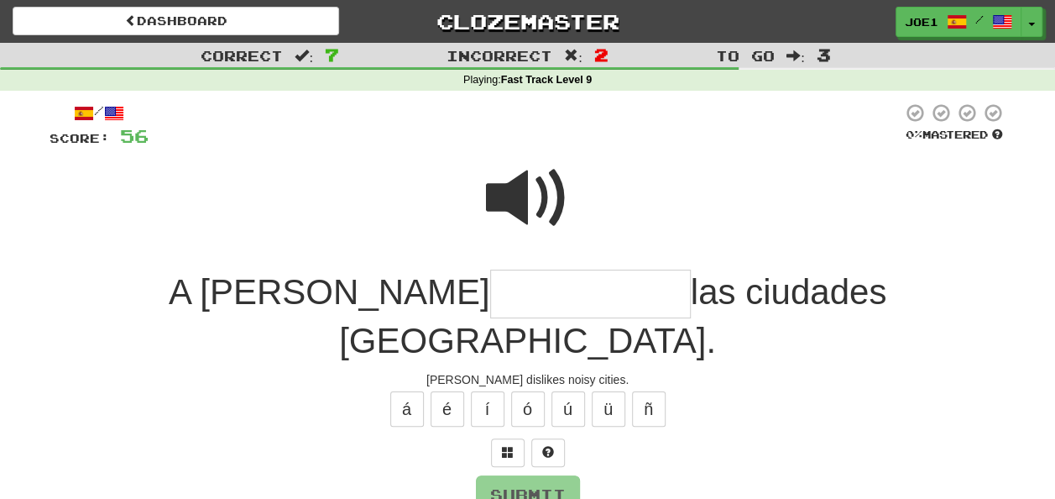
click at [490, 290] on input "text" at bounding box center [590, 294] width 201 height 50
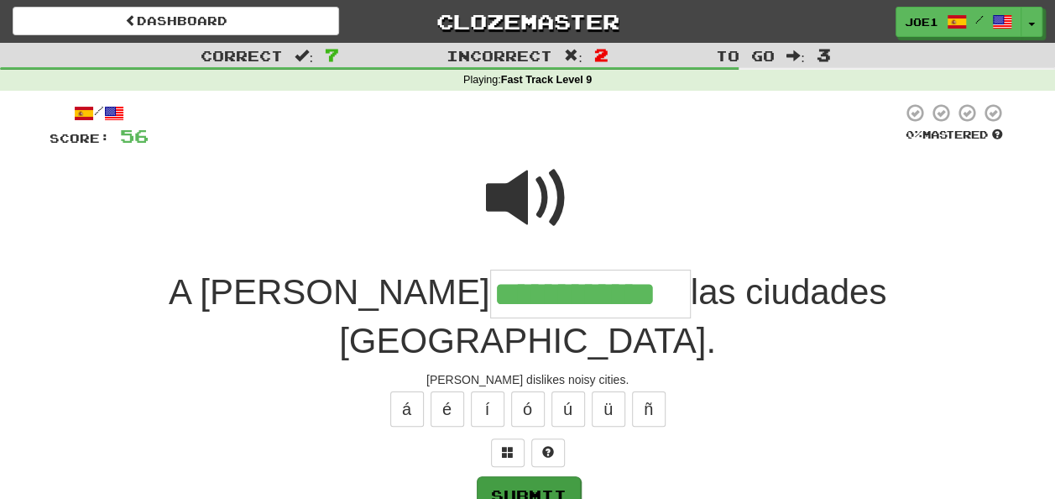
type input "**********"
click at [504, 476] on button "Submit" at bounding box center [529, 495] width 104 height 39
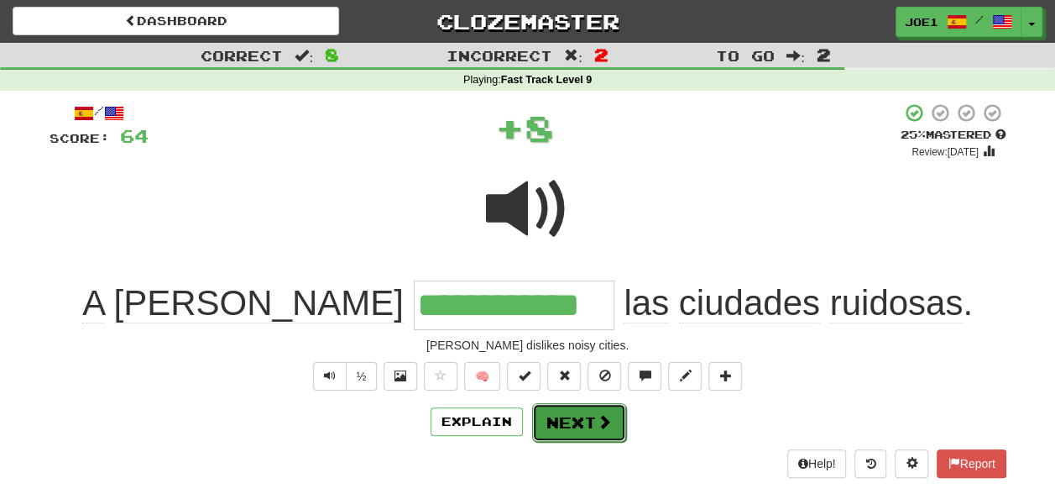
click at [569, 418] on button "Next" at bounding box center [579, 422] width 94 height 39
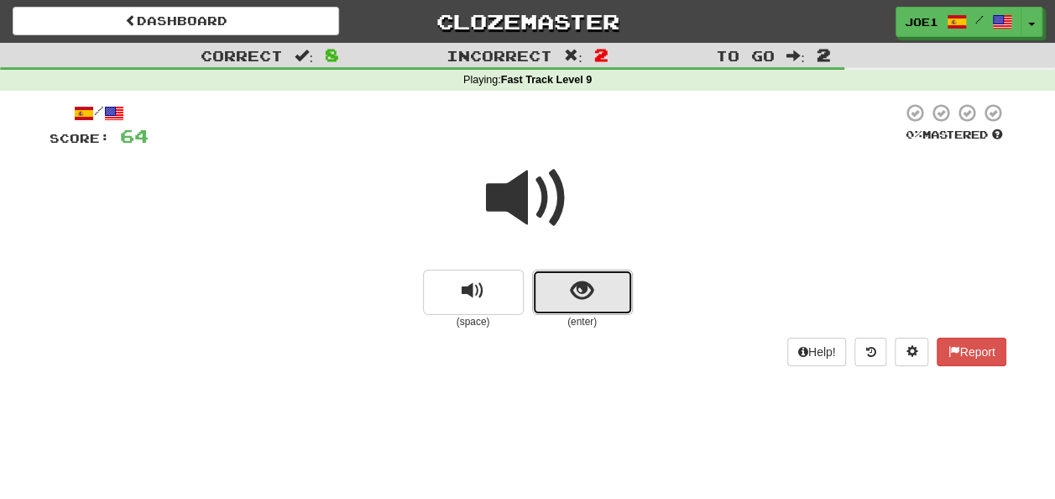
click at [564, 281] on button "show sentence" at bounding box center [582, 291] width 101 height 45
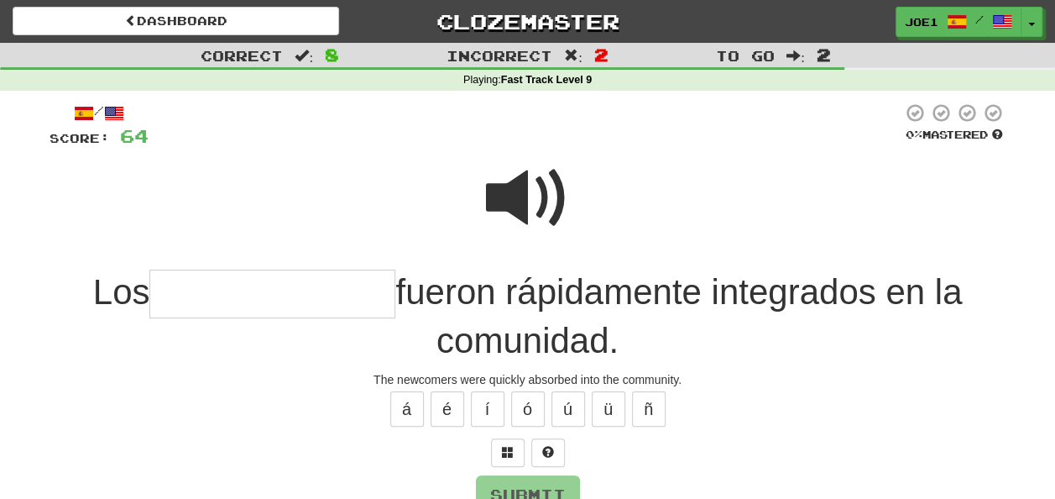
click at [161, 297] on input "text" at bounding box center [272, 294] width 246 height 50
click at [447, 401] on button "é" at bounding box center [448, 408] width 34 height 35
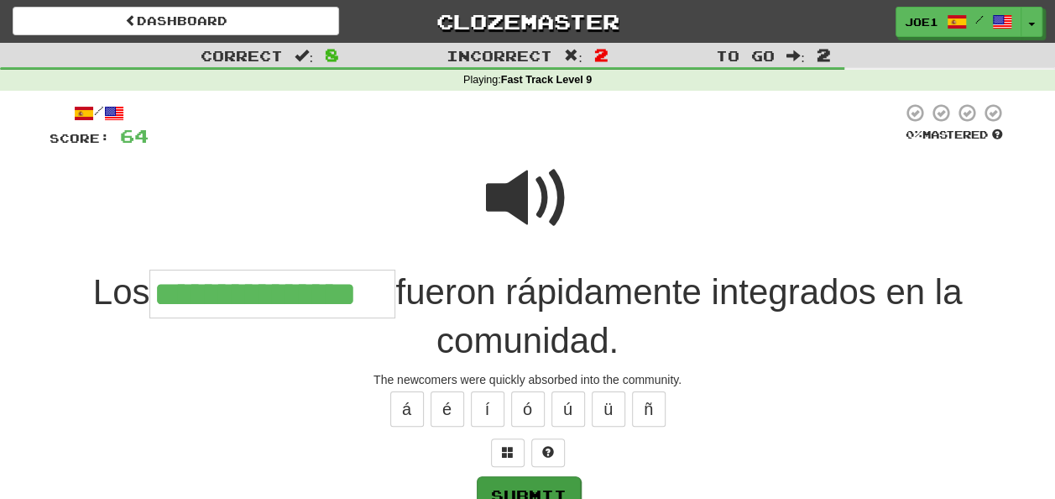
type input "**********"
click at [520, 486] on button "Submit" at bounding box center [529, 495] width 104 height 39
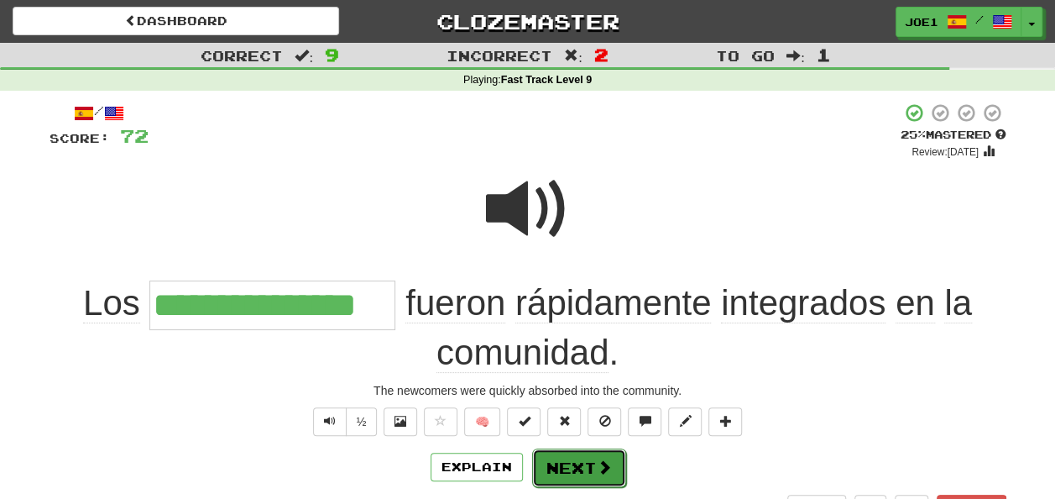
click at [573, 453] on button "Next" at bounding box center [579, 467] width 94 height 39
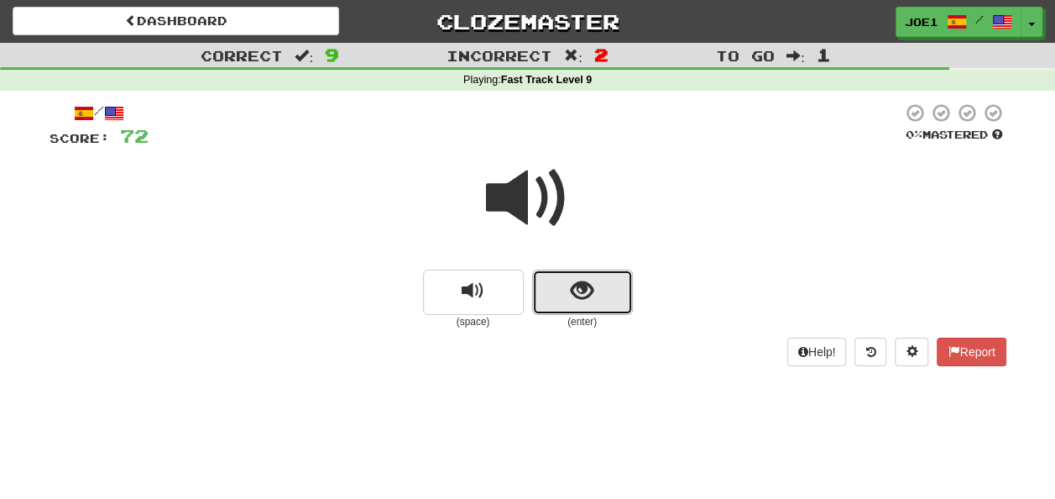
click at [568, 279] on button "show sentence" at bounding box center [582, 291] width 101 height 45
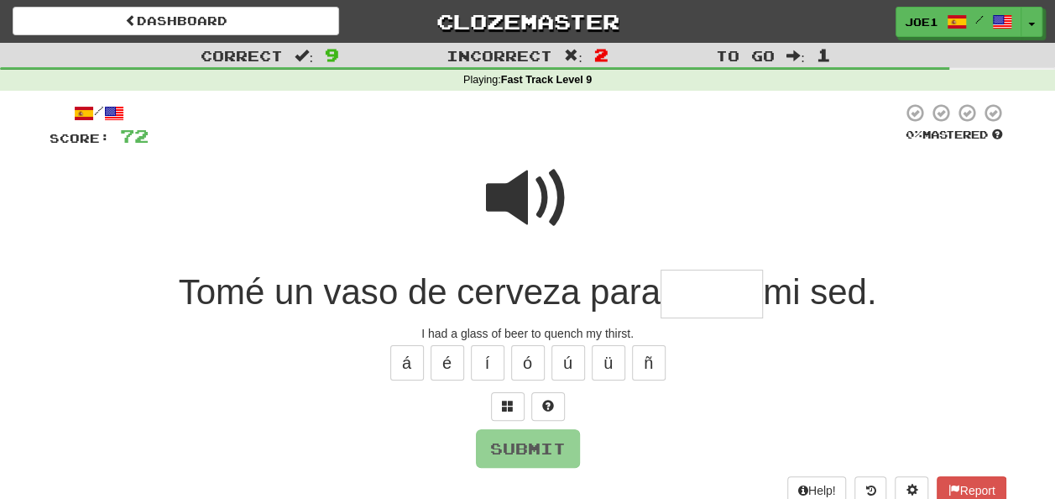
click at [678, 295] on input "text" at bounding box center [712, 294] width 102 height 50
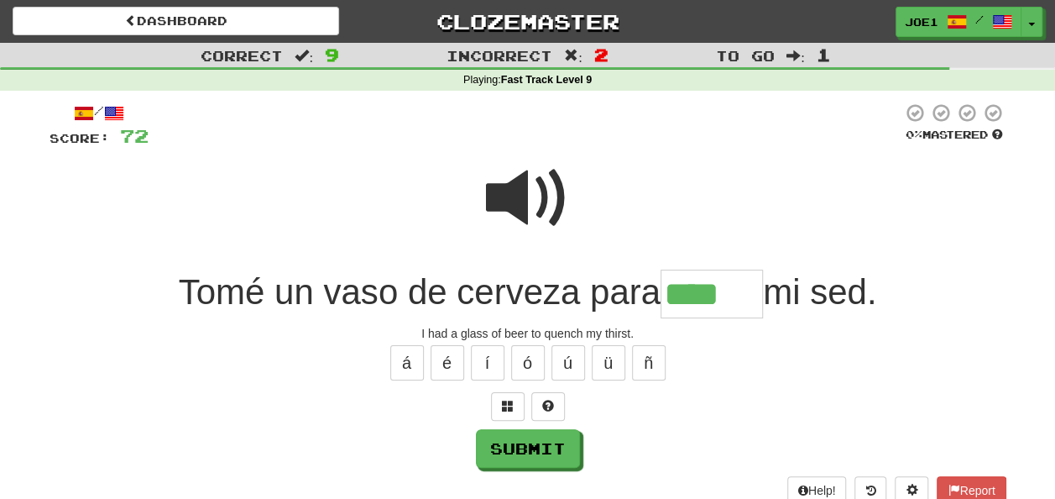
click at [524, 197] on span at bounding box center [528, 198] width 84 height 84
click at [728, 291] on input "****" at bounding box center [712, 294] width 102 height 50
type input "******"
click at [509, 443] on button "Submit" at bounding box center [529, 449] width 104 height 39
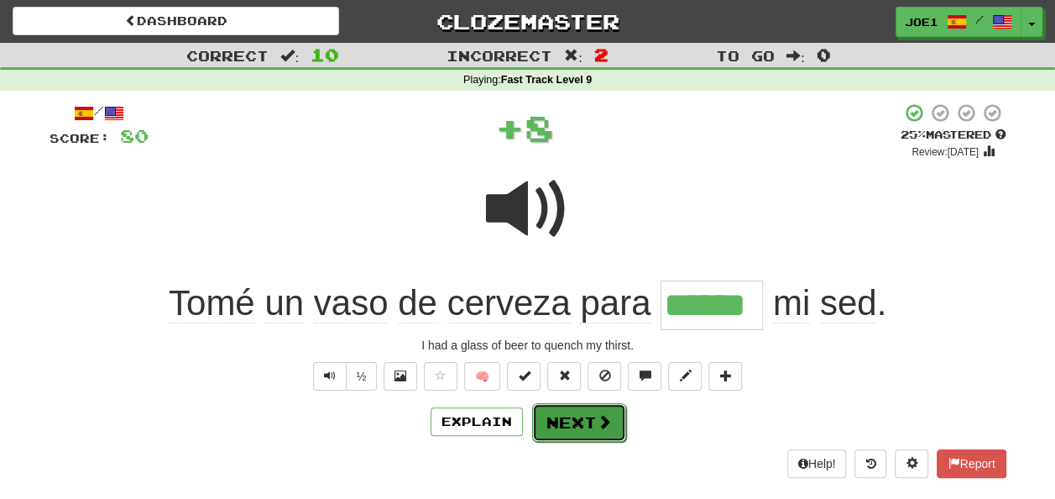
click at [564, 413] on button "Next" at bounding box center [579, 422] width 94 height 39
